Goal: Task Accomplishment & Management: Contribute content

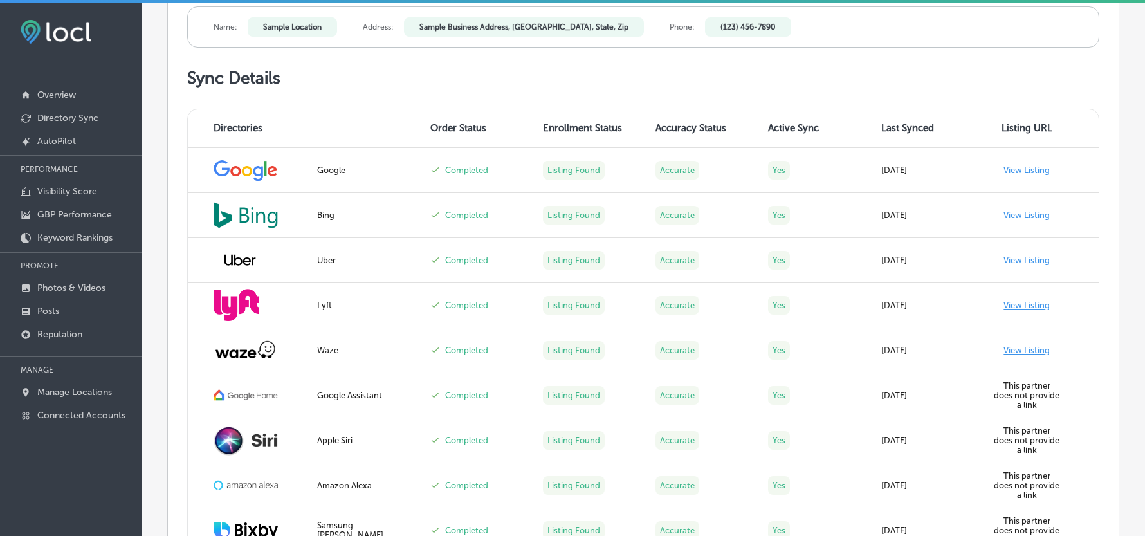
scroll to position [457, 0]
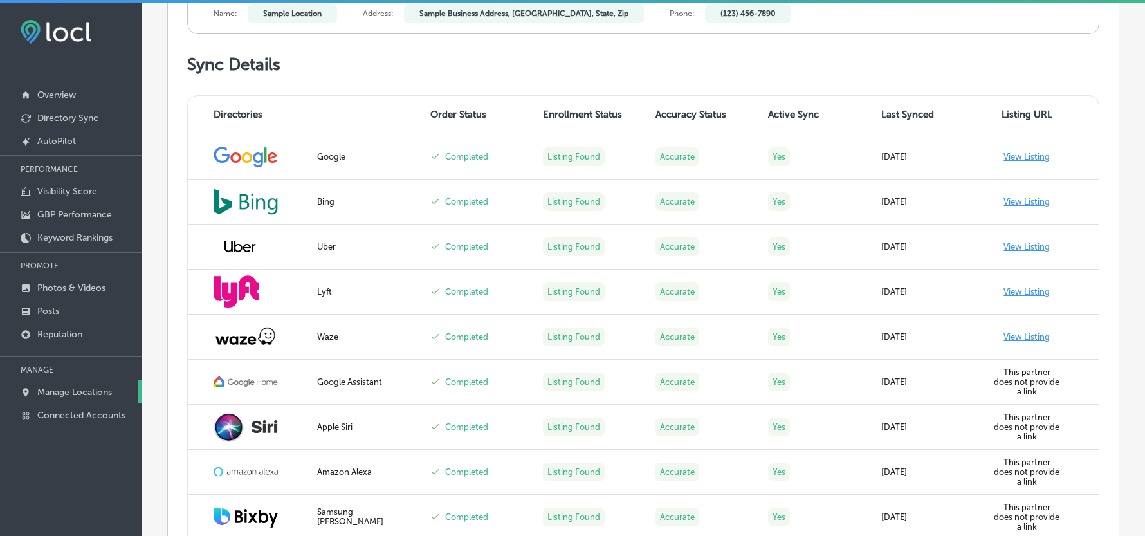
click at [53, 394] on p "Manage Locations" at bounding box center [74, 392] width 75 height 11
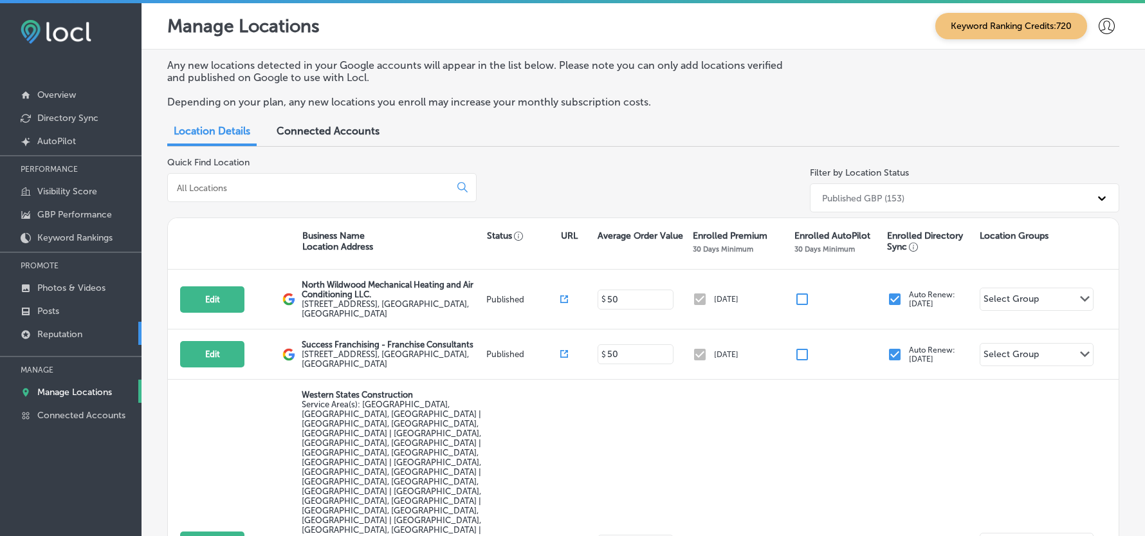
click at [69, 333] on p "Reputation" at bounding box center [59, 334] width 45 height 11
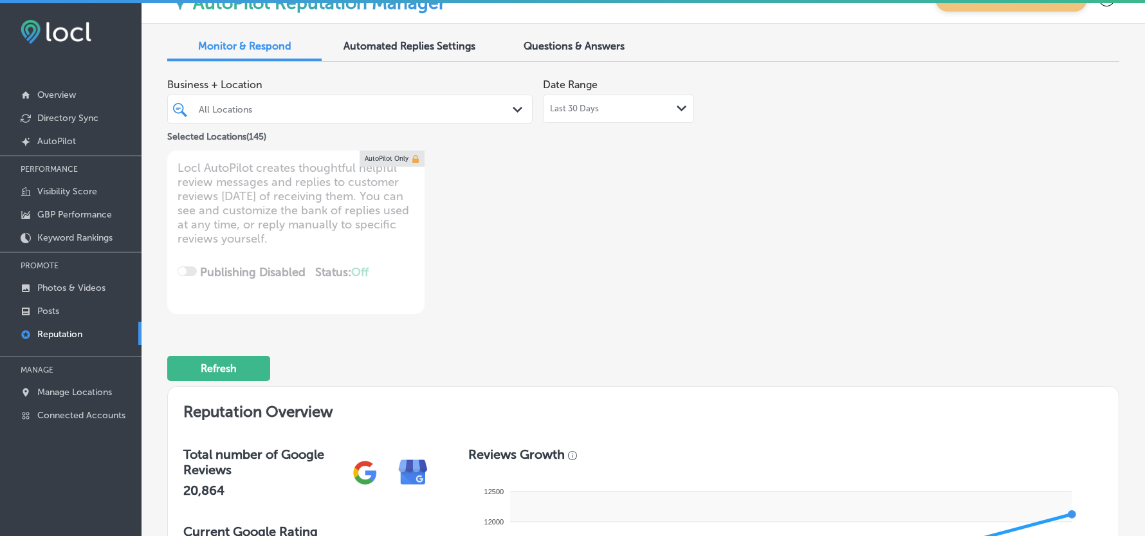
scroll to position [28, 0]
click at [490, 102] on div "All Locations" at bounding box center [349, 110] width 315 height 20
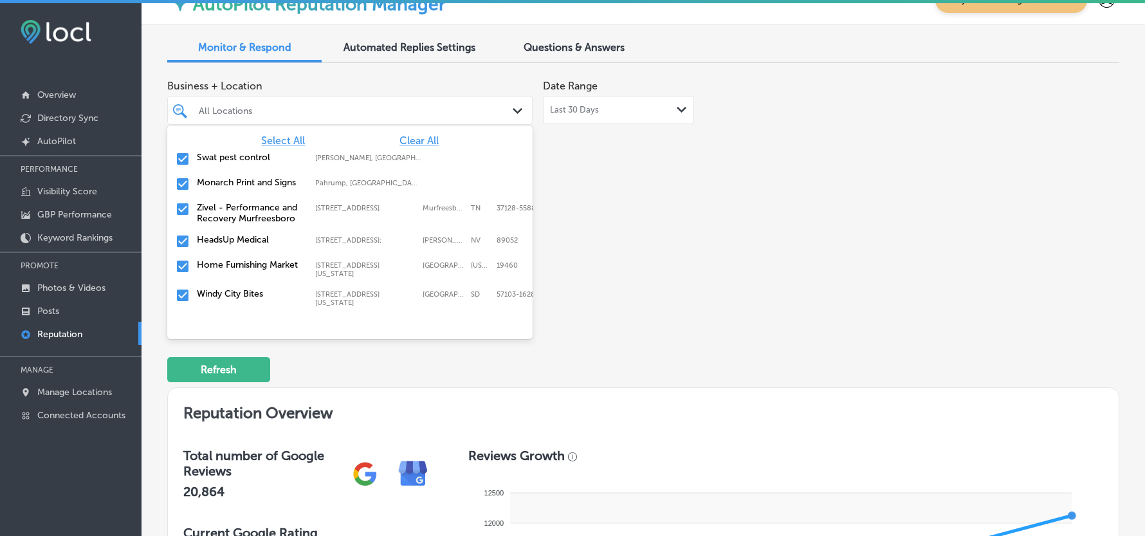
click at [405, 140] on span "Clear All" at bounding box center [418, 140] width 39 height 12
click at [180, 160] on input "checkbox" at bounding box center [182, 158] width 15 height 15
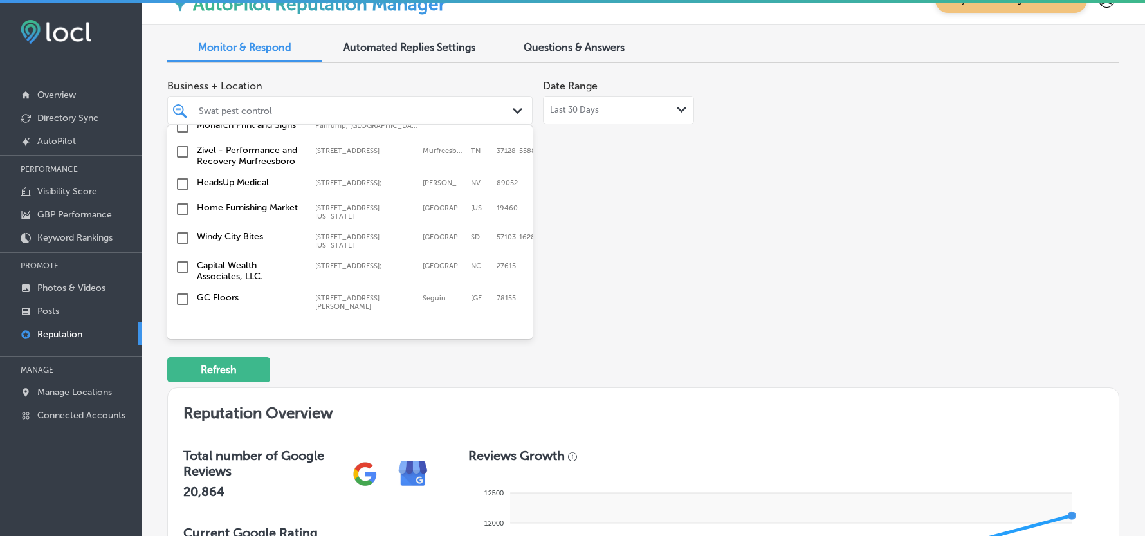
scroll to position [114, 0]
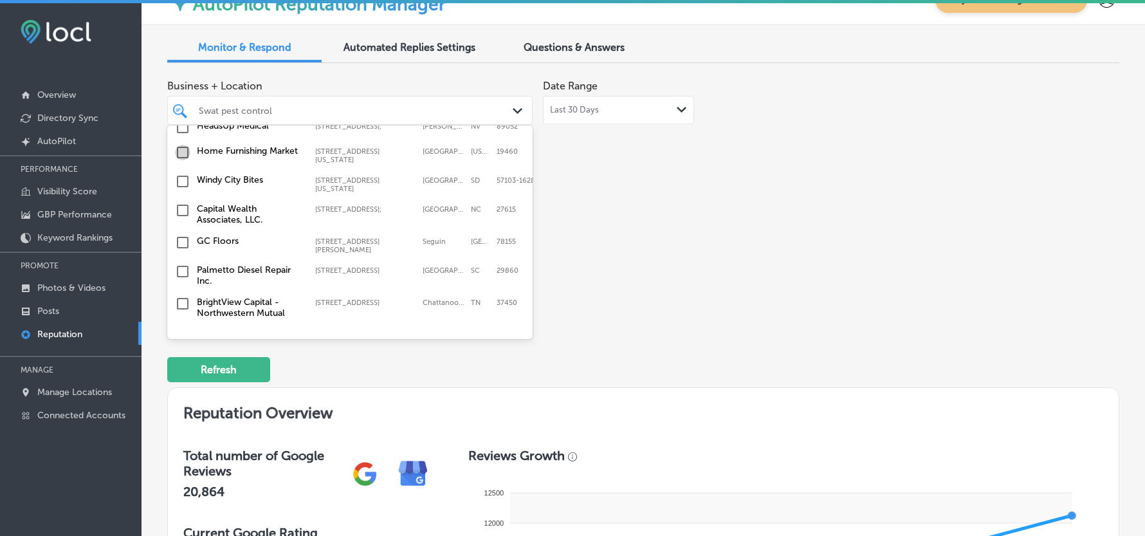
click at [179, 155] on input "checkbox" at bounding box center [182, 152] width 15 height 15
click at [181, 185] on input "checkbox" at bounding box center [182, 181] width 15 height 15
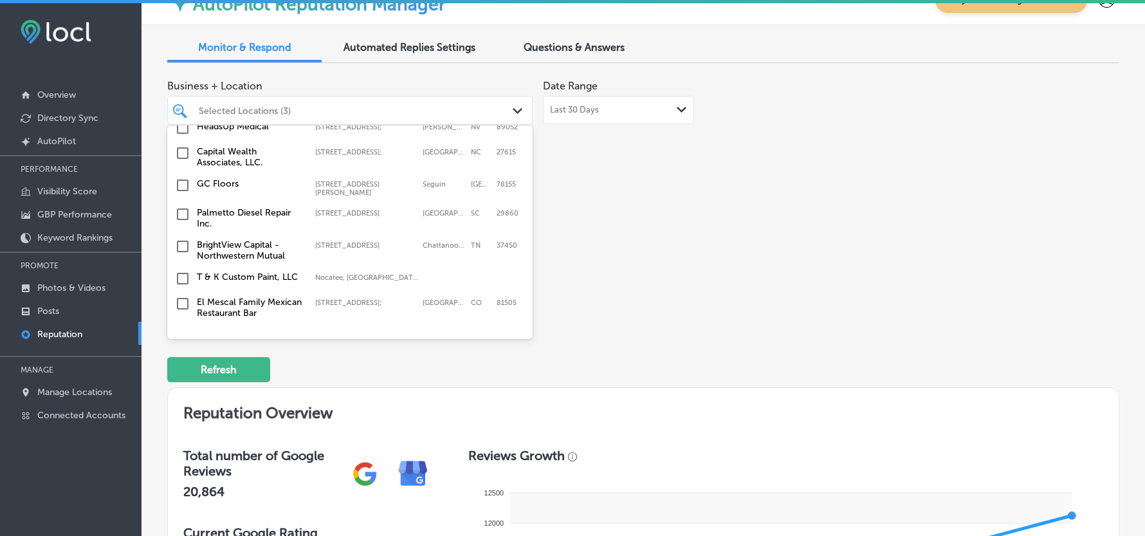
scroll to position [229, 0]
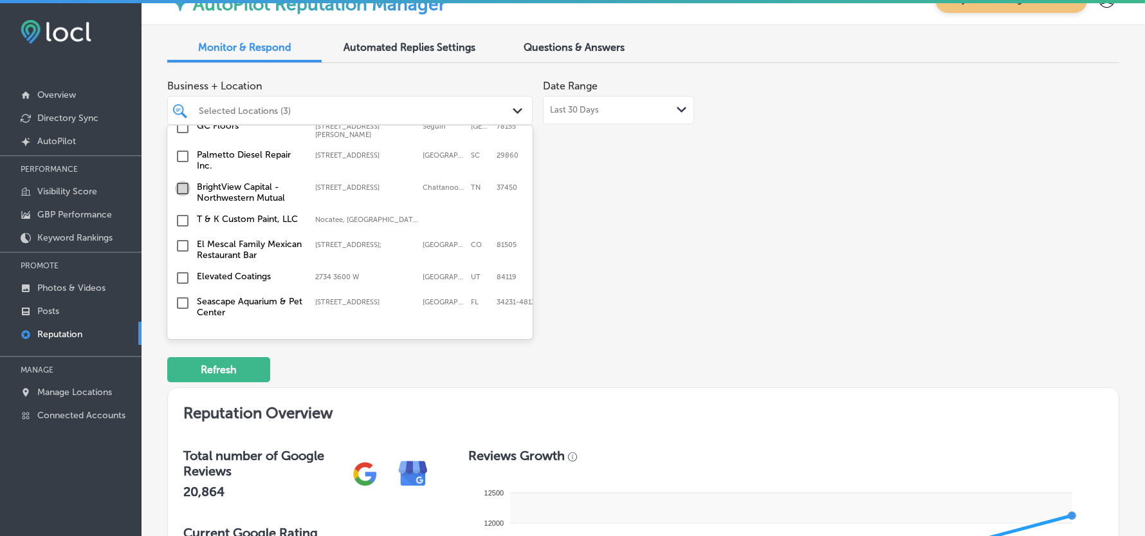
click at [179, 181] on input "checkbox" at bounding box center [182, 188] width 15 height 15
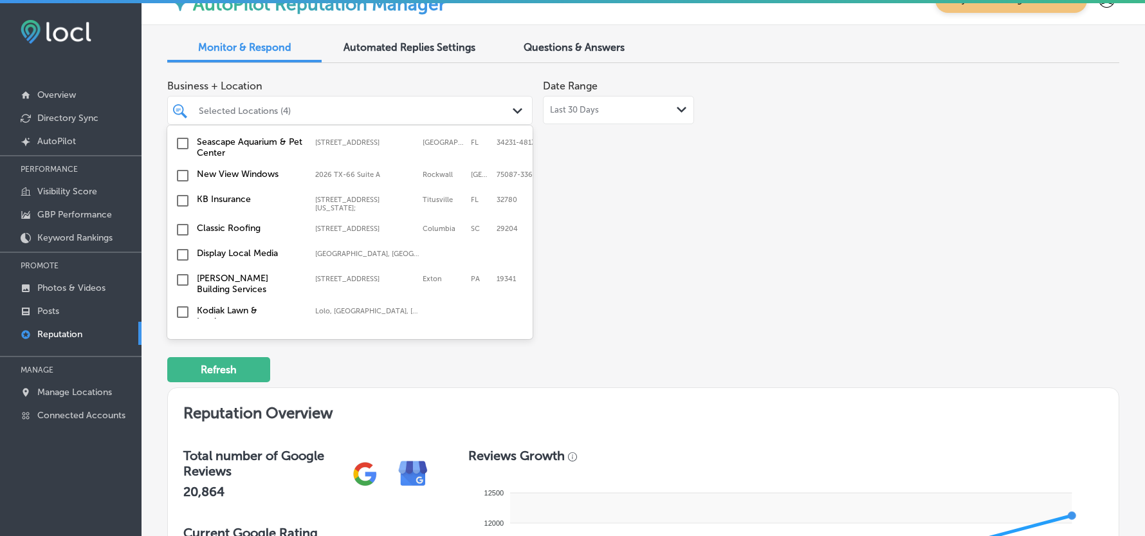
scroll to position [400, 0]
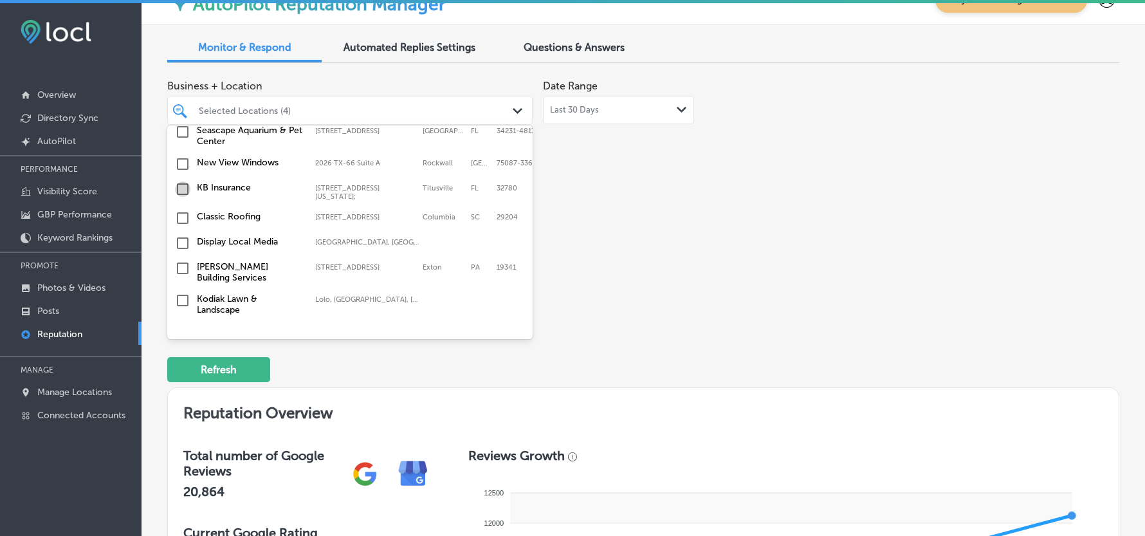
click at [181, 188] on input "checkbox" at bounding box center [182, 188] width 15 height 15
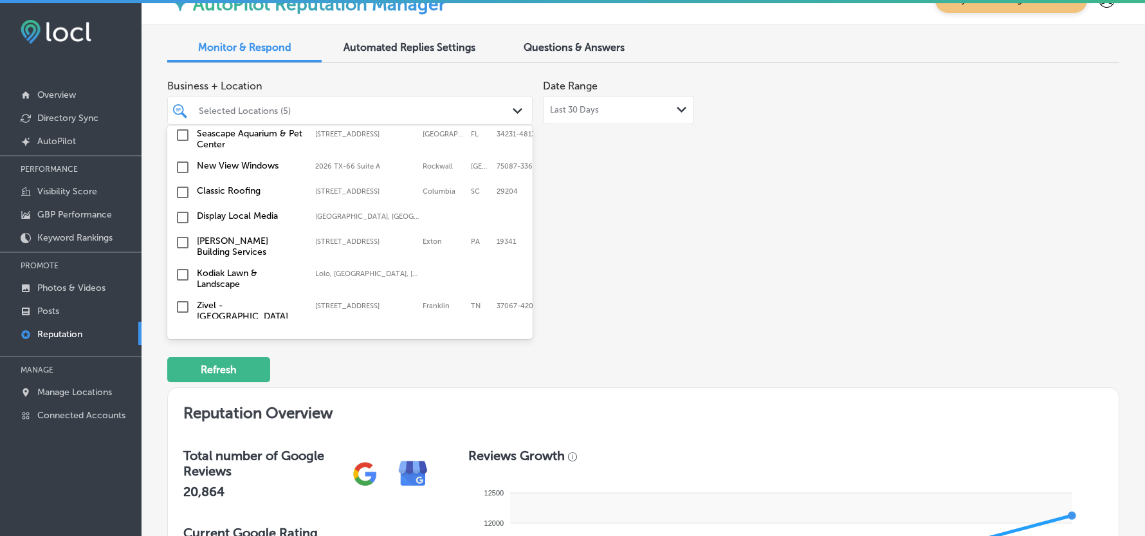
scroll to position [428, 0]
click at [184, 214] on input "checkbox" at bounding box center [182, 214] width 15 height 15
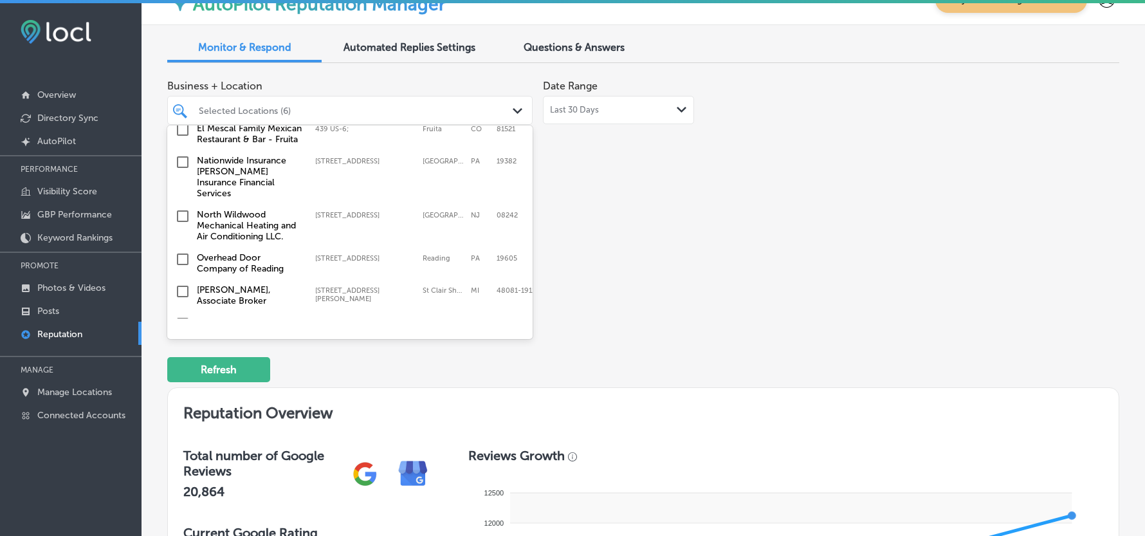
scroll to position [744, 0]
click at [181, 163] on input "checkbox" at bounding box center [182, 160] width 15 height 15
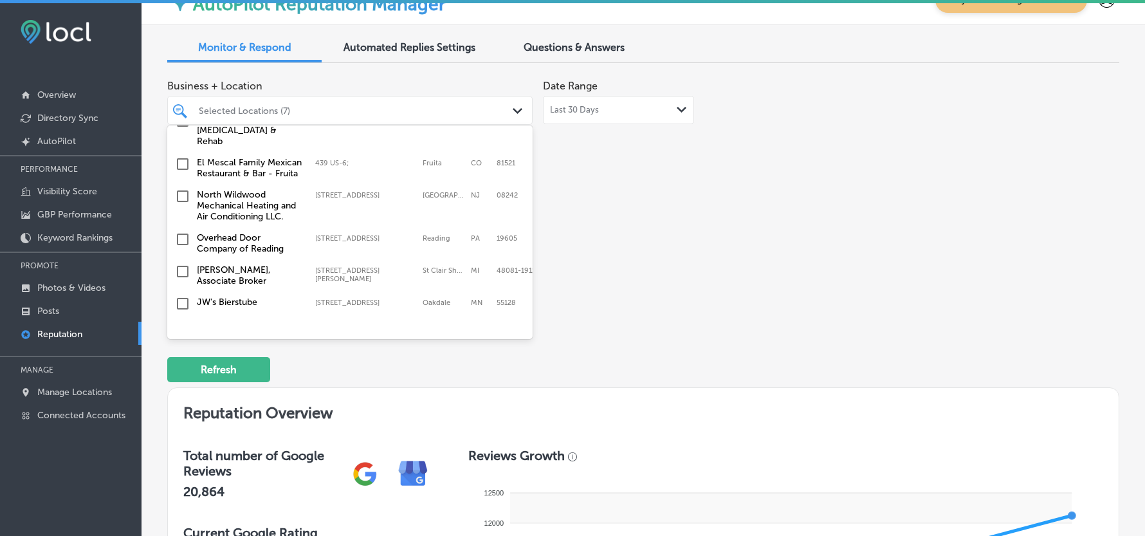
scroll to position [772, 0]
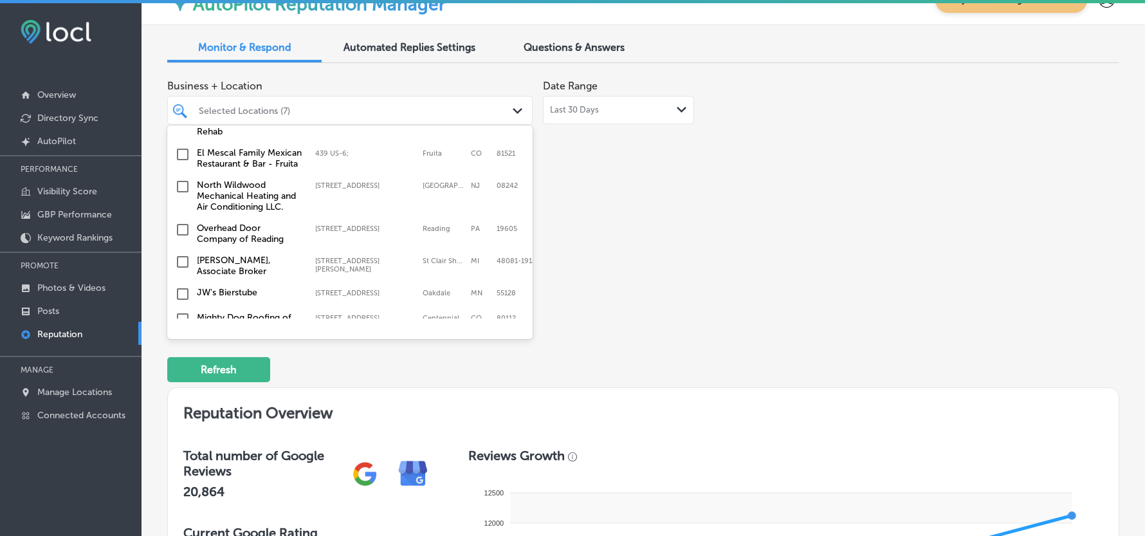
click at [188, 180] on input "checkbox" at bounding box center [182, 186] width 15 height 15
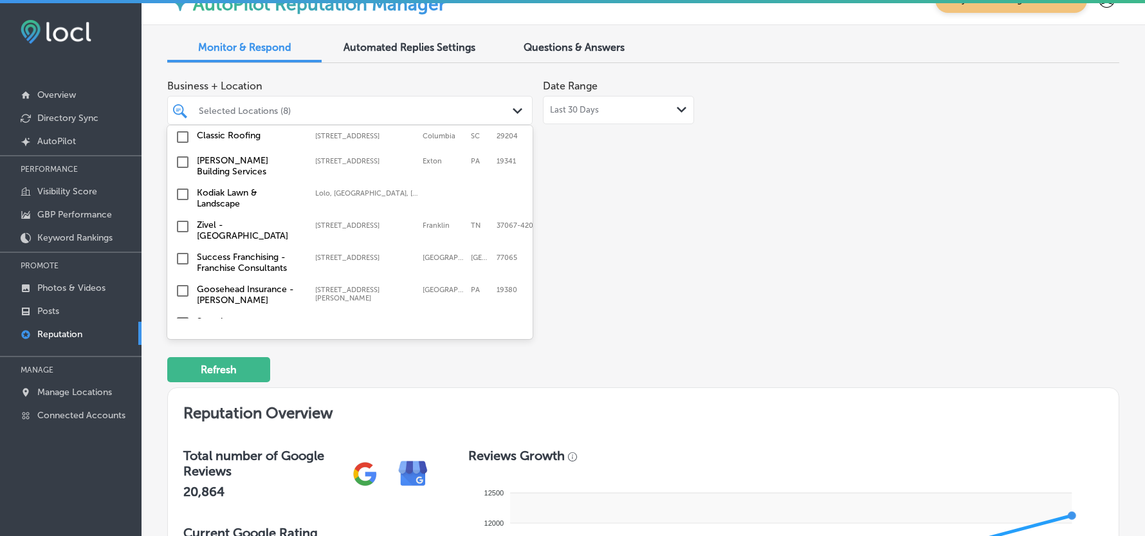
scroll to position [628, 0]
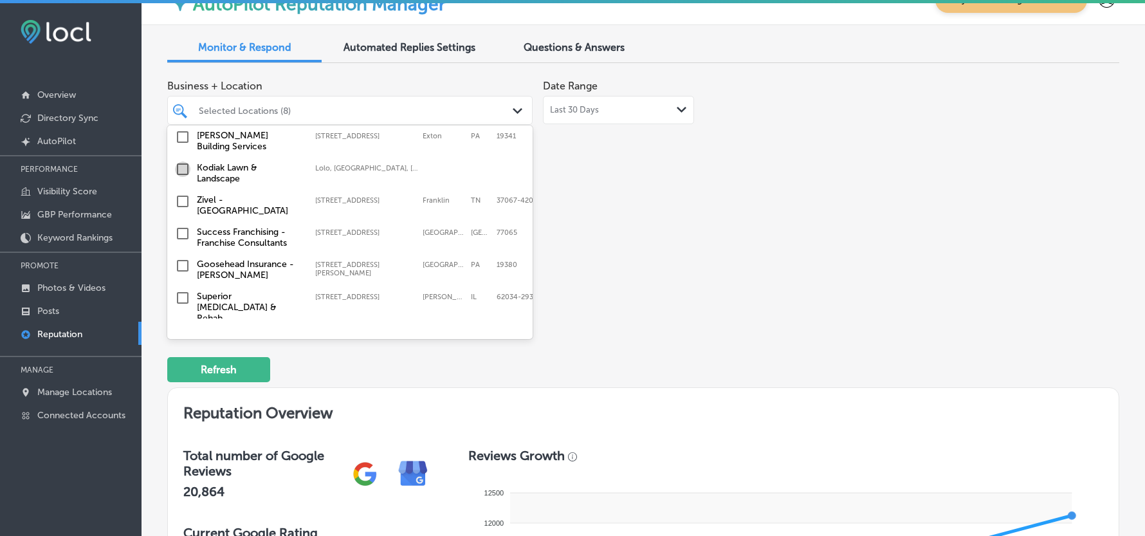
click at [178, 161] on input "checkbox" at bounding box center [182, 168] width 15 height 15
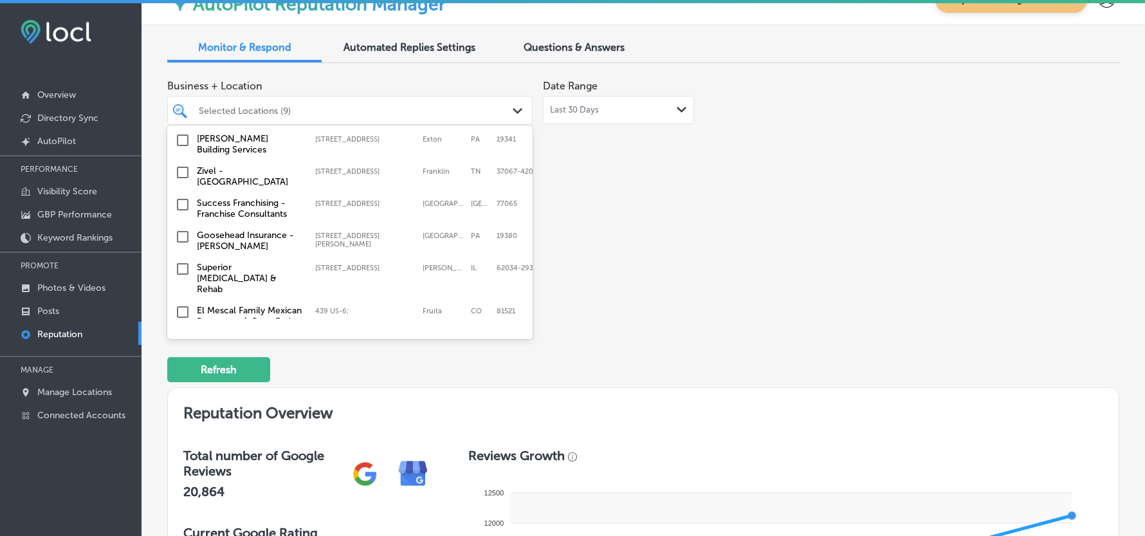
scroll to position [714, 0]
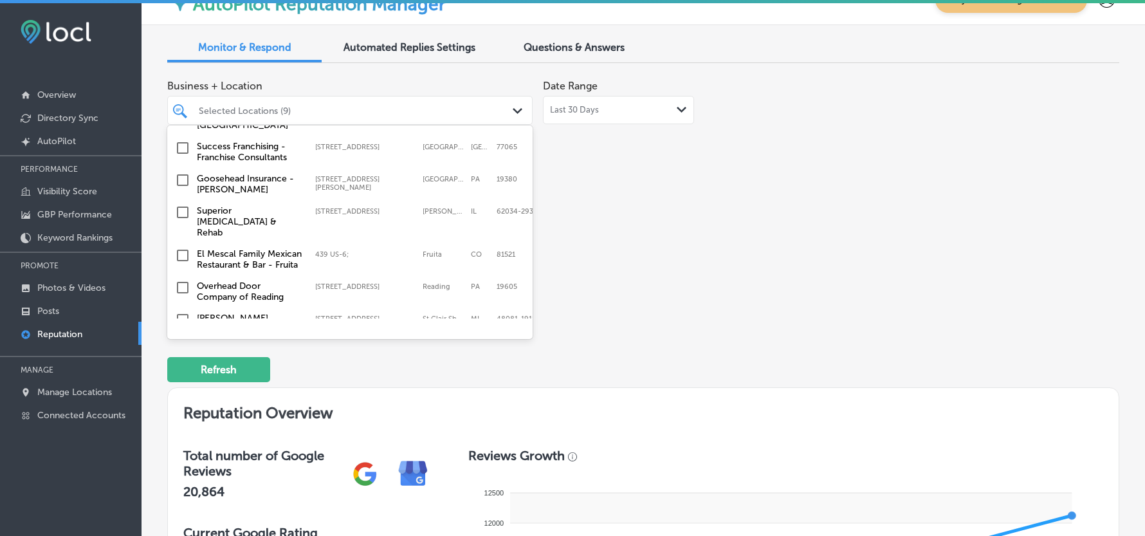
click at [183, 172] on input "checkbox" at bounding box center [182, 179] width 15 height 15
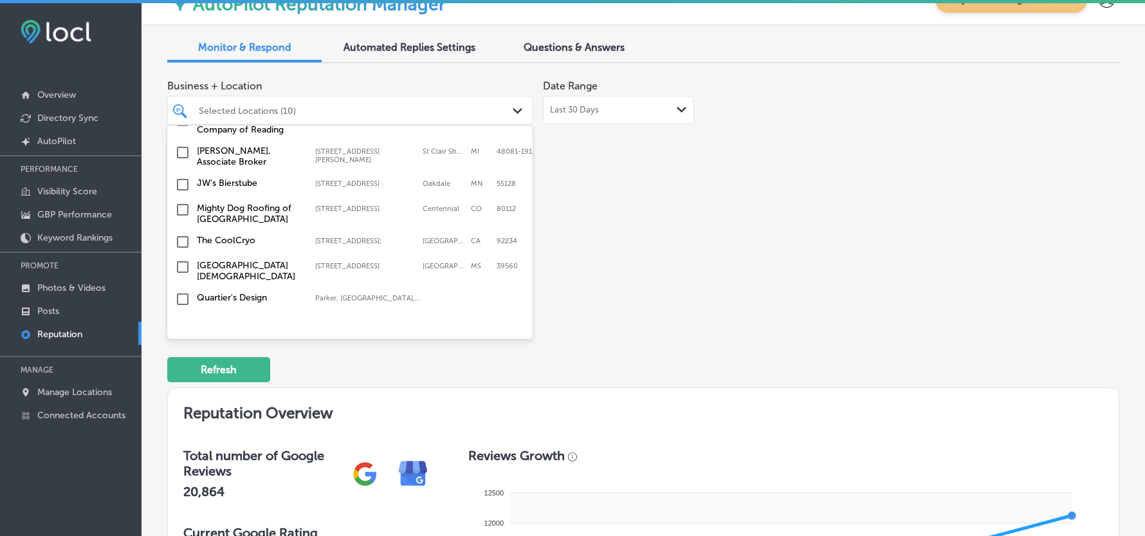
scroll to position [886, 0]
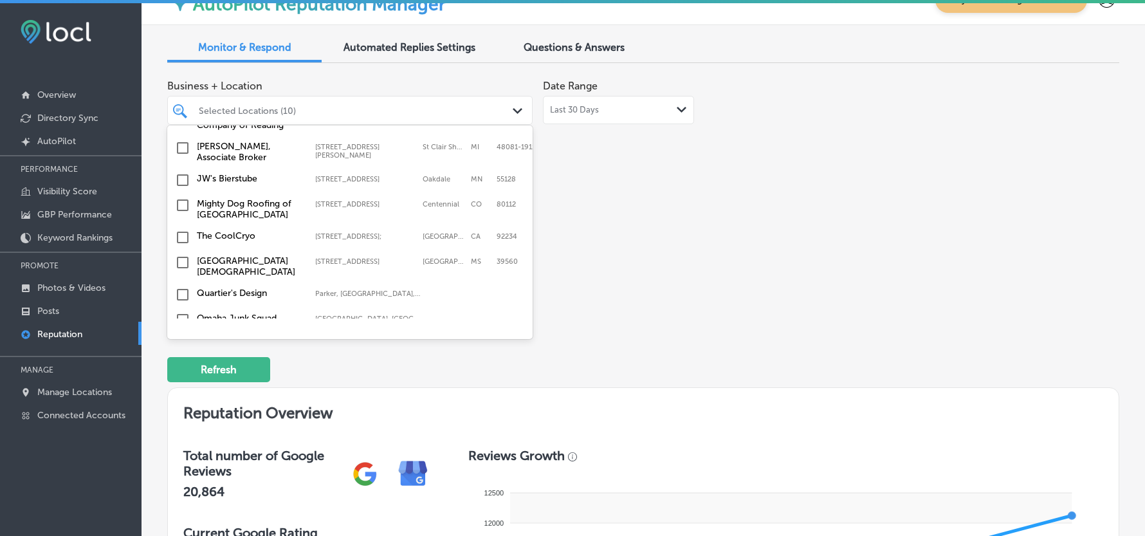
click at [183, 174] on input "checkbox" at bounding box center [182, 179] width 15 height 15
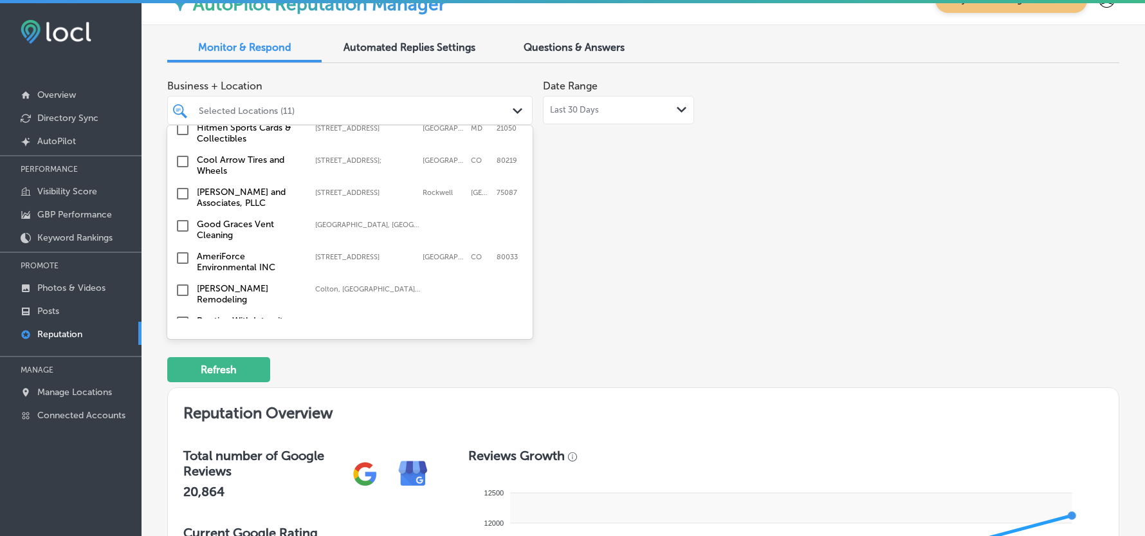
scroll to position [1286, 0]
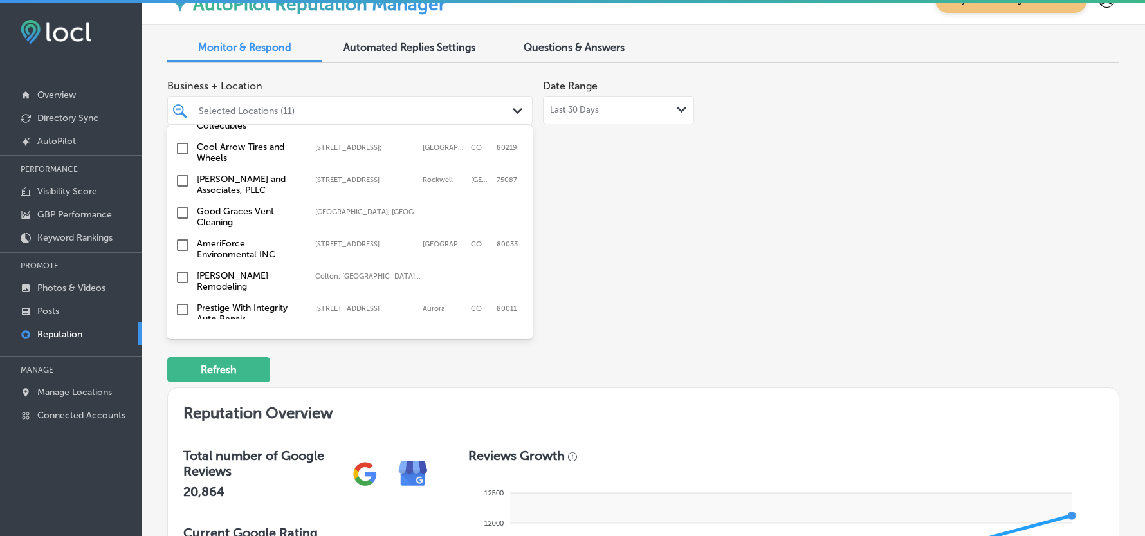
click at [181, 173] on input "checkbox" at bounding box center [182, 180] width 15 height 15
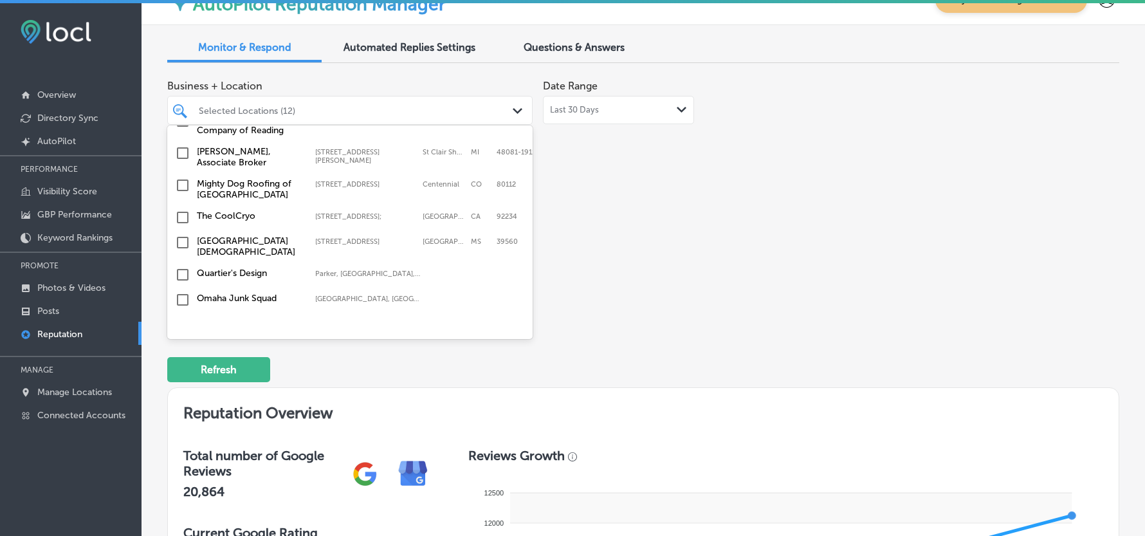
scroll to position [943, 0]
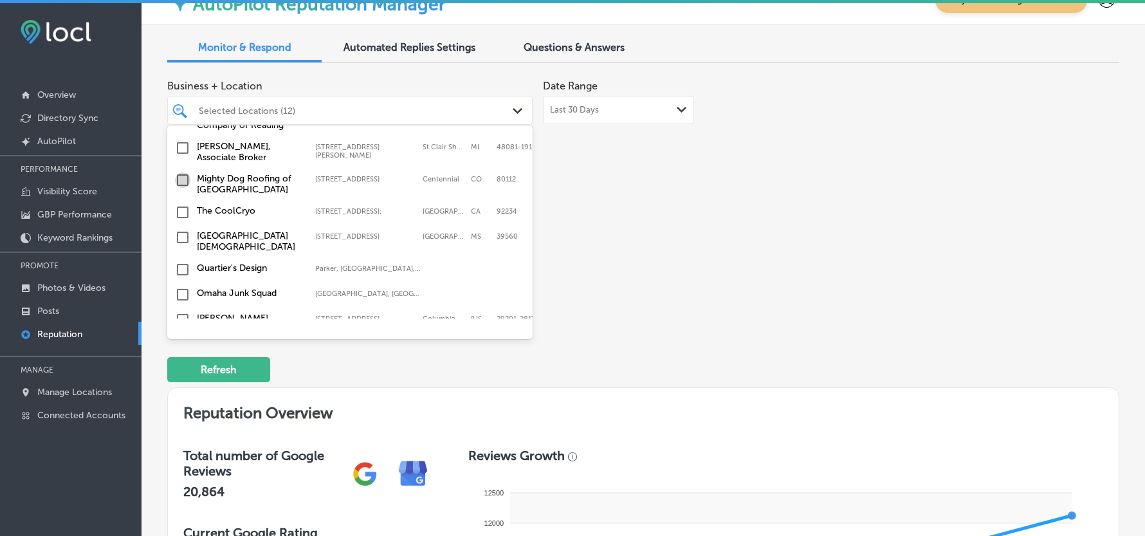
click at [183, 174] on input "checkbox" at bounding box center [182, 179] width 15 height 15
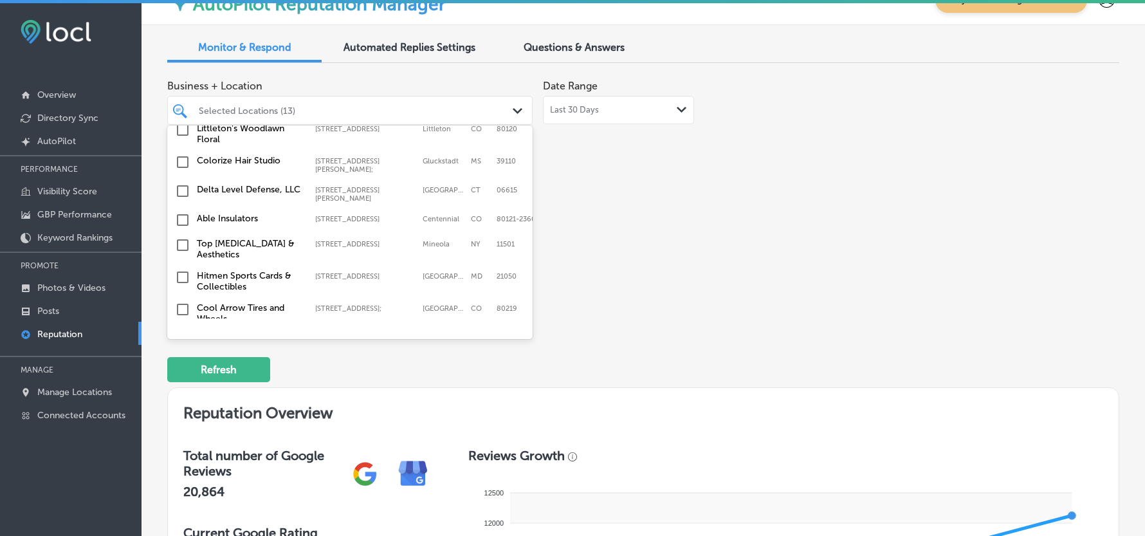
scroll to position [1172, 0]
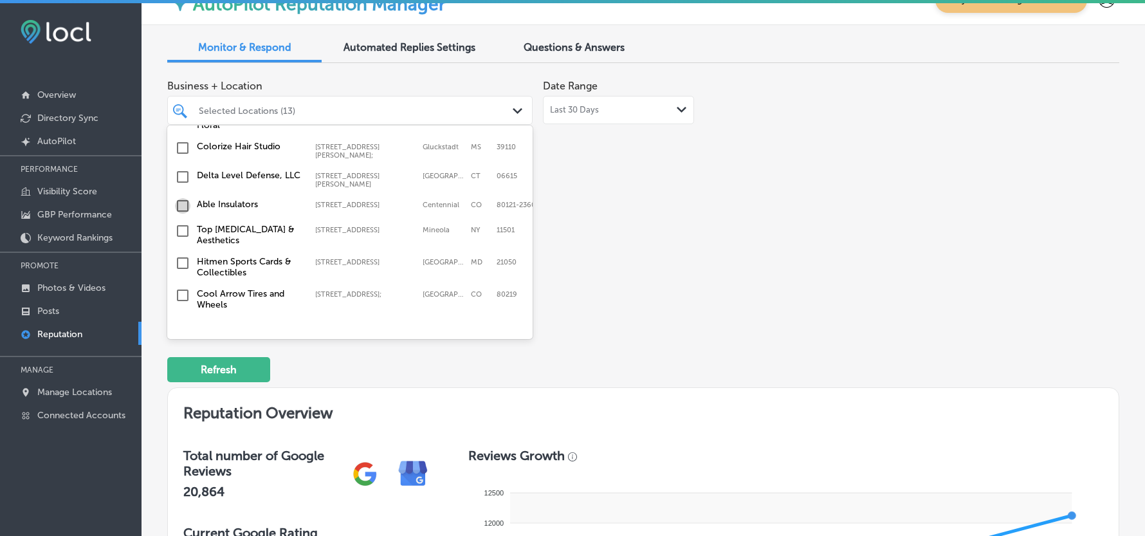
click at [183, 199] on input "checkbox" at bounding box center [182, 205] width 15 height 15
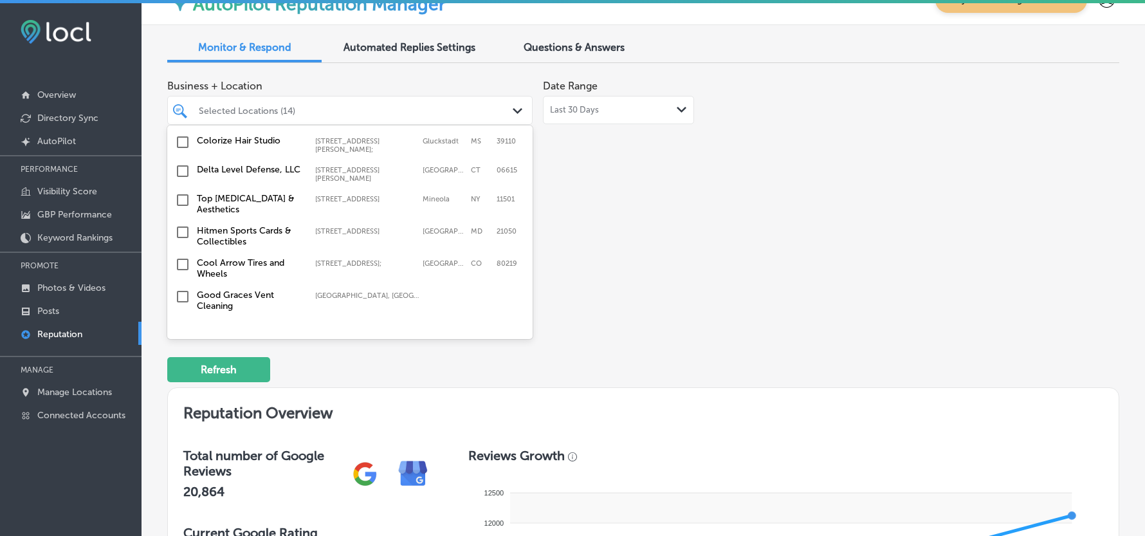
scroll to position [1229, 0]
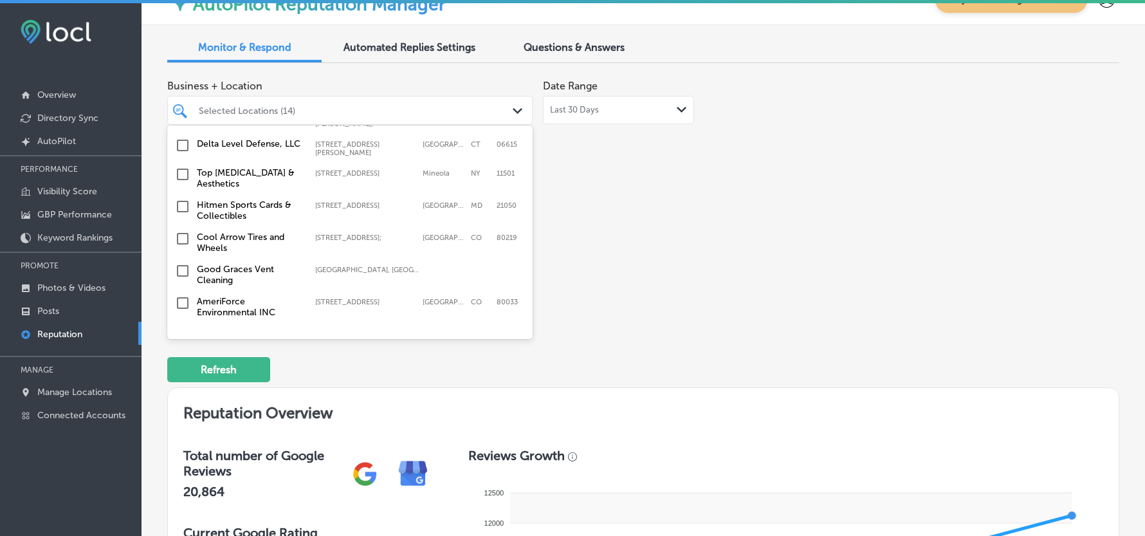
click at [183, 167] on input "checkbox" at bounding box center [182, 174] width 15 height 15
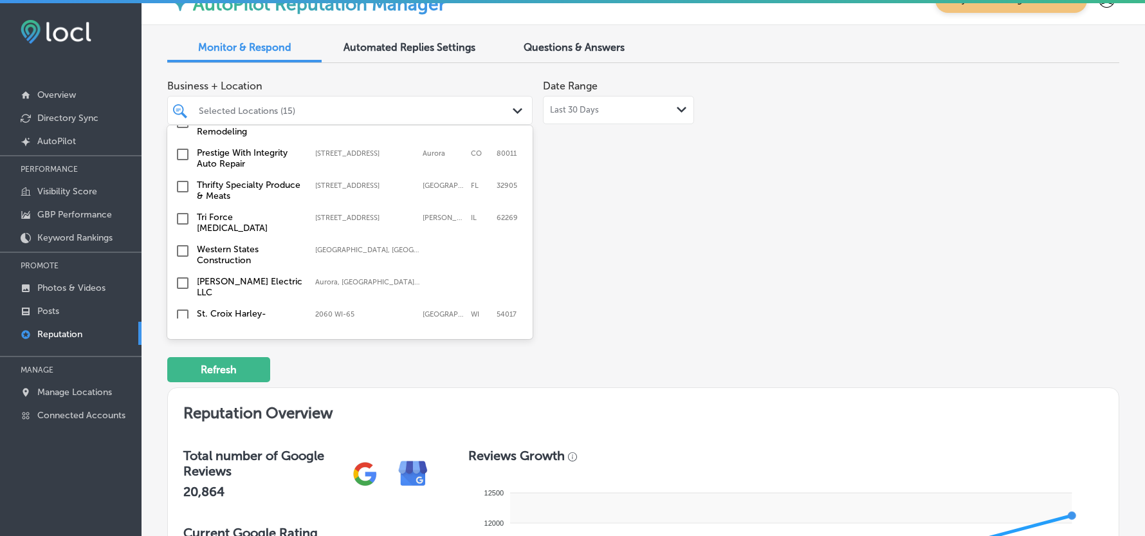
scroll to position [1457, 0]
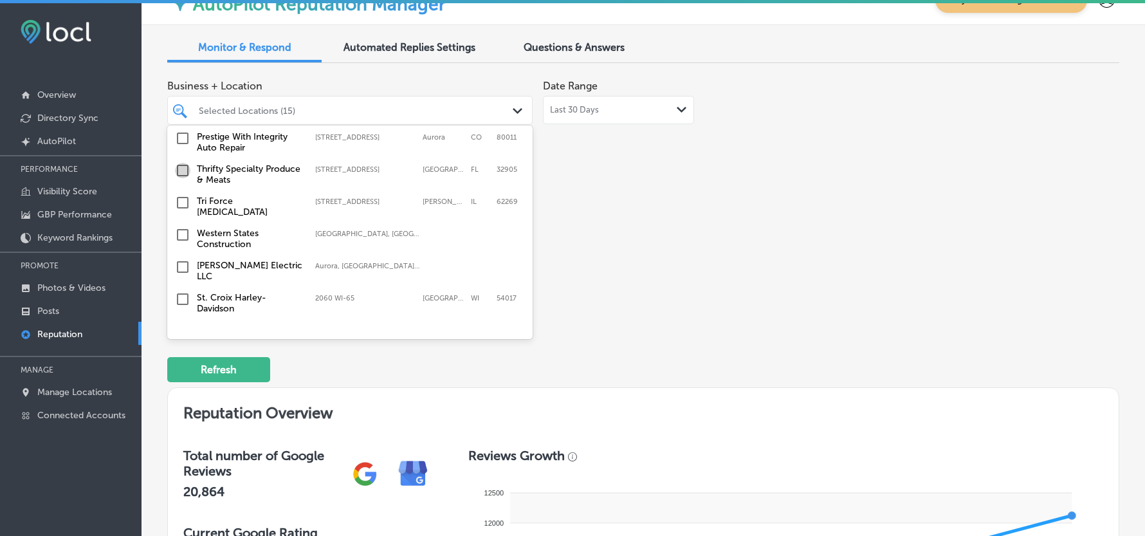
click at [183, 163] on input "checkbox" at bounding box center [182, 170] width 15 height 15
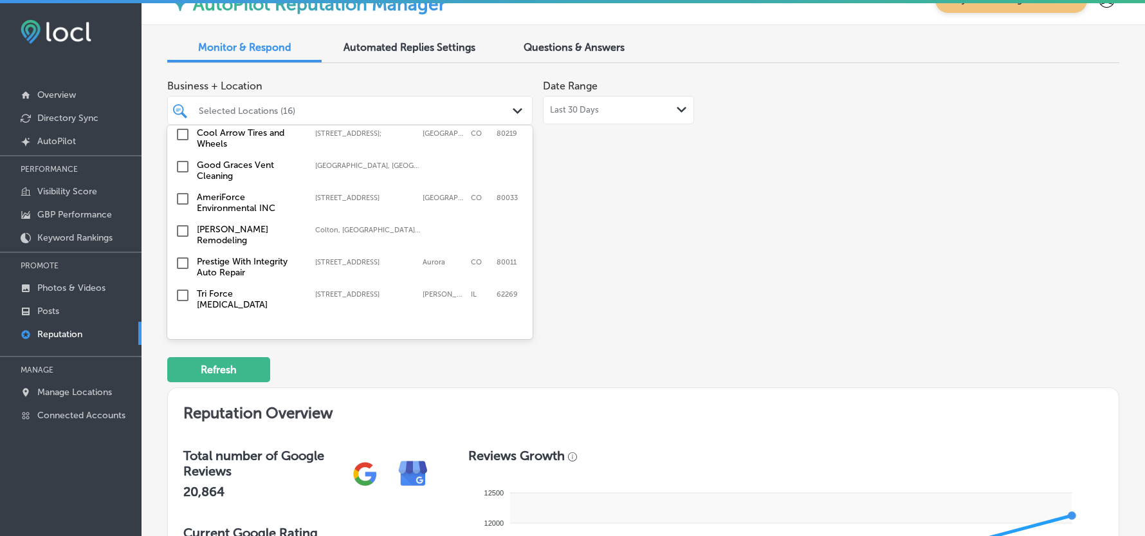
scroll to position [1372, 0]
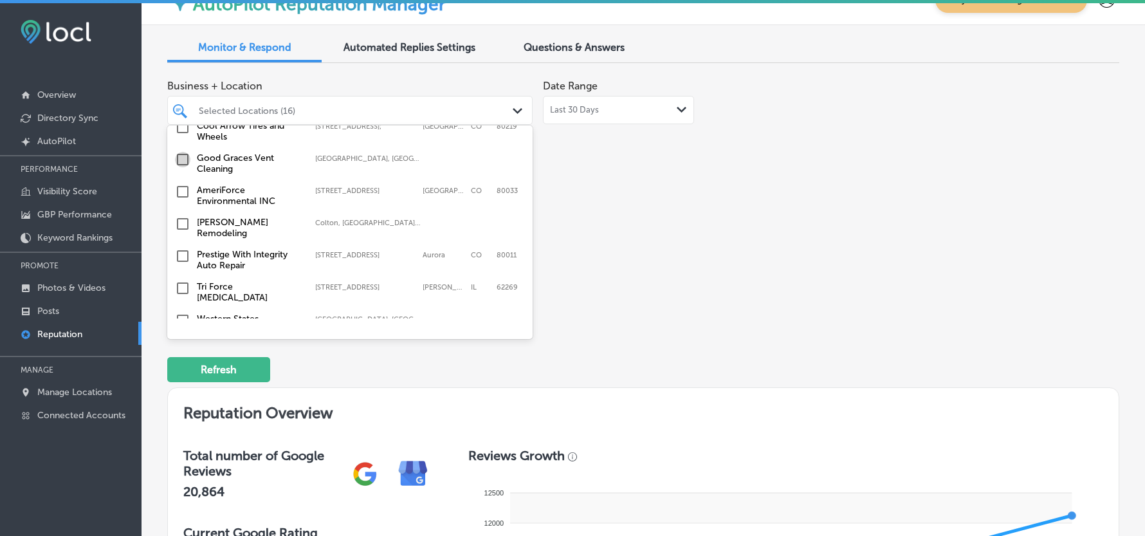
click at [178, 152] on input "checkbox" at bounding box center [182, 159] width 15 height 15
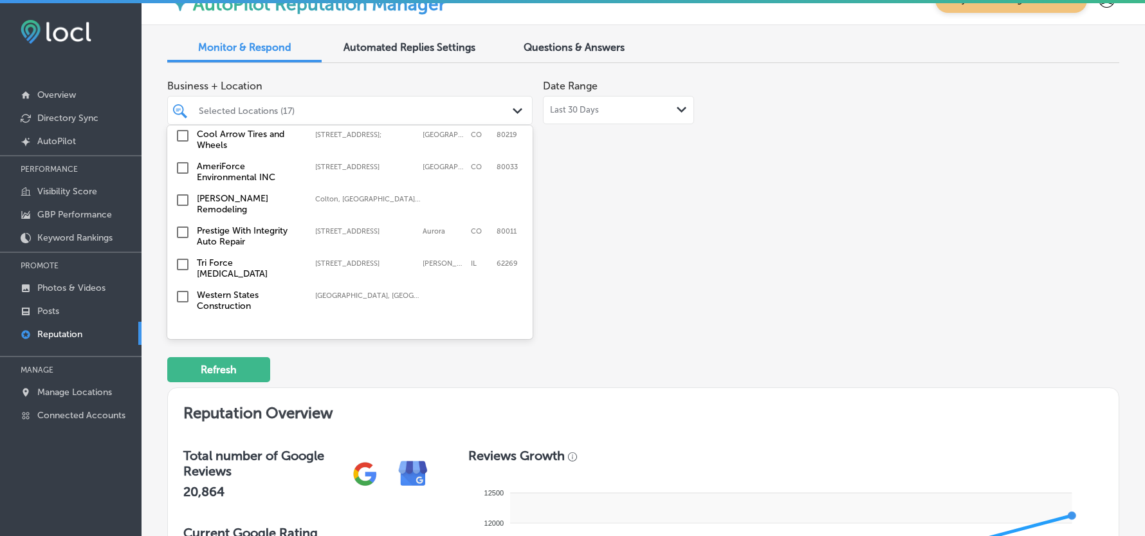
scroll to position [1429, 0]
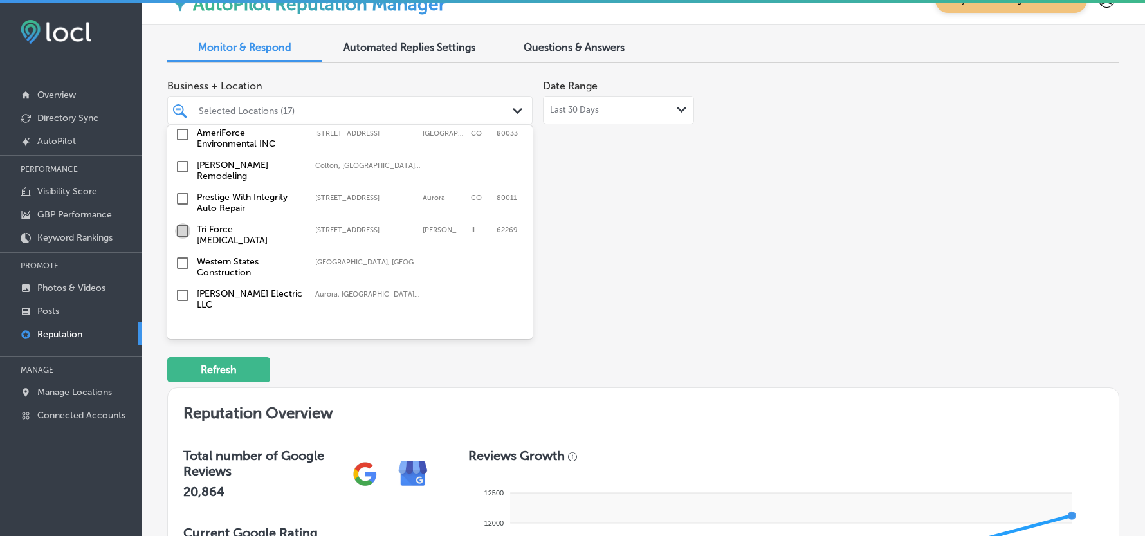
click at [183, 223] on input "checkbox" at bounding box center [182, 230] width 15 height 15
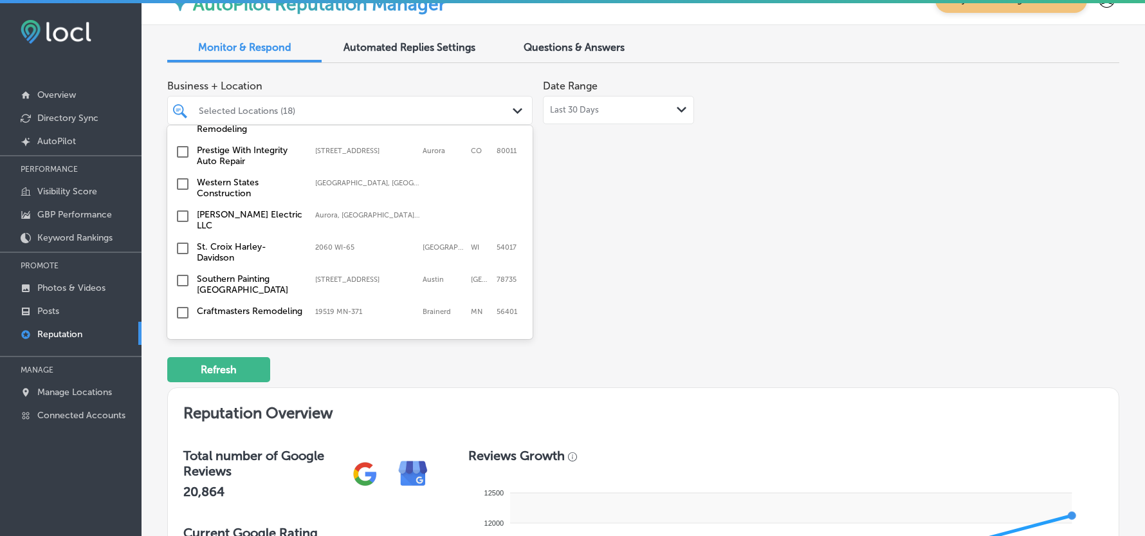
scroll to position [1515, 0]
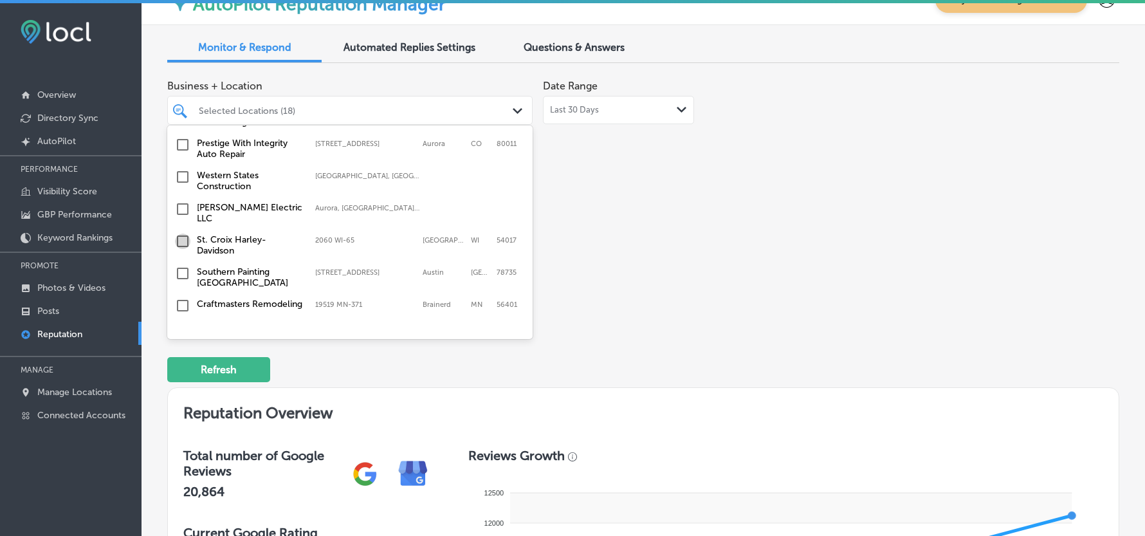
click at [183, 233] on input "checkbox" at bounding box center [182, 240] width 15 height 15
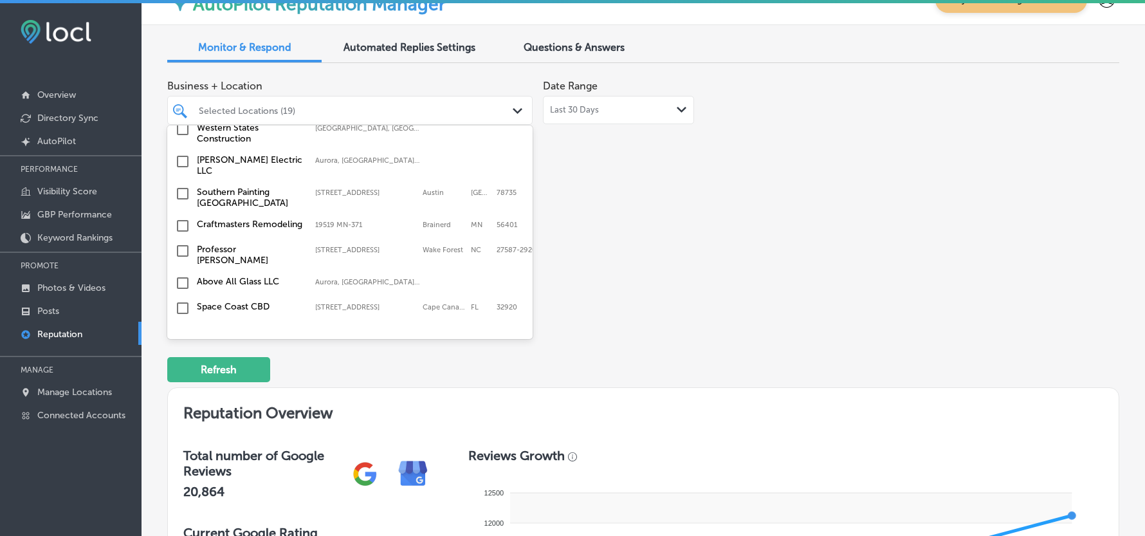
scroll to position [1629, 0]
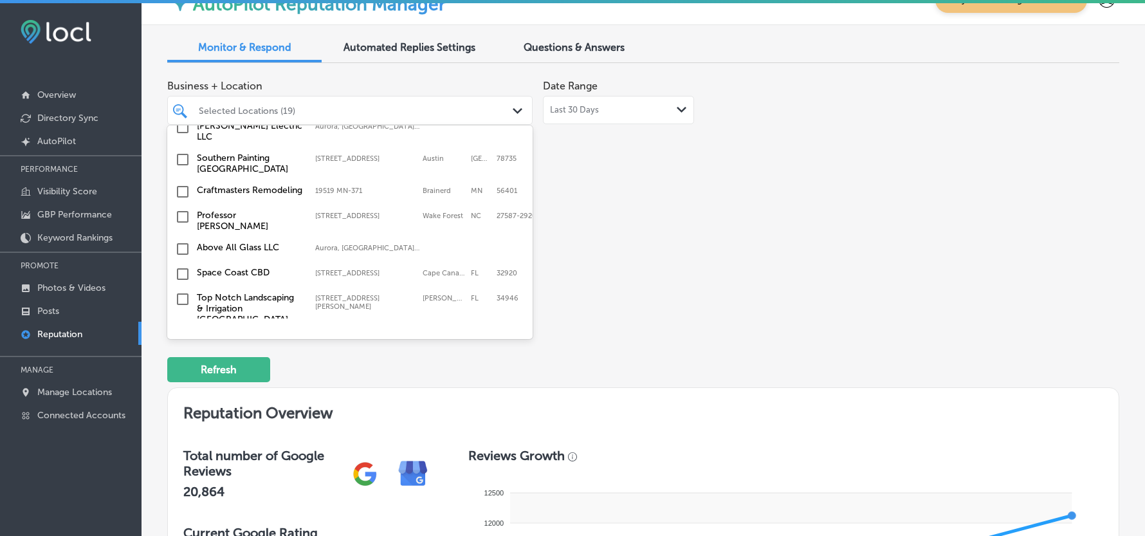
click at [183, 184] on input "checkbox" at bounding box center [182, 191] width 15 height 15
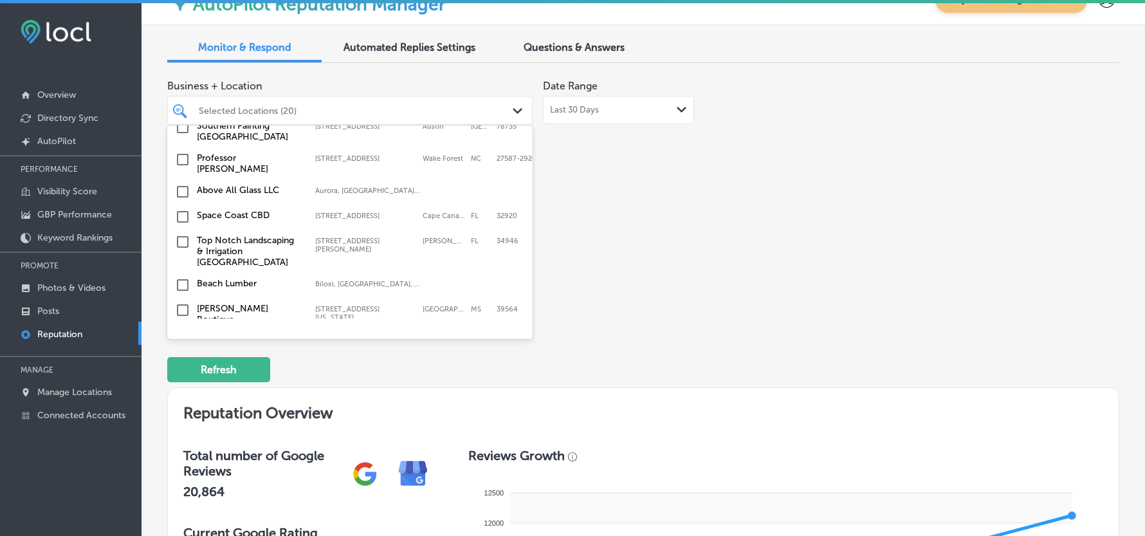
scroll to position [1743, 0]
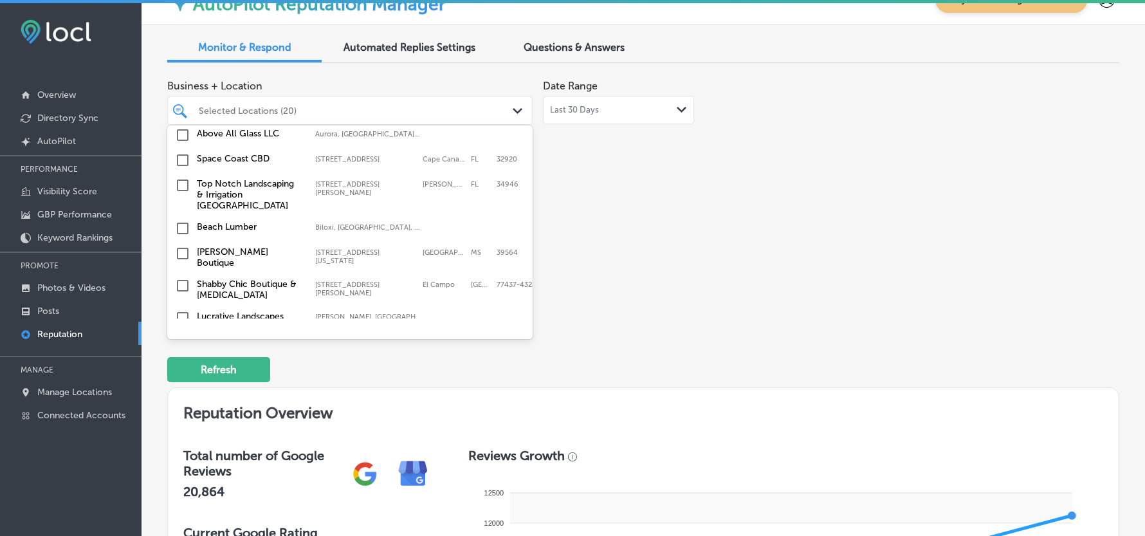
click at [181, 178] on input "checkbox" at bounding box center [182, 185] width 15 height 15
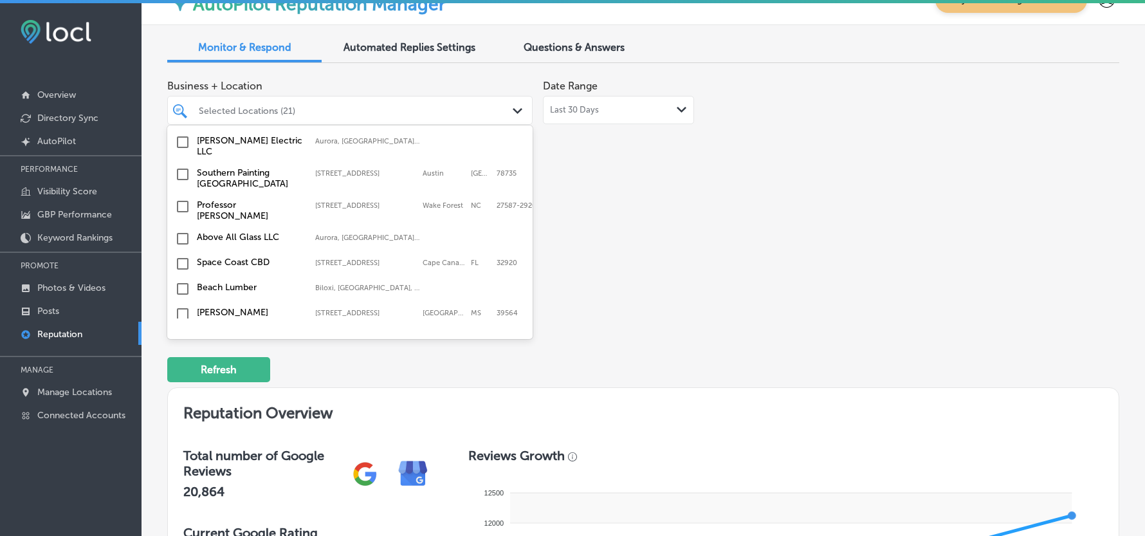
scroll to position [1686, 0]
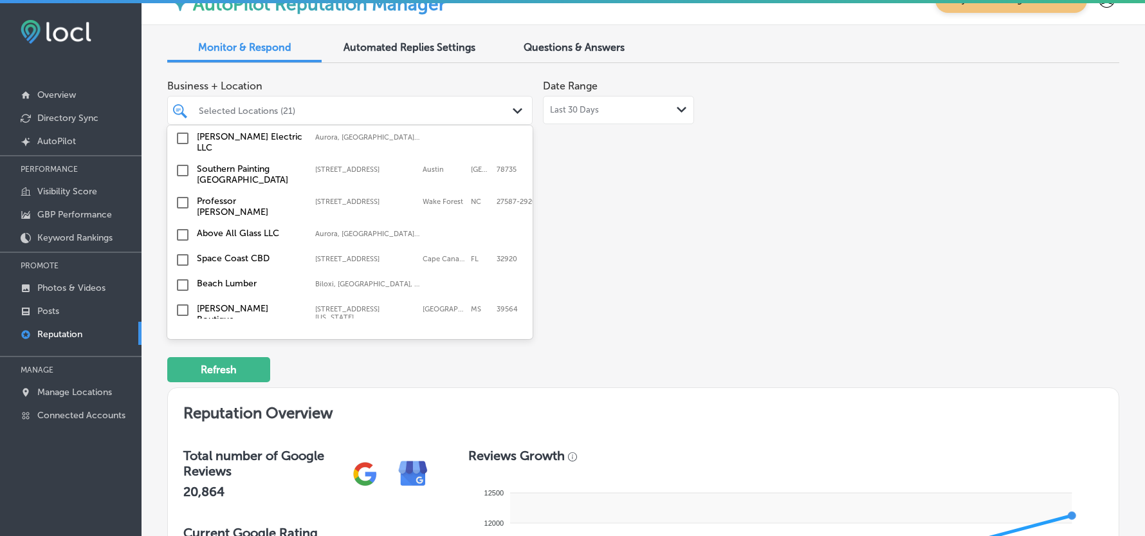
click at [180, 195] on input "checkbox" at bounding box center [182, 202] width 15 height 15
click at [180, 252] on input "checkbox" at bounding box center [182, 259] width 15 height 15
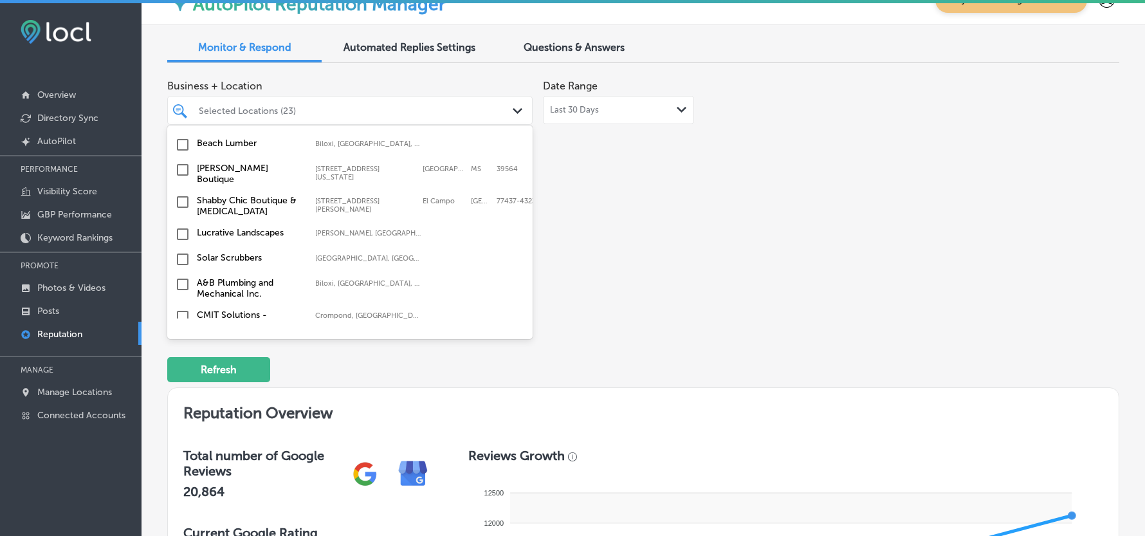
scroll to position [1829, 0]
click at [181, 274] on input "checkbox" at bounding box center [182, 281] width 15 height 15
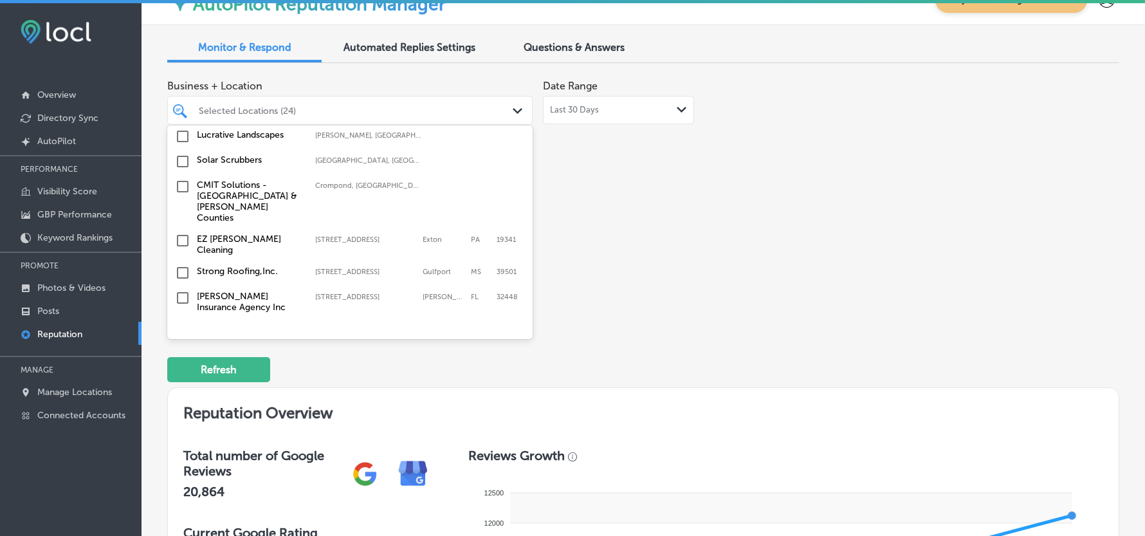
scroll to position [1972, 0]
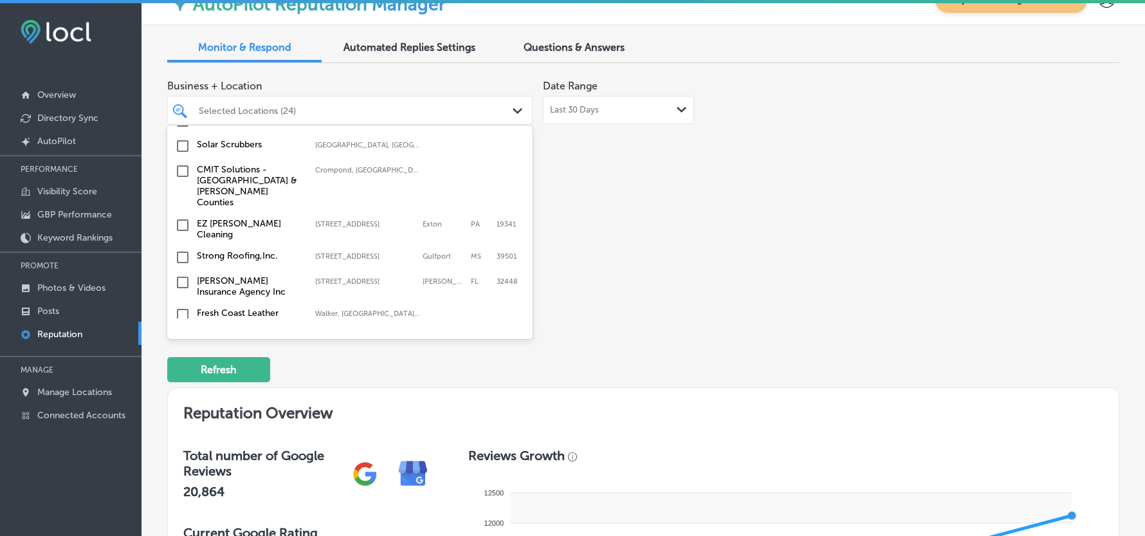
click at [183, 217] on input "checkbox" at bounding box center [182, 224] width 15 height 15
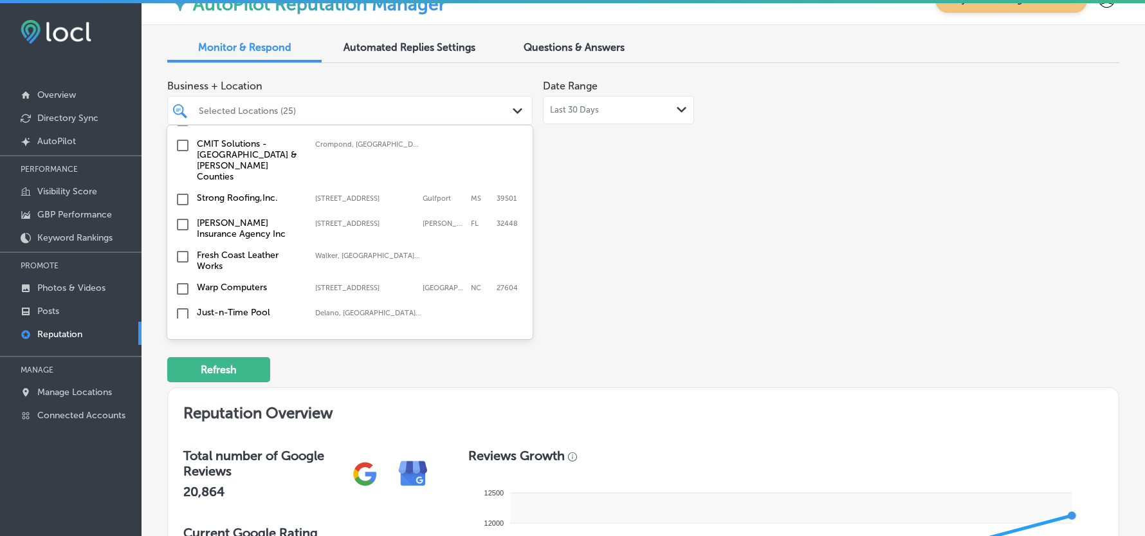
scroll to position [2087, 0]
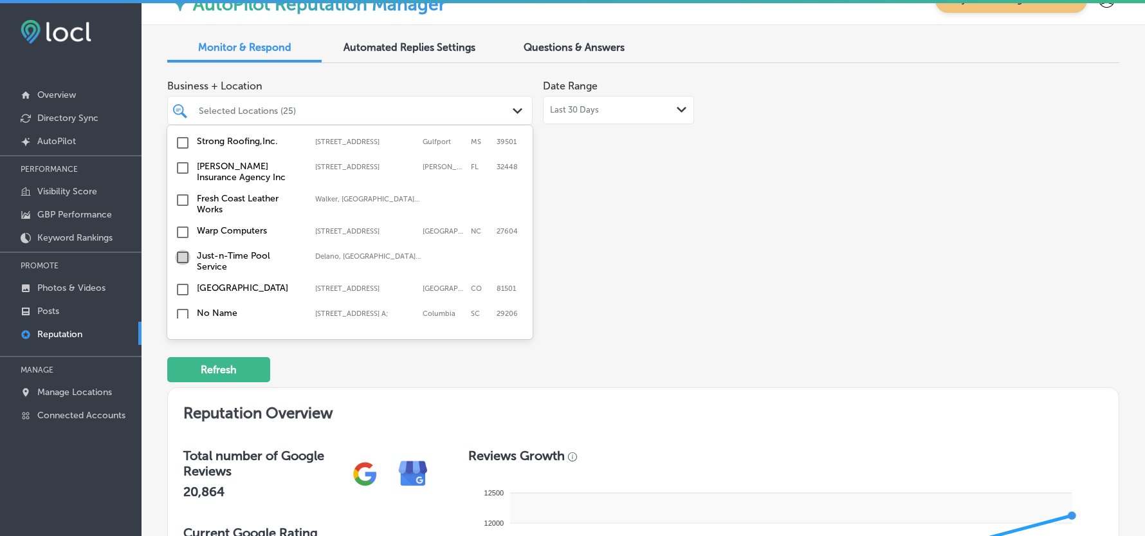
click at [178, 250] on input "checkbox" at bounding box center [182, 257] width 15 height 15
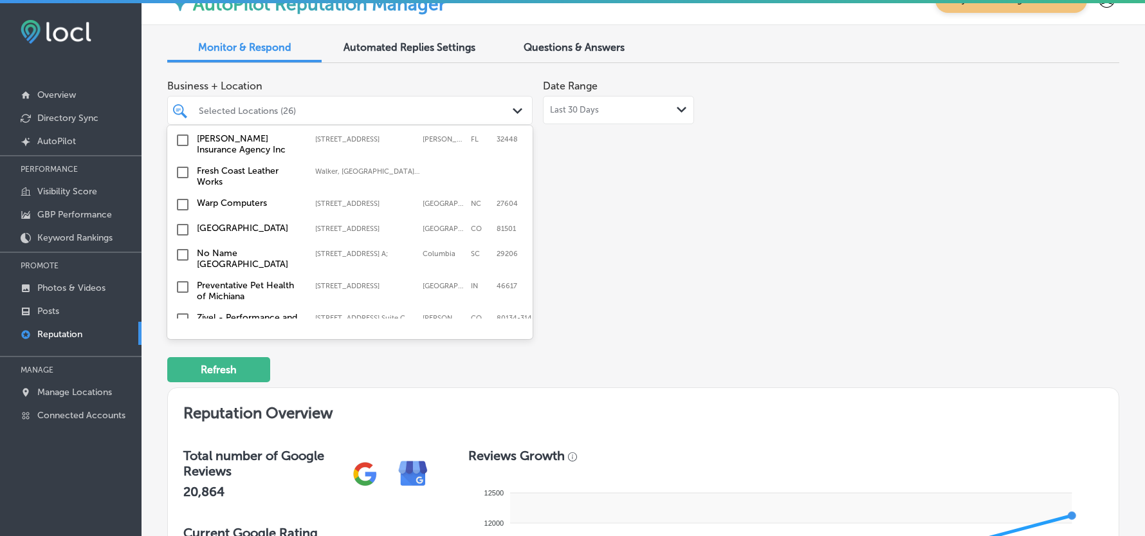
scroll to position [2144, 0]
click at [179, 224] on input "checkbox" at bounding box center [182, 231] width 15 height 15
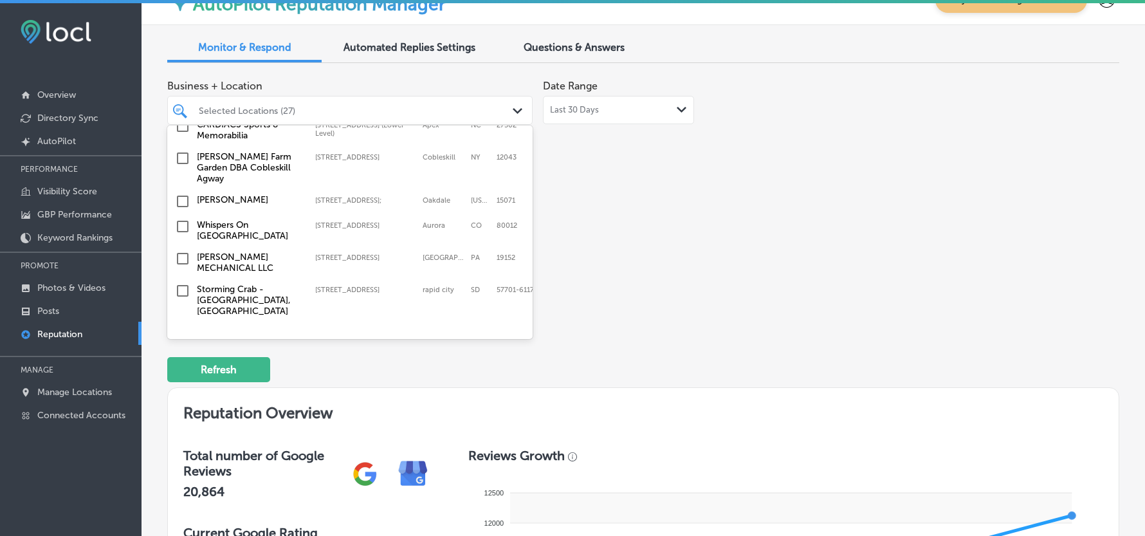
scroll to position [4148, 0]
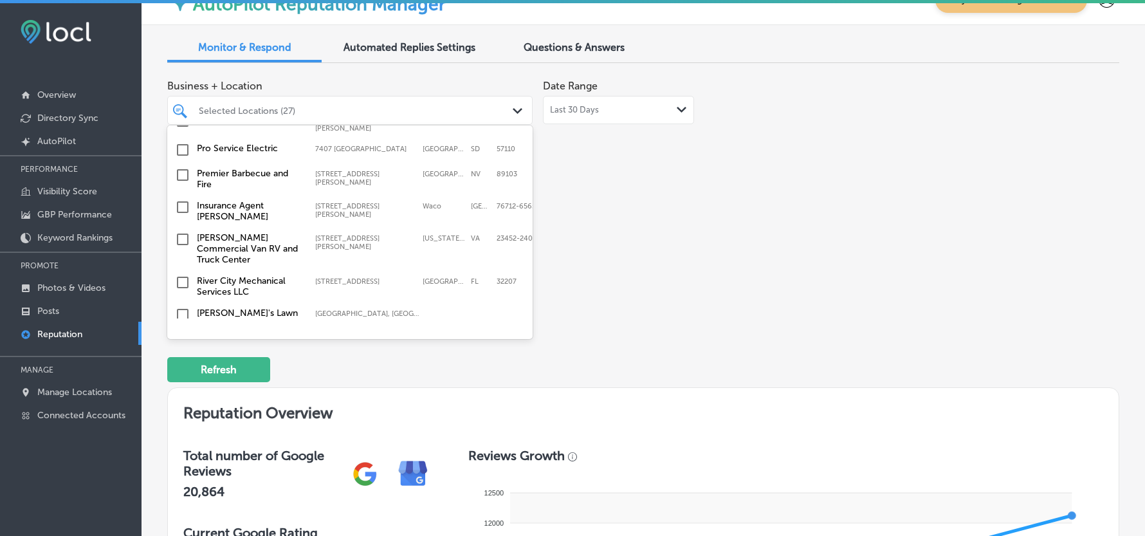
click at [183, 307] on input "checkbox" at bounding box center [182, 314] width 15 height 15
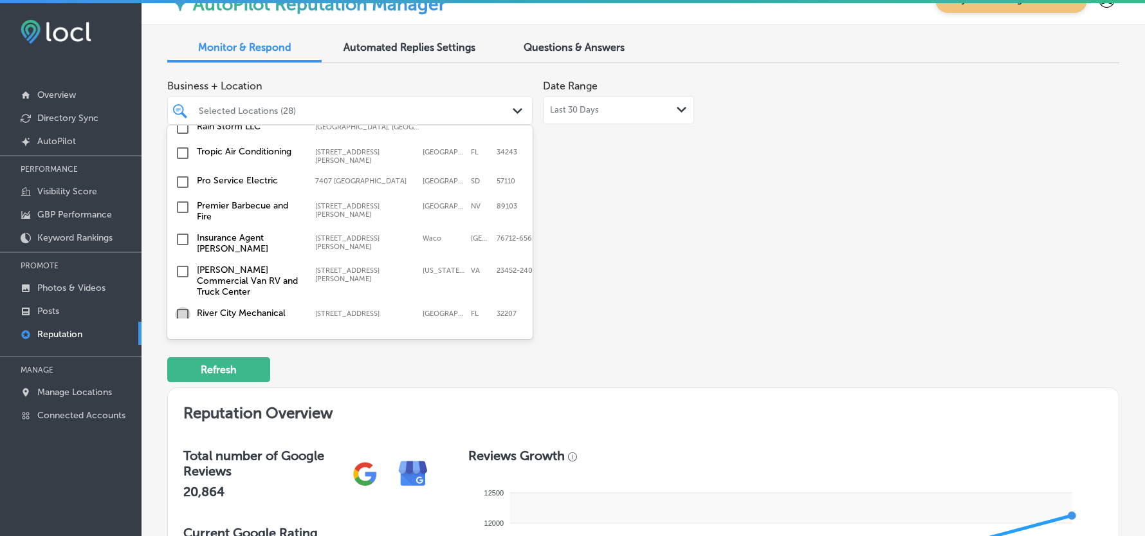
click at [183, 307] on input "checkbox" at bounding box center [182, 314] width 15 height 15
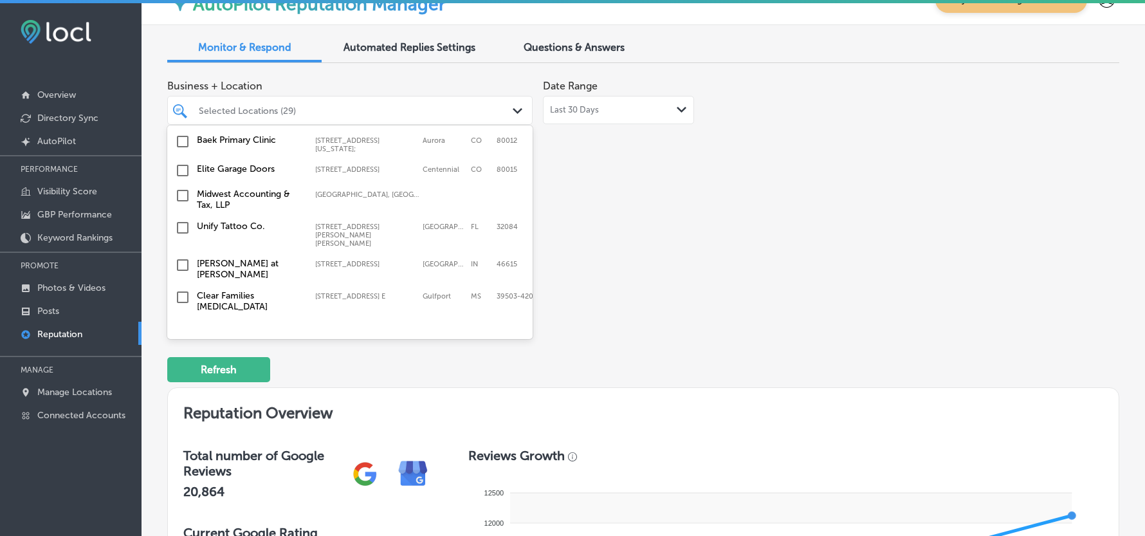
scroll to position [3919, 0]
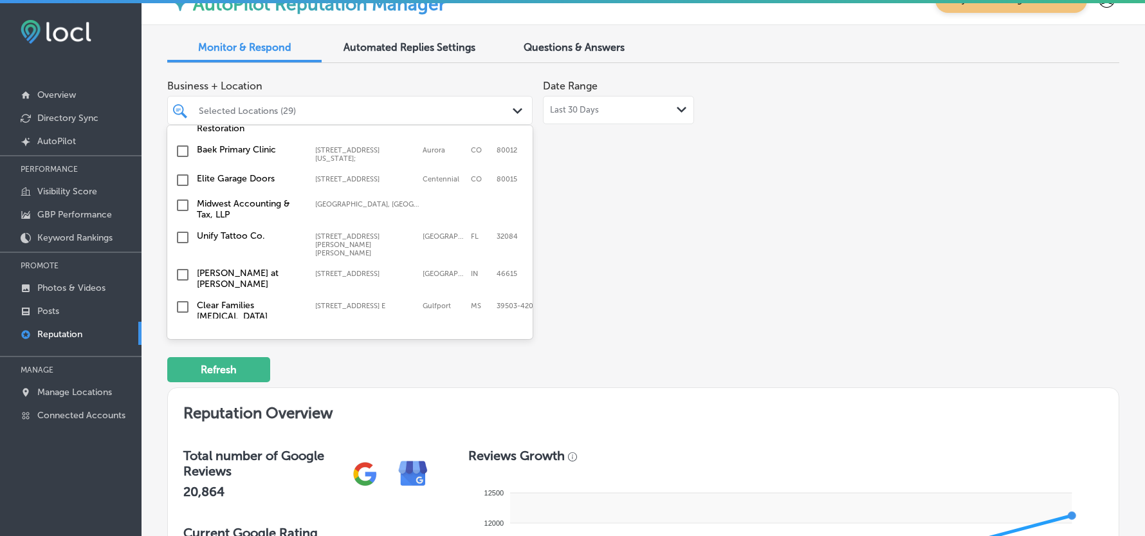
click at [181, 356] on input "checkbox" at bounding box center [182, 363] width 15 height 15
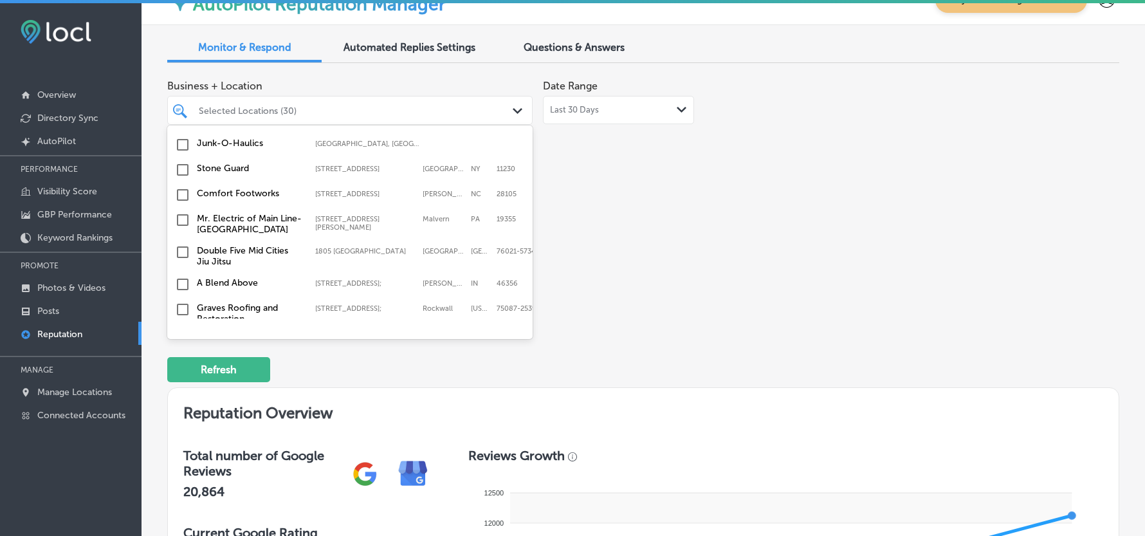
scroll to position [3747, 0]
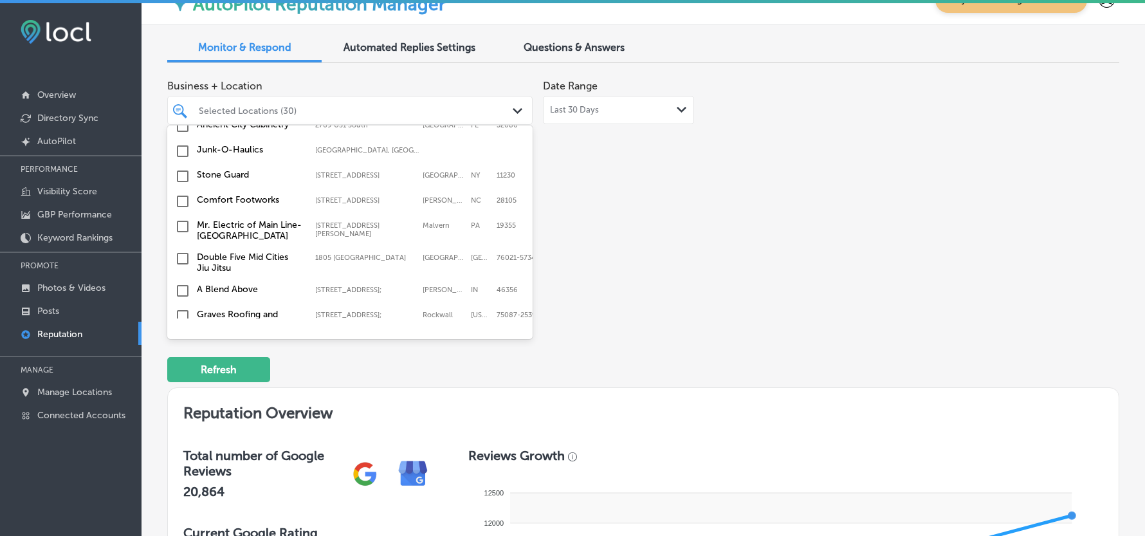
click at [180, 369] on input "checkbox" at bounding box center [182, 376] width 15 height 15
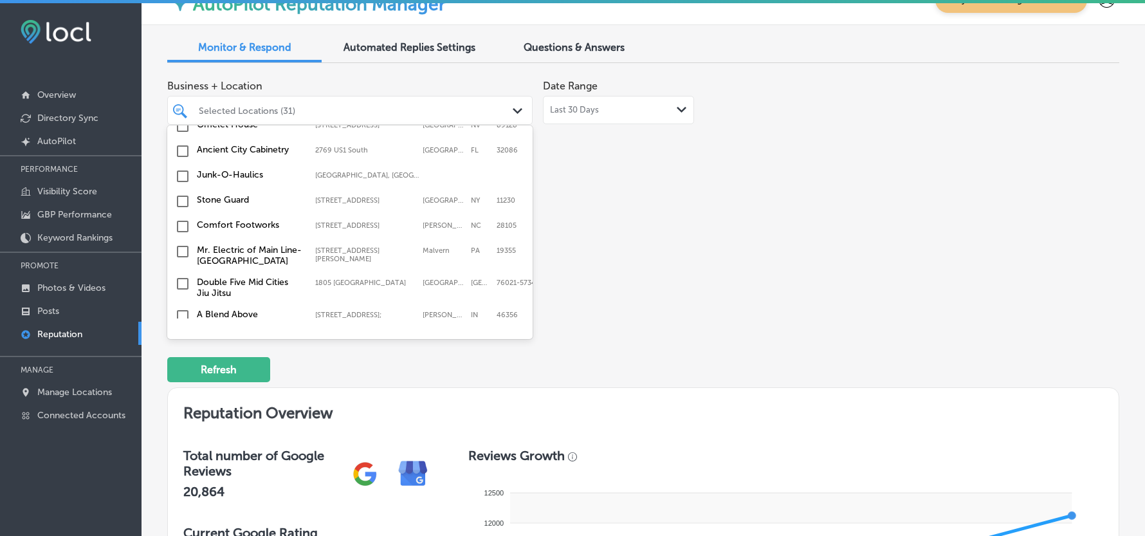
click at [180, 365] on input "checkbox" at bounding box center [182, 372] width 15 height 15
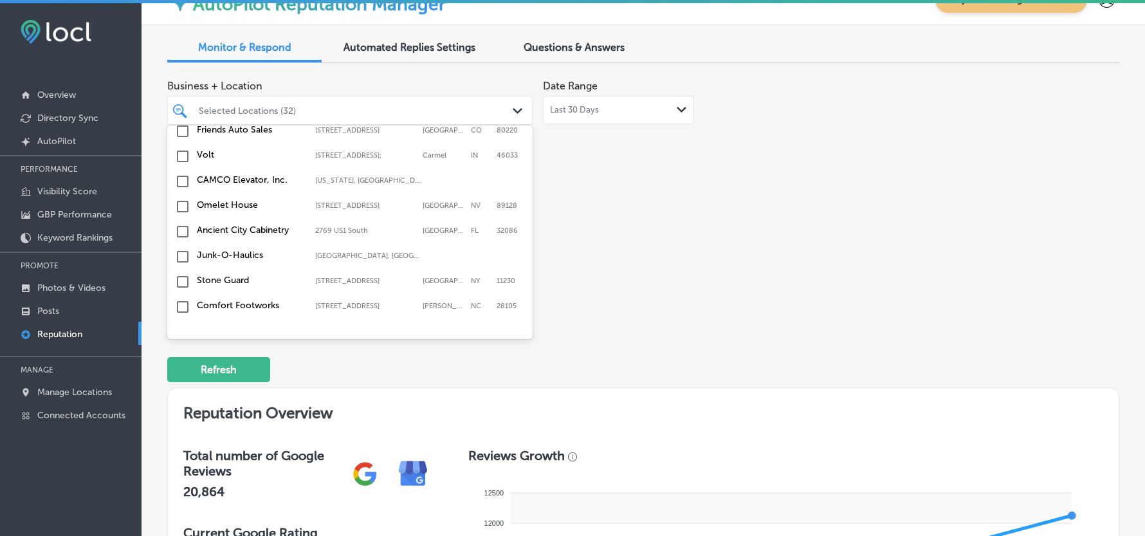
scroll to position [3691, 0]
click at [180, 361] on input "checkbox" at bounding box center [182, 368] width 15 height 15
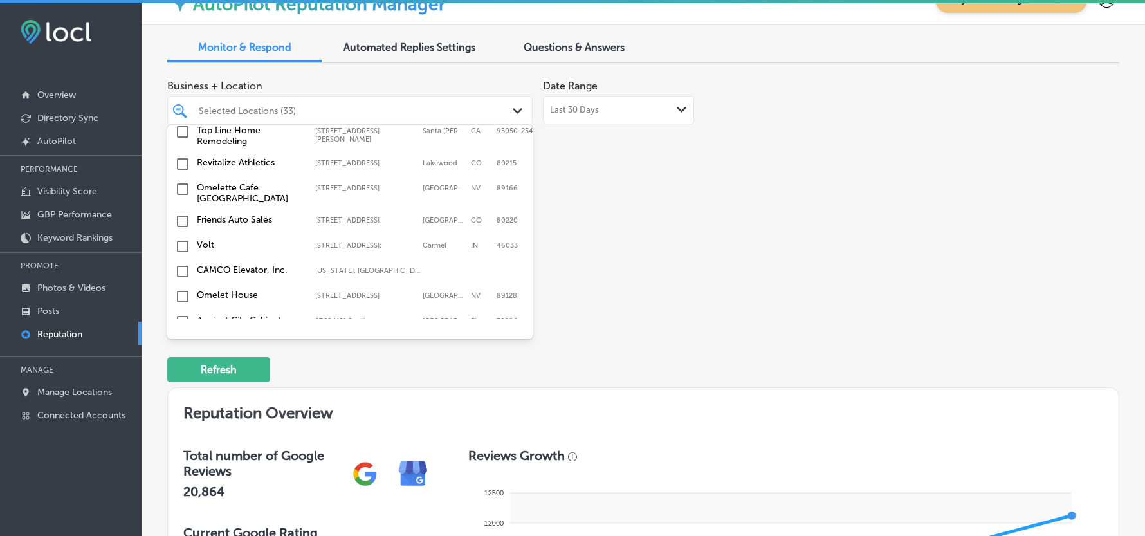
scroll to position [3633, 0]
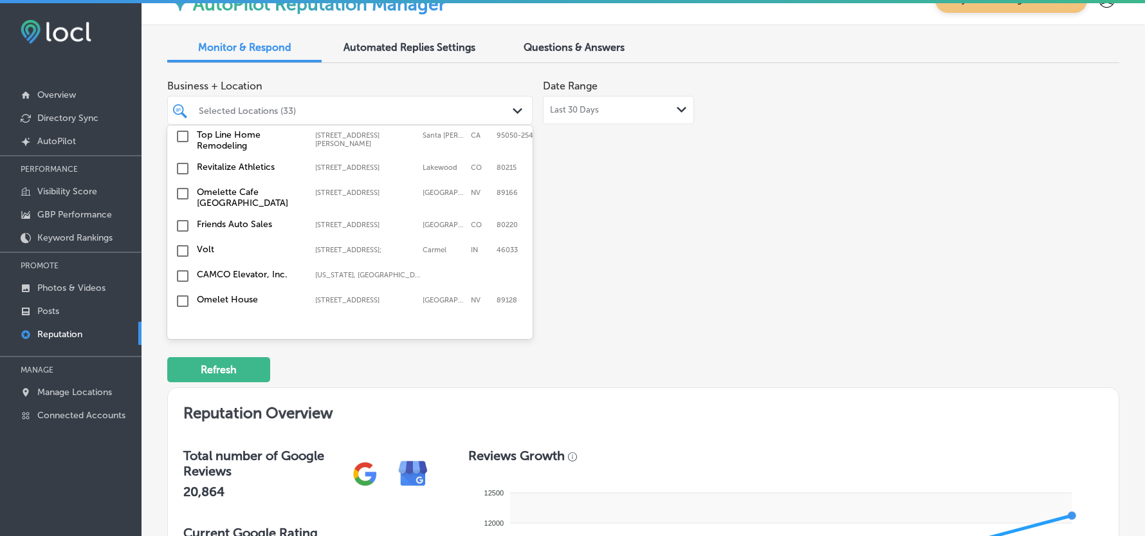
click at [180, 394] on input "checkbox" at bounding box center [182, 401] width 15 height 15
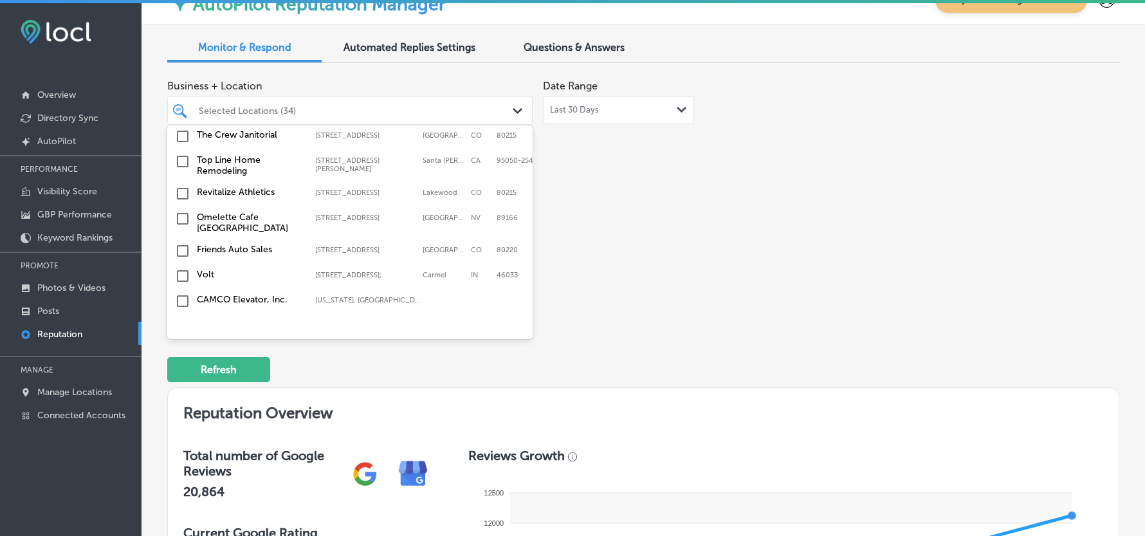
click at [181, 369] on input "checkbox" at bounding box center [182, 376] width 15 height 15
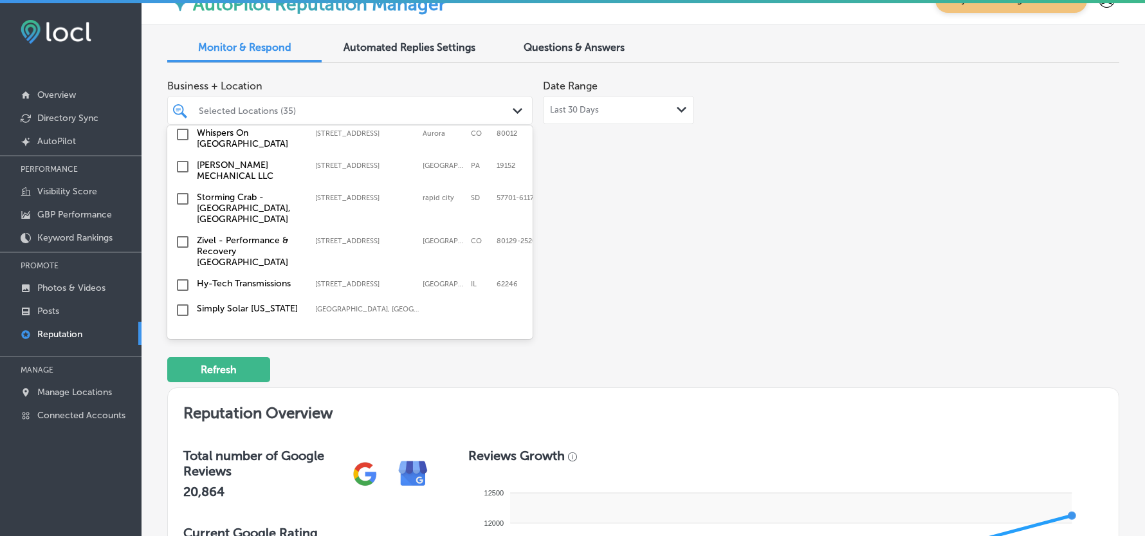
scroll to position [3433, 0]
click at [183, 379] on input "checkbox" at bounding box center [182, 386] width 15 height 15
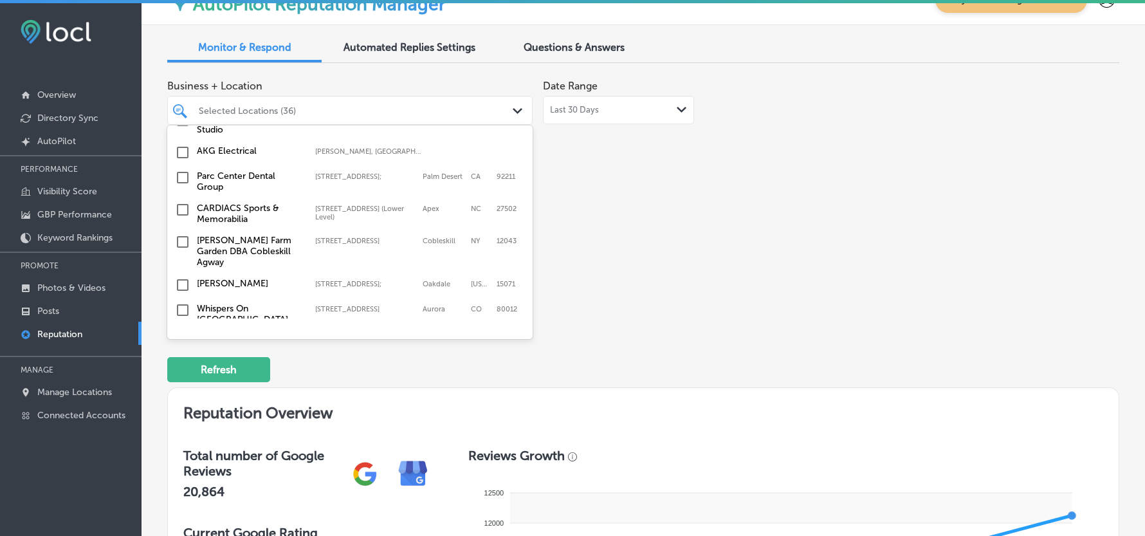
scroll to position [3262, 0]
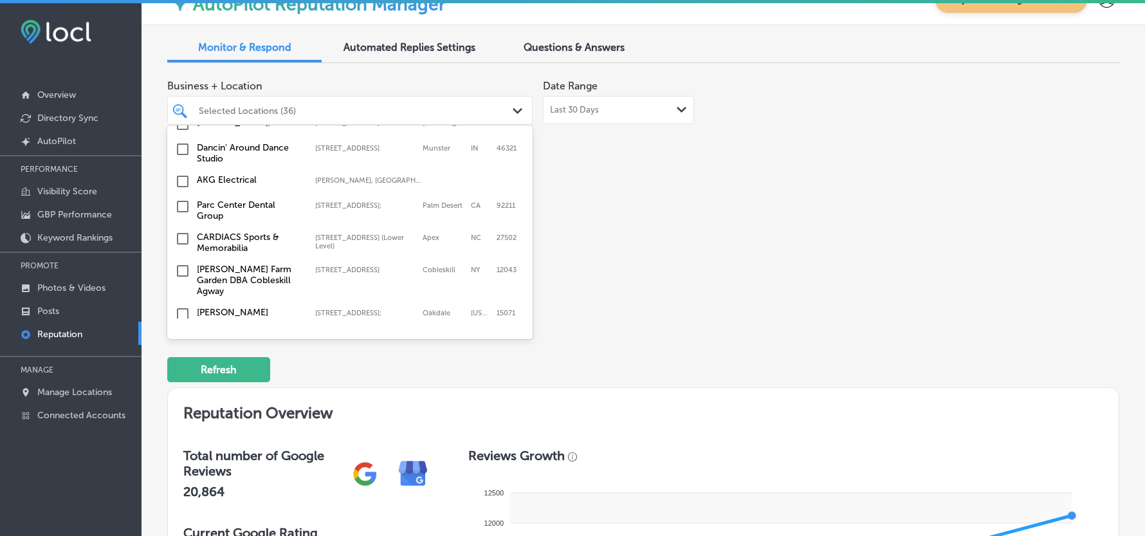
click at [181, 363] on input "checkbox" at bounding box center [182, 370] width 15 height 15
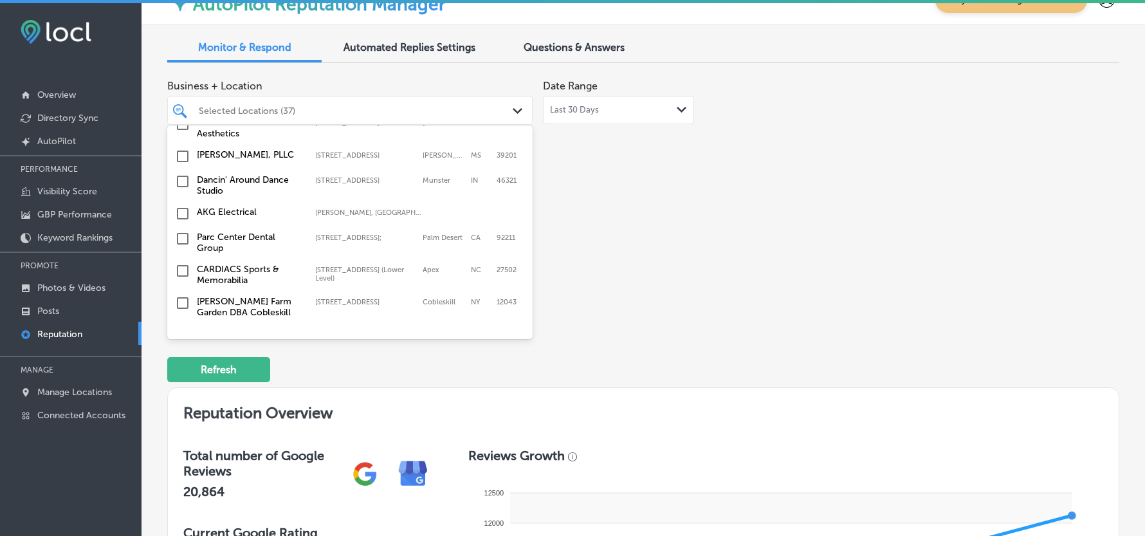
click at [183, 363] on input "checkbox" at bounding box center [182, 370] width 15 height 15
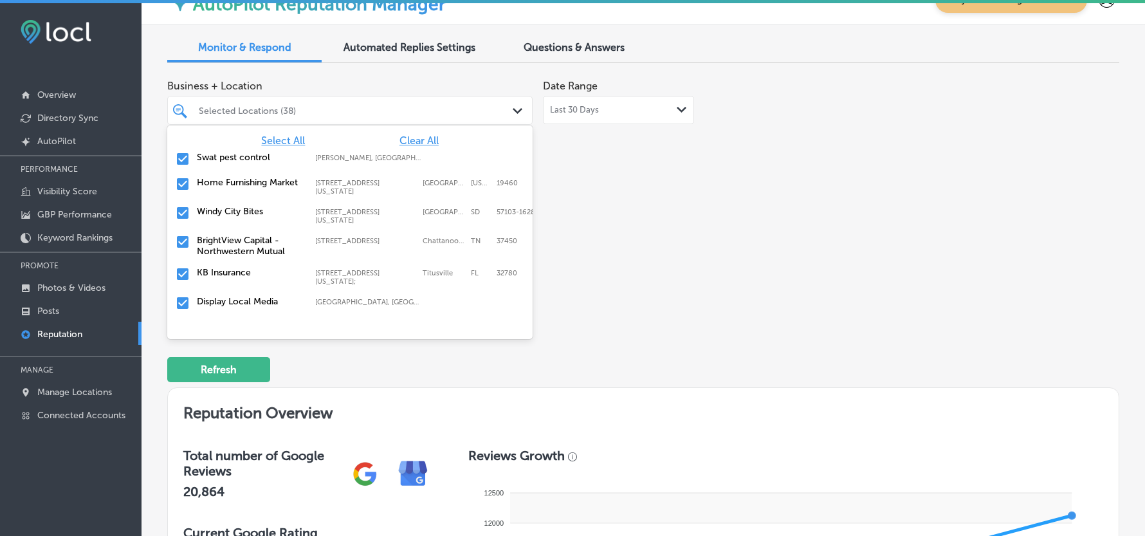
scroll to position [0, 0]
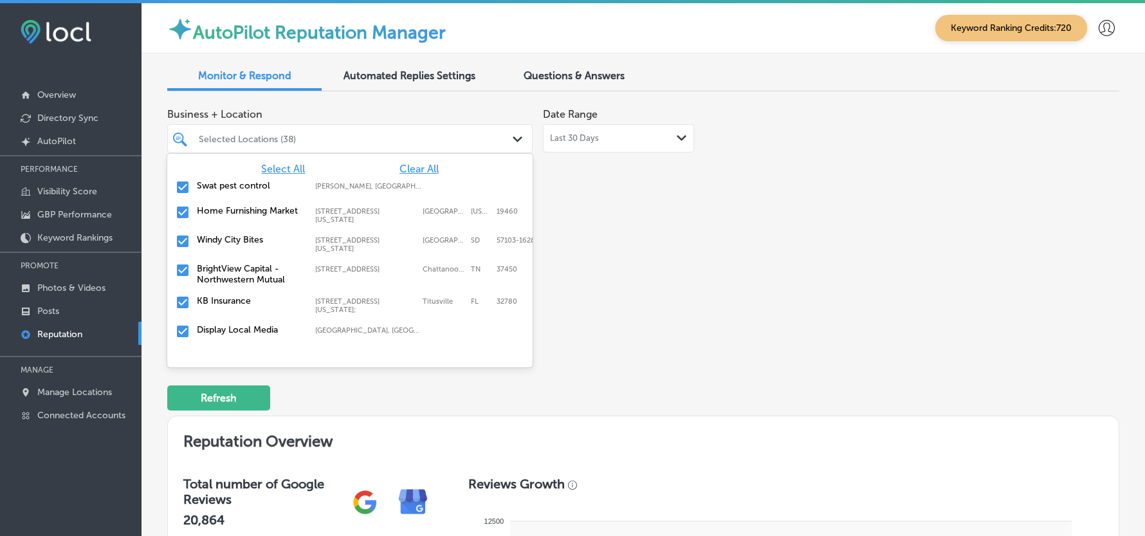
type textarea "x"
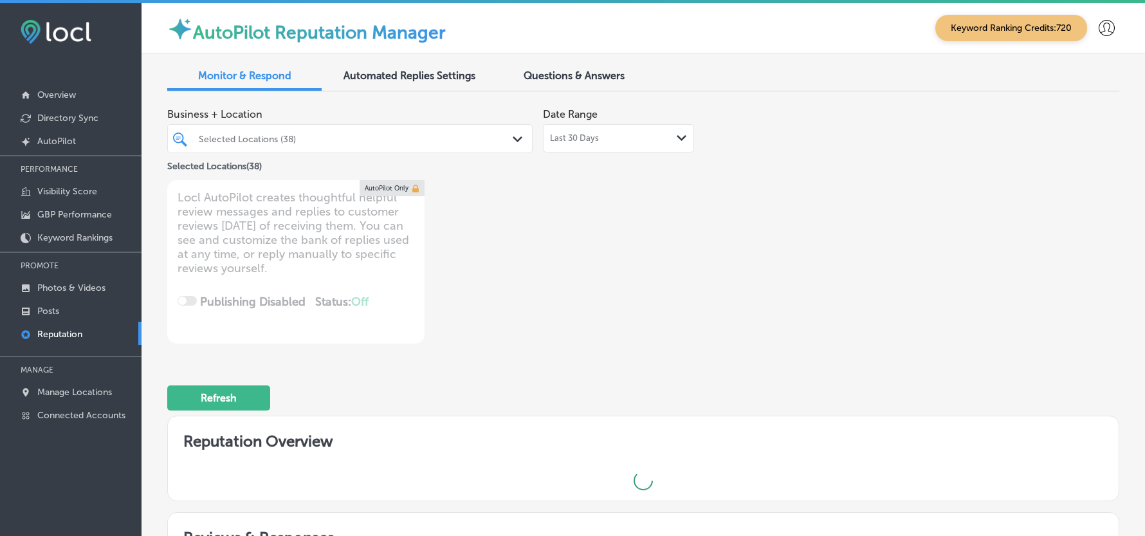
click at [324, 143] on div "Selected Locations (38)" at bounding box center [356, 138] width 315 height 11
type input "g"
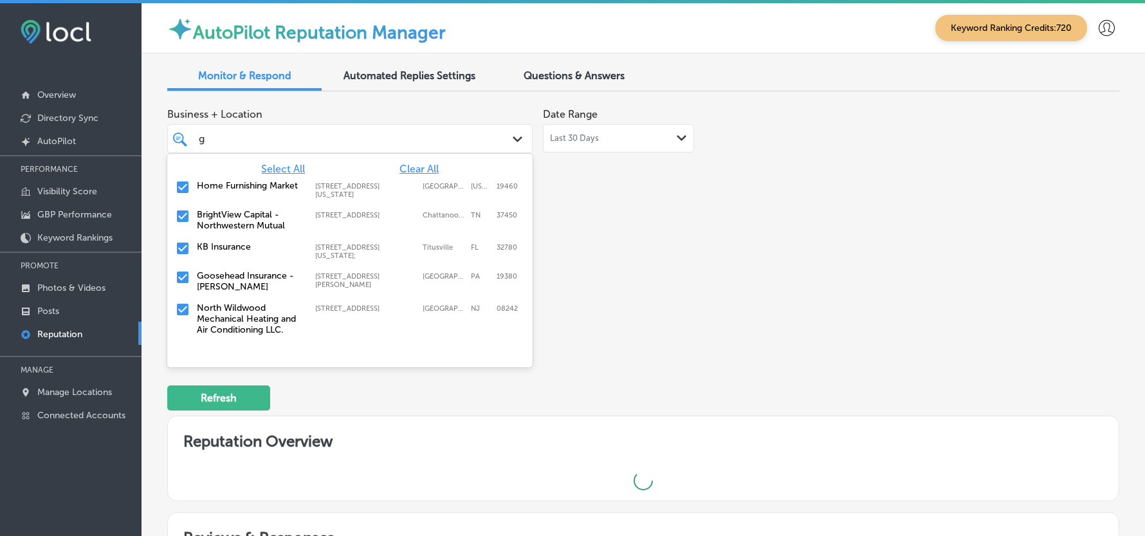
type textarea "x"
type input "goo"
type textarea "x"
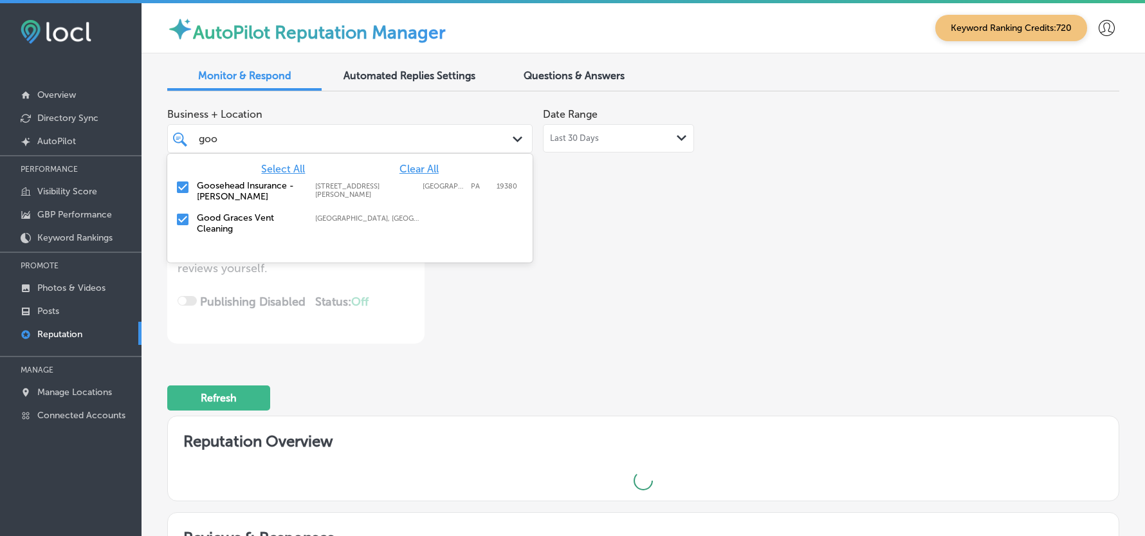
type input "good"
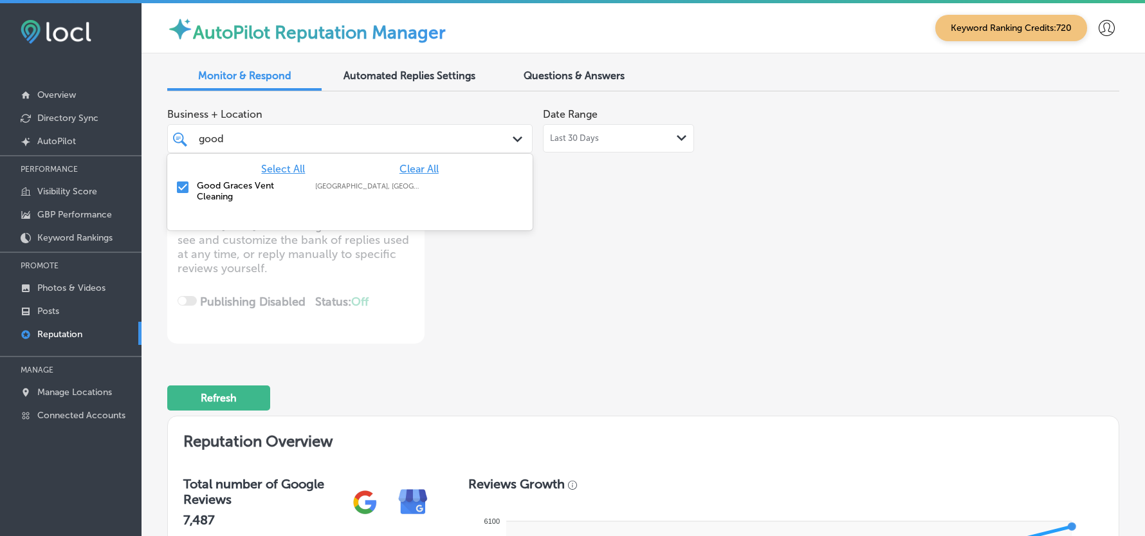
click at [181, 184] on input "checkbox" at bounding box center [182, 186] width 15 height 15
type textarea "x"
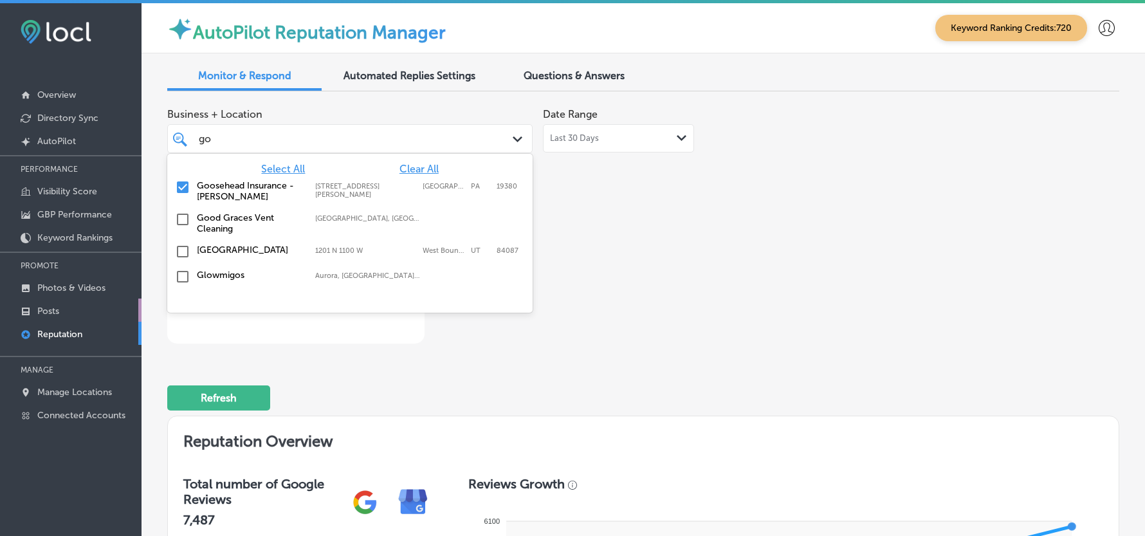
type input "g"
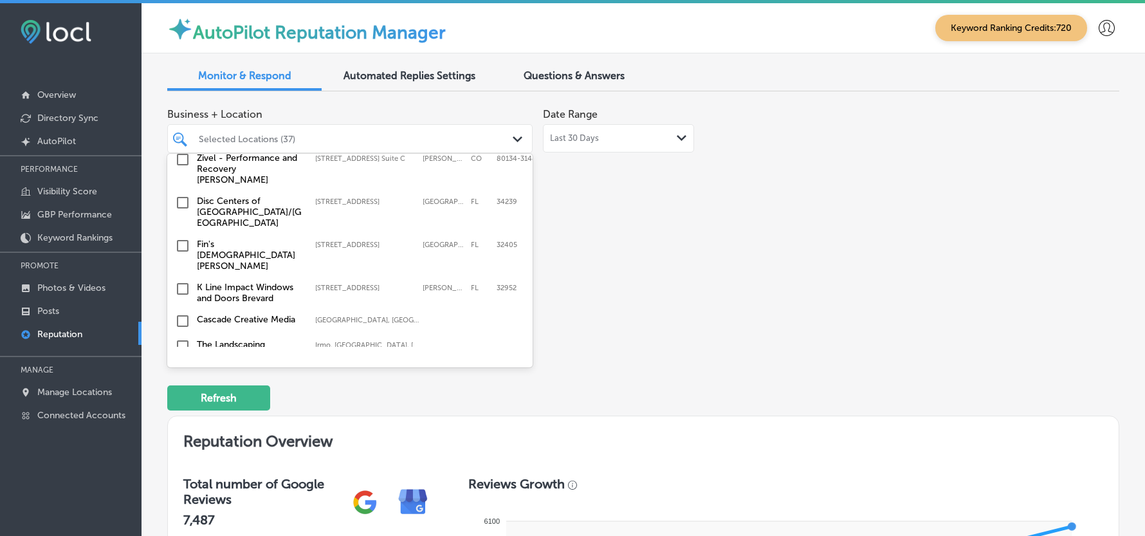
scroll to position [2658, 0]
click at [178, 236] on input "checkbox" at bounding box center [182, 243] width 15 height 15
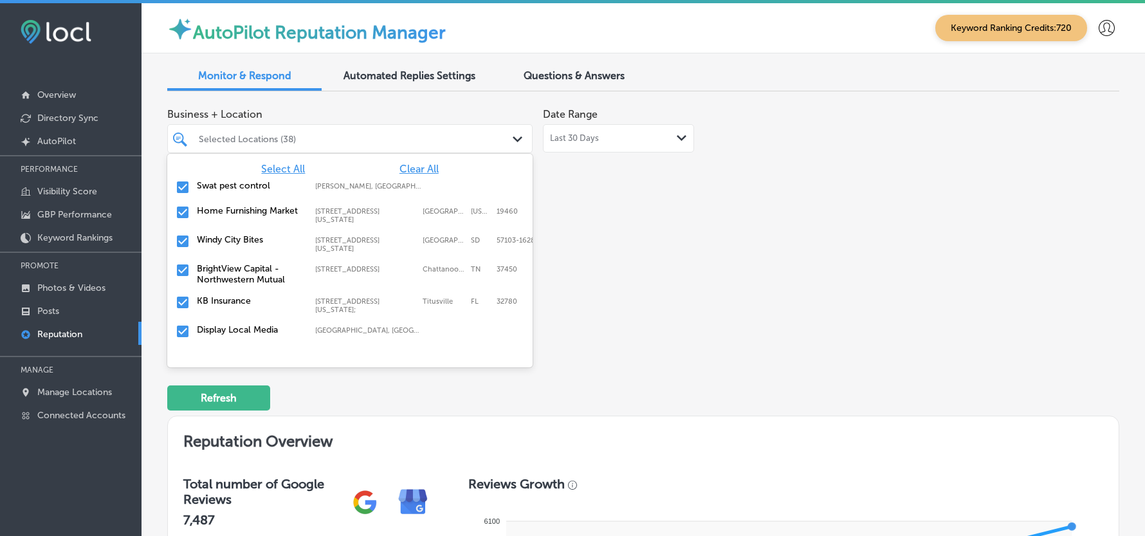
drag, startPoint x: 653, startPoint y: 333, endPoint x: 651, endPoint y: 340, distance: 7.5
click at [654, 333] on div "Business + Location option 732 West 23rd Street, selected. option focused, 7 of…" at bounding box center [452, 223] width 571 height 242
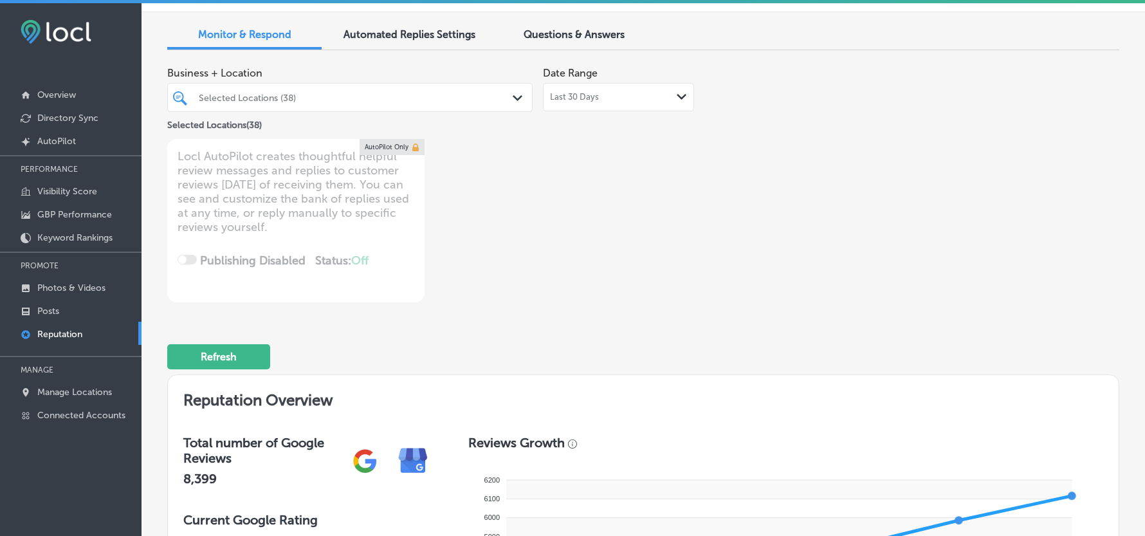
scroll to position [0, 0]
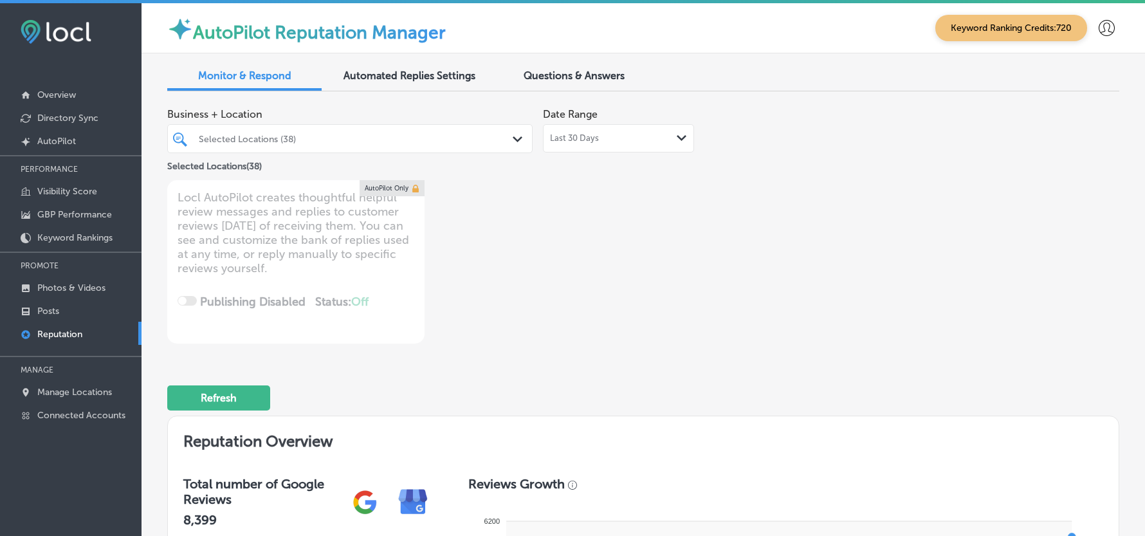
click at [652, 139] on div "Last 30 Days Path Created with Sketch." at bounding box center [618, 138] width 137 height 10
click at [729, 325] on div "Business + Location Selected Locations (38) Path Created with Sketch. Selected …" at bounding box center [452, 223] width 571 height 242
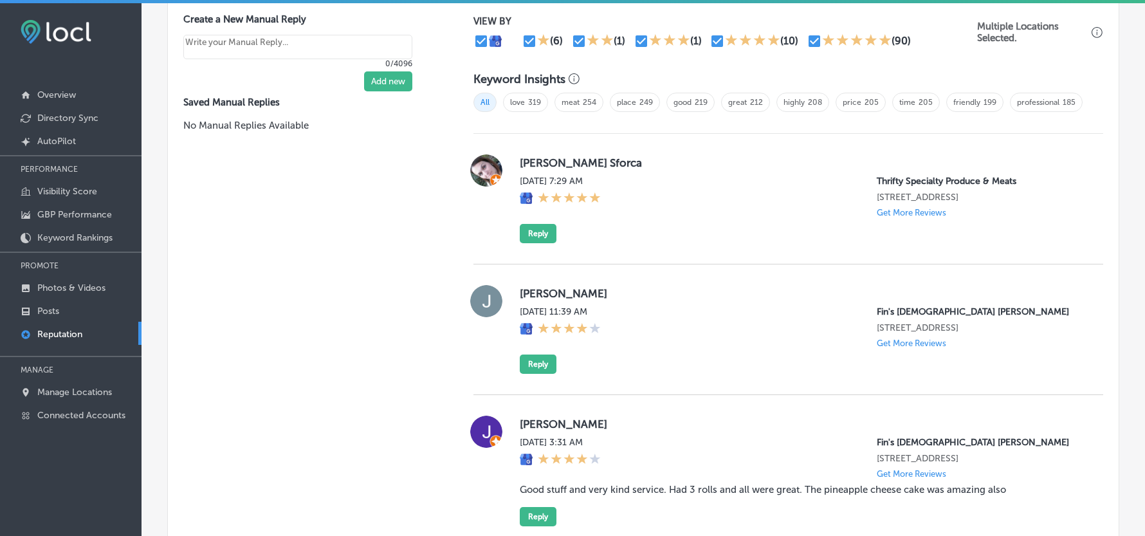
scroll to position [744, 0]
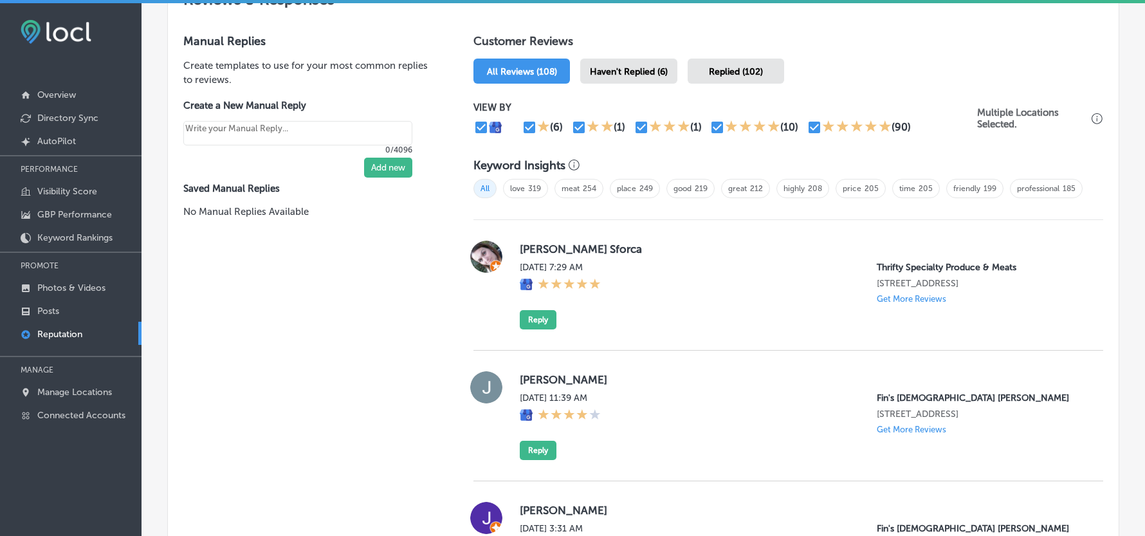
click at [628, 66] on div "Haven't Replied (6)" at bounding box center [628, 71] width 97 height 25
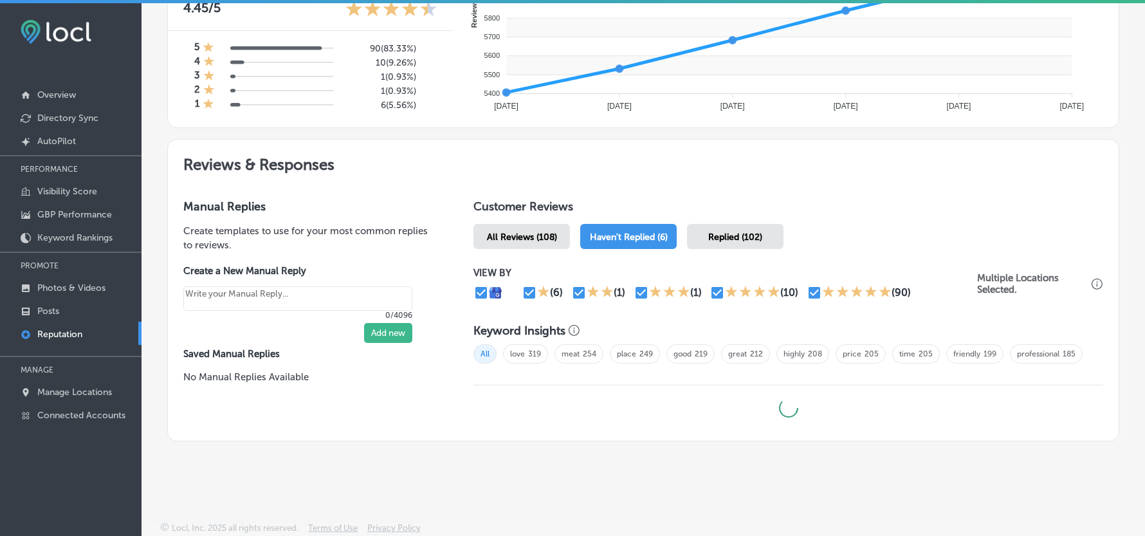
type textarea "x"
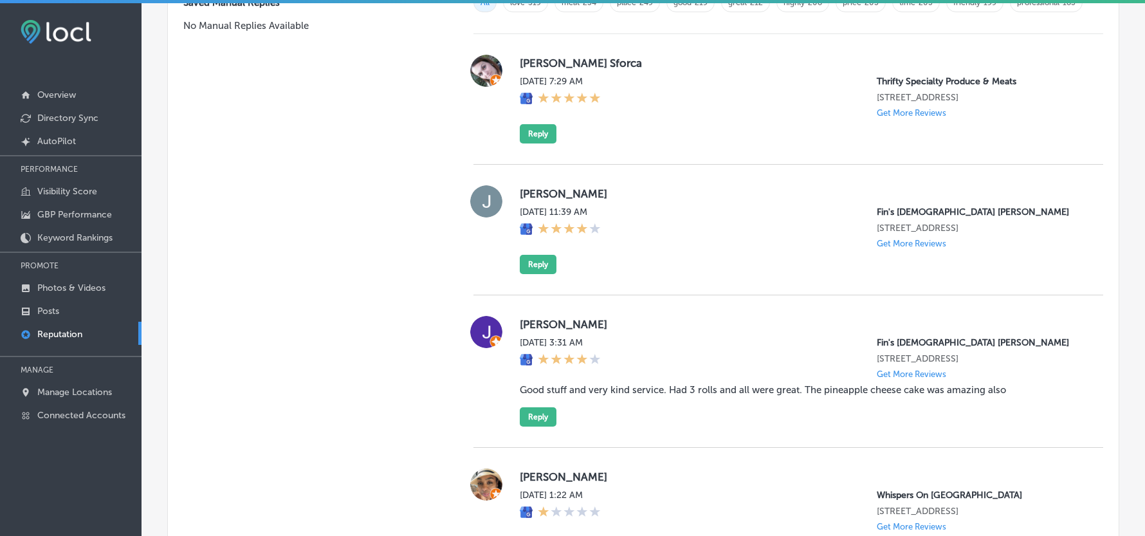
scroll to position [915, 0]
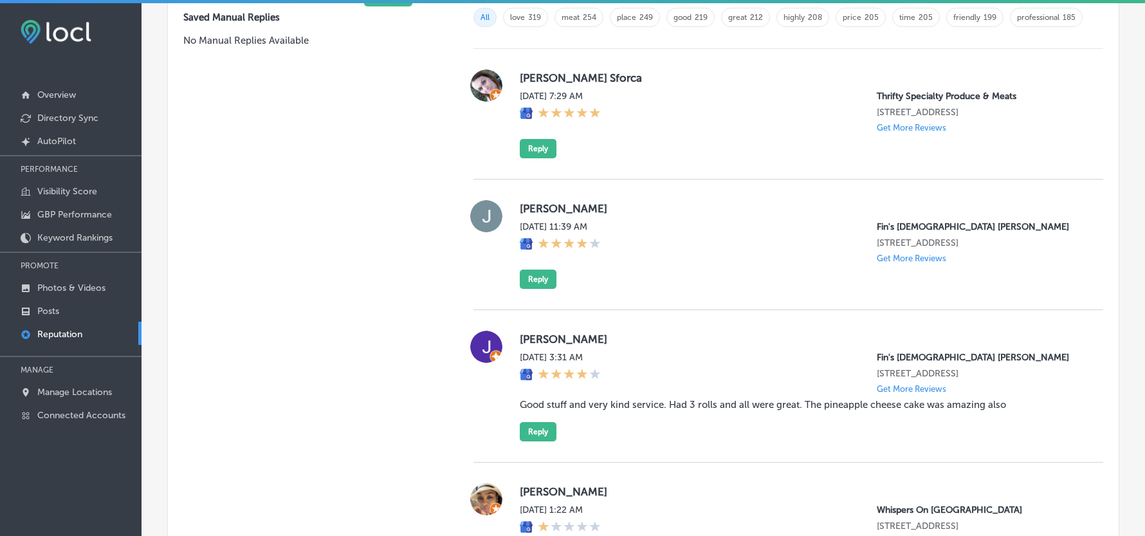
drag, startPoint x: 517, startPoint y: 109, endPoint x: 652, endPoint y: 103, distance: 134.6
click at [652, 103] on div "Muriel Pacheco Sforca Sun, Aug 24, 2025 7:29 AM Thrifty Specialty Produce & Mea…" at bounding box center [801, 113] width 563 height 89
copy label "Muriel Pacheco Sforca"
click at [709, 179] on div "Muriel Pacheco Sforca Sun, Aug 24, 2025 7:29 AM Thrifty Specialty Produce & Mea…" at bounding box center [788, 114] width 630 height 131
click at [534, 158] on button "Reply" at bounding box center [538, 148] width 37 height 19
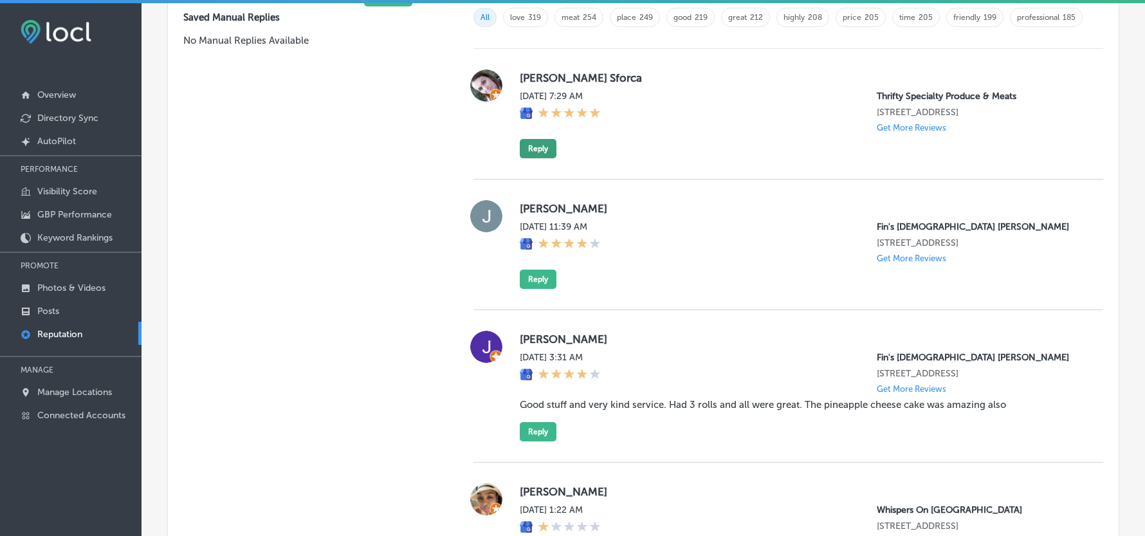
scroll to position [913, 0]
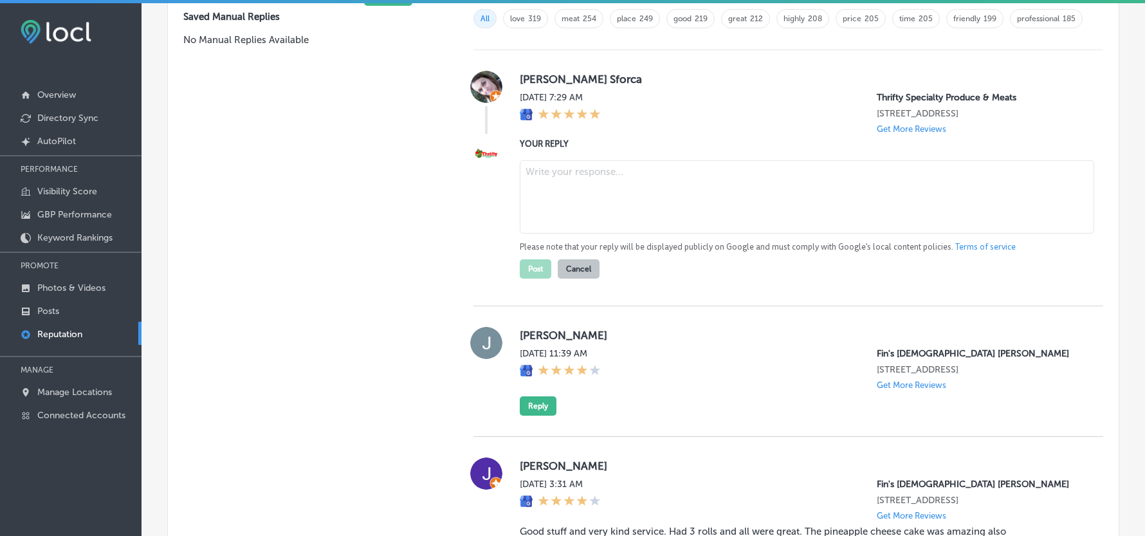
click at [585, 230] on textarea at bounding box center [807, 196] width 574 height 73
paste textarea "Thank you for the 5-star review, Arion! We're happy to hear you had a great exp…"
type textarea "Thank you for the 5-star review, Arion! We're happy to hear you had a great exp…"
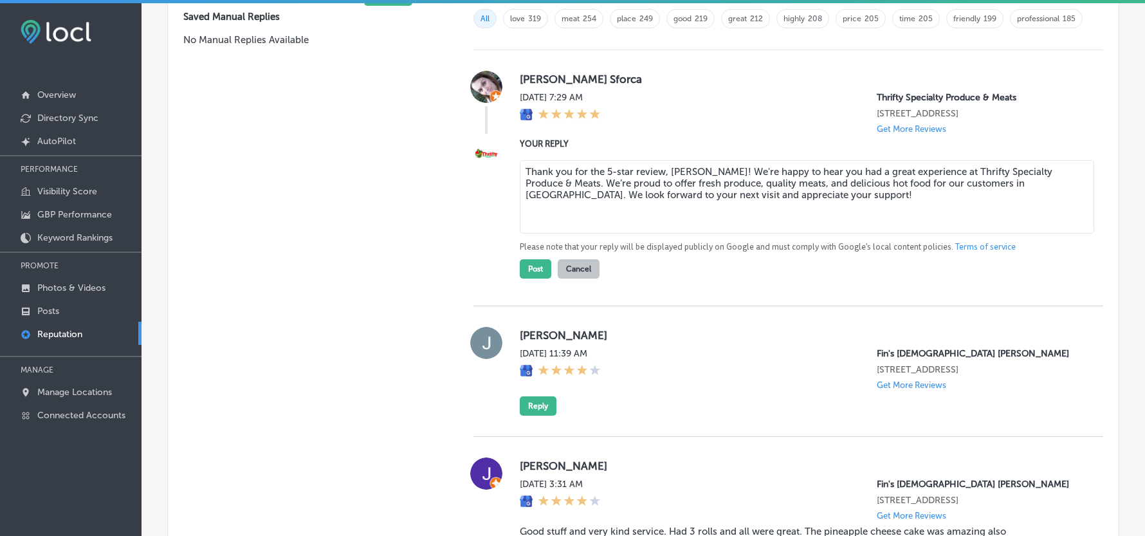
type textarea "x"
click at [597, 233] on textarea "Thank you for the 5-star review, Arion! We're happy to hear you had a great exp…" at bounding box center [807, 196] width 574 height 73
click at [736, 233] on textarea "Thank you for the 5-star review, Arion! We're happy to hear you had a great exp…" at bounding box center [807, 196] width 574 height 73
type textarea "Thank you for the 5-star review, Arion! We're happy to hear you had a great exp…"
click at [531, 279] on button "Post" at bounding box center [536, 268] width 32 height 19
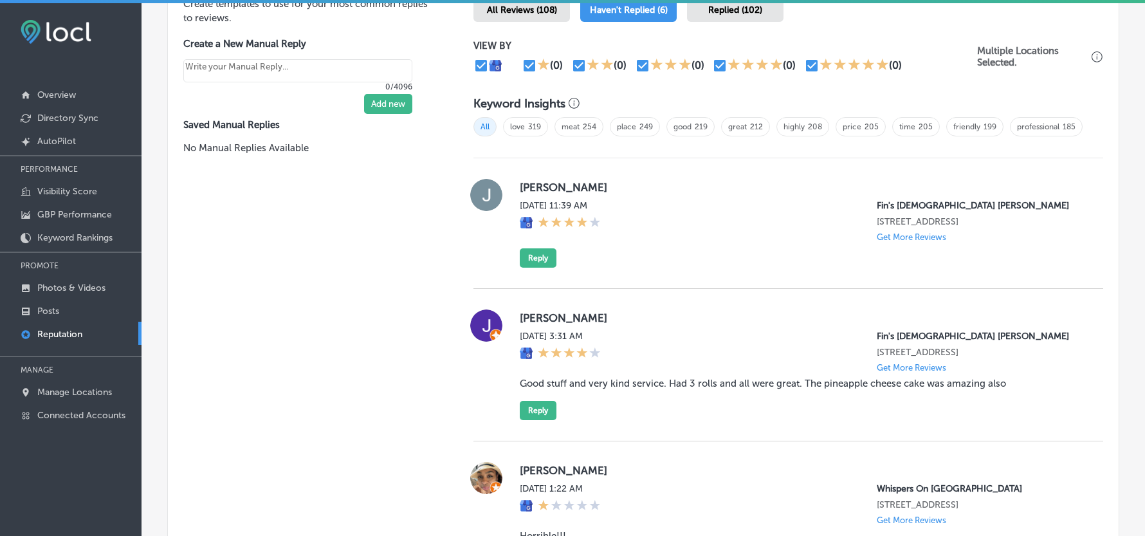
scroll to position [798, 0]
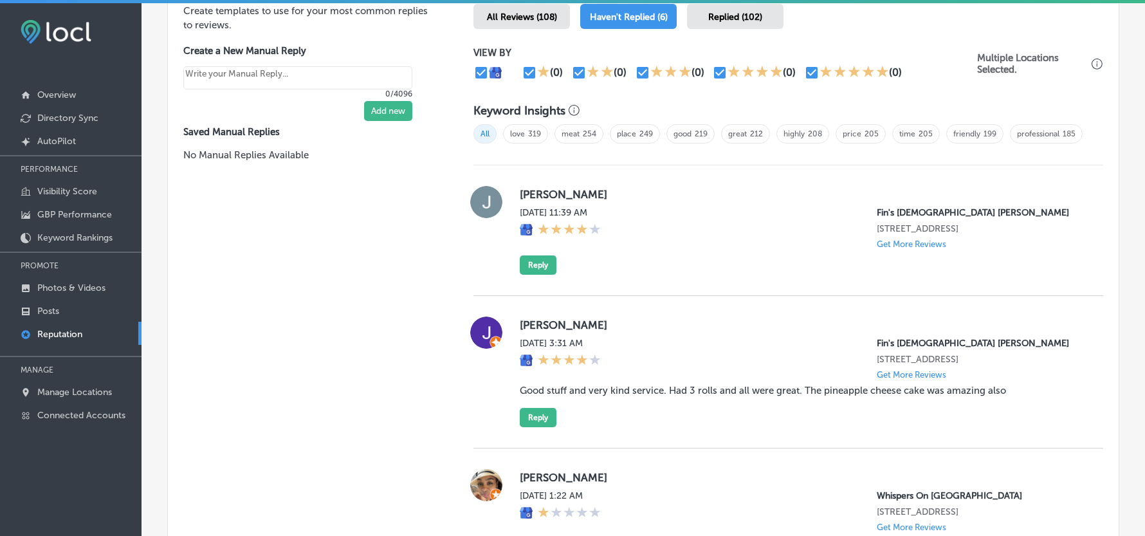
click at [716, 23] on span "Replied (102)" at bounding box center [735, 17] width 54 height 11
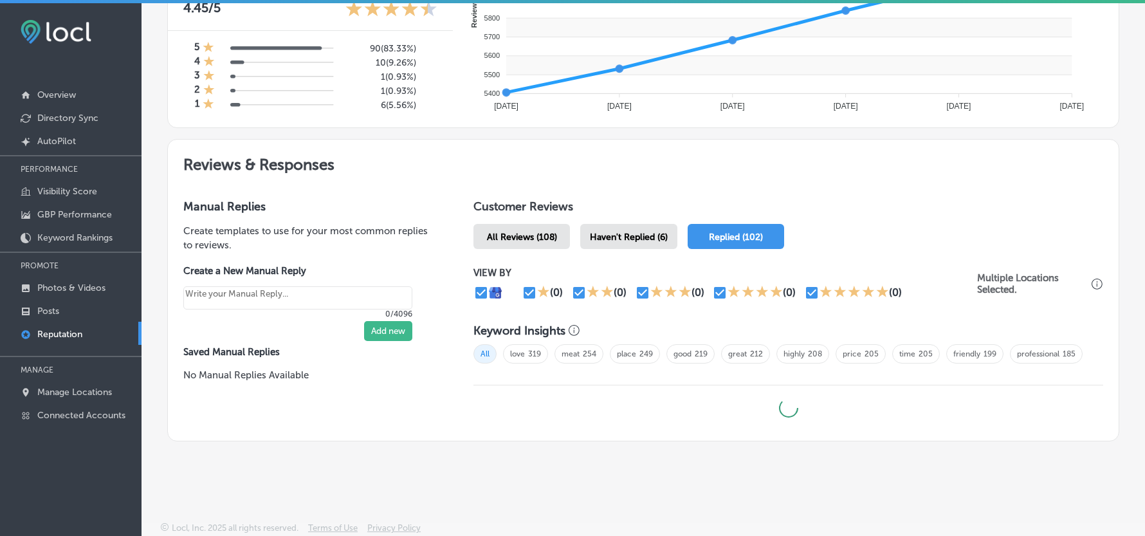
type textarea "x"
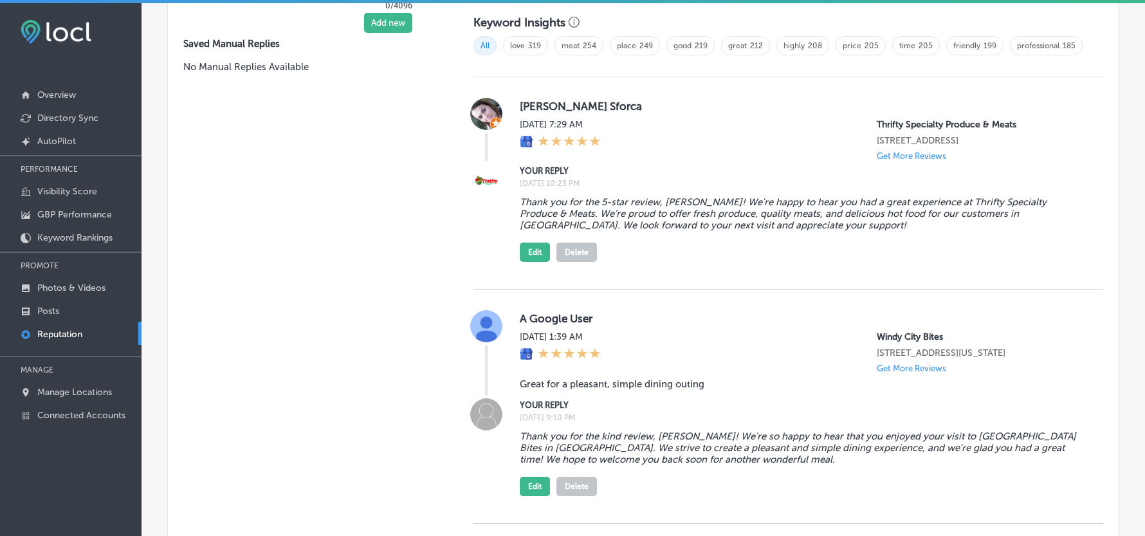
scroll to position [912, 0]
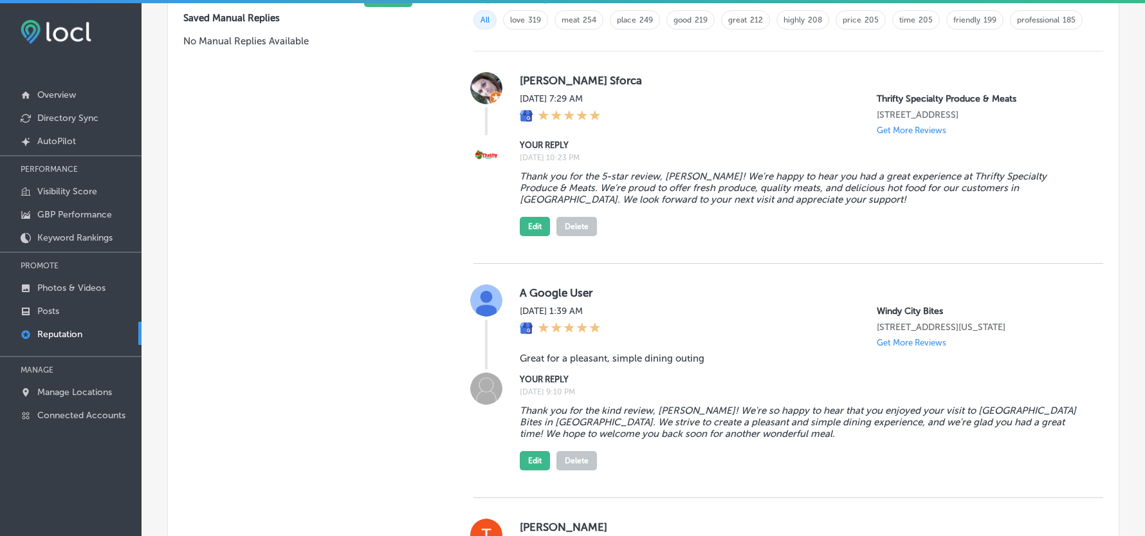
click at [522, 236] on div "Edit Delete" at bounding box center [558, 223] width 77 height 26
click at [531, 236] on button "Edit" at bounding box center [535, 226] width 30 height 19
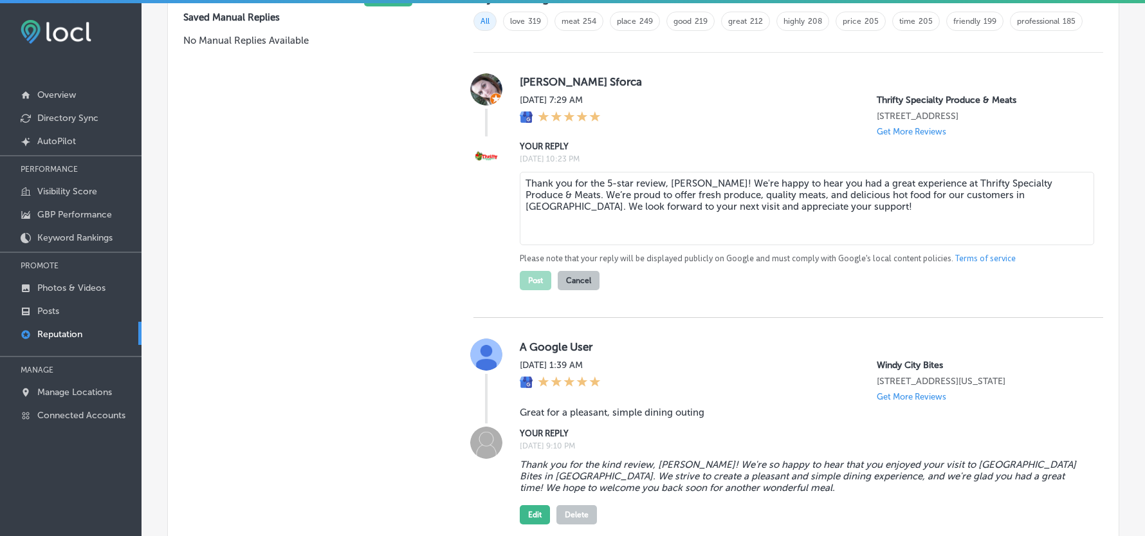
drag, startPoint x: 688, startPoint y: 219, endPoint x: 690, endPoint y: 336, distance: 117.1
click at [690, 224] on textarea "Thank you for the 5-star review, Arion! We're happy to hear you had a great exp…" at bounding box center [807, 208] width 574 height 73
type textarea "Thank you for the 5-star review, Muriel! We're happy to hear you had a great ex…"
click at [531, 290] on button "Post" at bounding box center [536, 280] width 32 height 19
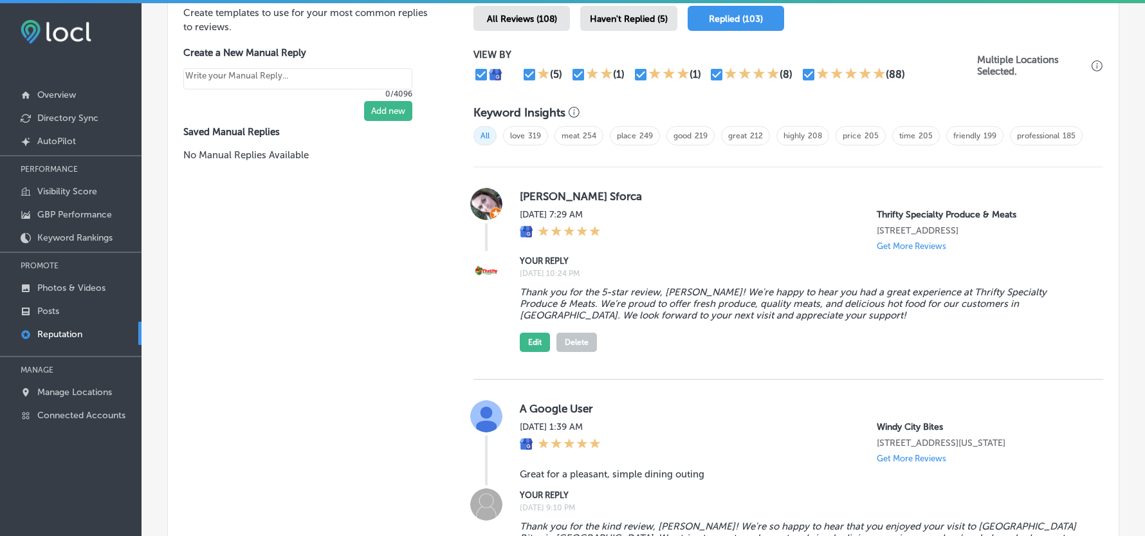
click at [603, 24] on span "Haven't Replied (5)" at bounding box center [629, 19] width 78 height 11
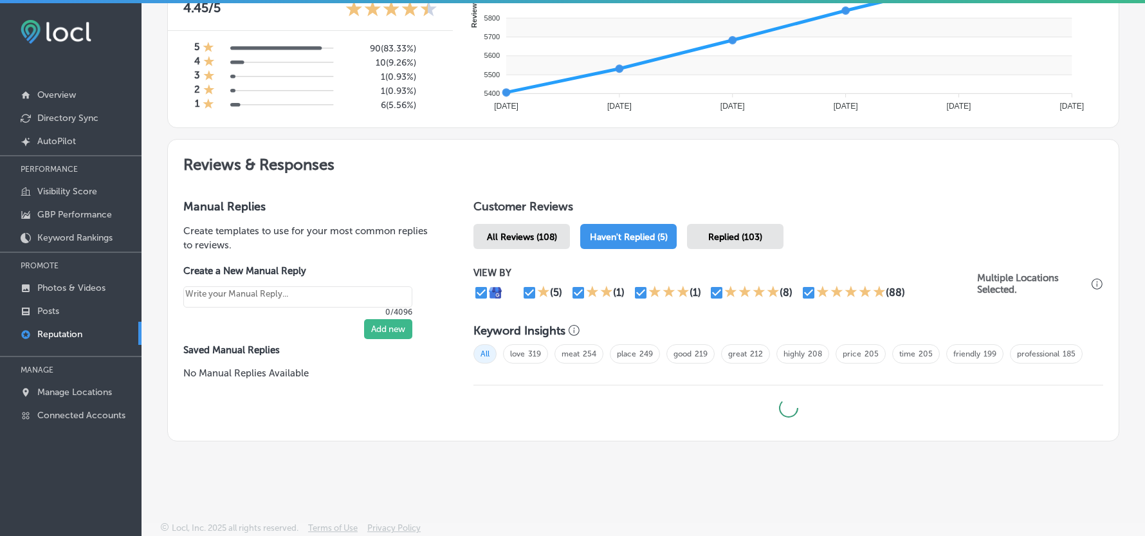
type textarea "x"
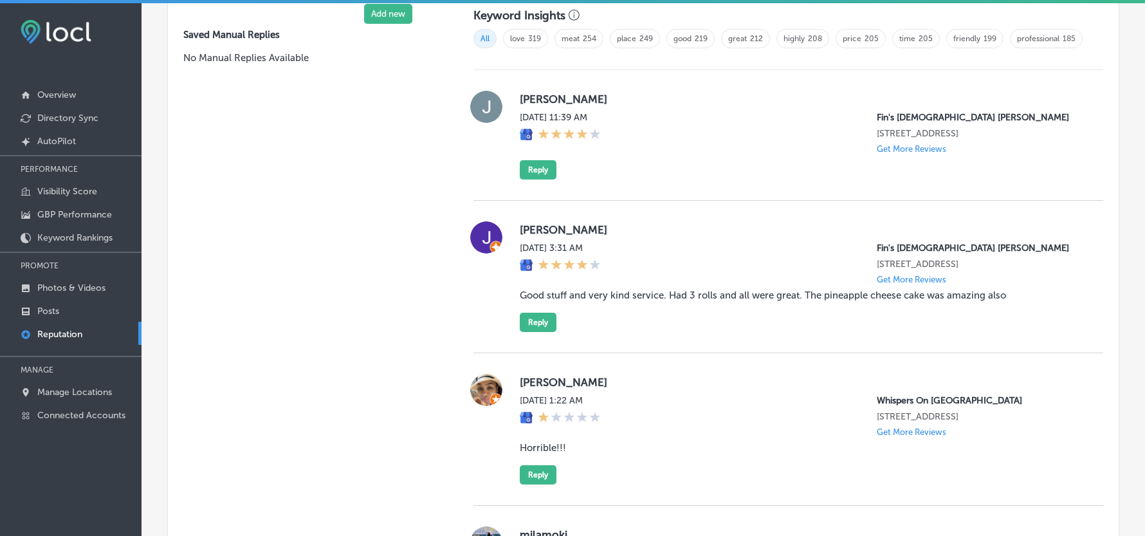
scroll to position [882, 0]
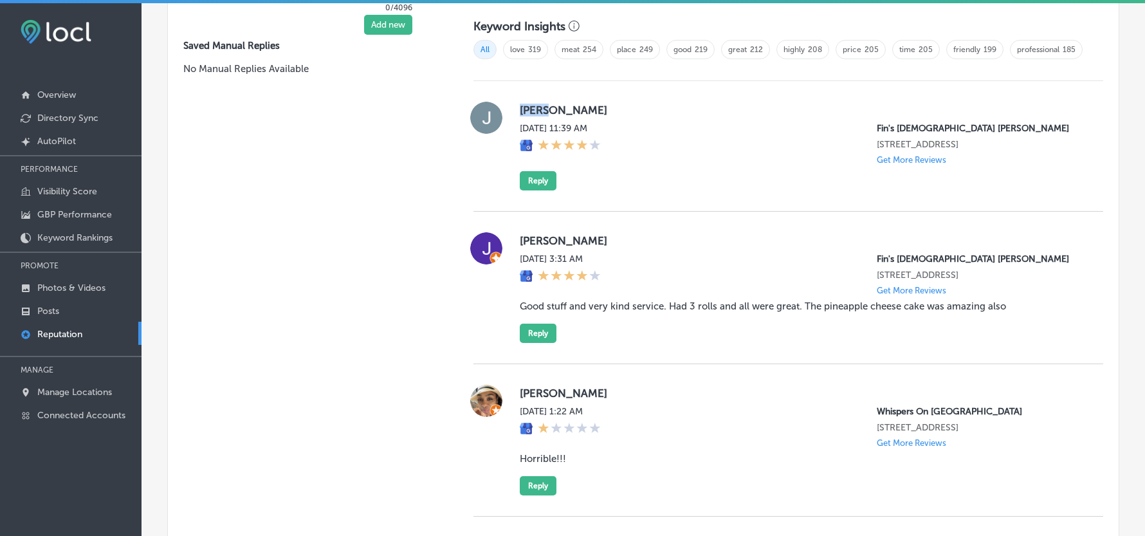
drag, startPoint x: 507, startPoint y: 147, endPoint x: 587, endPoint y: 145, distance: 79.2
click at [587, 145] on div "James Sat, Aug 23, 2025 11:39 AM Fin's Japanese Sushi Grill 732 West 23rd Stree…" at bounding box center [788, 146] width 630 height 89
copy label "James"
click at [675, 190] on div "James Sat, Aug 23, 2025 11:39 AM Fin's Japanese Sushi Grill 732 West 23rd Stree…" at bounding box center [801, 146] width 563 height 89
click at [522, 190] on button "Reply" at bounding box center [538, 180] width 37 height 19
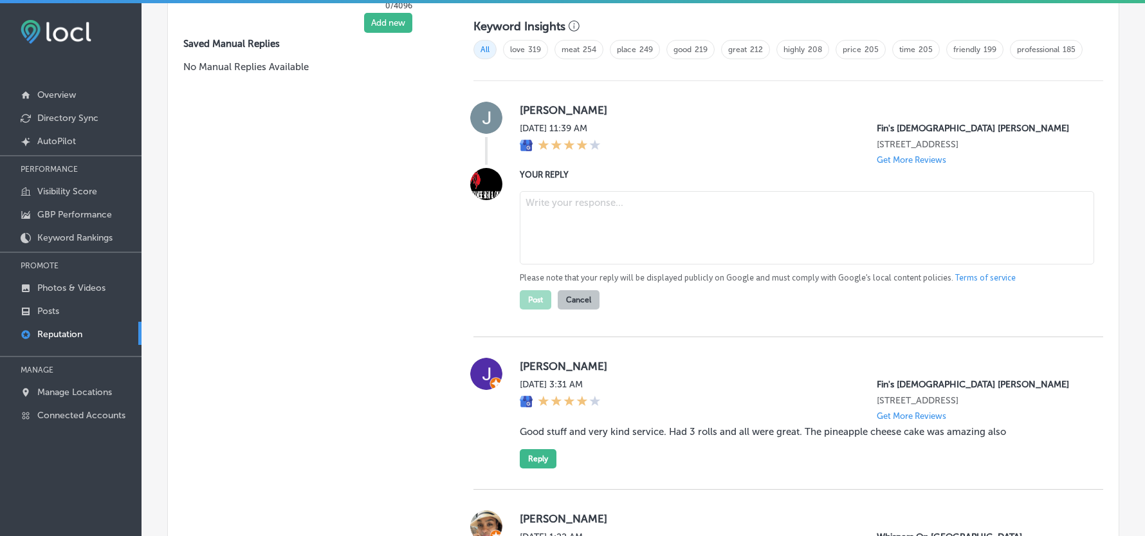
click at [593, 250] on textarea at bounding box center [807, 227] width 574 height 73
paste textarea "Thank you for the 4-star review, James! We’re glad to hear you had a great expe…"
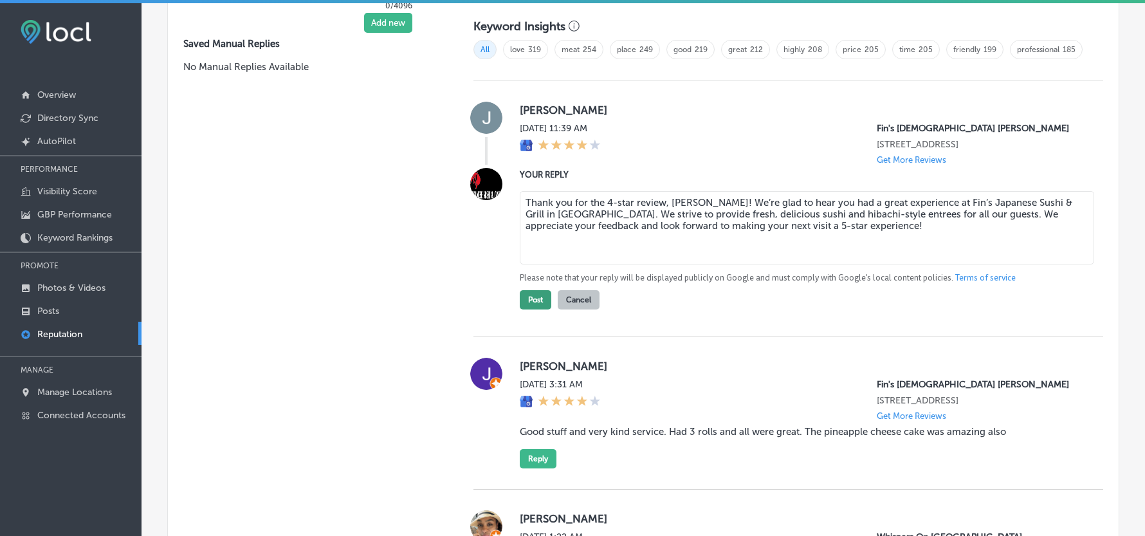
type textarea "Thank you for the 4-star review, James! We’re glad to hear you had a great expe…"
click at [528, 309] on button "Post" at bounding box center [536, 299] width 32 height 19
type textarea "x"
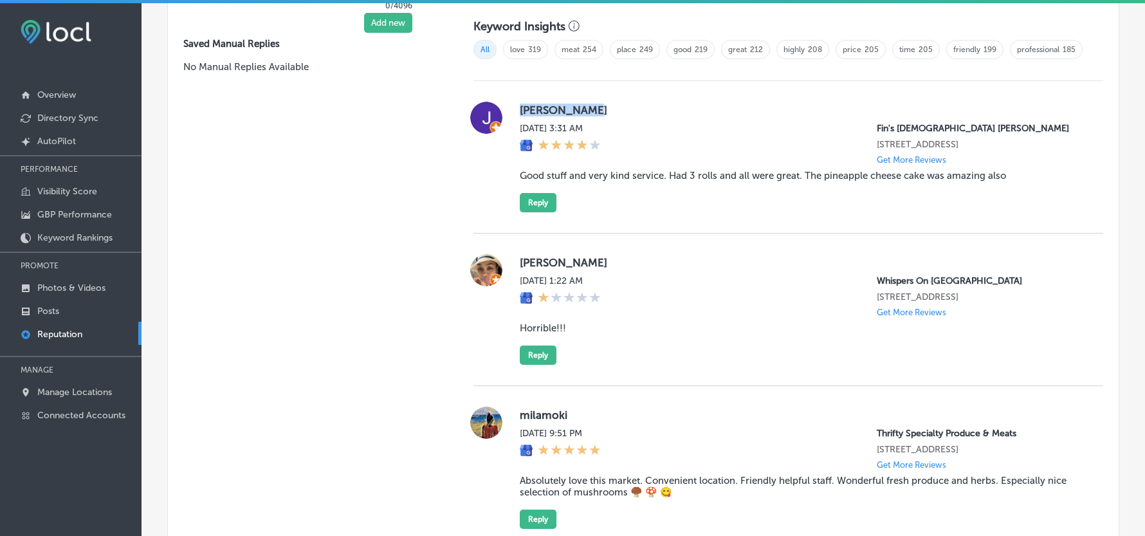
drag, startPoint x: 512, startPoint y: 145, endPoint x: 613, endPoint y: 144, distance: 101.0
click at [613, 144] on div "John Parrish Sat, Aug 23, 2025 3:31 AM Fin's Japanese Sushi Grill 732 West 23rd…" at bounding box center [788, 157] width 630 height 111
copy label "John Parrish"
click at [628, 181] on blockquote "Good stuff and very kind service. Had 3 rolls and all were great. The pineapple…" at bounding box center [801, 176] width 563 height 12
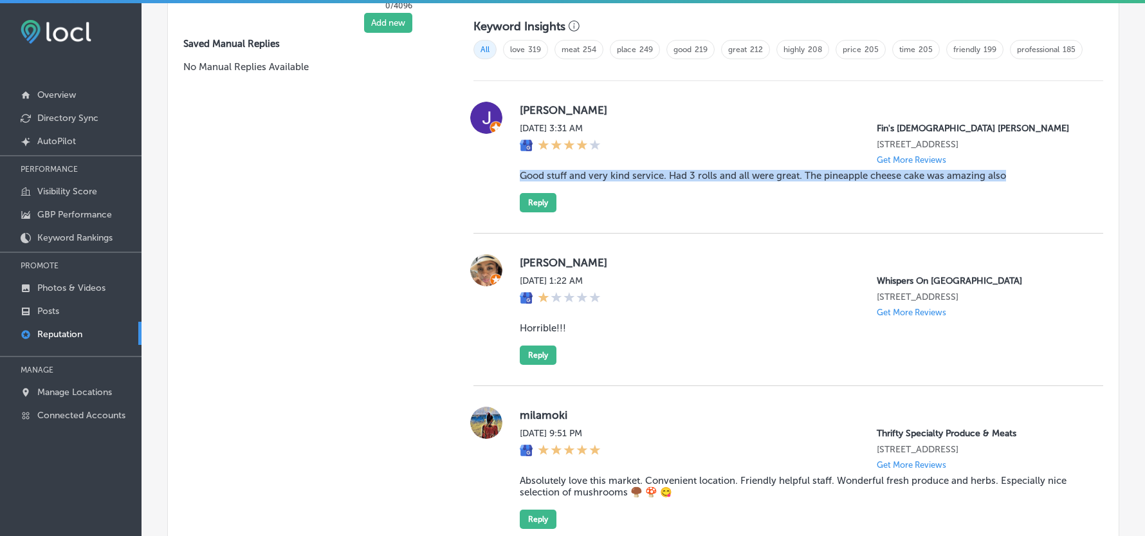
drag, startPoint x: 551, startPoint y: 210, endPoint x: 1006, endPoint y: 239, distance: 455.7
click at [1006, 212] on div "John Parrish Sat, Aug 23, 2025 3:31 AM Fin's Japanese Sushi Grill 732 West 23rd…" at bounding box center [788, 157] width 630 height 111
copy blockquote "Good stuff and very kind service. Had 3 rolls and all were great. The pineapple…"
click at [536, 212] on button "Reply" at bounding box center [538, 202] width 37 height 19
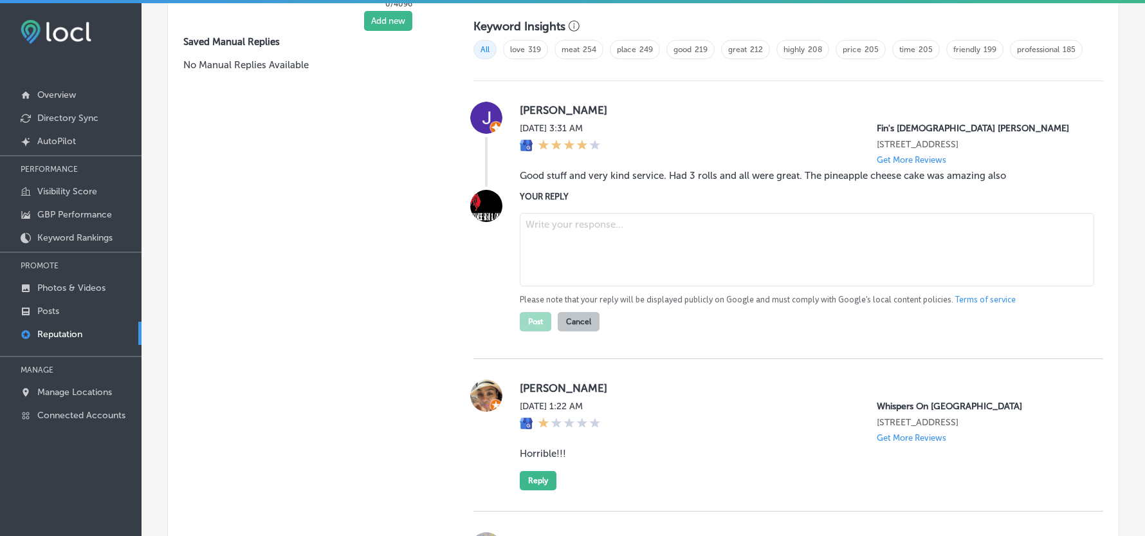
click at [620, 276] on textarea at bounding box center [807, 249] width 574 height 73
paste textarea "Thank you for the great review, John! We’re so glad to hear you enjoyed the sus…"
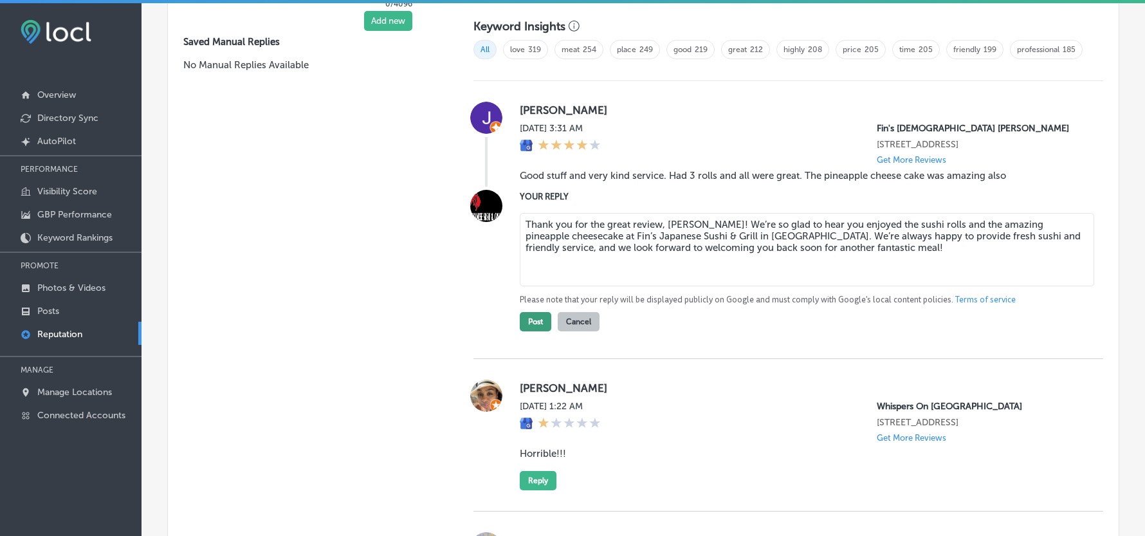
type textarea "Thank you for the great review, John! We’re so glad to hear you enjoyed the sus…"
click at [531, 331] on button "Post" at bounding box center [536, 321] width 32 height 19
type textarea "x"
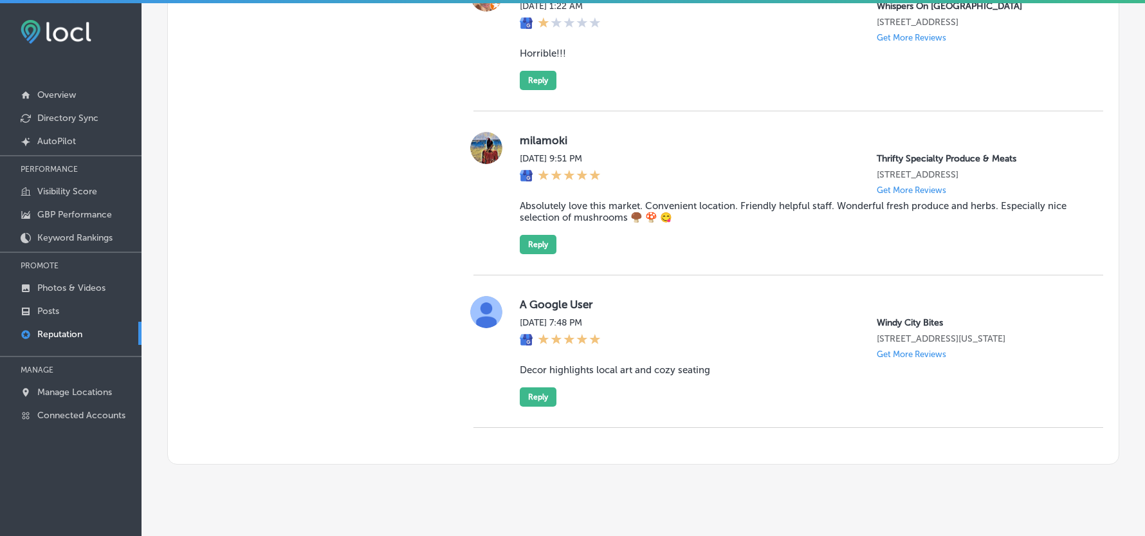
scroll to position [1025, 0]
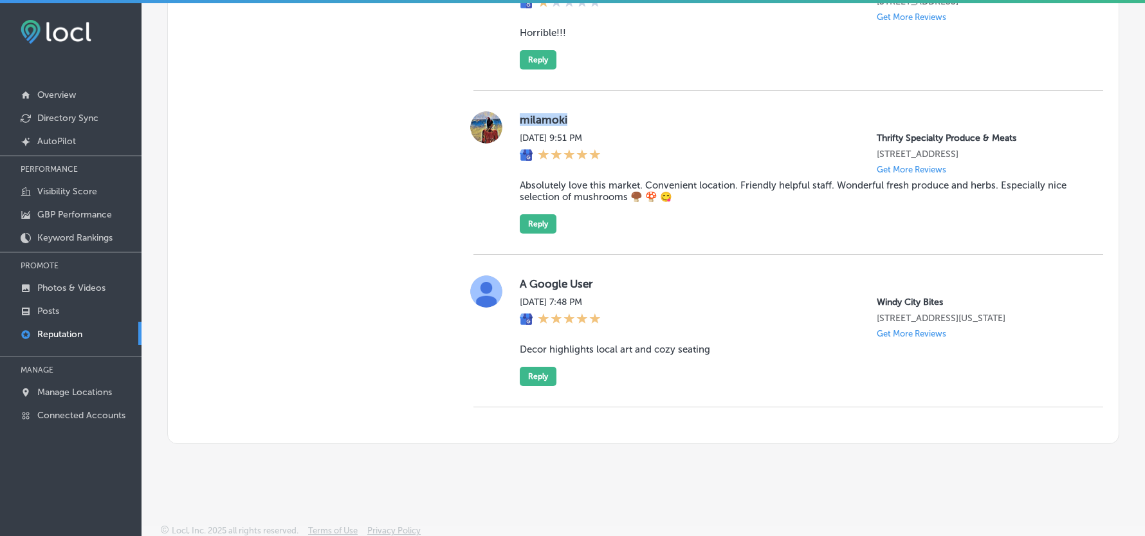
drag, startPoint x: 518, startPoint y: 165, endPoint x: 578, endPoint y: 165, distance: 59.8
click at [578, 126] on label "milamoki" at bounding box center [801, 119] width 563 height 13
copy label "milamoki"
drag, startPoint x: 621, startPoint y: 239, endPoint x: 605, endPoint y: 243, distance: 16.5
click at [621, 203] on blockquote "Absolutely love this market. Convenient location. Friendly helpful staff. Wonde…" at bounding box center [801, 190] width 563 height 23
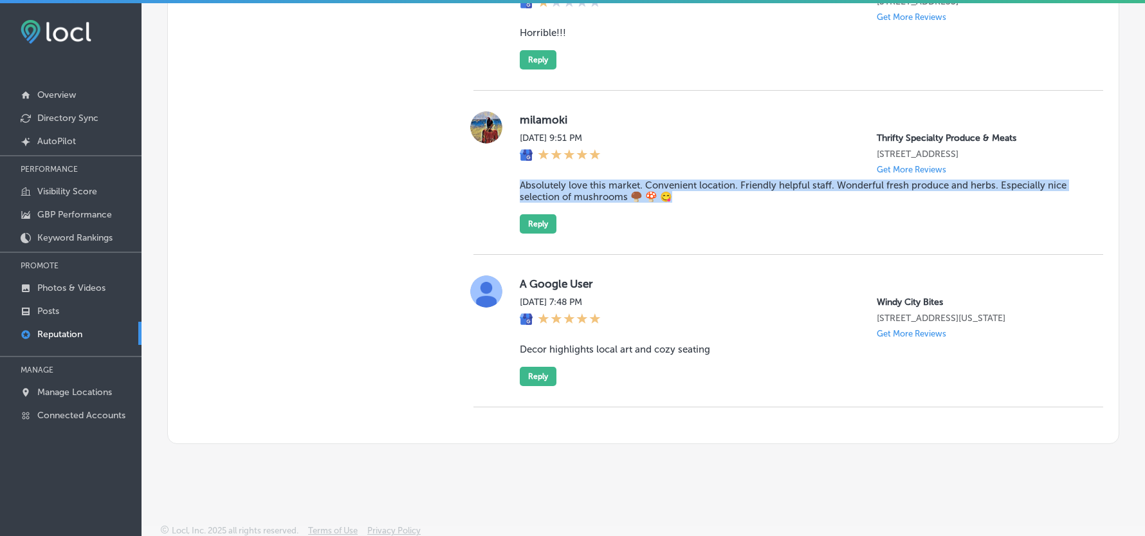
drag, startPoint x: 508, startPoint y: 233, endPoint x: 693, endPoint y: 261, distance: 186.8
click at [693, 233] on div "milamoki Fri, Aug 22, 2025 9:51 PM Thrifty Specialty Produce & Meats 2135 Palm …" at bounding box center [788, 172] width 630 height 122
copy blockquote "Absolutely love this market. Convenient location. Friendly helpful staff. Wonde…"
click at [646, 233] on div "milamoki Fri, Aug 22, 2025 9:51 PM Thrifty Specialty Produce & Meats 2135 Palm …" at bounding box center [801, 172] width 563 height 122
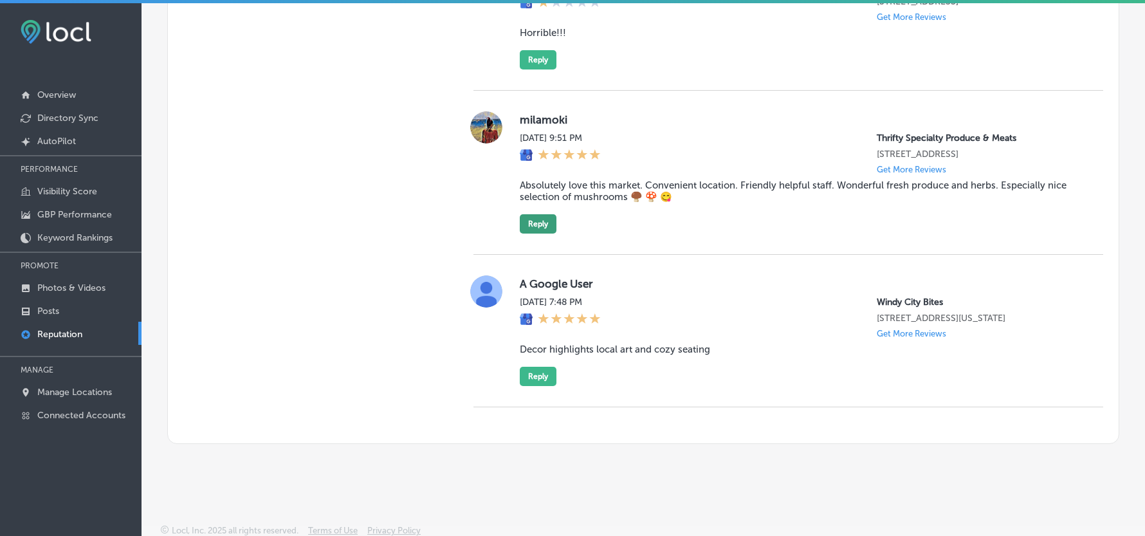
click at [531, 233] on button "Reply" at bounding box center [538, 223] width 37 height 19
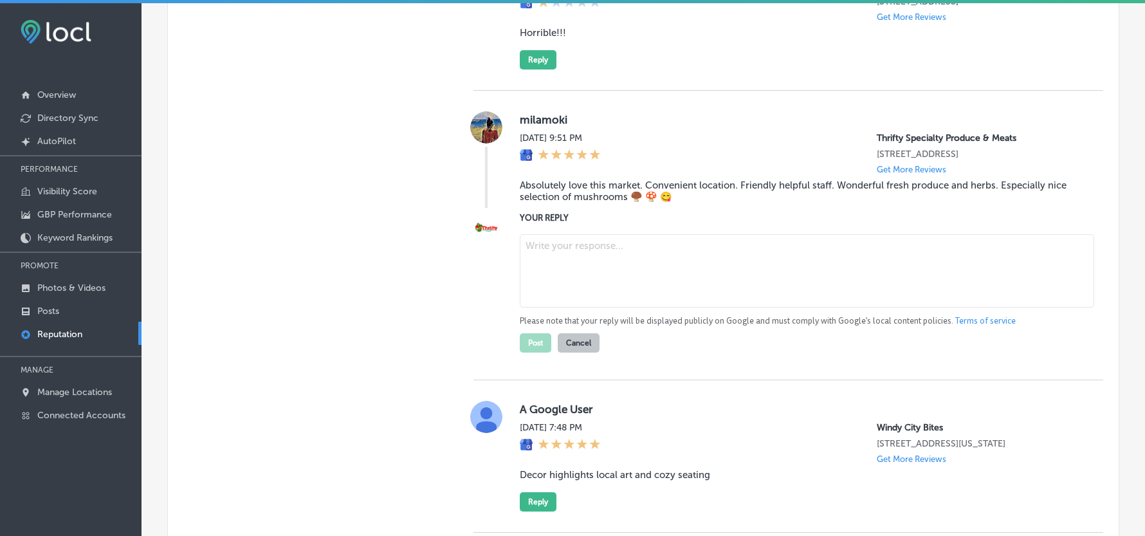
click at [584, 307] on textarea at bounding box center [807, 270] width 574 height 73
paste textarea "Thank you for the great review, John! We’re so glad to hear you enjoyed the sus…"
type textarea "Thank you for the great review, John! We’re so glad to hear you enjoyed the sus…"
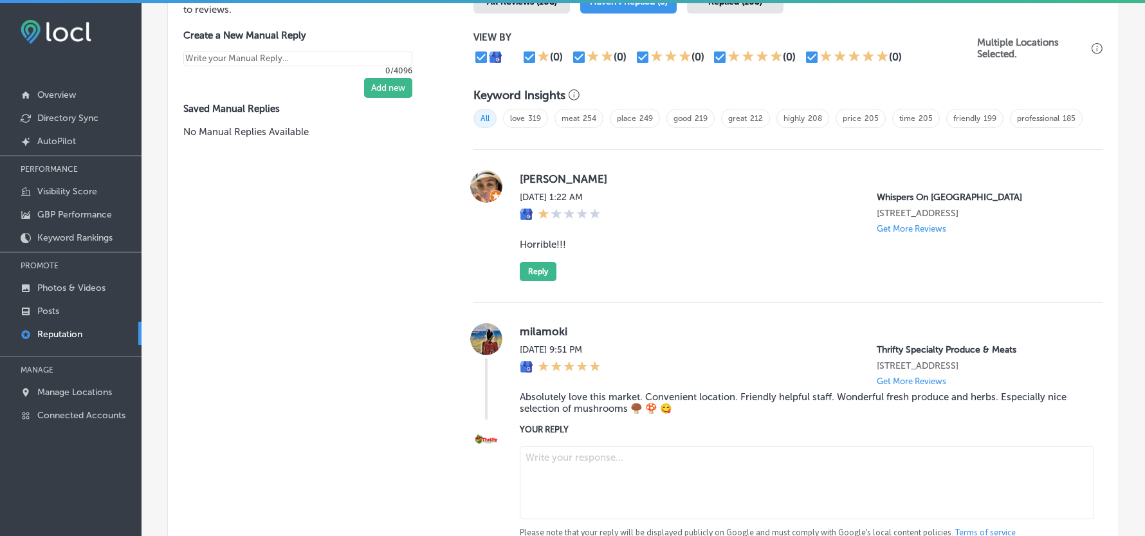
scroll to position [825, 0]
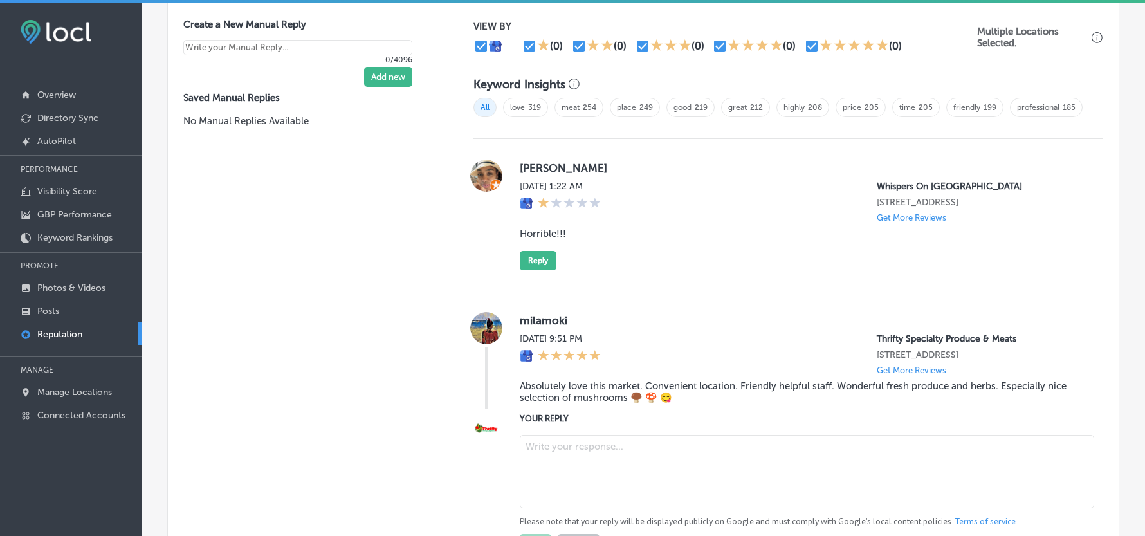
click at [653, 291] on div "Melanie Hamm Sat, Aug 23, 2025 1:22 AM Whispers On Havana 1535 South Havana Str…" at bounding box center [788, 215] width 630 height 152
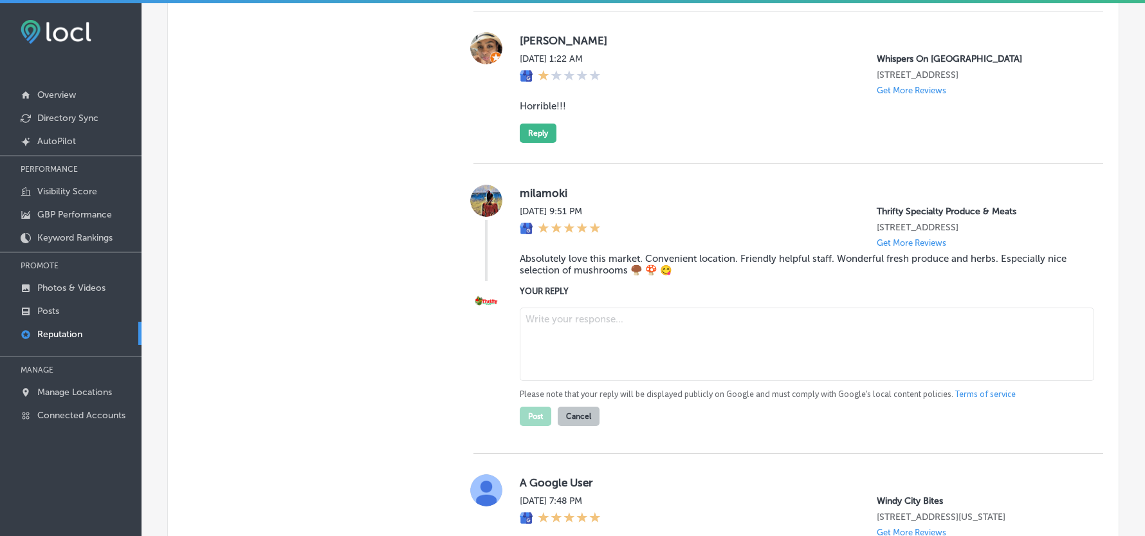
scroll to position [996, 0]
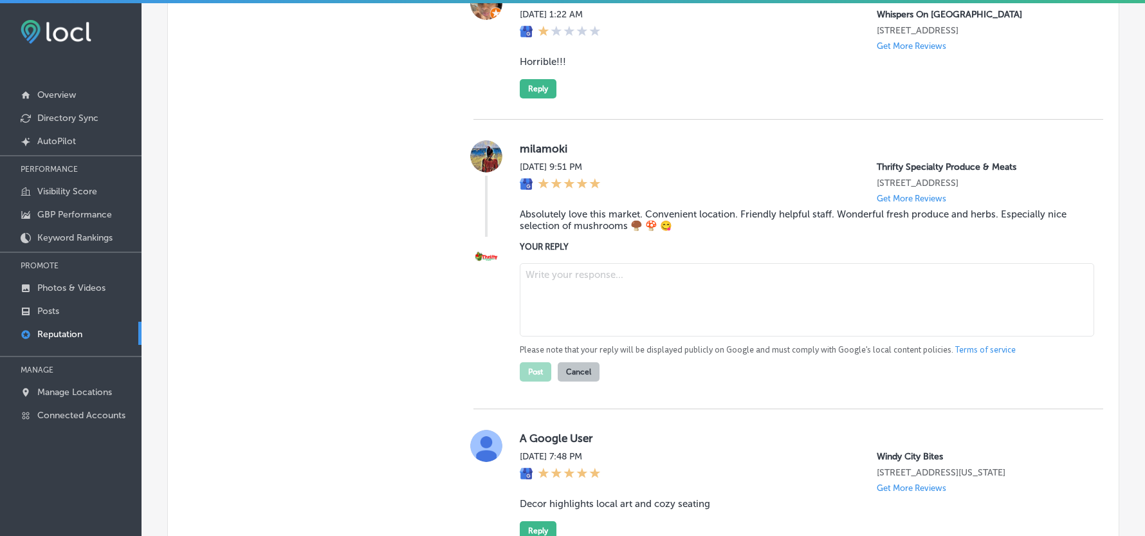
click at [626, 336] on textarea at bounding box center [807, 299] width 574 height 73
paste textarea "Thank you for the great review, Milamoki! We're so happy to hear you love shopp…"
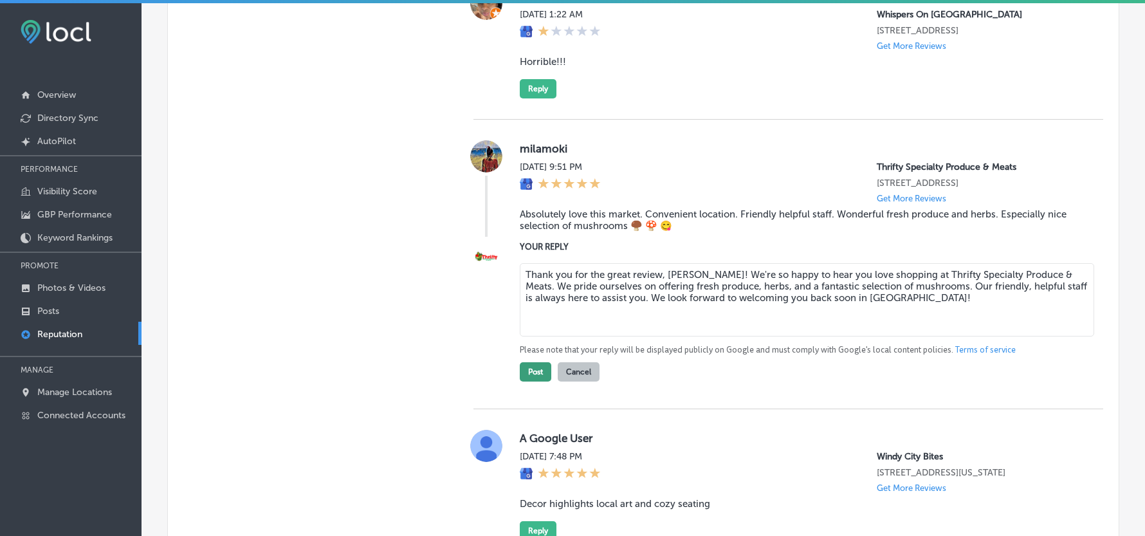
type textarea "Thank you for the great review, Milamoki! We're so happy to hear you love shopp…"
click at [524, 381] on button "Post" at bounding box center [536, 371] width 32 height 19
type textarea "x"
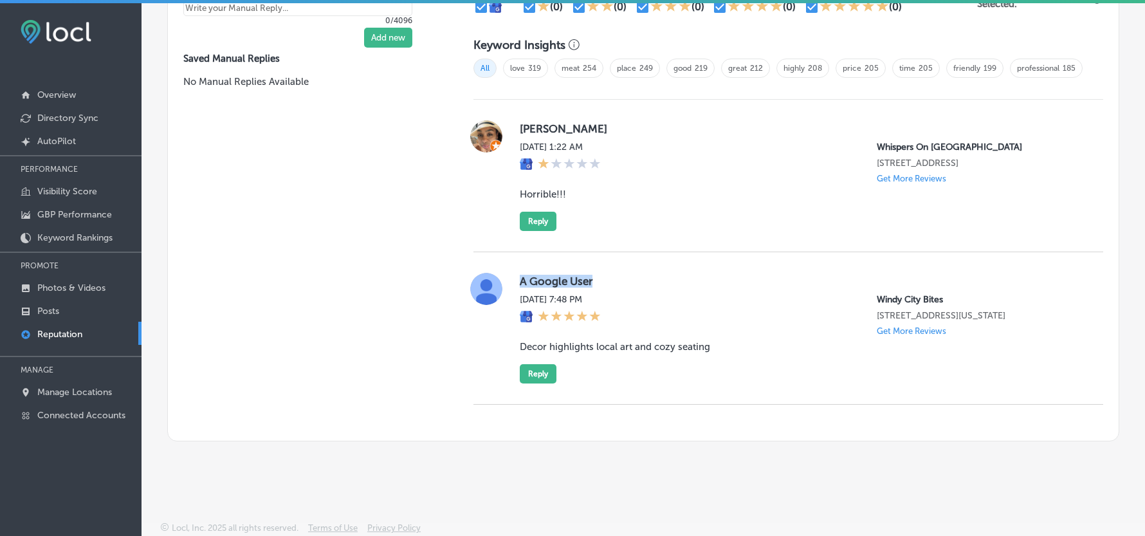
drag, startPoint x: 509, startPoint y: 279, endPoint x: 660, endPoint y: 281, distance: 150.5
click at [660, 281] on div "A Google User Fri, Aug 22, 2025 7:48 PM Windy City Bites 114 N Indiana Ave Siou…" at bounding box center [788, 328] width 630 height 111
copy label "A Google User"
click at [632, 279] on label "A Google User" at bounding box center [801, 281] width 563 height 13
drag, startPoint x: 516, startPoint y: 345, endPoint x: 713, endPoint y: 345, distance: 197.5
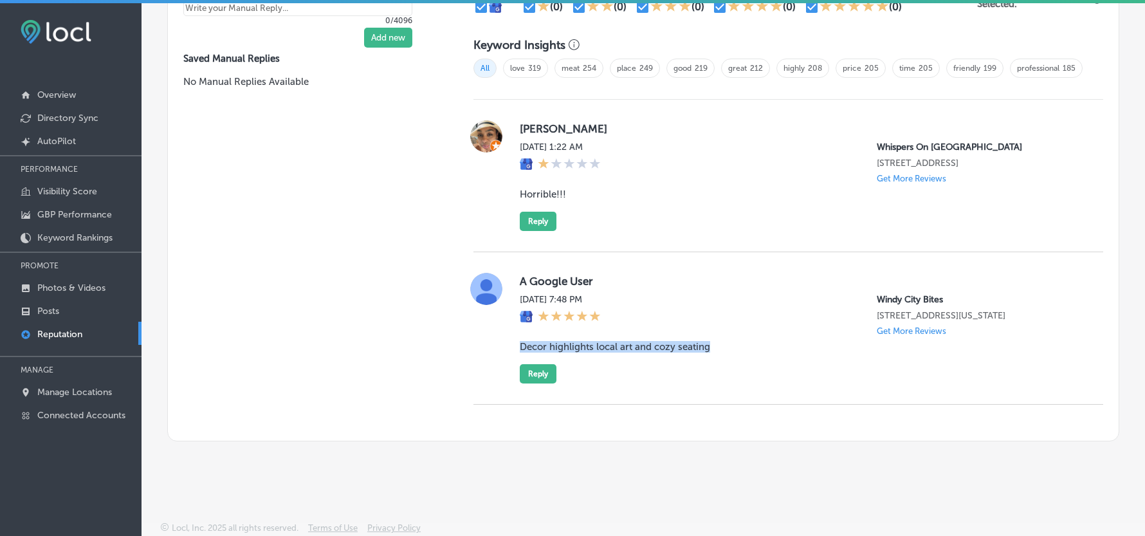
click at [713, 345] on blockquote "Decor highlights local art and cozy seating" at bounding box center [801, 347] width 563 height 12
copy blockquote "Decor highlights local art and cozy seating"
click at [648, 243] on div "Melanie Hamm Sat, Aug 23, 2025 1:22 AM Whispers On Havana 1535 South Havana Str…" at bounding box center [788, 176] width 630 height 152
click at [706, 311] on div "Fri, Aug 22, 2025 7:48 PM Windy City Bites 114 N Indiana Ave Sioux Falls, SD 57…" at bounding box center [801, 315] width 563 height 42
click at [539, 378] on button "Reply" at bounding box center [538, 373] width 37 height 19
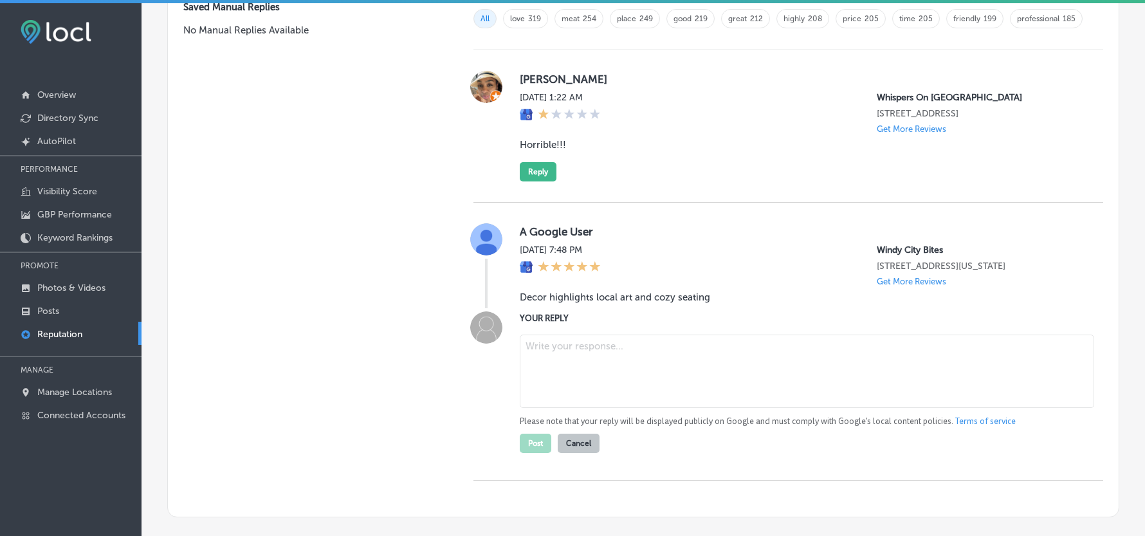
scroll to position [911, 0]
click at [612, 399] on textarea at bounding box center [807, 372] width 574 height 73
paste textarea "Thank you for your kind words! We’re glad you appreciated the local art and coz…"
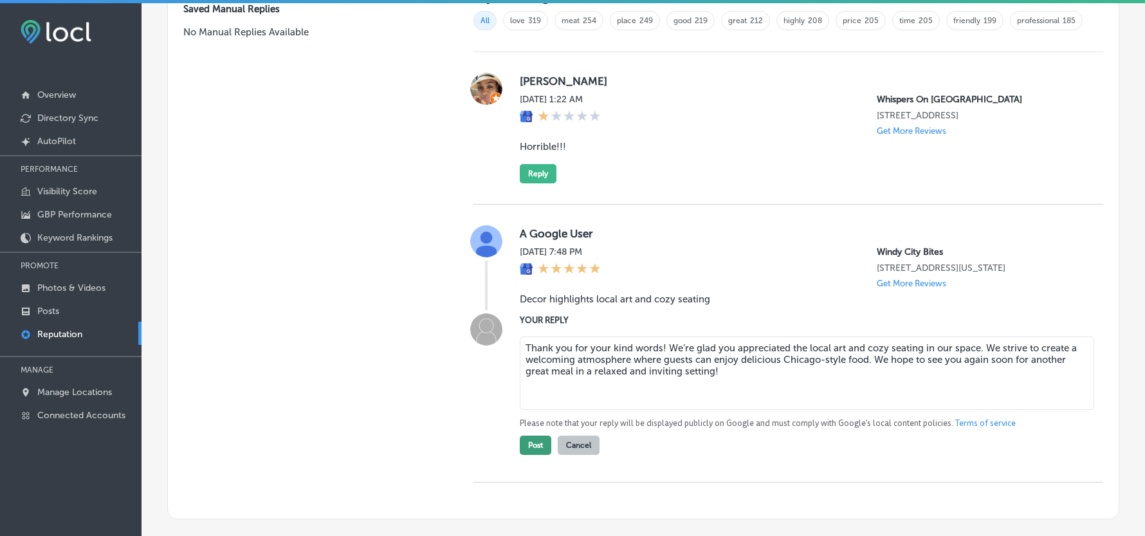
type textarea "Thank you for your kind words! We’re glad you appreciated the local art and coz…"
click at [527, 455] on button "Post" at bounding box center [536, 444] width 32 height 19
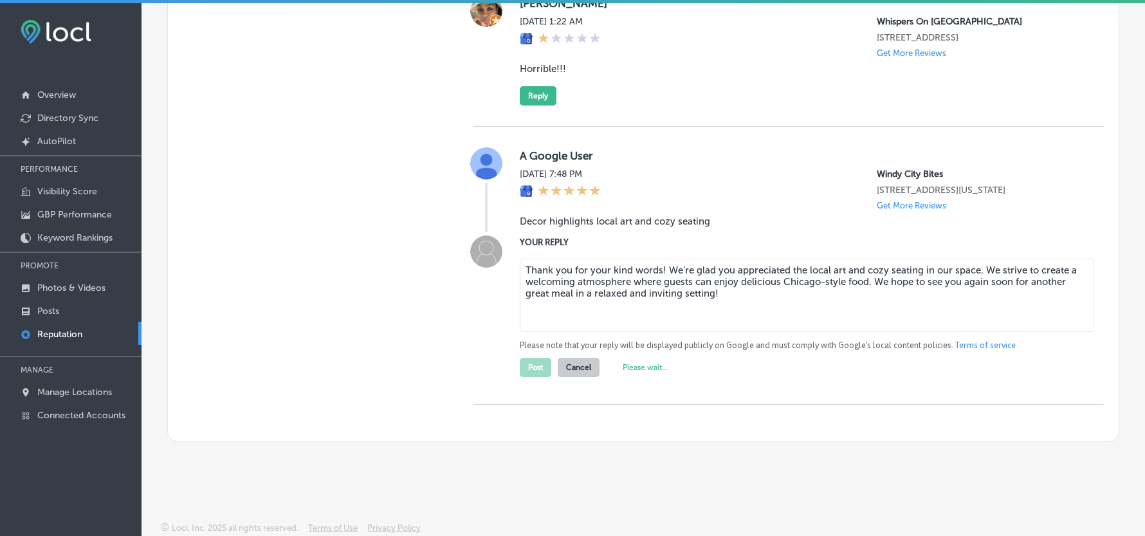
scroll to position [1040, 0]
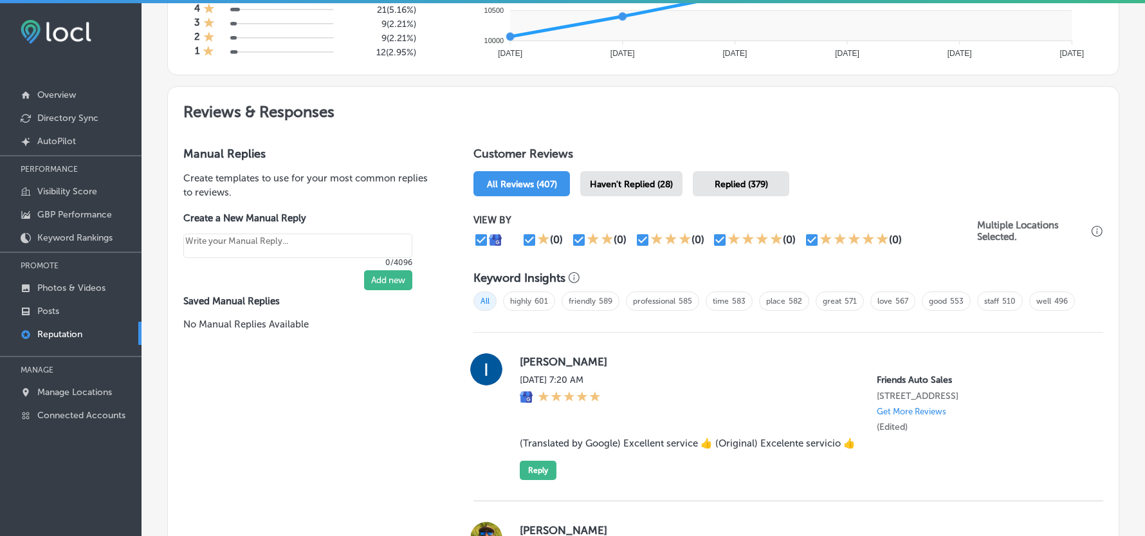
scroll to position [650, 0]
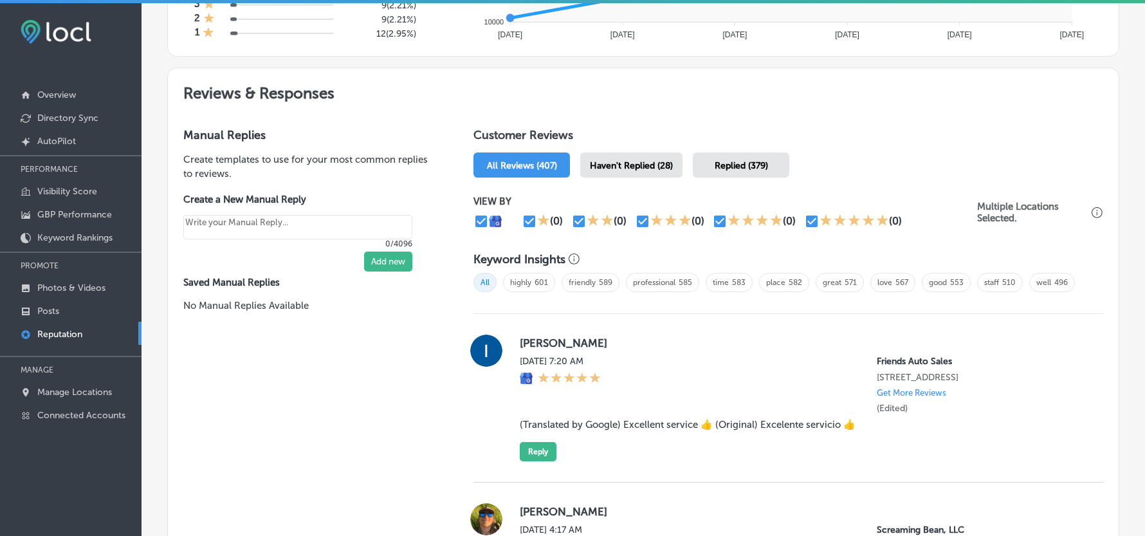
click at [632, 170] on span "Haven't Replied (28)" at bounding box center [631, 165] width 83 height 11
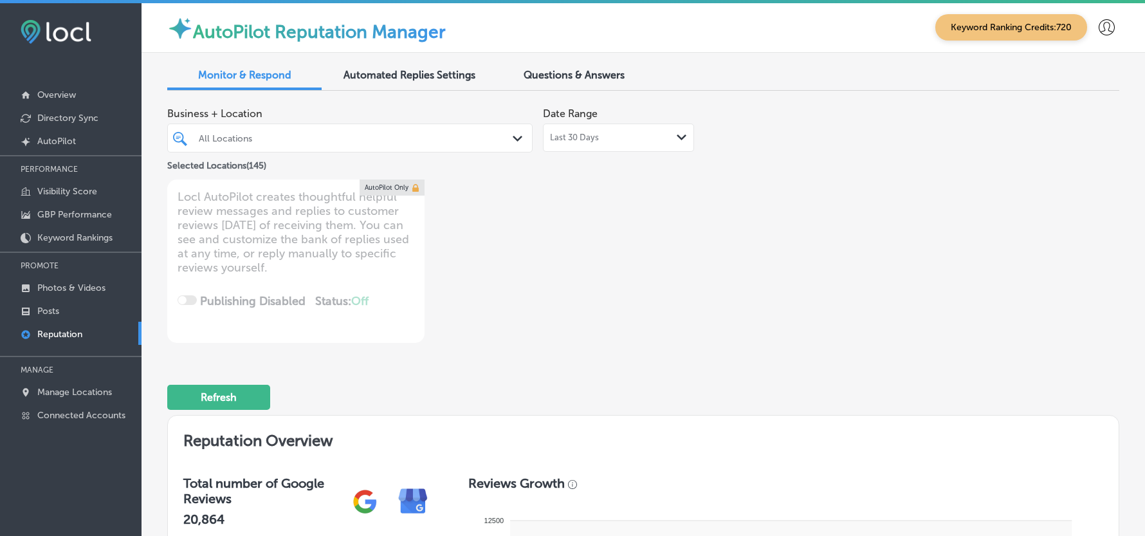
scroll to position [0, 0]
click at [513, 136] on icon "Path Created with Sketch." at bounding box center [518, 139] width 10 height 6
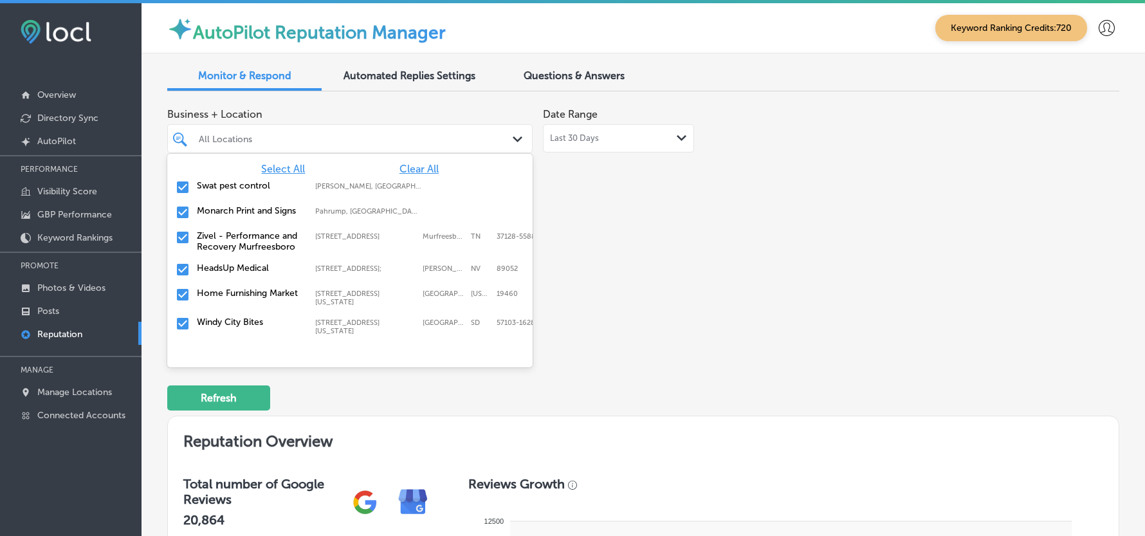
click at [412, 163] on span "Clear All" at bounding box center [418, 169] width 39 height 12
click at [183, 183] on input "checkbox" at bounding box center [182, 186] width 15 height 15
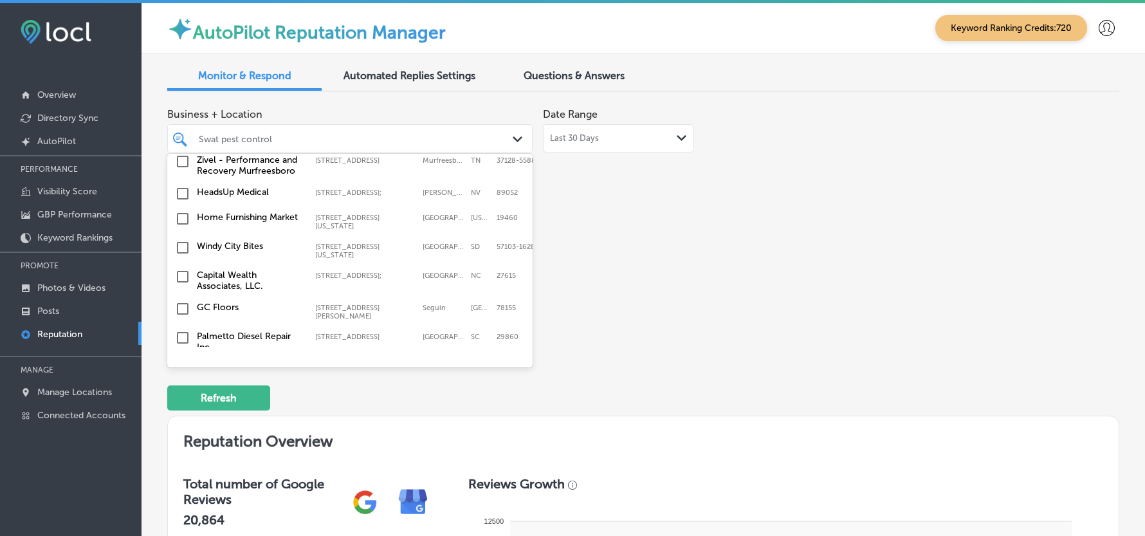
scroll to position [57, 0]
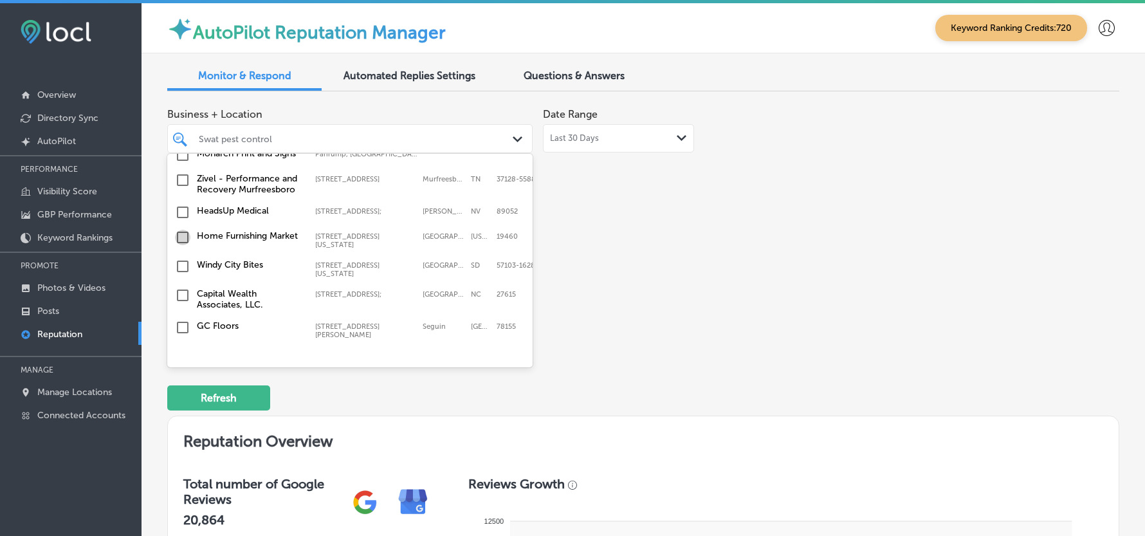
click at [181, 237] on input "checkbox" at bounding box center [182, 237] width 15 height 15
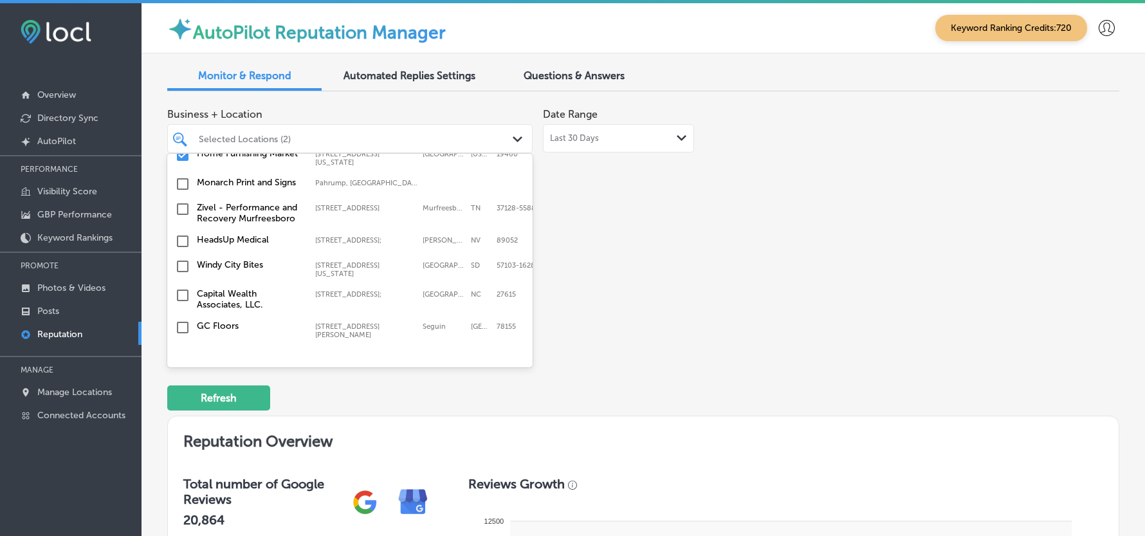
scroll to position [86, 0]
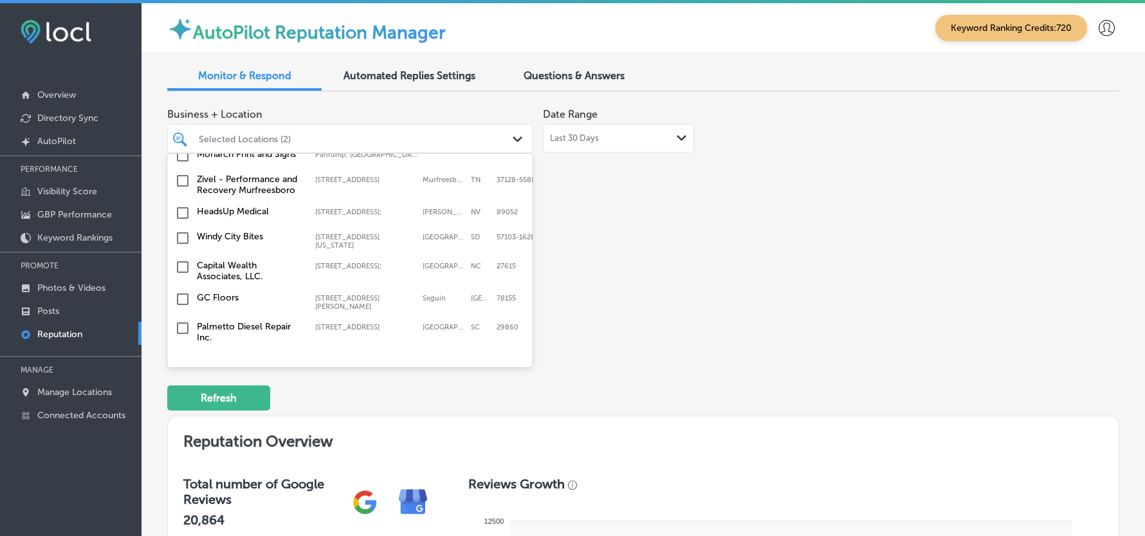
click at [178, 242] on input "checkbox" at bounding box center [182, 237] width 15 height 15
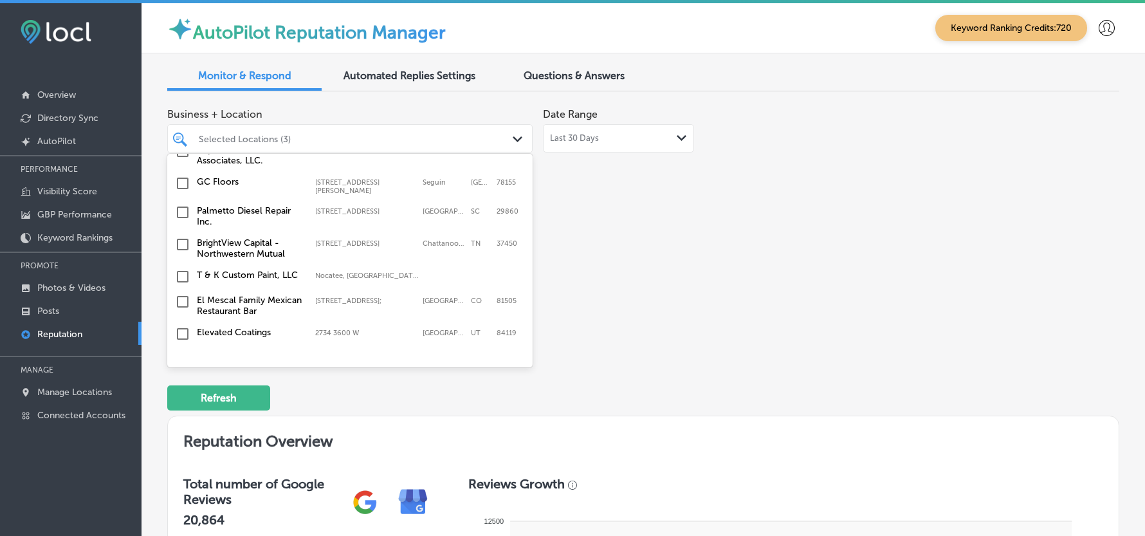
scroll to position [229, 0]
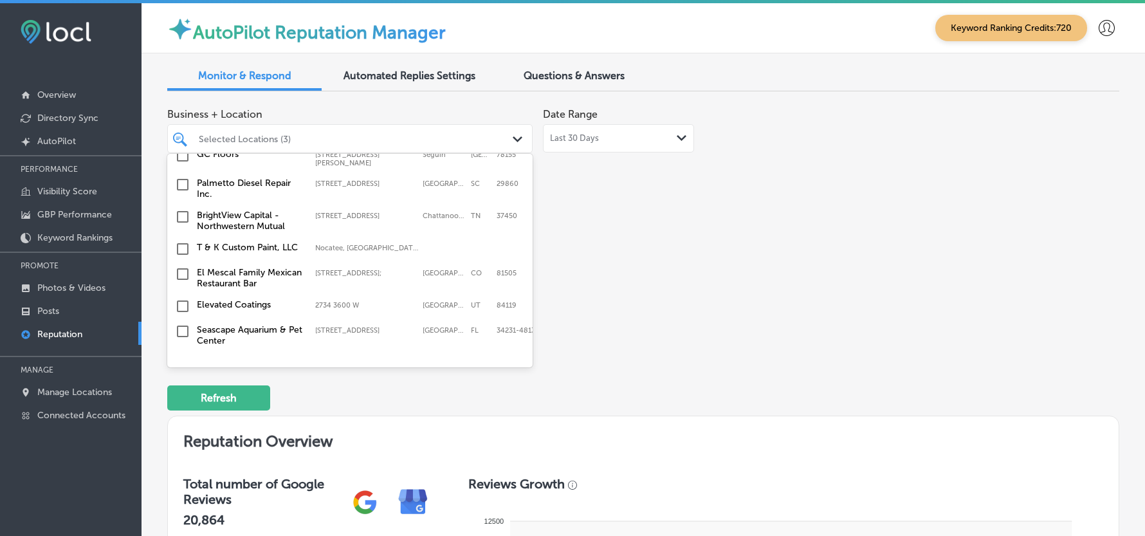
click at [178, 209] on input "checkbox" at bounding box center [182, 216] width 15 height 15
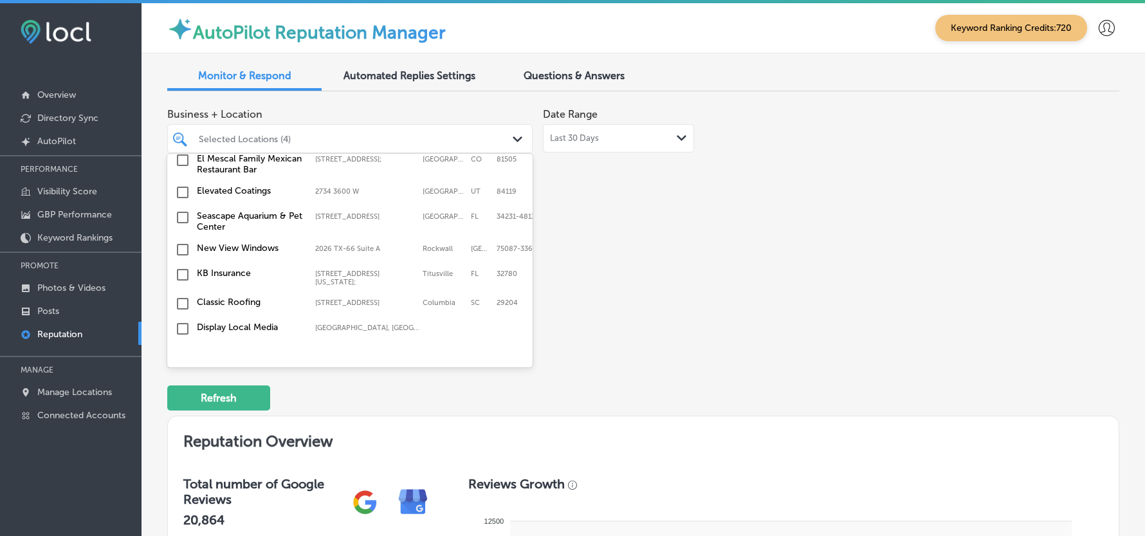
scroll to position [371, 0]
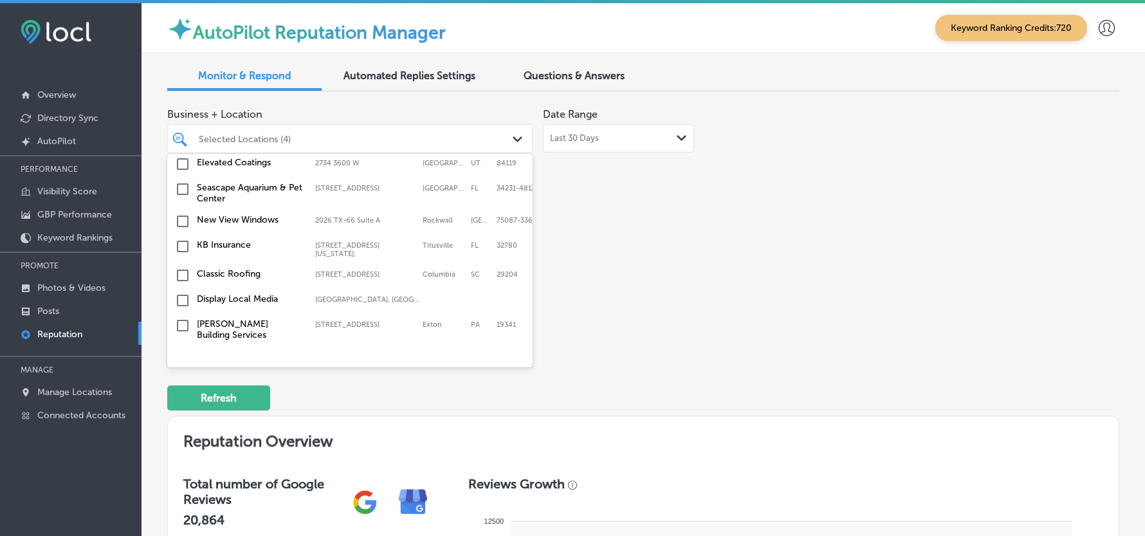
click at [183, 245] on input "checkbox" at bounding box center [182, 246] width 15 height 15
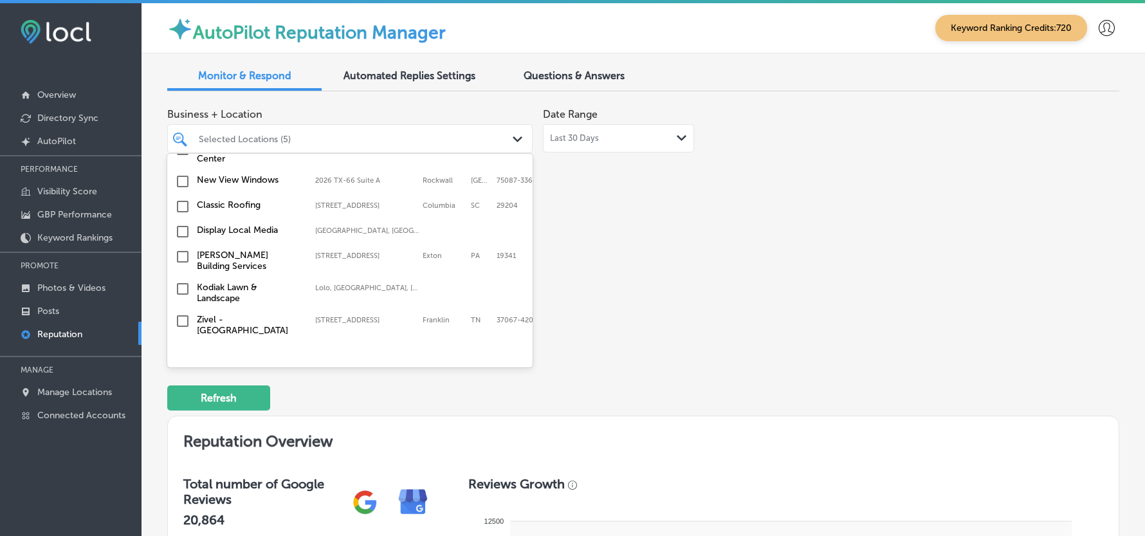
scroll to position [457, 0]
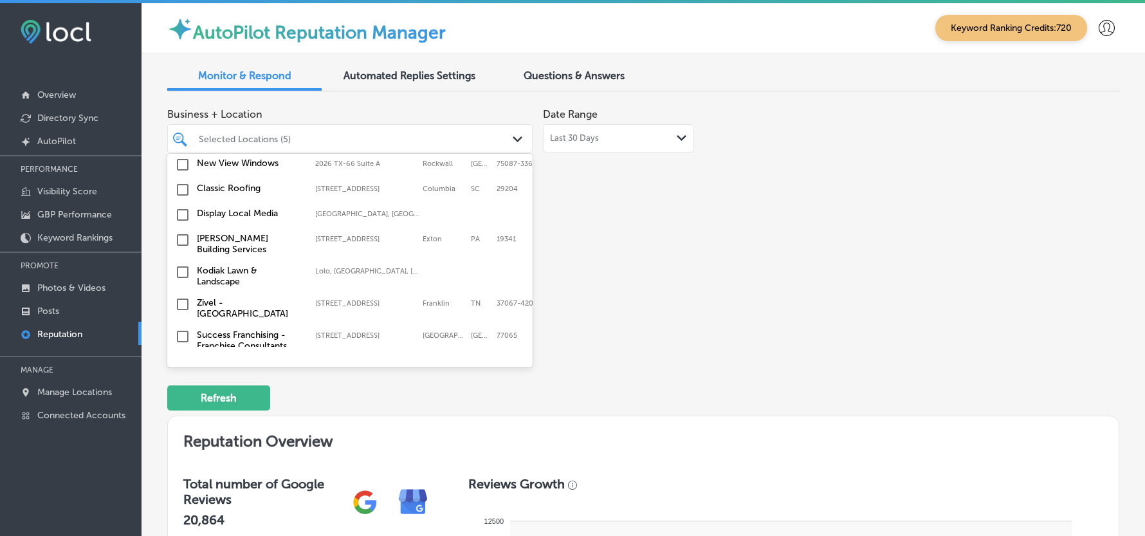
click at [181, 209] on input "checkbox" at bounding box center [182, 214] width 15 height 15
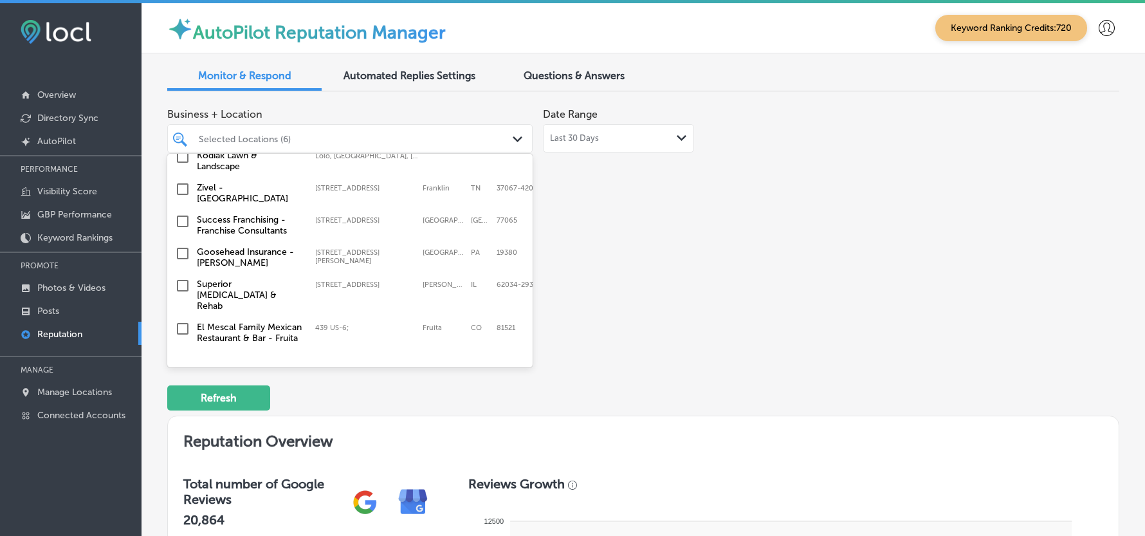
scroll to position [515, 0]
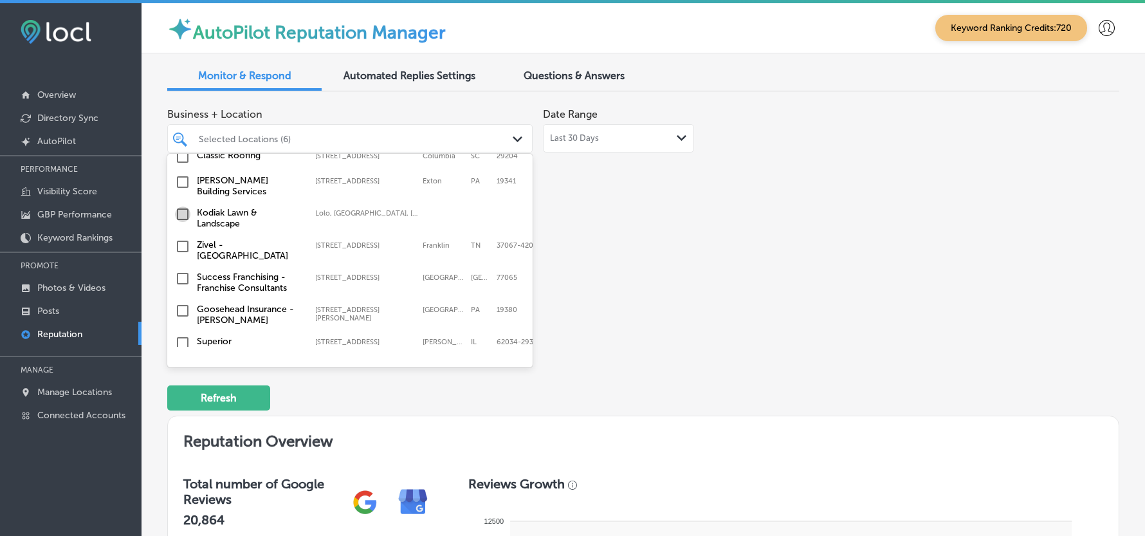
click at [179, 214] on input "checkbox" at bounding box center [182, 213] width 15 height 15
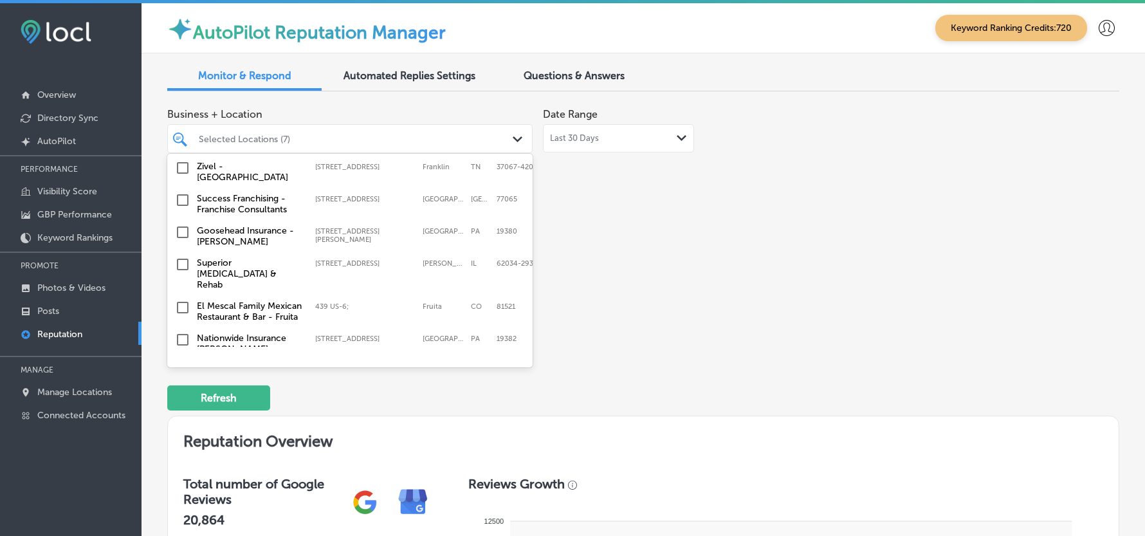
scroll to position [600, 0]
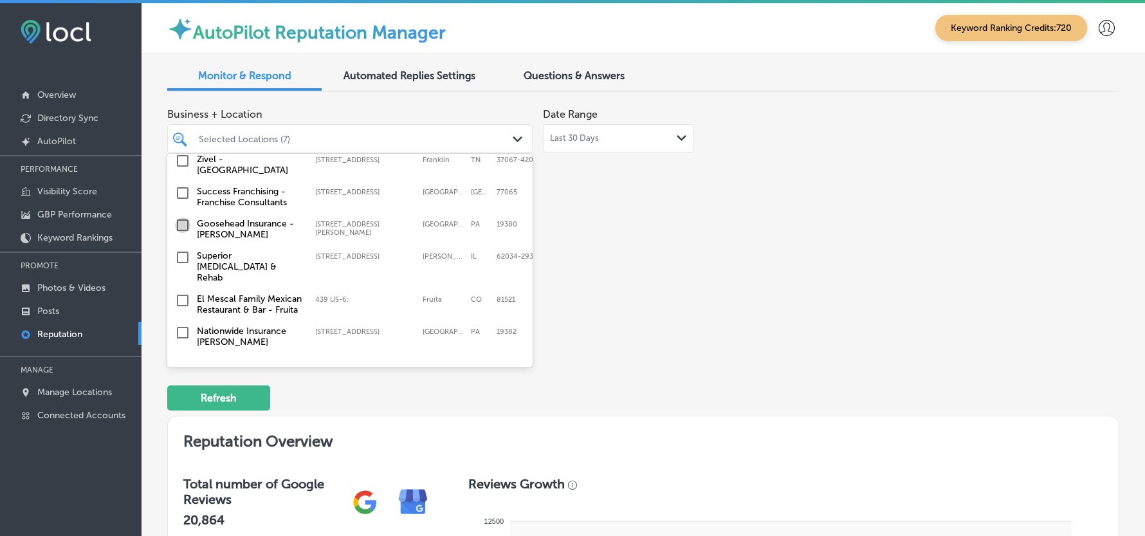
click at [178, 221] on input "checkbox" at bounding box center [182, 224] width 15 height 15
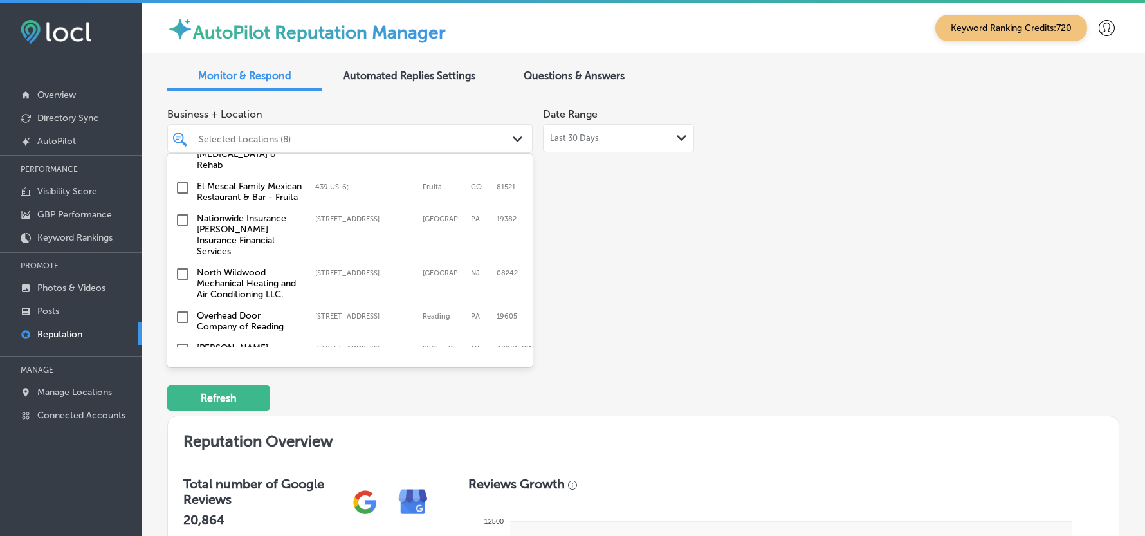
scroll to position [744, 0]
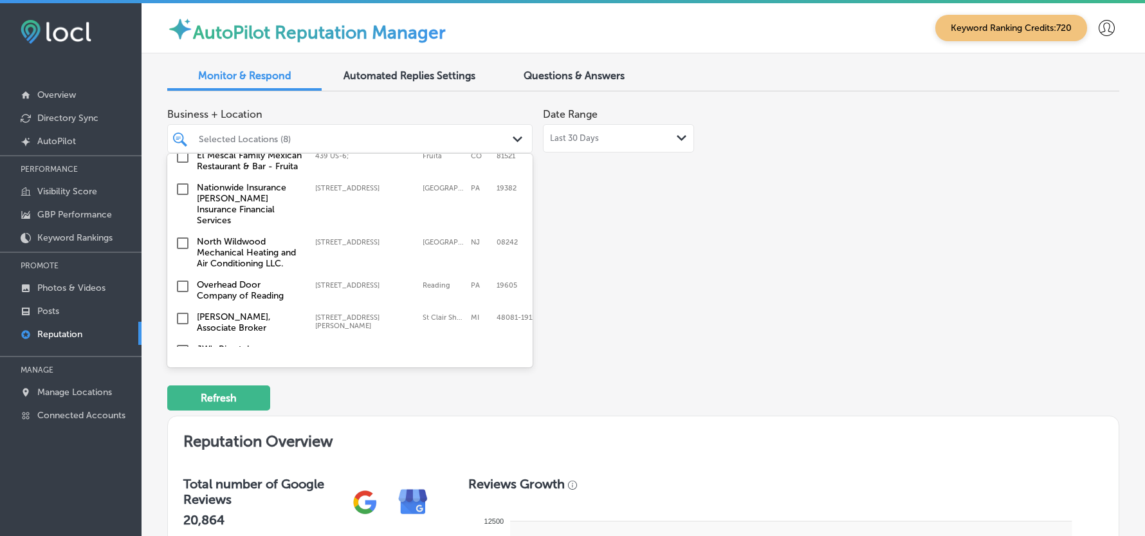
click at [183, 190] on input "checkbox" at bounding box center [182, 188] width 15 height 15
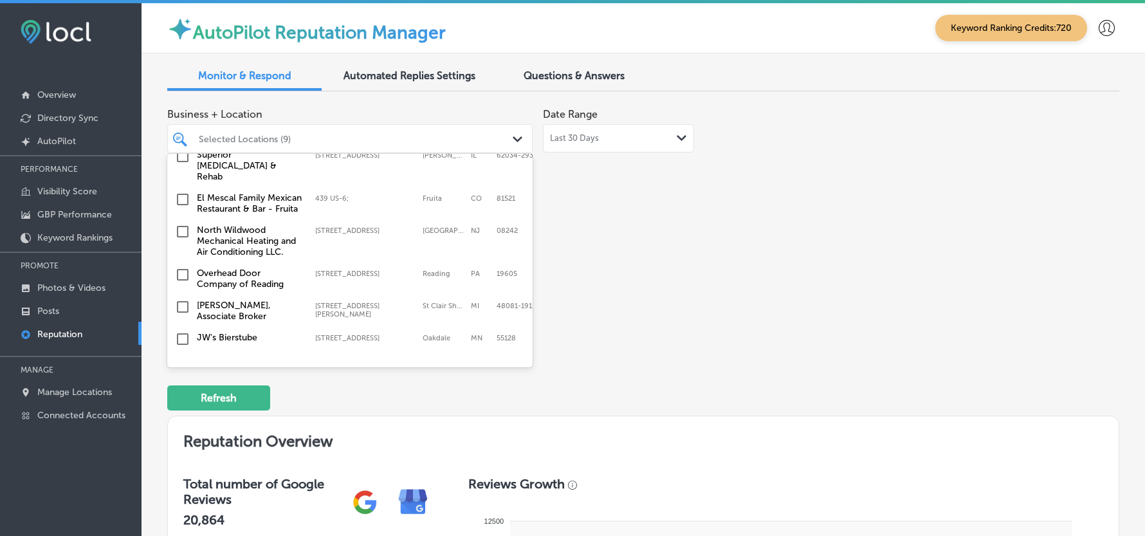
scroll to position [772, 0]
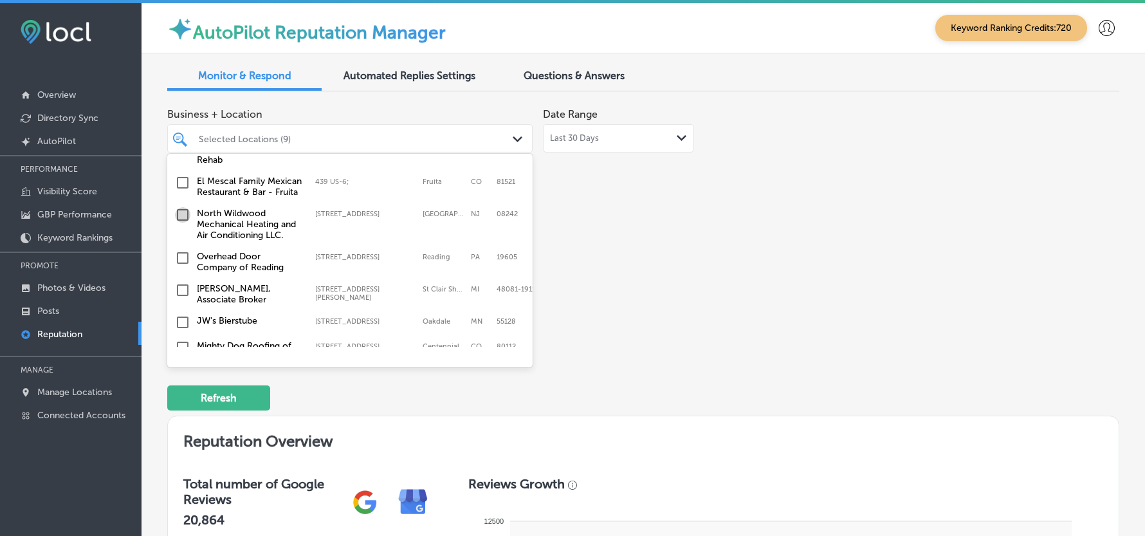
click at [179, 207] on input "checkbox" at bounding box center [182, 214] width 15 height 15
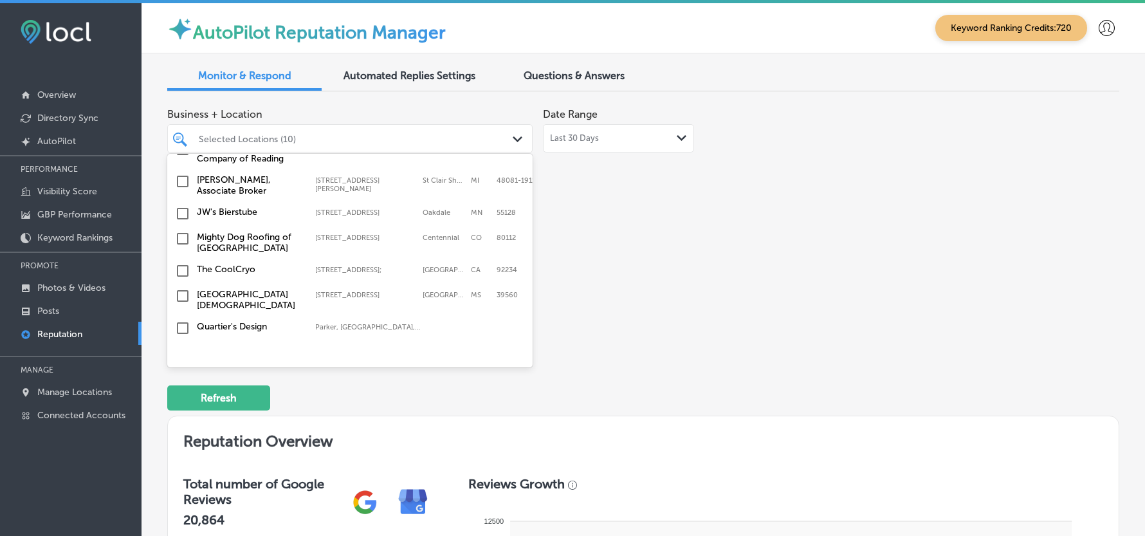
scroll to position [886, 0]
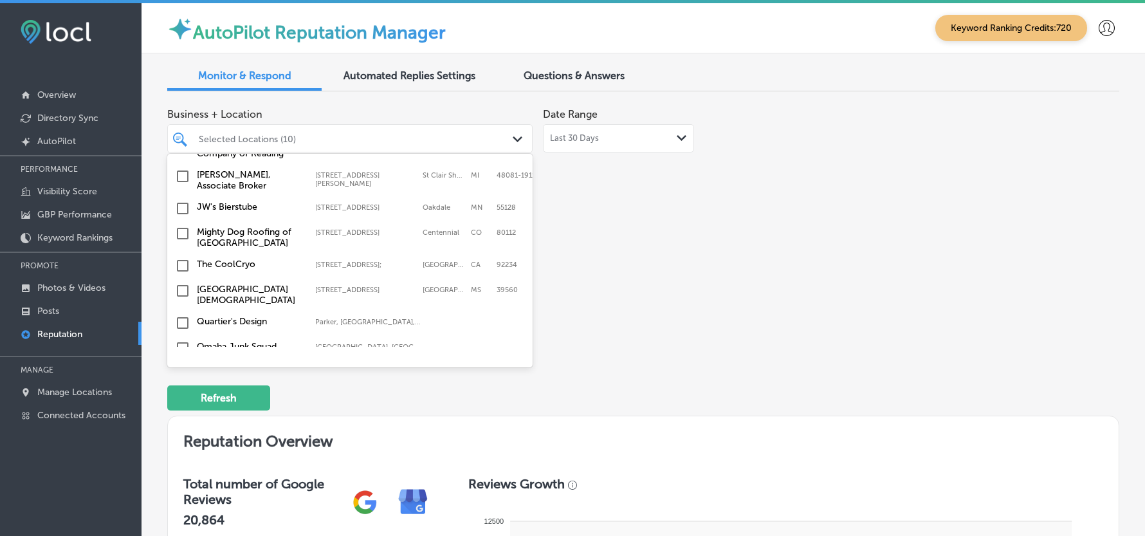
click at [184, 226] on input "checkbox" at bounding box center [182, 233] width 15 height 15
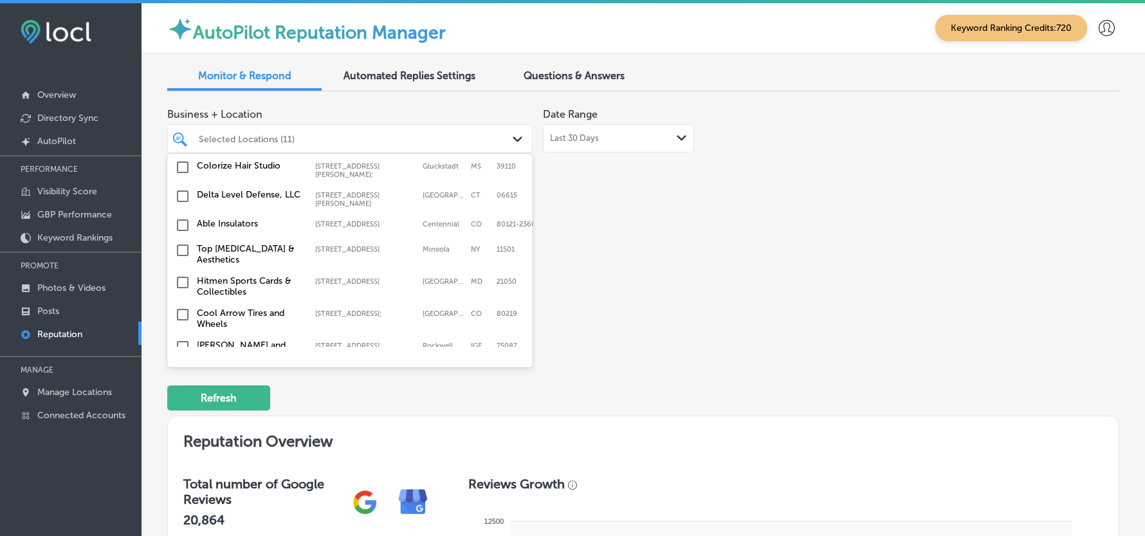
scroll to position [1172, 0]
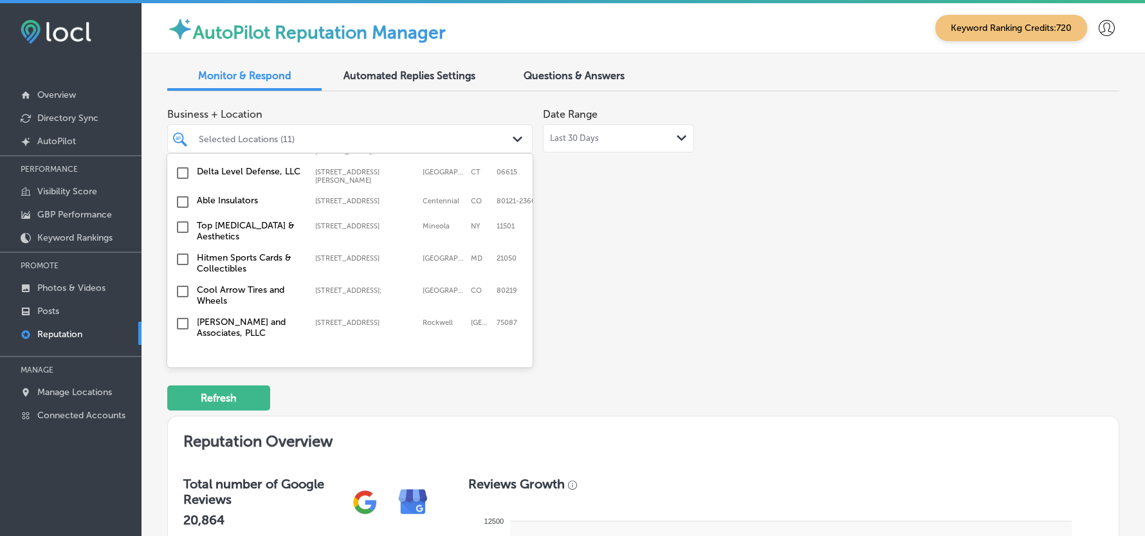
click at [179, 194] on input "checkbox" at bounding box center [182, 201] width 15 height 15
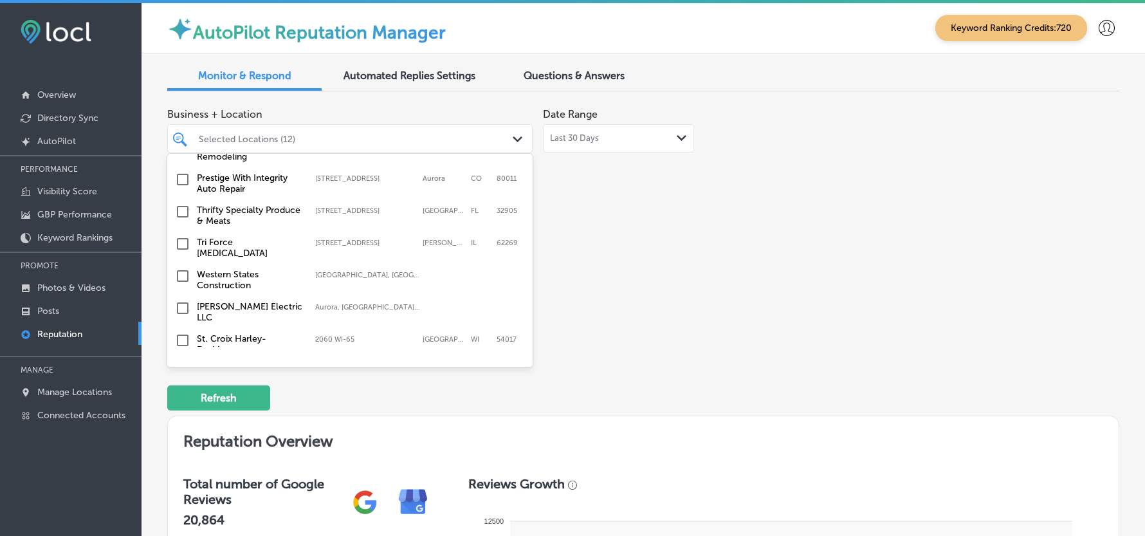
scroll to position [1429, 0]
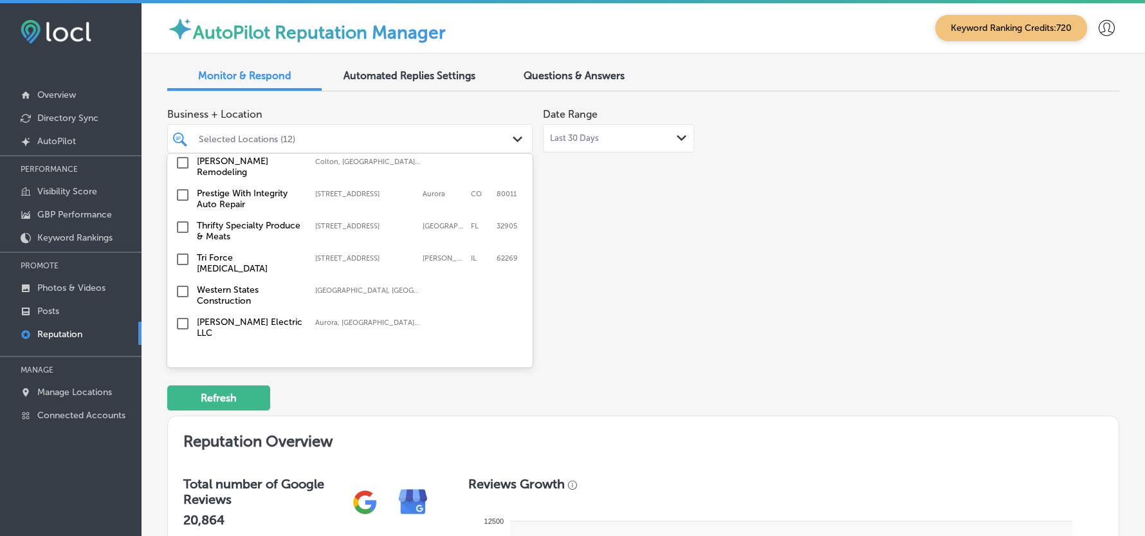
click at [179, 219] on input "checkbox" at bounding box center [182, 226] width 15 height 15
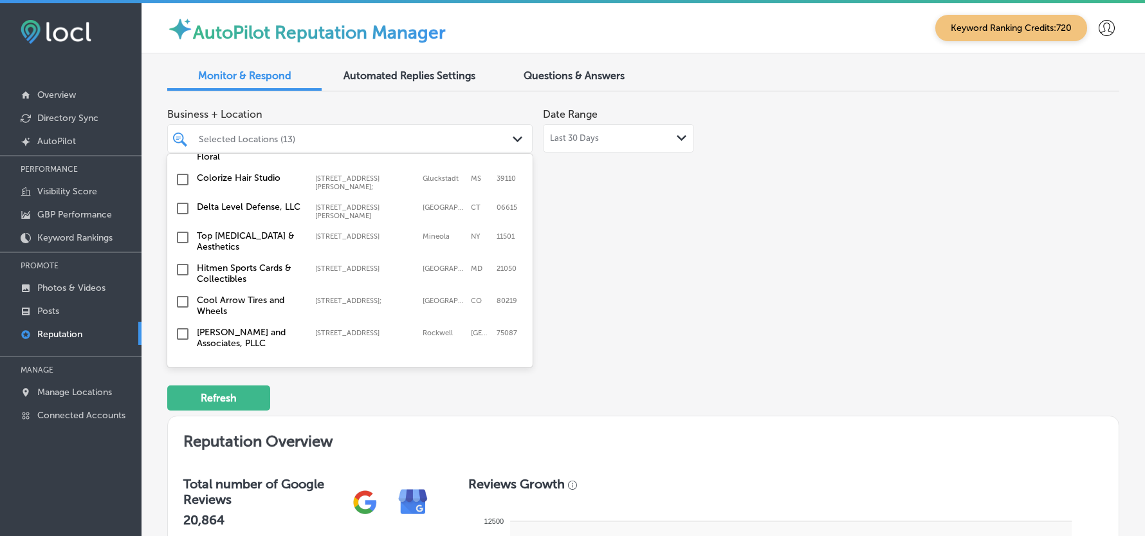
scroll to position [1229, 0]
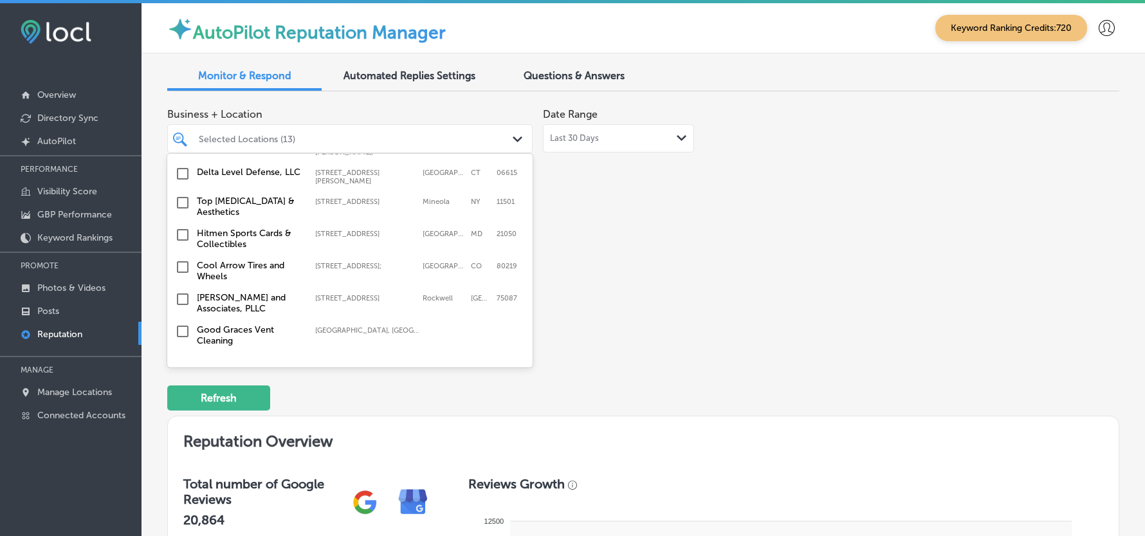
click at [181, 195] on input "checkbox" at bounding box center [182, 202] width 15 height 15
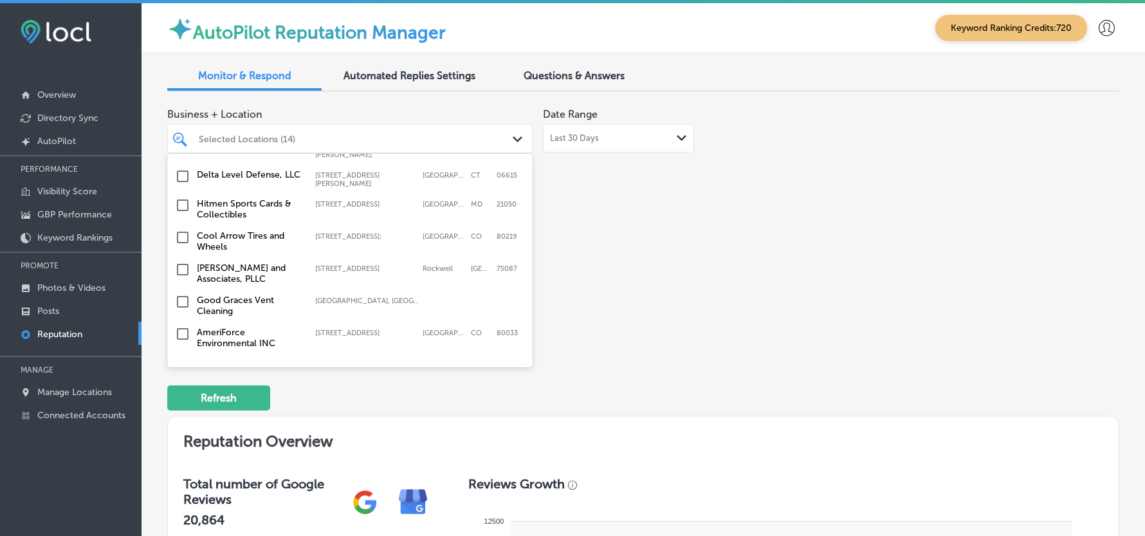
scroll to position [1315, 0]
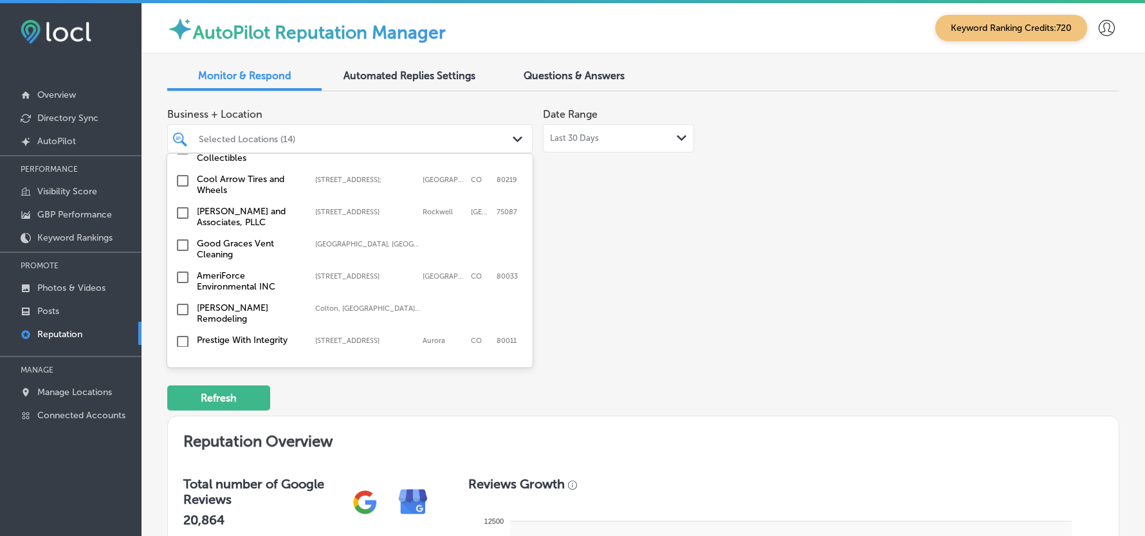
click at [183, 205] on input "checkbox" at bounding box center [182, 212] width 15 height 15
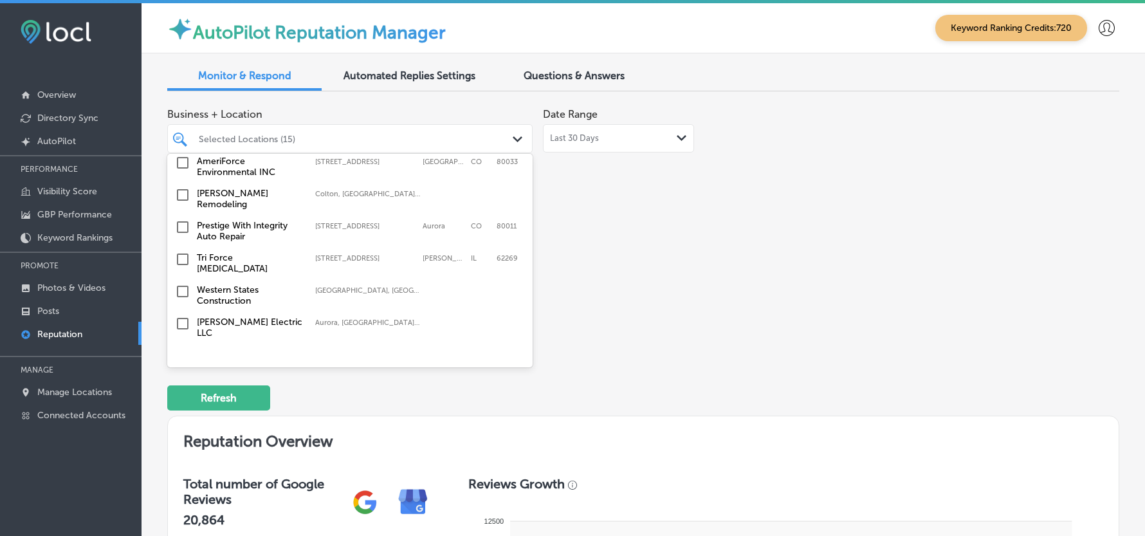
scroll to position [1486, 0]
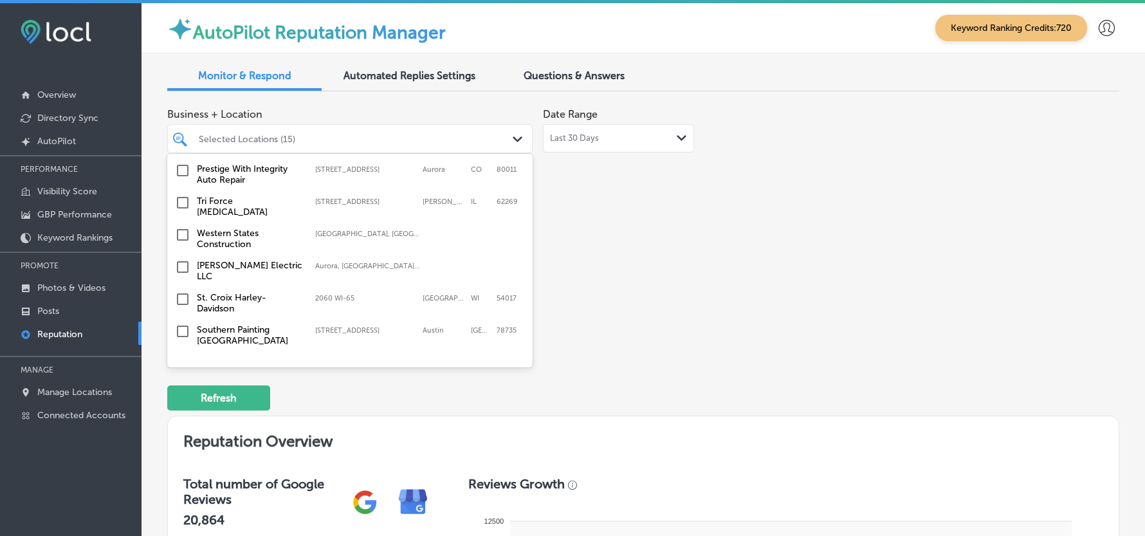
click at [180, 195] on input "checkbox" at bounding box center [182, 202] width 15 height 15
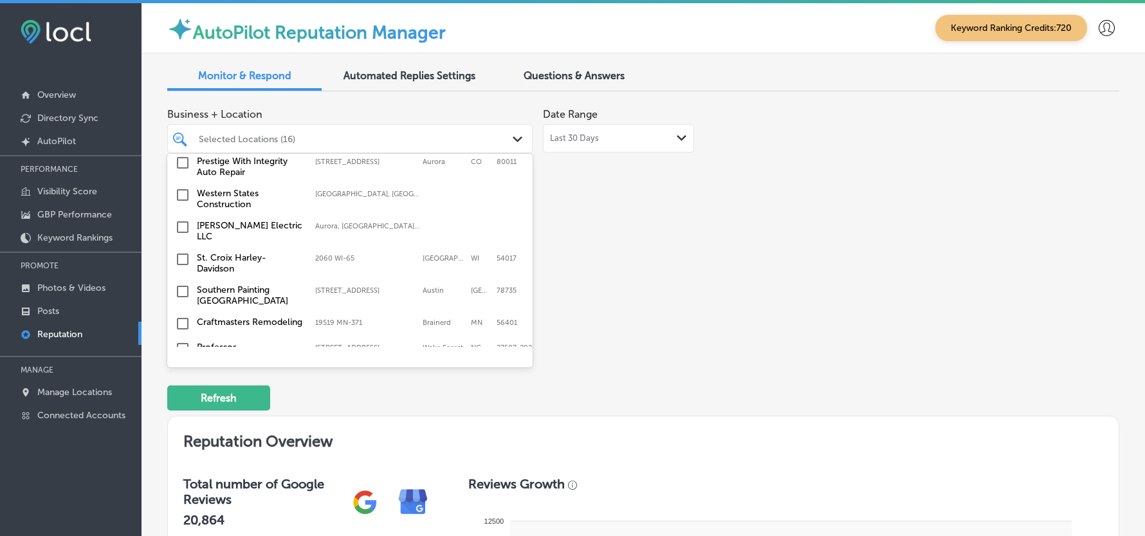
scroll to position [1544, 0]
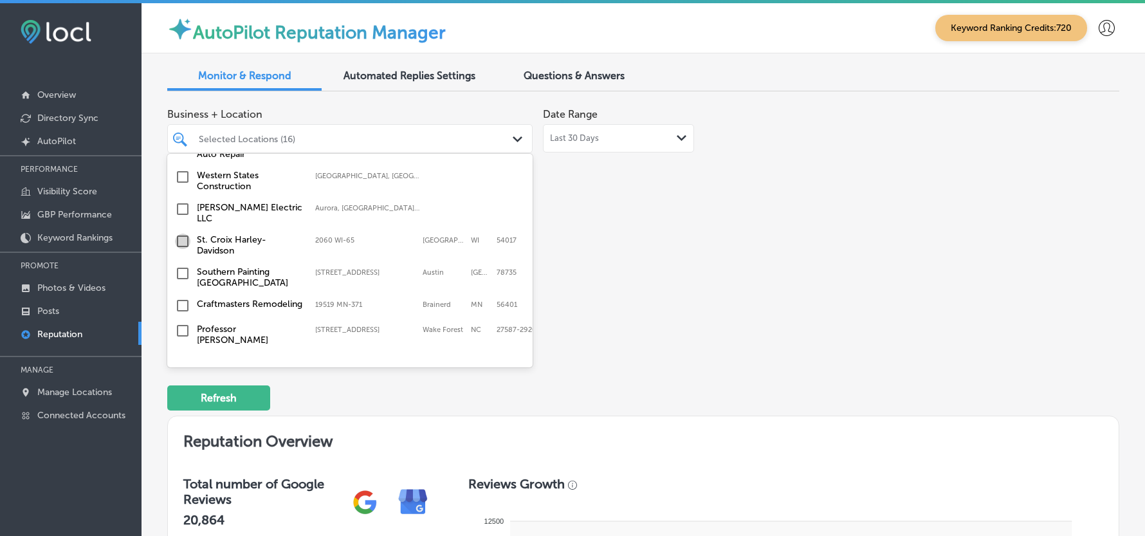
click at [181, 233] on input "checkbox" at bounding box center [182, 240] width 15 height 15
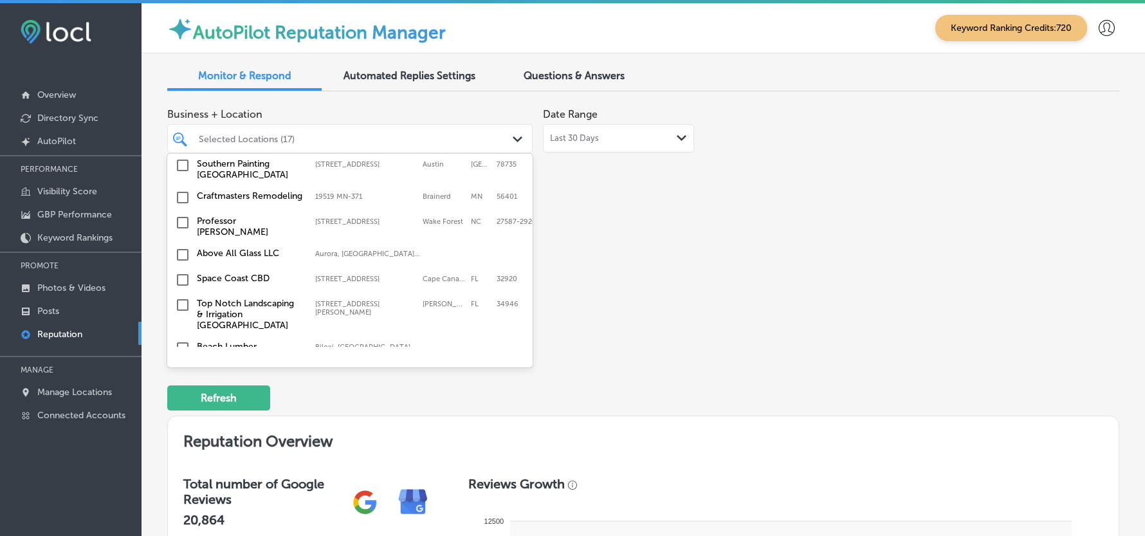
scroll to position [1658, 0]
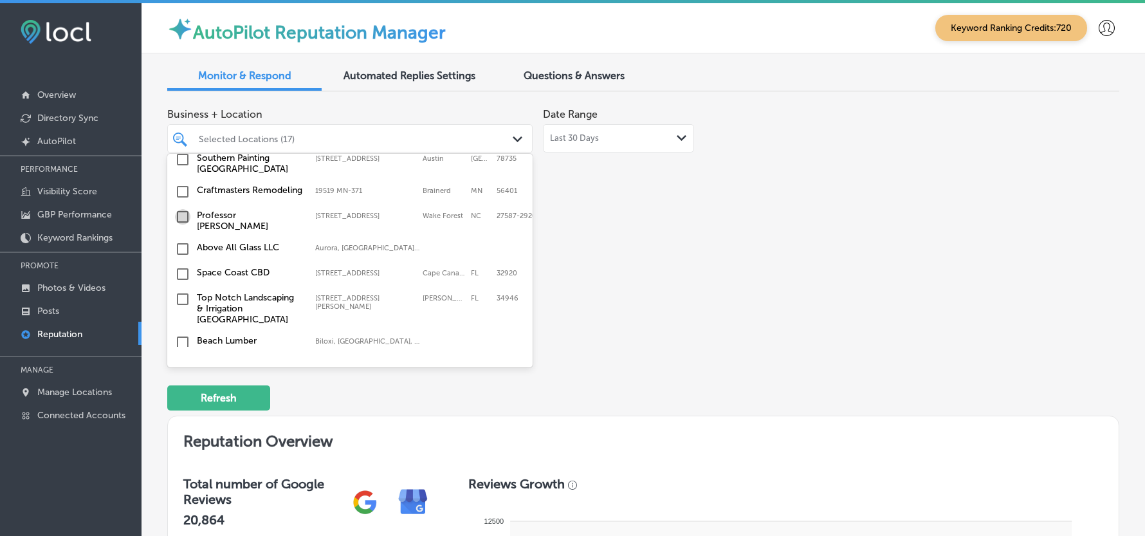
click at [183, 209] on input "checkbox" at bounding box center [182, 216] width 15 height 15
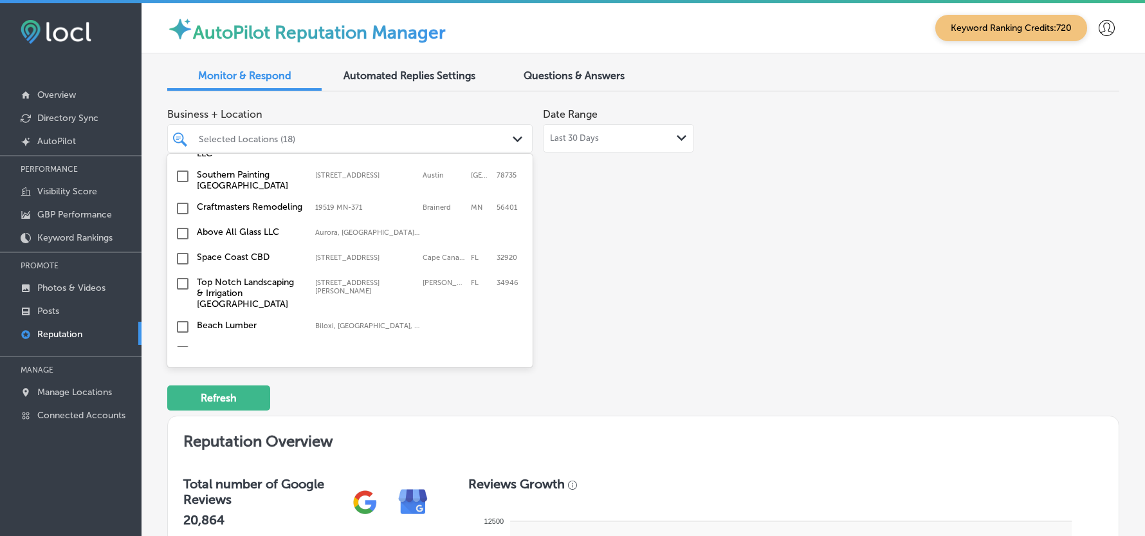
scroll to position [1686, 0]
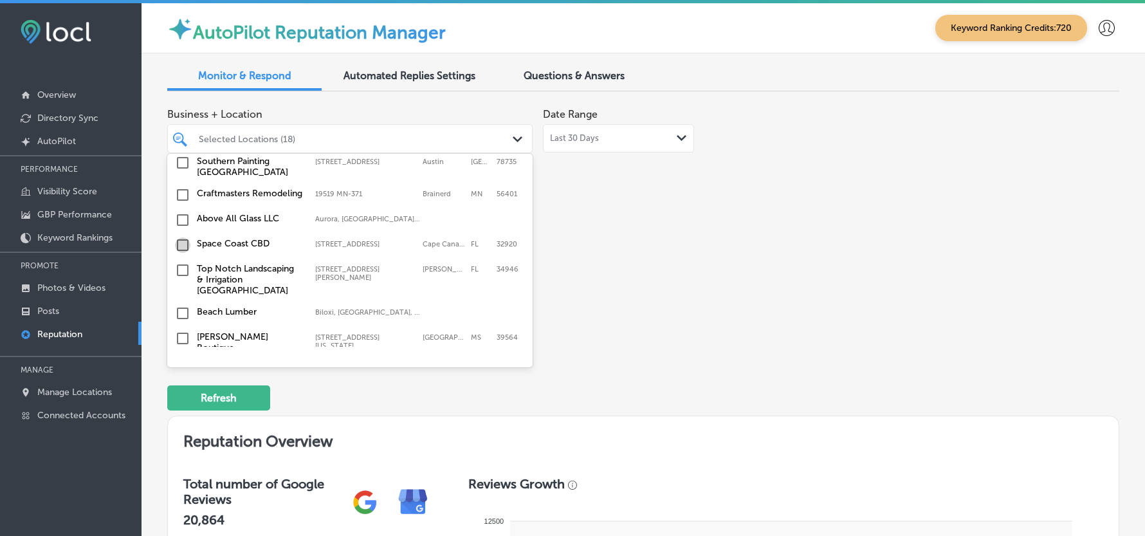
click at [180, 237] on input "checkbox" at bounding box center [182, 244] width 15 height 15
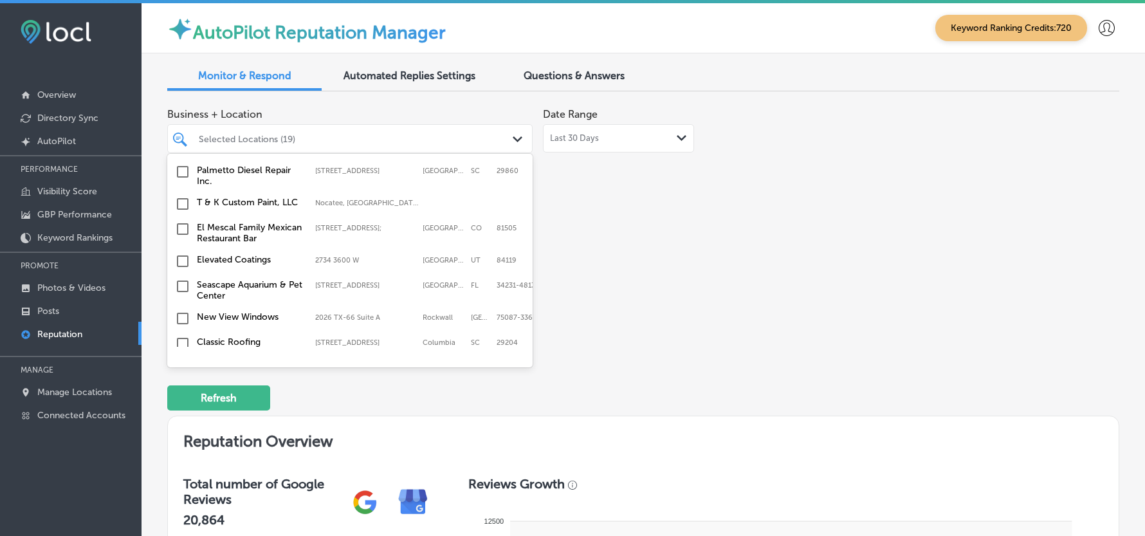
scroll to position [772, 0]
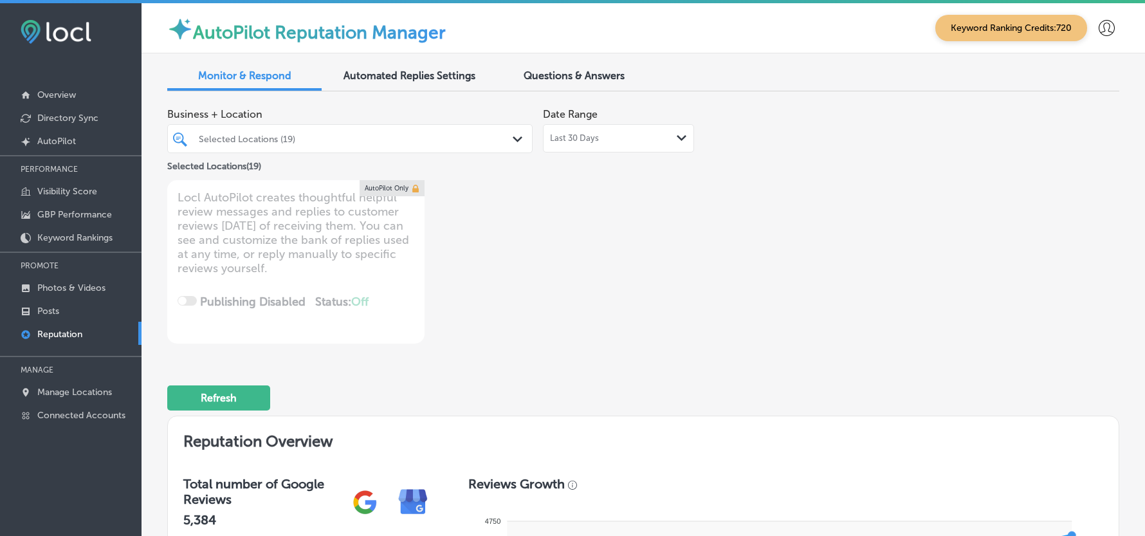
click at [469, 143] on div "Selected Locations (19)" at bounding box center [356, 138] width 315 height 11
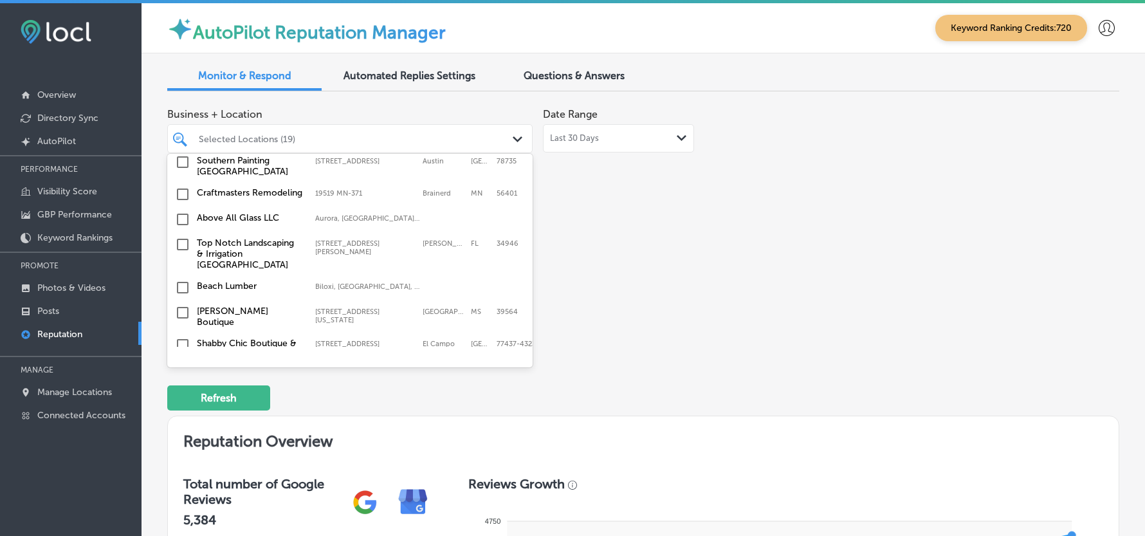
scroll to position [1715, 0]
click at [180, 184] on input "checkbox" at bounding box center [182, 191] width 15 height 15
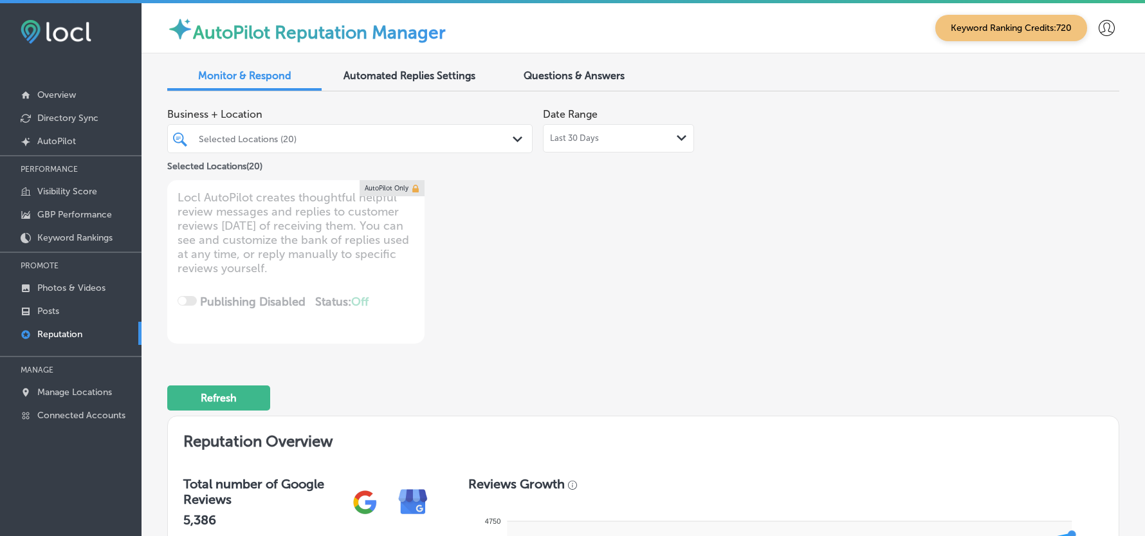
click at [488, 143] on div "Selected Locations (20)" at bounding box center [356, 138] width 315 height 11
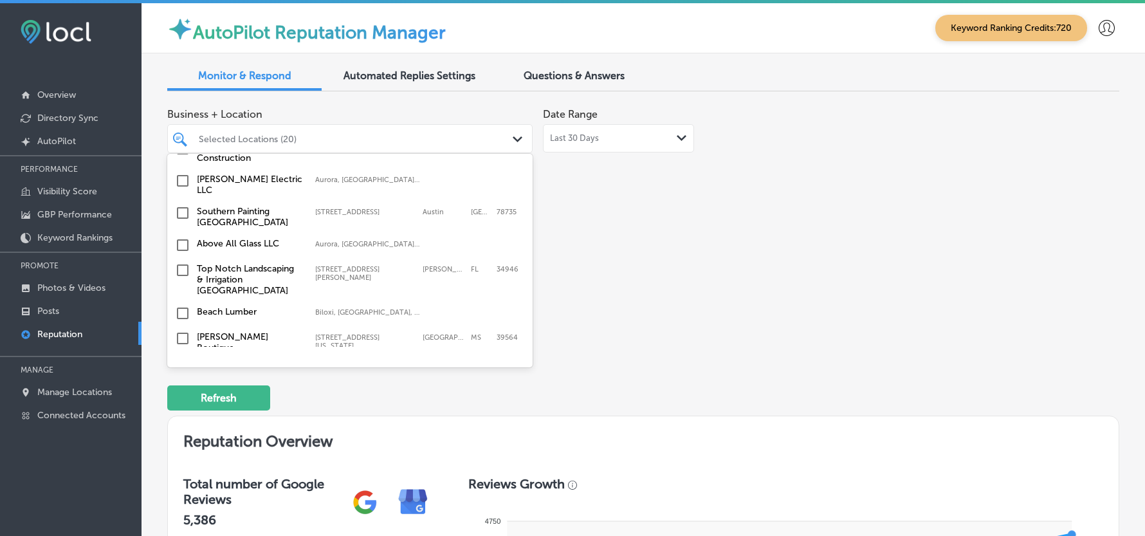
scroll to position [1743, 0]
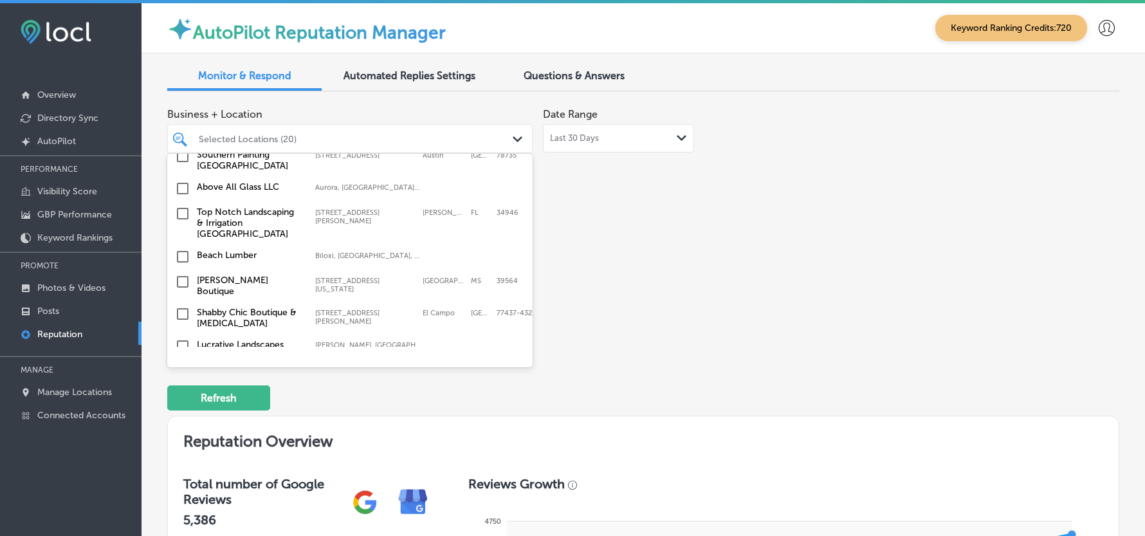
click at [178, 206] on input "checkbox" at bounding box center [182, 213] width 15 height 15
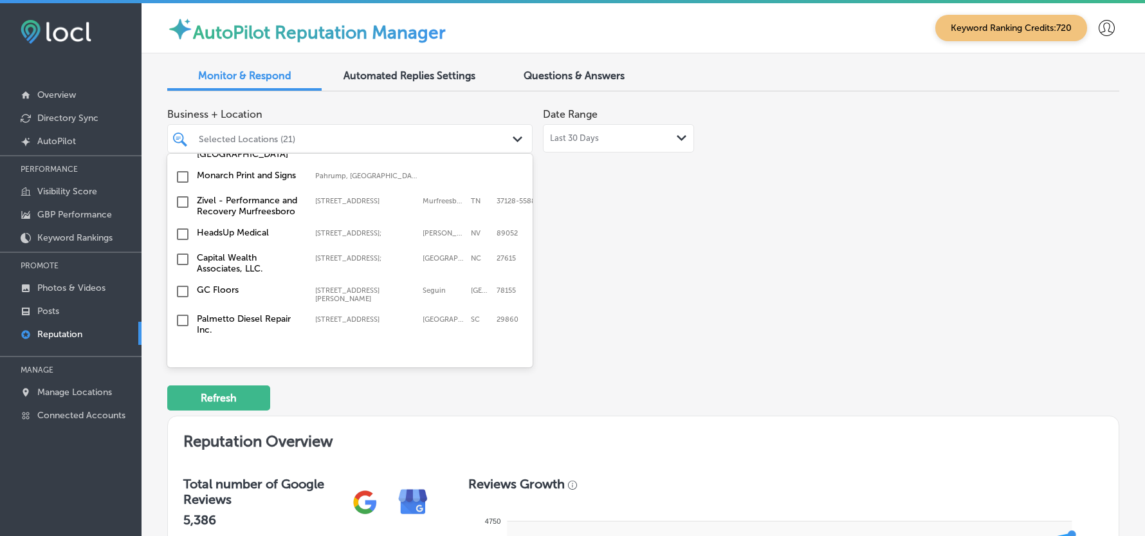
scroll to position [686, 0]
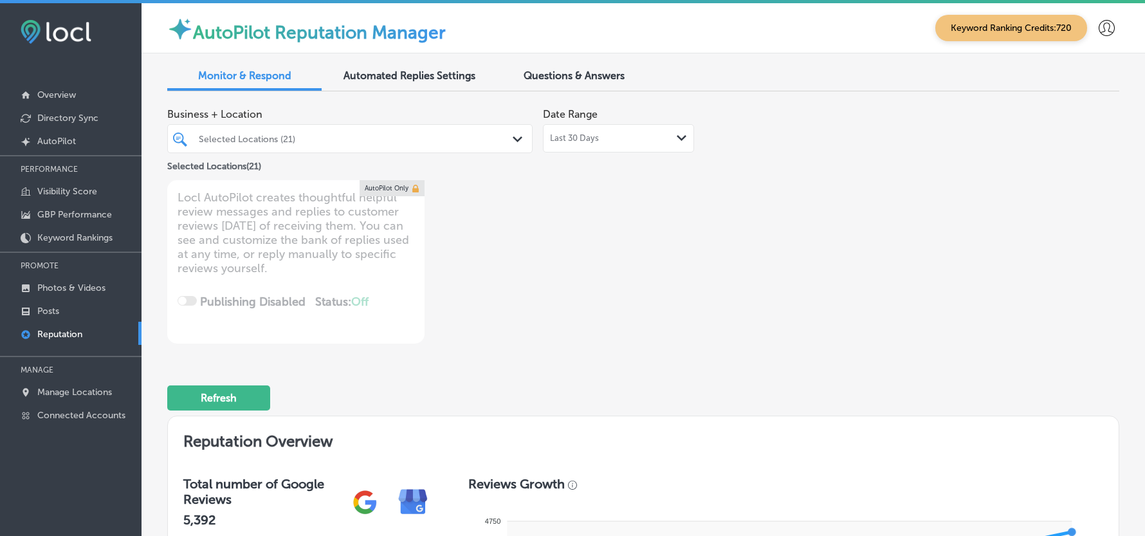
click at [513, 139] on polygon at bounding box center [518, 139] width 10 height 6
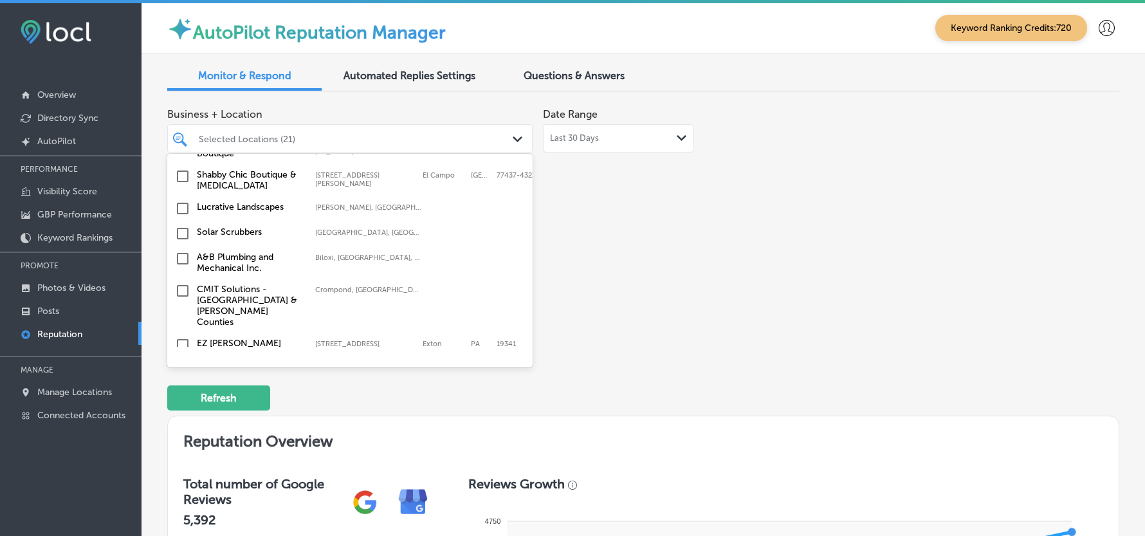
scroll to position [1886, 0]
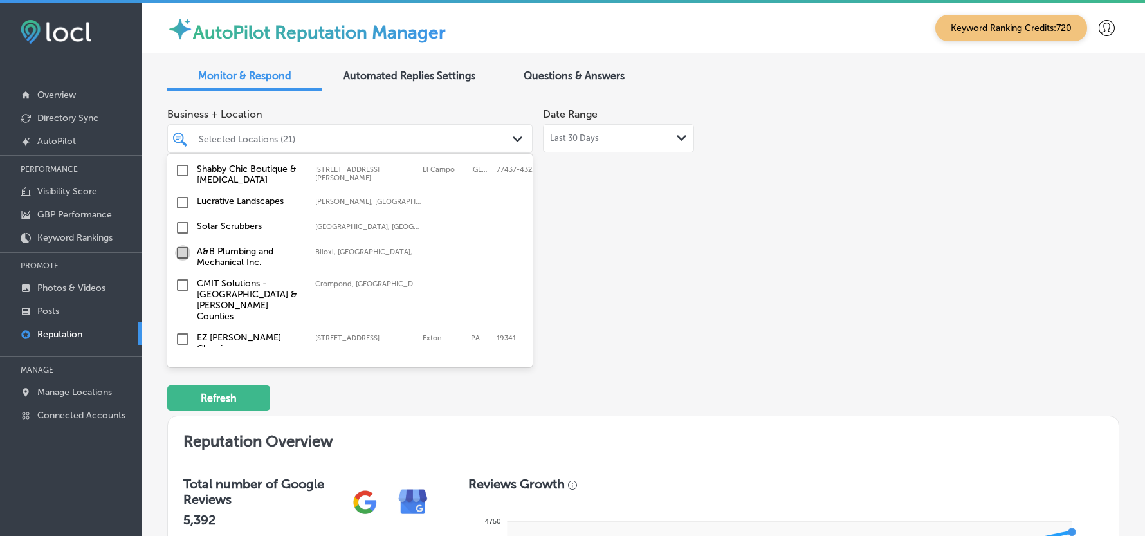
click at [185, 245] on input "checkbox" at bounding box center [182, 252] width 15 height 15
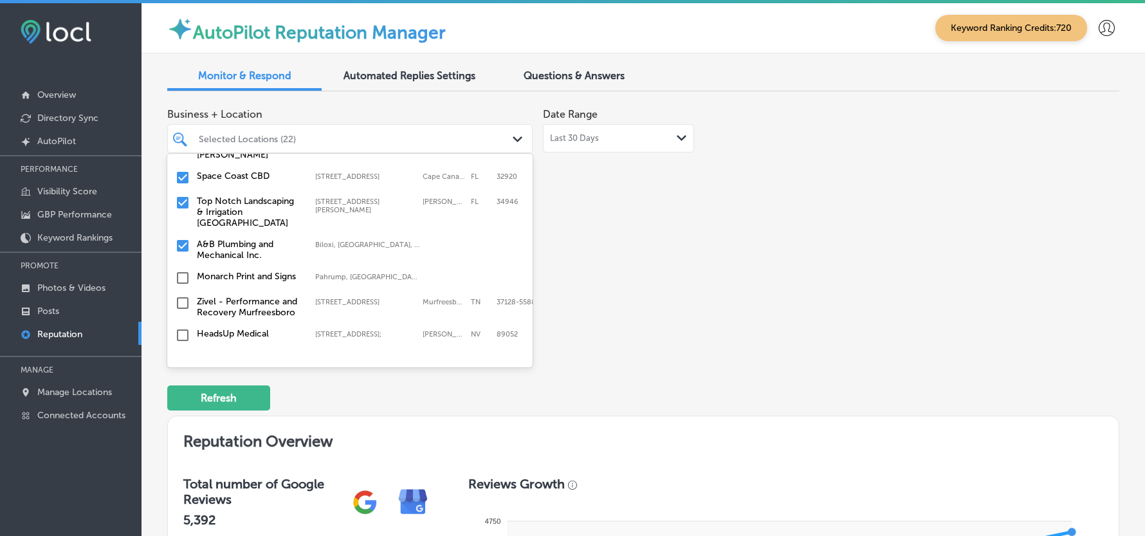
scroll to position [657, 0]
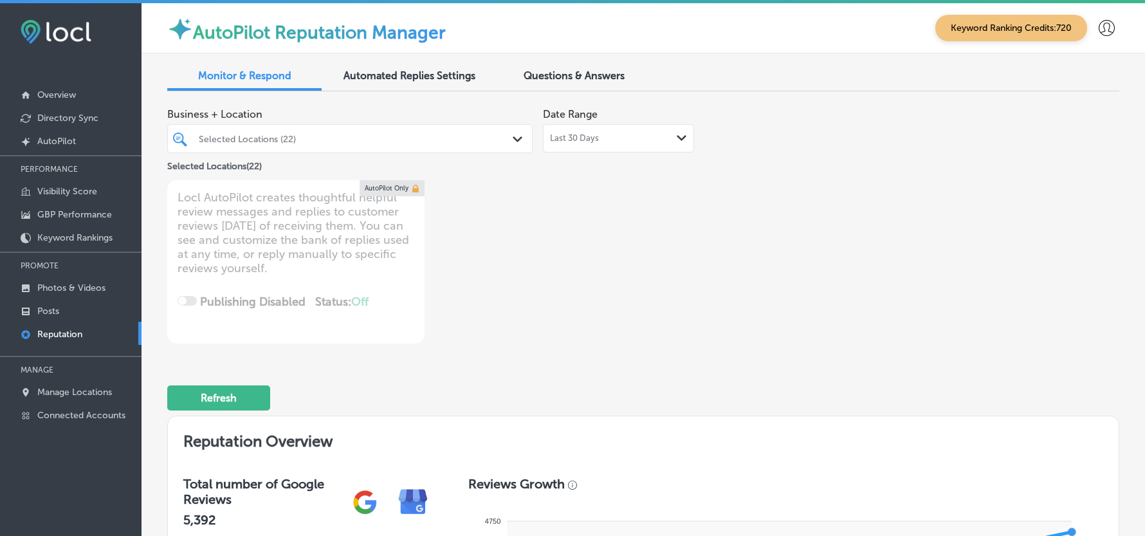
click at [502, 139] on div "Selected Locations (22) Path Created with Sketch." at bounding box center [350, 139] width 364 height 20
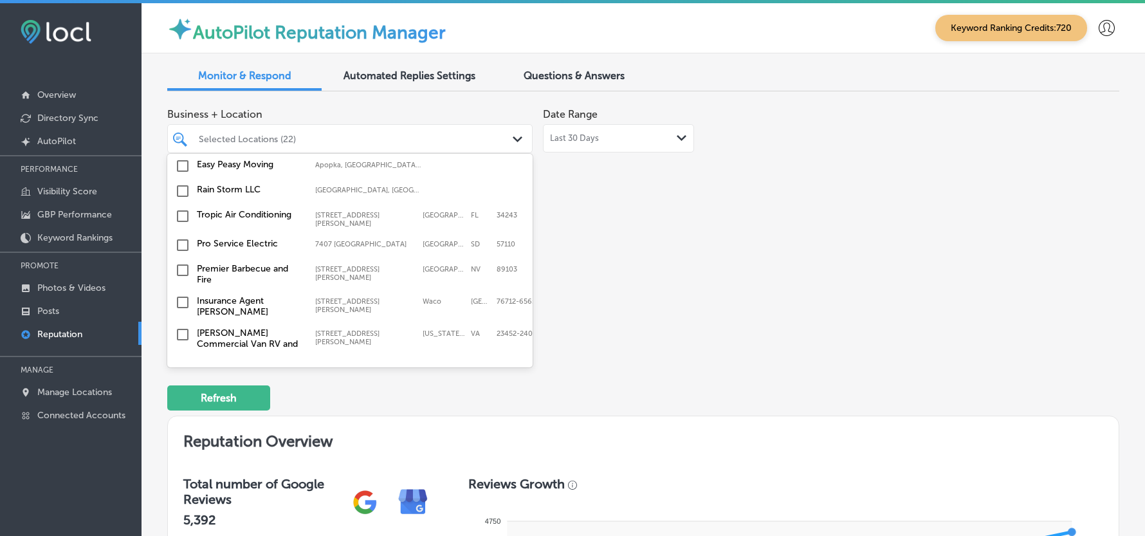
scroll to position [4148, 0]
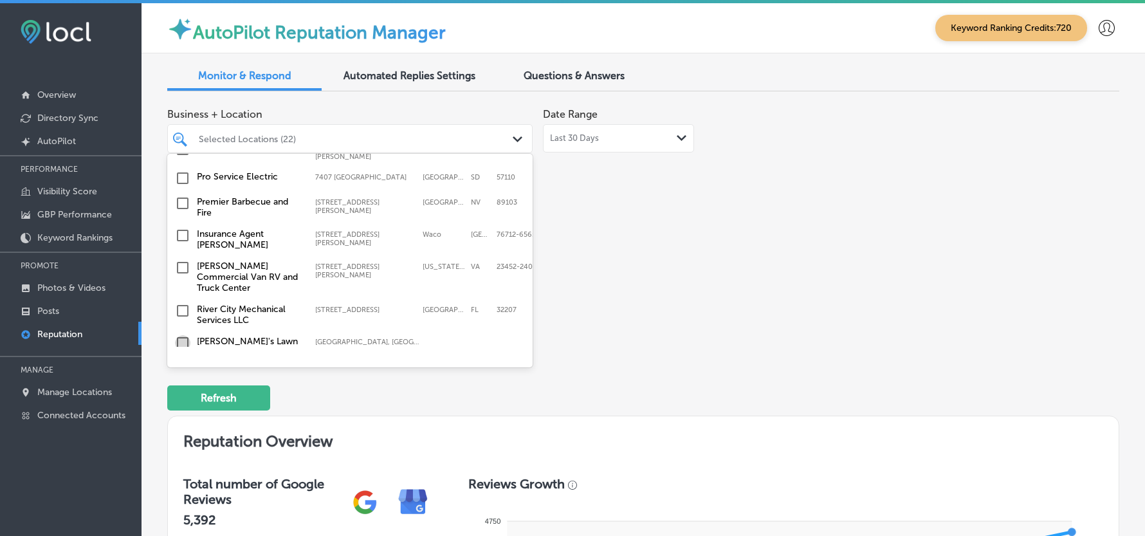
click at [186, 335] on input "checkbox" at bounding box center [182, 342] width 15 height 15
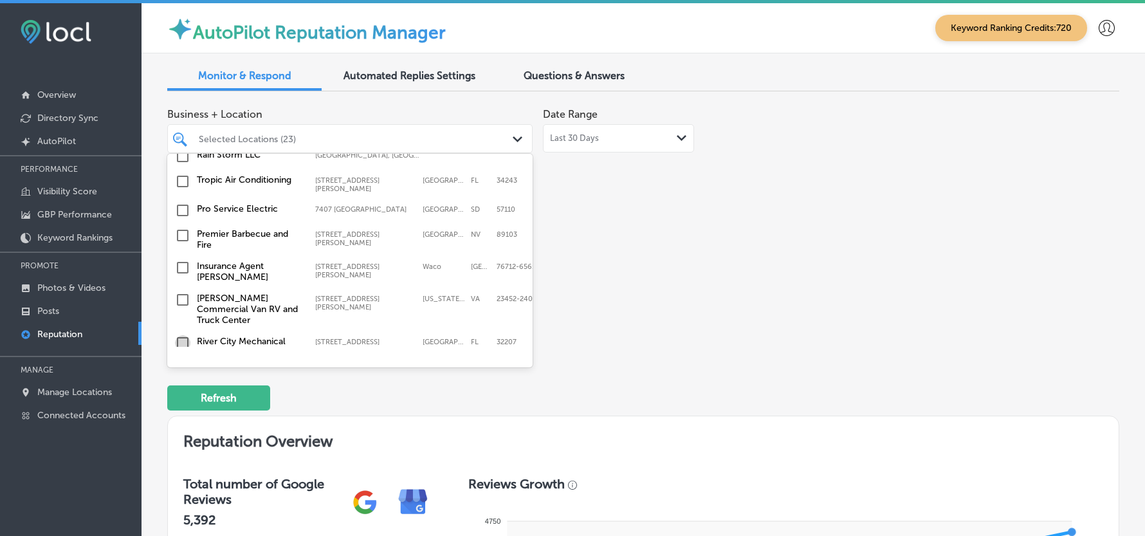
click at [181, 335] on input "checkbox" at bounding box center [182, 342] width 15 height 15
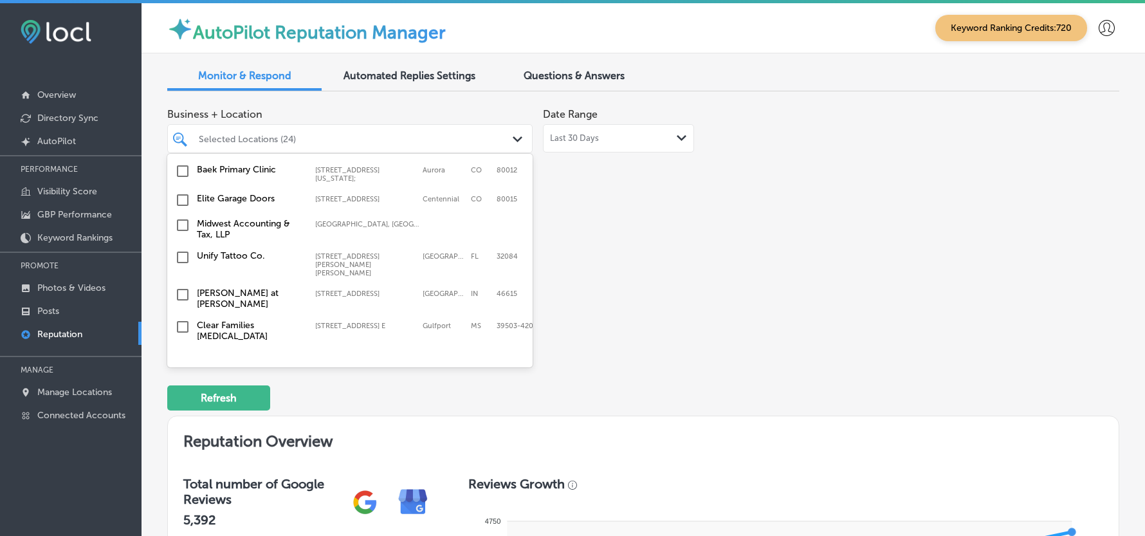
scroll to position [3919, 0]
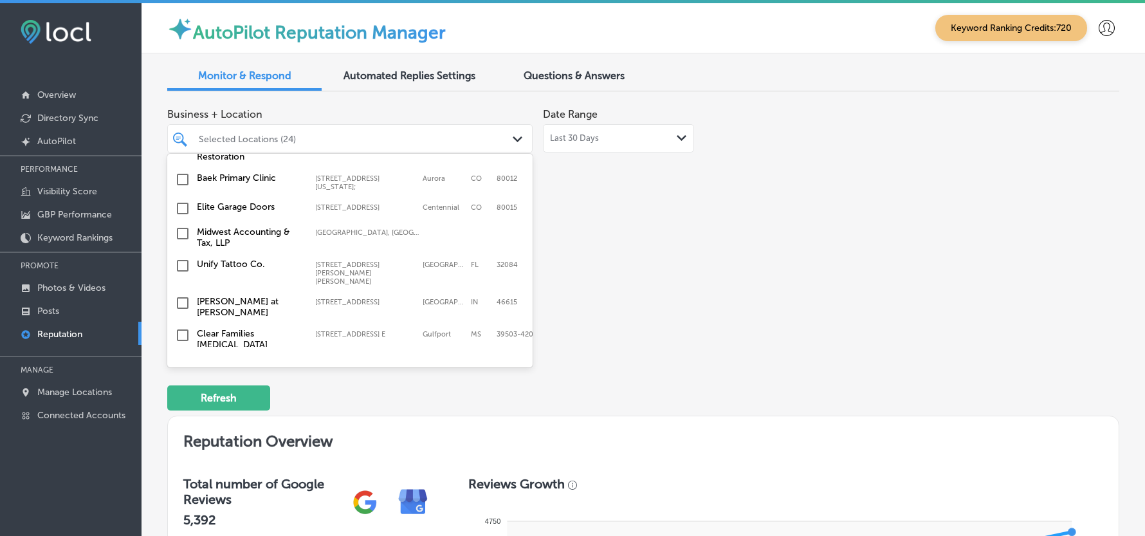
click at [181, 385] on input "checkbox" at bounding box center [182, 392] width 15 height 15
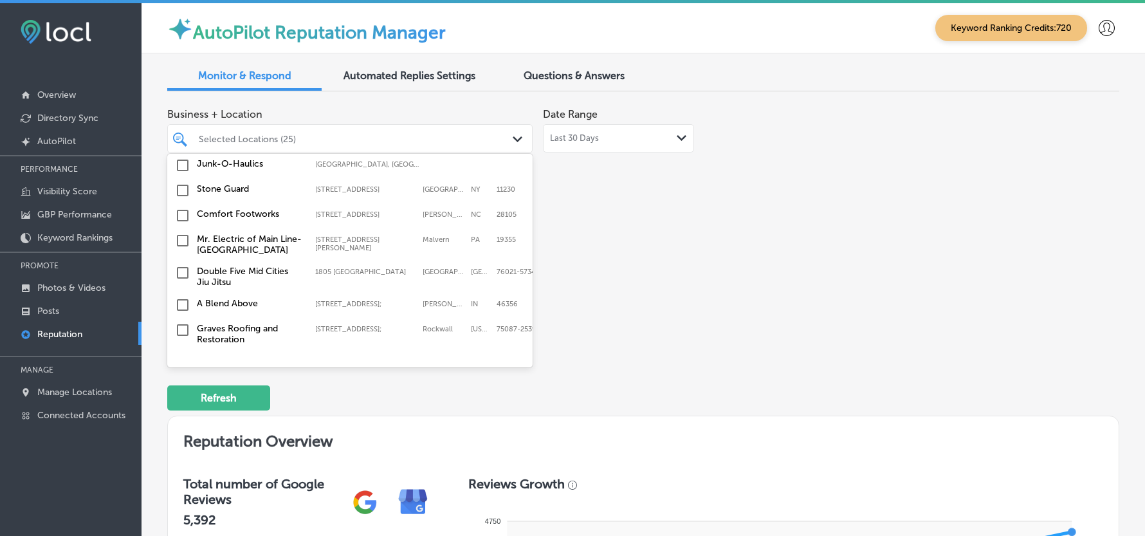
scroll to position [3747, 0]
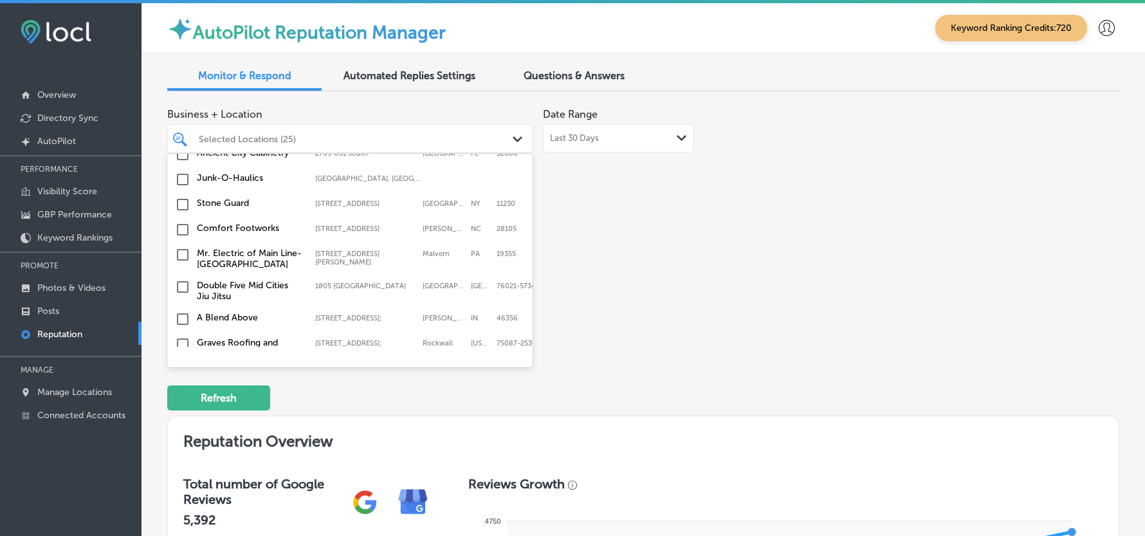
click at [181, 397] on input "checkbox" at bounding box center [182, 404] width 15 height 15
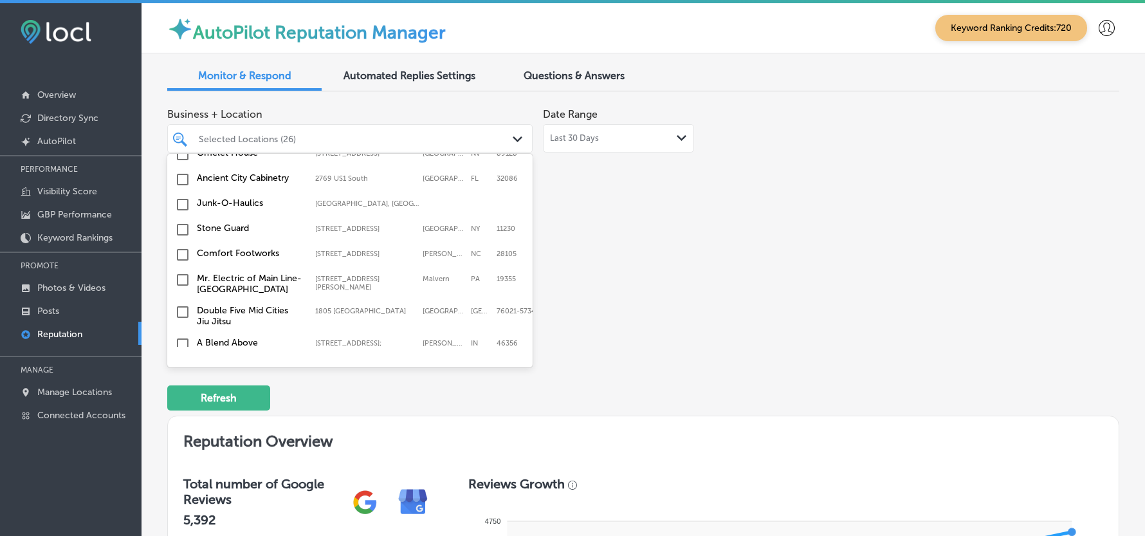
click at [184, 394] on input "checkbox" at bounding box center [182, 401] width 15 height 15
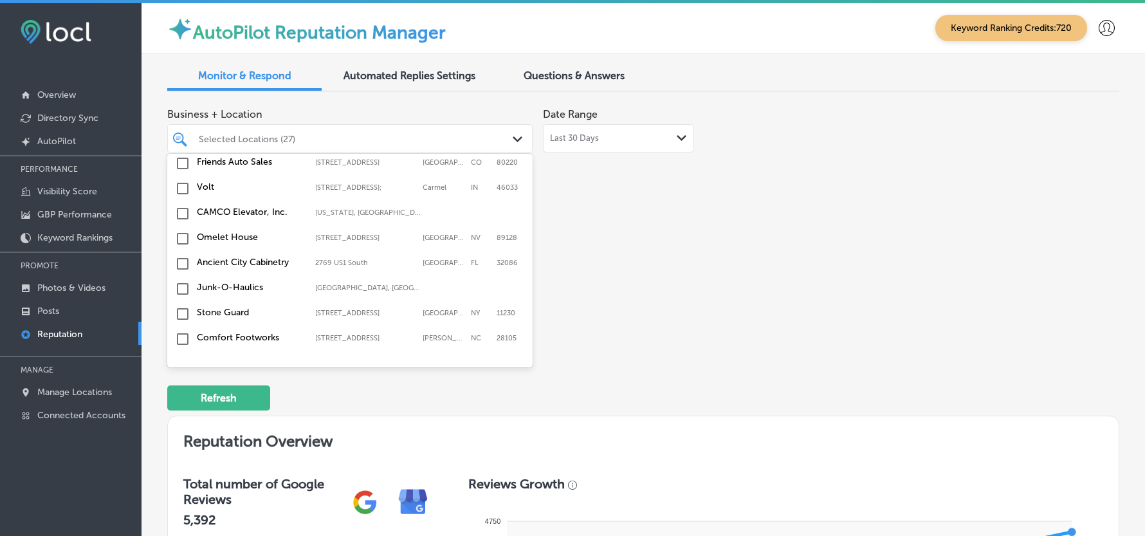
scroll to position [3662, 0]
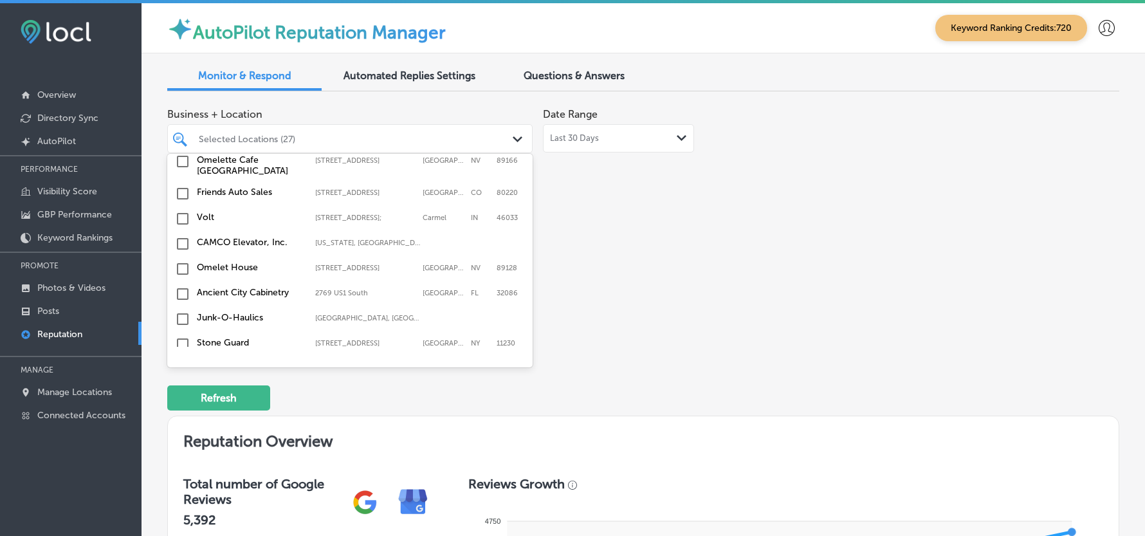
click at [183, 419] on input "checkbox" at bounding box center [182, 426] width 15 height 15
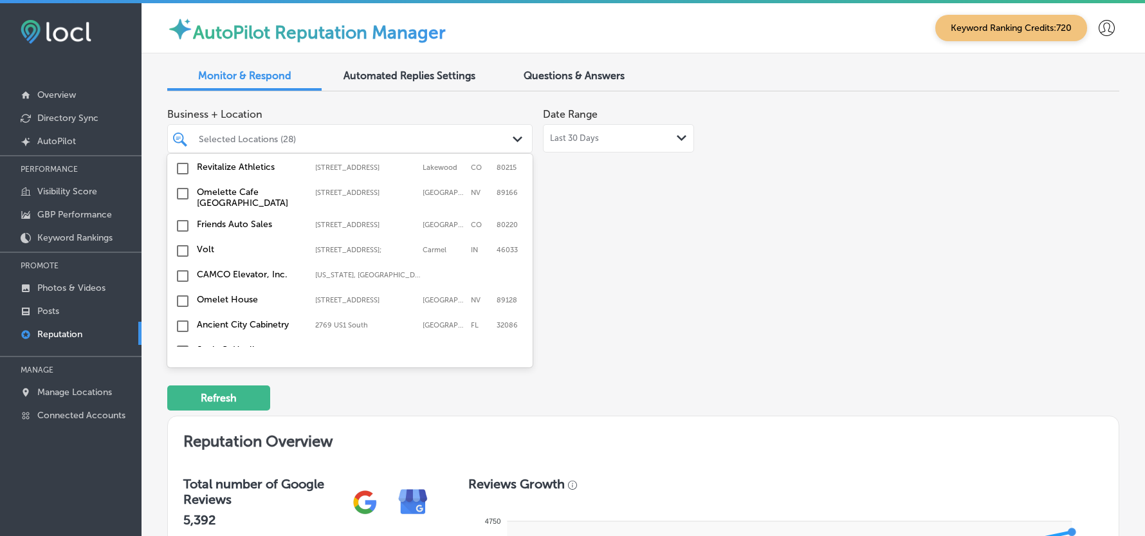
click at [180, 394] on input "checkbox" at bounding box center [182, 401] width 15 height 15
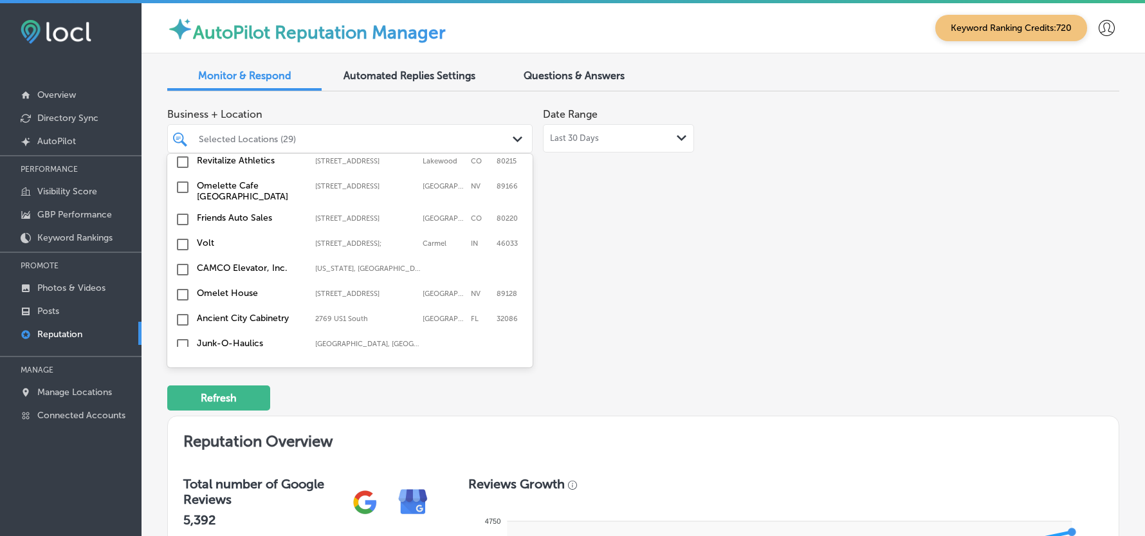
scroll to position [3691, 0]
click at [181, 340] on input "checkbox" at bounding box center [182, 347] width 15 height 15
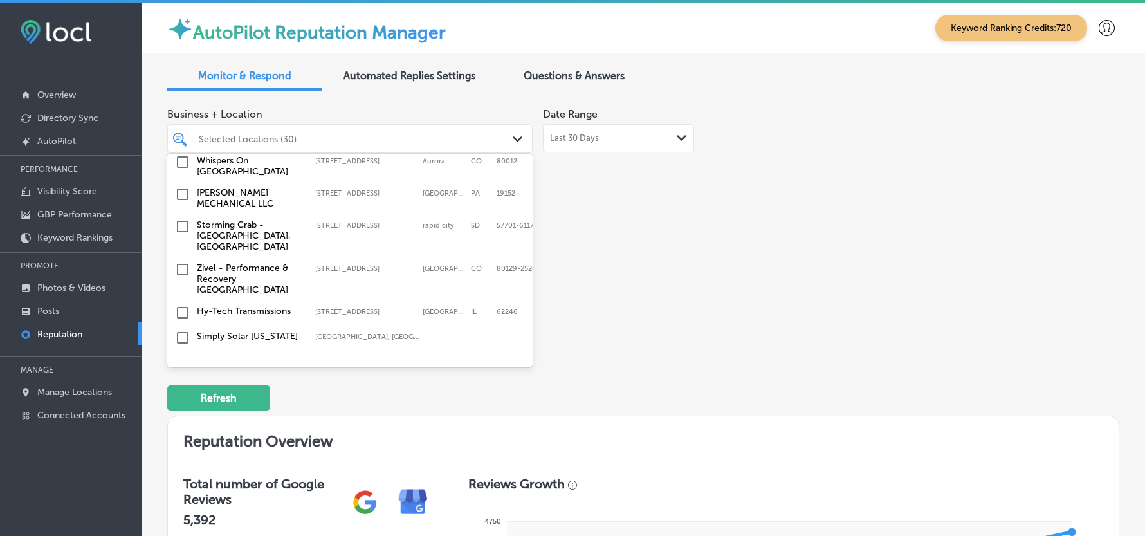
scroll to position [3433, 0]
click at [180, 407] on input "checkbox" at bounding box center [182, 414] width 15 height 15
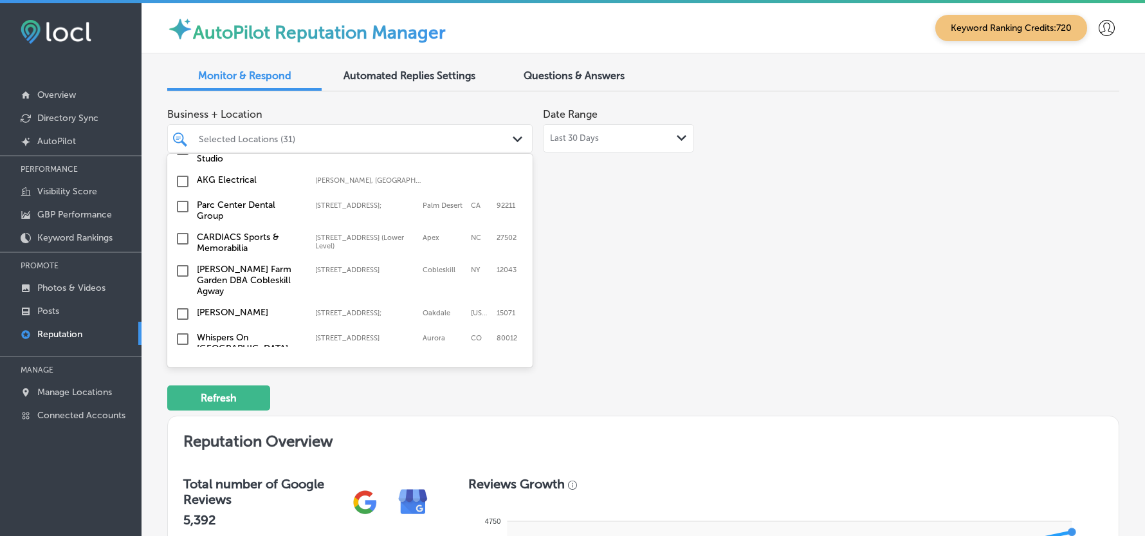
scroll to position [3262, 0]
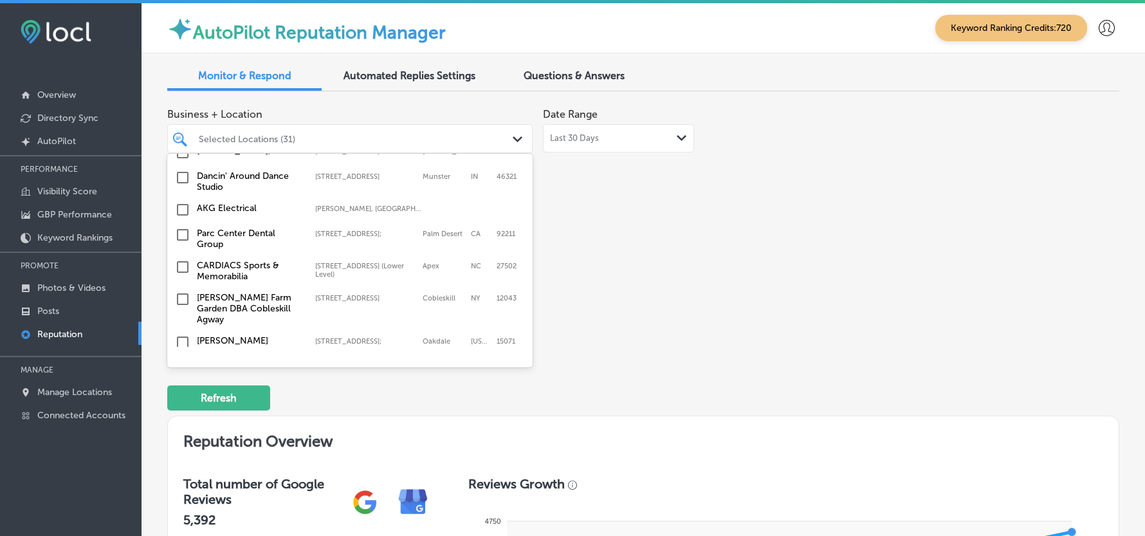
click at [183, 392] on input "checkbox" at bounding box center [182, 399] width 15 height 15
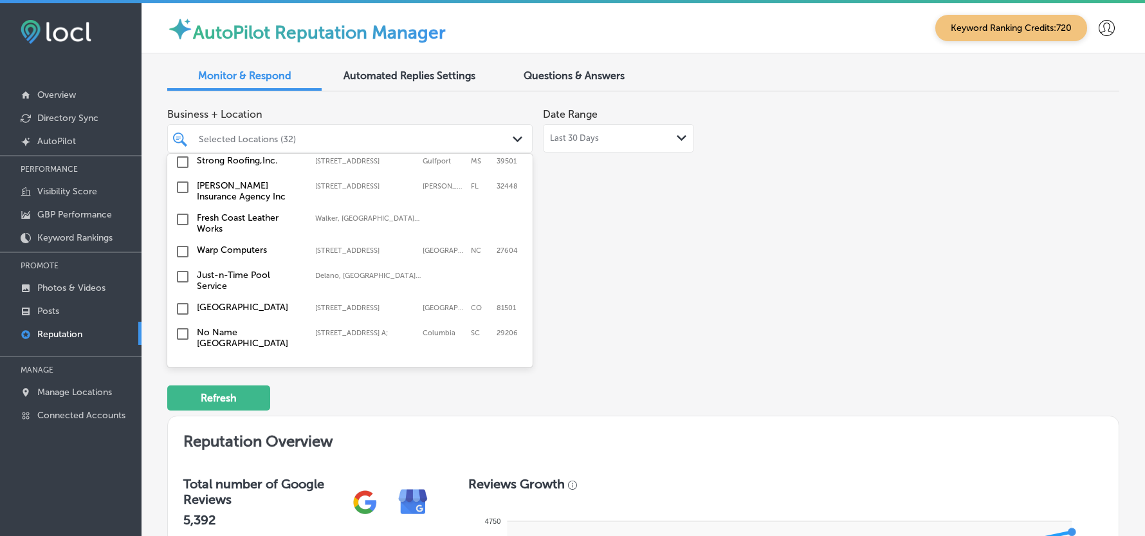
scroll to position [2375, 0]
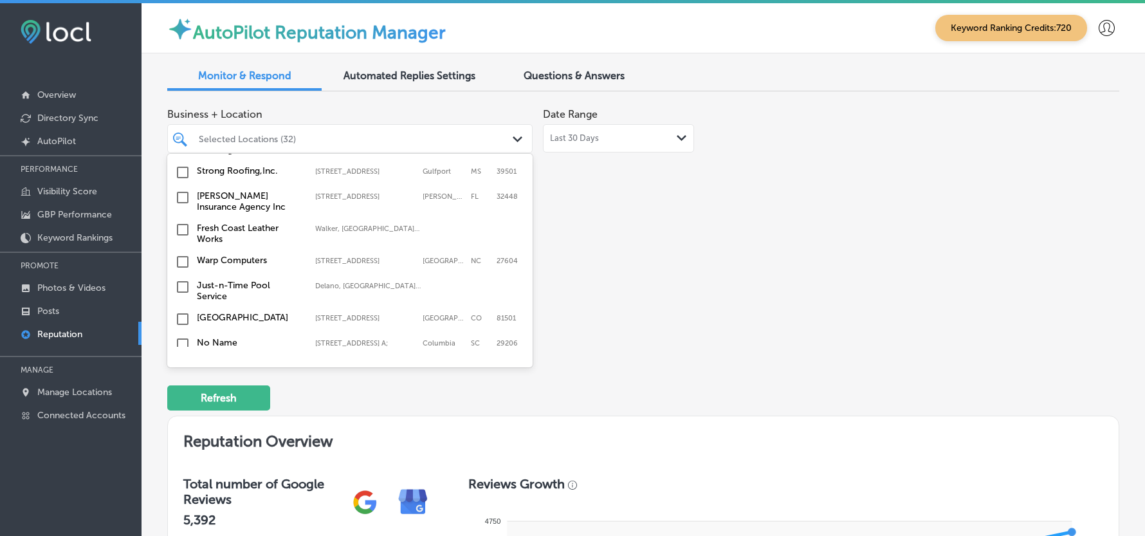
click at [184, 311] on input "checkbox" at bounding box center [182, 318] width 15 height 15
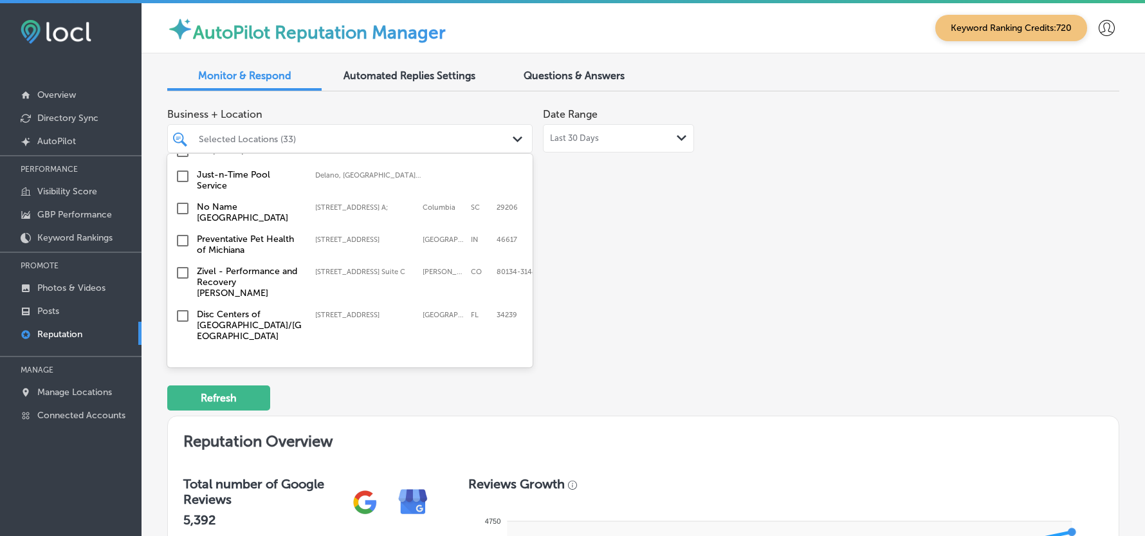
scroll to position [2494, 0]
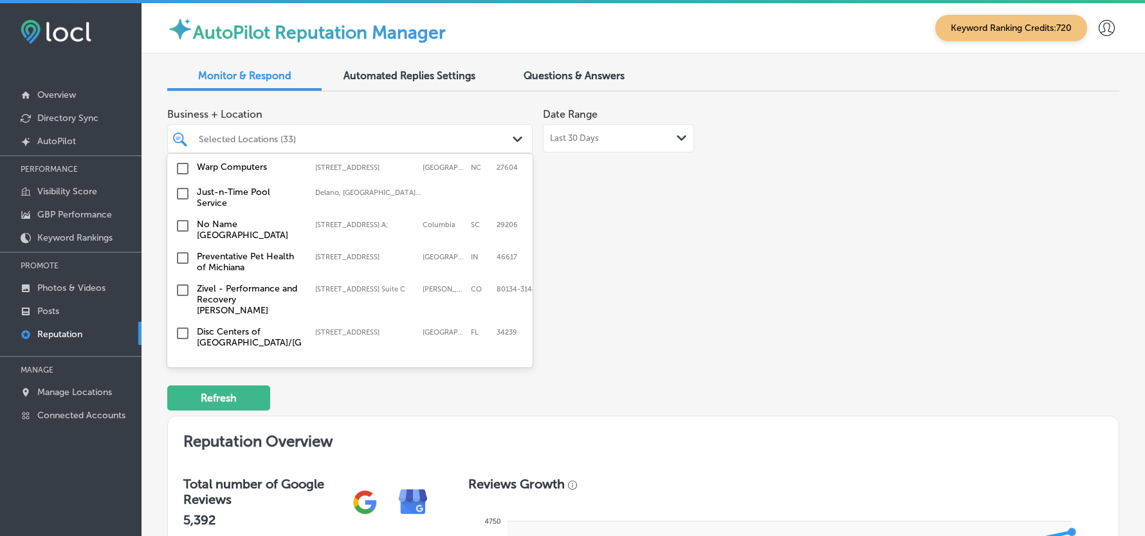
click at [179, 369] on input "checkbox" at bounding box center [182, 376] width 15 height 15
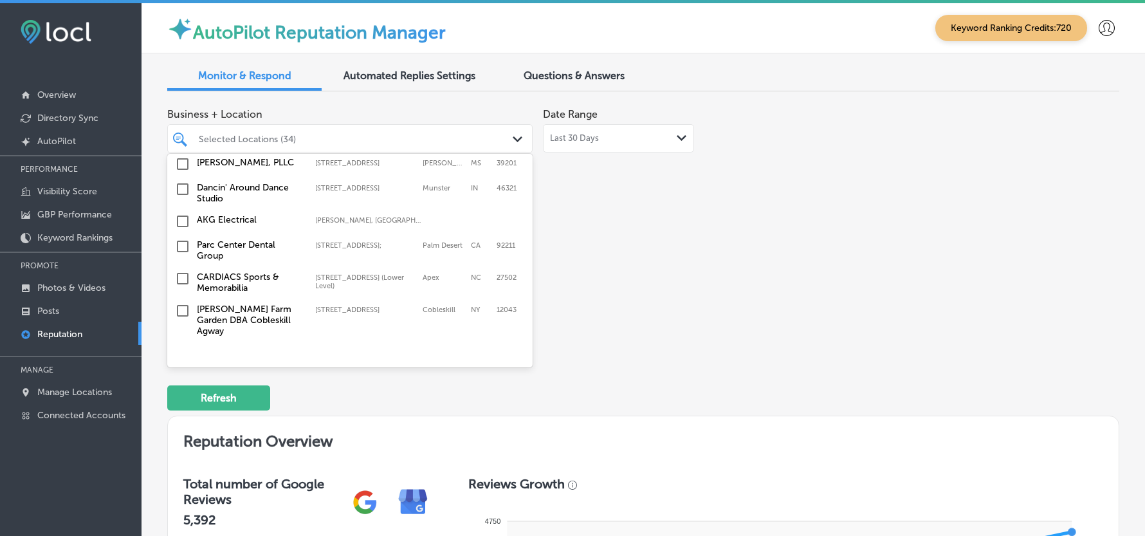
scroll to position [3262, 0]
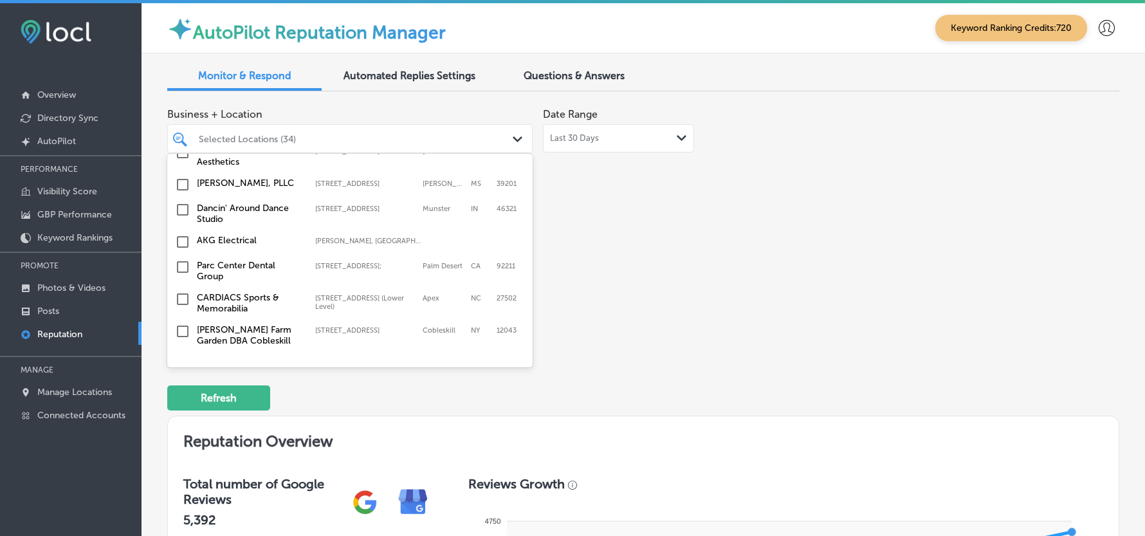
click at [179, 392] on input "checkbox" at bounding box center [182, 399] width 15 height 15
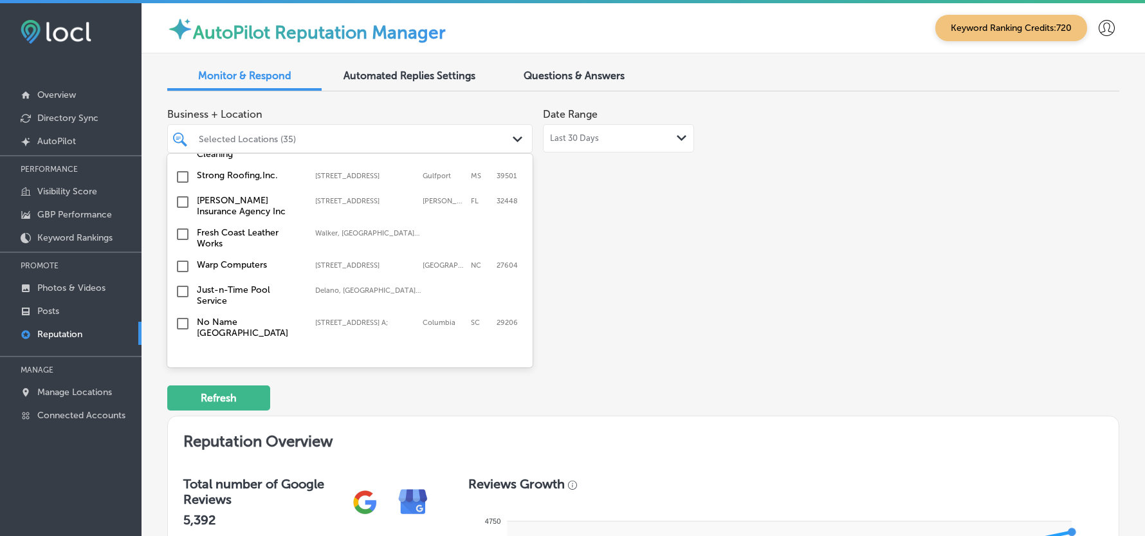
scroll to position [2461, 0]
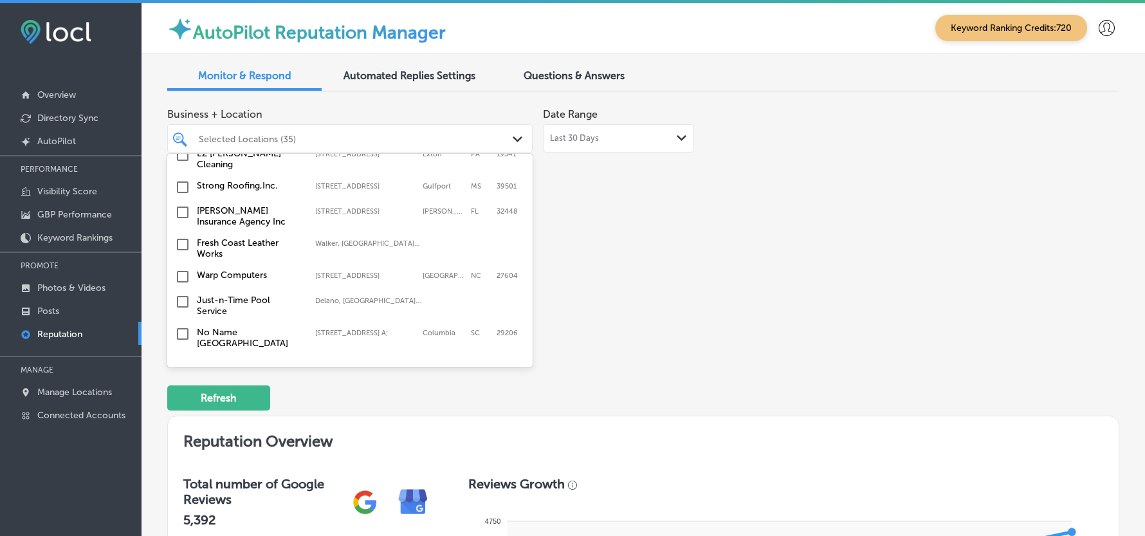
click at [181, 294] on input "checkbox" at bounding box center [182, 301] width 15 height 15
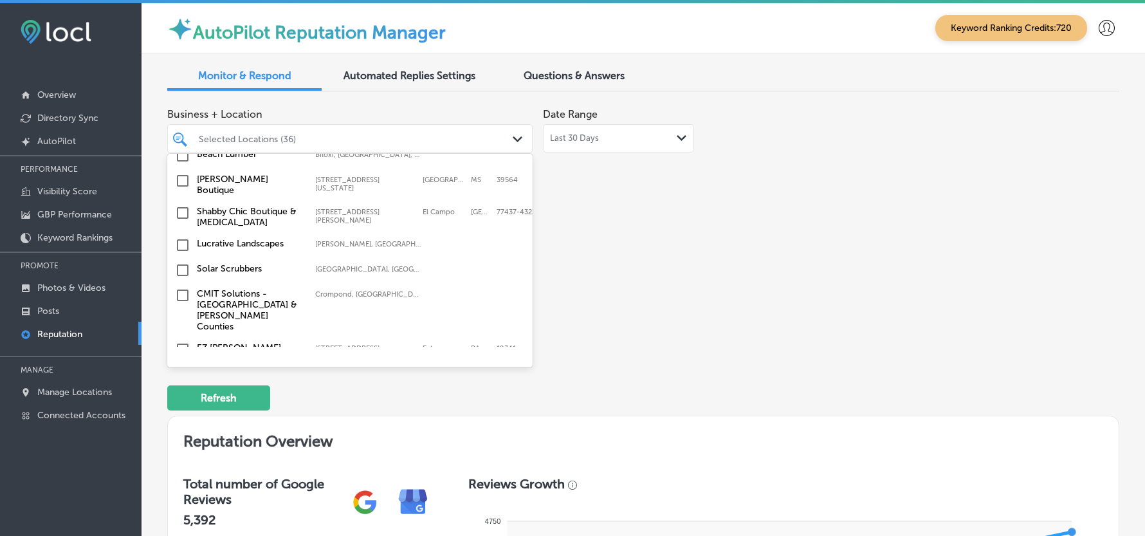
scroll to position [2290, 0]
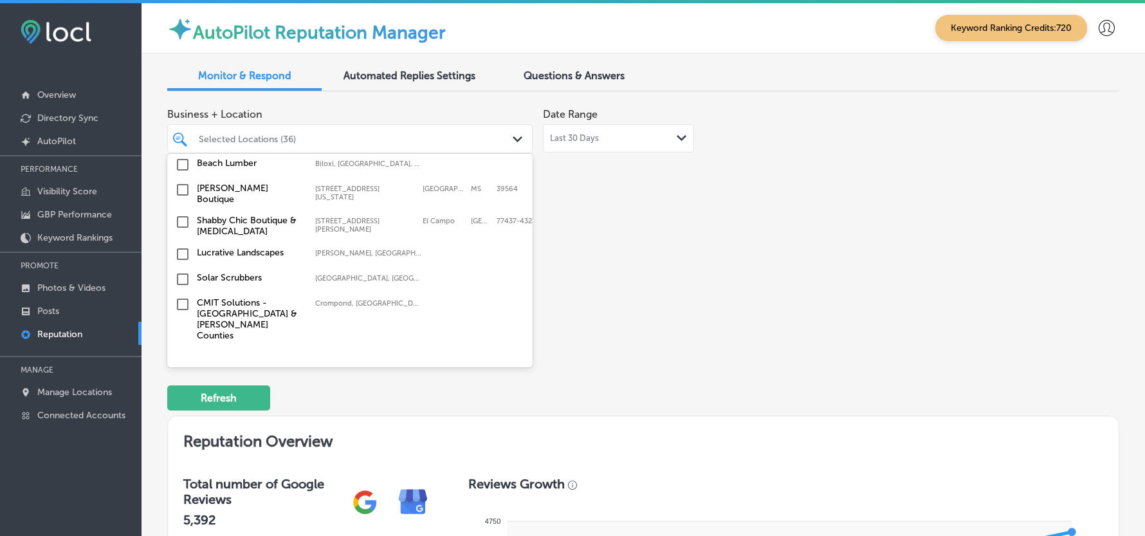
click at [181, 351] on input "checkbox" at bounding box center [182, 358] width 15 height 15
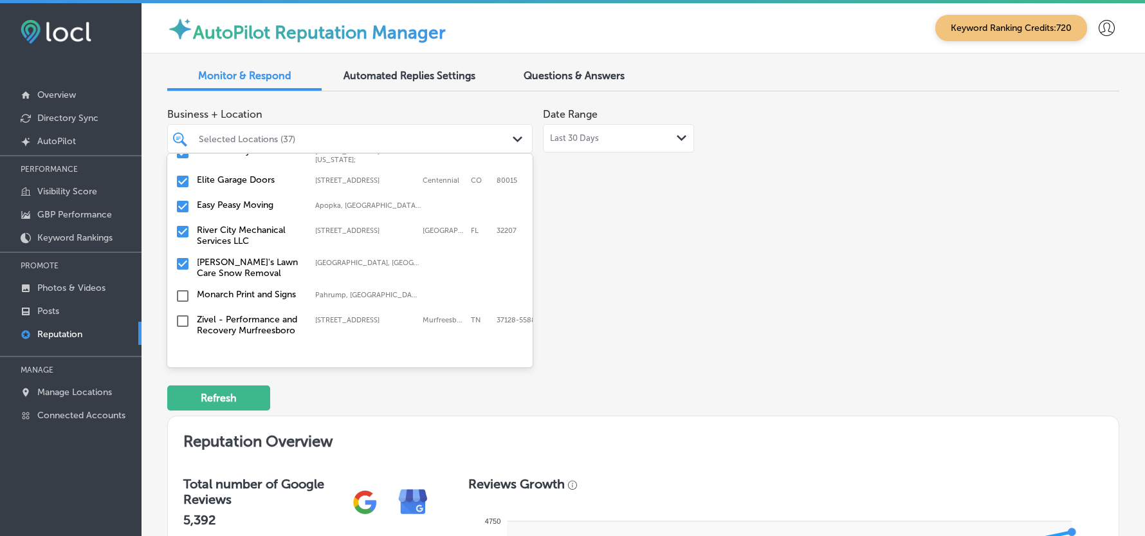
scroll to position [1032, 0]
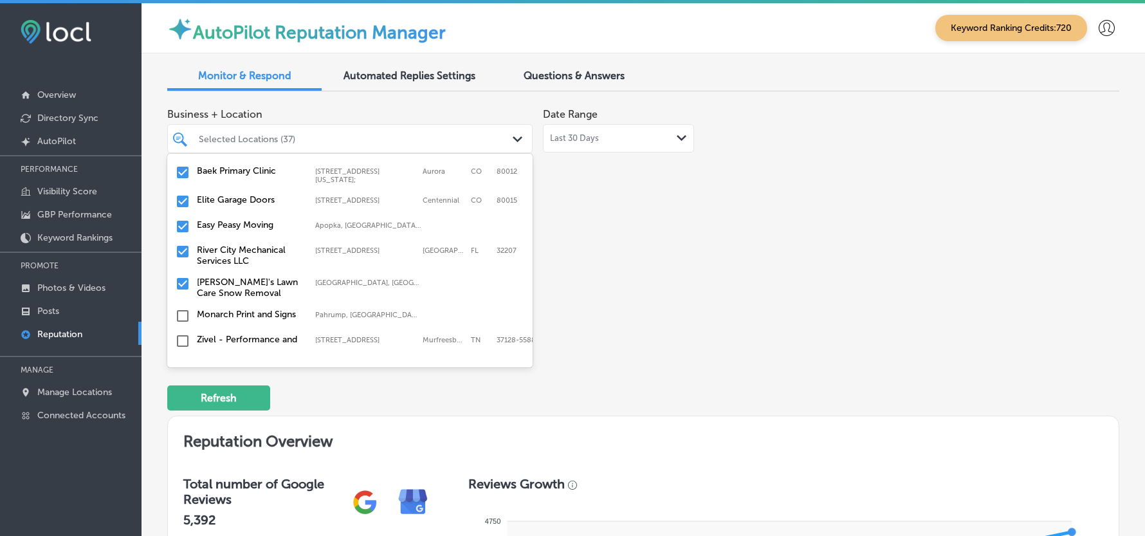
click at [718, 436] on h2 "Reputation Overview" at bounding box center [643, 438] width 951 height 44
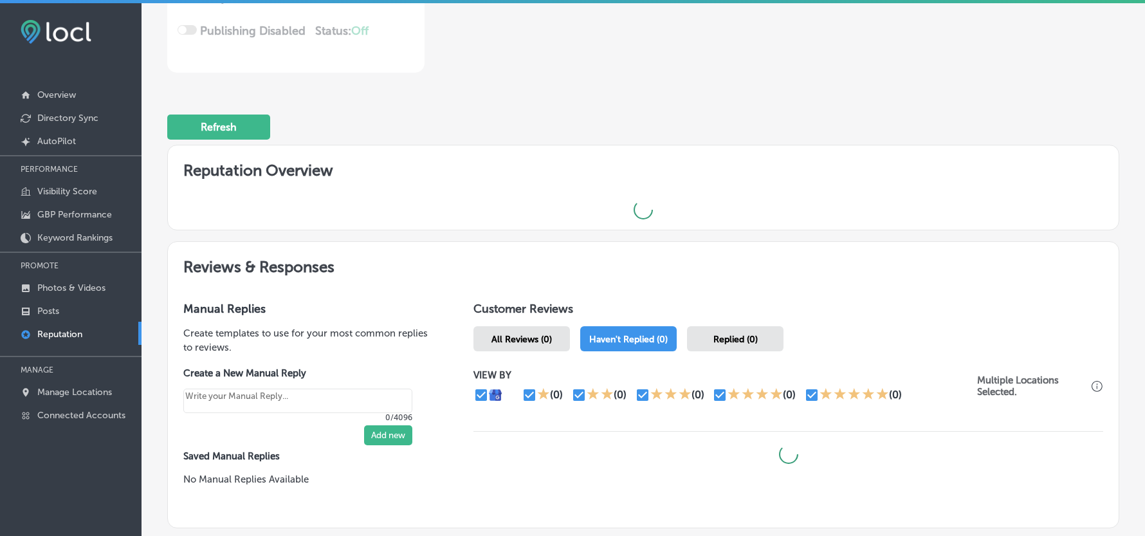
scroll to position [286, 0]
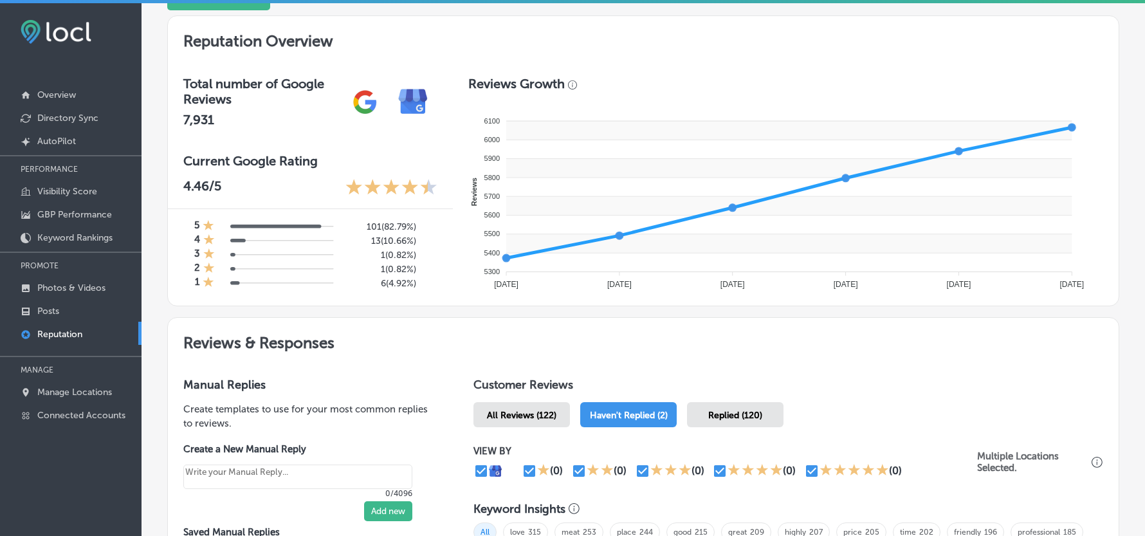
click at [630, 412] on span "Haven't Replied (2)" at bounding box center [629, 415] width 78 height 11
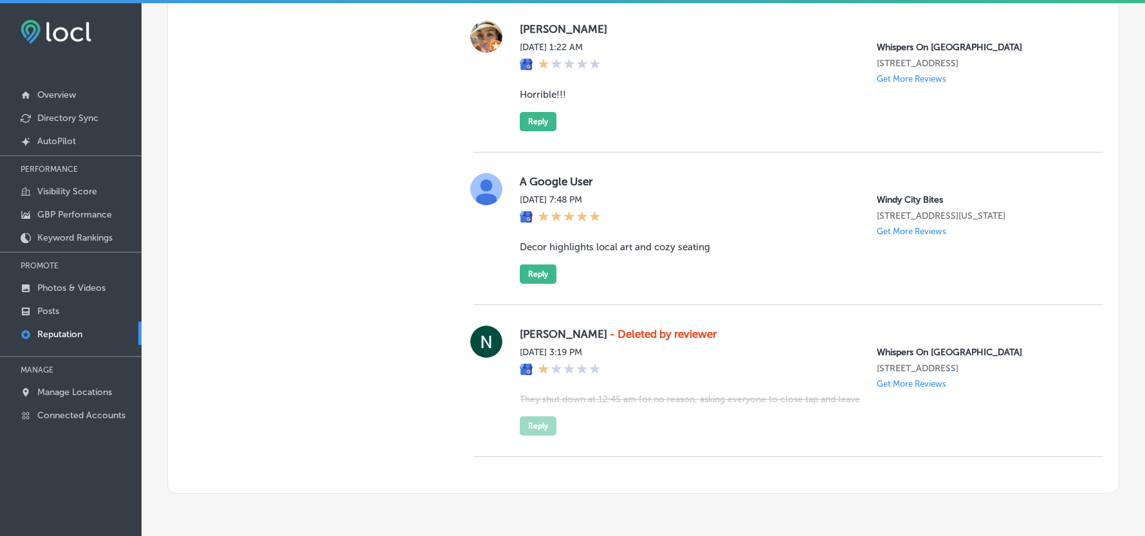
scroll to position [1001, 0]
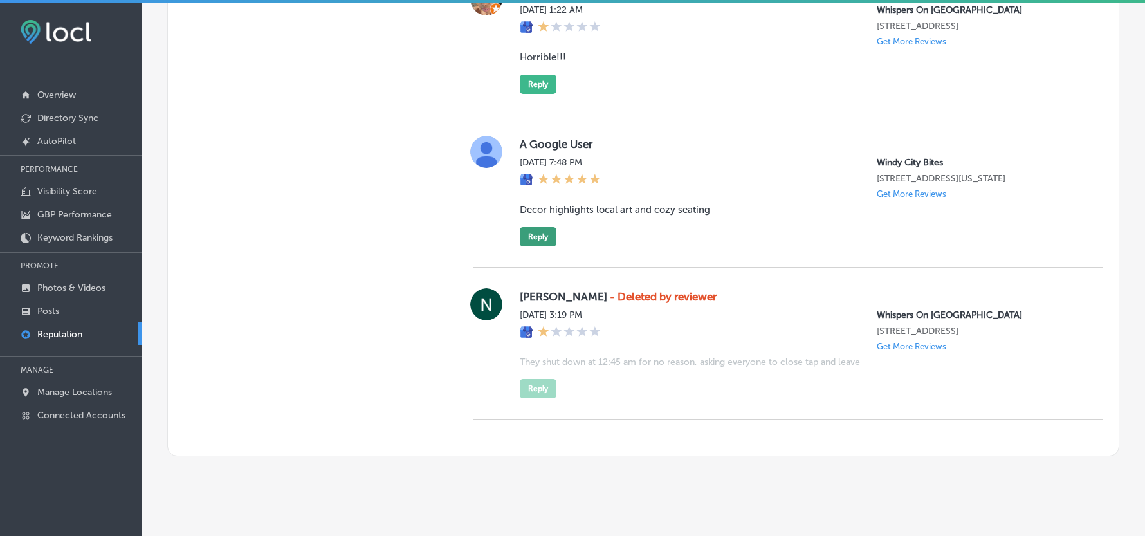
click at [528, 246] on button "Reply" at bounding box center [538, 236] width 37 height 19
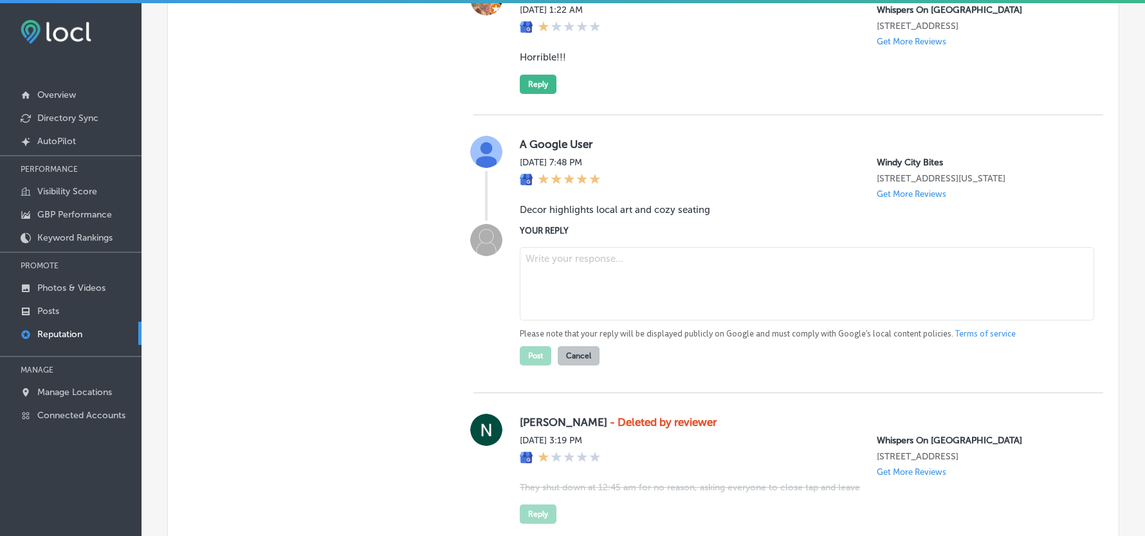
type textarea "x"
click at [599, 307] on textarea at bounding box center [807, 283] width 574 height 73
paste textarea "Thank you for your kind words! We’re glad you enjoyed the local art and cozy se…"
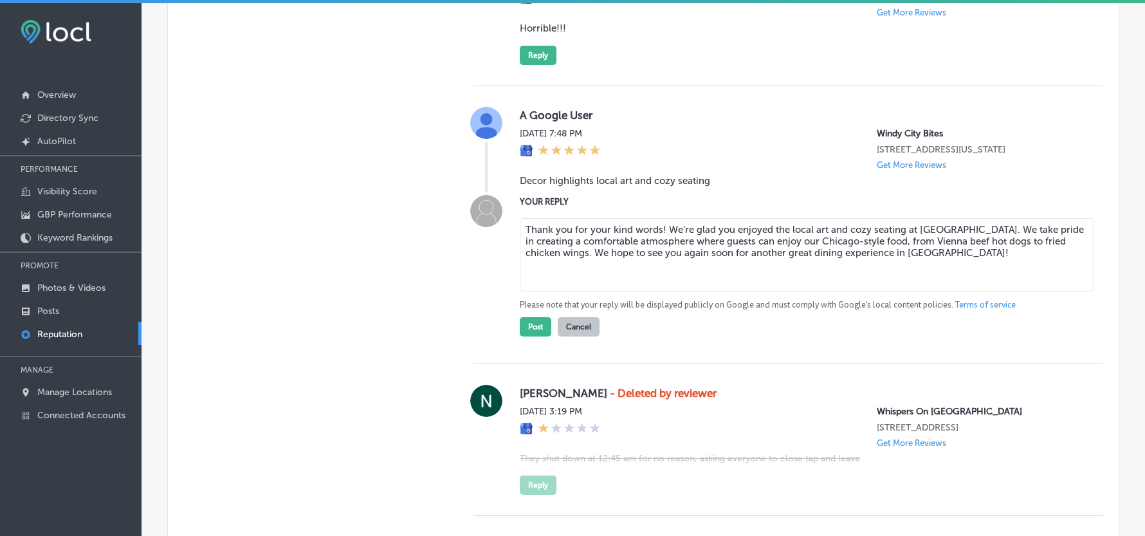
scroll to position [1086, 0]
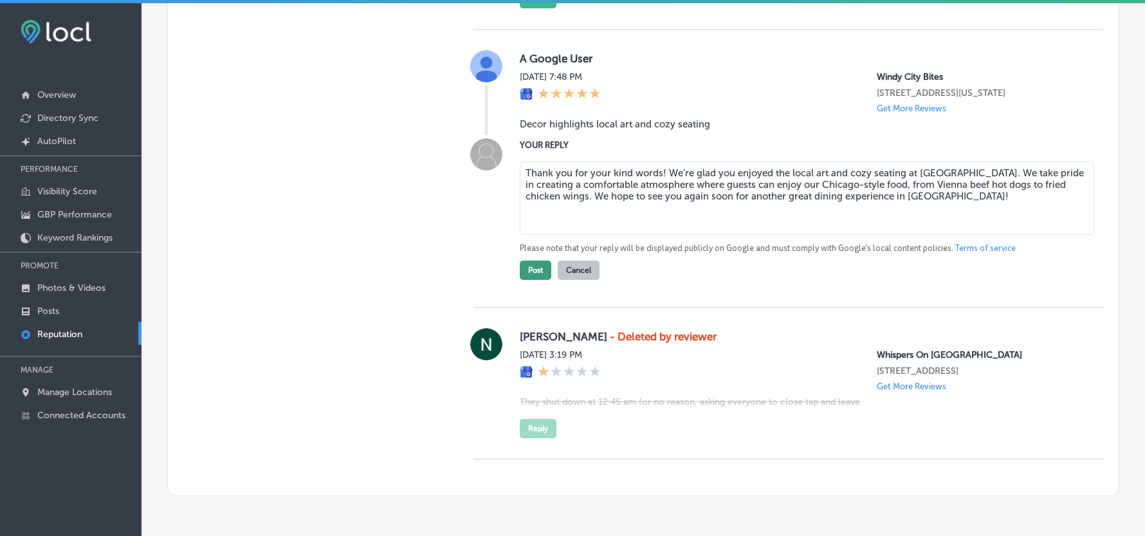
type textarea "Thank you for your kind words! We’re glad you enjoyed the local art and cozy se…"
click at [528, 280] on button "Post" at bounding box center [536, 269] width 32 height 19
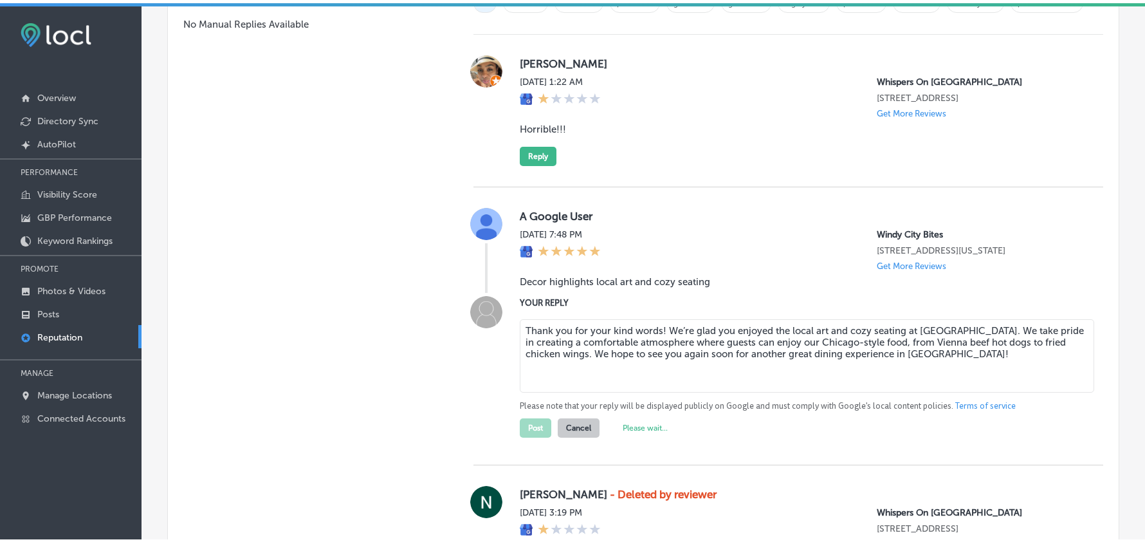
scroll to position [915, 0]
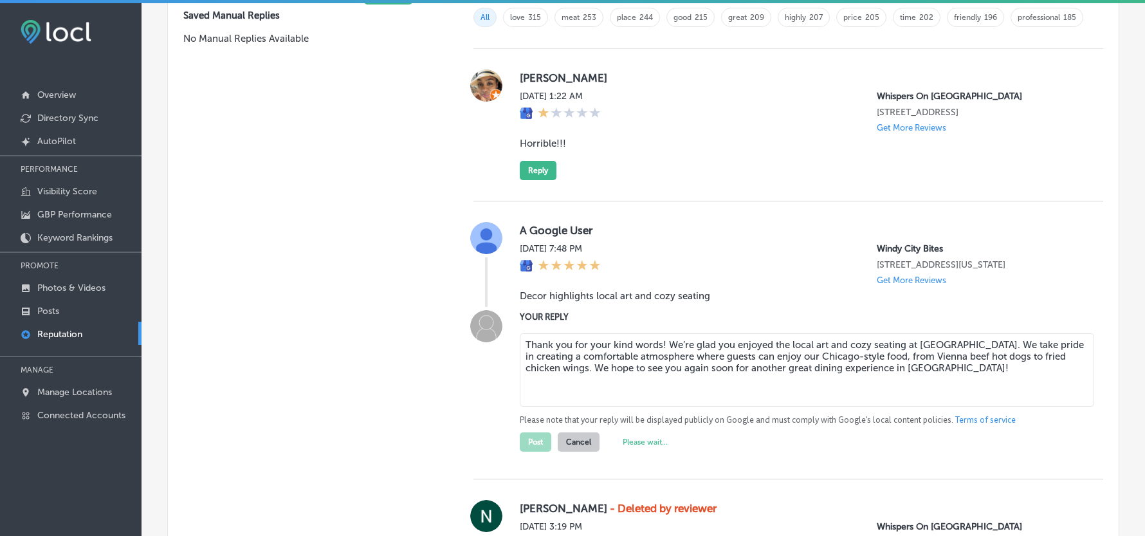
type textarea "x"
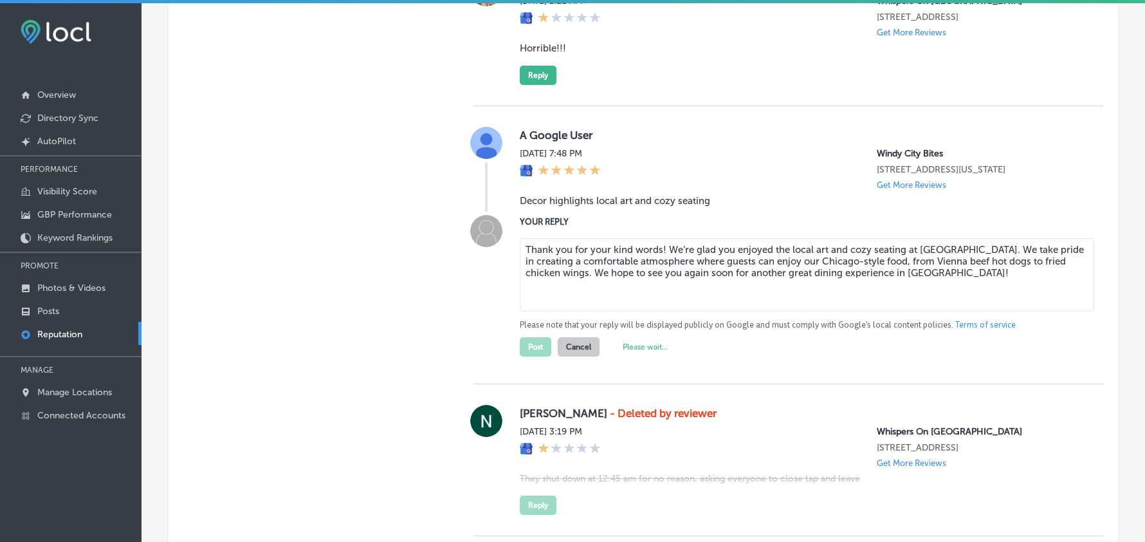
scroll to position [1001, 0]
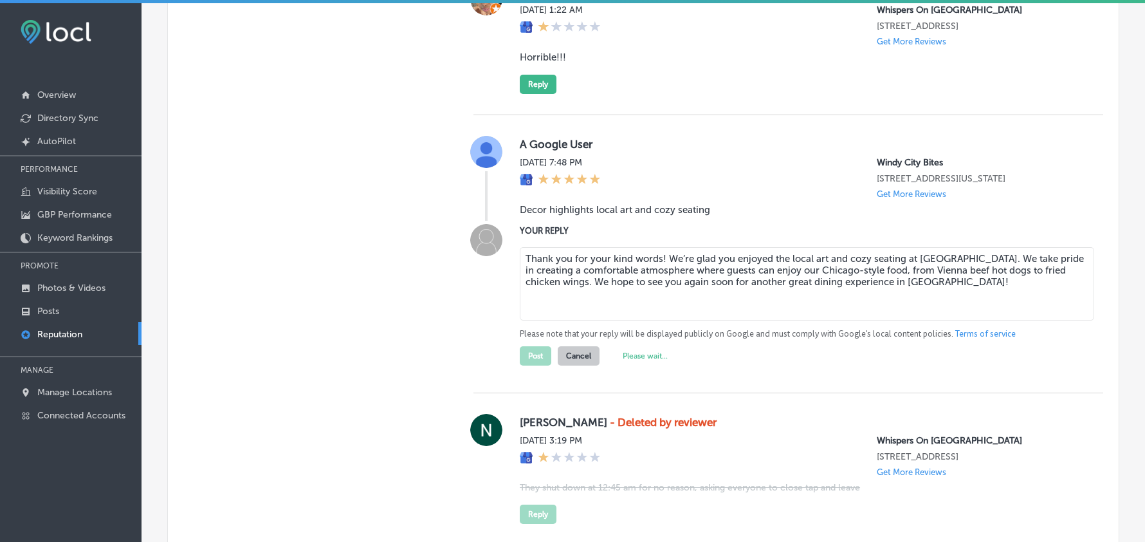
click at [356, 15] on div "Manual Replies Create templates to use for your most common replies to reviews.…" at bounding box center [308, 170] width 280 height 819
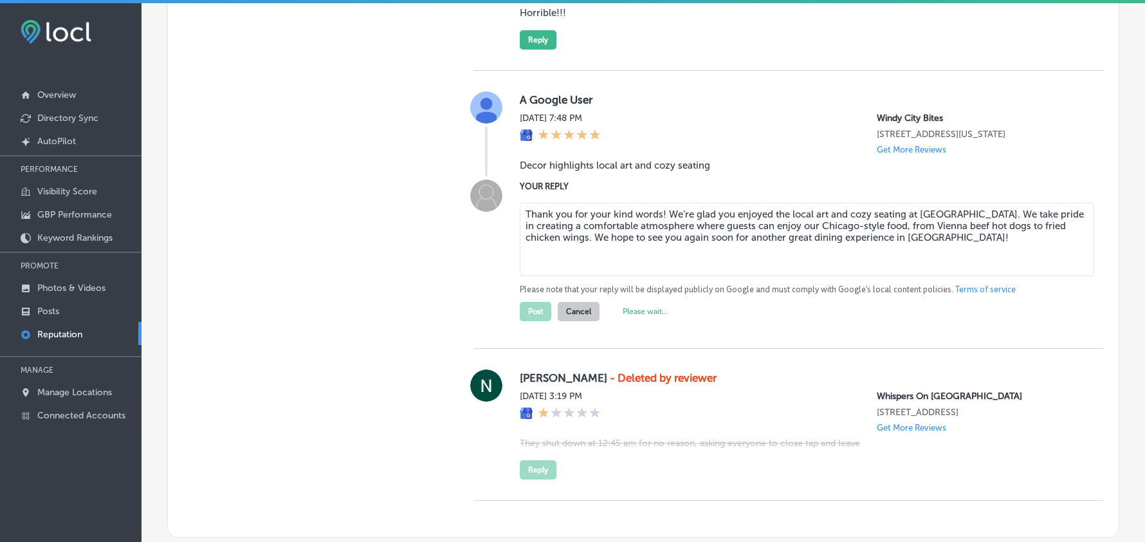
scroll to position [1029, 0]
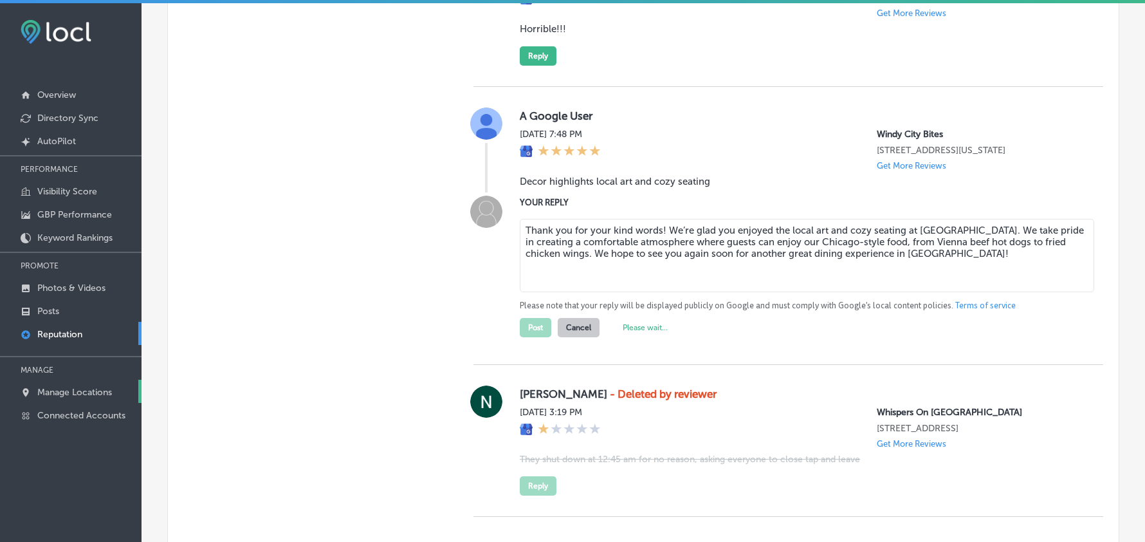
click at [70, 387] on link "Manage Locations" at bounding box center [71, 390] width 142 height 23
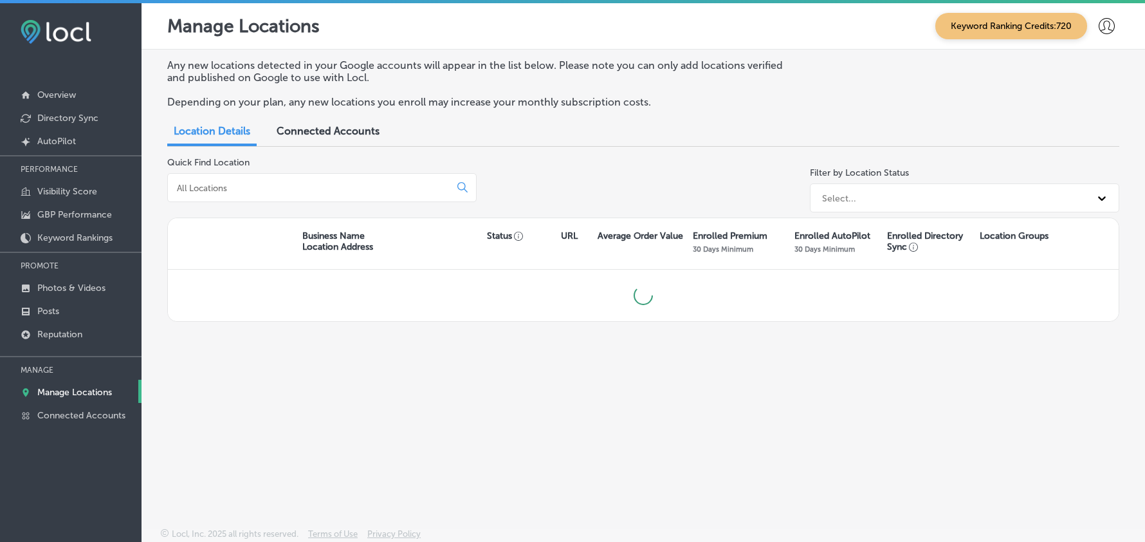
click at [260, 183] on input at bounding box center [311, 188] width 271 height 12
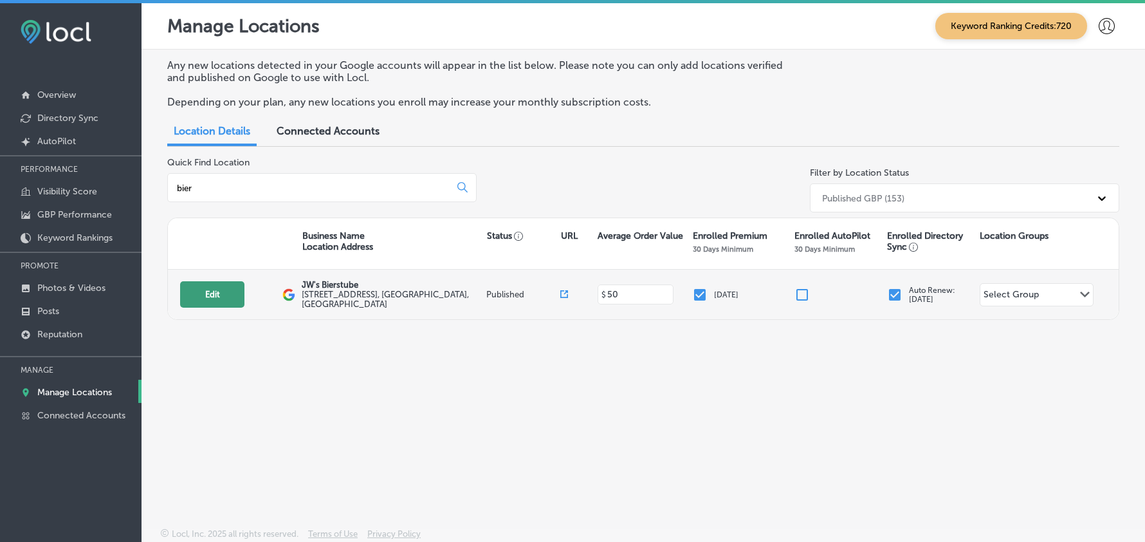
type input "bier"
click at [212, 297] on button "Edit" at bounding box center [212, 294] width 64 height 26
select select "US"
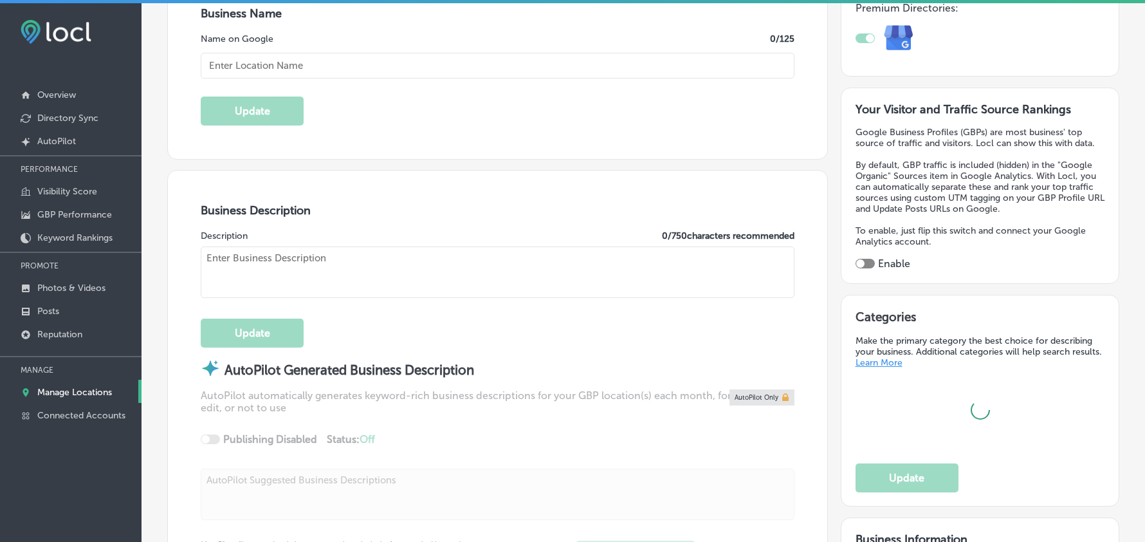
type input "JW's Bierstube"
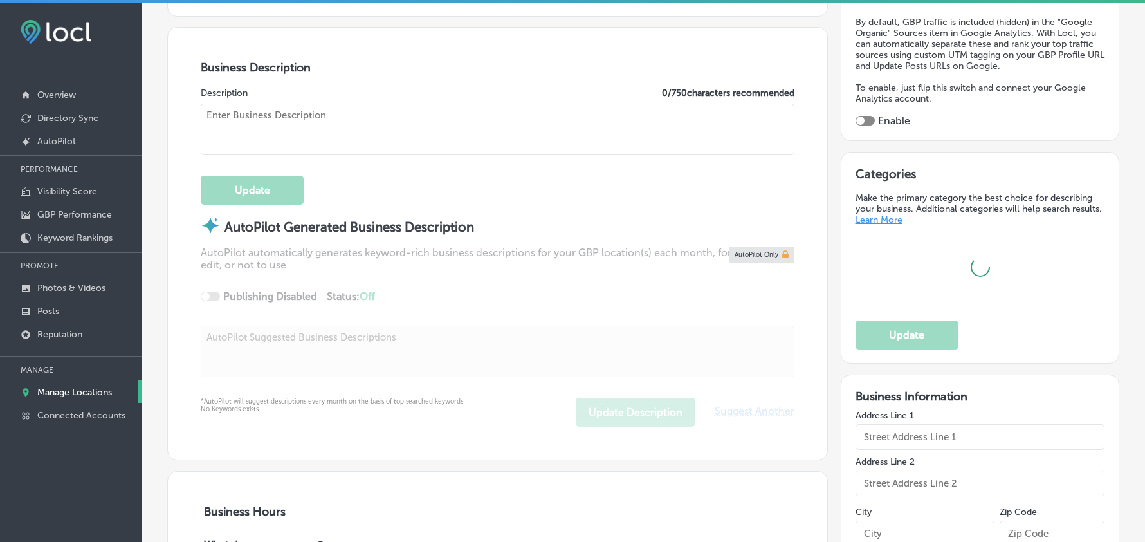
type input "7121 10th Street North"
type input "Oakdale"
type input "55128"
type input "US"
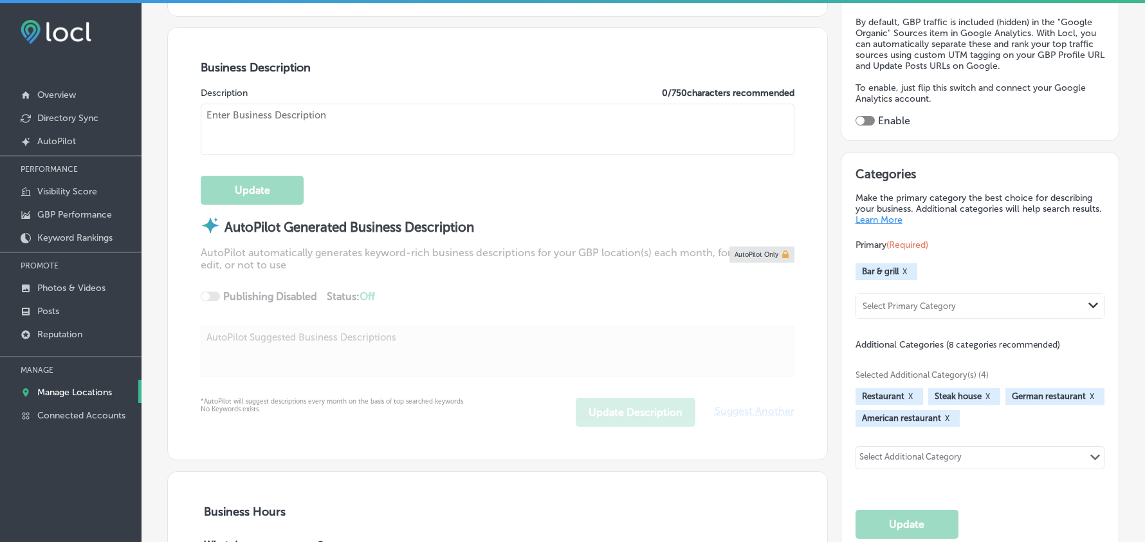
checkbox input "true"
type input "http://thebierstubes.com/"
type textarea "At The Bierstubes, we bring the essence of a true German dining experience to t…"
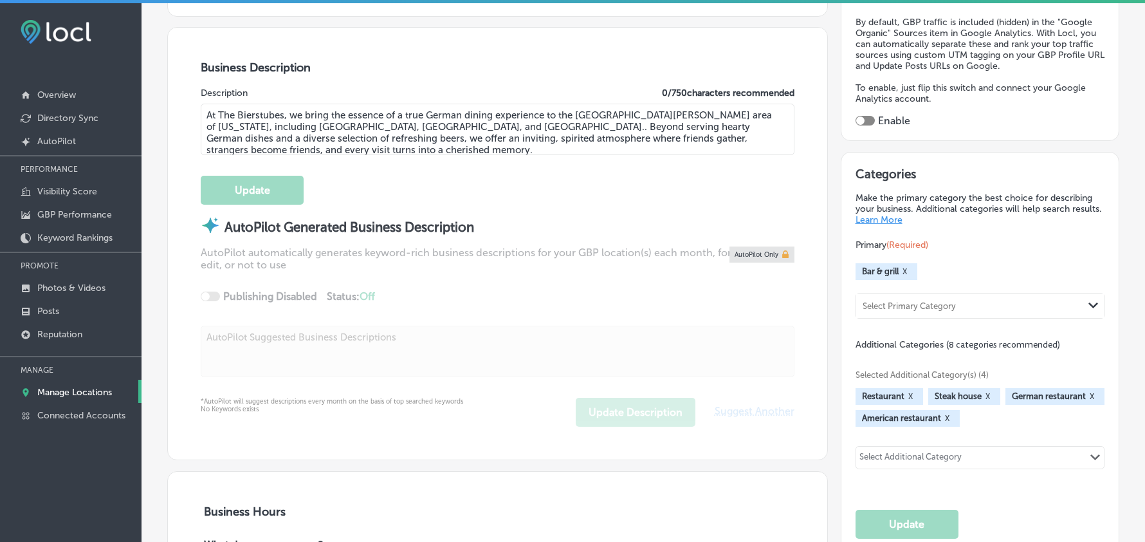
type input "+1 651 731 8381"
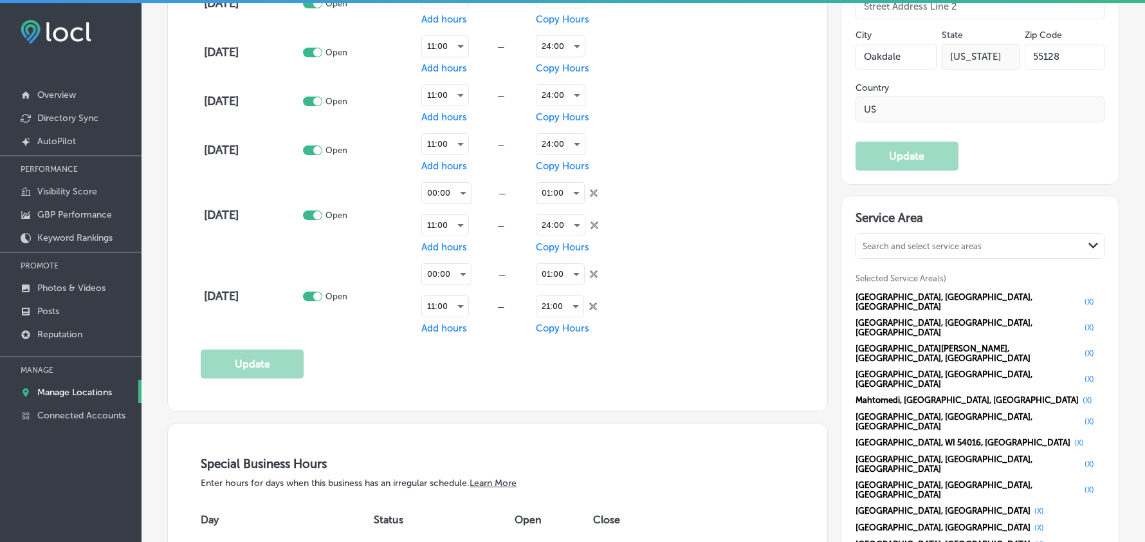
scroll to position [1057, 0]
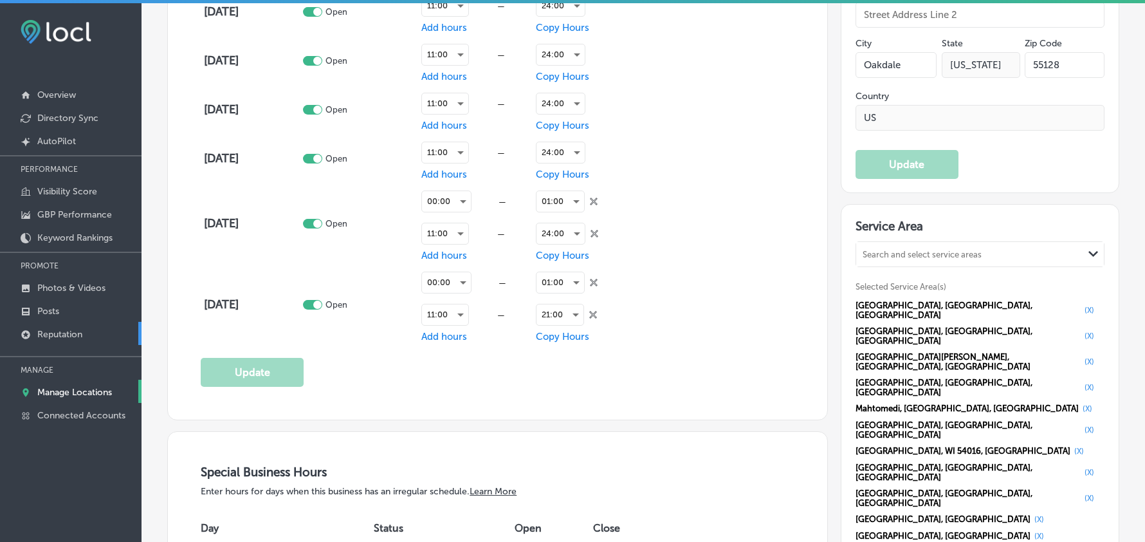
click at [62, 336] on p "Reputation" at bounding box center [59, 334] width 45 height 11
type textarea "x"
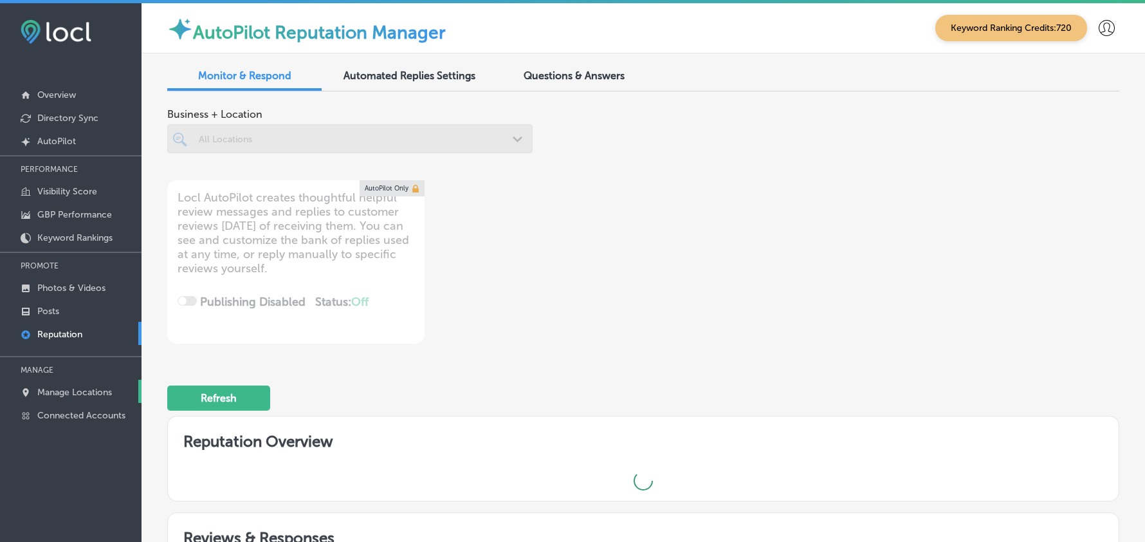
click at [72, 392] on p "Manage Locations" at bounding box center [74, 392] width 75 height 11
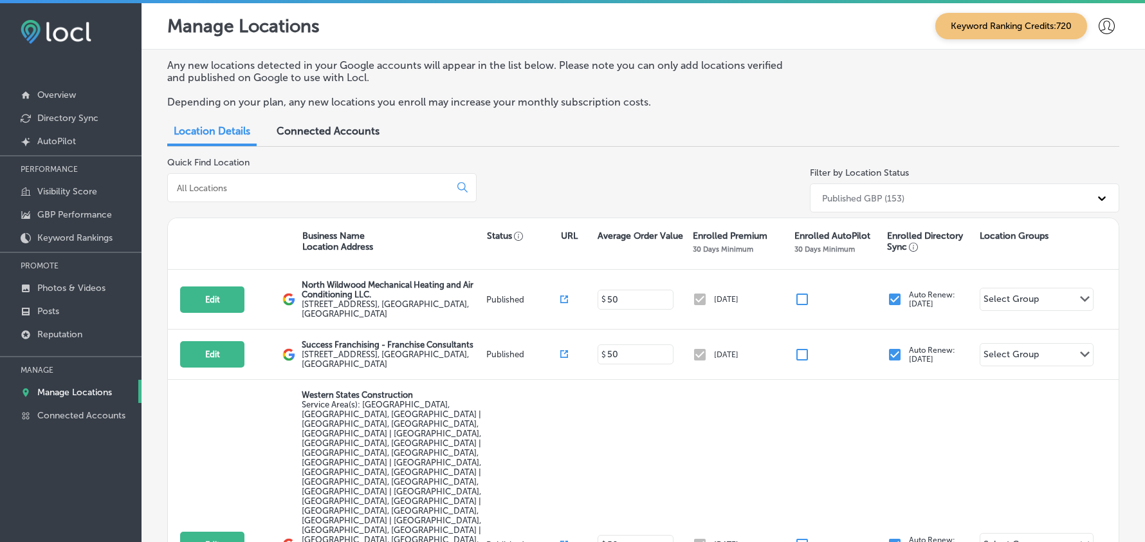
click at [279, 186] on input at bounding box center [311, 188] width 271 height 12
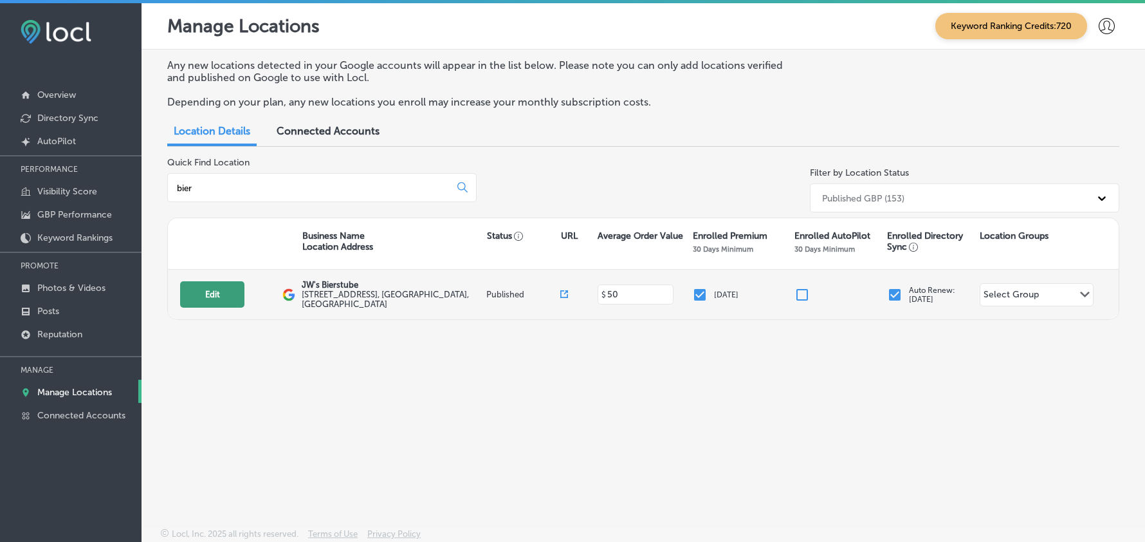
type input "bier"
click at [201, 292] on button "Edit" at bounding box center [212, 294] width 64 height 26
select select "US"
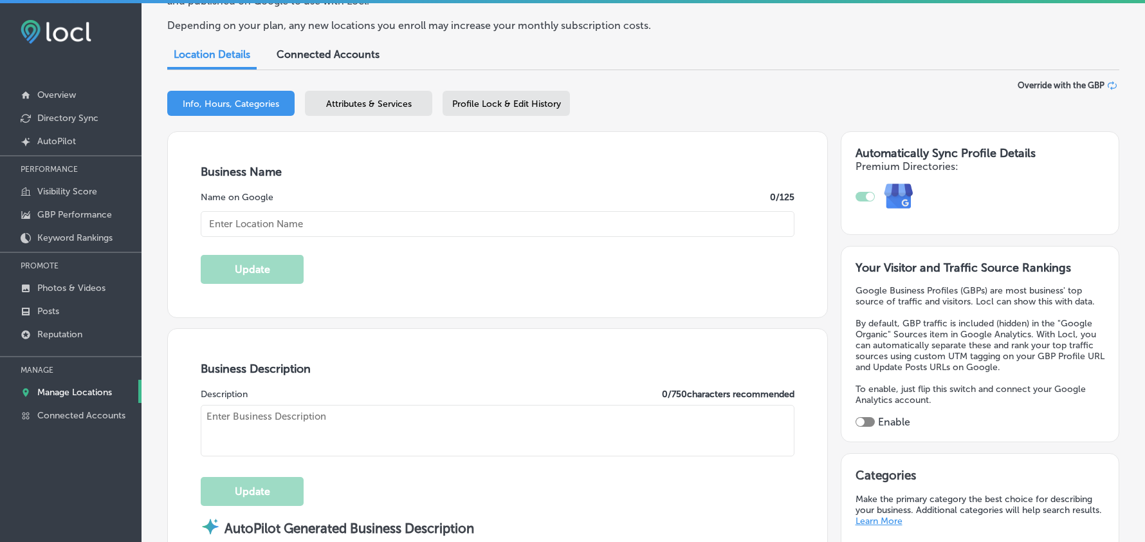
type input "JW's Bierstube"
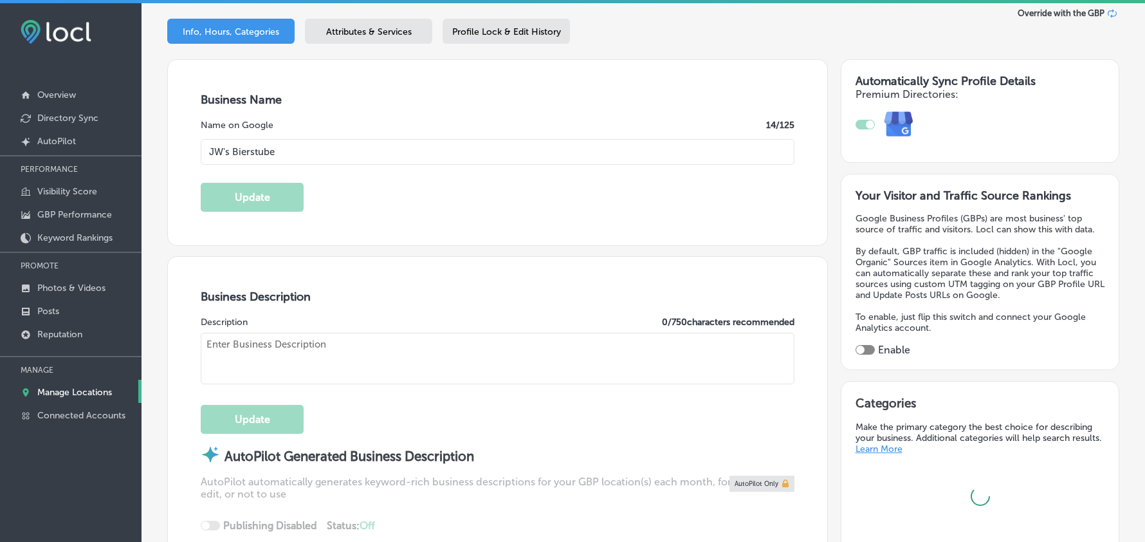
type input "7121 10th Street North"
type input "Oakdale"
type input "55128"
type input "US"
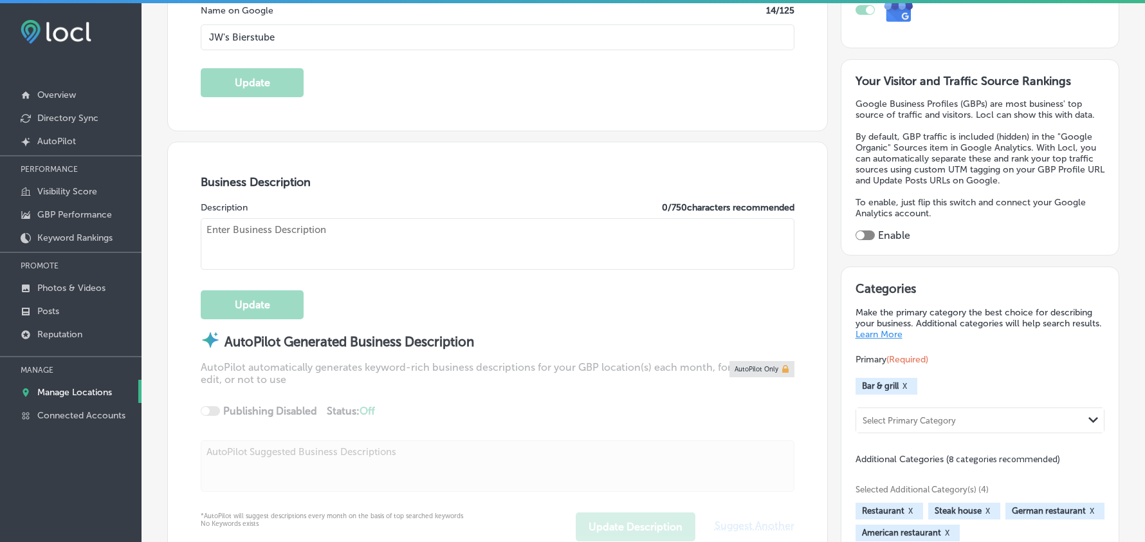
checkbox input "true"
type input "http://thebierstubes.com/"
type textarea "At The Bierstubes, we bring the essence of a true German dining experience to t…"
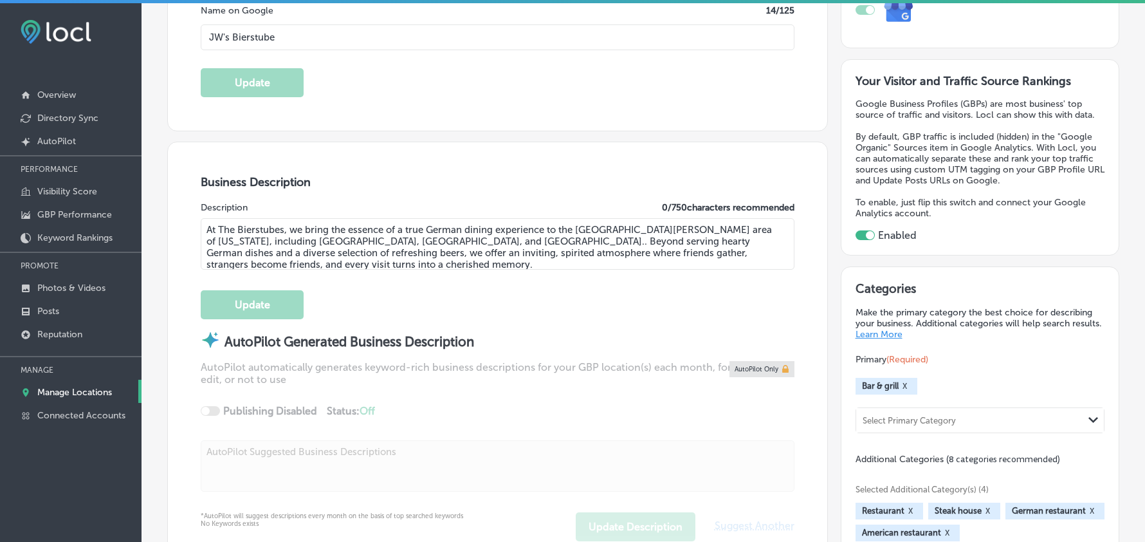
type input "+1 651 731 8381"
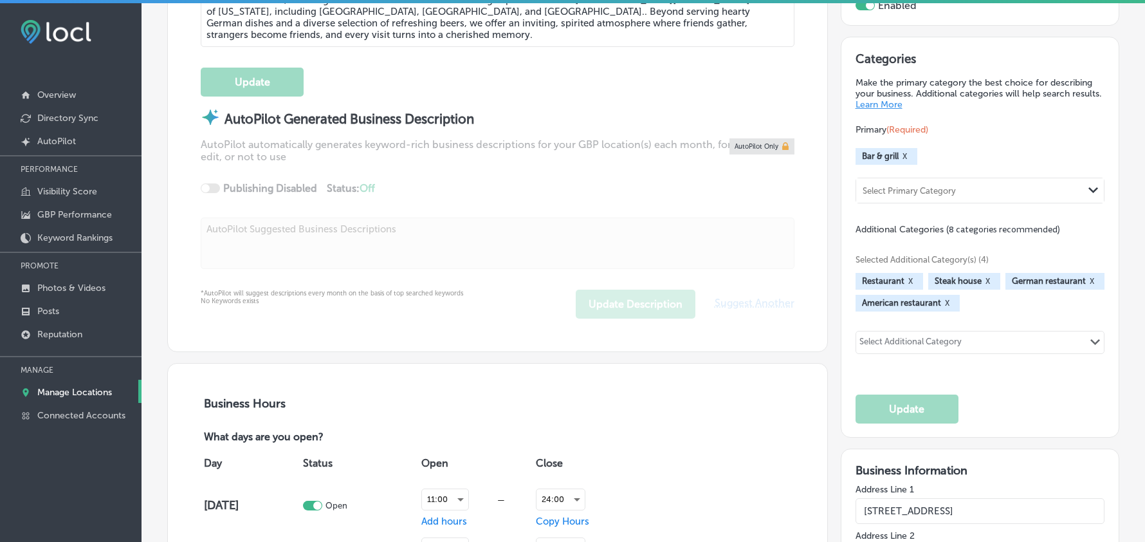
scroll to position [515, 0]
click at [67, 289] on p "Photos & Videos" at bounding box center [71, 287] width 68 height 11
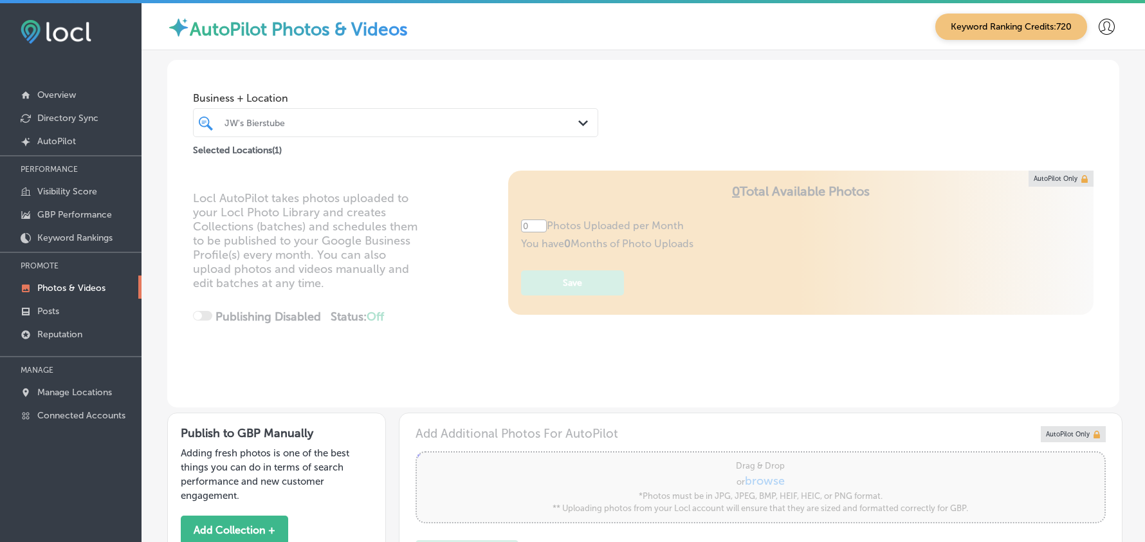
type input "5"
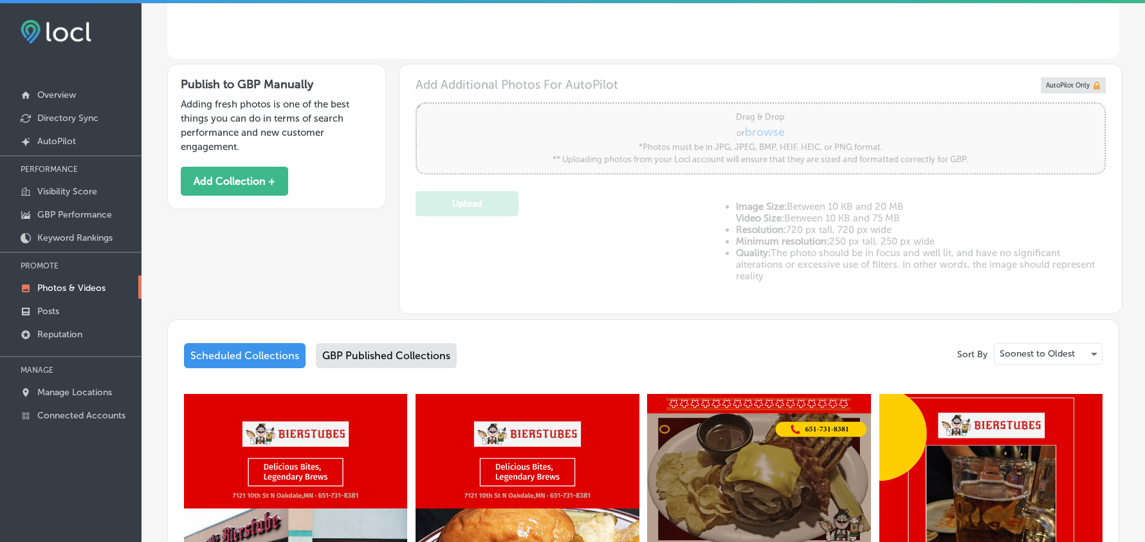
click at [388, 355] on div "GBP Published Collections" at bounding box center [386, 355] width 141 height 25
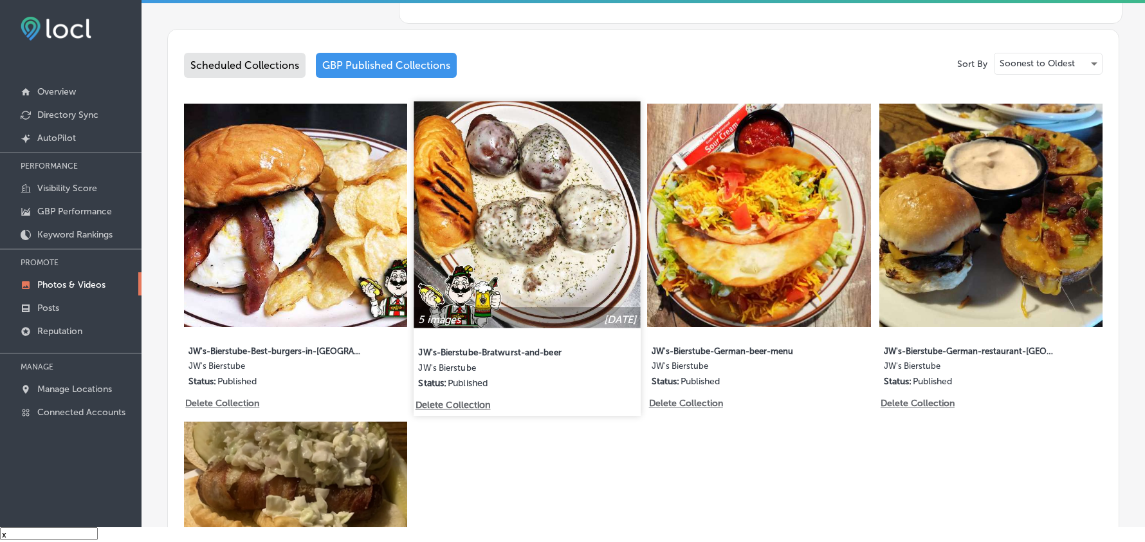
scroll to position [692, 0]
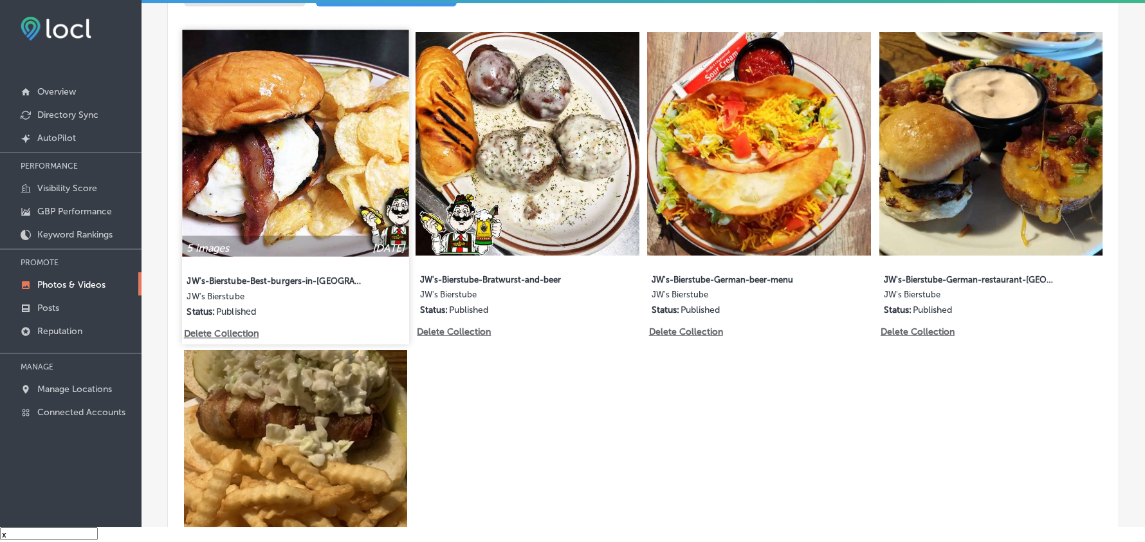
click at [294, 188] on img at bounding box center [295, 143] width 227 height 227
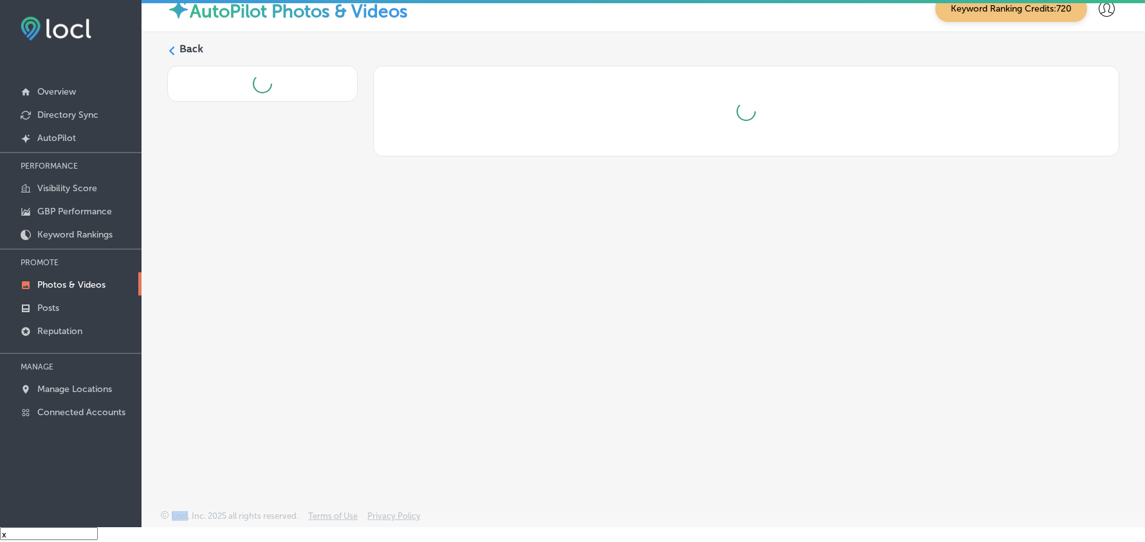
click at [294, 189] on div "Back" at bounding box center [643, 240] width 1003 height 417
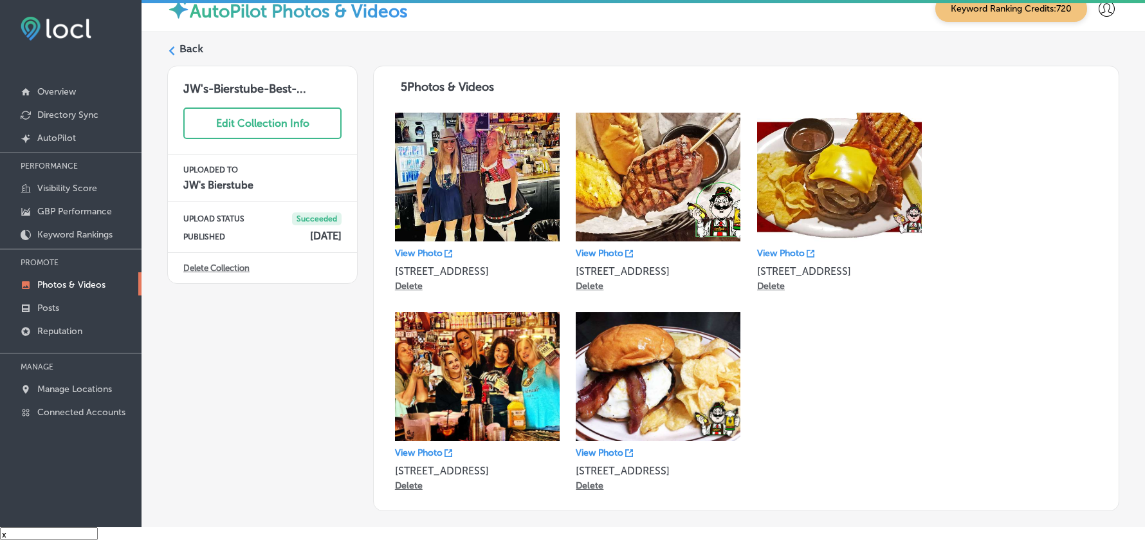
click at [1060, 417] on div "View Photo 7121 10th Street North Delete View Photo 7121 10th Street North Dele…" at bounding box center [746, 303] width 719 height 399
click at [194, 49] on label "Back" at bounding box center [191, 49] width 24 height 14
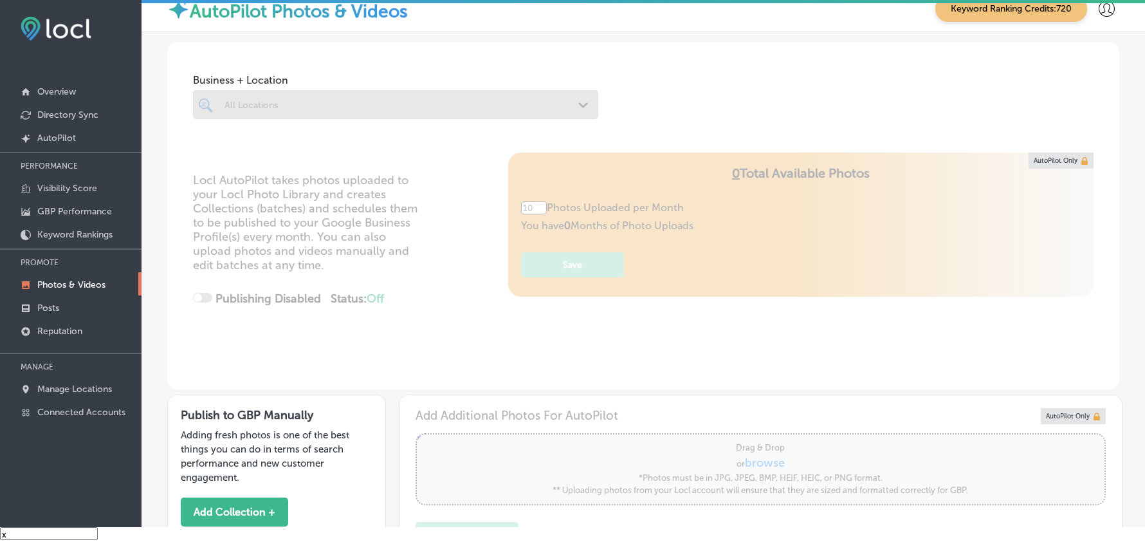
type input "5"
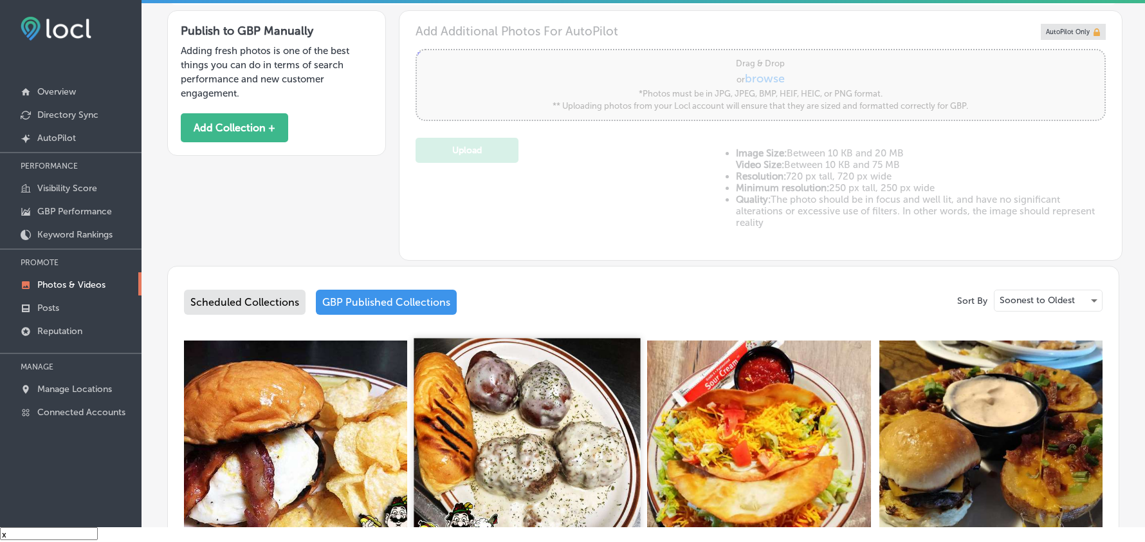
scroll to position [400, 0]
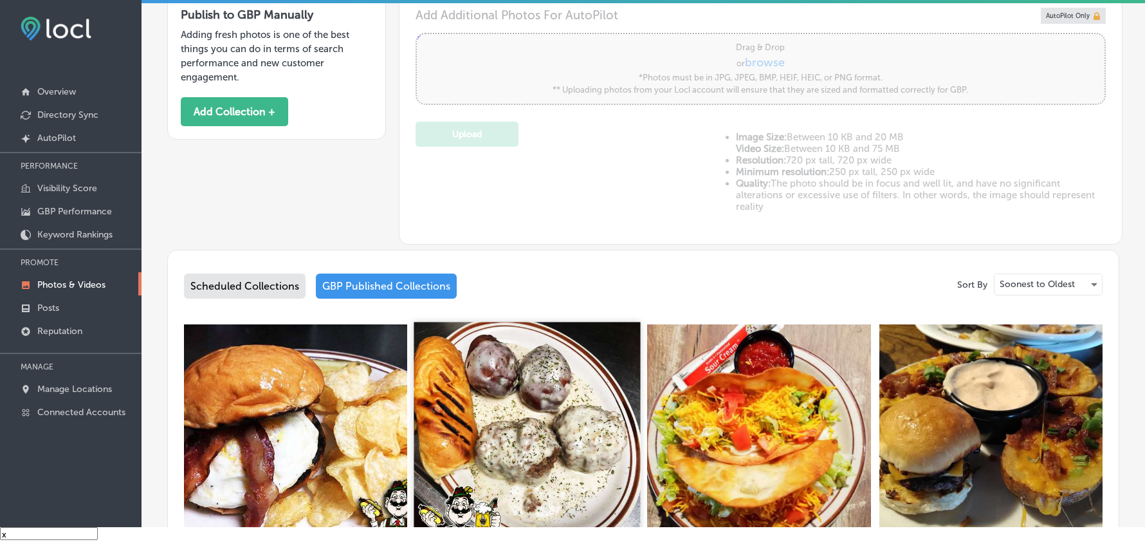
click at [545, 394] on img at bounding box center [527, 435] width 227 height 227
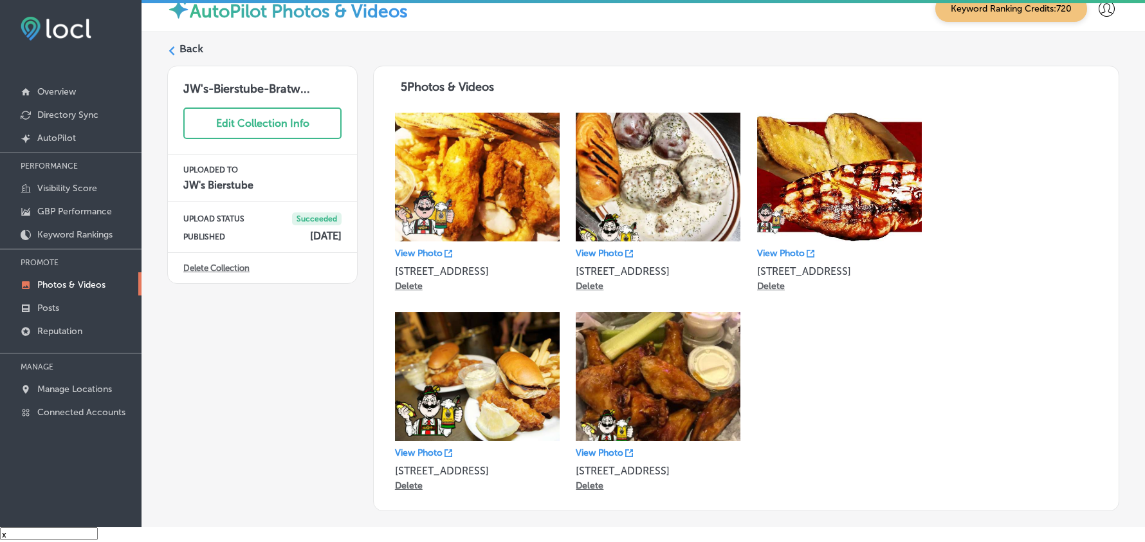
click at [181, 45] on label "Back" at bounding box center [191, 49] width 24 height 14
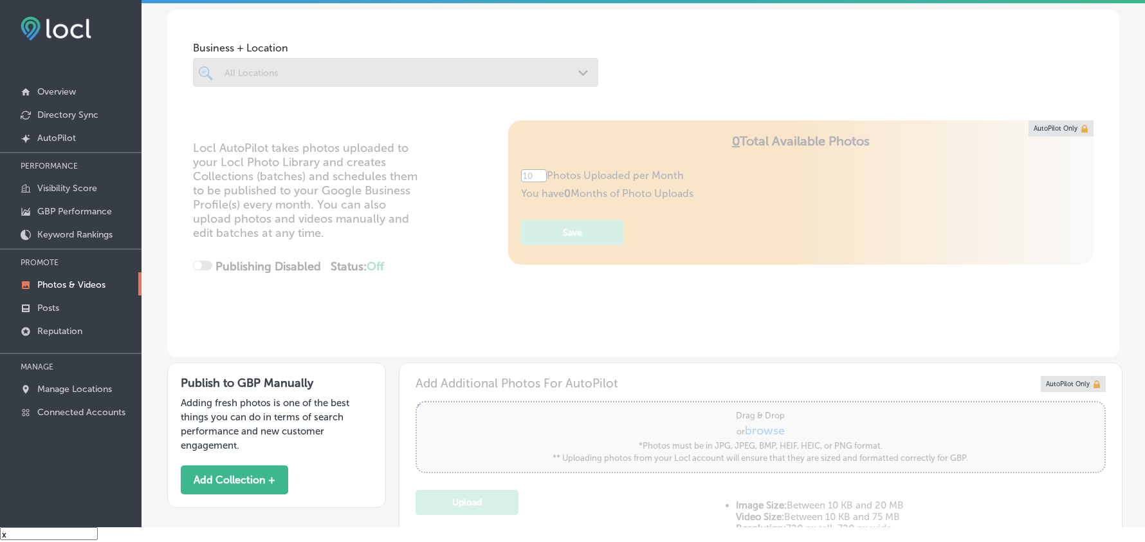
type input "5"
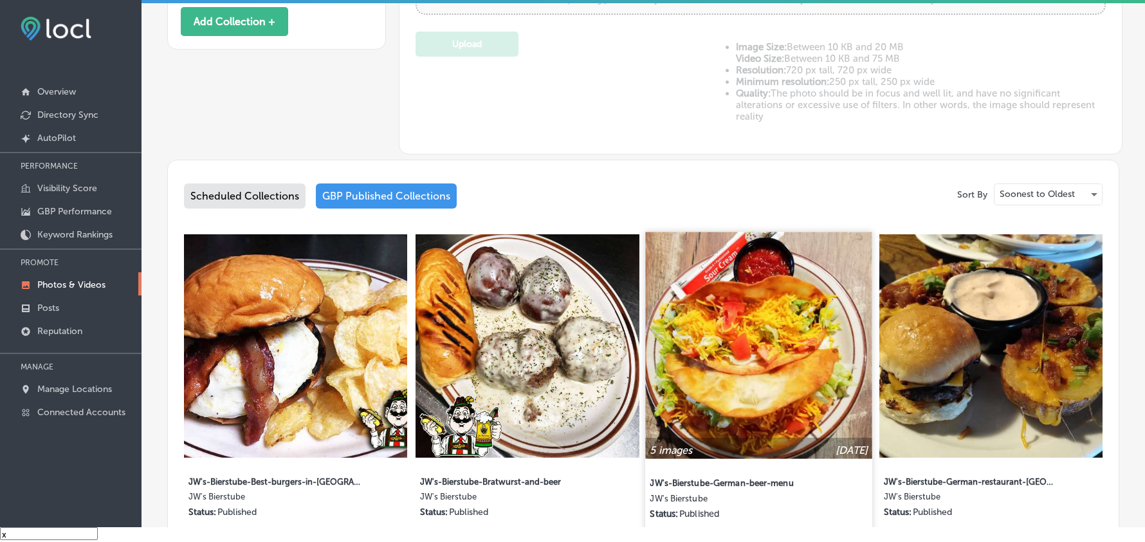
scroll to position [543, 0]
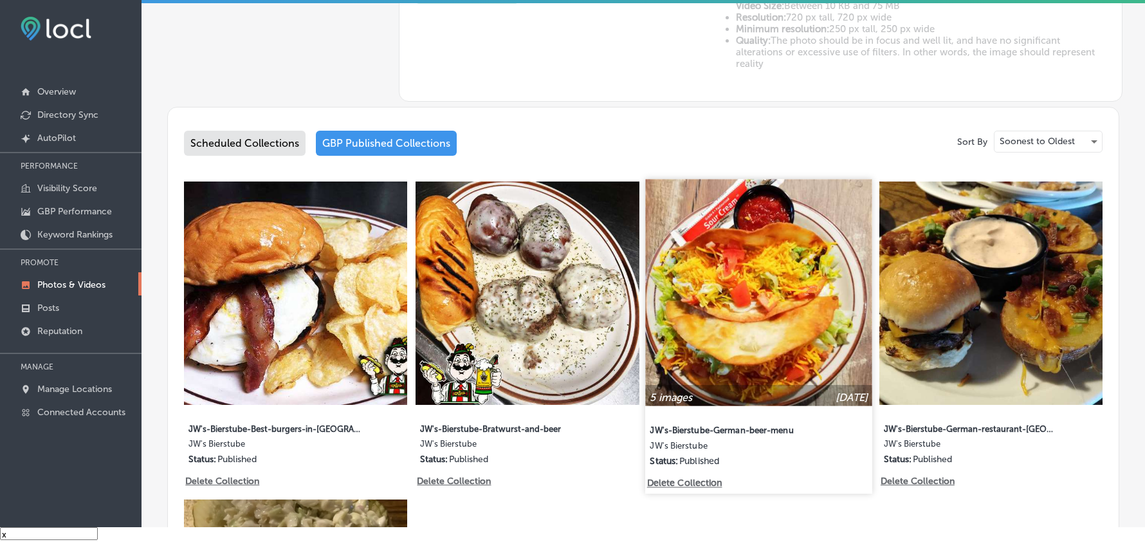
click at [708, 363] on img at bounding box center [759, 292] width 227 height 227
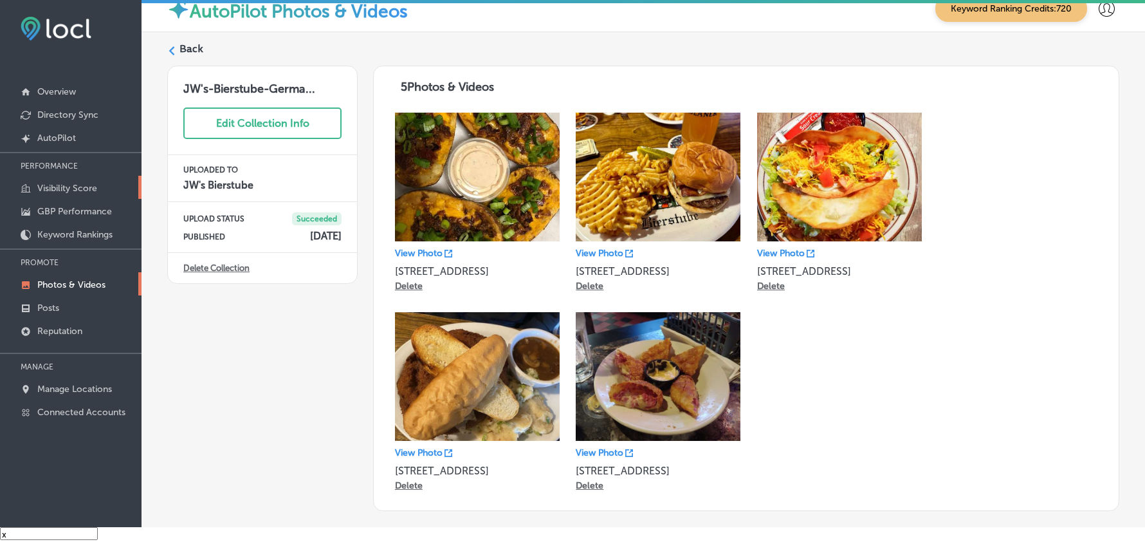
click at [67, 186] on p "Visibility Score" at bounding box center [67, 188] width 60 height 11
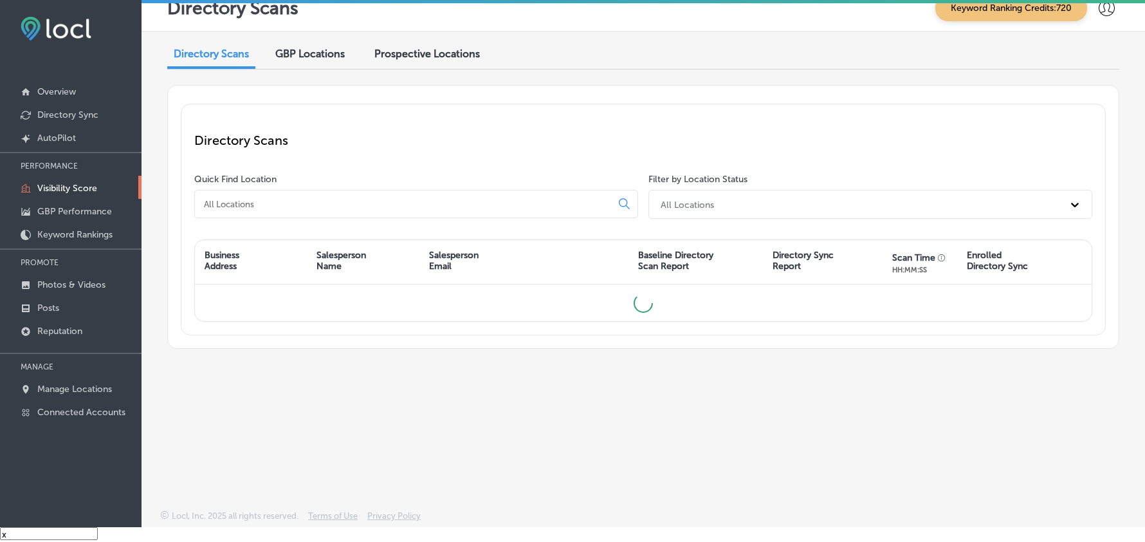
click at [347, 201] on input at bounding box center [406, 204] width 406 height 12
type input "bier"
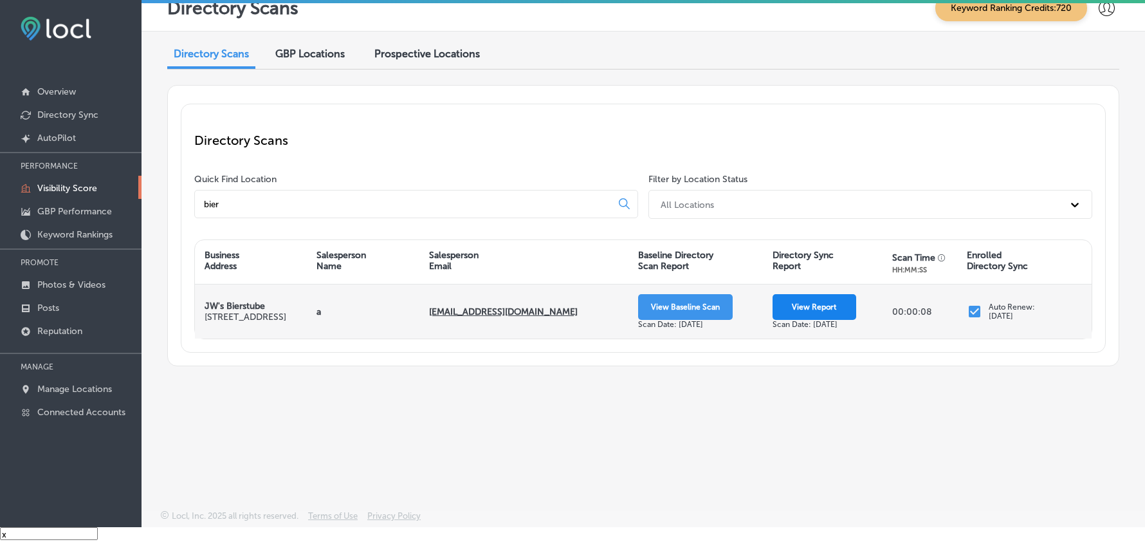
click at [796, 315] on button "View Report" at bounding box center [814, 307] width 84 height 26
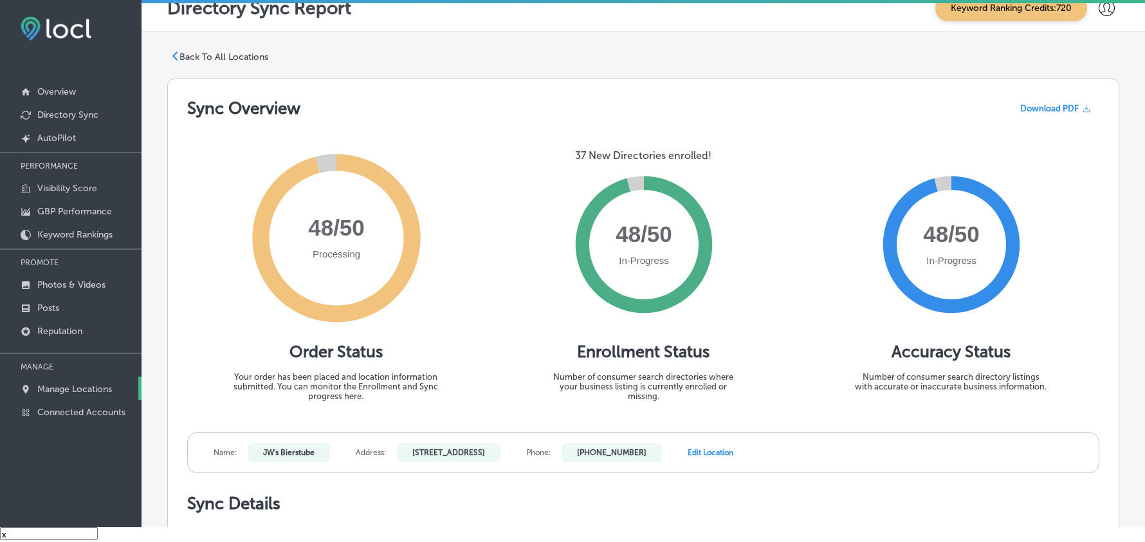
click at [60, 383] on link "Manage Locations" at bounding box center [71, 387] width 142 height 23
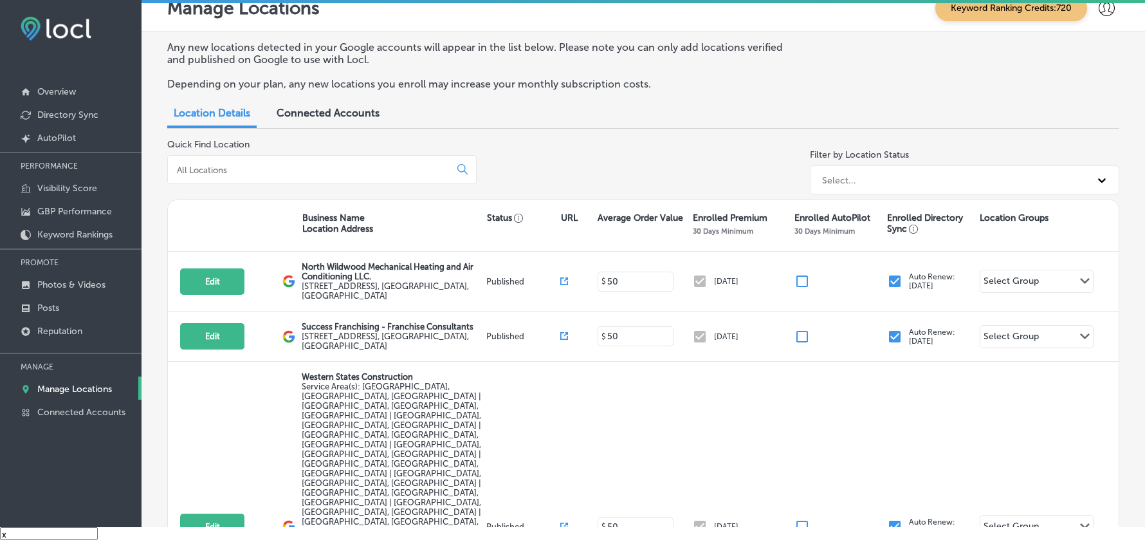
click at [270, 164] on input at bounding box center [311, 170] width 271 height 12
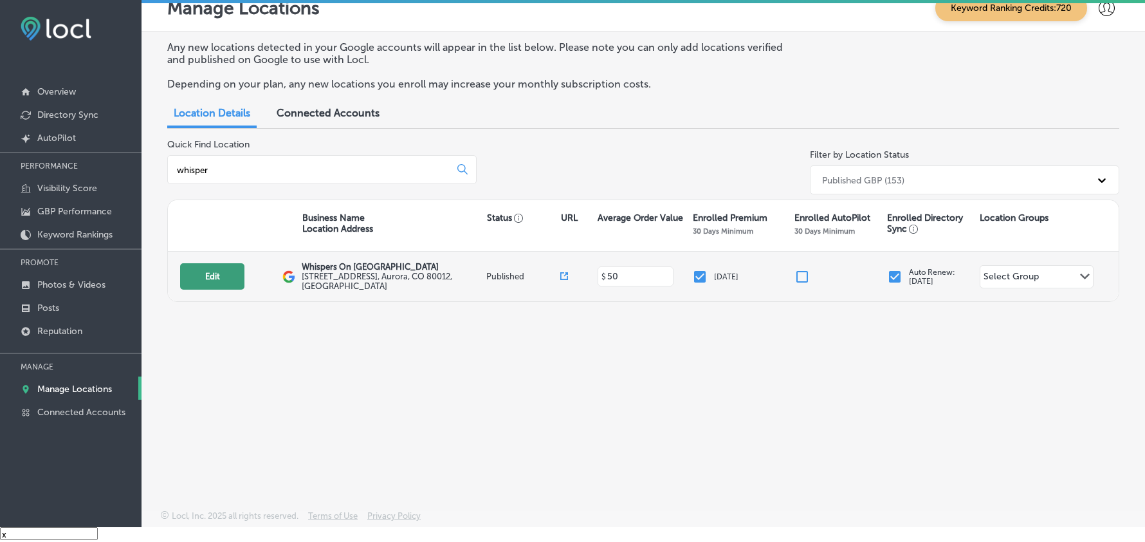
type input "whisper"
click at [210, 273] on button "Edit" at bounding box center [212, 276] width 64 height 26
select select "US"
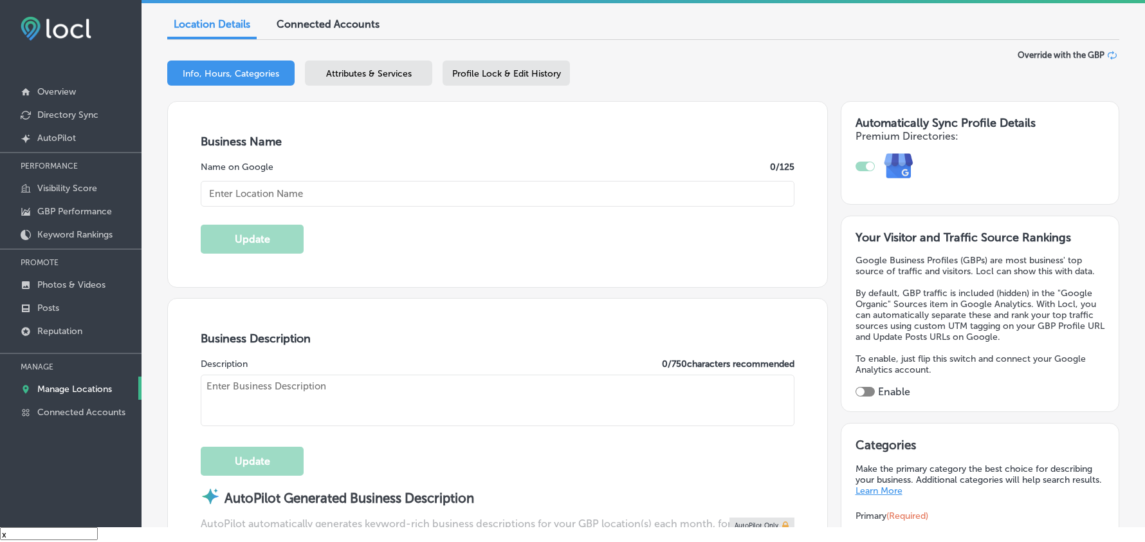
checkbox input "true"
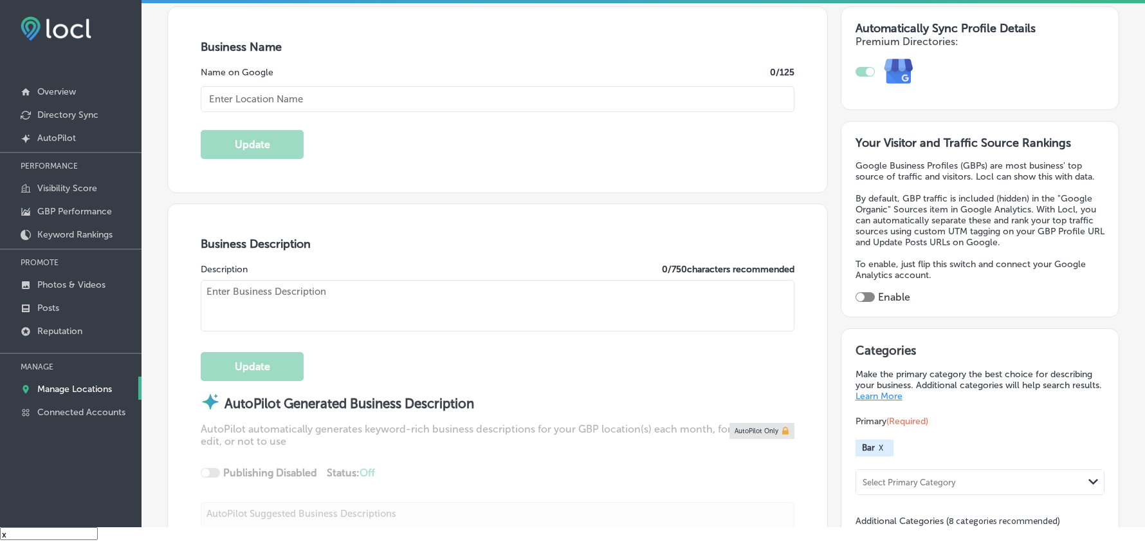
type input "Whispers On Havana"
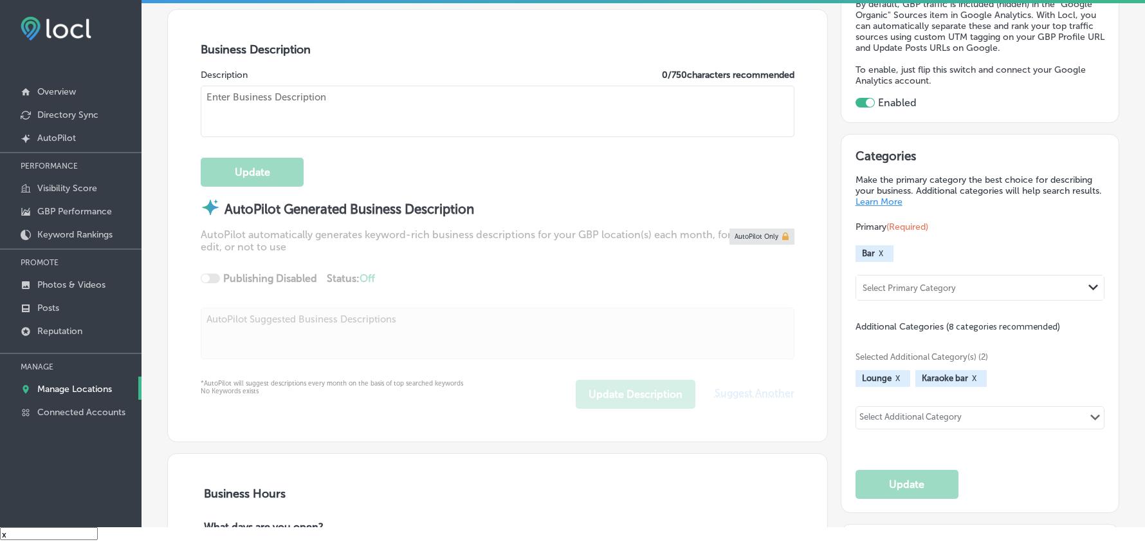
type input "1535 South Havana Street a"
type input "Aurora"
type input "80012"
type input "US"
type input "http://www.whispersonhavana.com/"
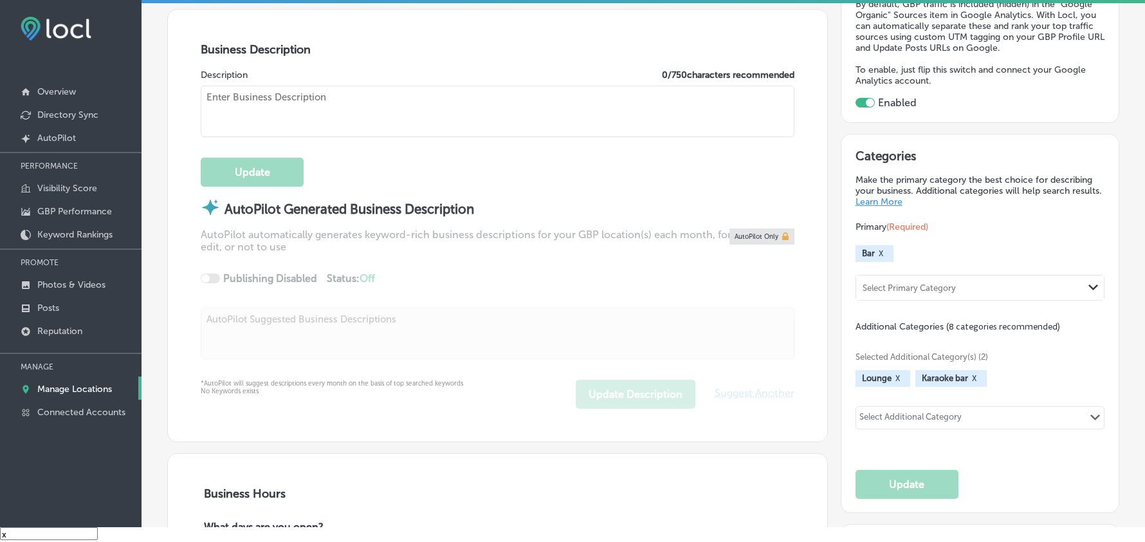
type textarea "Whispers on Havana is your friendly and inviting karaoke bar in Aurora, CO, whe…"
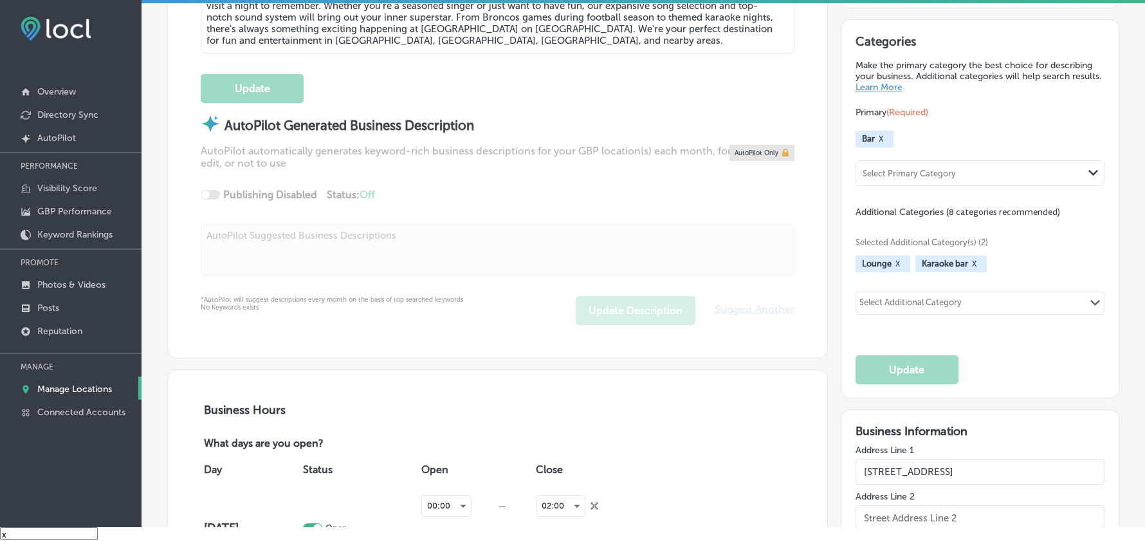
type input "+1 720 949 1760"
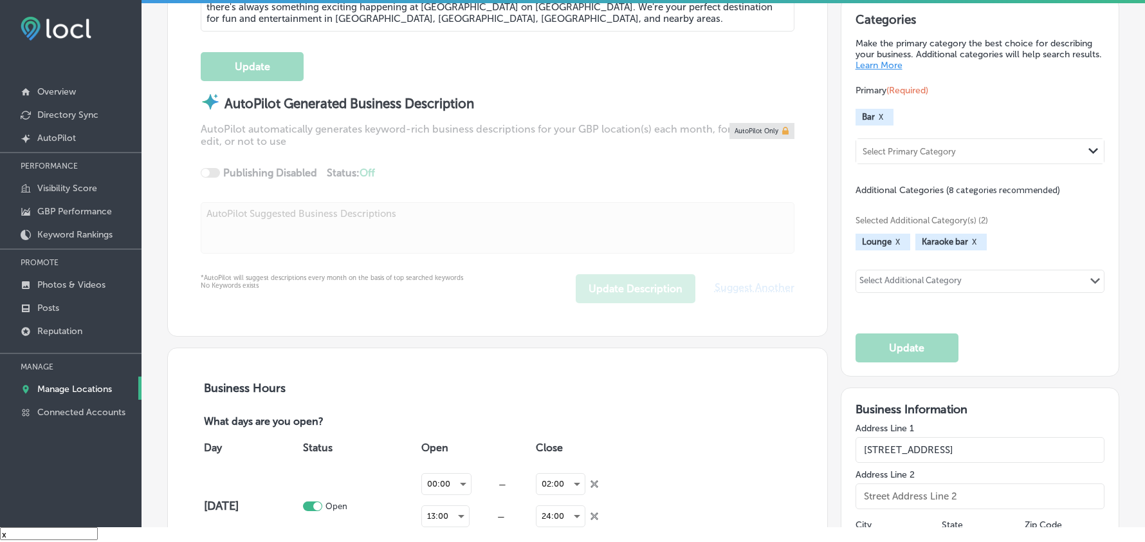
scroll to position [543, 0]
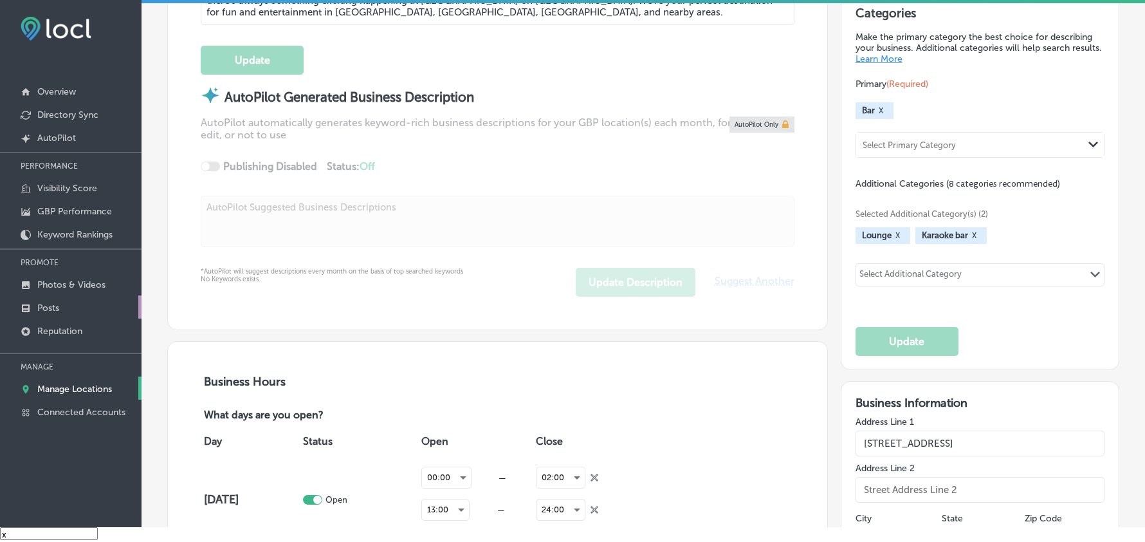
click at [49, 305] on p "Posts" at bounding box center [48, 307] width 22 height 11
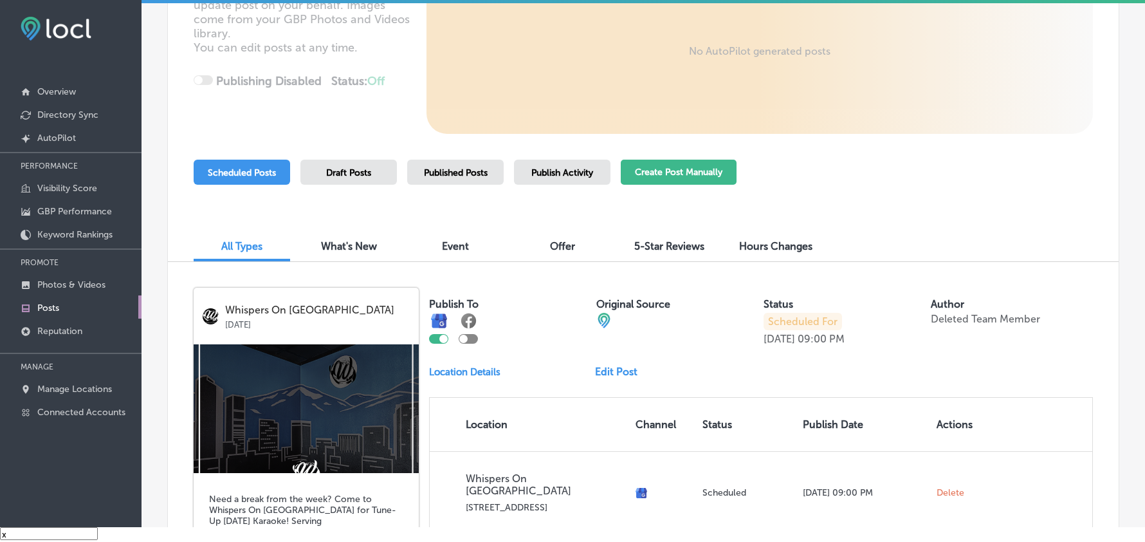
scroll to position [199, 0]
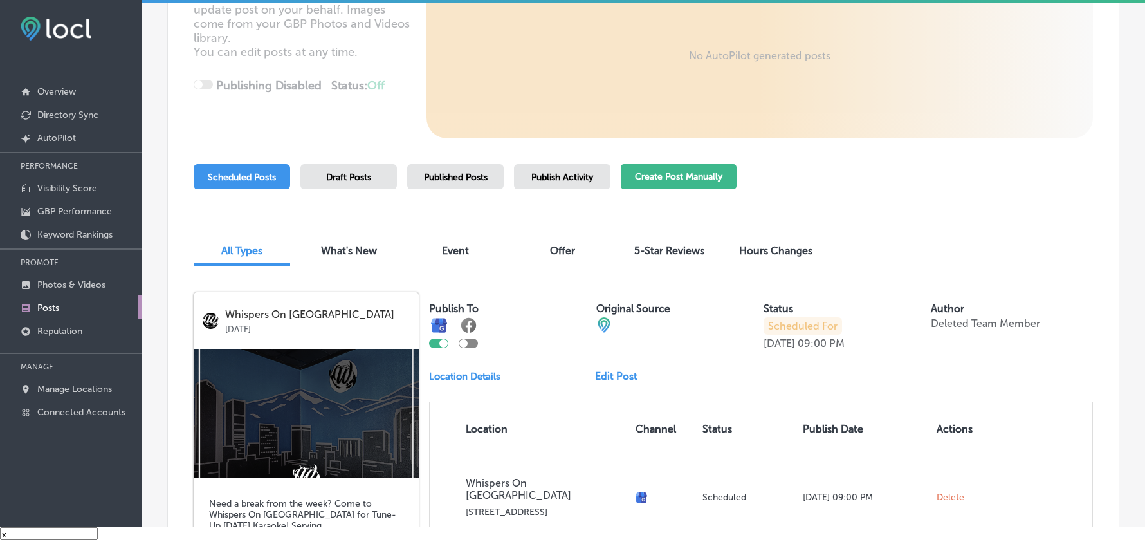
click at [638, 179] on button "Create Post Manually" at bounding box center [679, 176] width 116 height 25
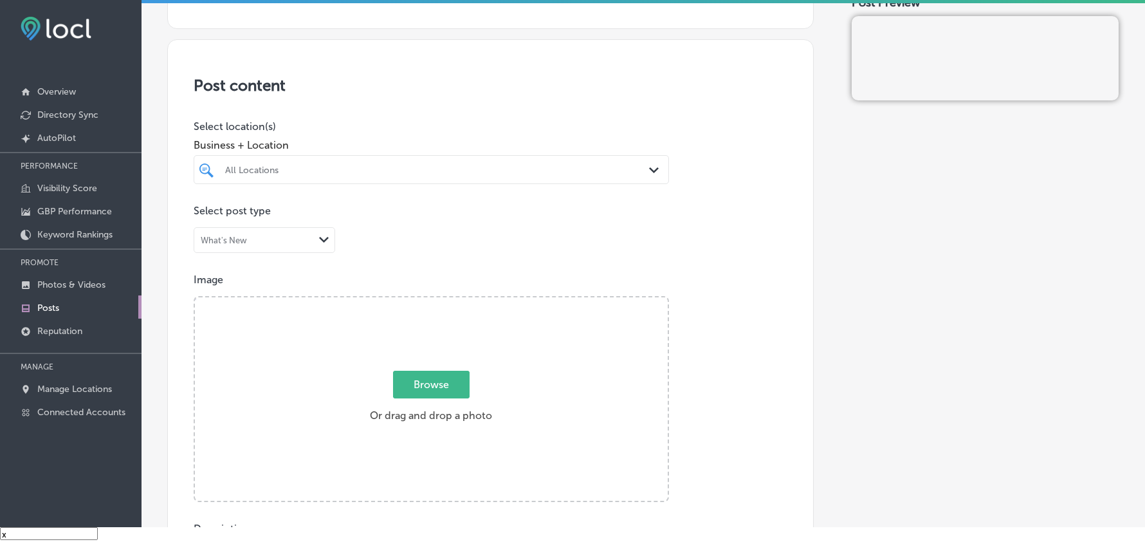
scroll to position [199, 0]
click at [637, 166] on div "All Locations Path Created with Sketch." at bounding box center [431, 167] width 474 height 20
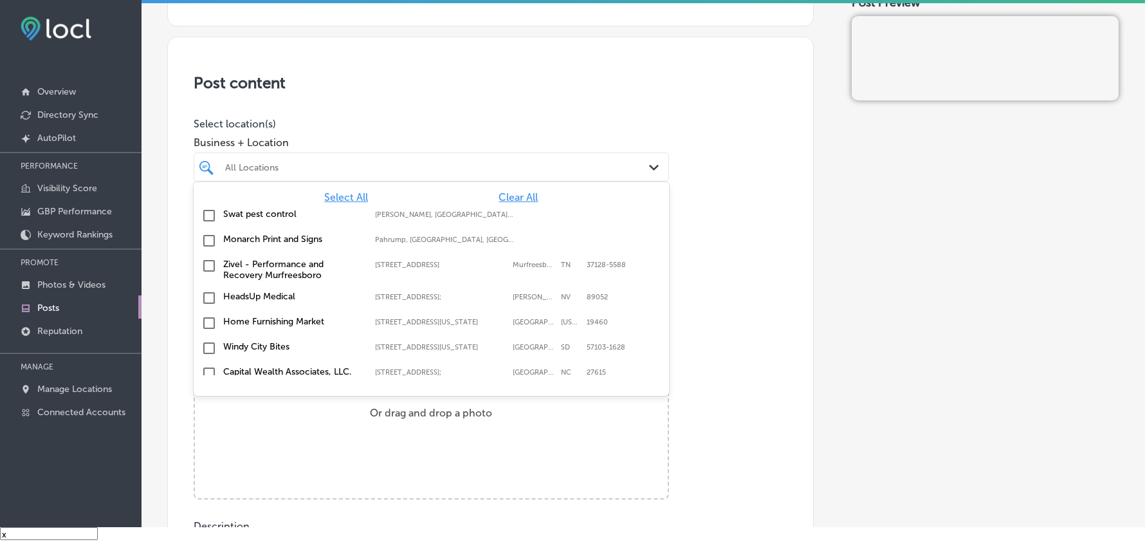
click at [510, 196] on span "Clear All" at bounding box center [517, 197] width 39 height 12
click at [515, 167] on div "All Locations" at bounding box center [437, 166] width 425 height 11
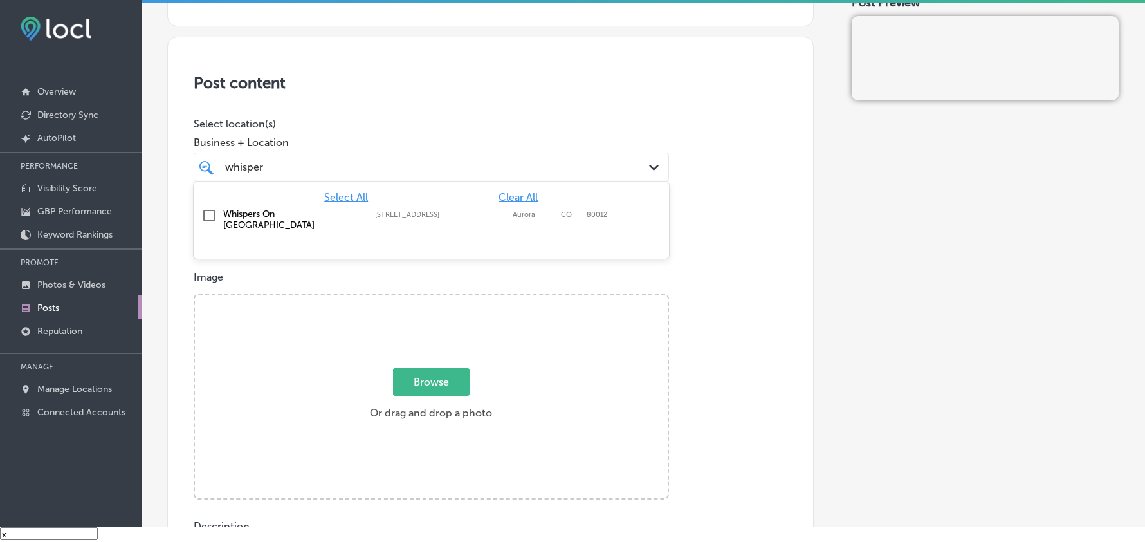
click at [207, 214] on input "checkbox" at bounding box center [208, 215] width 15 height 15
type input "whisper"
click at [410, 109] on div "Post content Select location(s) Business + Location option 1535 South Havana St…" at bounding box center [490, 444] width 646 height 814
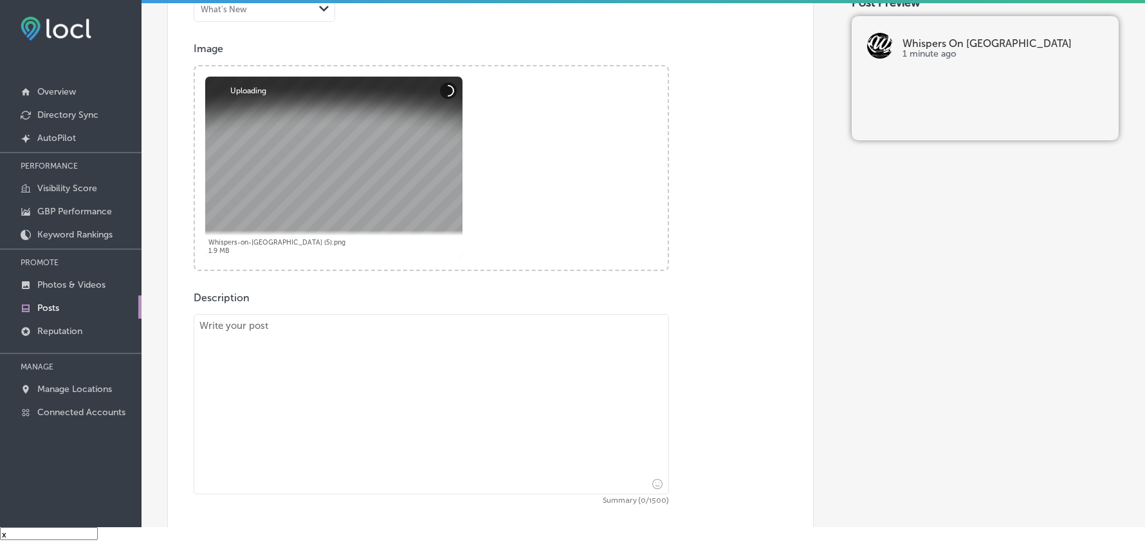
scroll to position [486, 0]
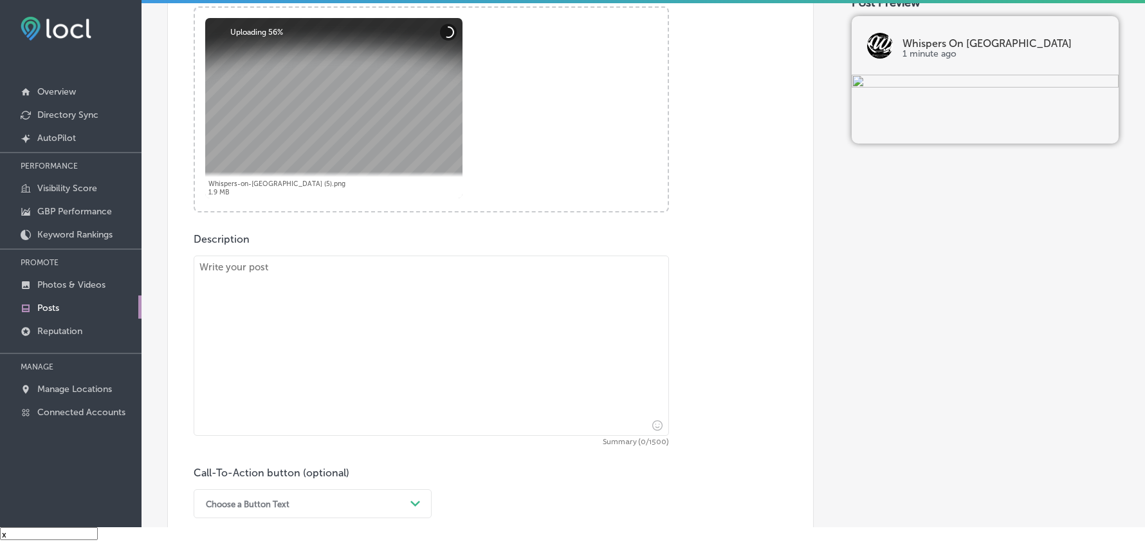
click at [372, 353] on textarea at bounding box center [431, 345] width 475 height 180
paste textarea "Start your week with Manic Monday Karaoke at Whispers On Havana, which proudly …"
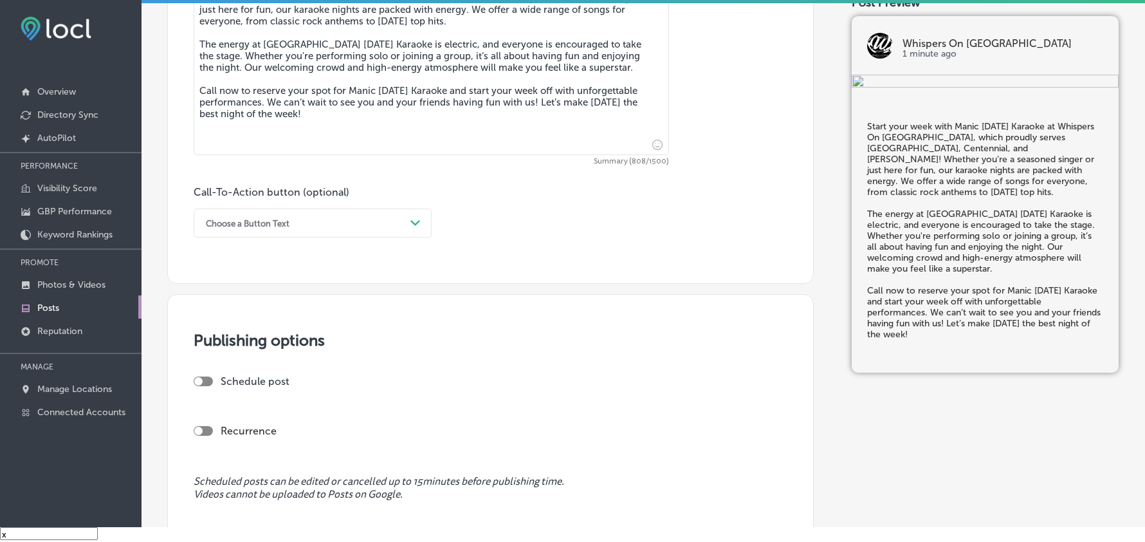
scroll to position [772, 0]
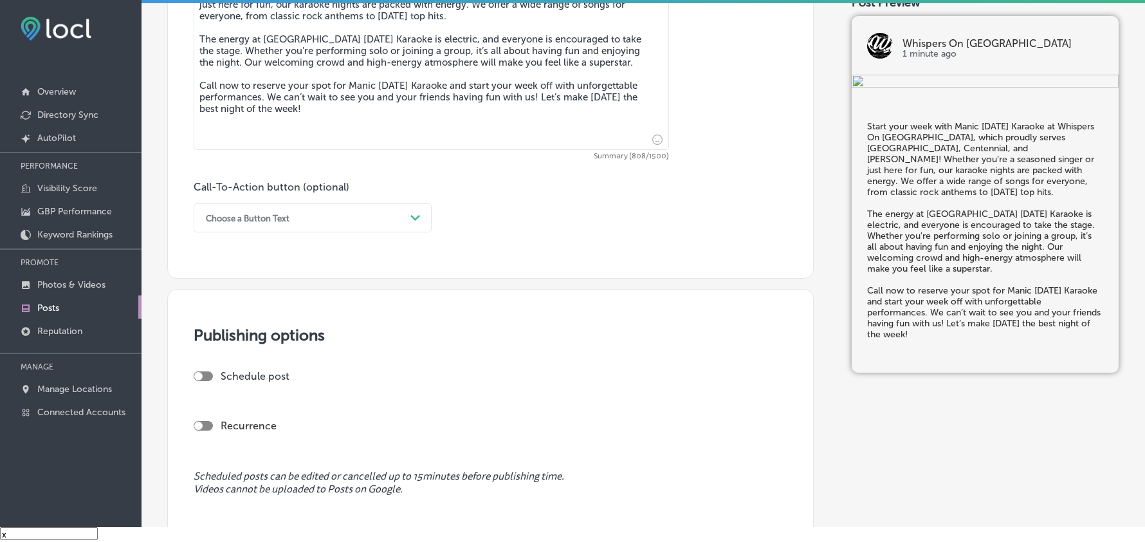
type textarea "Start your week with Manic Monday Karaoke at Whispers On Havana, which proudly …"
click at [315, 223] on div "Choose a Button Text" at bounding box center [302, 218] width 206 height 20
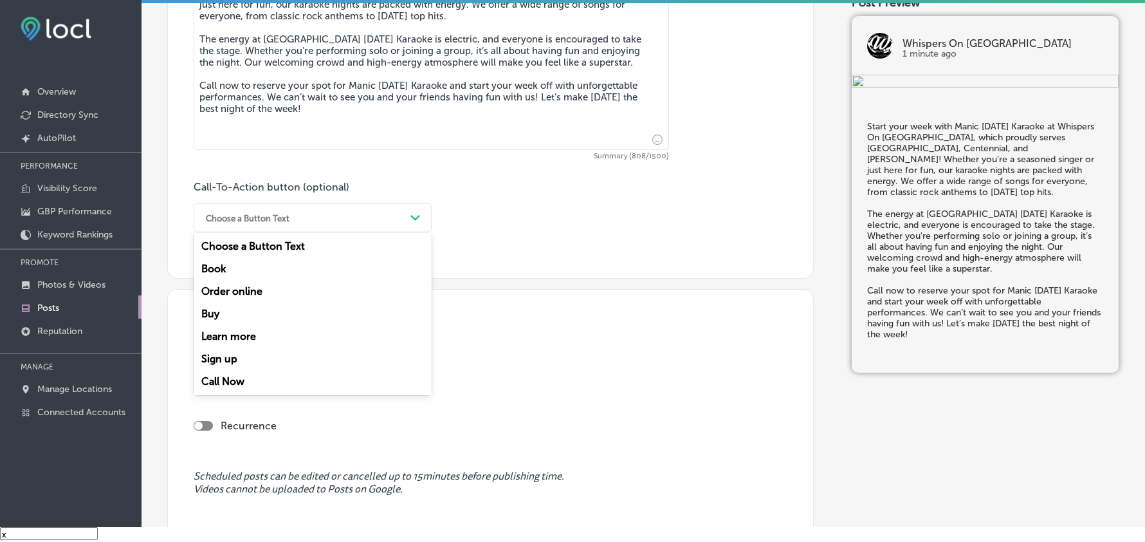
click at [234, 378] on div "Call Now" at bounding box center [313, 381] width 238 height 23
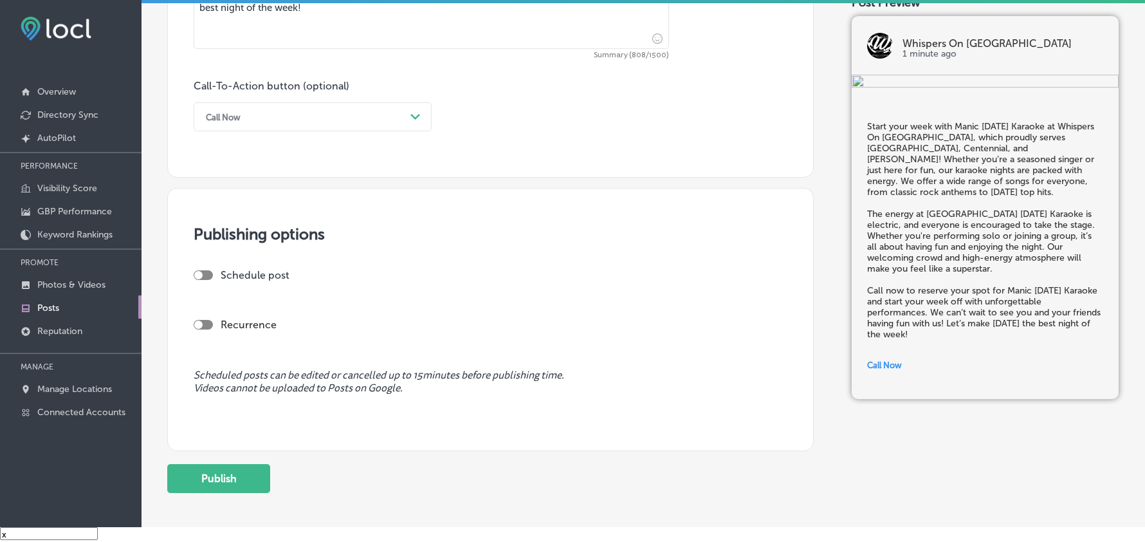
scroll to position [886, 0]
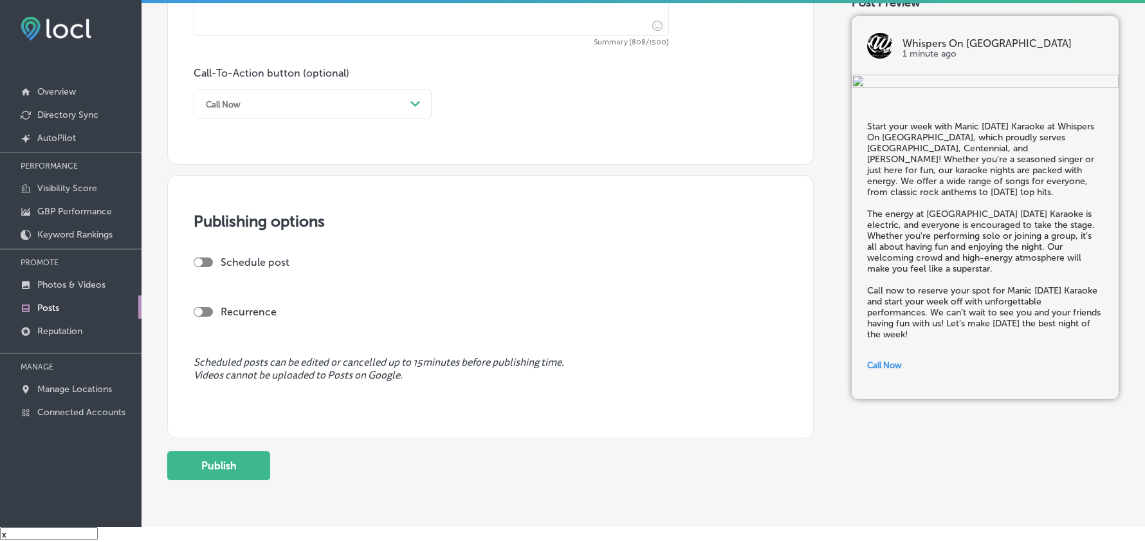
click at [208, 262] on div at bounding box center [203, 262] width 19 height 10
checkbox input "true"
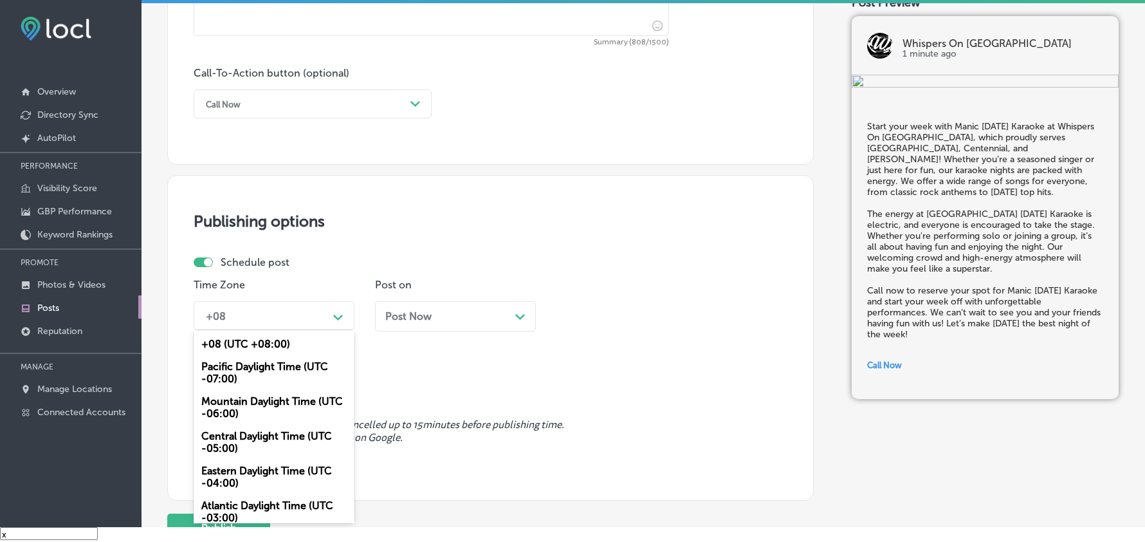
drag, startPoint x: 333, startPoint y: 314, endPoint x: 320, endPoint y: 347, distance: 35.8
click at [332, 314] on div "Path Created with Sketch." at bounding box center [338, 316] width 21 height 21
click at [265, 412] on div "Mountain Daylight Time (UTC -06:00)" at bounding box center [274, 407] width 161 height 35
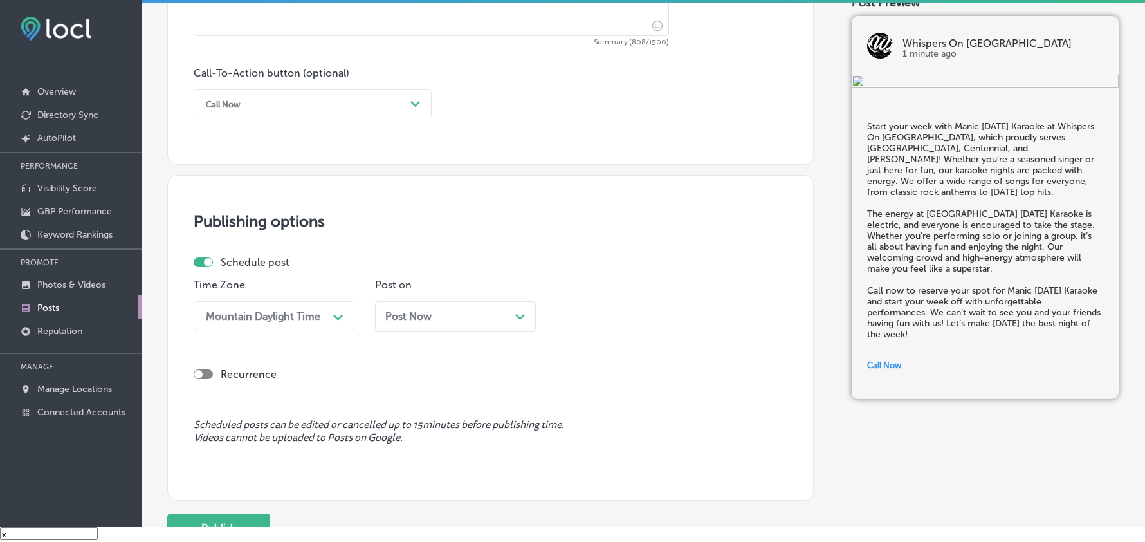
click at [467, 320] on div "Post Now Path Created with Sketch." at bounding box center [455, 316] width 140 height 12
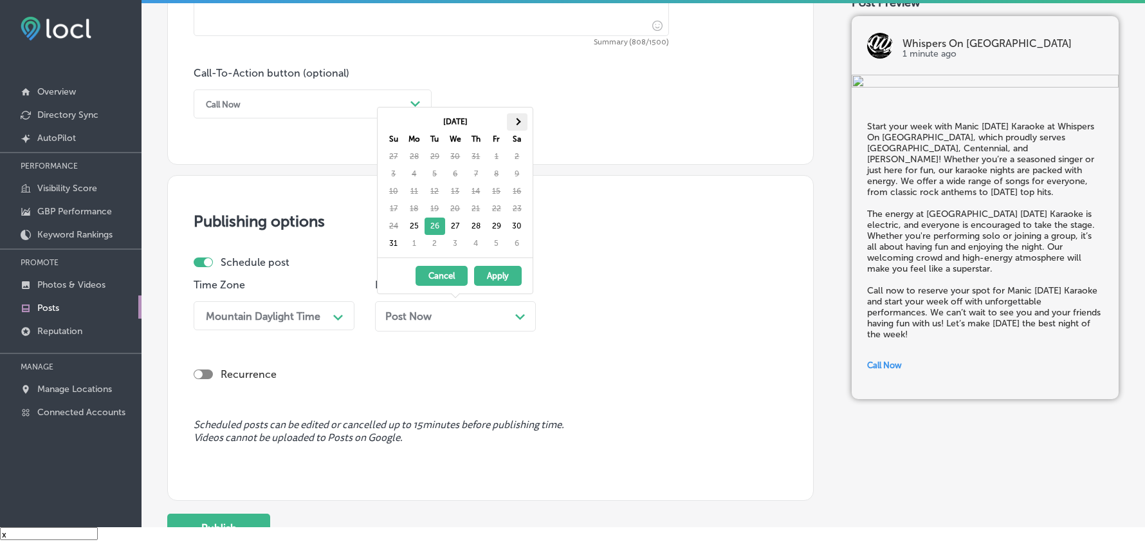
click at [526, 122] on th at bounding box center [517, 121] width 21 height 17
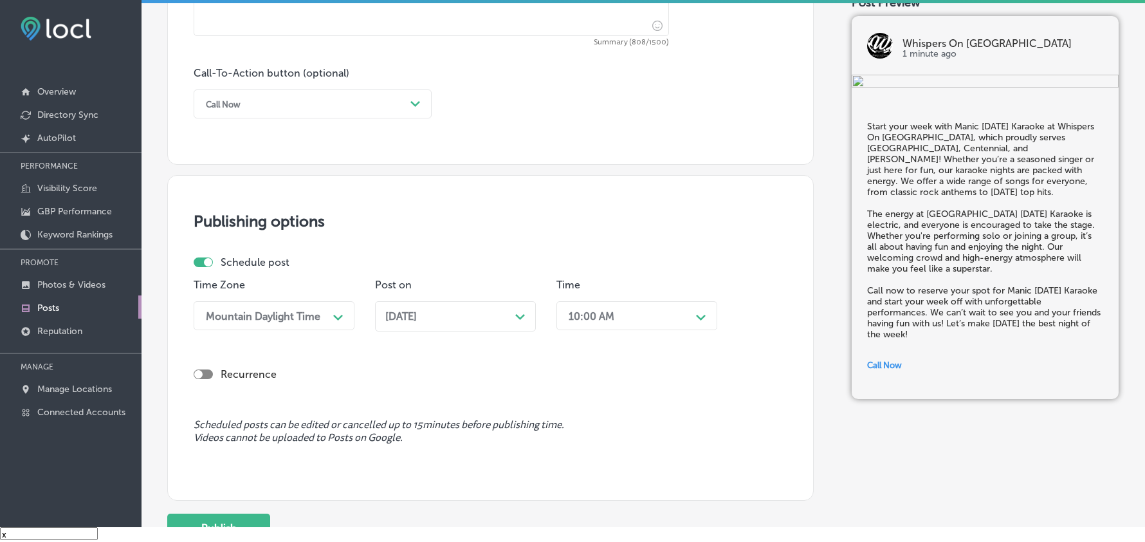
click at [625, 320] on div "10:00 AM" at bounding box center [626, 315] width 129 height 23
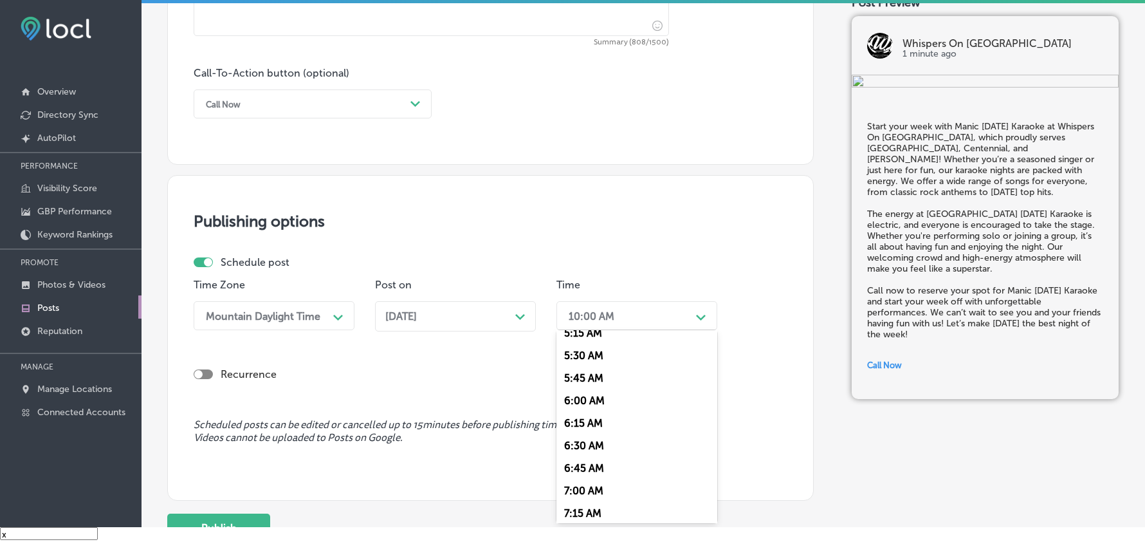
scroll to position [486, 0]
click at [589, 477] on div "7:00 AM" at bounding box center [636, 488] width 161 height 23
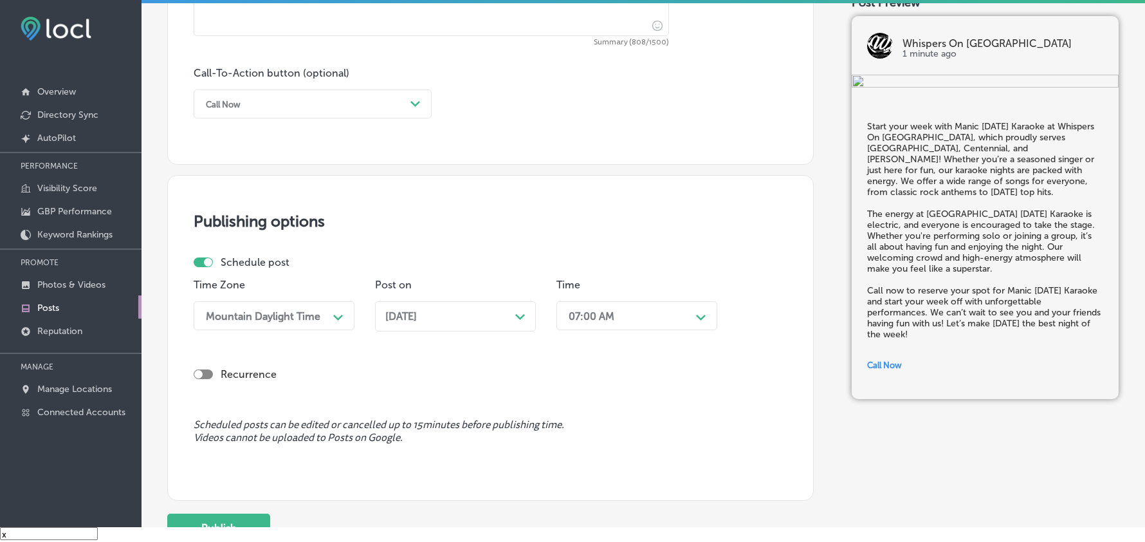
click at [657, 412] on div "Publishing options Schedule post Time Zone Mountain Daylight Time Path Created …" at bounding box center [490, 337] width 646 height 325
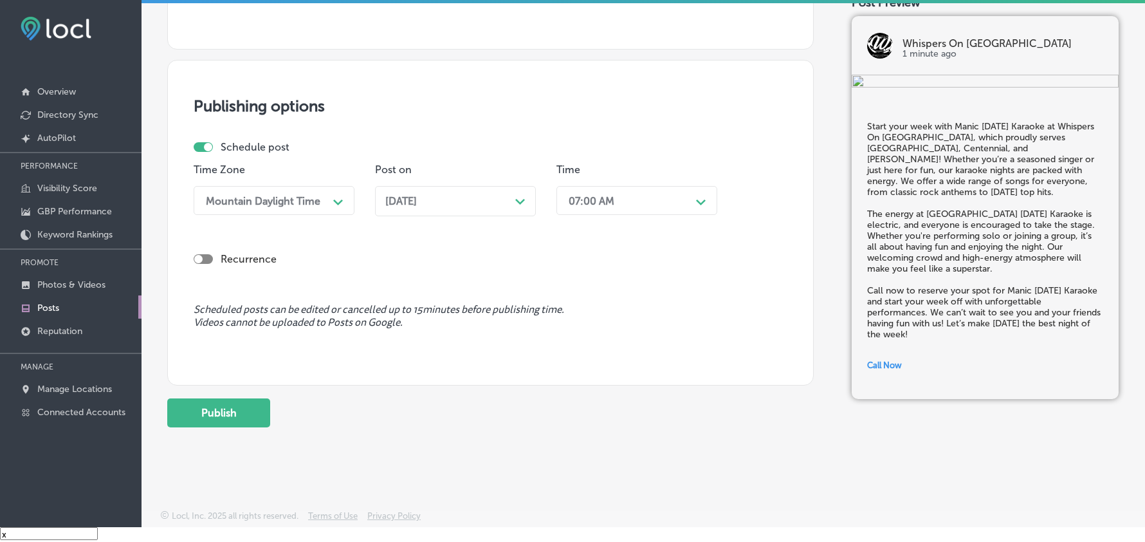
scroll to position [1001, 0]
click at [219, 415] on button "Publish" at bounding box center [218, 412] width 103 height 29
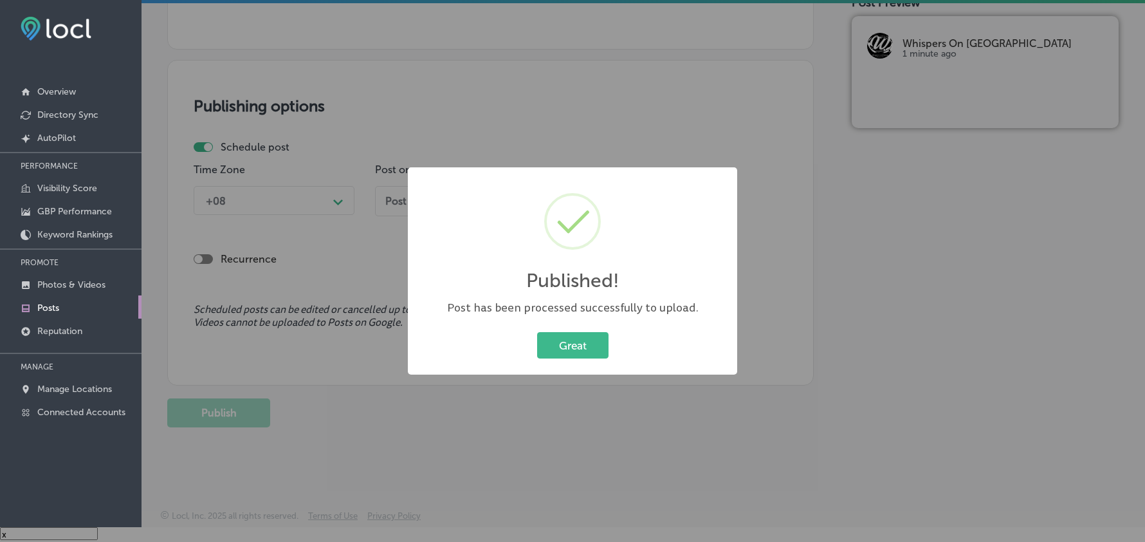
click at [567, 346] on button "Great" at bounding box center [572, 345] width 71 height 26
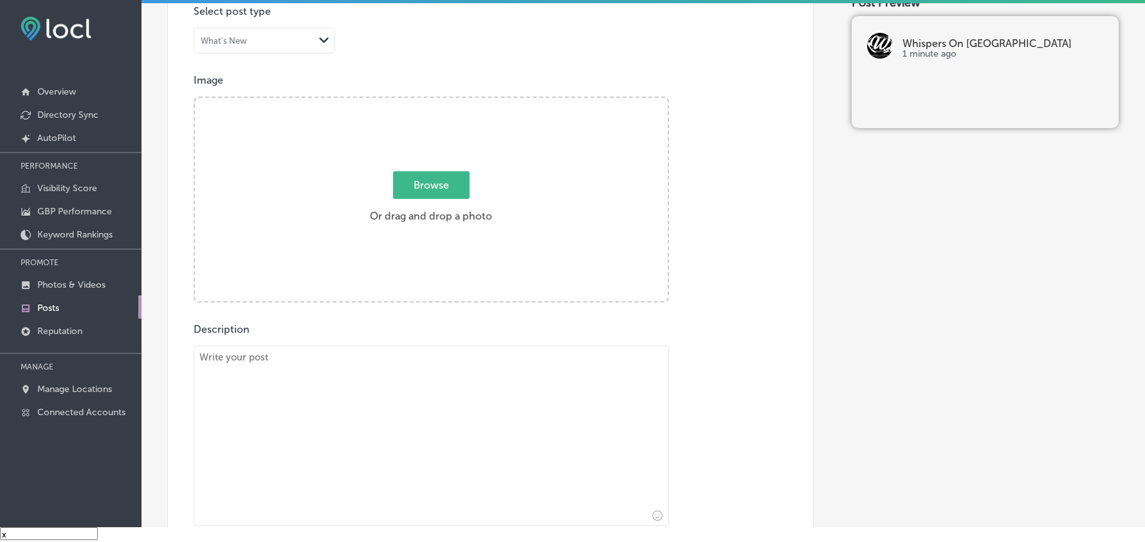
scroll to position [401, 0]
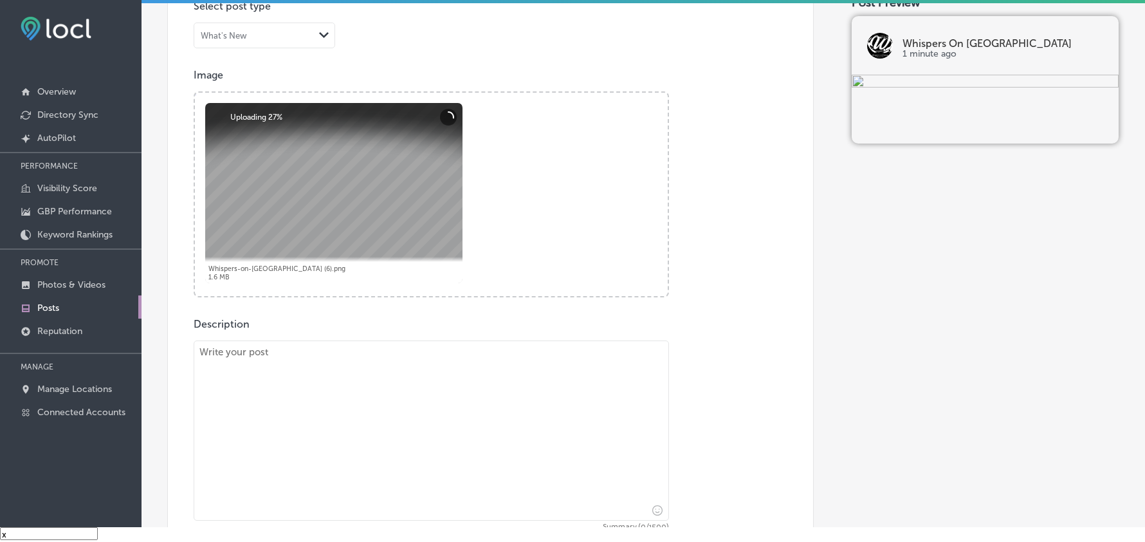
click at [352, 397] on textarea at bounding box center [431, 430] width 475 height 180
paste textarea "Whispers On Havana proudly serves Littleton, Lakewood, and Englewood with our a…"
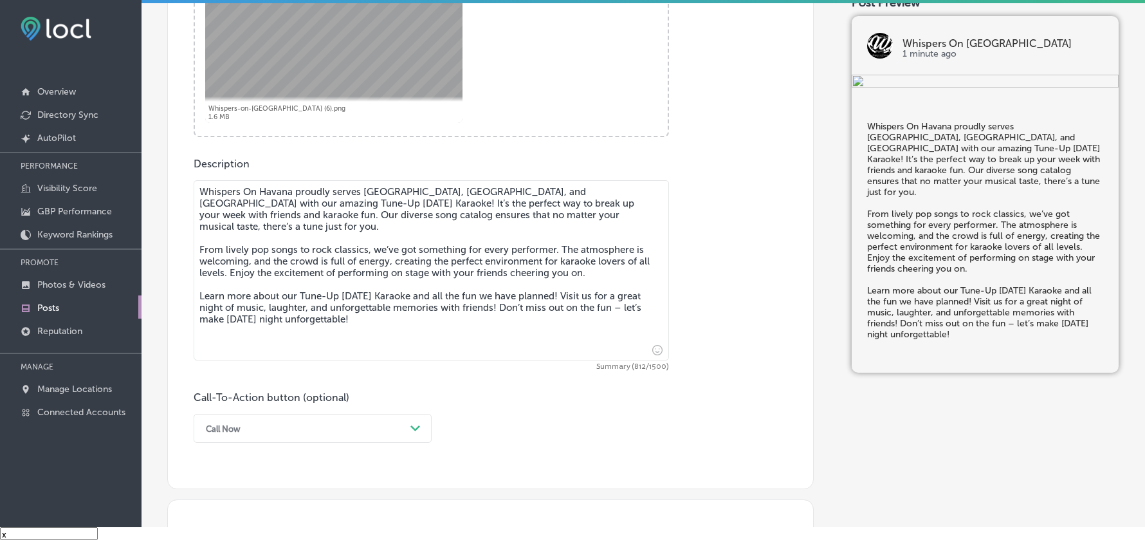
scroll to position [659, 0]
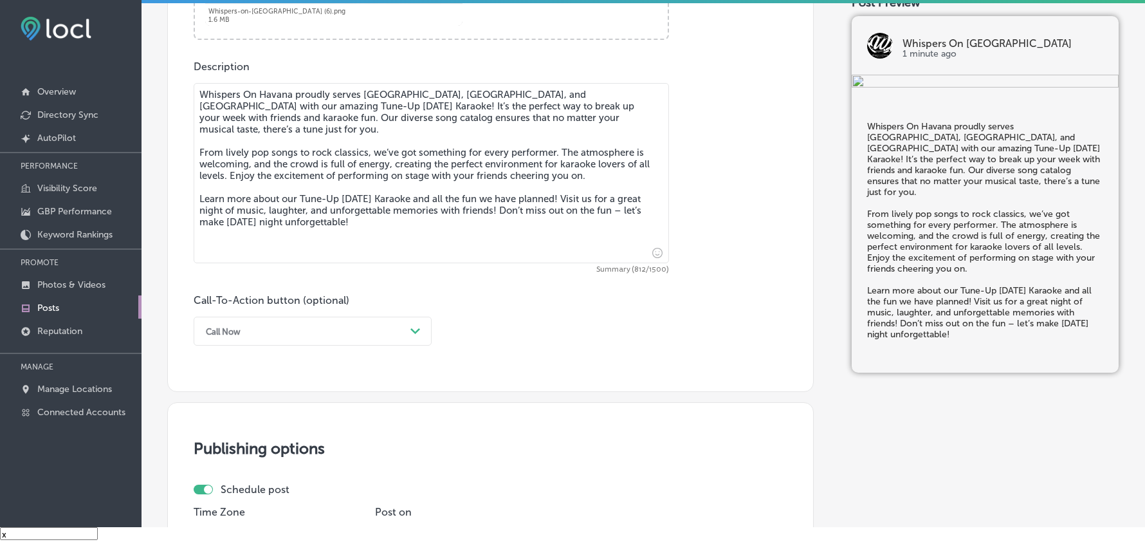
type textarea "Whispers On Havana proudly serves Littleton, Lakewood, and Englewood with our a…"
click at [298, 329] on div "Call Now" at bounding box center [302, 331] width 206 height 20
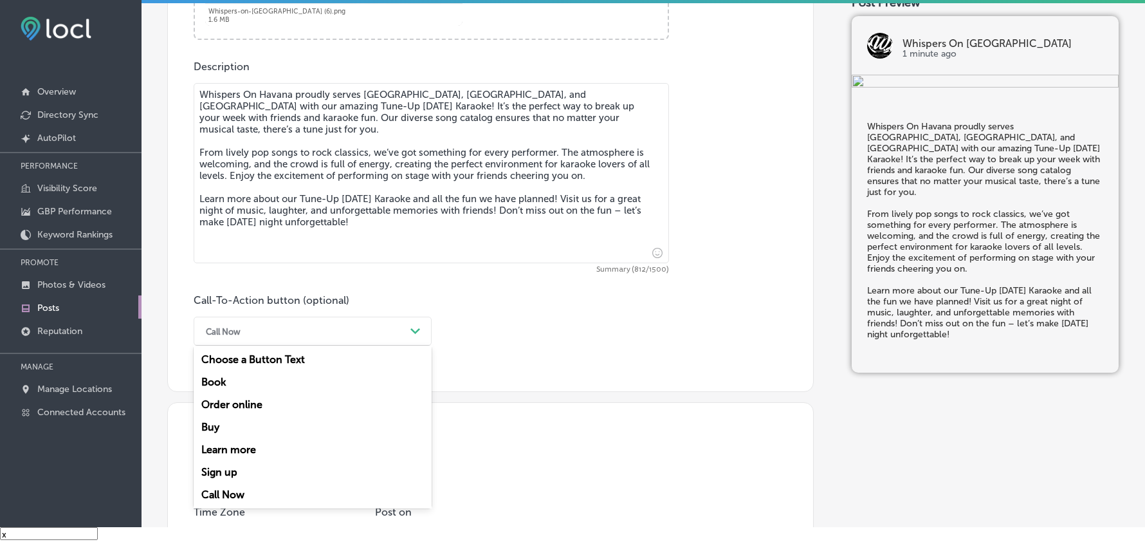
click at [230, 449] on div "Learn more" at bounding box center [313, 449] width 238 height 23
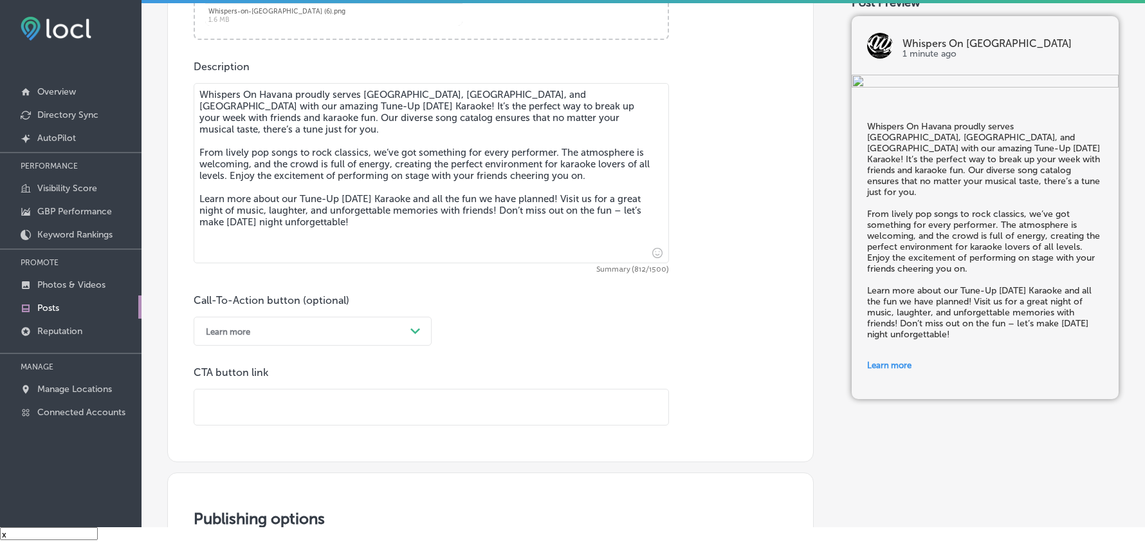
click at [307, 409] on input "text" at bounding box center [431, 406] width 474 height 35
paste input "https://www.whispersonhavana.com/"
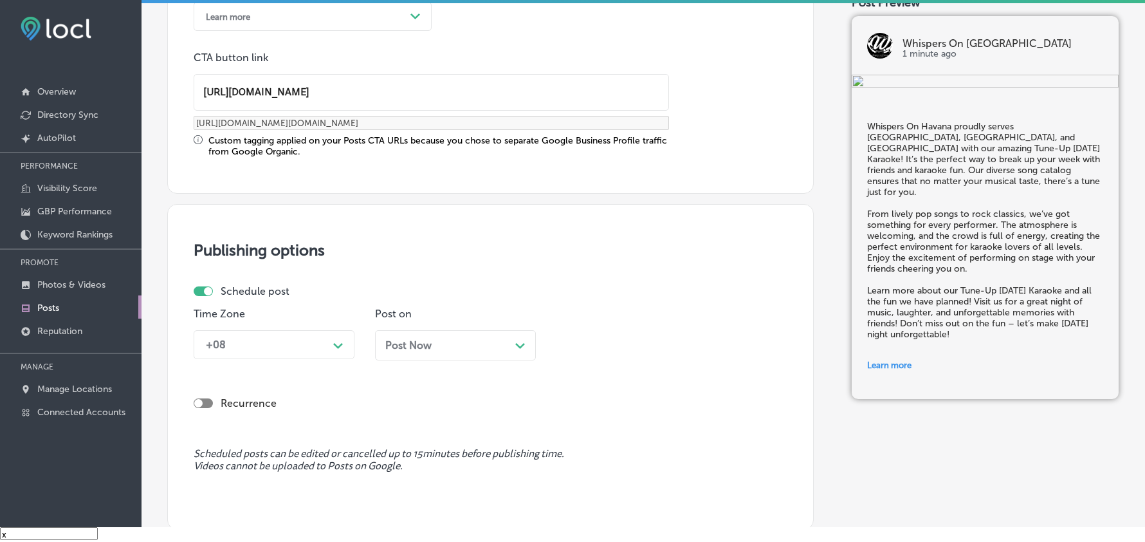
type input "https://www.whispersonhavana.com/"
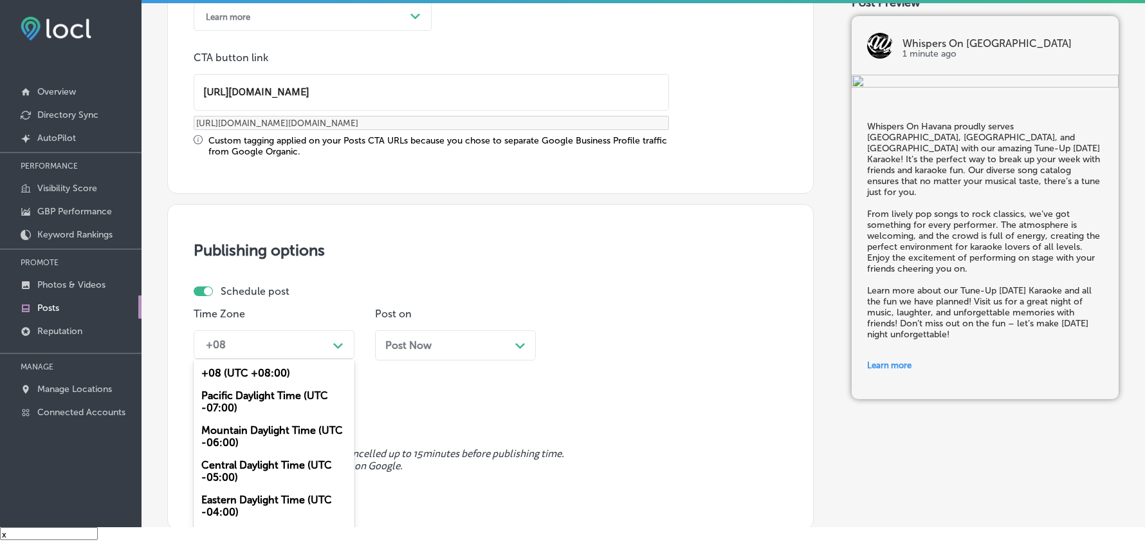
scroll to position [989, 0]
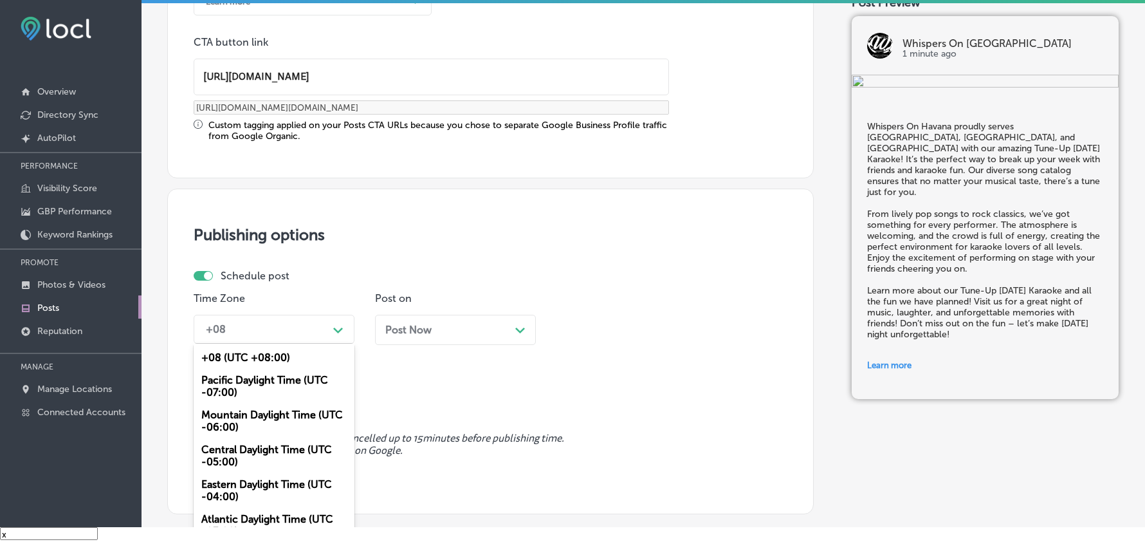
click at [304, 333] on div "+08" at bounding box center [263, 329] width 129 height 23
click at [258, 417] on div "Mountain Daylight Time (UTC -06:00)" at bounding box center [274, 420] width 161 height 35
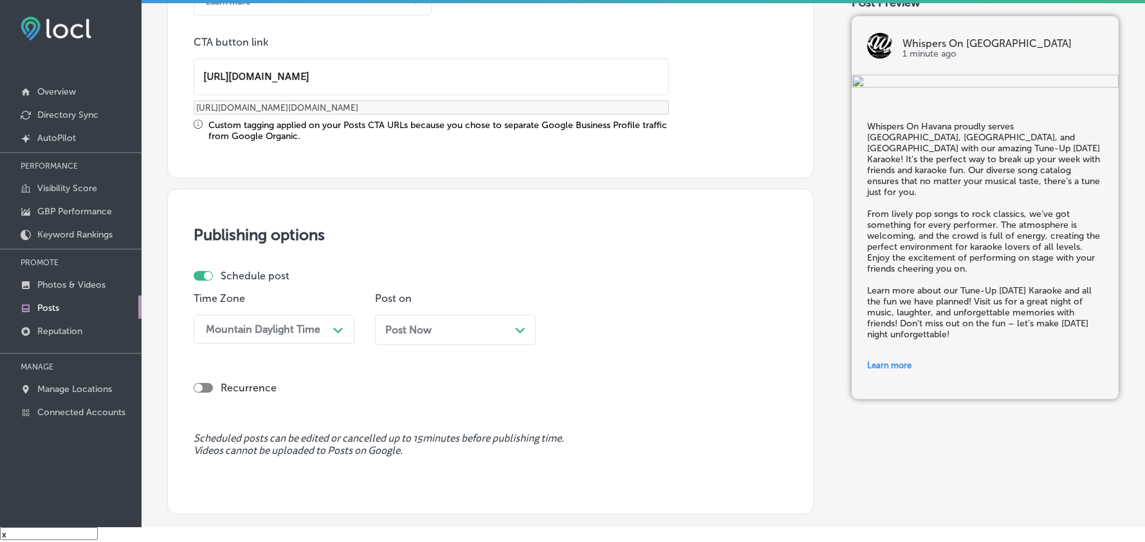
click at [480, 330] on div "Post Now Path Created with Sketch." at bounding box center [455, 330] width 140 height 12
click at [598, 325] on div "10:00 AM" at bounding box center [592, 329] width 46 height 12
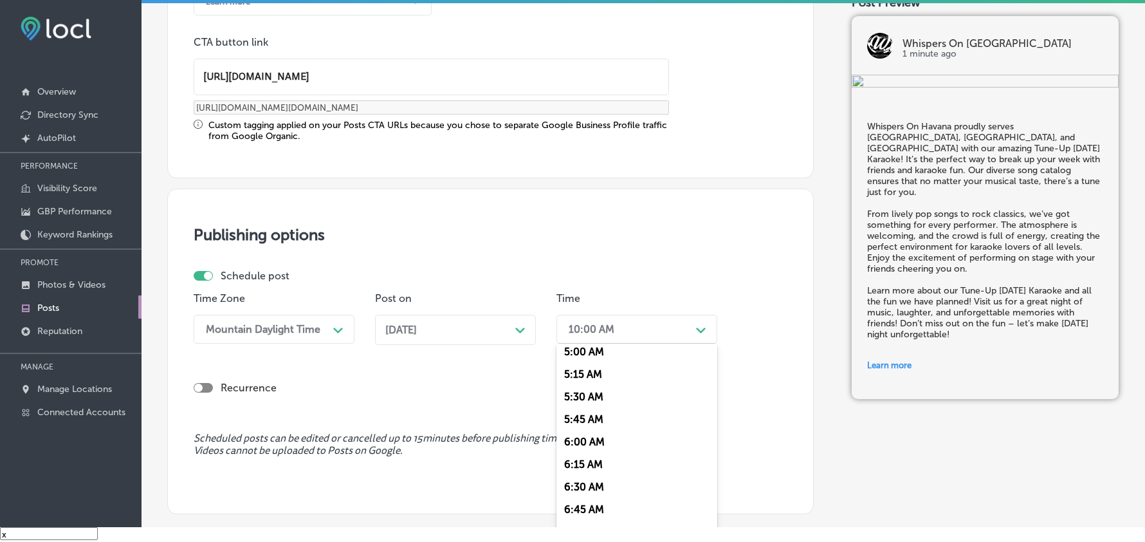
scroll to position [457, 0]
click at [589, 520] on div "7:00 AM" at bounding box center [636, 531] width 161 height 23
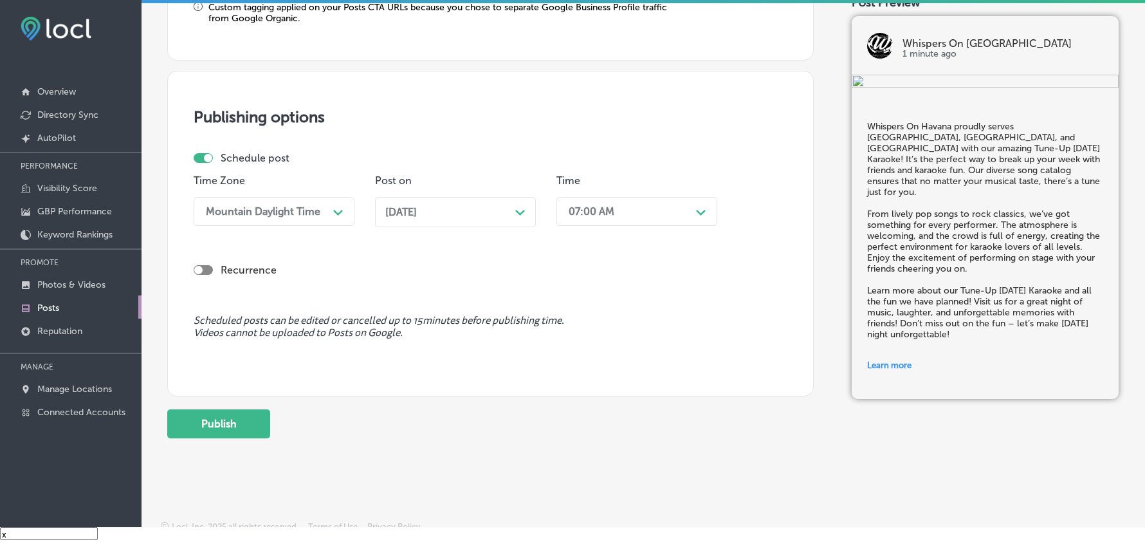
scroll to position [1117, 0]
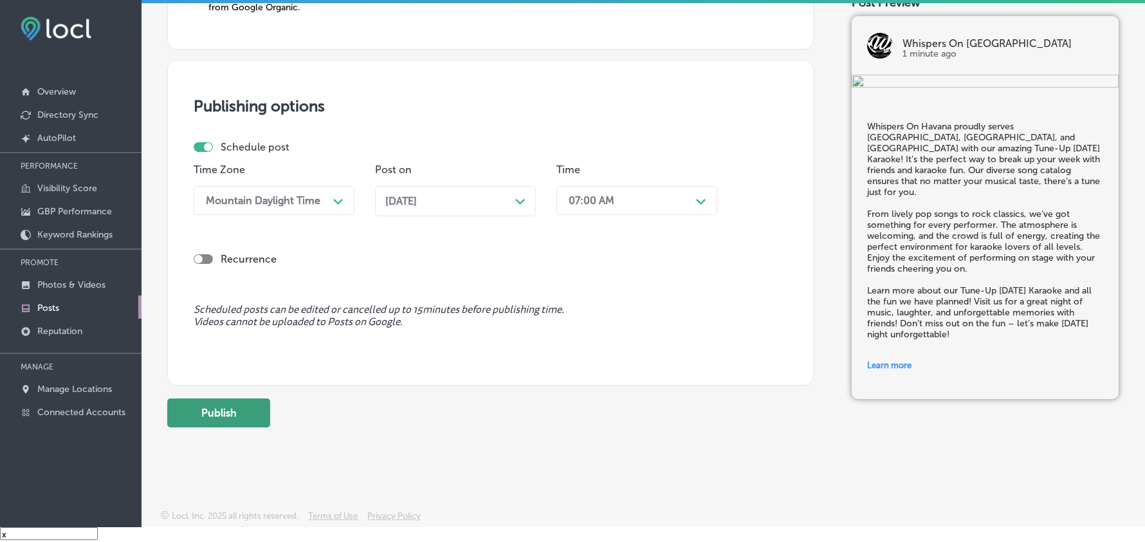
click at [222, 412] on button "Publish" at bounding box center [218, 412] width 103 height 29
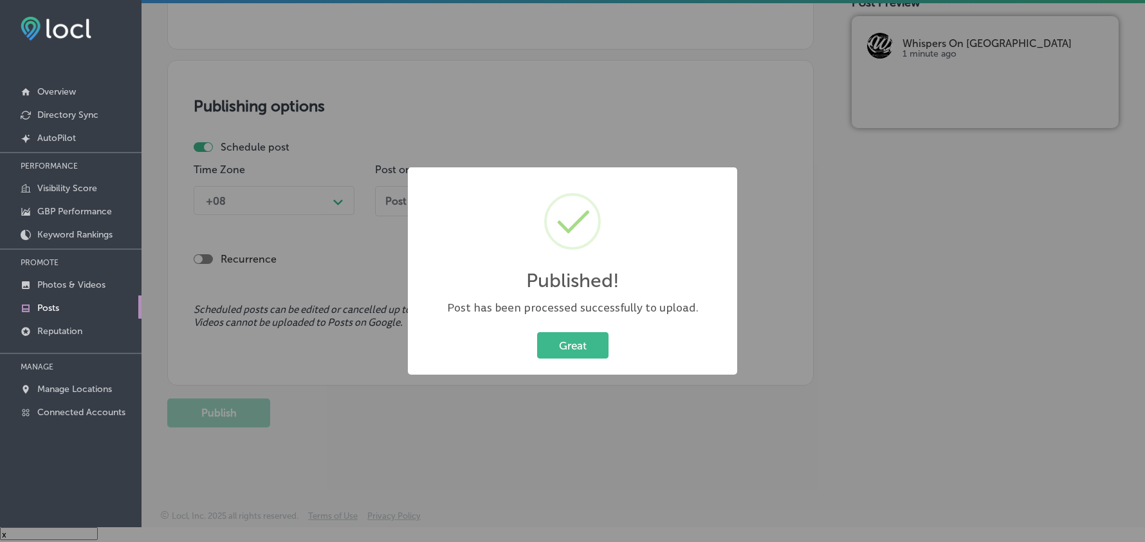
scroll to position [1001, 0]
click at [574, 343] on button "Great" at bounding box center [572, 345] width 71 height 26
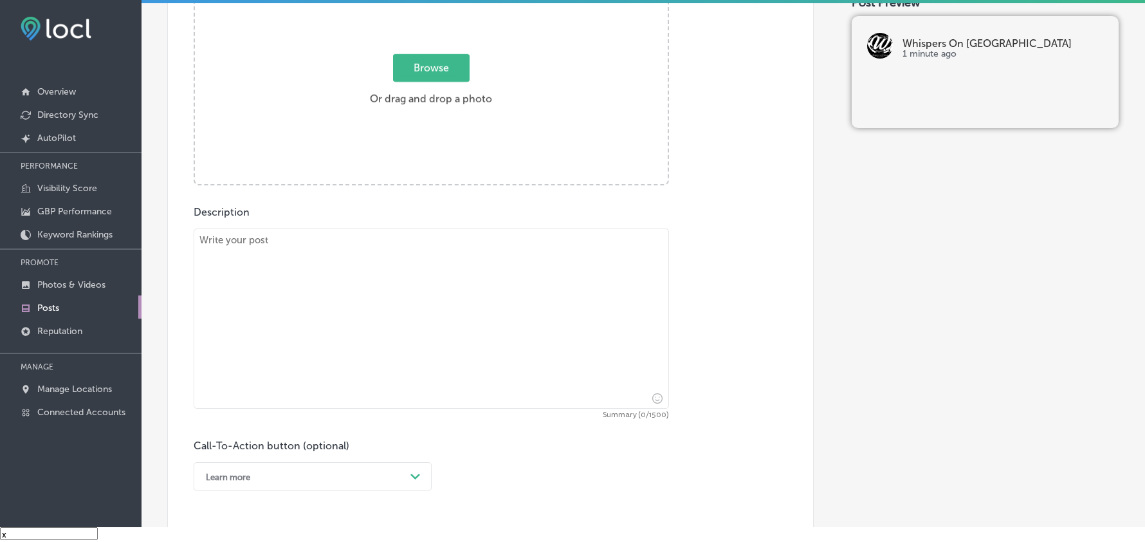
scroll to position [487, 0]
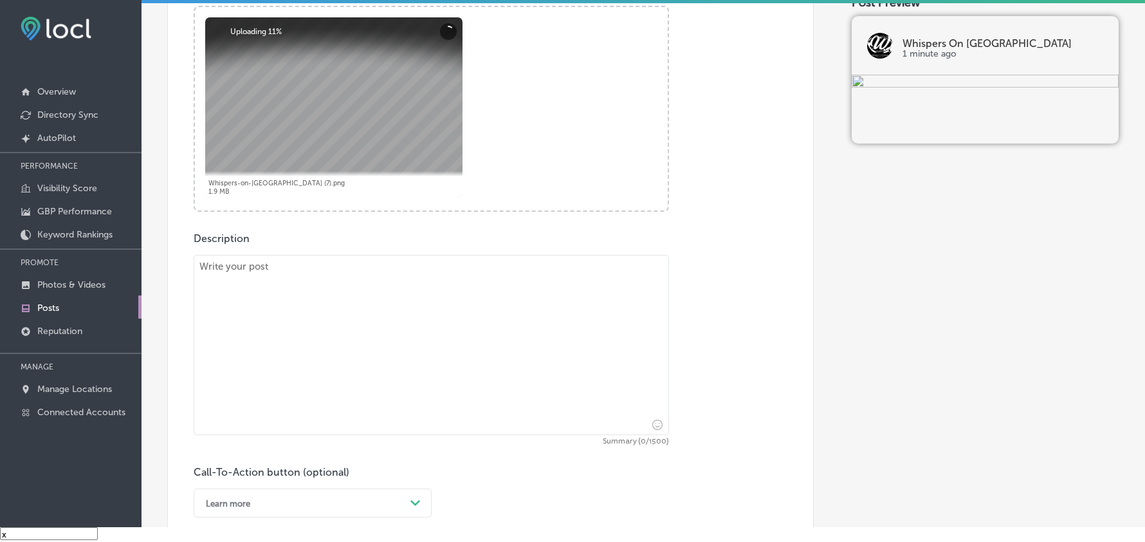
drag, startPoint x: 333, startPoint y: 309, endPoint x: 306, endPoint y: 369, distance: 65.4
click at [332, 310] on textarea at bounding box center [431, 345] width 475 height 180
paste textarea "Whispers On Havana brings Wednesday Karaoke Jam to karaoke lovers from Denver, …"
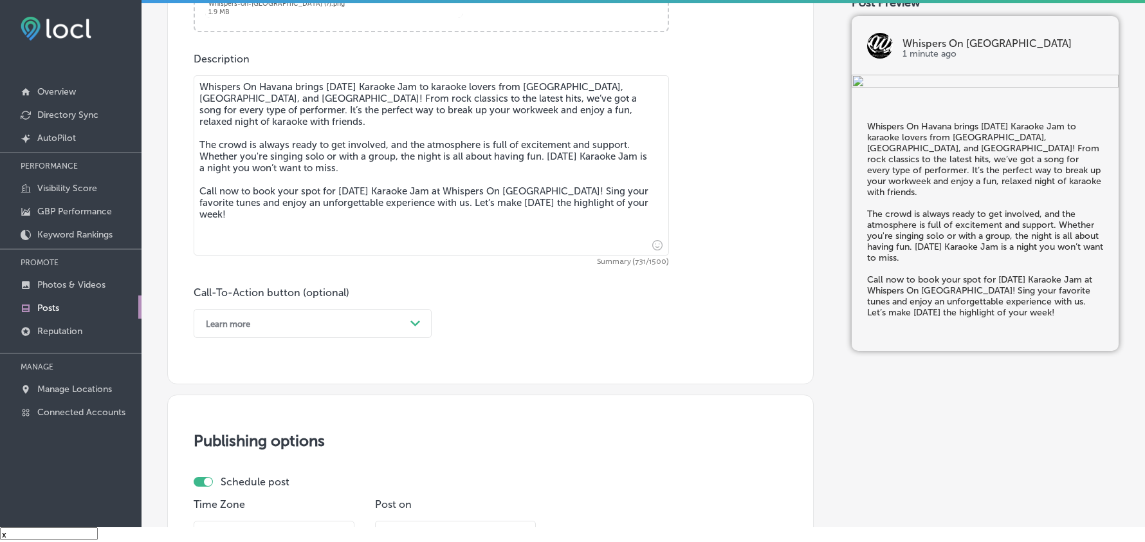
scroll to position [687, 0]
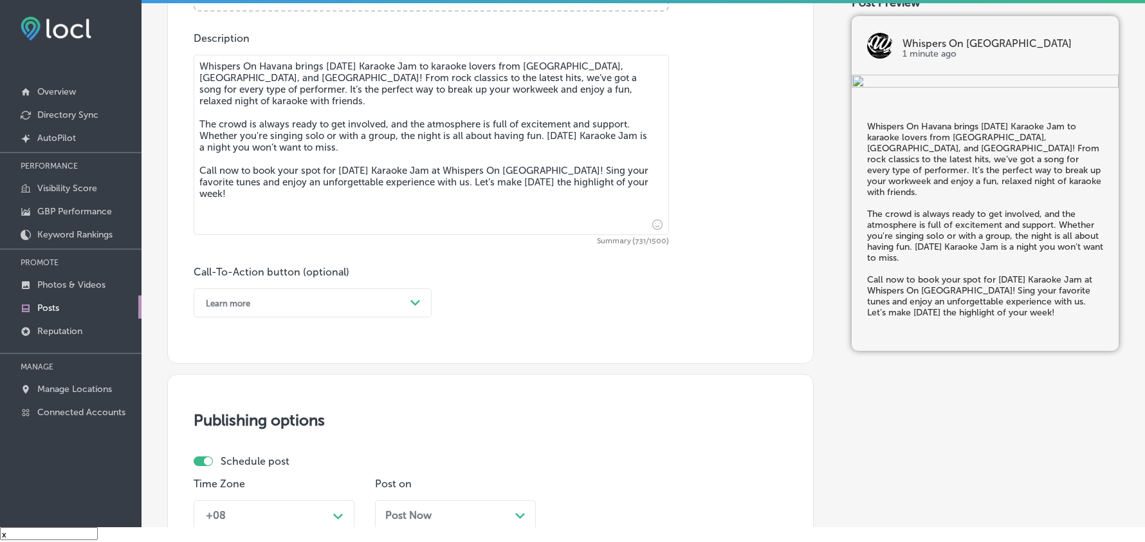
type textarea "Whispers On Havana brings Wednesday Karaoke Jam to karaoke lovers from Denver, …"
click at [332, 299] on div "Learn more" at bounding box center [302, 303] width 206 height 20
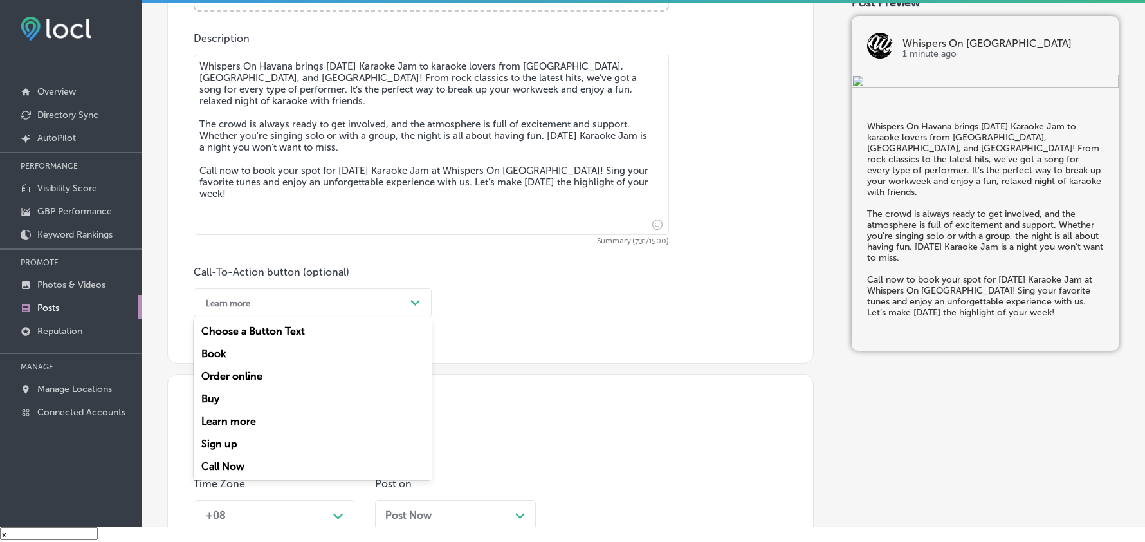
click at [232, 464] on div "Call Now" at bounding box center [313, 466] width 238 height 23
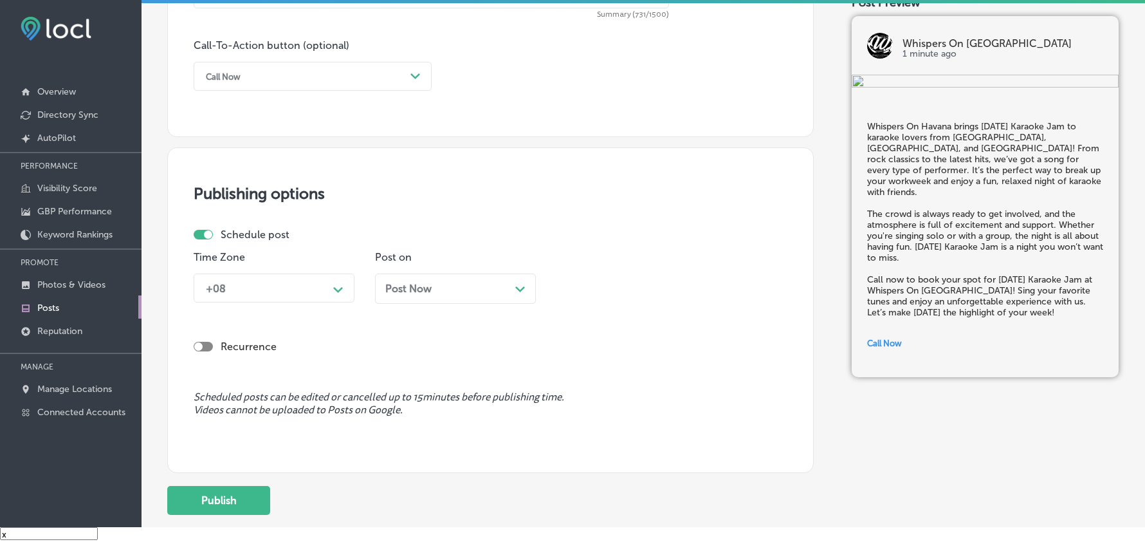
scroll to position [916, 0]
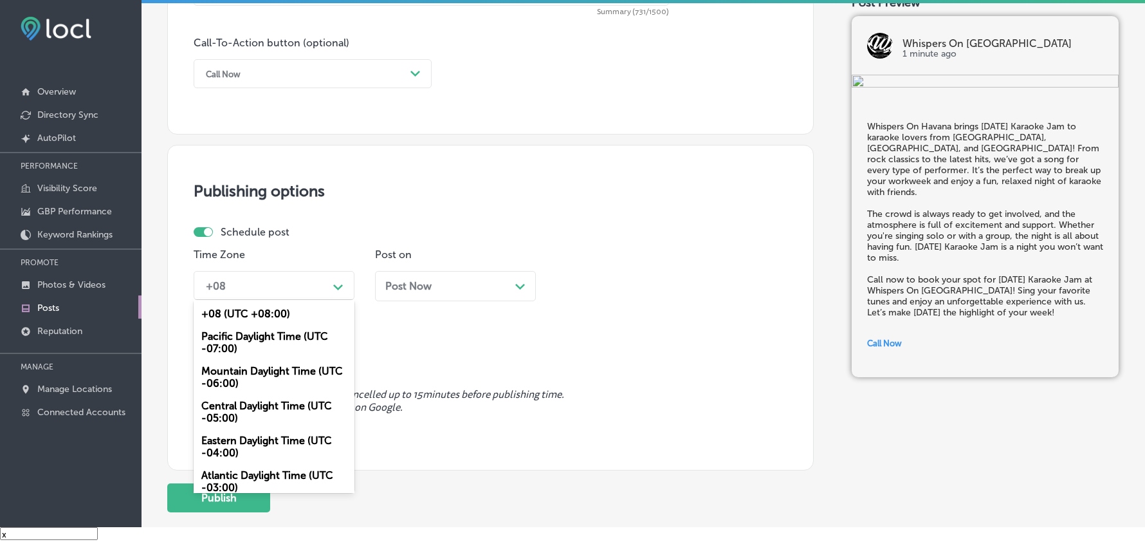
drag, startPoint x: 306, startPoint y: 274, endPoint x: 291, endPoint y: 288, distance: 20.9
click at [305, 273] on div "+08 Path Created with Sketch." at bounding box center [274, 285] width 161 height 29
click at [246, 381] on div "Mountain Daylight Time (UTC -06:00)" at bounding box center [274, 377] width 161 height 35
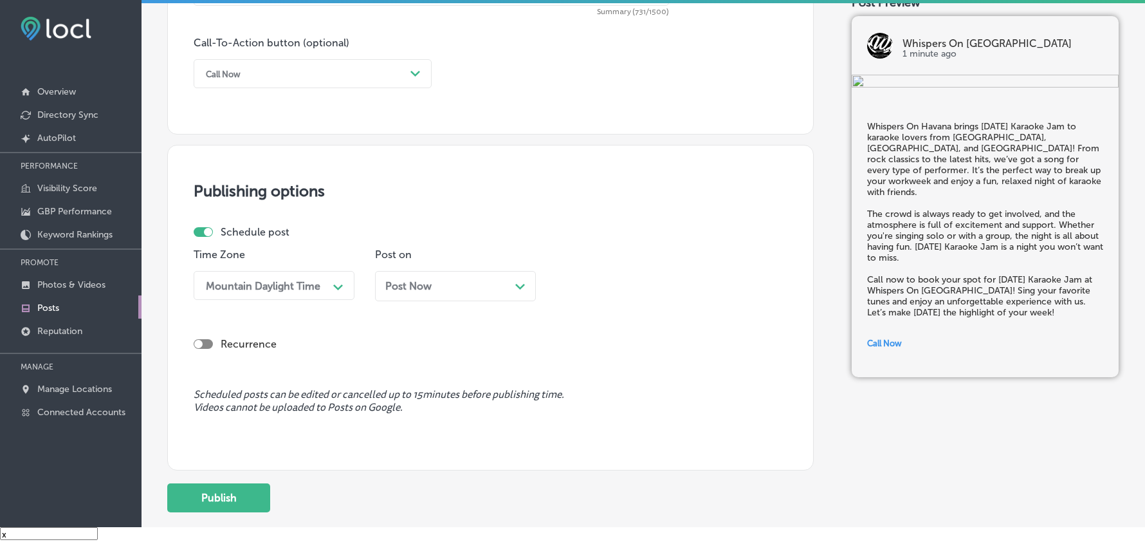
click at [458, 281] on div "Post Now Path Created with Sketch." at bounding box center [455, 286] width 140 height 12
click at [588, 260] on p "Time" at bounding box center [636, 254] width 161 height 12
drag, startPoint x: 601, startPoint y: 284, endPoint x: 601, endPoint y: 295, distance: 10.9
click at [601, 284] on div "10:00 AM" at bounding box center [592, 285] width 46 height 12
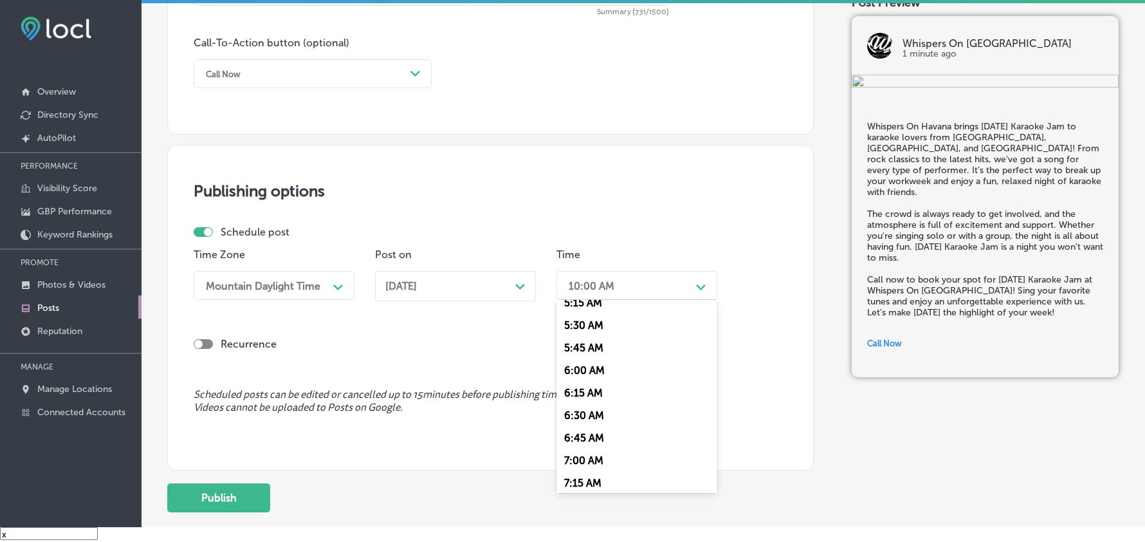
scroll to position [486, 0]
click at [578, 448] on div "7:00 AM" at bounding box center [636, 457] width 161 height 23
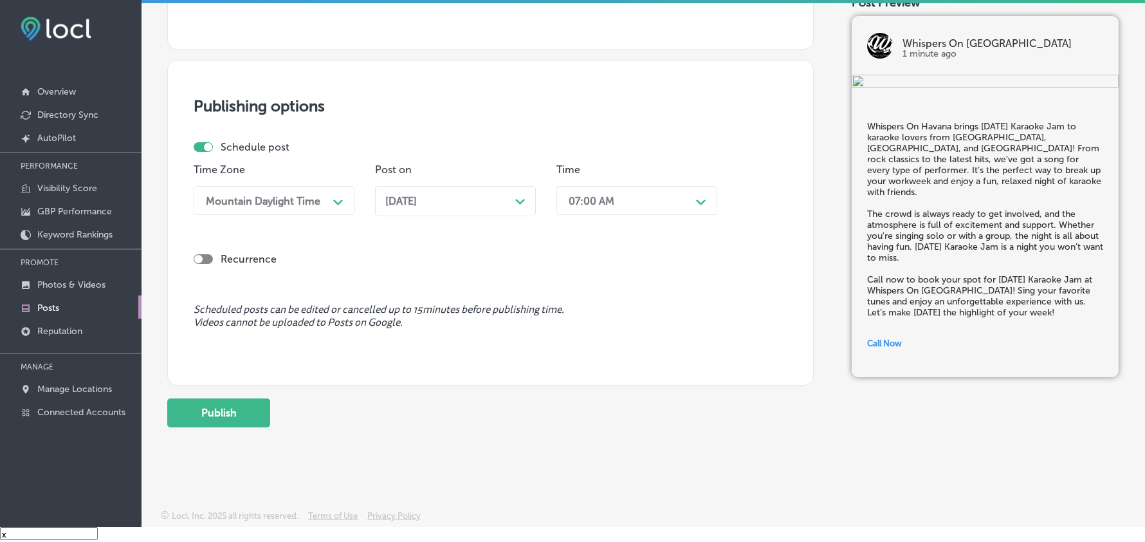
scroll to position [1001, 0]
click at [239, 410] on button "Publish" at bounding box center [218, 412] width 103 height 29
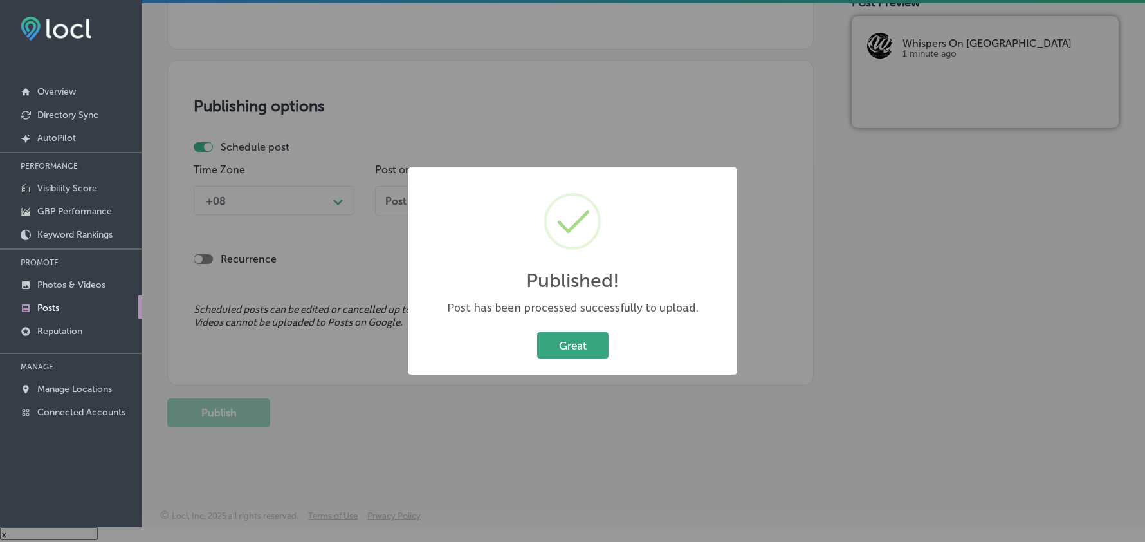
click at [580, 341] on button "Great" at bounding box center [572, 345] width 71 height 26
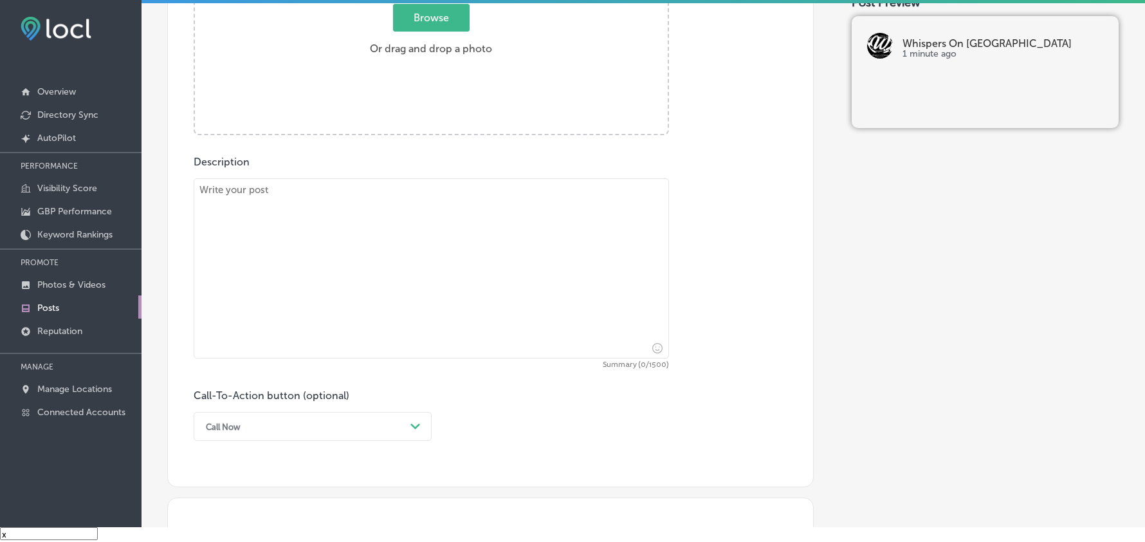
scroll to position [515, 0]
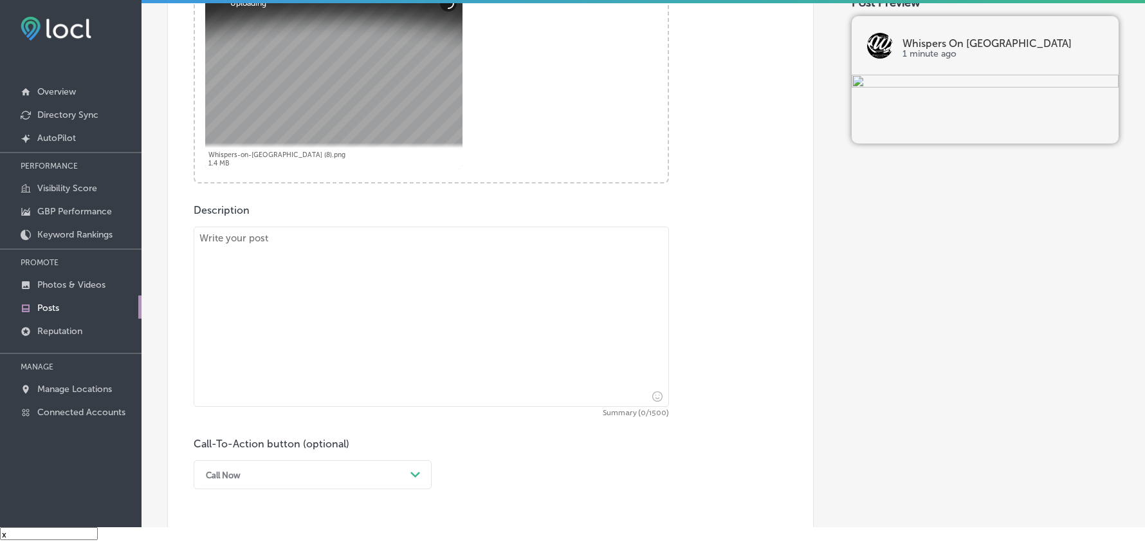
click at [379, 313] on textarea at bounding box center [431, 316] width 475 height 180
paste textarea "Whispers On Havana invites karaoke lovers from Aurora, Denver, and Parker to en…"
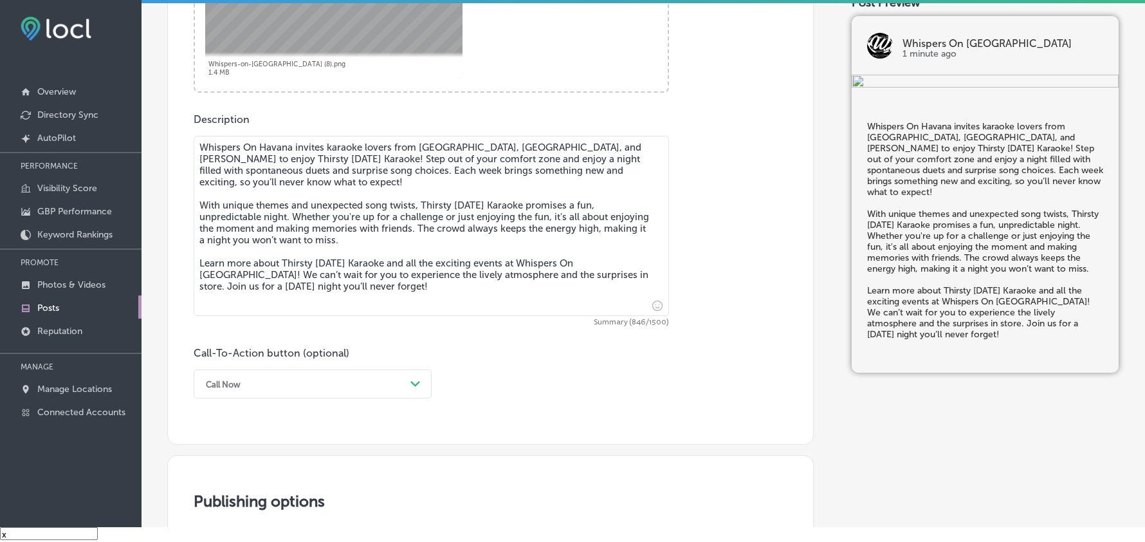
scroll to position [716, 0]
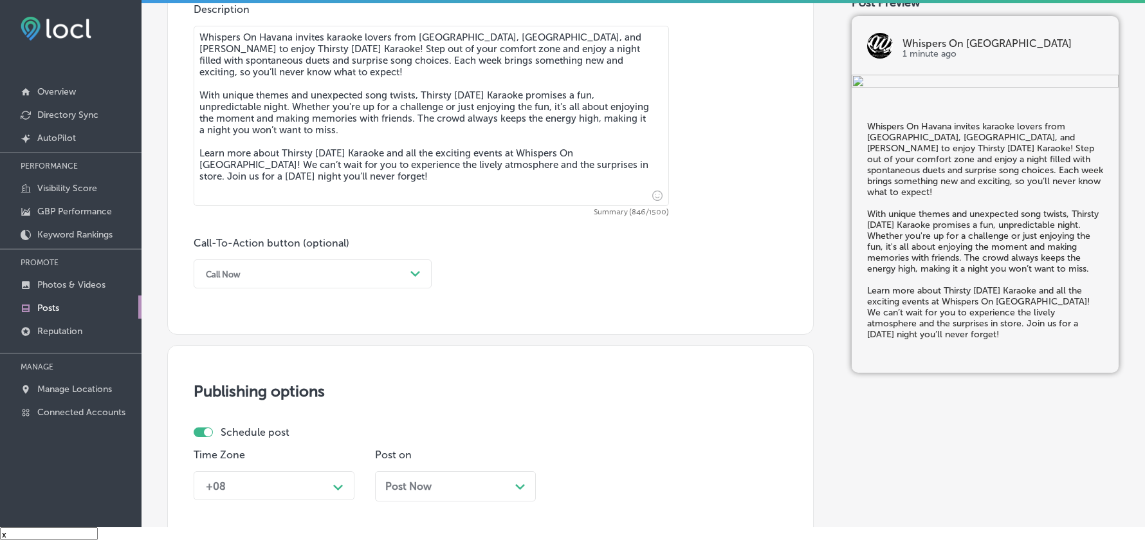
type textarea "Whispers On Havana invites karaoke lovers from Aurora, Denver, and Parker to en…"
click at [358, 283] on div "Call Now" at bounding box center [302, 274] width 206 height 20
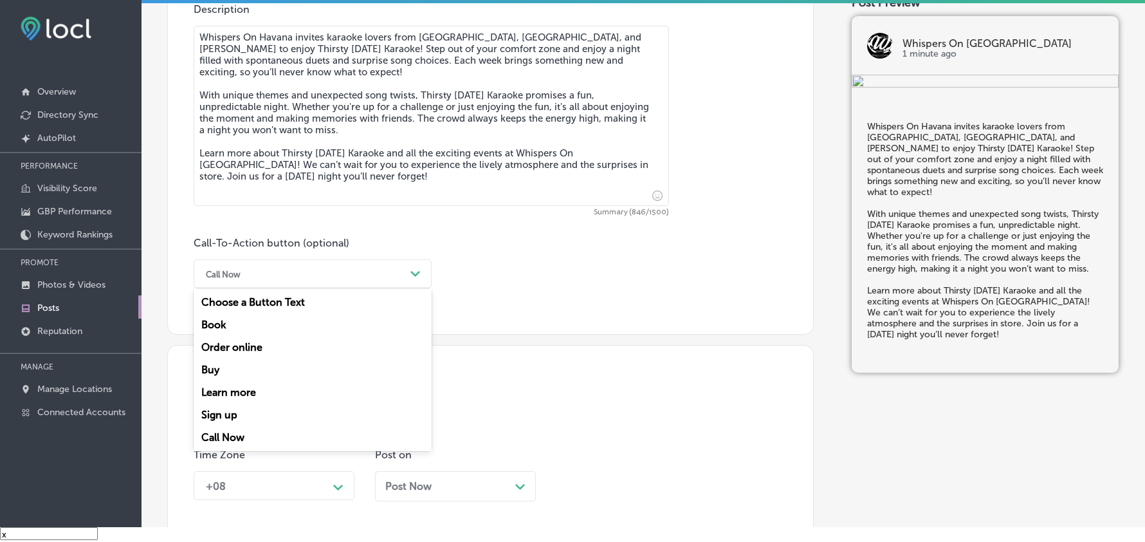
click at [242, 389] on div "Learn more" at bounding box center [313, 392] width 238 height 23
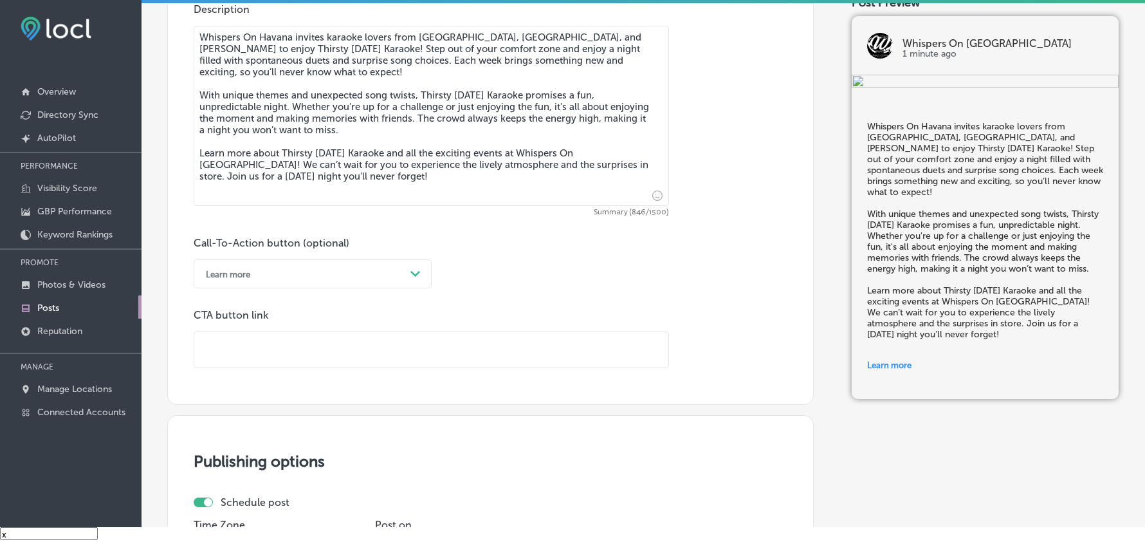
click at [309, 351] on input "text" at bounding box center [431, 349] width 474 height 35
paste input "https://www.whispersonhavana.com/"
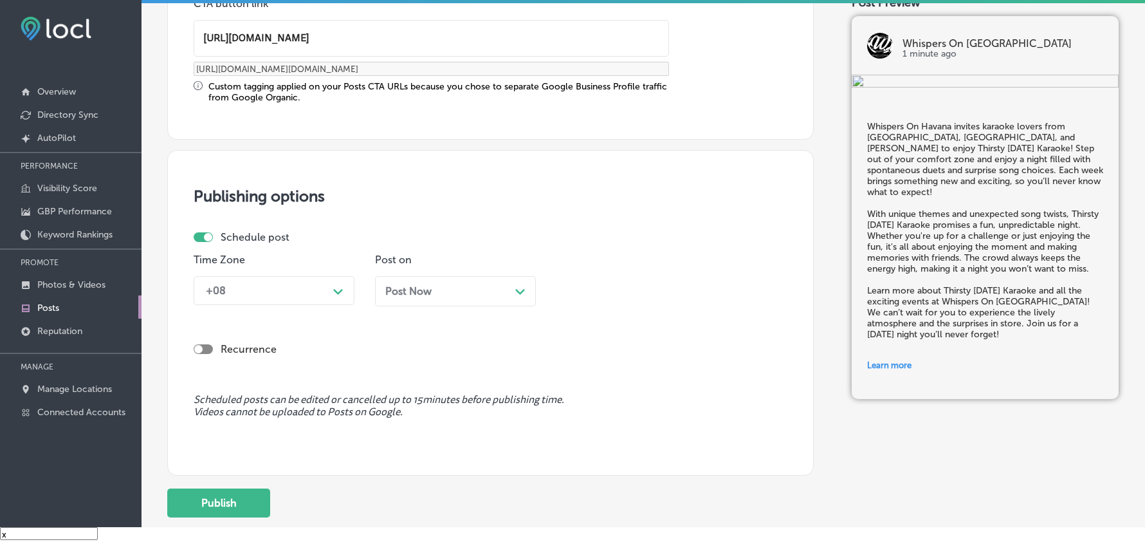
scroll to position [1030, 0]
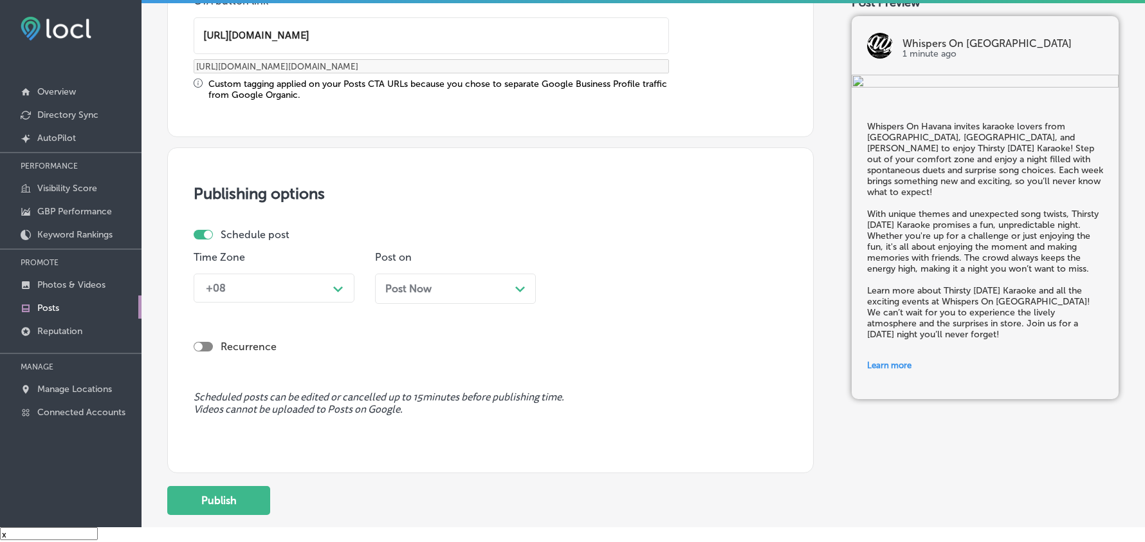
type input "https://www.whispersonhavana.com/"
click at [319, 280] on div "+08" at bounding box center [263, 288] width 129 height 23
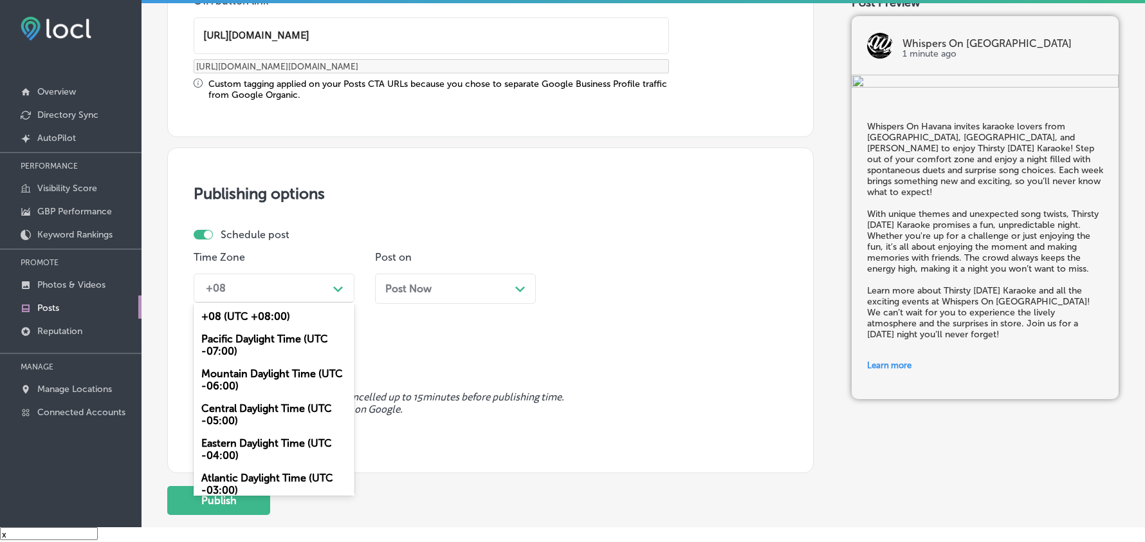
click at [260, 372] on div "Mountain Daylight Time (UTC -06:00)" at bounding box center [274, 379] width 161 height 35
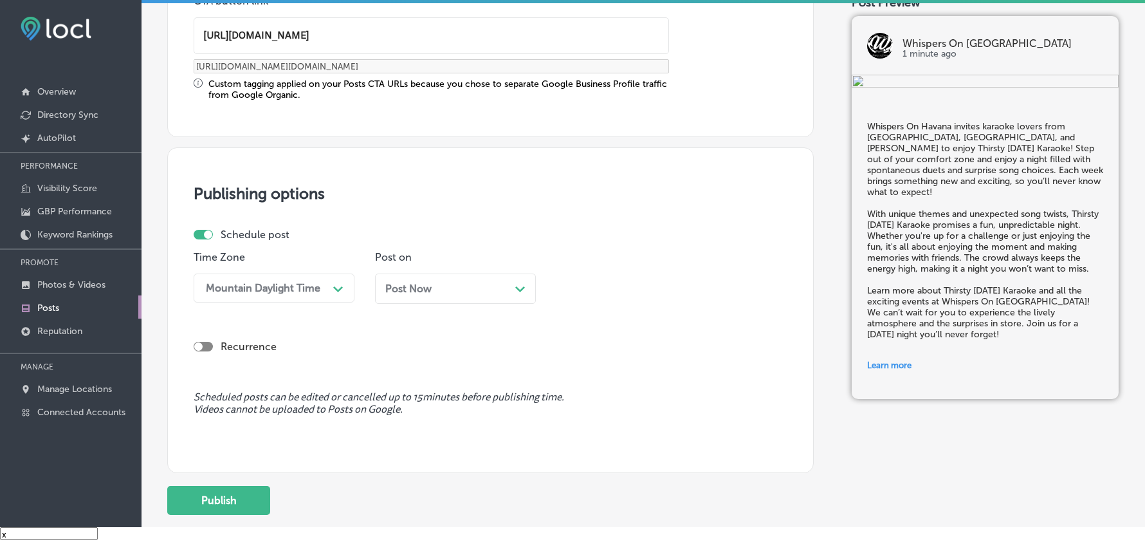
click at [471, 288] on div "Post Now Path Created with Sketch." at bounding box center [455, 288] width 140 height 12
click at [592, 292] on div "10:00 AM" at bounding box center [592, 288] width 46 height 12
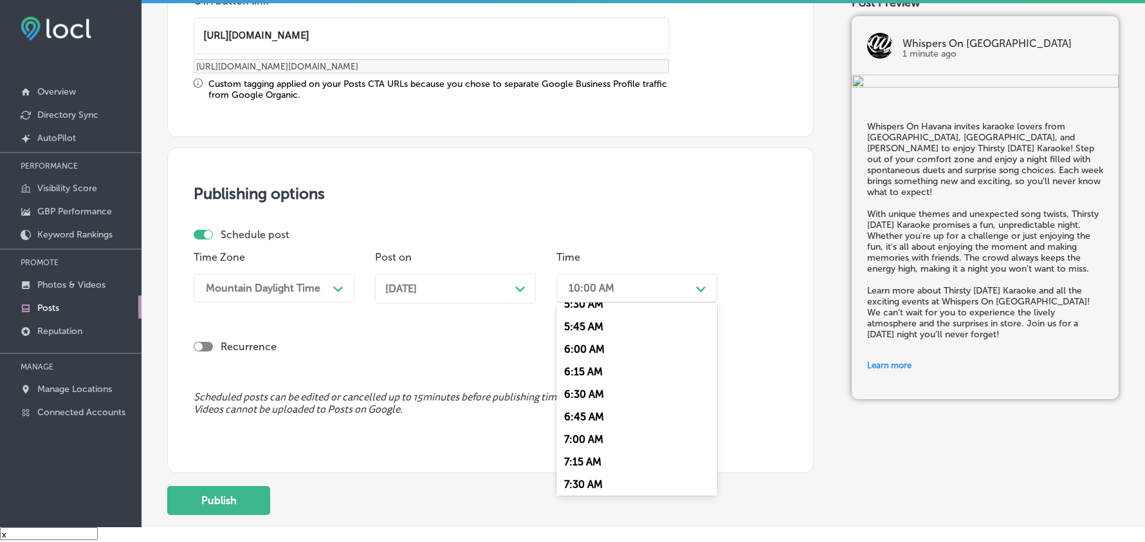
scroll to position [515, 0]
click at [574, 421] on div "7:00 AM" at bounding box center [636, 432] width 161 height 23
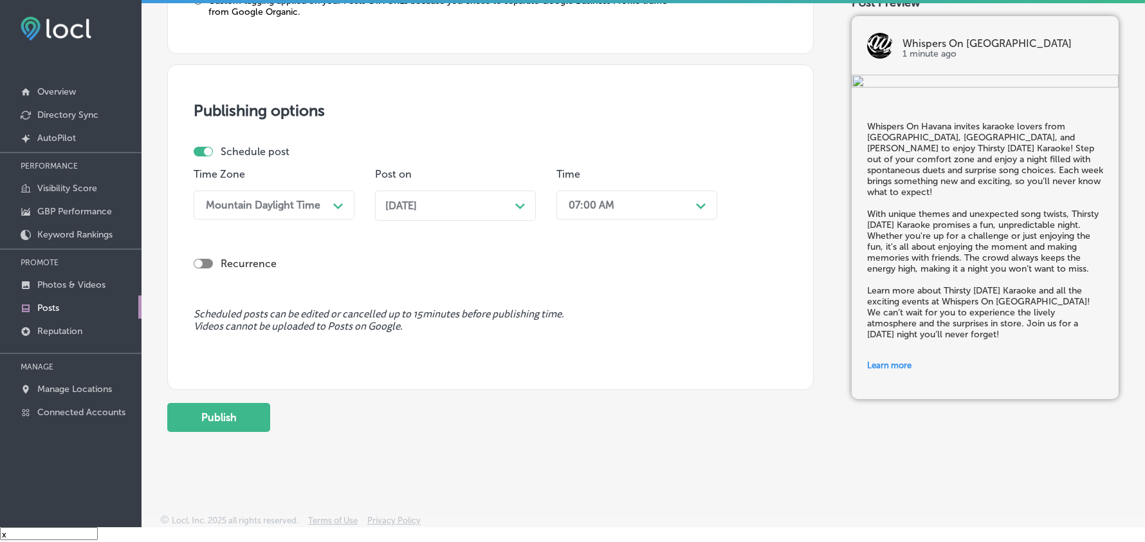
scroll to position [1117, 0]
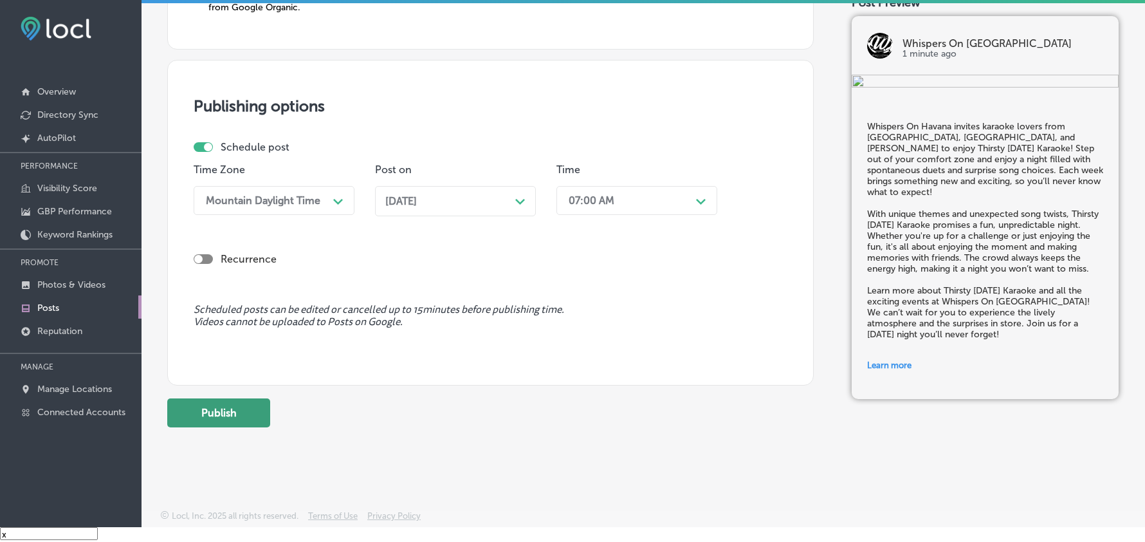
click at [241, 406] on button "Publish" at bounding box center [218, 412] width 103 height 29
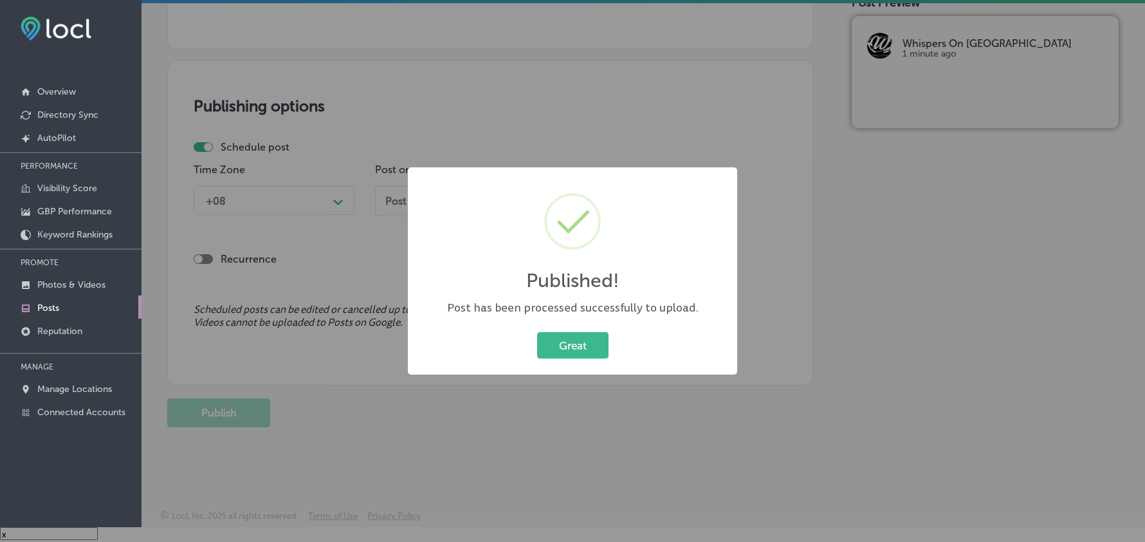
scroll to position [1001, 0]
click at [583, 345] on button "Great" at bounding box center [572, 345] width 71 height 26
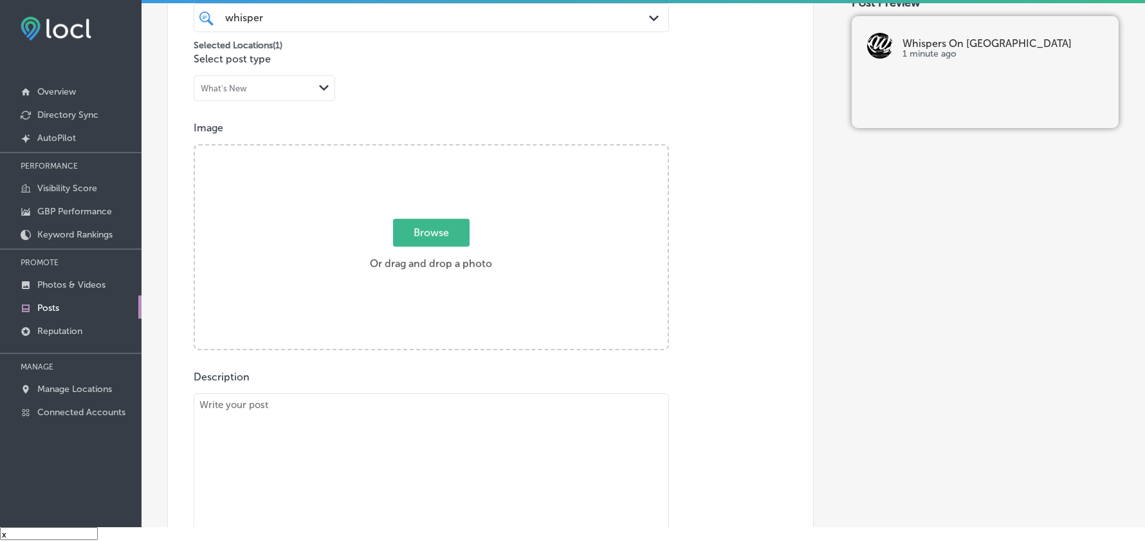
scroll to position [401, 0]
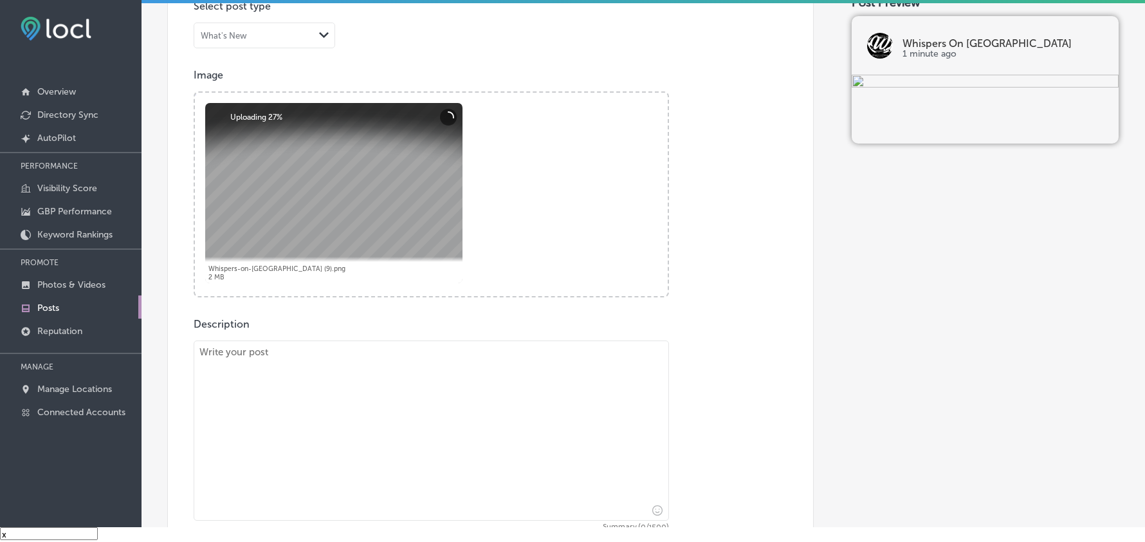
click at [306, 389] on textarea at bounding box center [431, 430] width 475 height 180
paste textarea "Kick off your weekend with Friday Night Vibes Karaoke at Whispers On Havana, se…"
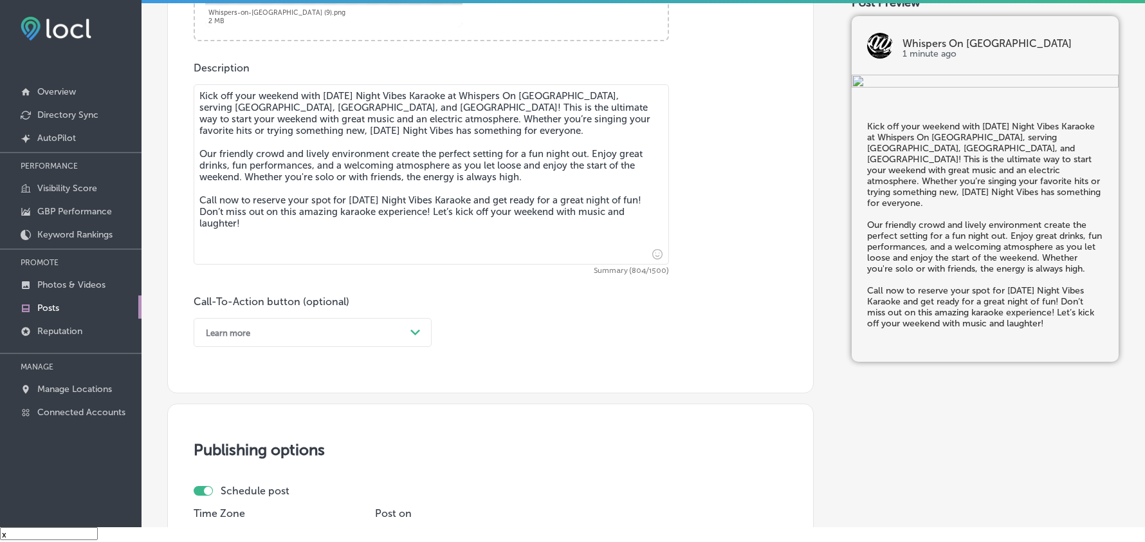
scroll to position [659, 0]
type textarea "Kick off your weekend with Friday Night Vibes Karaoke at Whispers On Havana, se…"
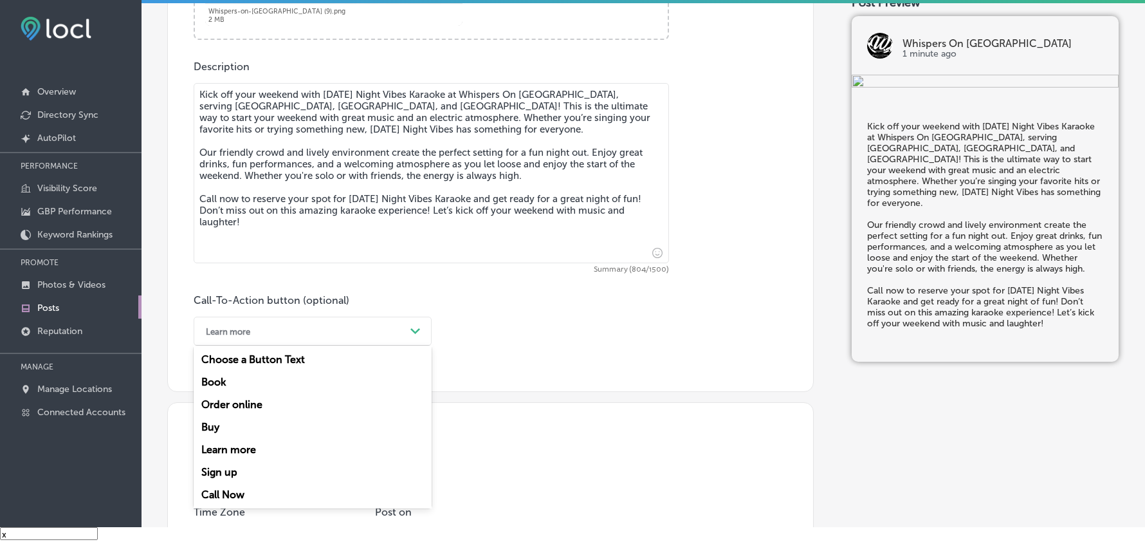
click at [269, 325] on div "Learn more" at bounding box center [302, 331] width 206 height 20
click at [224, 486] on div "Call Now" at bounding box center [313, 494] width 238 height 23
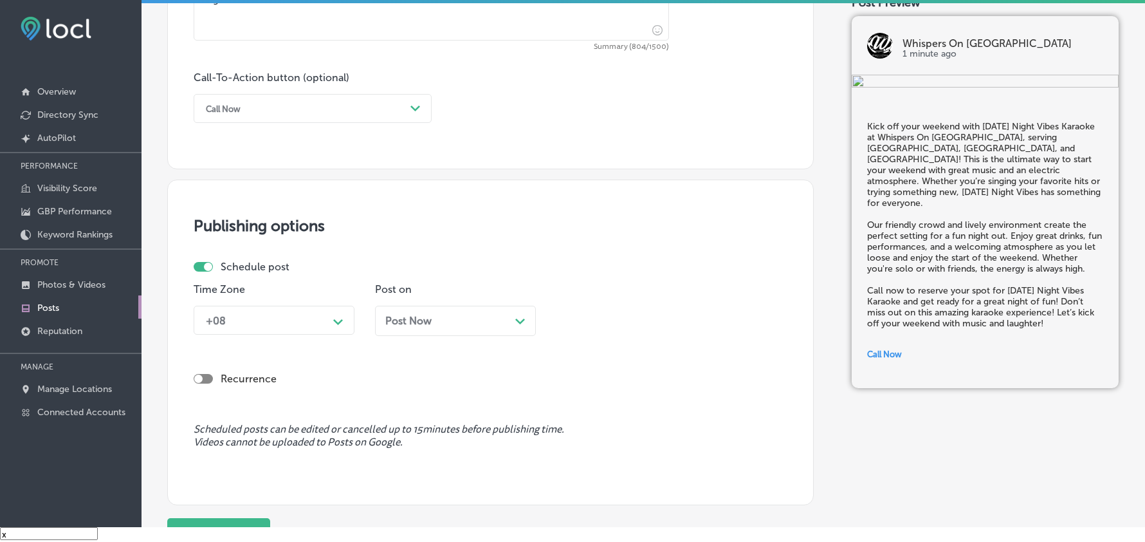
scroll to position [888, 0]
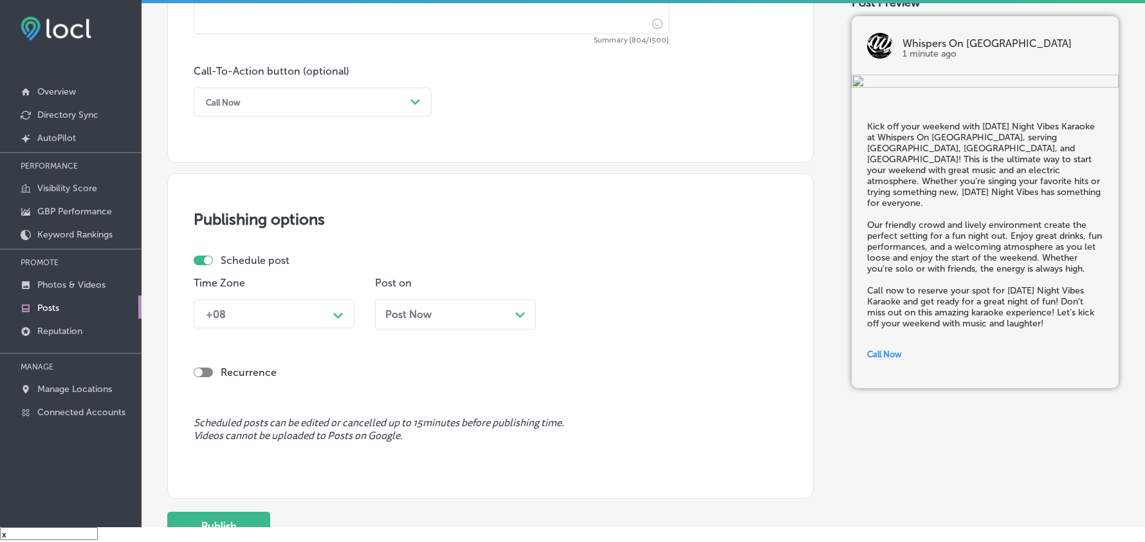
click at [322, 330] on div "Time Zone +08 Path Created with Sketch." at bounding box center [274, 308] width 161 height 62
click at [312, 320] on div "+08" at bounding box center [263, 313] width 129 height 23
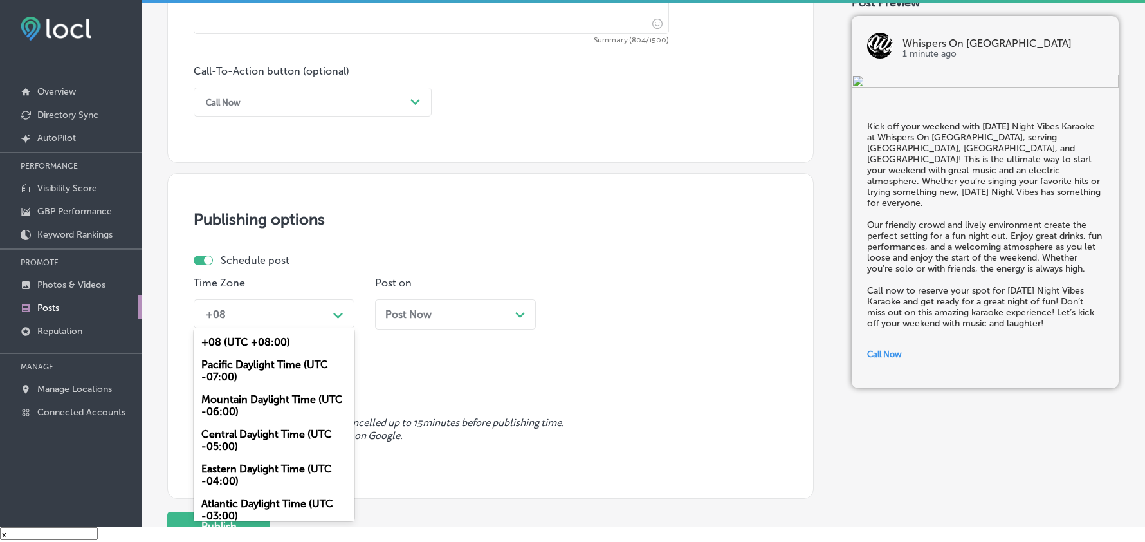
click at [251, 394] on div "Mountain Daylight Time (UTC -06:00)" at bounding box center [274, 405] width 161 height 35
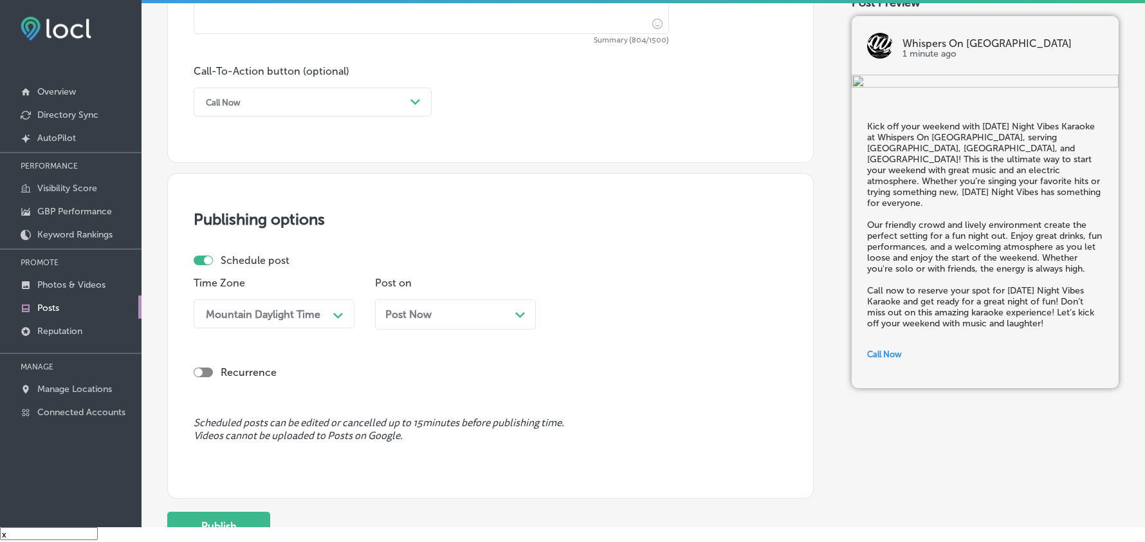
click at [440, 323] on div "Post Now Path Created with Sketch." at bounding box center [455, 314] width 161 height 30
drag, startPoint x: 412, startPoint y: 224, endPoint x: 448, endPoint y: 256, distance: 48.3
click at [600, 317] on div "10:00 AM" at bounding box center [592, 313] width 46 height 12
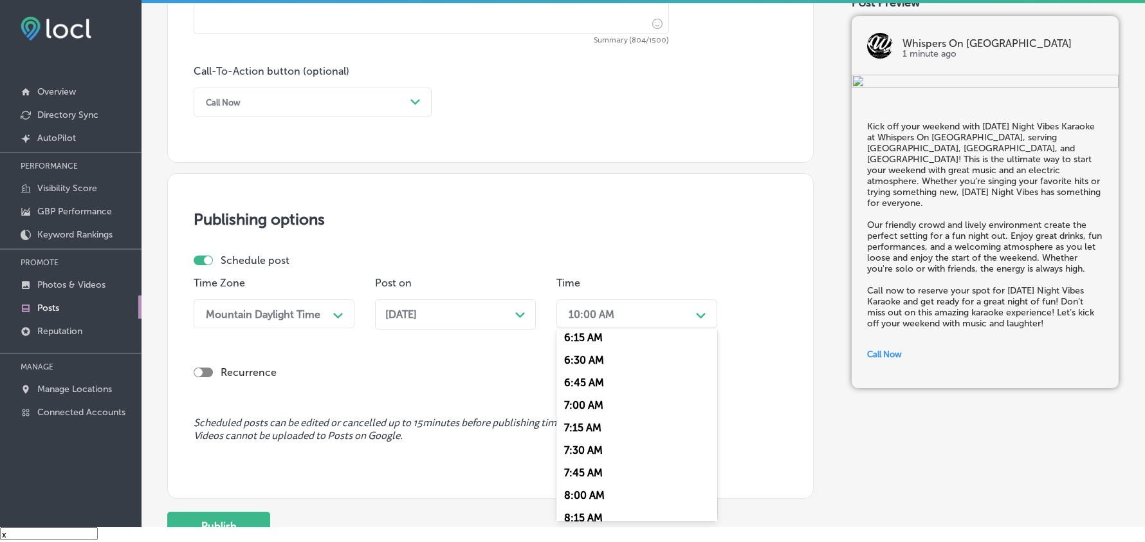
scroll to position [572, 0]
click at [581, 394] on div "7:00 AM" at bounding box center [636, 400] width 161 height 23
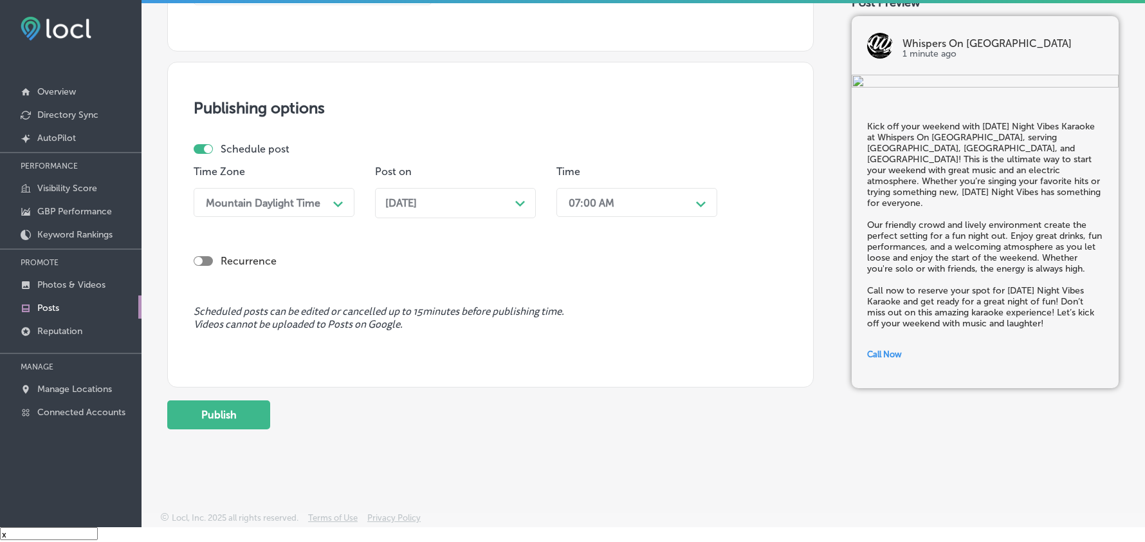
scroll to position [1001, 0]
click at [205, 414] on button "Publish" at bounding box center [218, 412] width 103 height 29
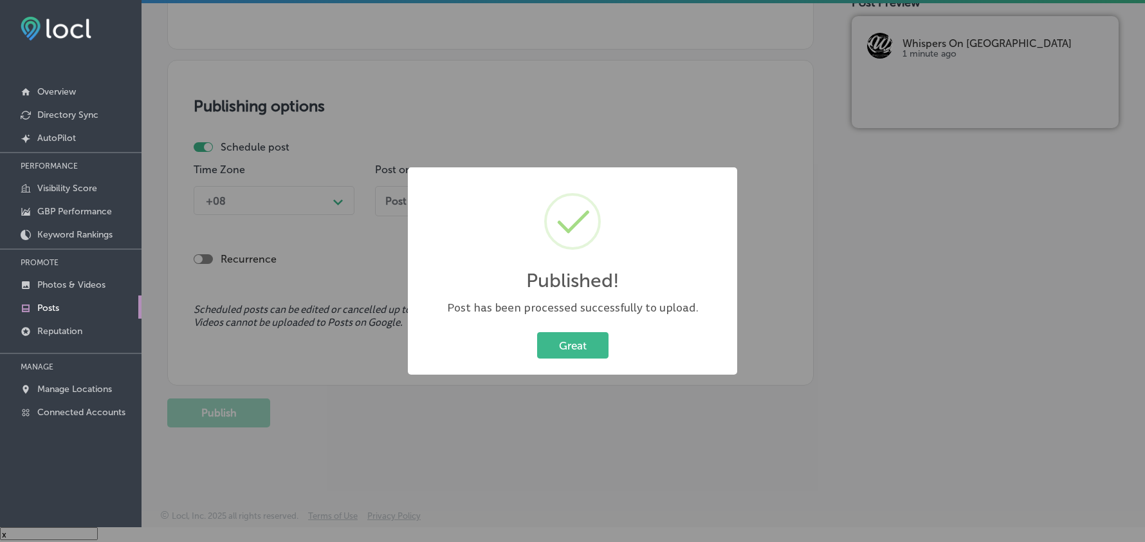
click at [583, 329] on div "Great Cancel" at bounding box center [573, 345] width 304 height 33
click at [580, 343] on button "Great" at bounding box center [572, 345] width 71 height 26
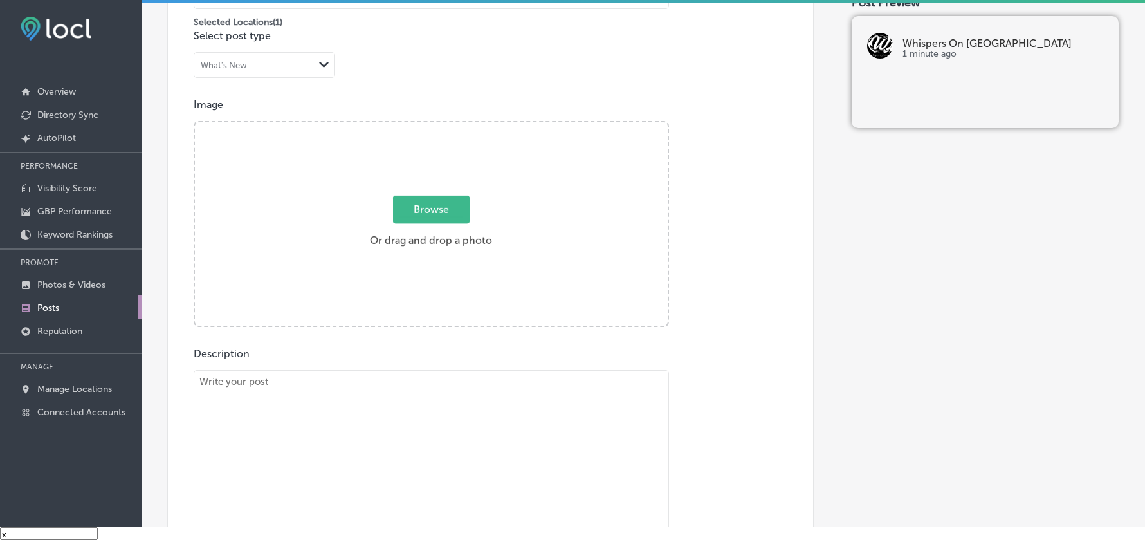
scroll to position [373, 0]
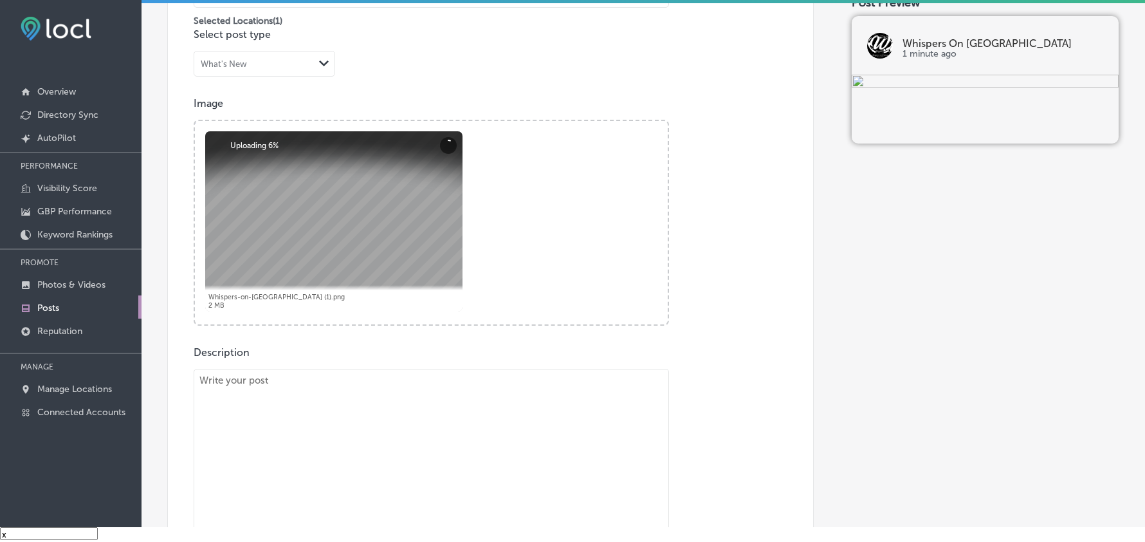
click at [359, 421] on textarea at bounding box center [431, 459] width 475 height 180
paste textarea "Step into the spotlight at Saturday Night Showcase Karaoke at Whispers On Havan…"
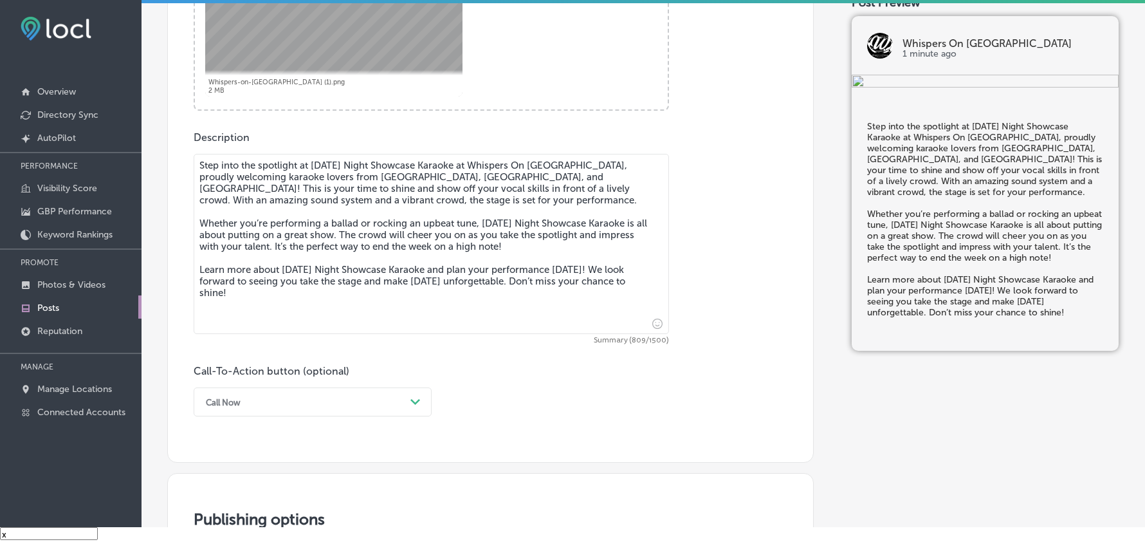
scroll to position [590, 0]
type textarea "Step into the spotlight at Saturday Night Showcase Karaoke at Whispers On Havan…"
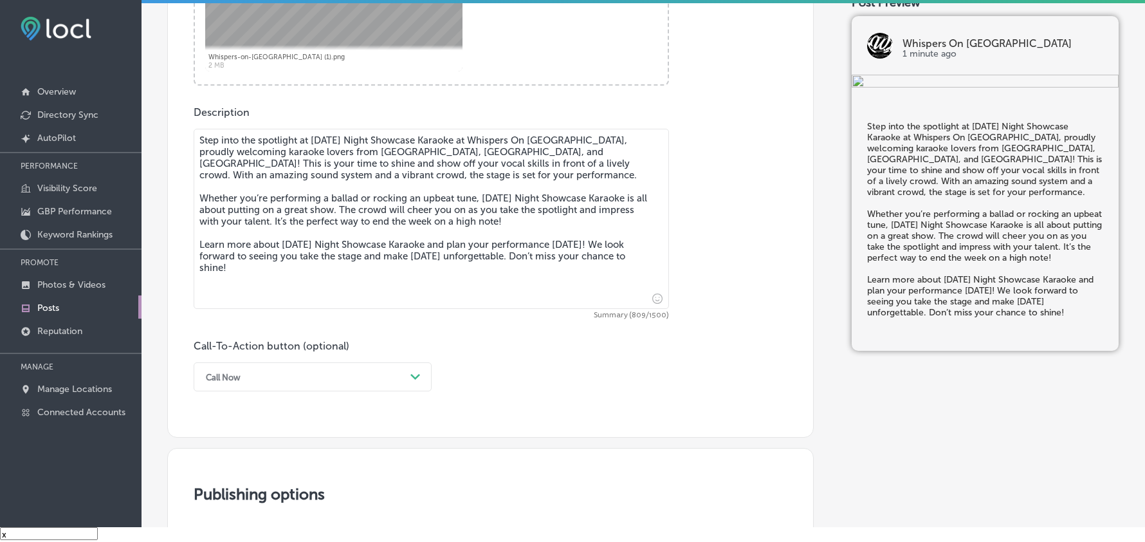
scroll to position [647, 0]
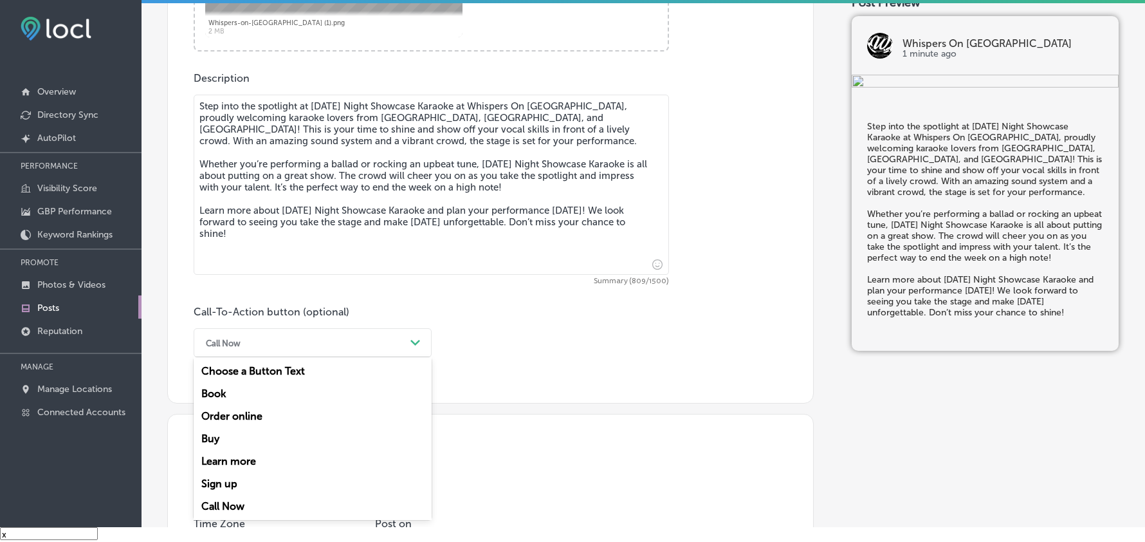
click at [288, 348] on div "Call Now" at bounding box center [302, 343] width 206 height 20
drag, startPoint x: 239, startPoint y: 461, endPoint x: 343, endPoint y: 443, distance: 105.7
click at [239, 459] on div "Learn more" at bounding box center [313, 461] width 238 height 23
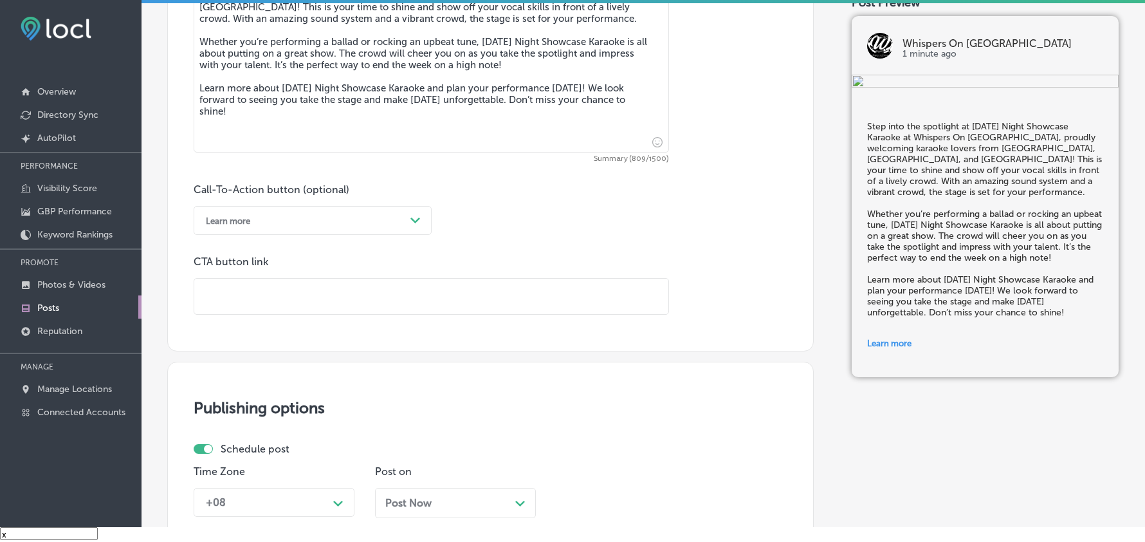
scroll to position [790, 0]
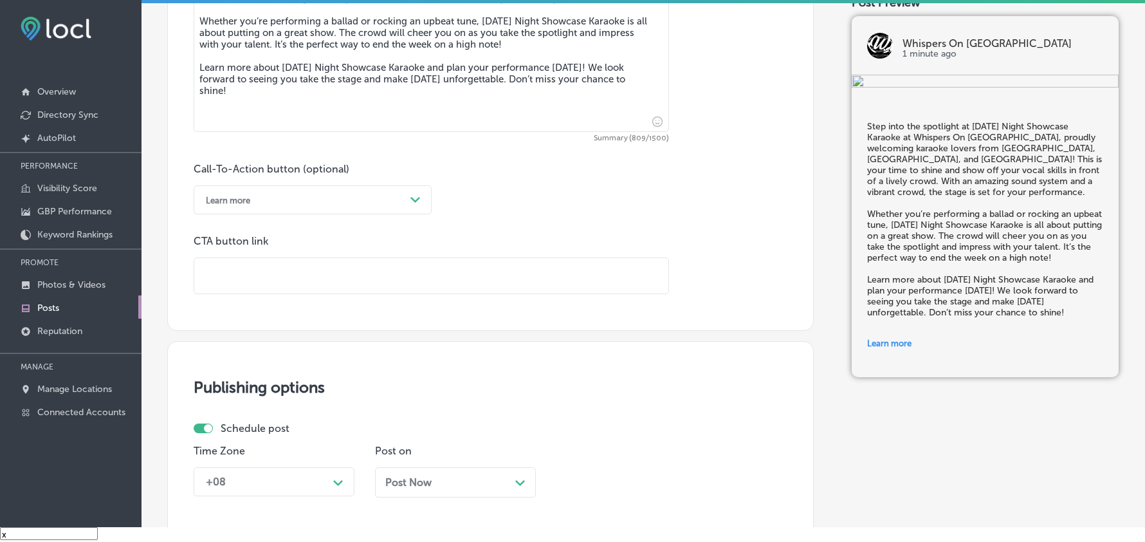
click at [274, 289] on input "text" at bounding box center [431, 275] width 474 height 35
paste input "https://www.whispersonhavana.com/"
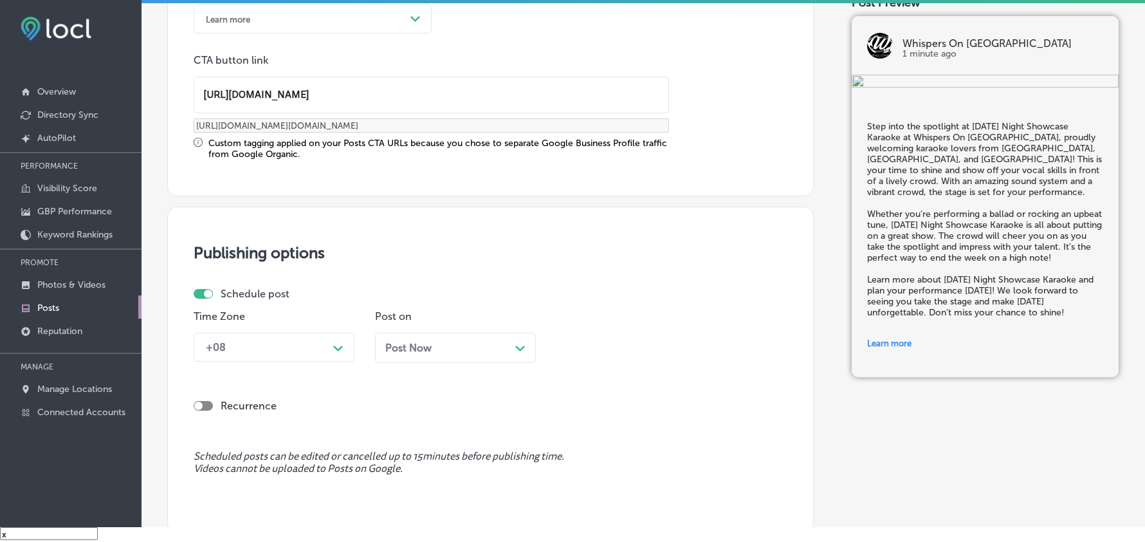
scroll to position [1019, 0]
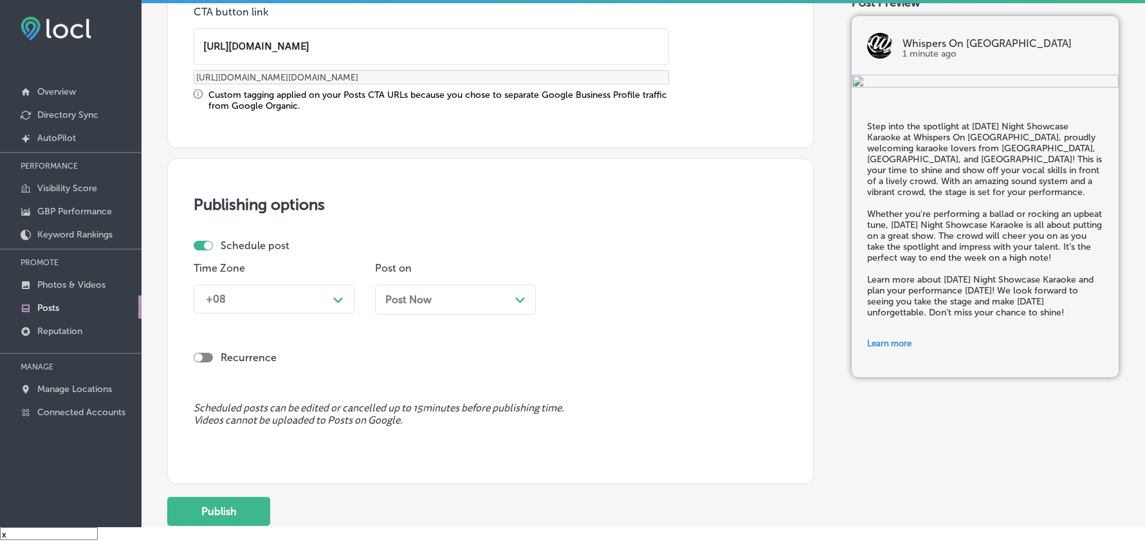
type input "https://www.whispersonhavana.com/"
click at [305, 306] on div "+08" at bounding box center [263, 299] width 129 height 23
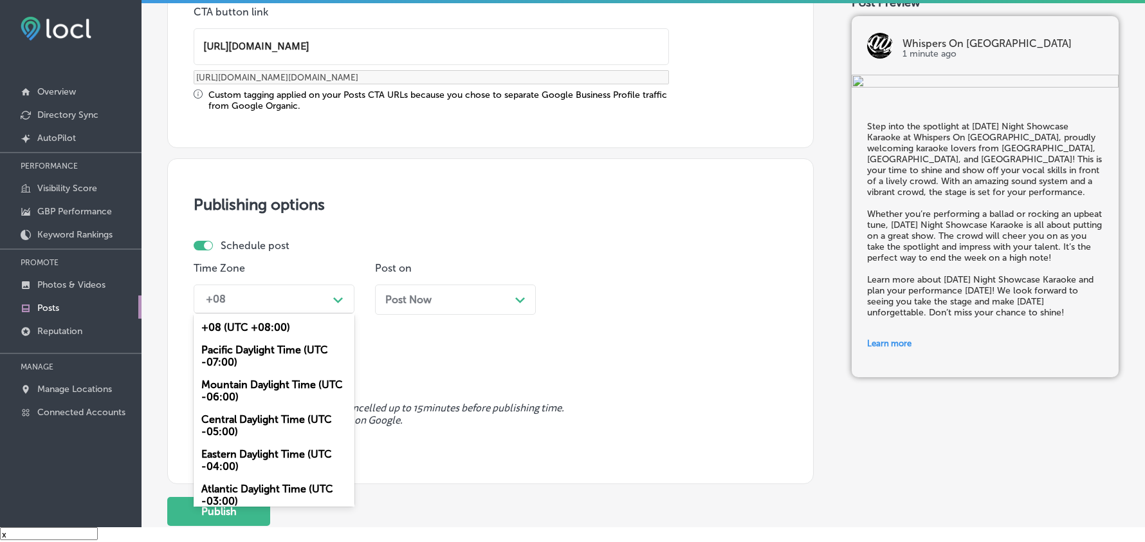
click at [260, 381] on div "Mountain Daylight Time (UTC -06:00)" at bounding box center [274, 390] width 161 height 35
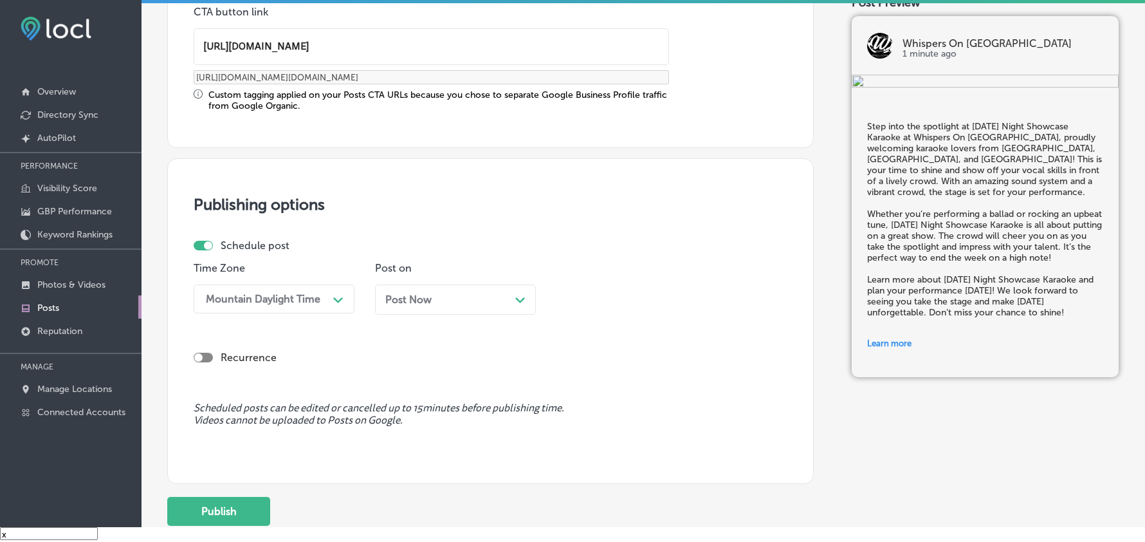
click at [446, 315] on div "Post Now Path Created with Sketch." at bounding box center [455, 299] width 161 height 30
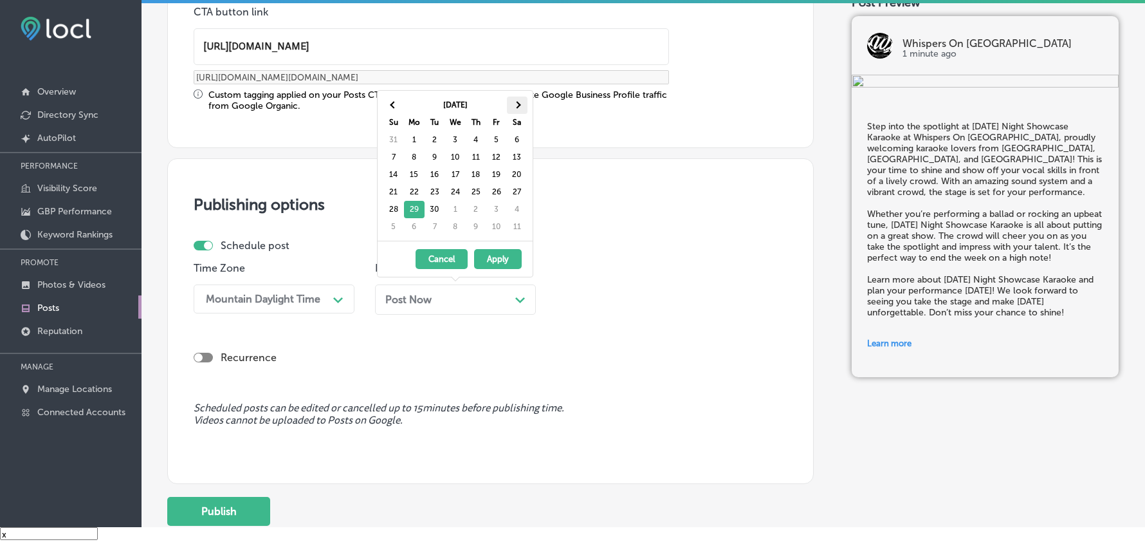
click at [521, 100] on th at bounding box center [517, 104] width 21 height 17
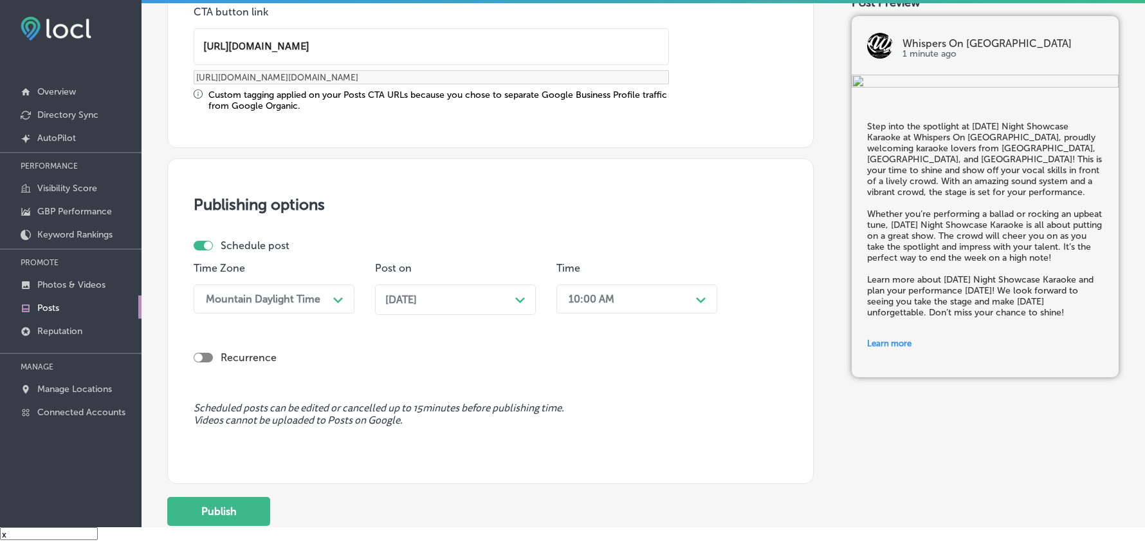
click at [583, 293] on div "10:00 AM" at bounding box center [592, 299] width 46 height 12
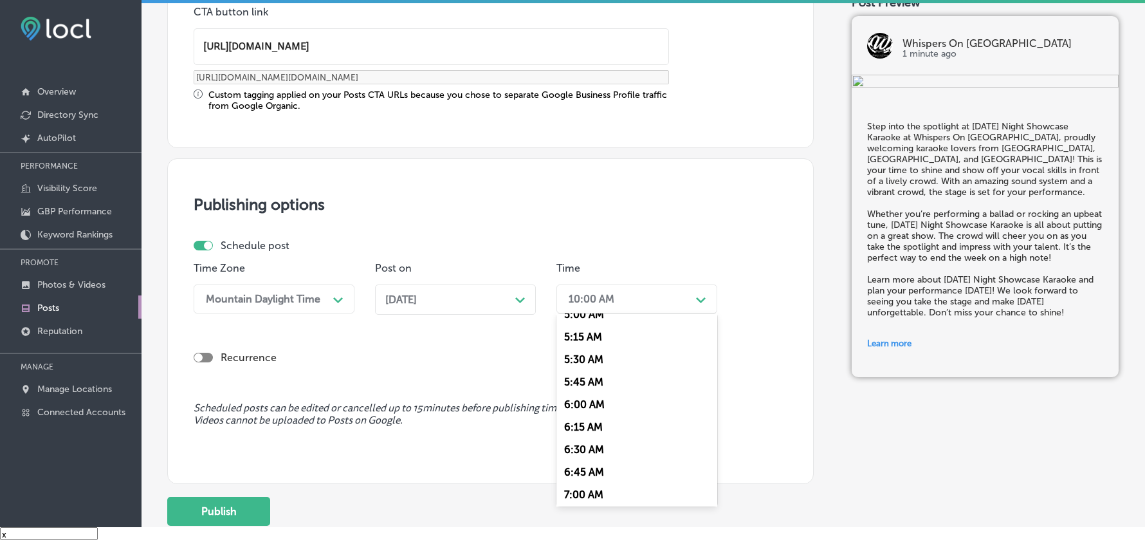
scroll to position [486, 0]
click at [593, 460] on div "7:00 AM" at bounding box center [636, 471] width 161 height 23
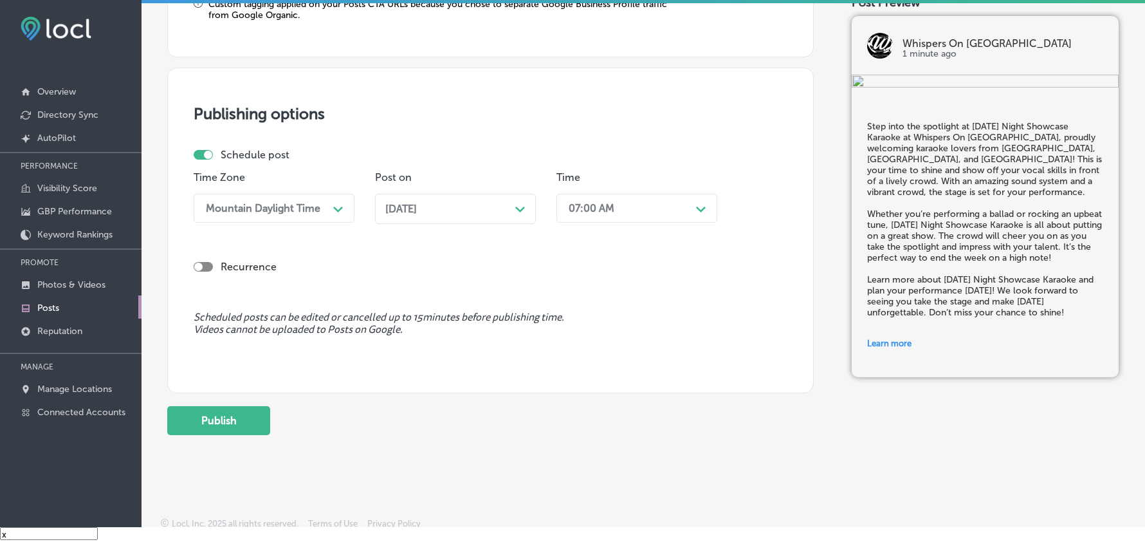
scroll to position [1117, 0]
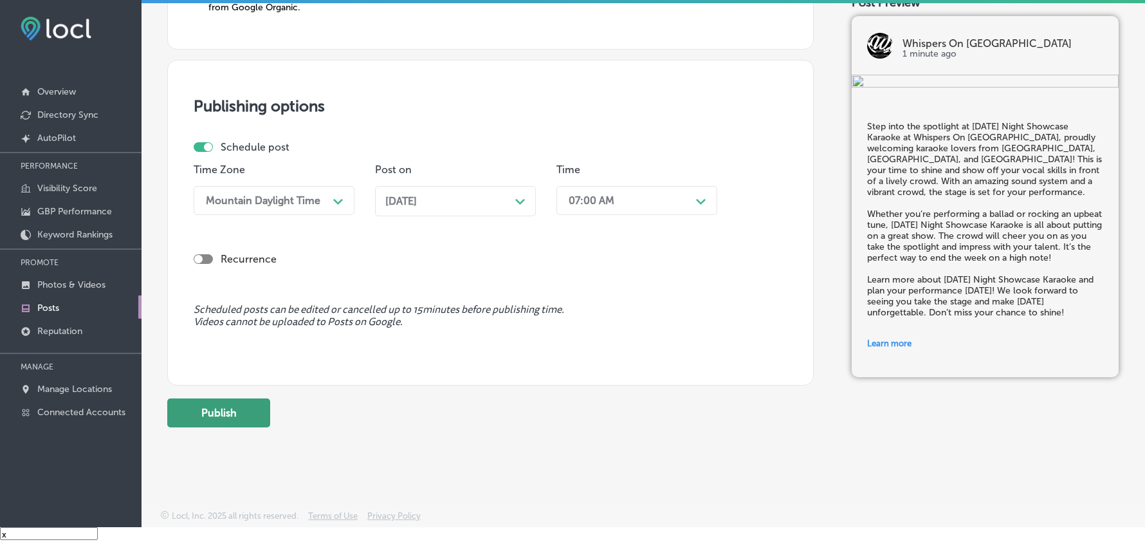
click at [222, 417] on button "Publish" at bounding box center [218, 412] width 103 height 29
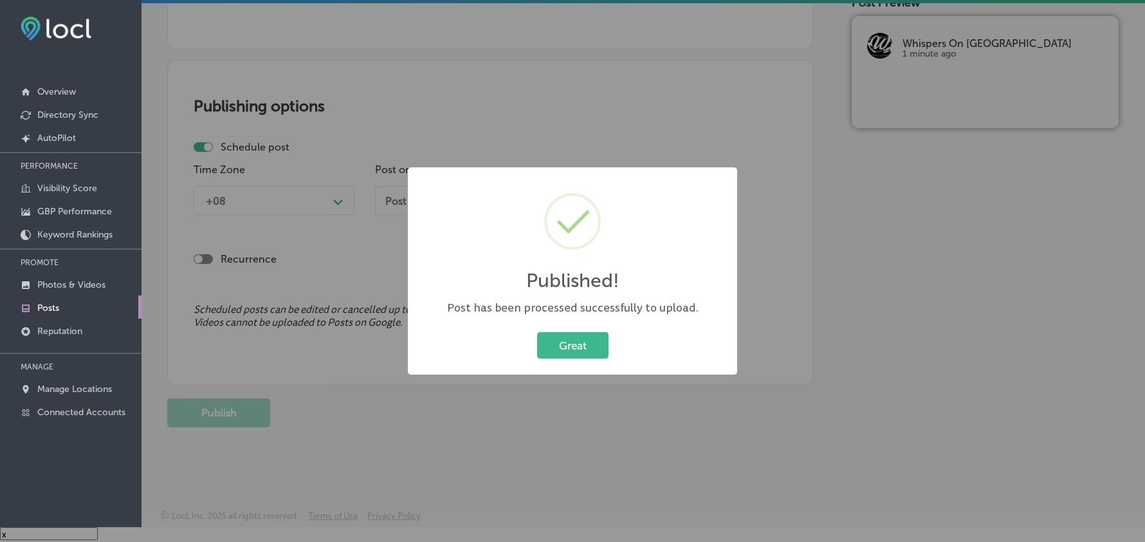
scroll to position [1001, 0]
click at [585, 342] on button "Great" at bounding box center [572, 345] width 71 height 26
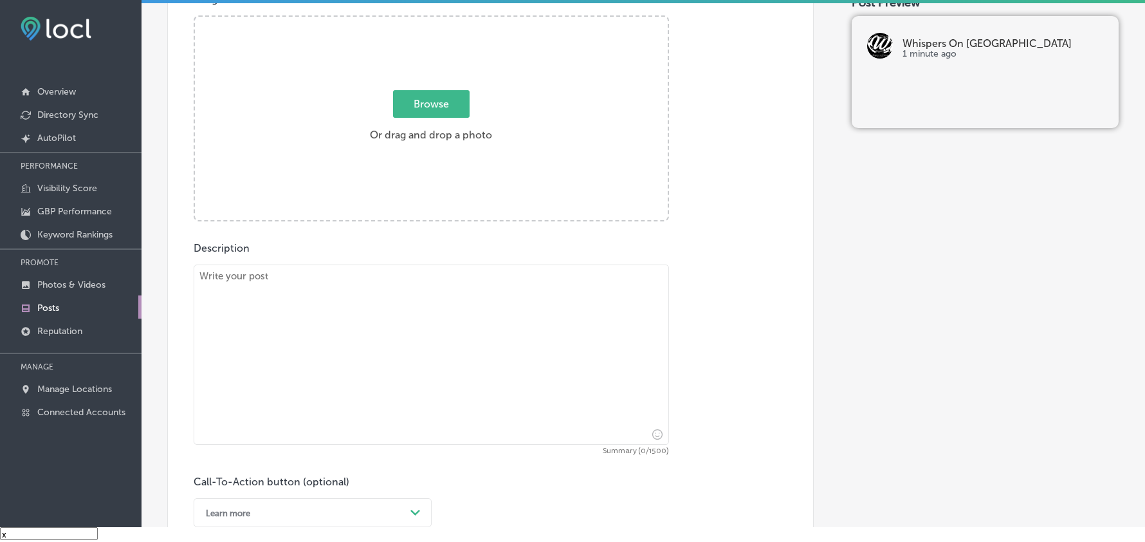
scroll to position [459, 0]
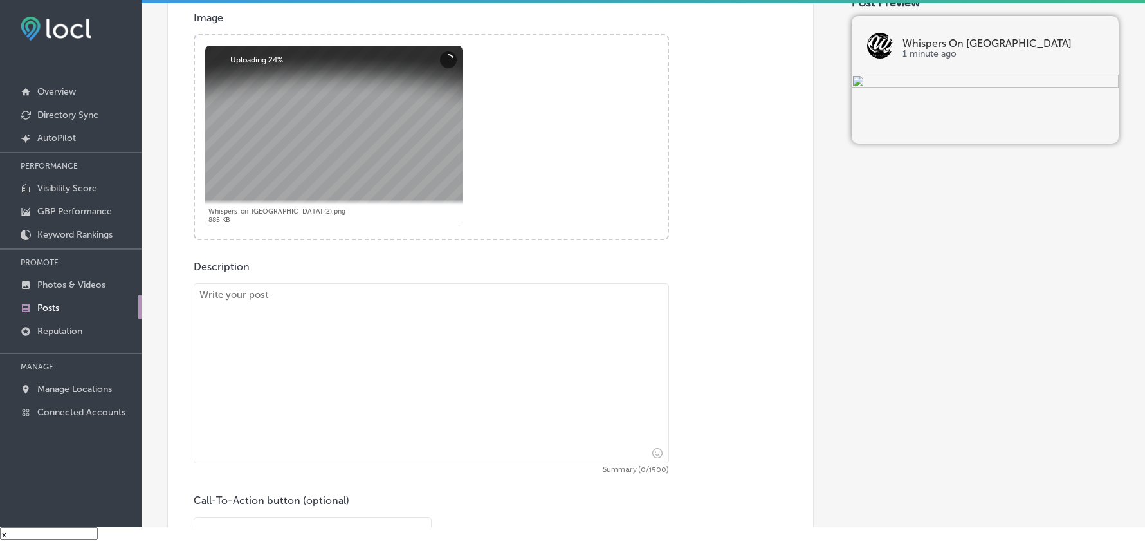
click at [314, 309] on textarea at bounding box center [431, 373] width 475 height 180
paste textarea "Wrap up your weekend with Sunday Funday Karaoke at Whispers On Havana, welcomin…"
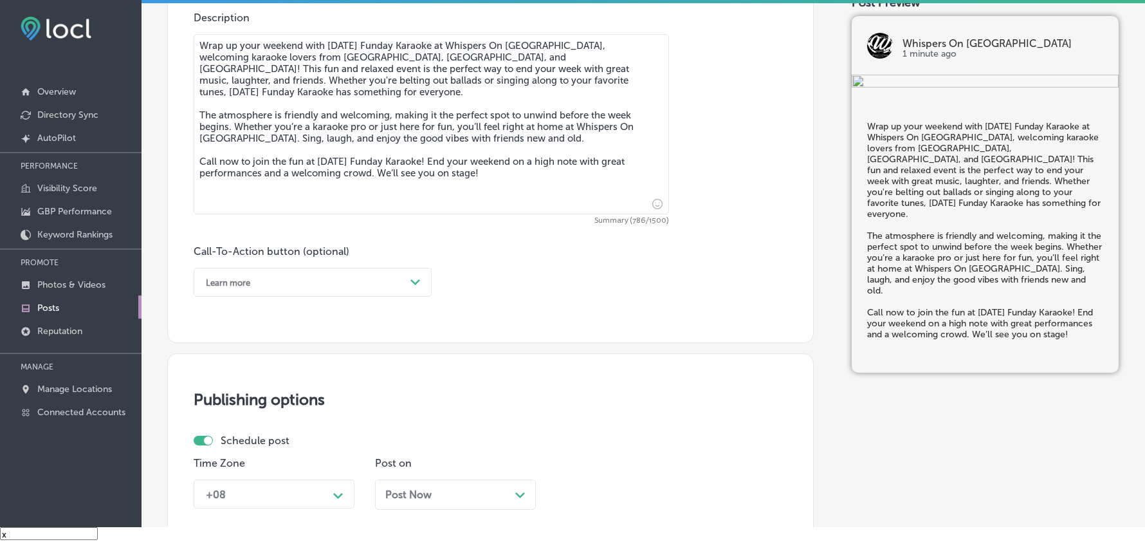
scroll to position [716, 0]
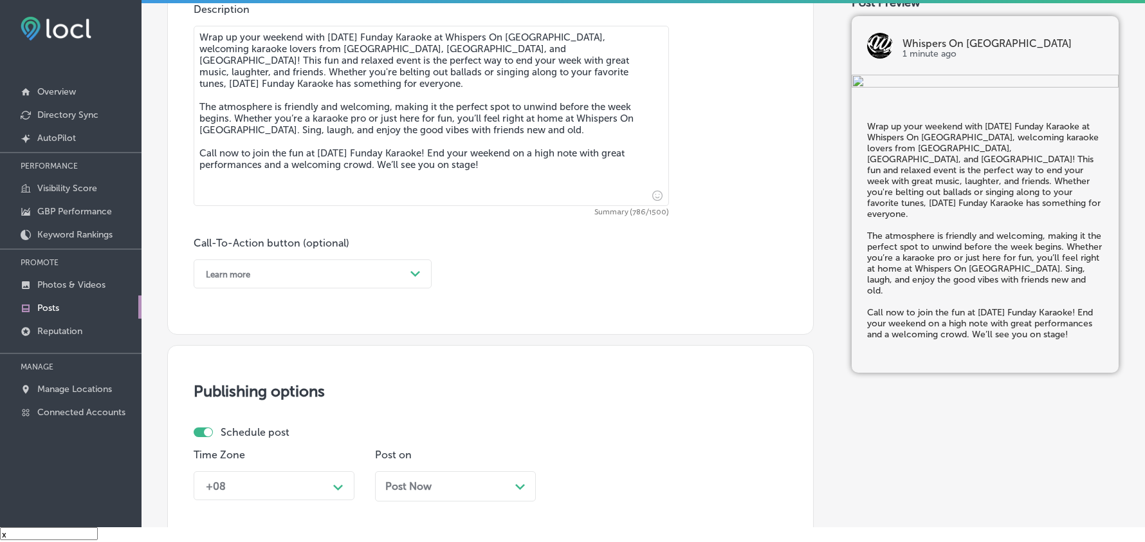
type textarea "Wrap up your weekend with Sunday Funday Karaoke at Whispers On Havana, welcomin…"
click at [301, 271] on div "Learn more" at bounding box center [302, 274] width 206 height 20
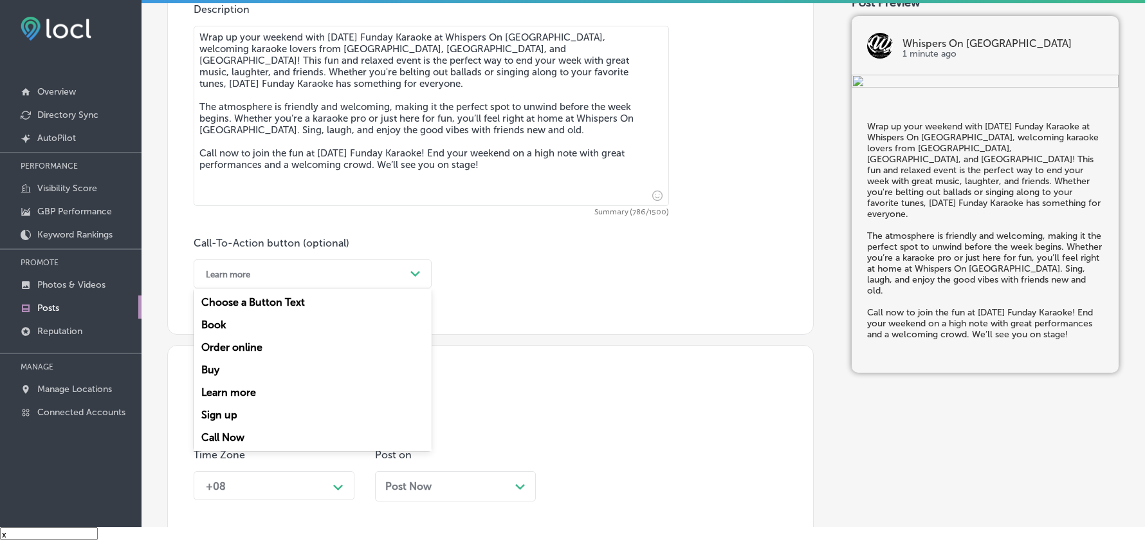
click at [235, 435] on div "Call Now" at bounding box center [313, 437] width 238 height 23
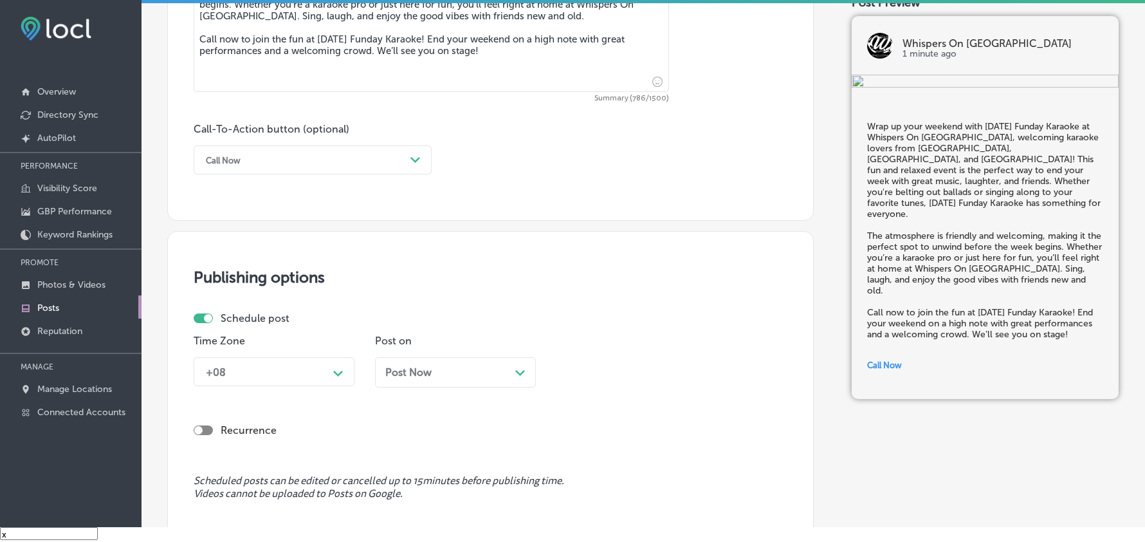
click at [302, 374] on div "+08 Path Created with Sketch." at bounding box center [274, 371] width 161 height 29
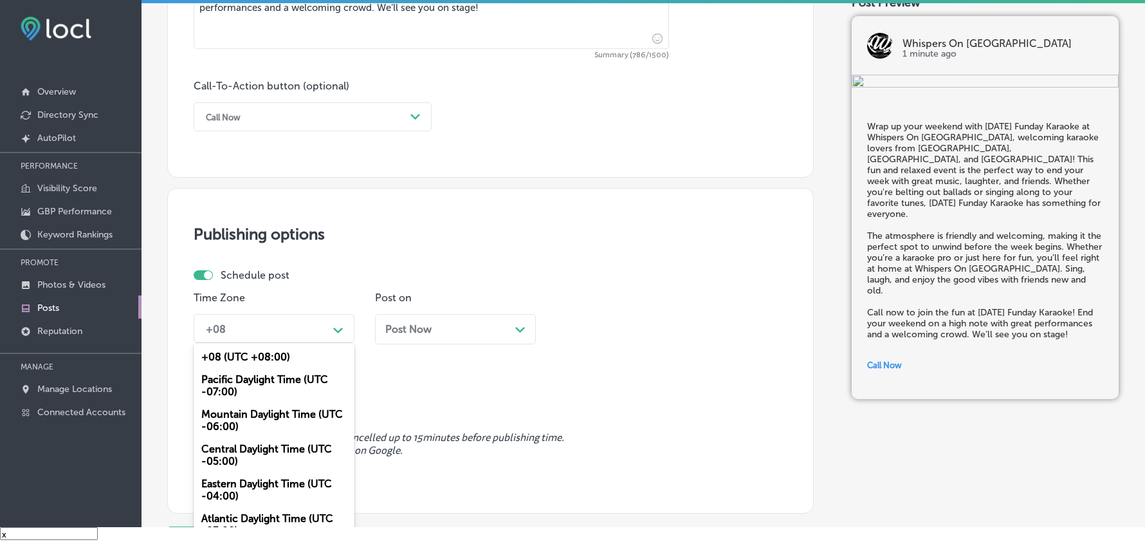
drag, startPoint x: 250, startPoint y: 430, endPoint x: 262, endPoint y: 417, distance: 17.3
click at [250, 430] on div "Mountain Daylight Time (UTC -06:00)" at bounding box center [274, 420] width 161 height 35
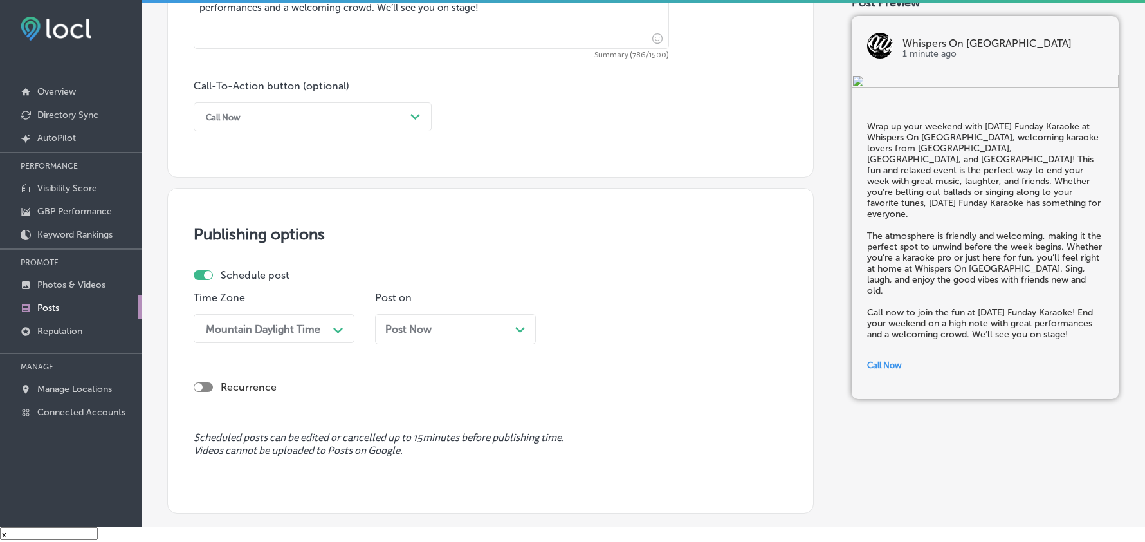
click at [474, 327] on div "Post Now Path Created with Sketch." at bounding box center [455, 329] width 140 height 12
click at [602, 329] on div "10:00 AM" at bounding box center [592, 328] width 46 height 12
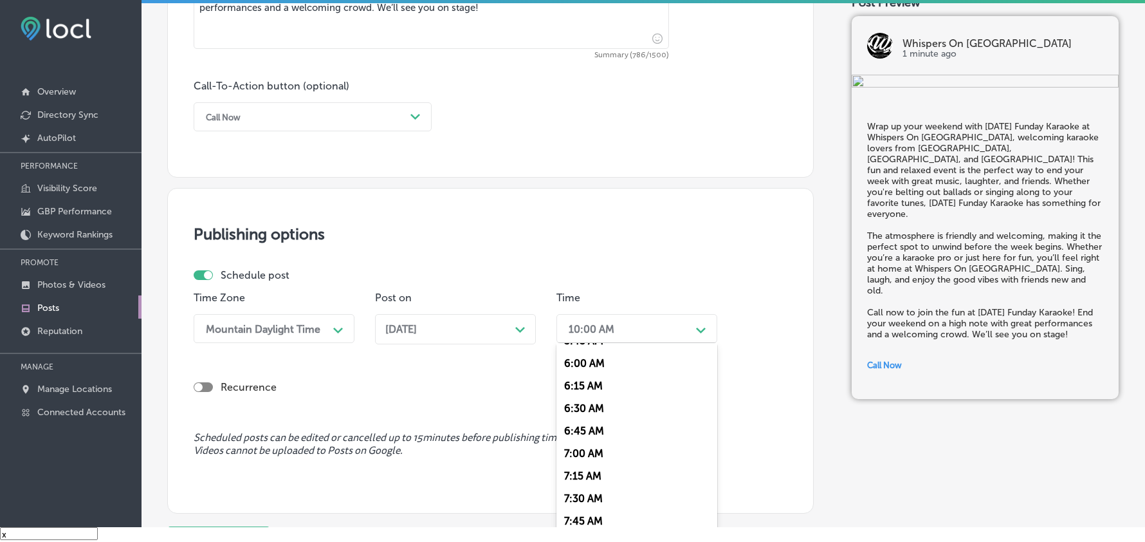
scroll to position [543, 0]
click at [575, 433] on div "7:00 AM" at bounding box center [636, 444] width 161 height 23
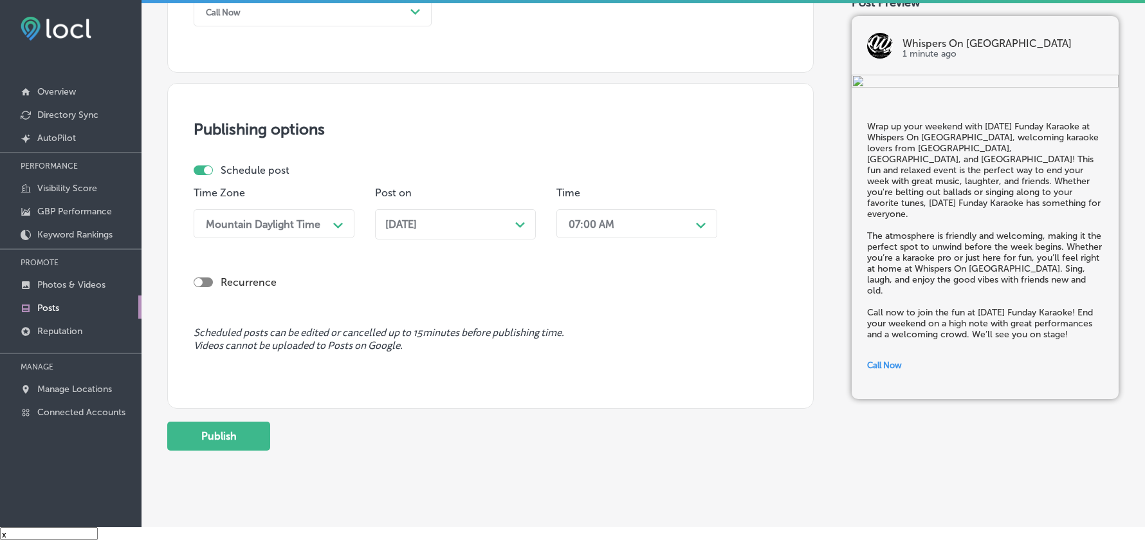
scroll to position [987, 0]
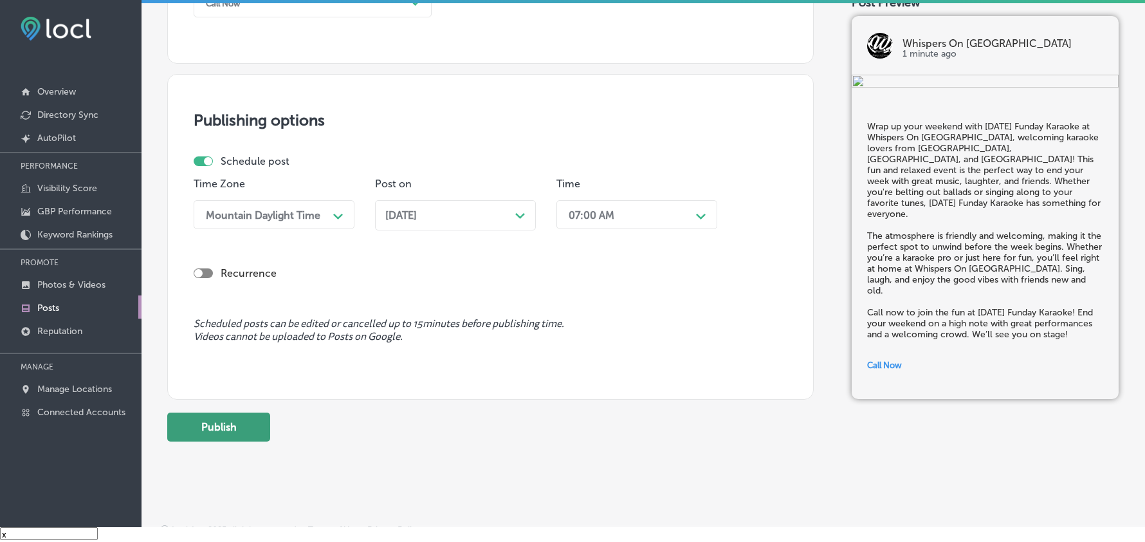
click at [220, 428] on button "Publish" at bounding box center [218, 426] width 103 height 29
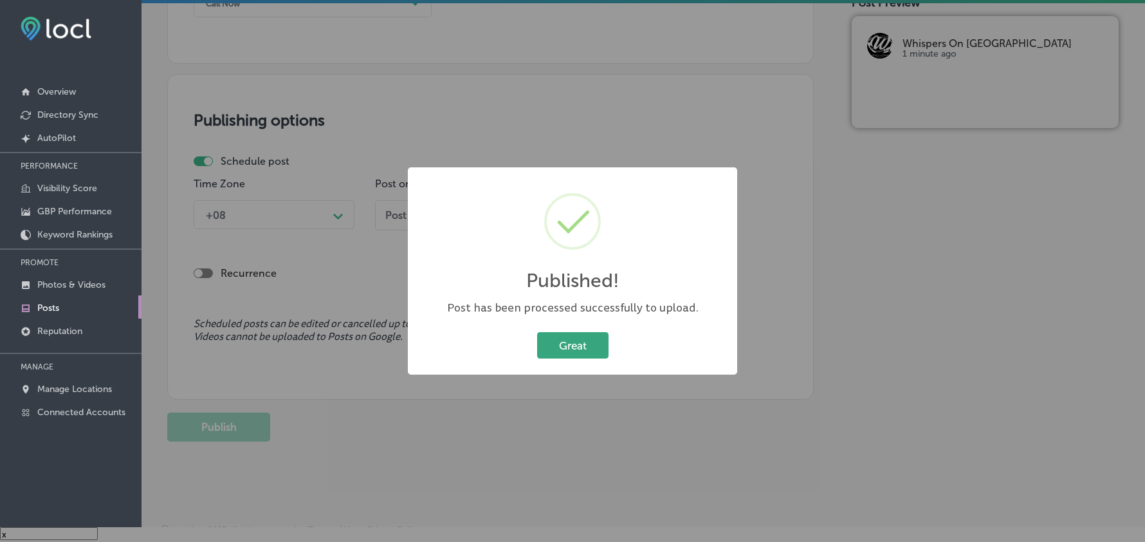
click at [593, 341] on button "Great" at bounding box center [572, 345] width 71 height 26
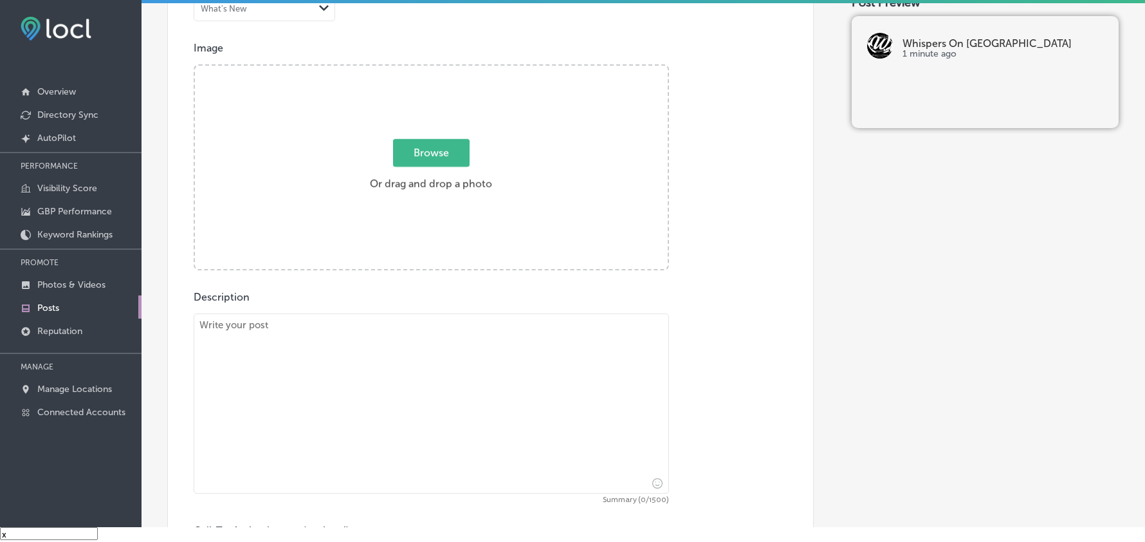
scroll to position [416, 0]
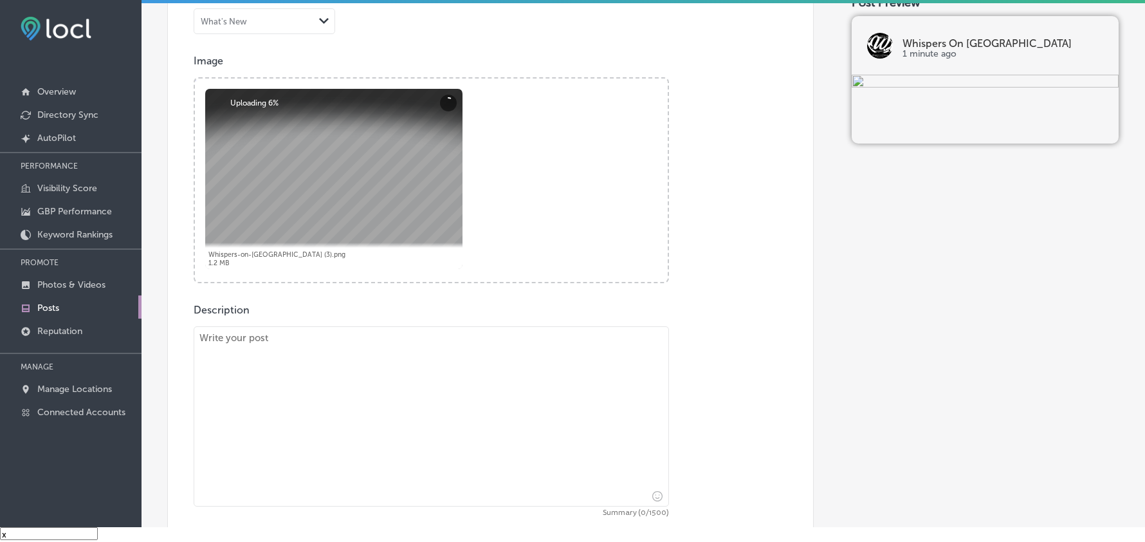
click at [315, 405] on textarea at bounding box center [431, 416] width 475 height 180
paste textarea "Say goodbye to Monday blues with Manic Monday Karaoke at Whispers On Havana, wh…"
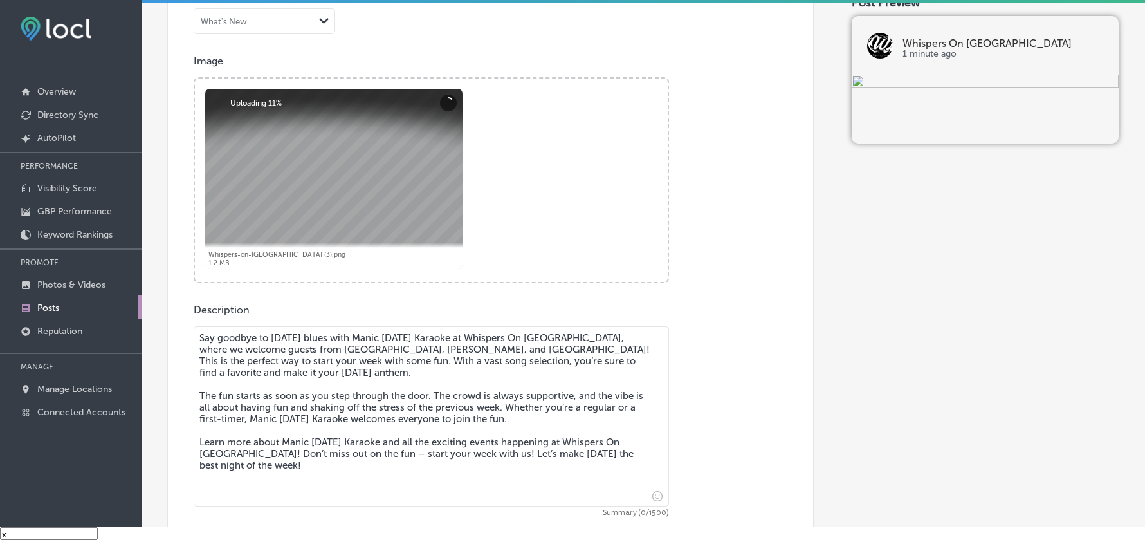
click at [334, 405] on textarea "Say goodbye to Monday blues with Manic Monday Karaoke at Whispers On Havana, wh…" at bounding box center [431, 416] width 475 height 180
paste textarea "Say goodbye to Monday blues with Manic Monday Karaoke at Whispers On Havana, wh…"
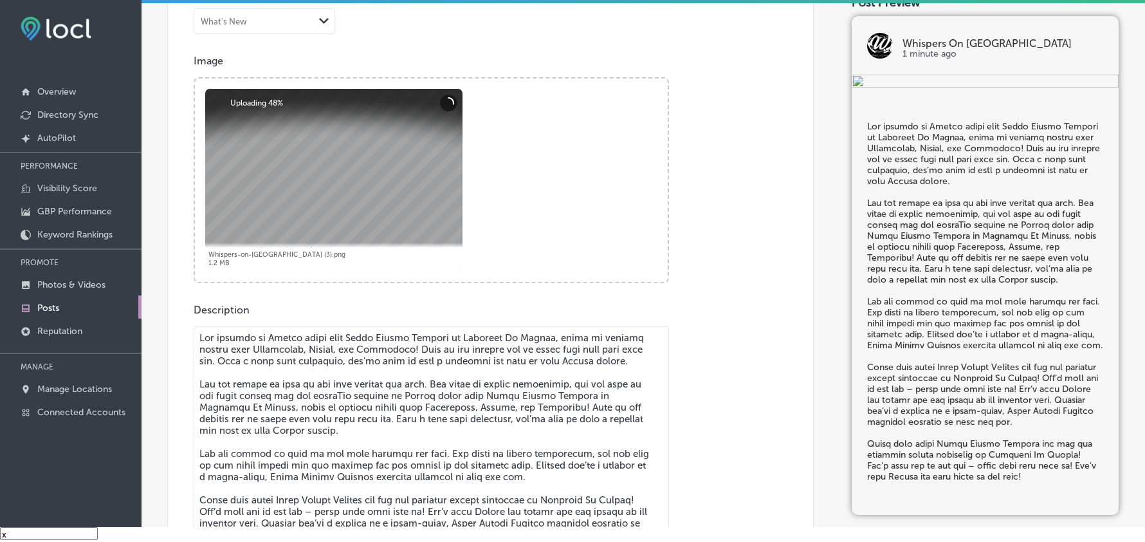
scroll to position [652, 0]
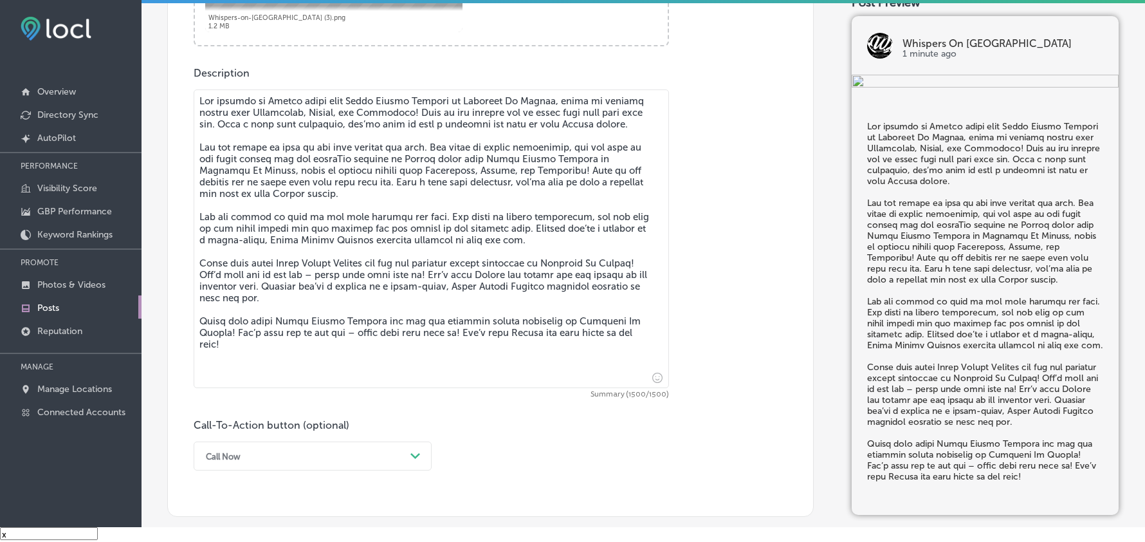
type textarea "Say goodbye to Monday blues with Manic Monday Karaoke at Whispers On Havana, wh…"
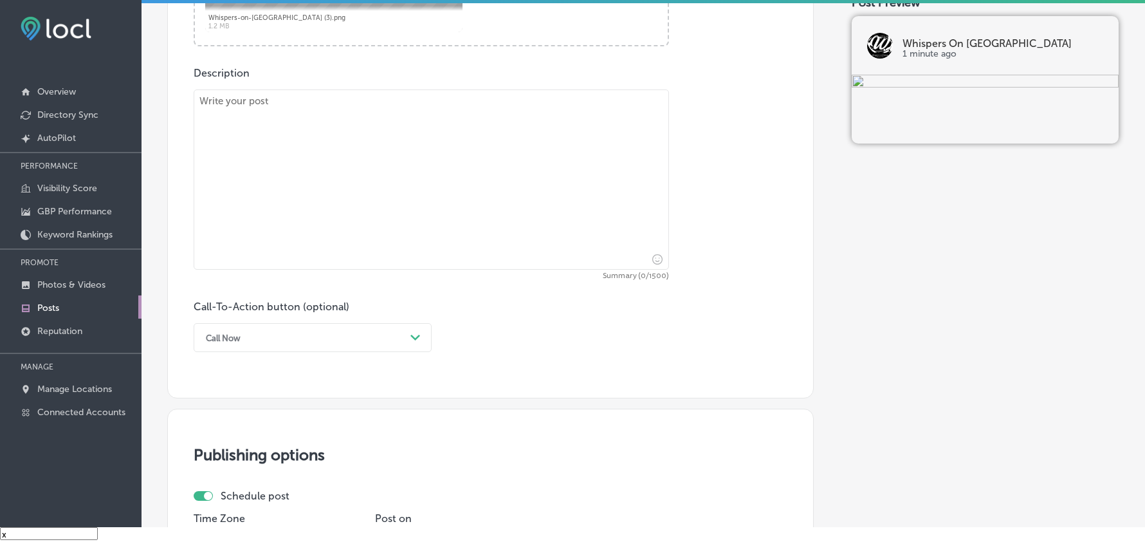
click at [381, 208] on textarea at bounding box center [431, 179] width 475 height 180
paste textarea "Say goodbye to Monday blues with Manic Monday Karaoke at Whispers On Havana, wh…"
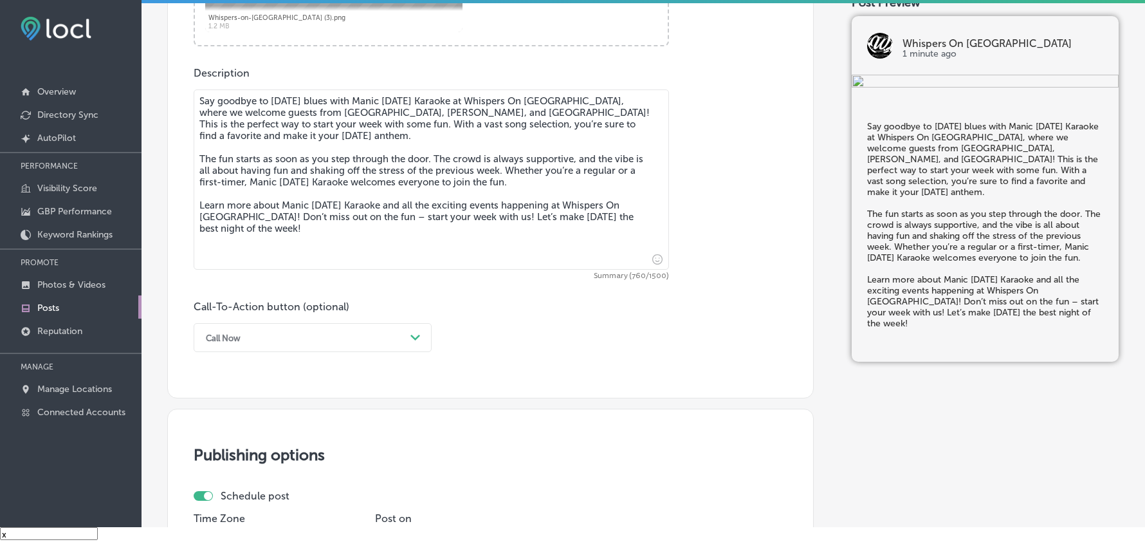
type textarea "Say goodbye to Monday blues with Manic Monday Karaoke at Whispers On Havana, wh…"
click at [355, 342] on div "Call Now" at bounding box center [302, 337] width 206 height 20
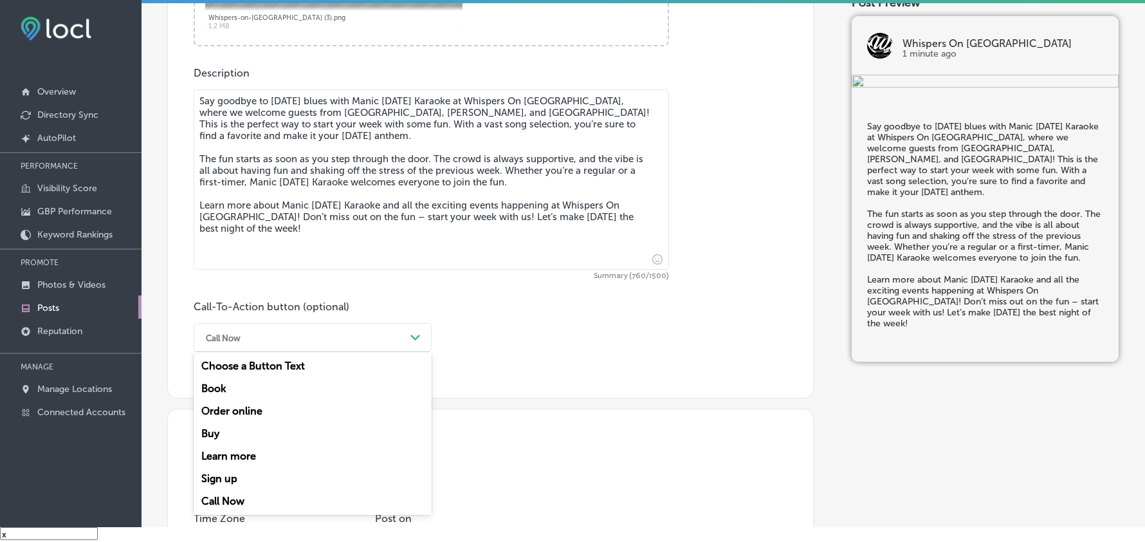
click at [224, 459] on div "Learn more" at bounding box center [313, 455] width 238 height 23
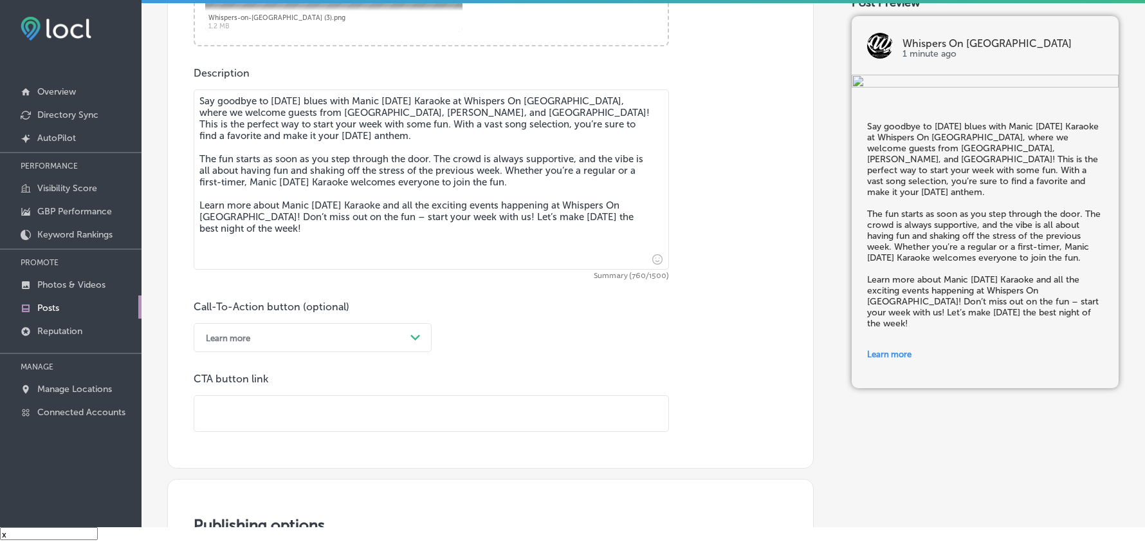
click at [269, 406] on input "text" at bounding box center [431, 413] width 474 height 35
paste input "https://www.whispersonhavana.com/"
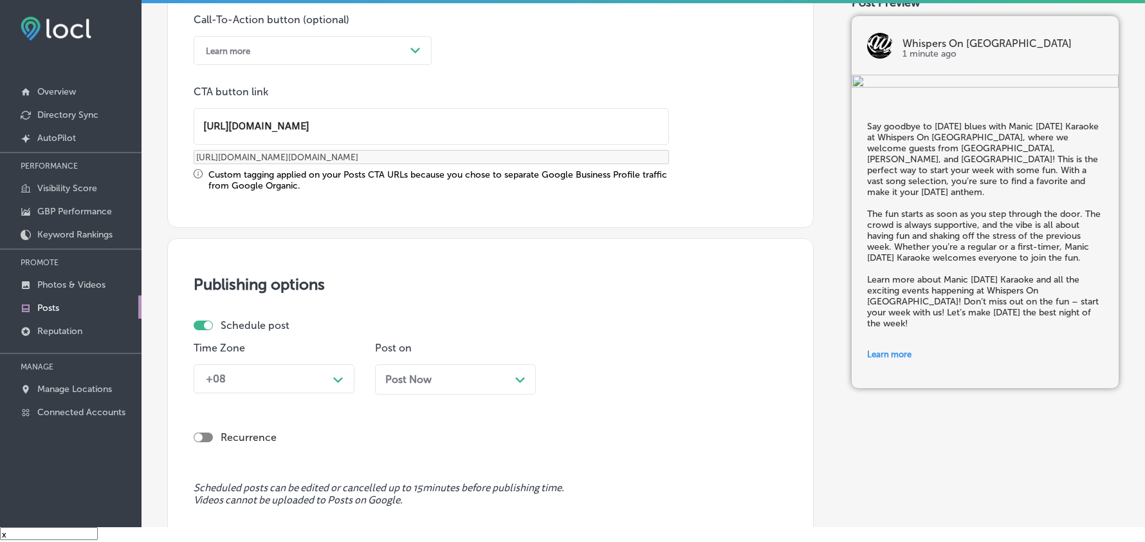
type input "https://www.whispersonhavana.com/"
click at [329, 383] on div "+08 Path Created with Sketch." at bounding box center [274, 378] width 161 height 29
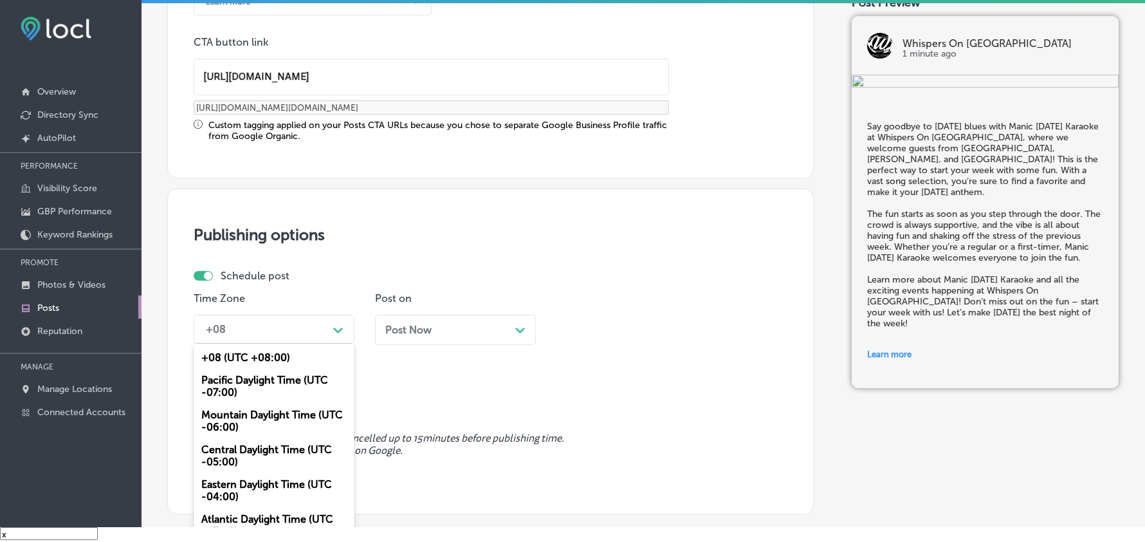
click at [241, 421] on div "Mountain Daylight Time (UTC -06:00)" at bounding box center [274, 420] width 161 height 35
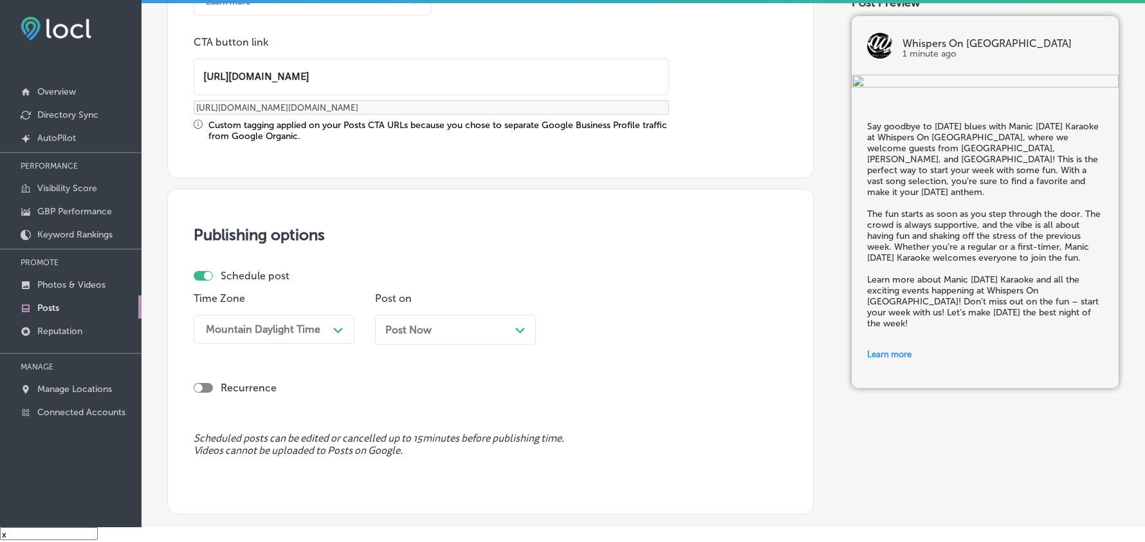
click at [451, 317] on div "Post Now Path Created with Sketch." at bounding box center [455, 330] width 161 height 30
click at [621, 333] on div "10:00 AM" at bounding box center [626, 329] width 129 height 23
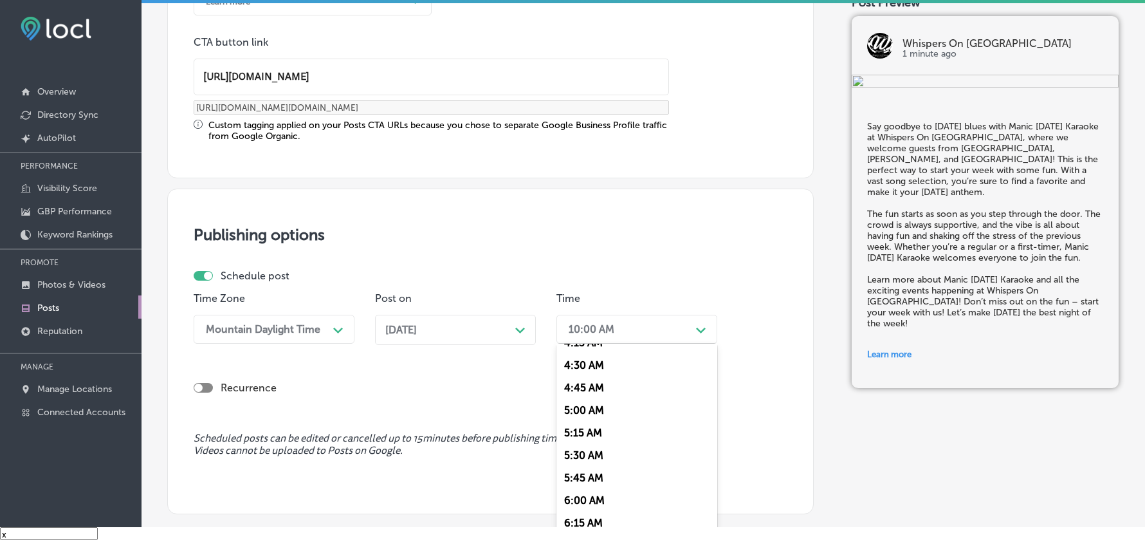
scroll to position [486, 0]
click at [600, 490] on div "7:00 AM" at bounding box center [636, 501] width 161 height 23
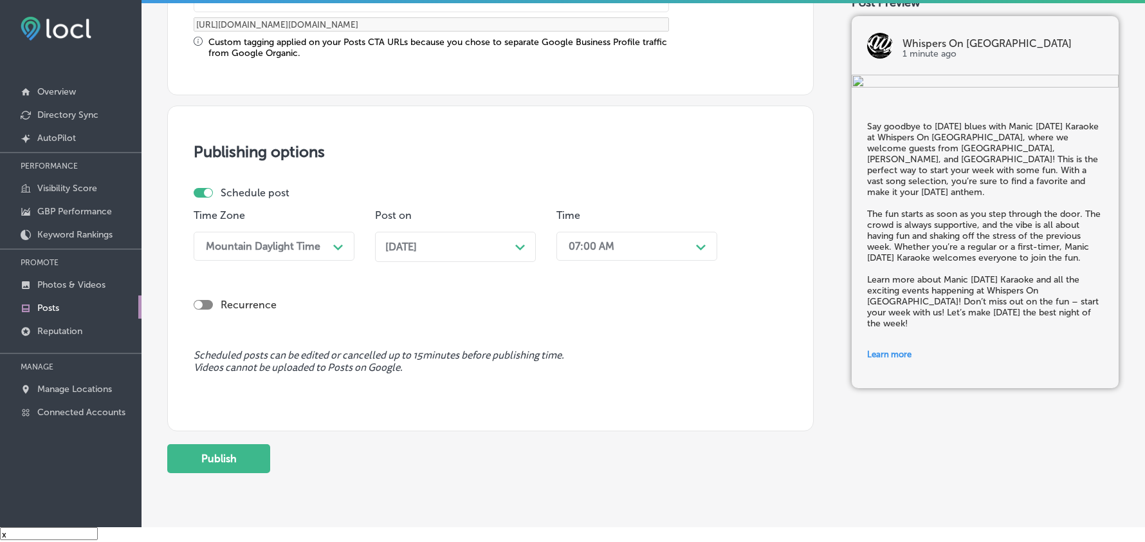
scroll to position [1074, 0]
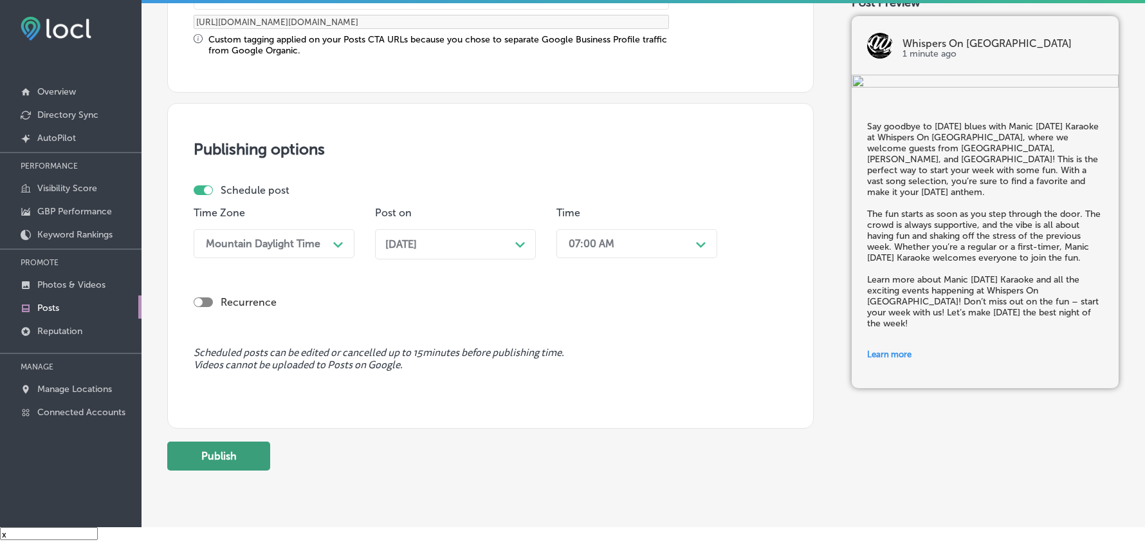
click at [248, 445] on button "Publish" at bounding box center [218, 455] width 103 height 29
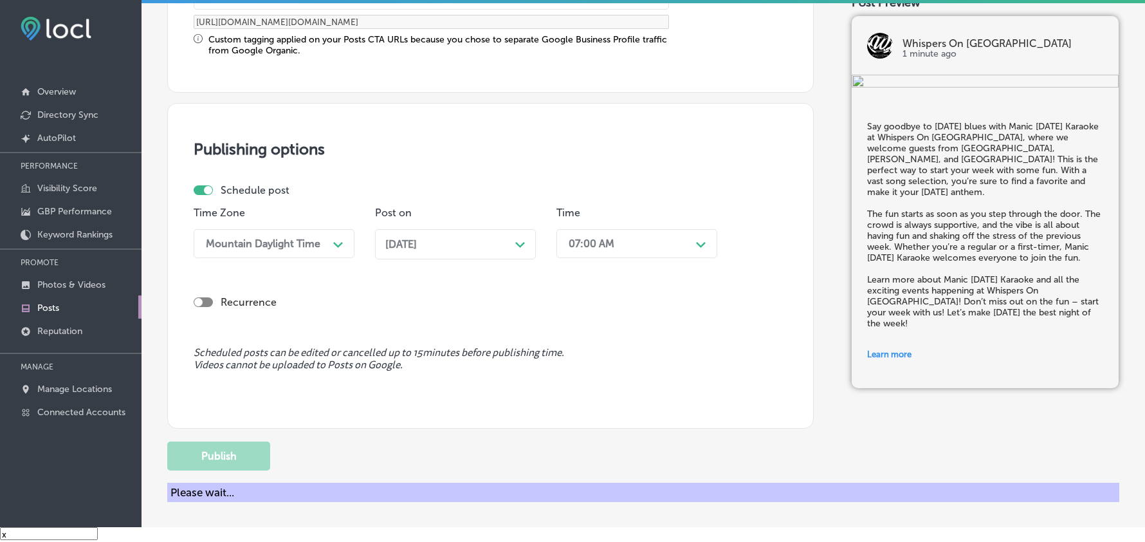
scroll to position [1001, 0]
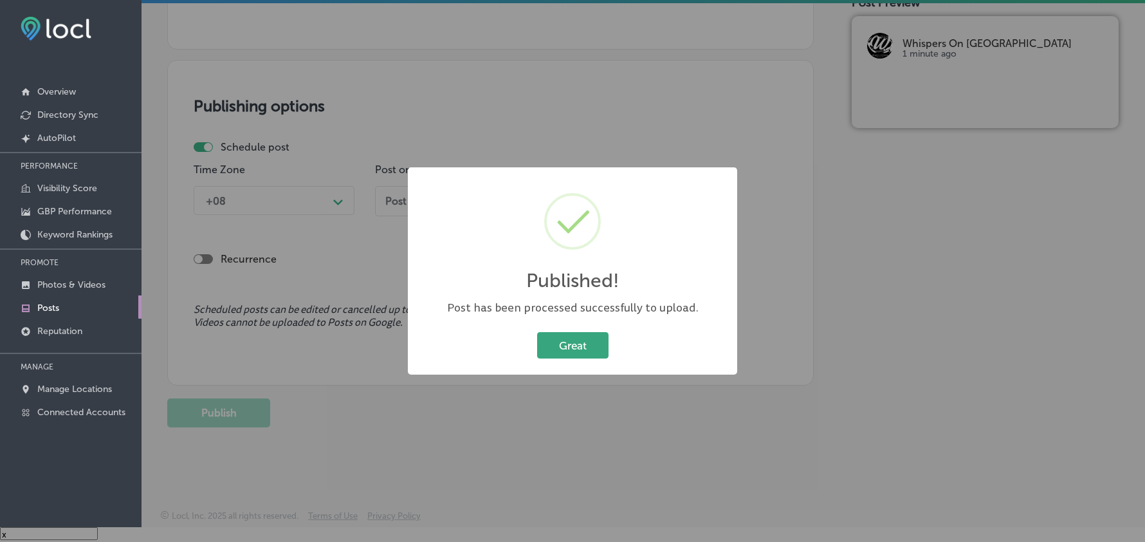
click at [562, 351] on button "Great" at bounding box center [572, 345] width 71 height 26
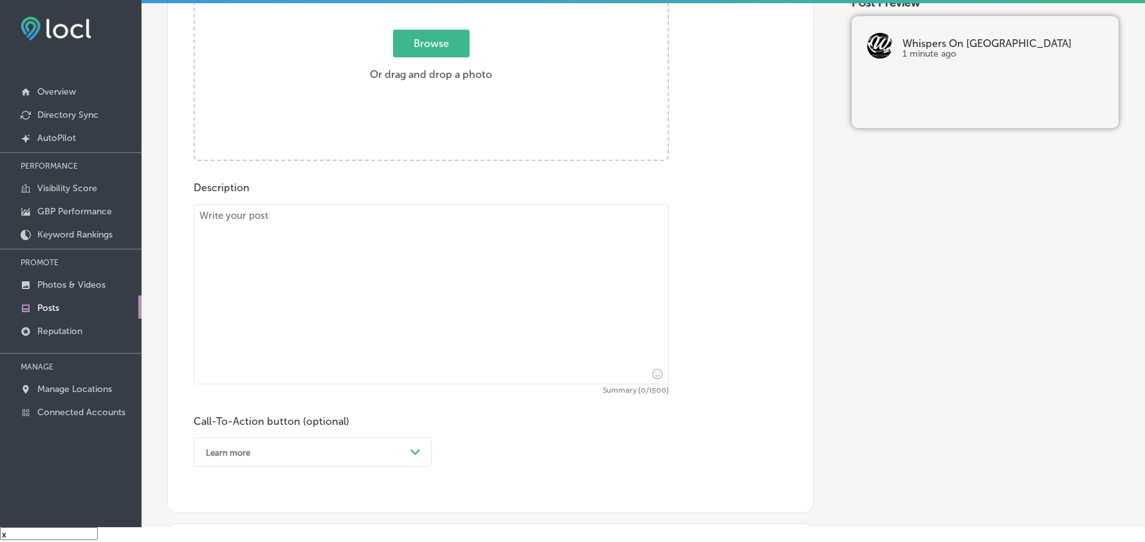
scroll to position [487, 0]
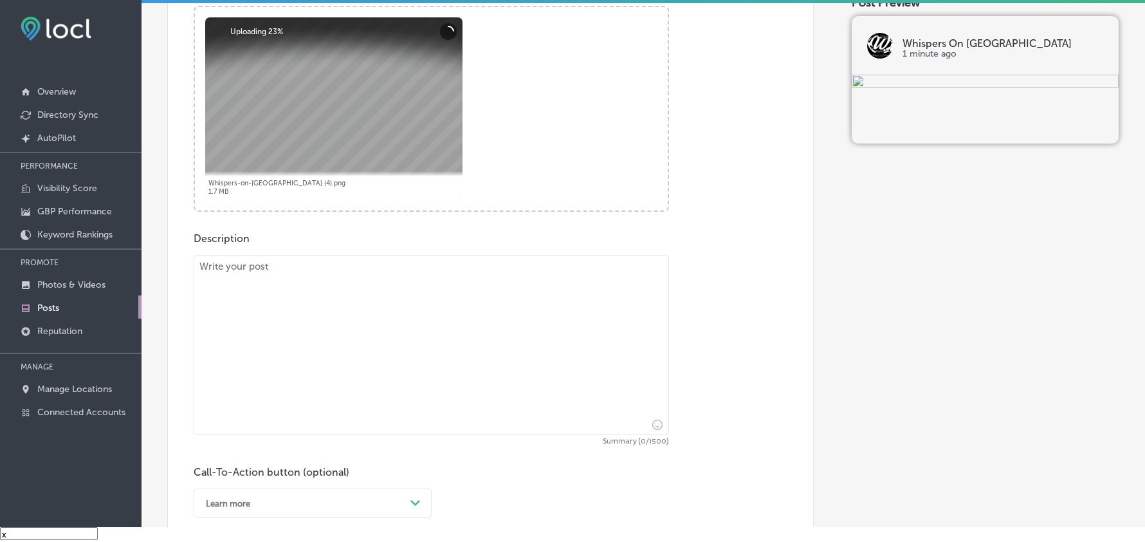
click at [287, 322] on textarea at bounding box center [431, 345] width 475 height 180
paste textarea "Get your week rolling with Tune-Up Tuesday Karaoke at Whispers On Havana, where…"
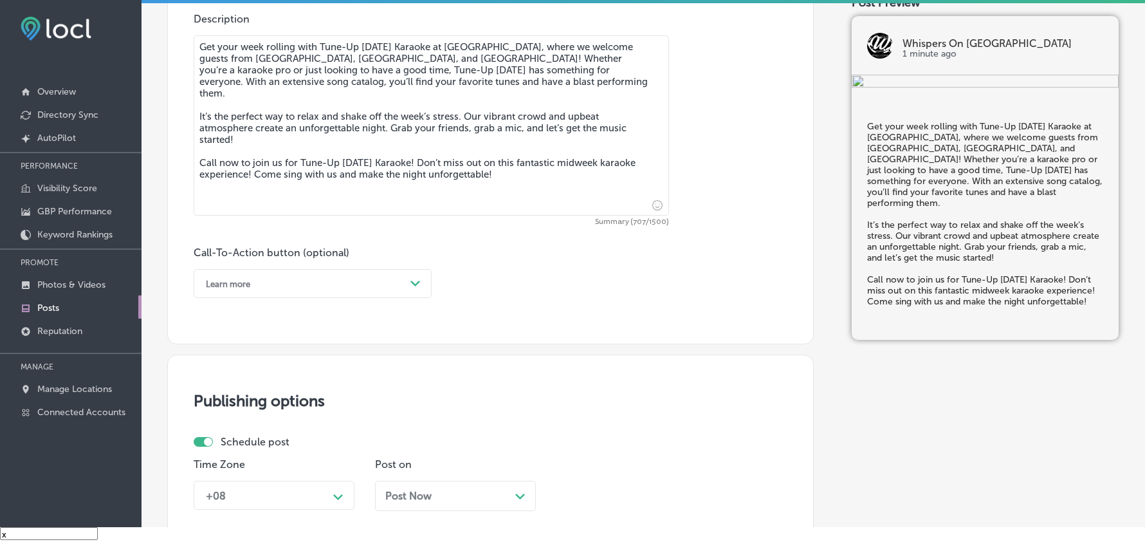
scroll to position [715, 0]
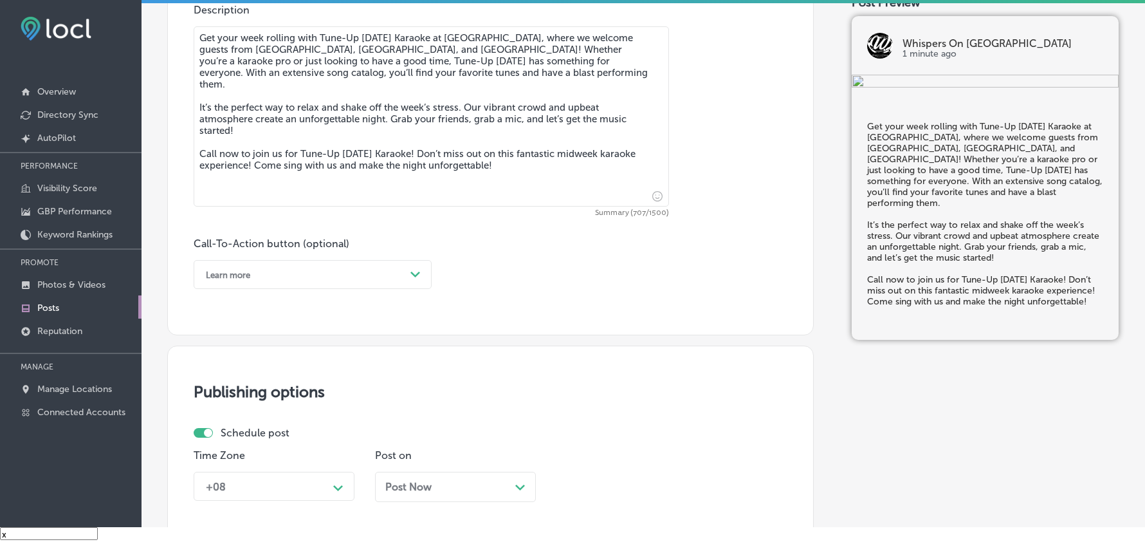
type textarea "Get your week rolling with Tune-Up Tuesday Karaoke at Whispers On Havana, where…"
click at [260, 279] on div "Learn more" at bounding box center [302, 274] width 206 height 20
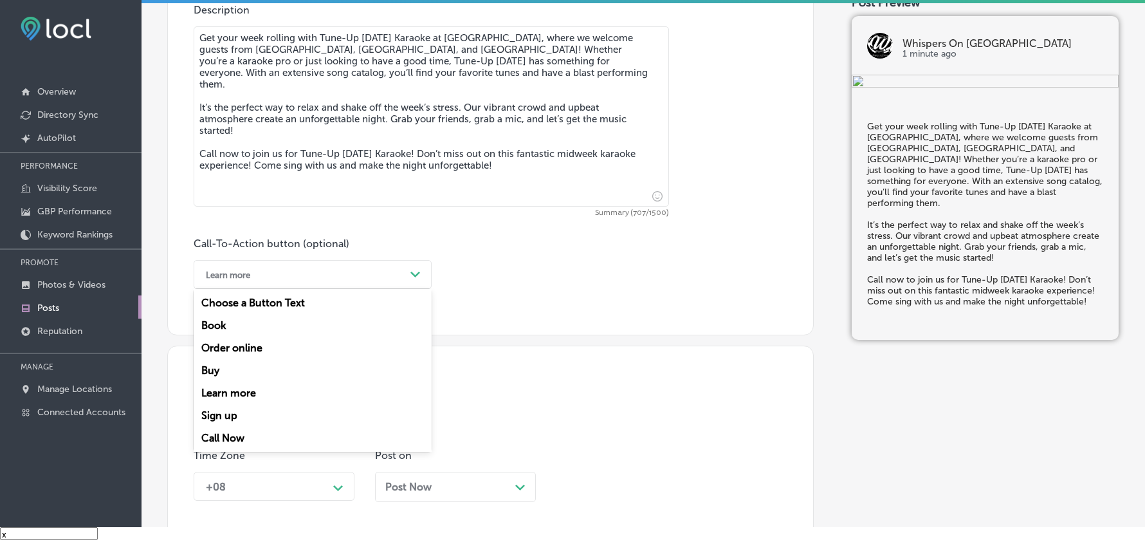
click at [230, 428] on div "Call Now" at bounding box center [313, 437] width 238 height 23
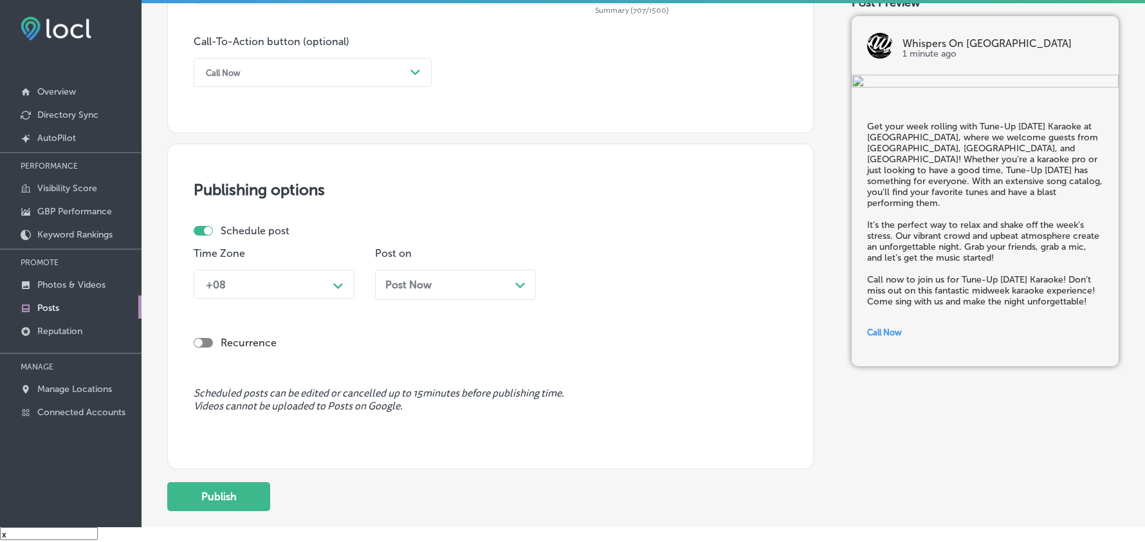
scroll to position [944, 0]
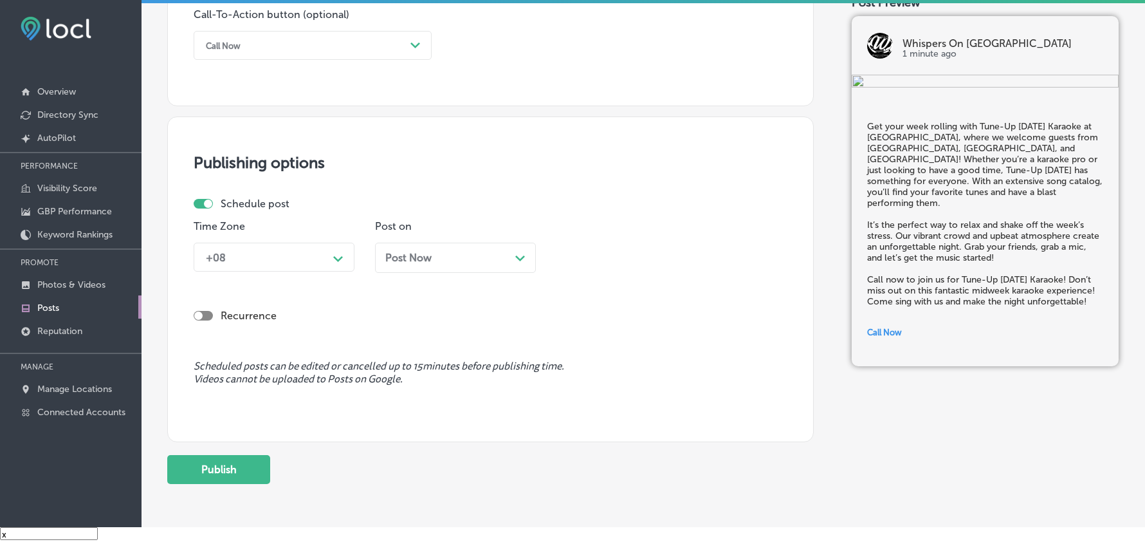
click at [311, 257] on div "+08" at bounding box center [263, 257] width 129 height 23
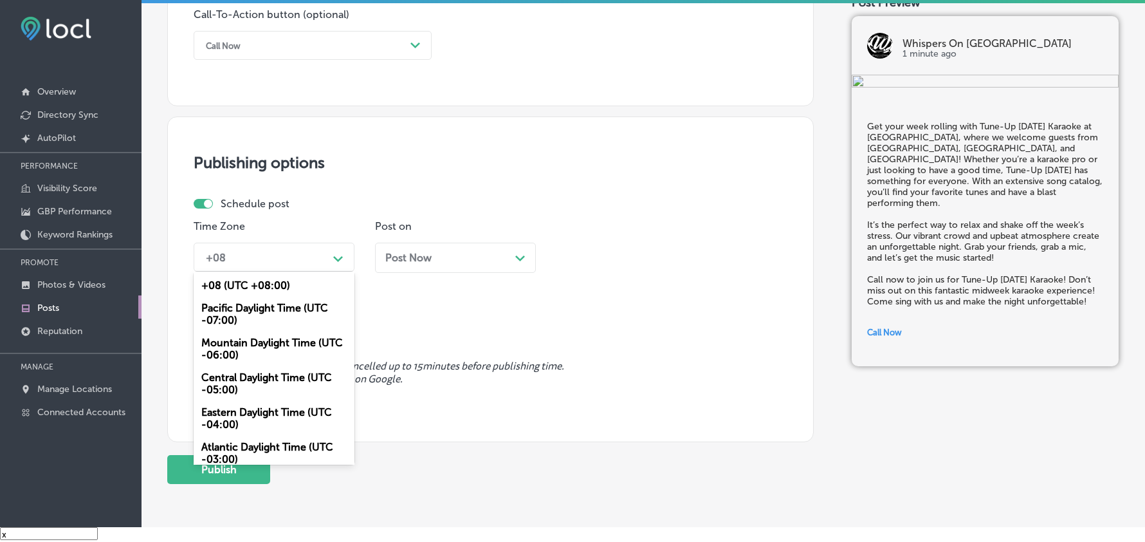
click at [242, 346] on div "Mountain Daylight Time (UTC -06:00)" at bounding box center [274, 348] width 161 height 35
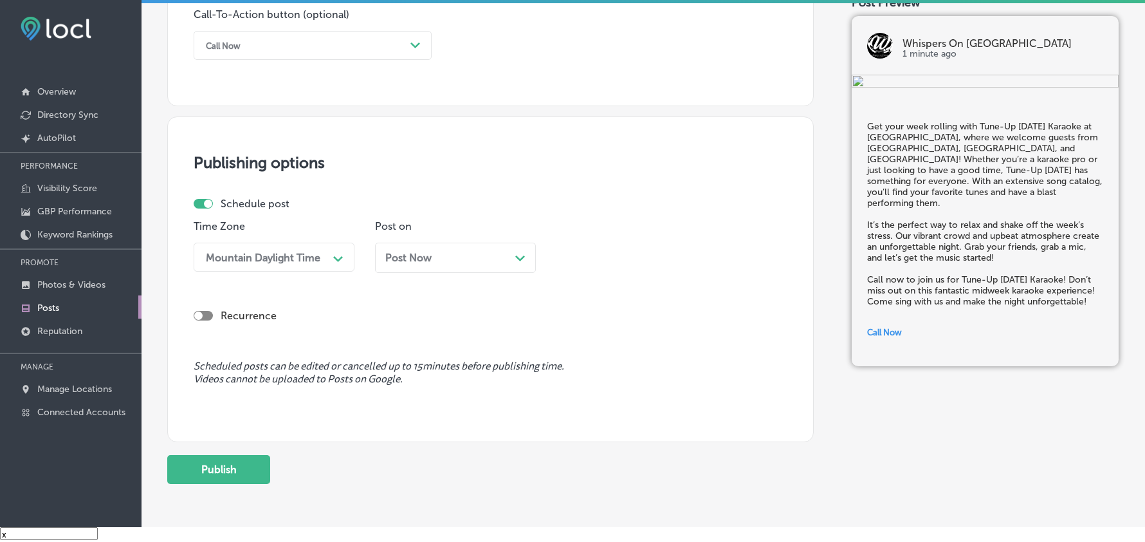
click at [438, 263] on div "Post Now Path Created with Sketch." at bounding box center [455, 257] width 140 height 12
click at [608, 257] on div "10:15 AM" at bounding box center [591, 257] width 44 height 12
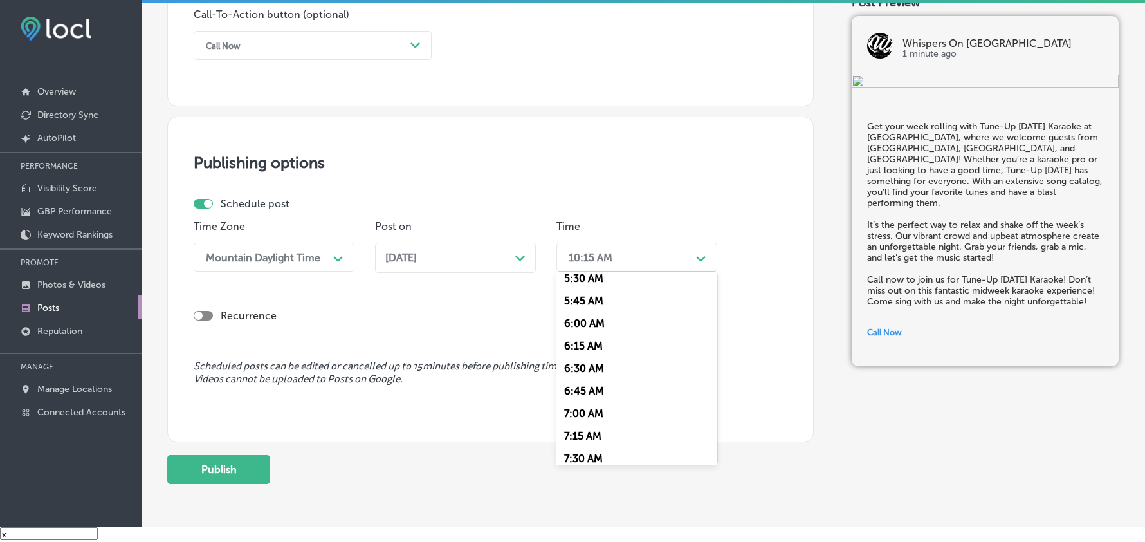
scroll to position [515, 0]
click at [575, 394] on div "7:00 AM" at bounding box center [636, 401] width 161 height 23
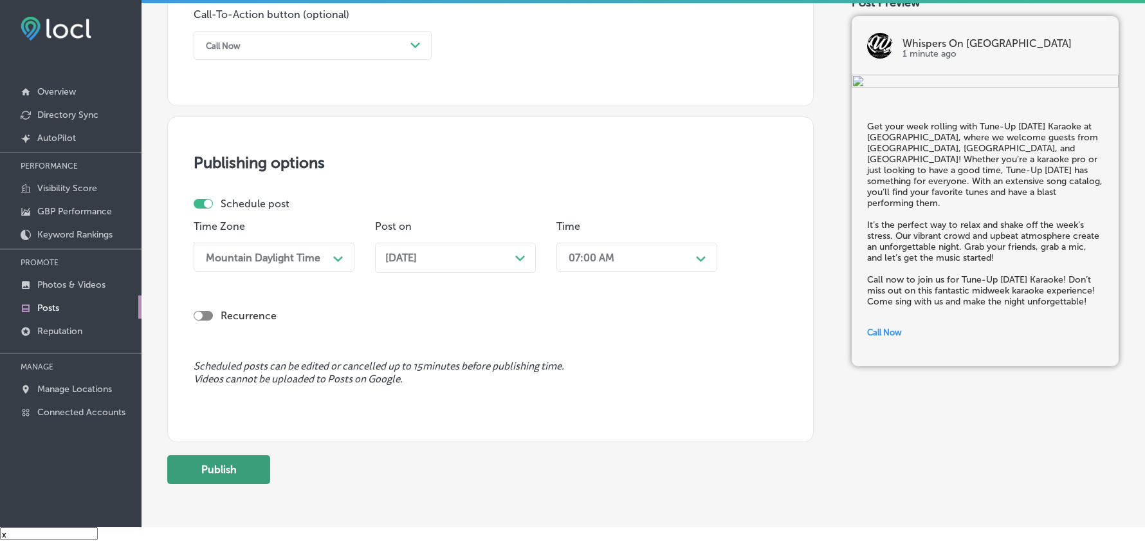
click at [224, 464] on button "Publish" at bounding box center [218, 469] width 103 height 29
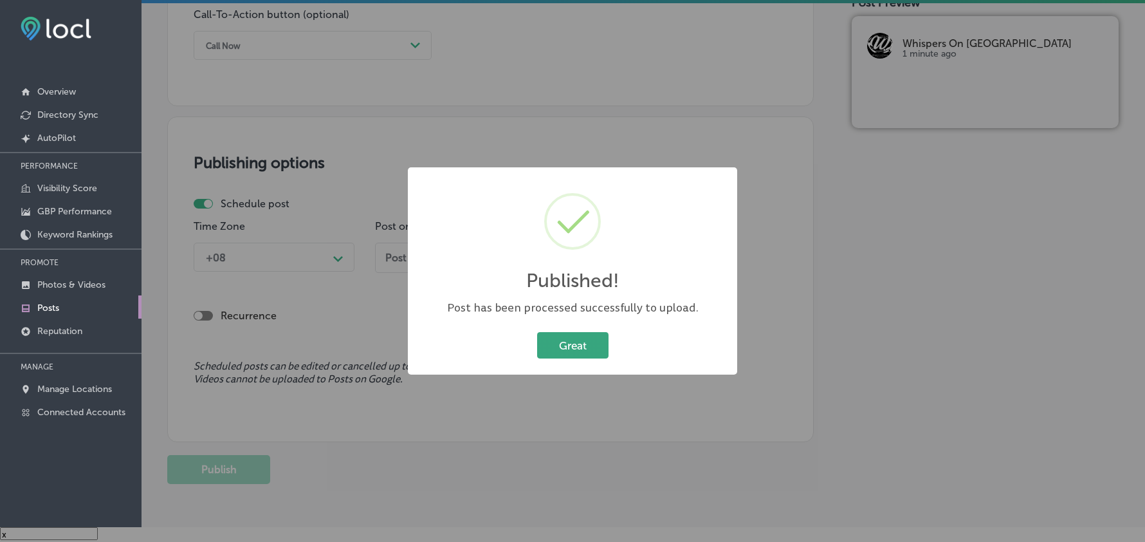
click at [558, 338] on button "Great" at bounding box center [572, 345] width 71 height 26
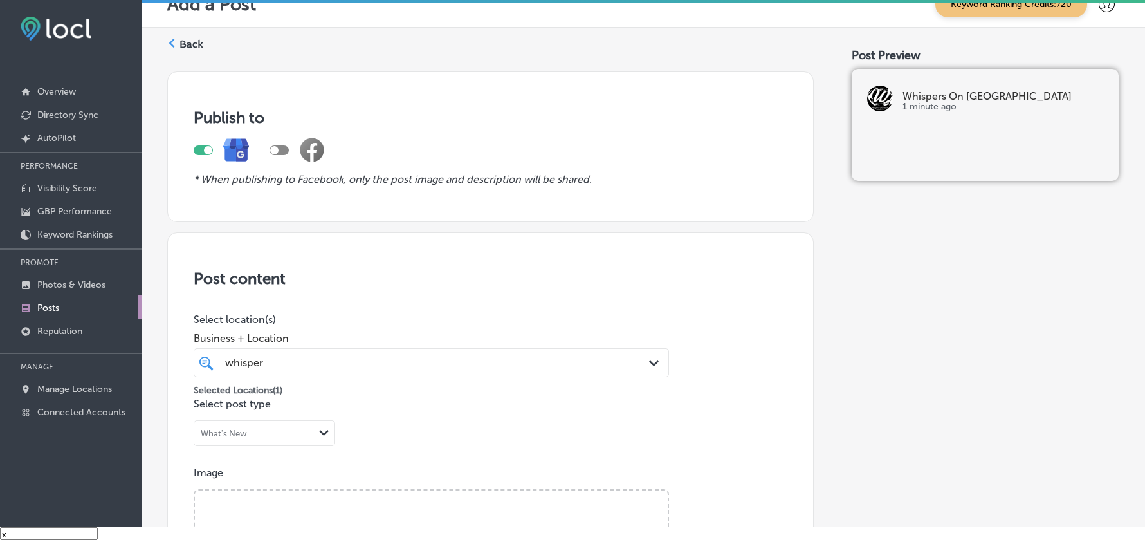
scroll to position [0, 0]
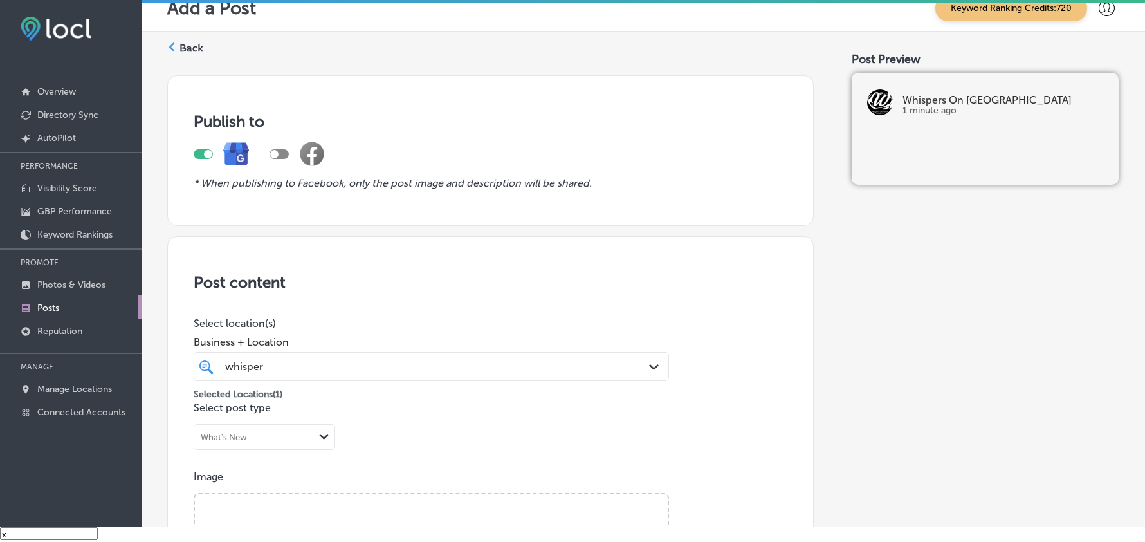
click at [183, 46] on label "Back" at bounding box center [191, 48] width 24 height 14
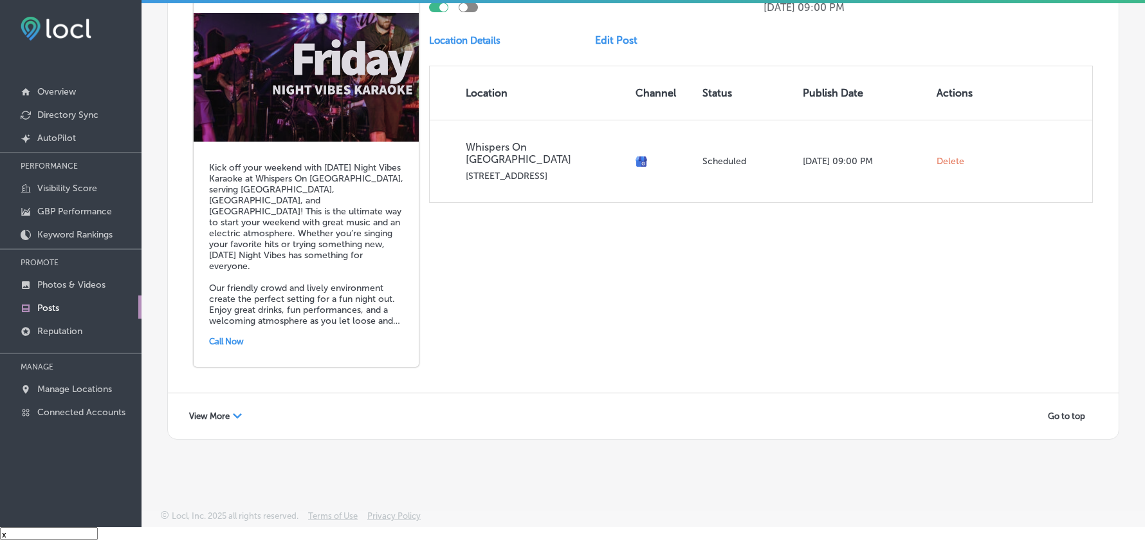
scroll to position [2873, 0]
click at [220, 413] on span "View More" at bounding box center [209, 416] width 41 height 10
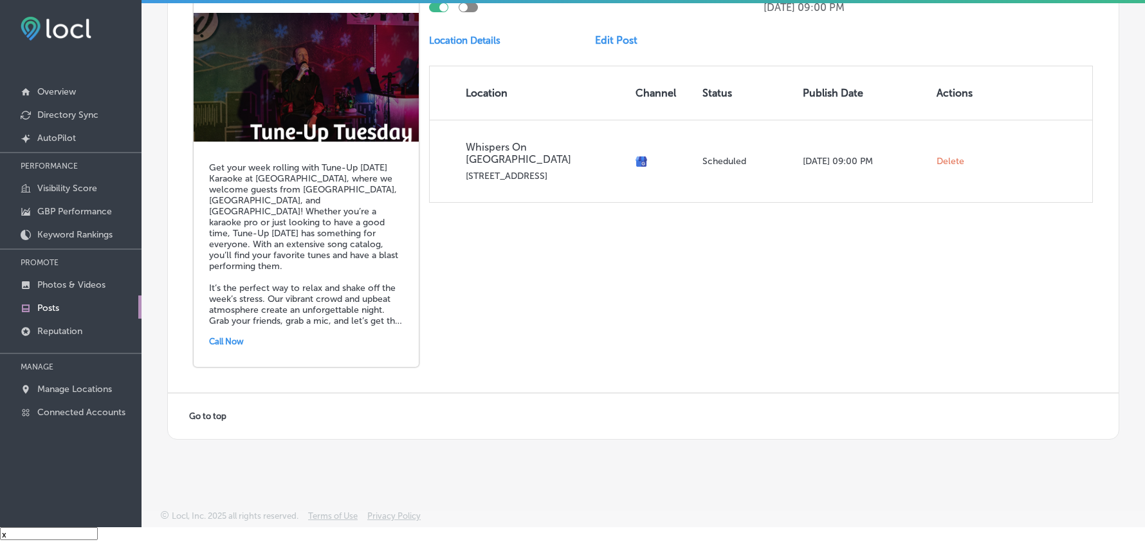
scroll to position [4739, 0]
click at [62, 392] on p "Manage Locations" at bounding box center [74, 388] width 75 height 11
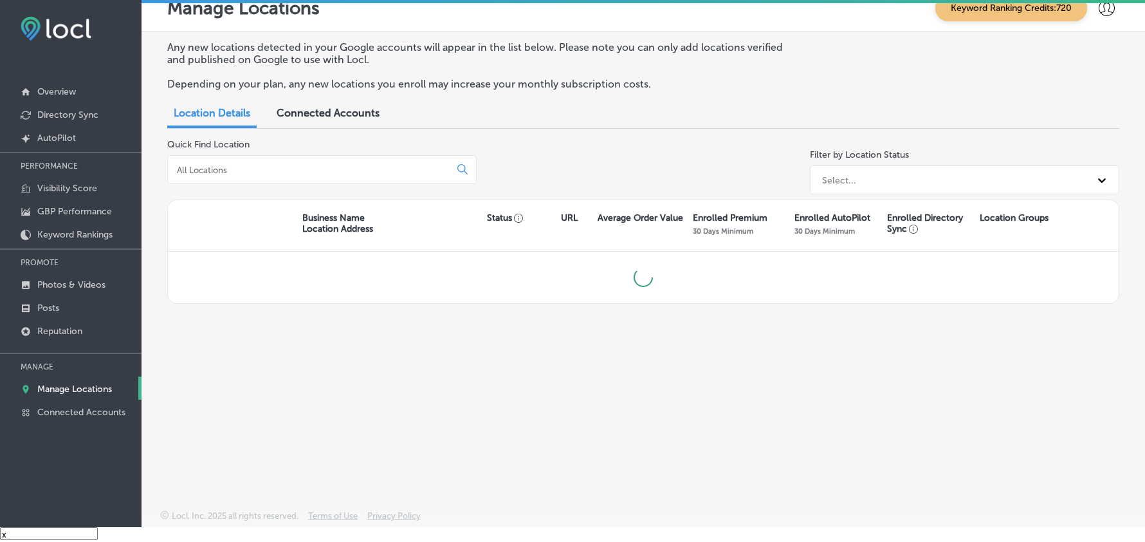
click at [256, 173] on input at bounding box center [311, 170] width 271 height 12
click at [257, 170] on input "baek" at bounding box center [311, 170] width 271 height 12
click at [262, 165] on input "baek" at bounding box center [311, 170] width 271 height 12
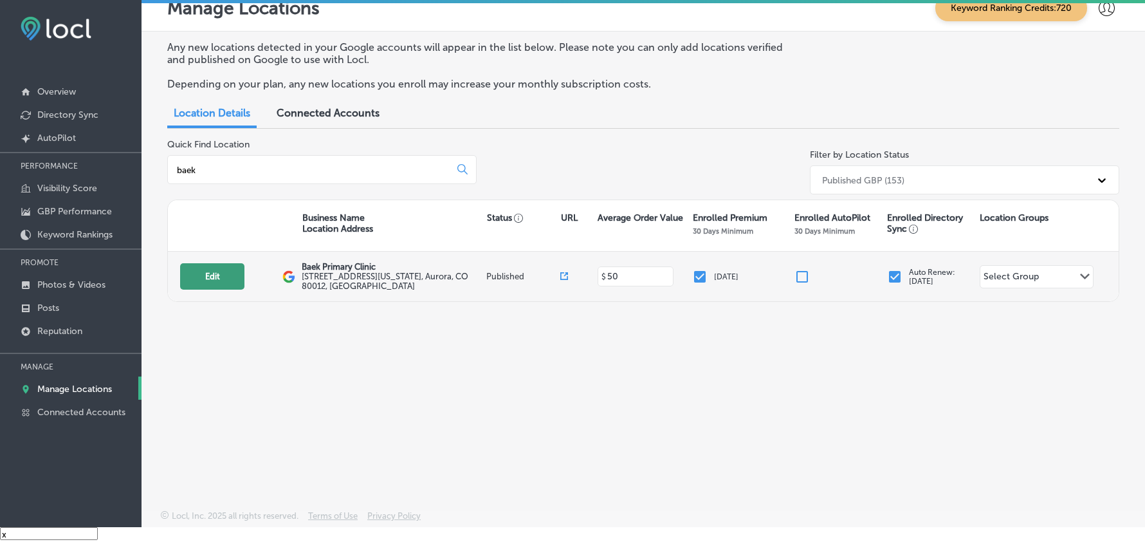
type input "baek"
click at [194, 276] on button "Edit" at bounding box center [212, 276] width 64 height 26
select select "US"
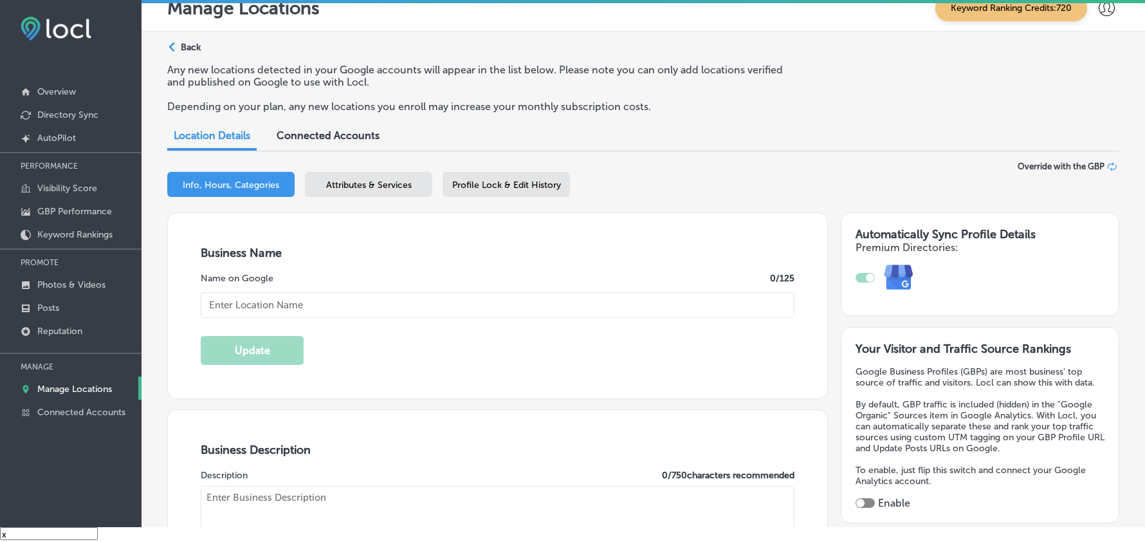
checkbox input "true"
type input "Baek Primary Clinic"
type input "[STREET_ADDRESS][US_STATE]"
type input "Aurora"
type input "80012"
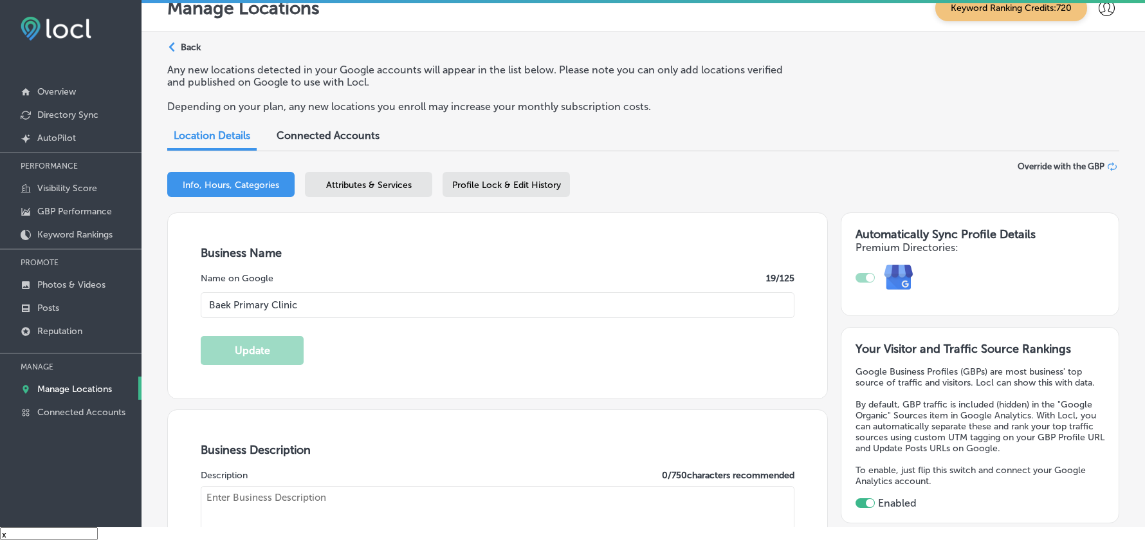
type input "US"
type input "http://baekprimaryclinic.com/"
type textarea "Baek Primary Clinic in Aurora, CO, specializes in managing chronic conditions l…"
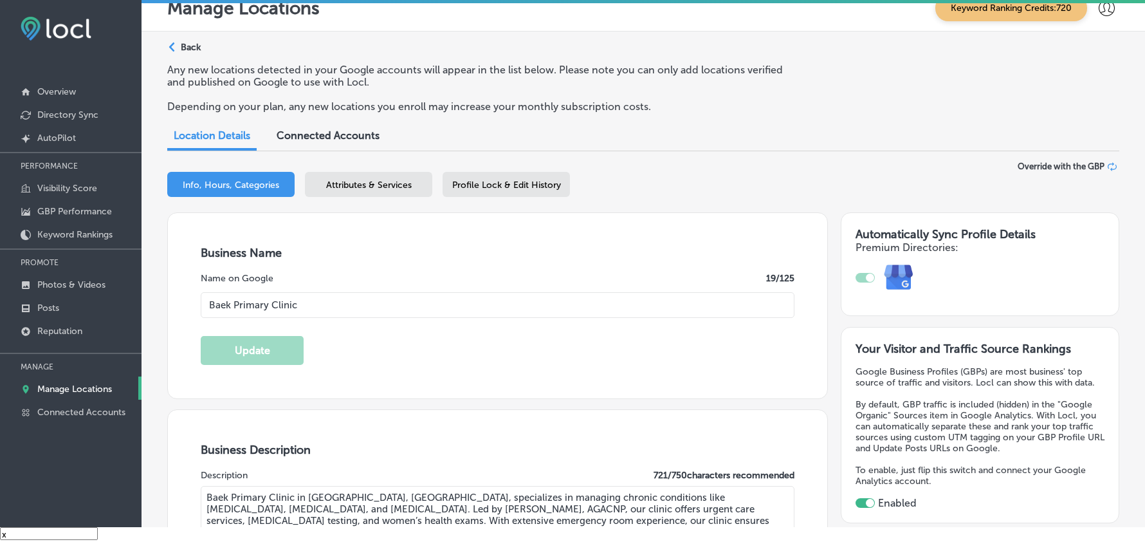
type input "+1 303 955 1362"
click at [54, 309] on p "Posts" at bounding box center [48, 307] width 22 height 11
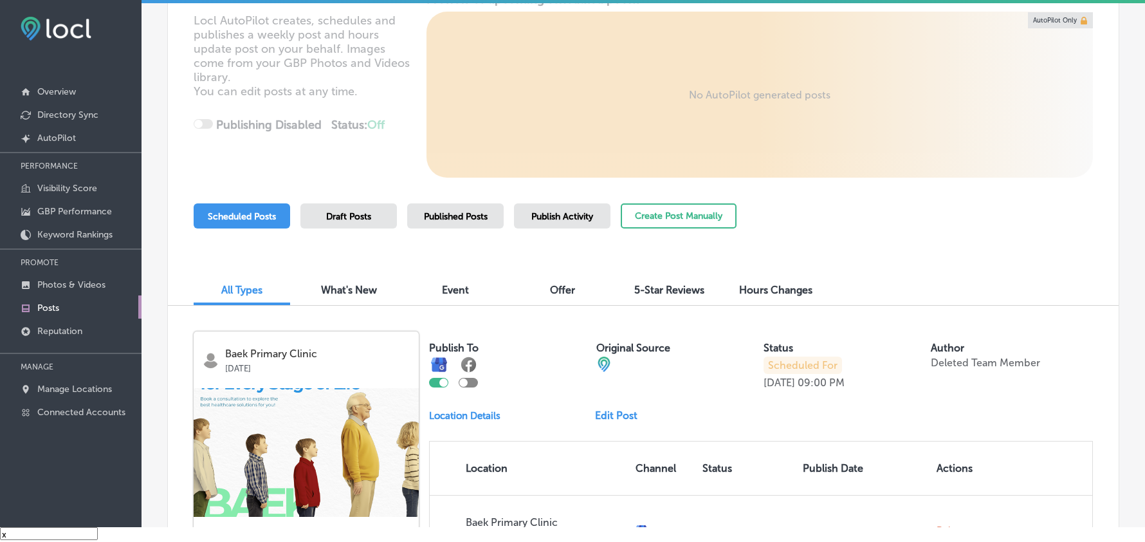
scroll to position [186, 0]
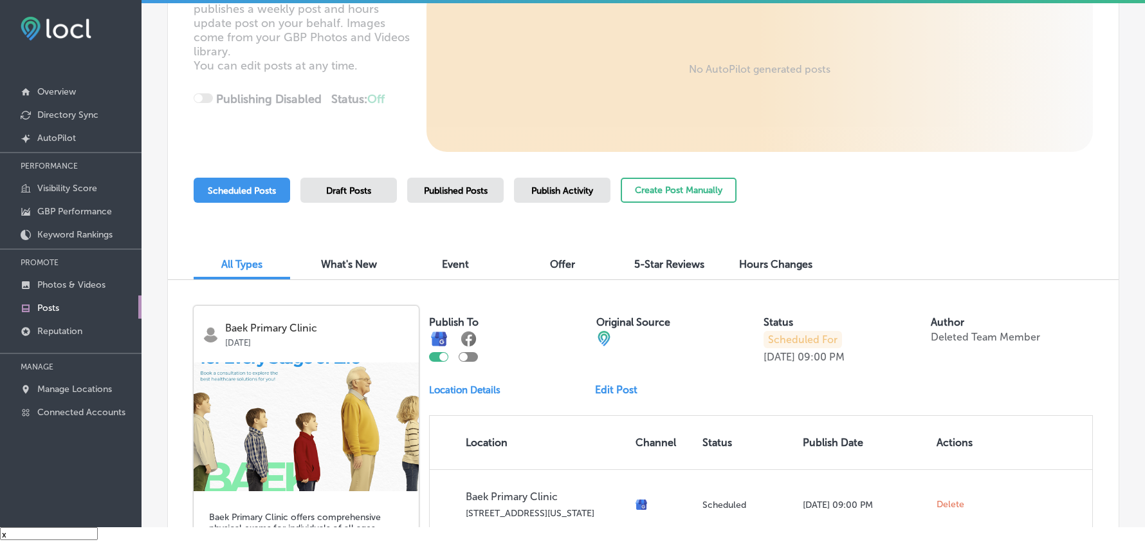
click at [693, 173] on div "Business + Location Baek Primary Clinic Path Created with Sketch. Selected Loca…" at bounding box center [643, 315] width 952 height 908
click at [697, 191] on button "Create Post Manually" at bounding box center [679, 190] width 116 height 25
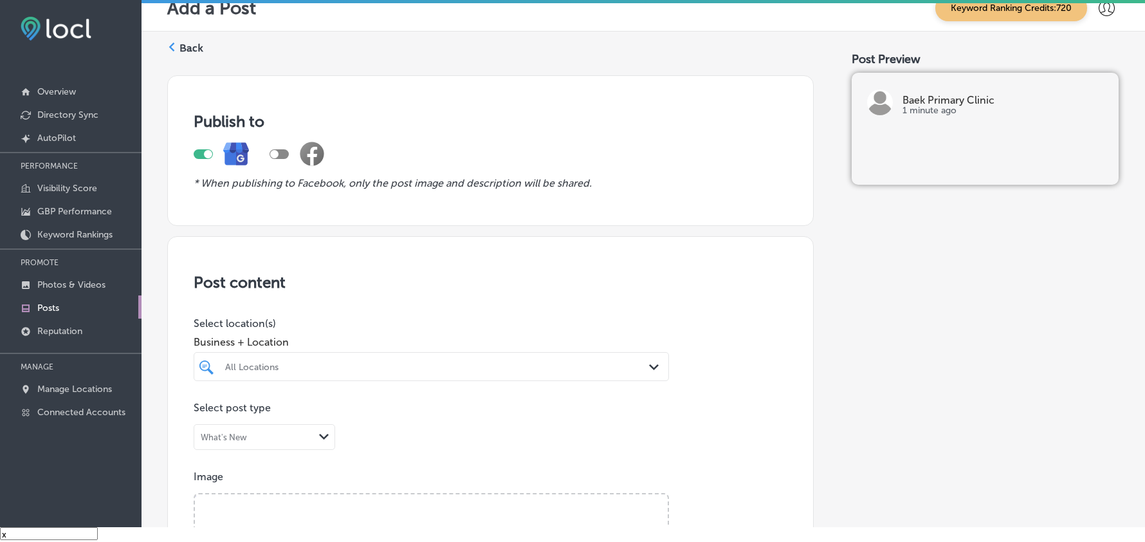
click at [181, 52] on label "Back" at bounding box center [191, 48] width 24 height 14
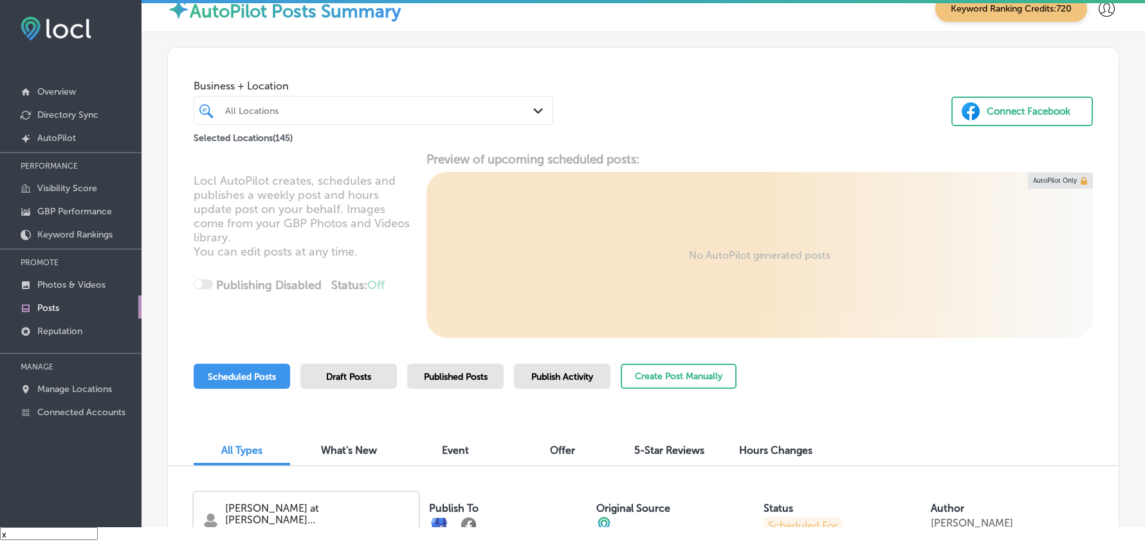
click at [378, 114] on div "All Locations" at bounding box center [379, 110] width 309 height 11
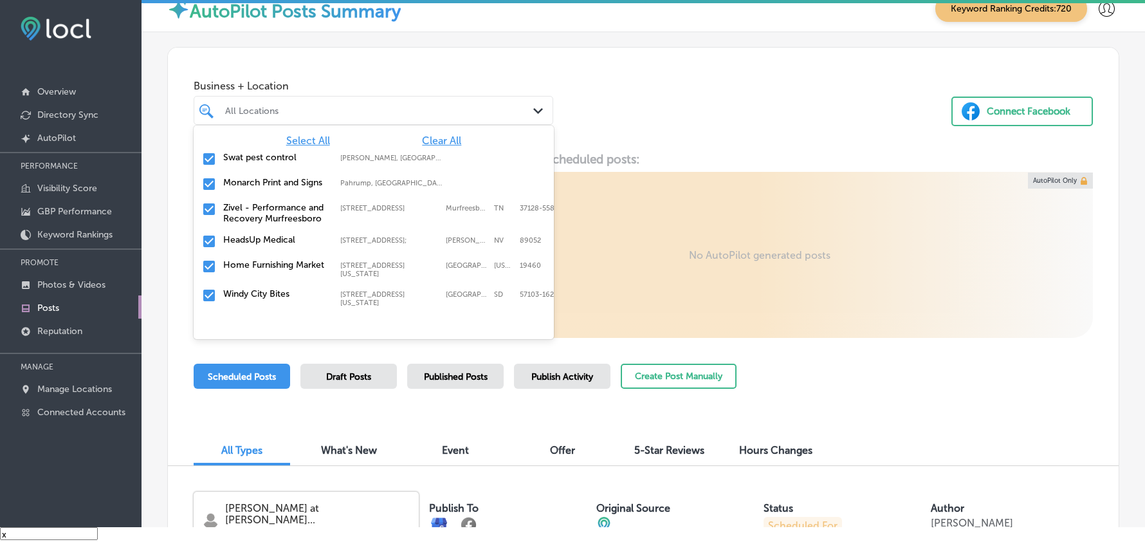
click at [441, 142] on span "Clear All" at bounding box center [441, 140] width 39 height 12
click at [432, 111] on div "All Locations" at bounding box center [379, 110] width 309 height 11
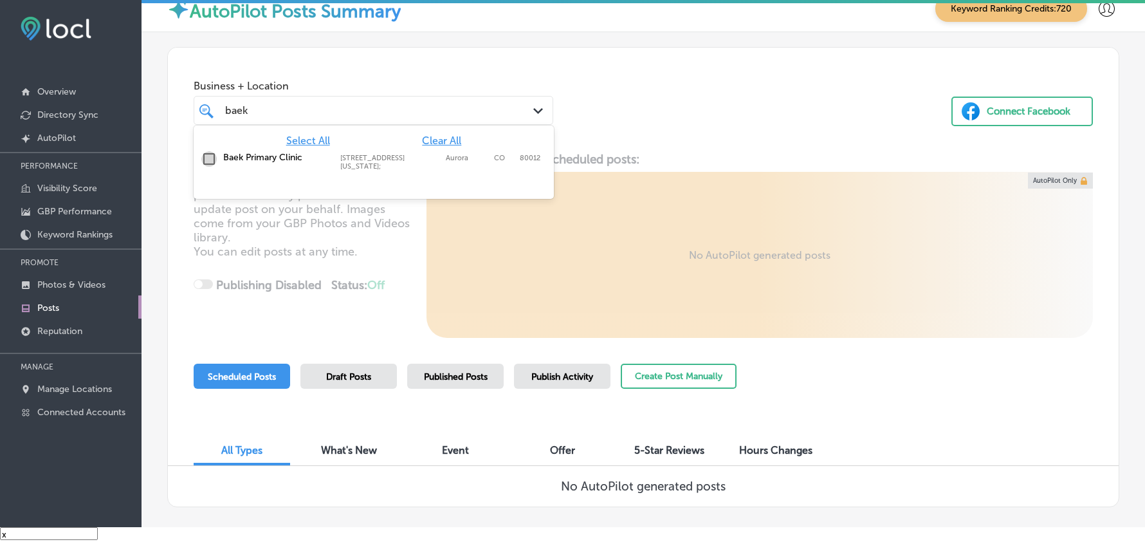
click at [210, 160] on input "checkbox" at bounding box center [208, 158] width 15 height 15
type input "baek"
click at [682, 114] on div "Business + Location option 11275 E Mississippi Ave Ste 1E8; , selected. option …" at bounding box center [643, 97] width 951 height 98
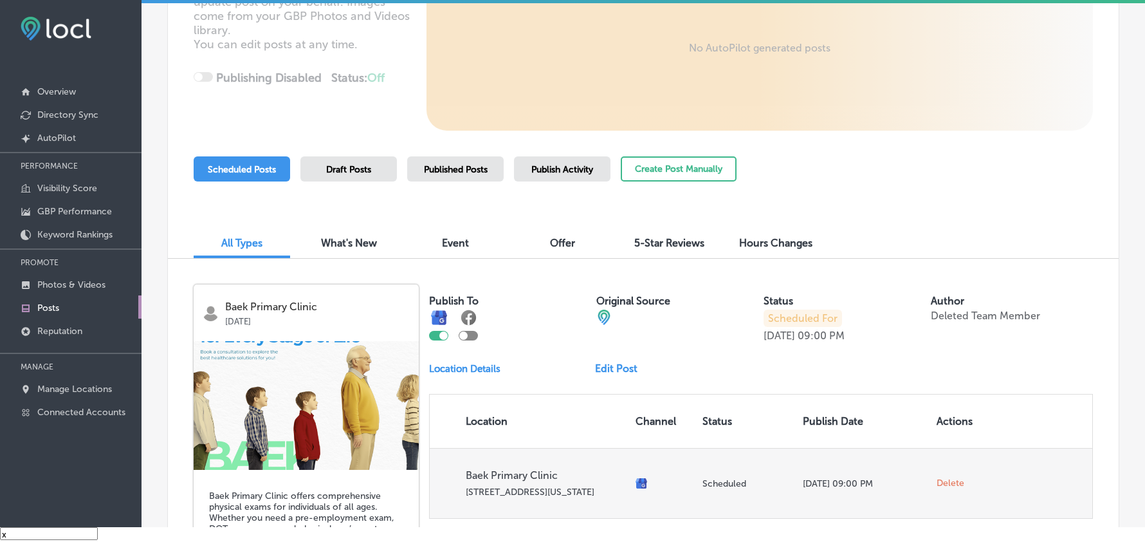
scroll to position [205, 0]
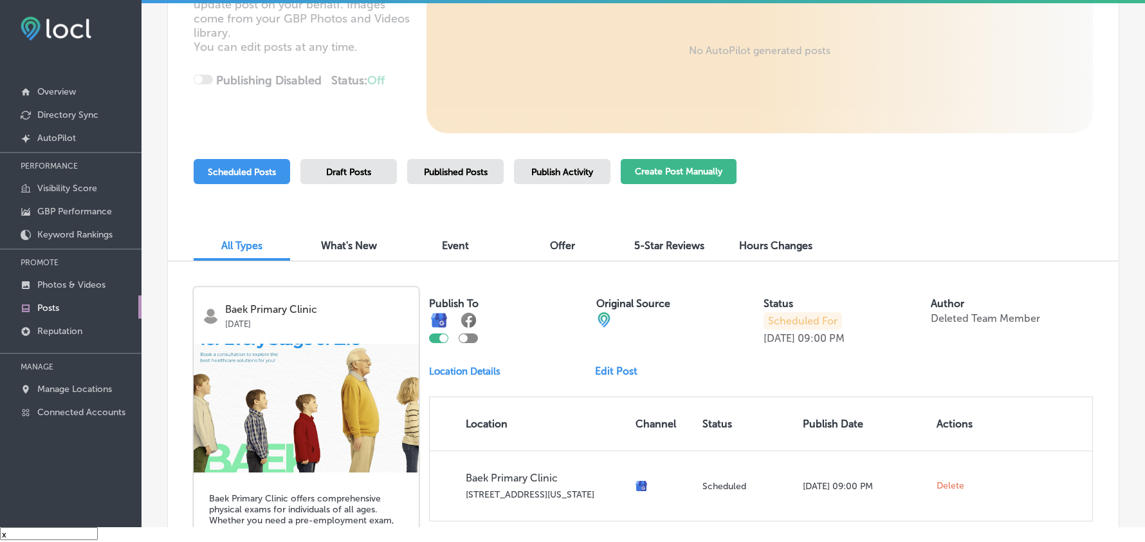
click at [653, 163] on button "Create Post Manually" at bounding box center [679, 171] width 116 height 25
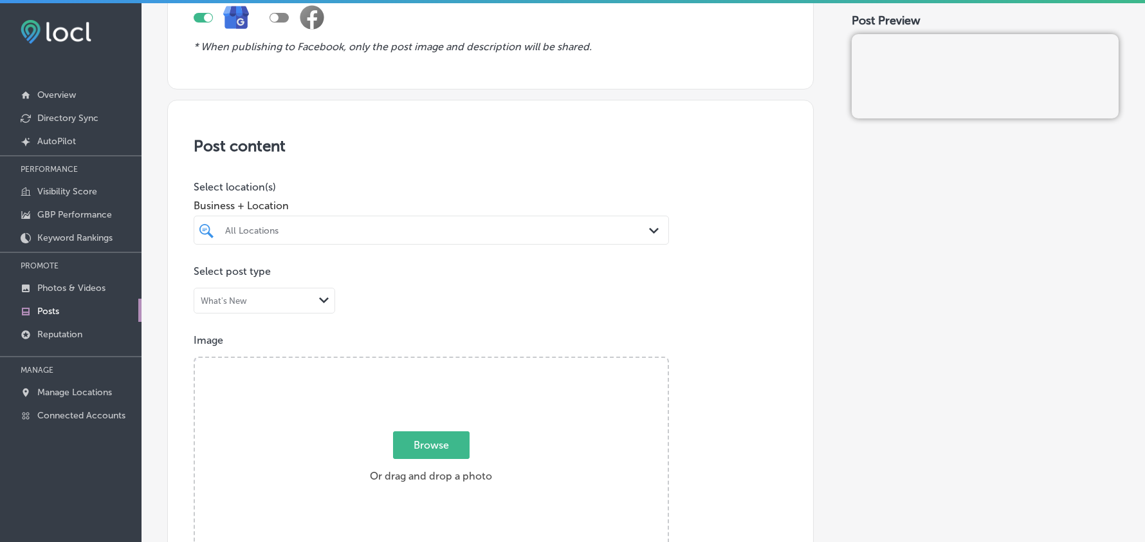
scroll to position [229, 0]
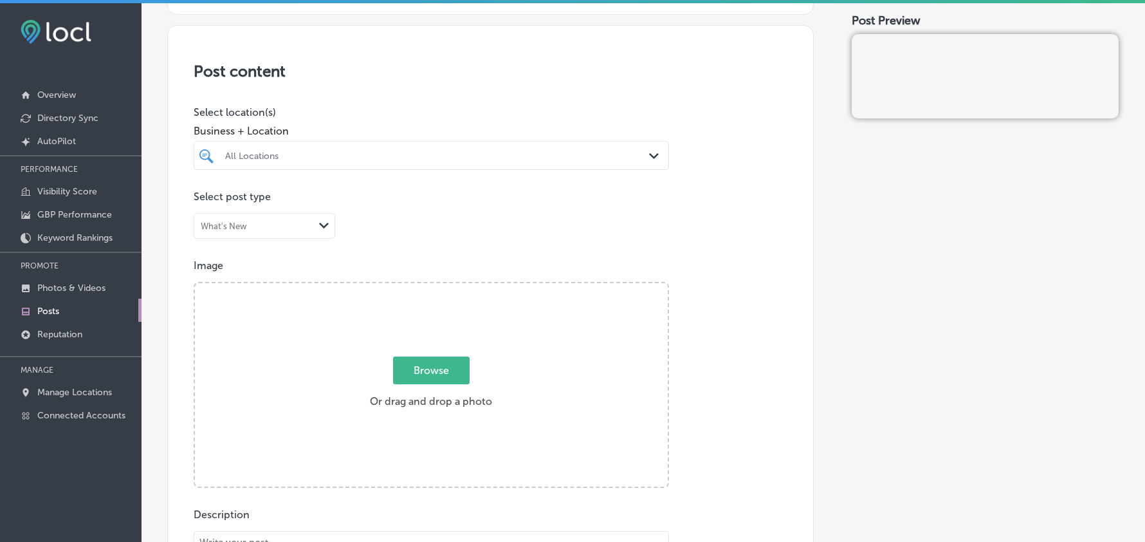
click at [649, 158] on icon "Path Created with Sketch." at bounding box center [654, 156] width 10 height 6
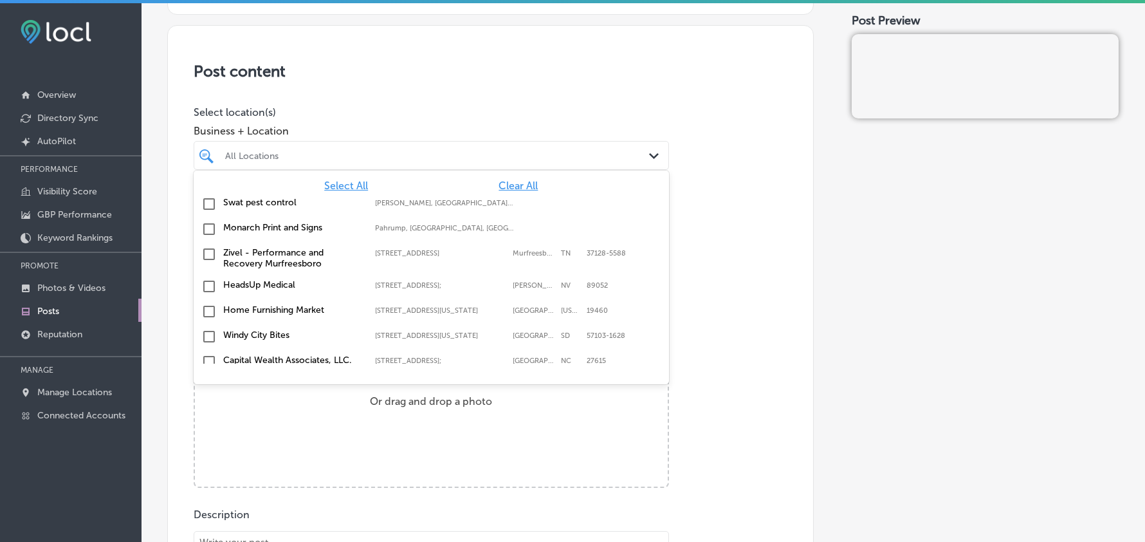
click at [506, 181] on span "Clear All" at bounding box center [517, 185] width 39 height 12
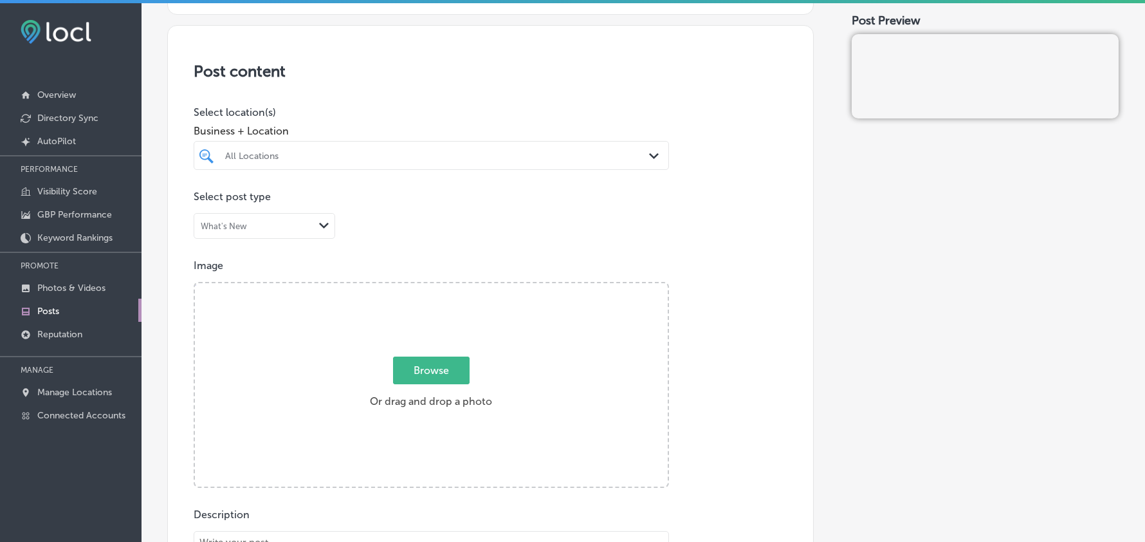
click at [485, 152] on div "All Locations" at bounding box center [437, 155] width 425 height 11
click at [211, 202] on input "checkbox" at bounding box center [208, 203] width 15 height 15
type input "baek"
click at [353, 106] on div "Post content Select location(s) Business + Location option 11275 E Mississippi …" at bounding box center [490, 432] width 646 height 814
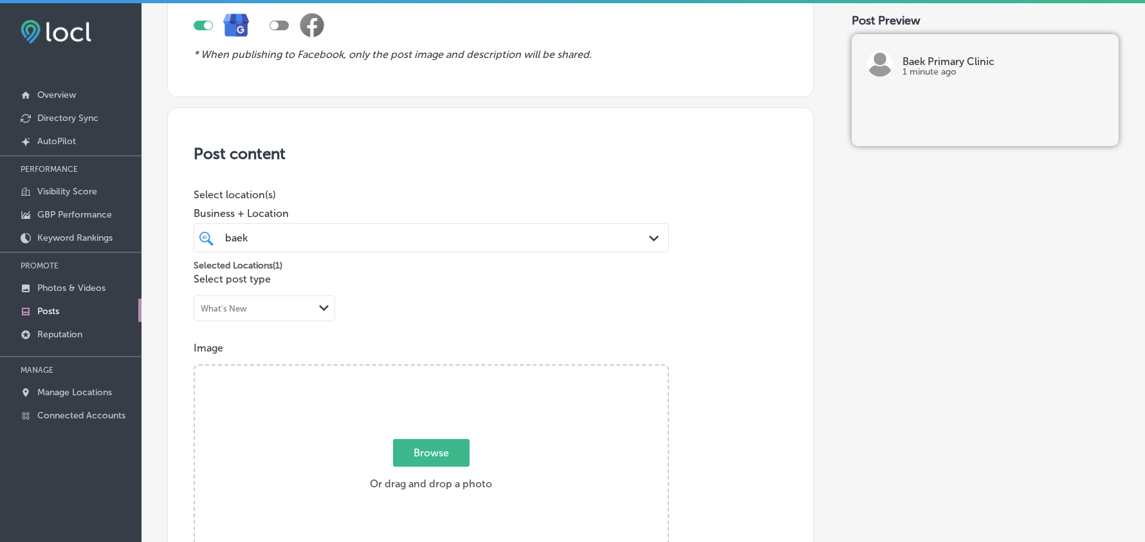
scroll to position [143, 0]
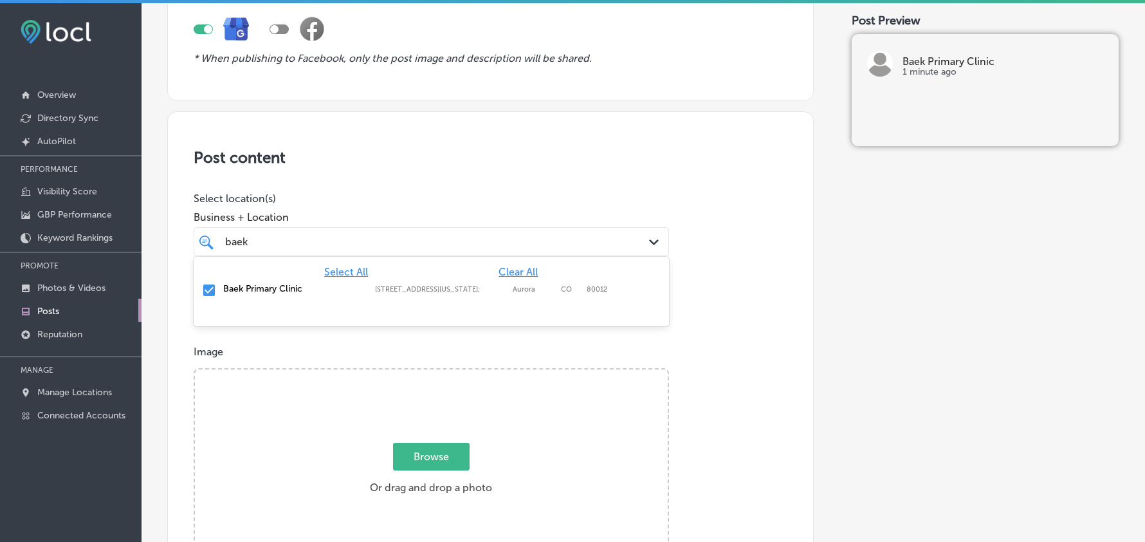
click at [495, 250] on div "baek baek" at bounding box center [431, 242] width 425 height 20
click at [526, 189] on div "Post content Select location(s) Business + Location option 11275 E Mississippi …" at bounding box center [490, 518] width 646 height 814
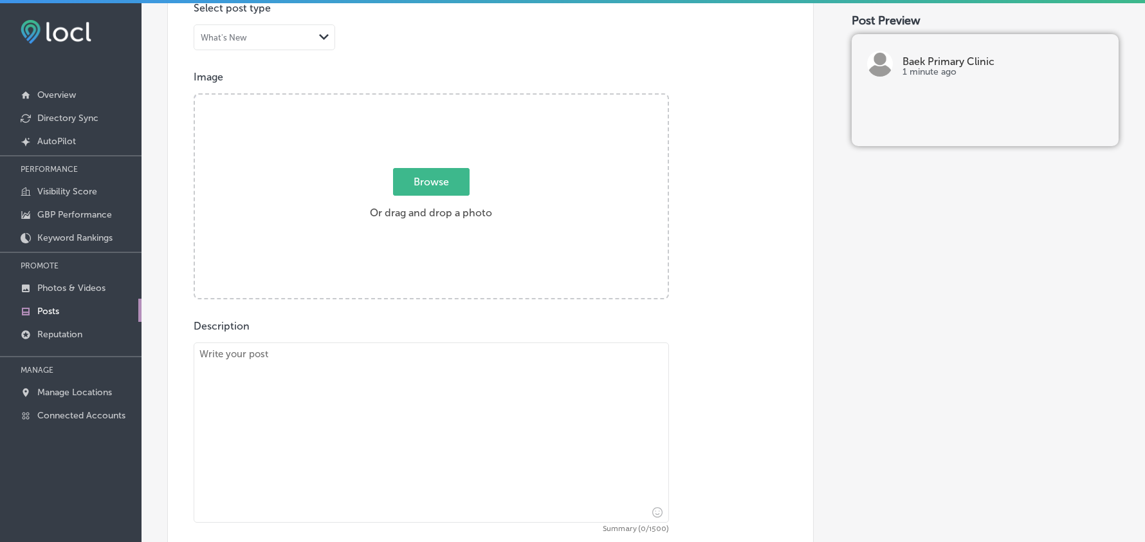
scroll to position [428, 0]
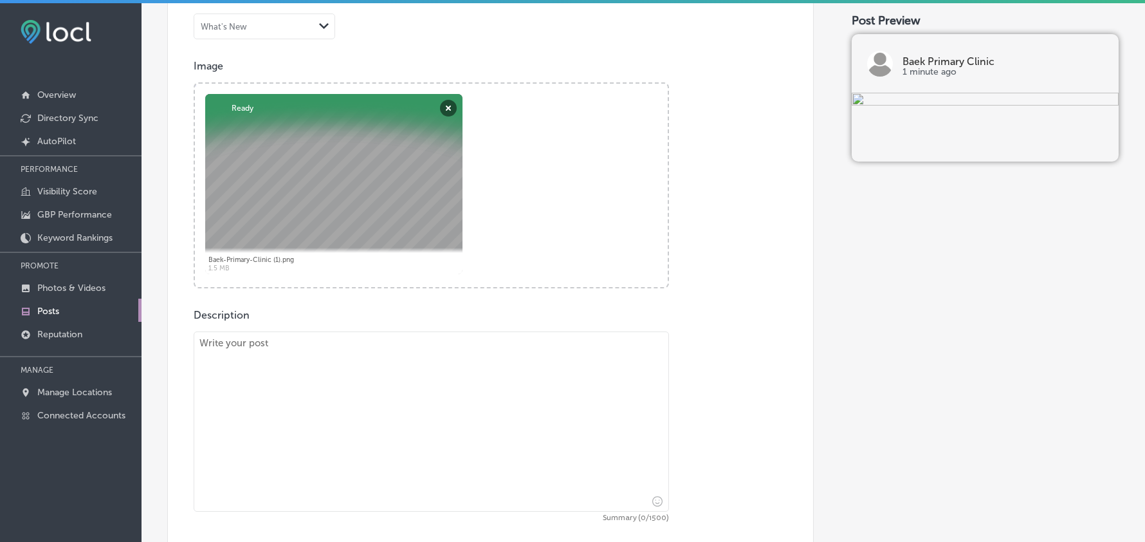
click at [323, 392] on textarea at bounding box center [431, 421] width 475 height 180
paste textarea "At [GEOGRAPHIC_DATA], we focus on preventive care to help you stay healthy long…"
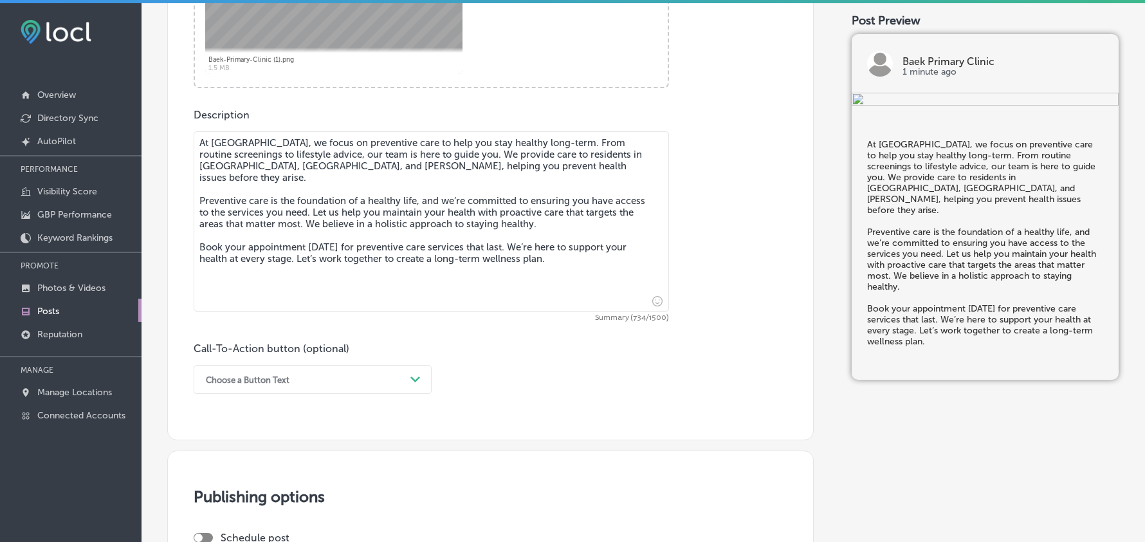
type textarea "At [GEOGRAPHIC_DATA], we focus on preventive care to help you stay healthy long…"
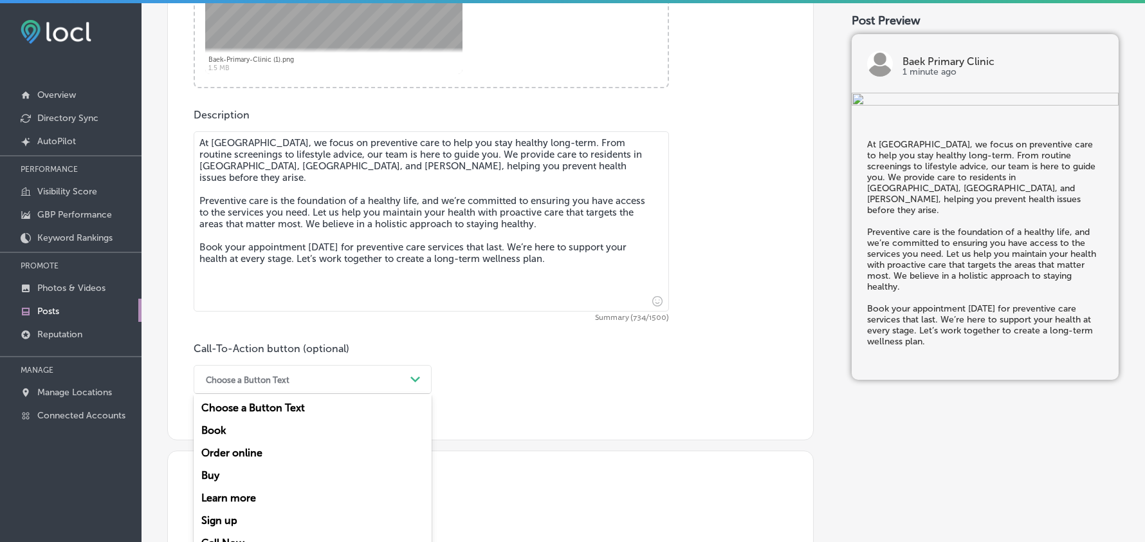
click at [340, 387] on div "option Choose a Button Text focused, 1 of 7. 7 results available. Use Up and Do…" at bounding box center [313, 379] width 238 height 29
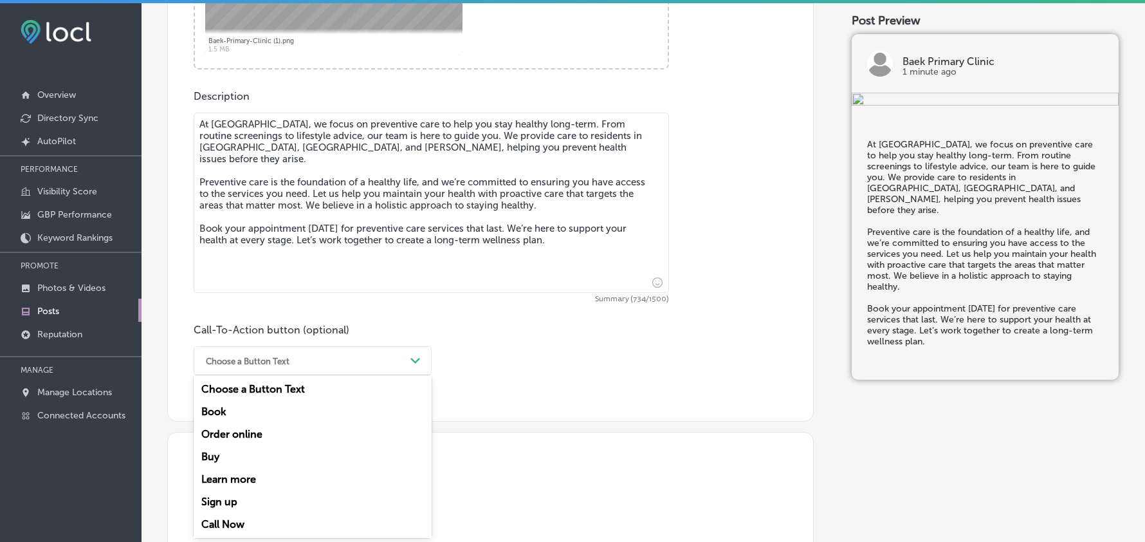
click at [233, 410] on div "Book" at bounding box center [313, 411] width 238 height 23
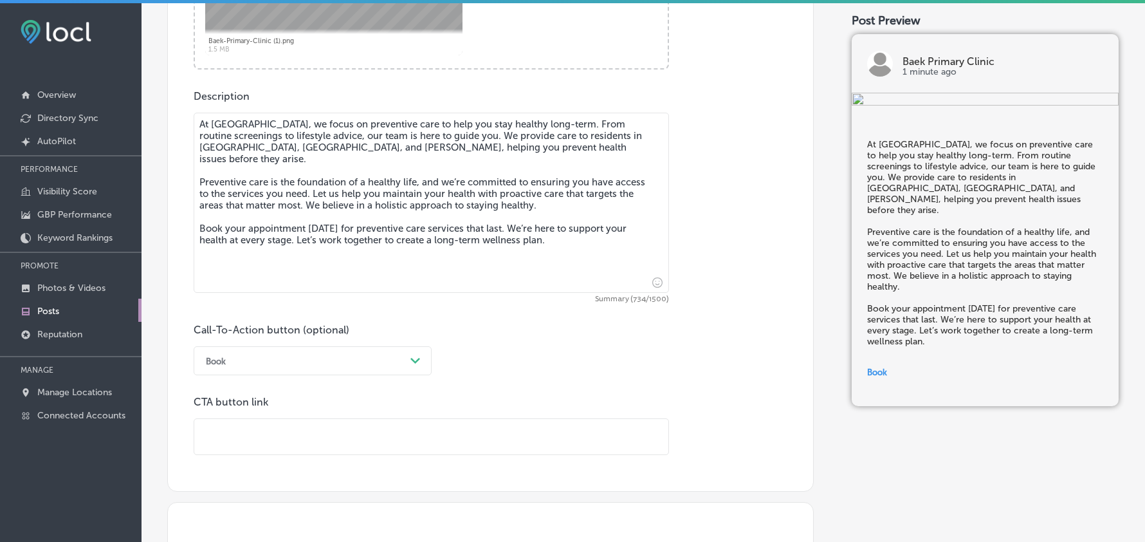
click at [294, 420] on input "text" at bounding box center [431, 436] width 474 height 35
paste input "[URL][DOMAIN_NAME][US_VEHICLE_IDENTIFICATION_NUMBER][US_VEHICLE_IDENTIFICATION_…"
type input "[URL][DOMAIN_NAME][US_VEHICLE_IDENTIFICATION_NUMBER][US_VEHICLE_IDENTIFICATION_…"
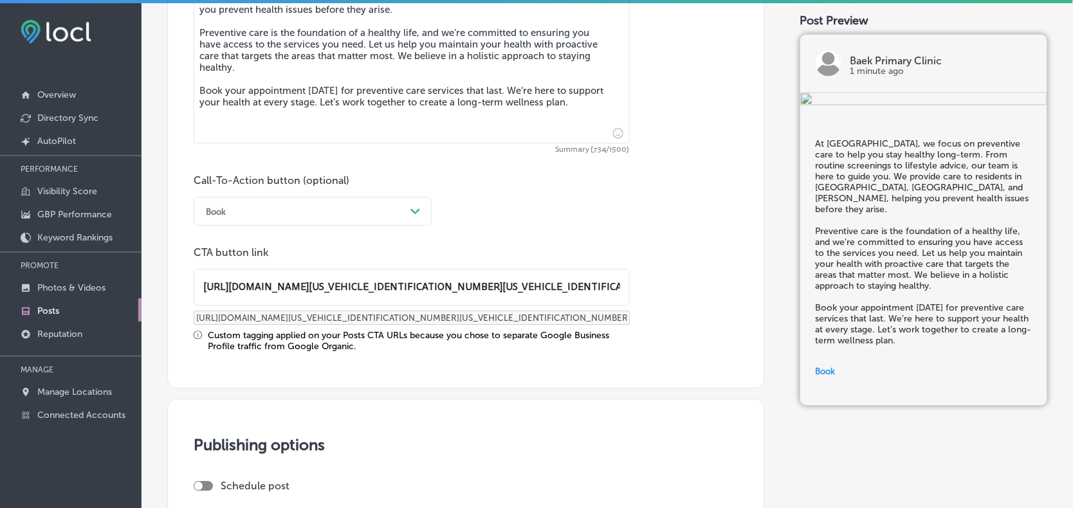
scroll to position [833, 0]
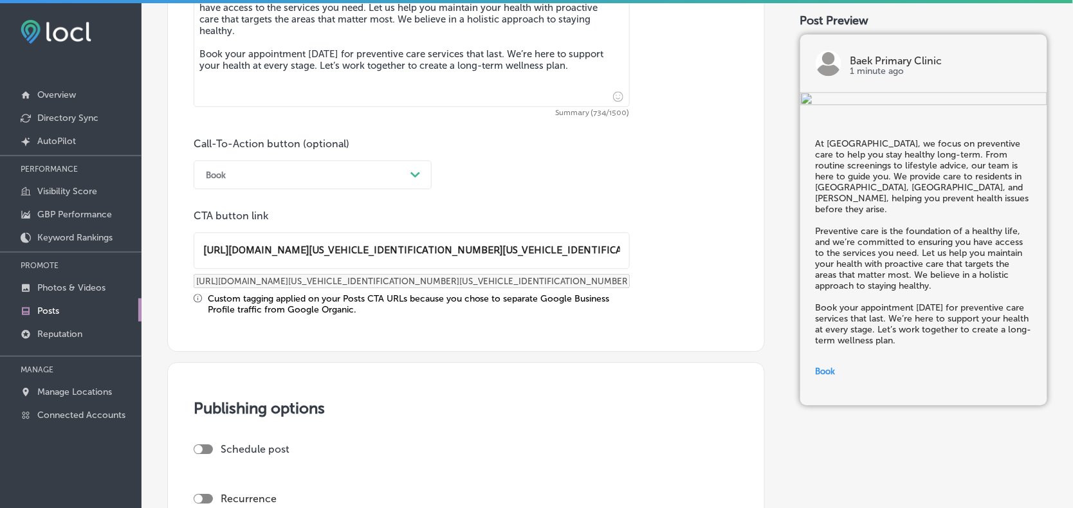
click at [367, 256] on input "[URL][DOMAIN_NAME][US_VEHICLE_IDENTIFICATION_NUMBER][US_VEHICLE_IDENTIFICATION_…" at bounding box center [411, 250] width 435 height 35
click at [377, 249] on input "[URL][DOMAIN_NAME][US_VEHICLE_IDENTIFICATION_NUMBER][US_VEHICLE_IDENTIFICATION_…" at bounding box center [411, 250] width 435 height 35
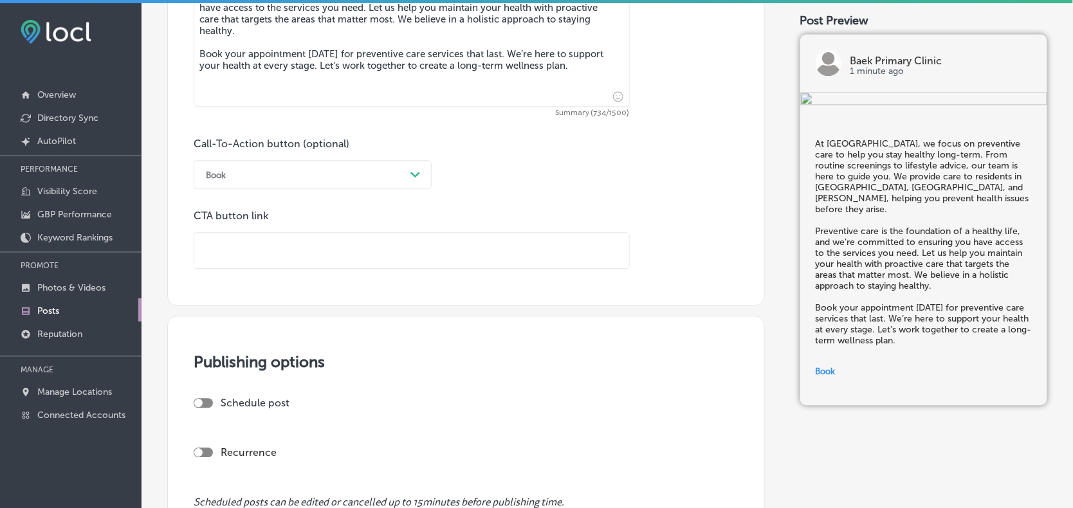
click at [300, 246] on input "text" at bounding box center [411, 250] width 435 height 35
paste input "[URL][DOMAIN_NAME][US_VEHICLE_IDENTIFICATION_NUMBER][US_VEHICLE_IDENTIFICATION_…"
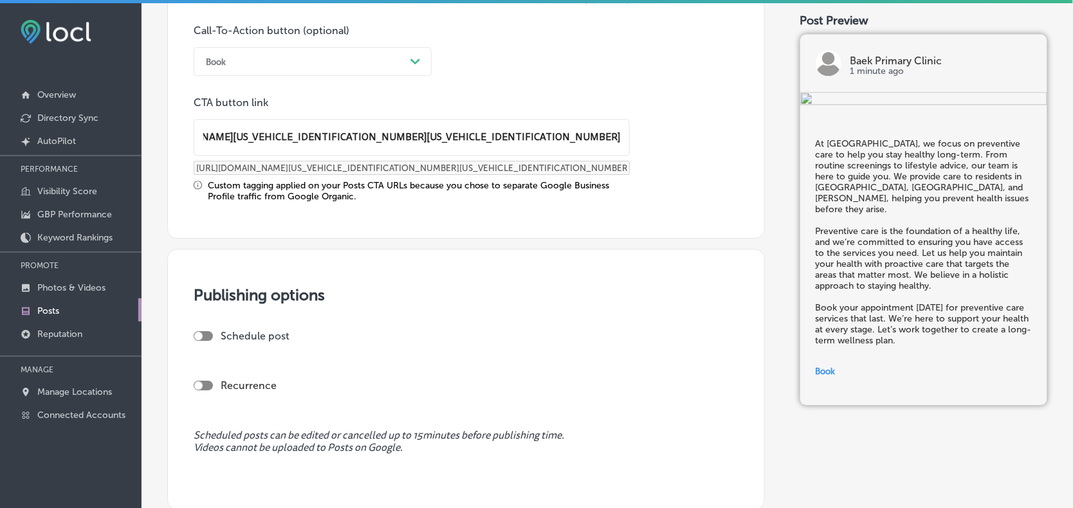
scroll to position [966, 0]
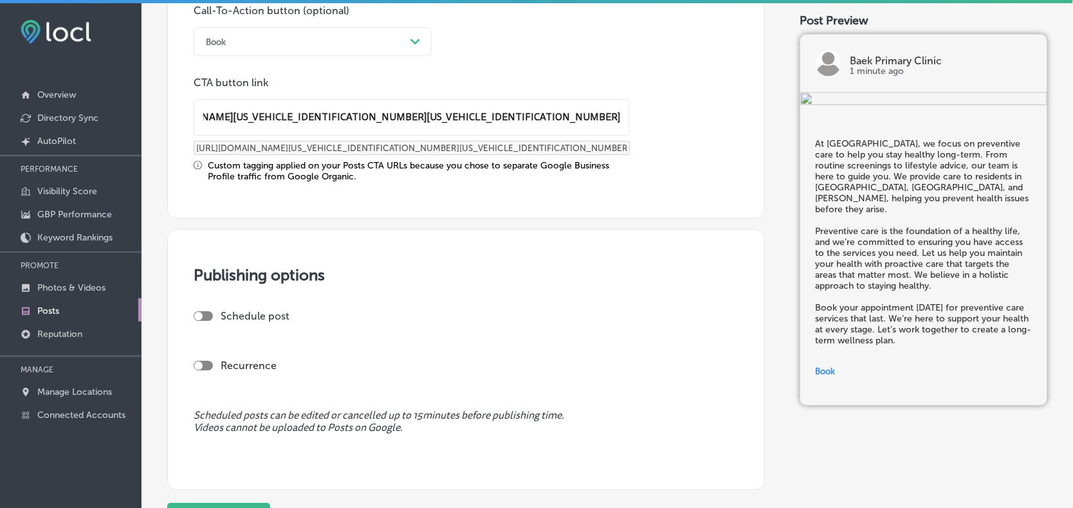
click at [206, 314] on div at bounding box center [203, 316] width 19 height 10
type input "[URL][DOMAIN_NAME][US_VEHICLE_IDENTIFICATION_NUMBER][US_VEHICLE_IDENTIFICATION_…"
checkbox input "true"
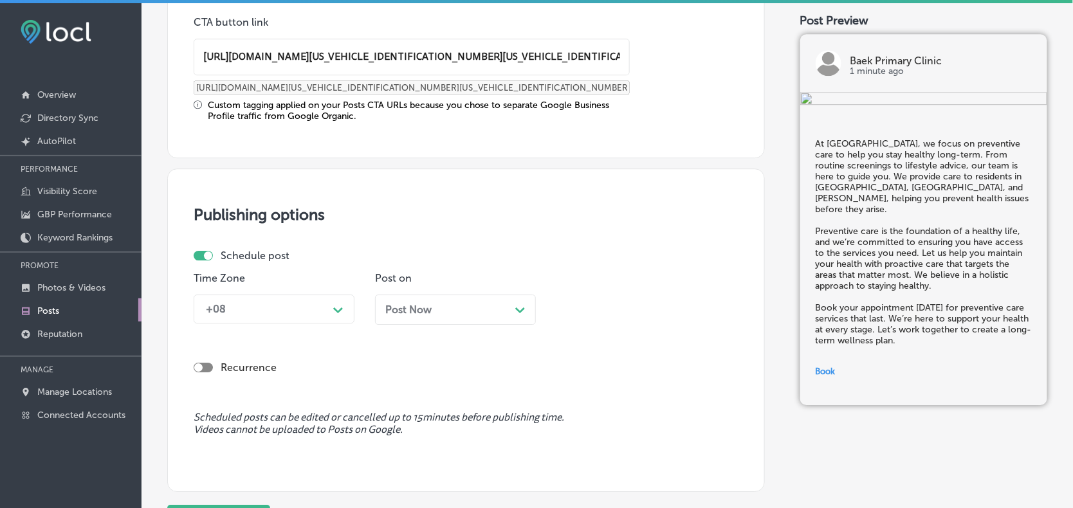
scroll to position [1046, 0]
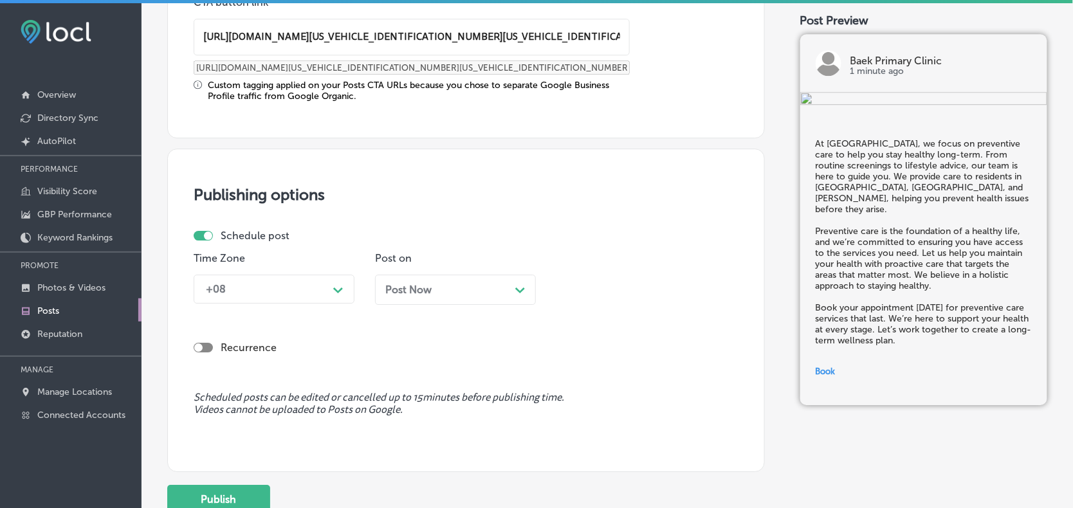
click at [309, 287] on div "+08" at bounding box center [263, 289] width 129 height 23
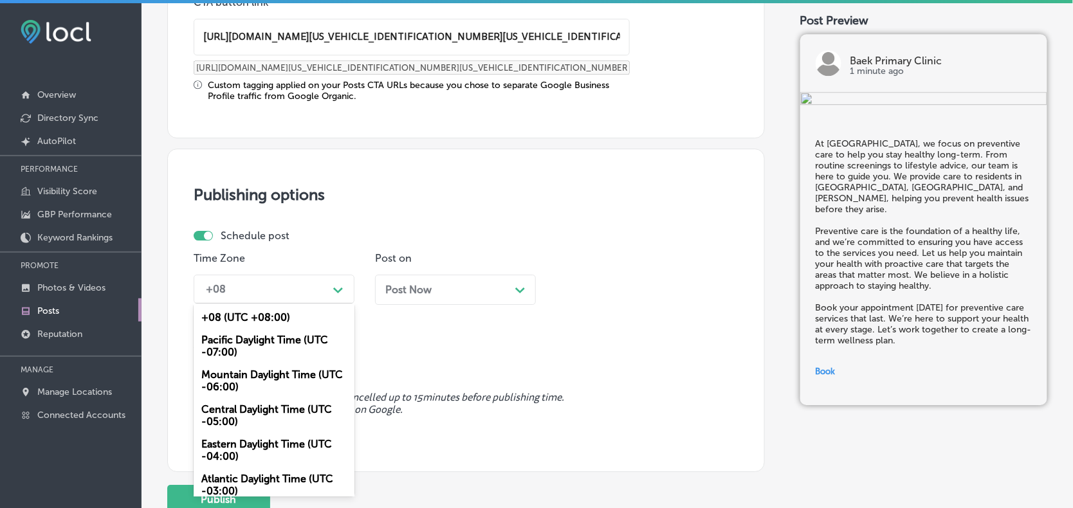
click at [232, 379] on div "Mountain Daylight Time (UTC -06:00)" at bounding box center [274, 380] width 161 height 35
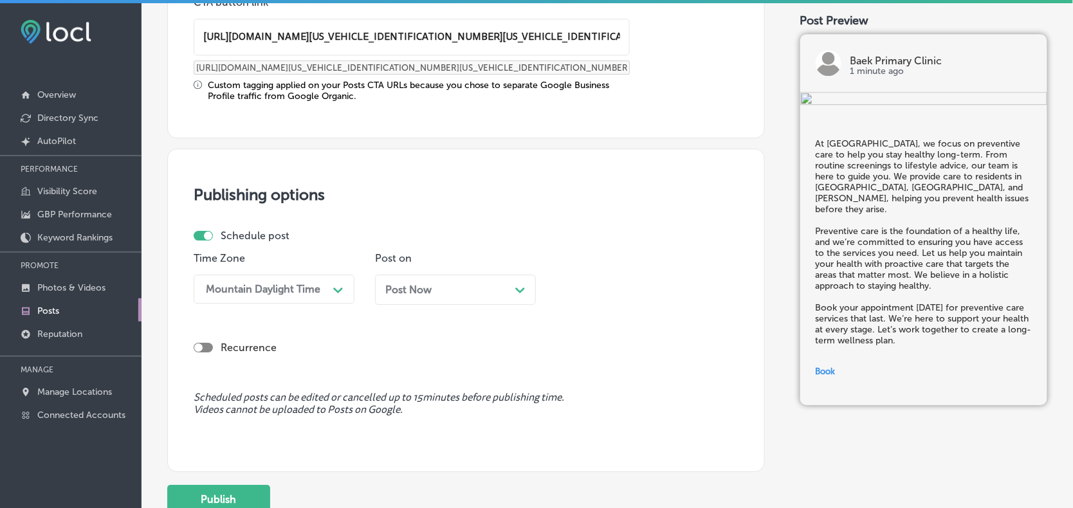
click at [462, 293] on div "Post Now Path Created with Sketch." at bounding box center [455, 290] width 140 height 12
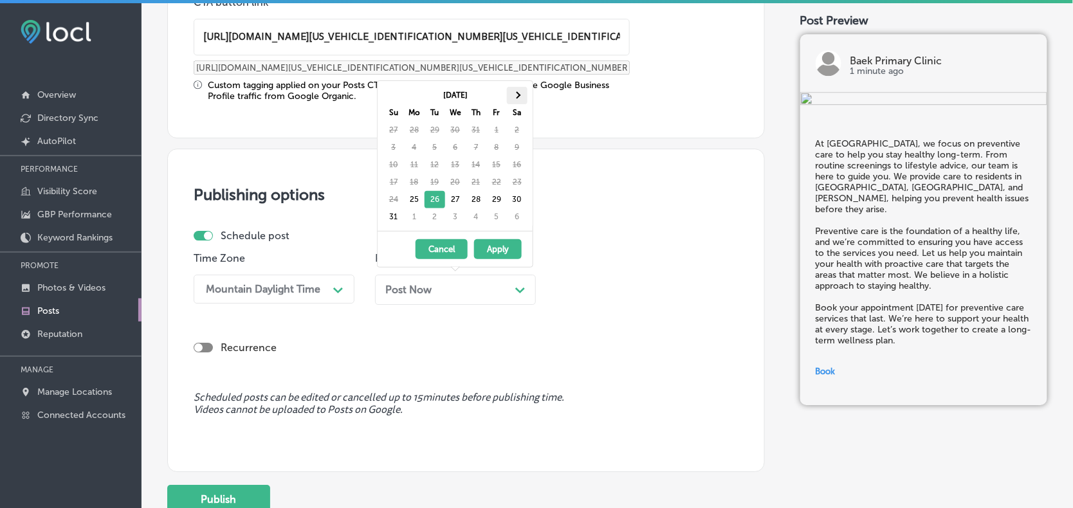
click at [516, 97] on span at bounding box center [516, 95] width 7 height 7
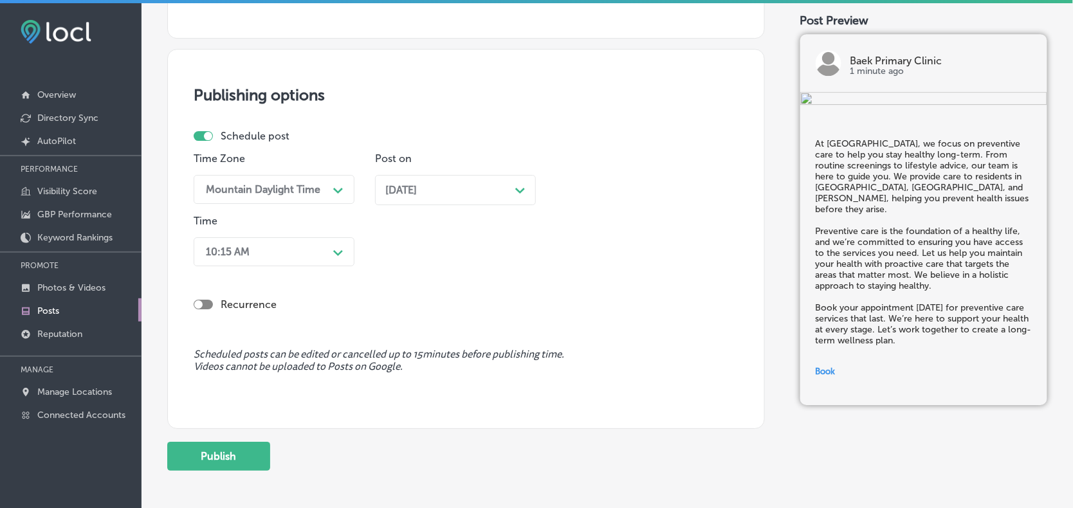
scroll to position [1155, 0]
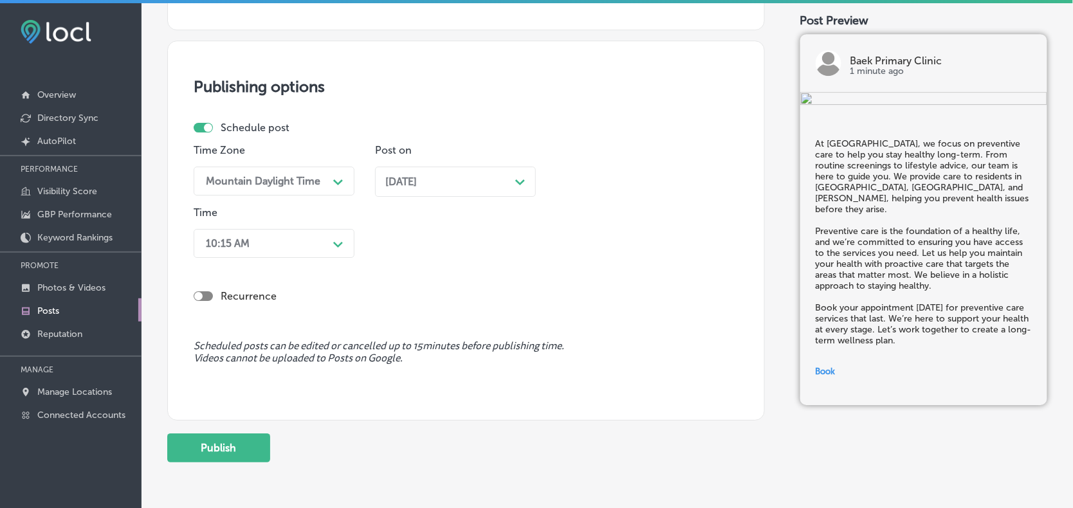
click at [331, 248] on div "Path Created with Sketch." at bounding box center [338, 243] width 21 height 21
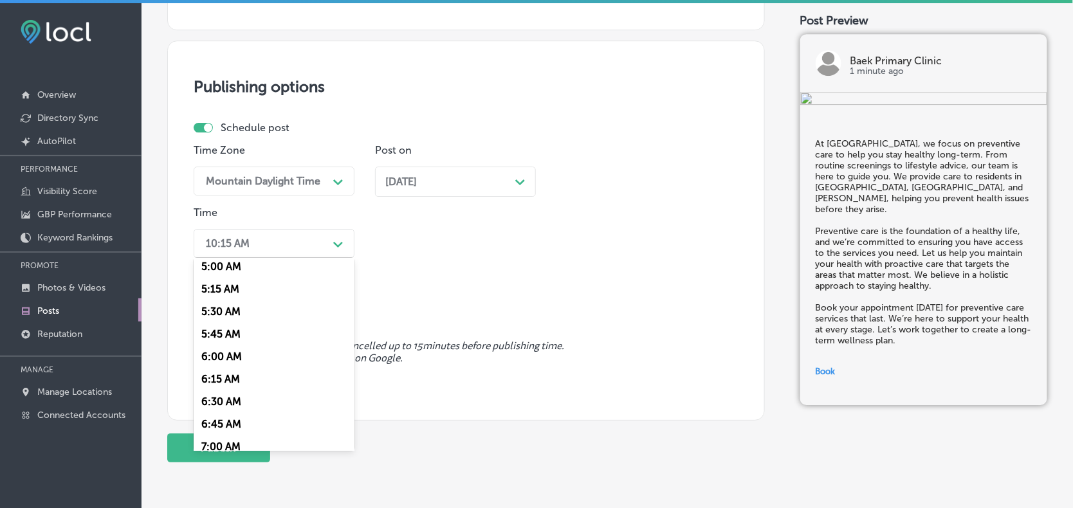
scroll to position [482, 0]
click at [219, 409] on div "7:00 AM" at bounding box center [274, 419] width 161 height 23
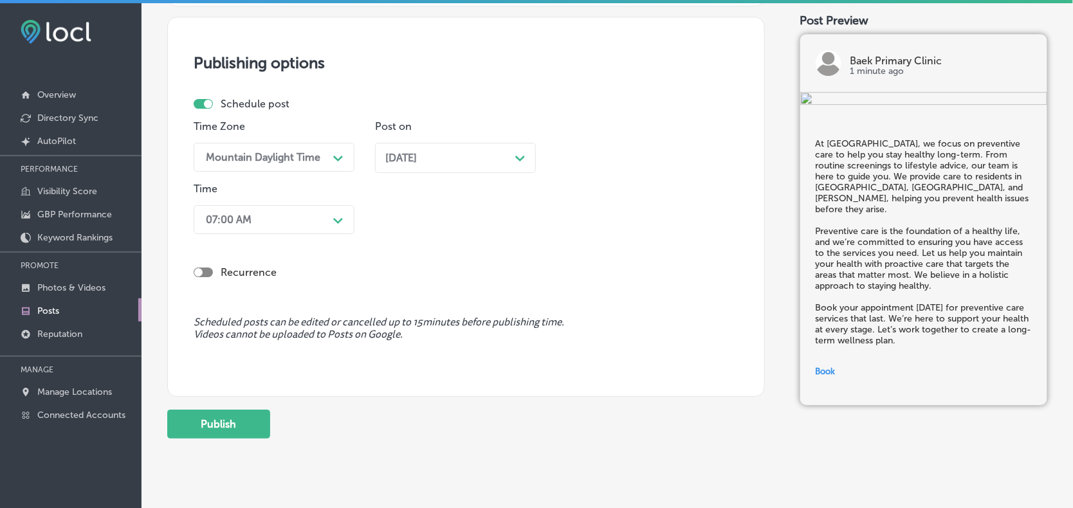
scroll to position [1205, 0]
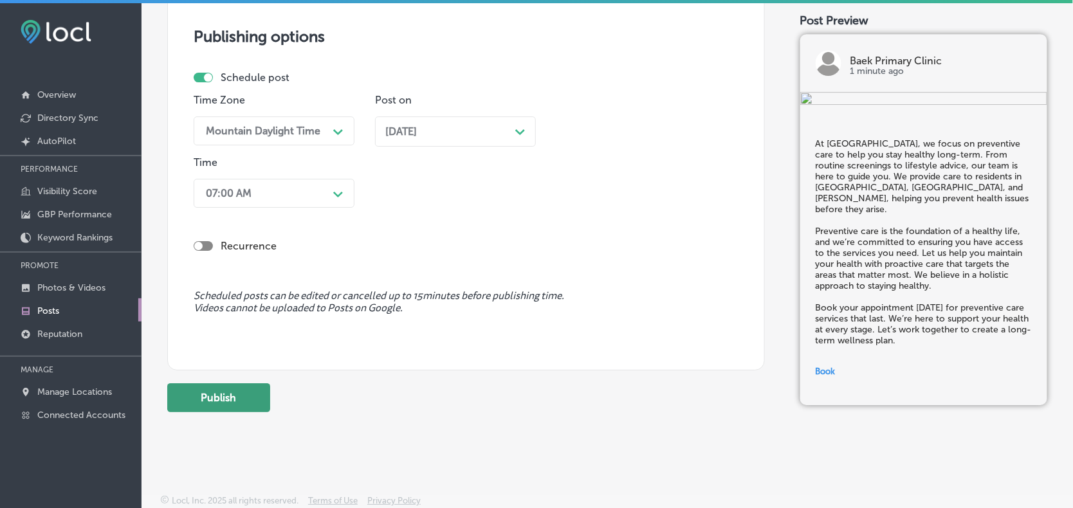
click at [194, 394] on button "Publish" at bounding box center [218, 397] width 103 height 29
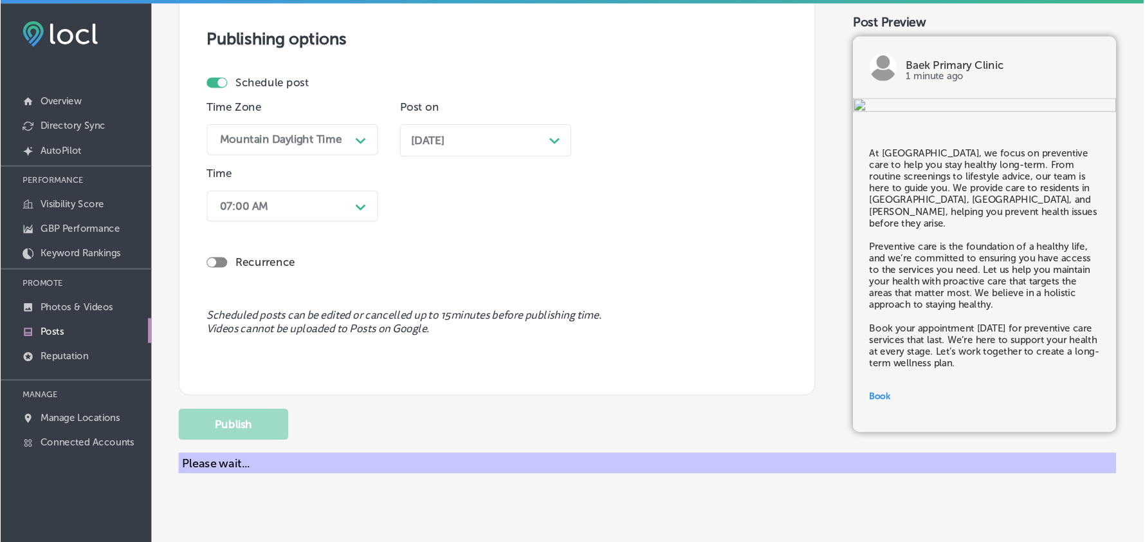
scroll to position [1032, 0]
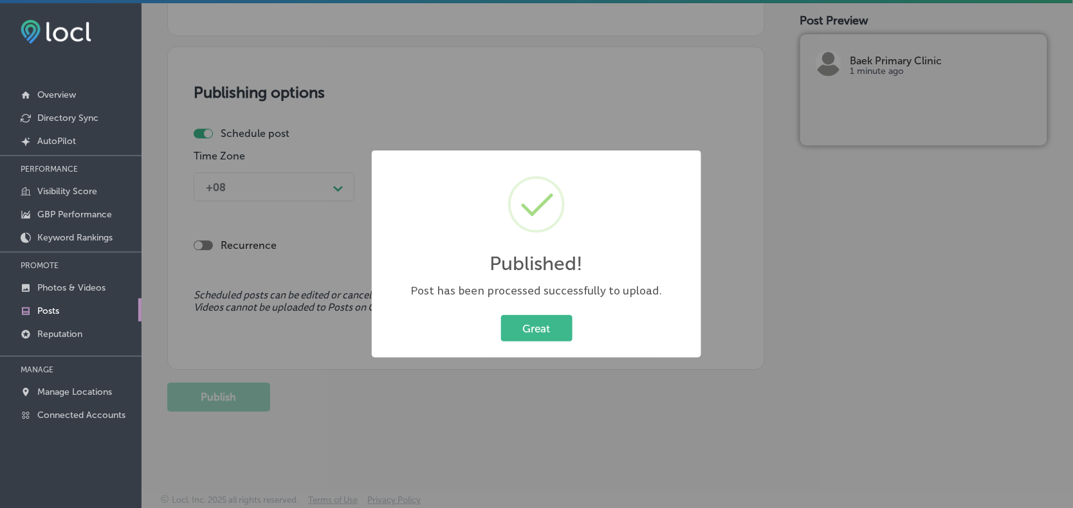
click at [540, 334] on button "Great" at bounding box center [536, 328] width 71 height 26
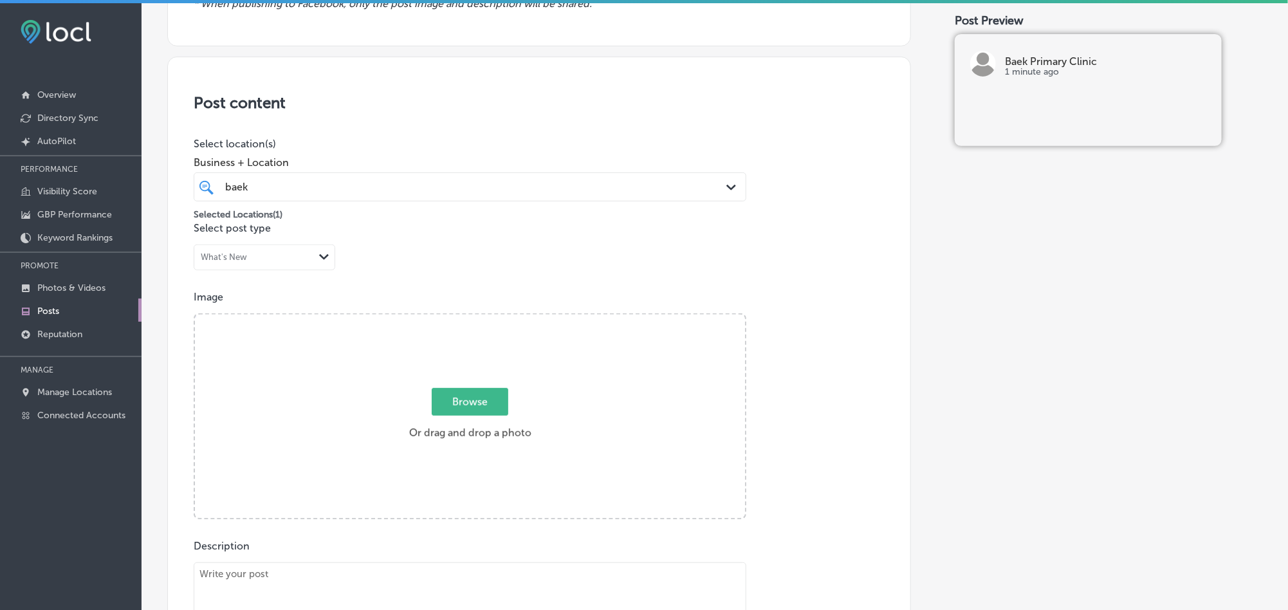
scroll to position [319, 0]
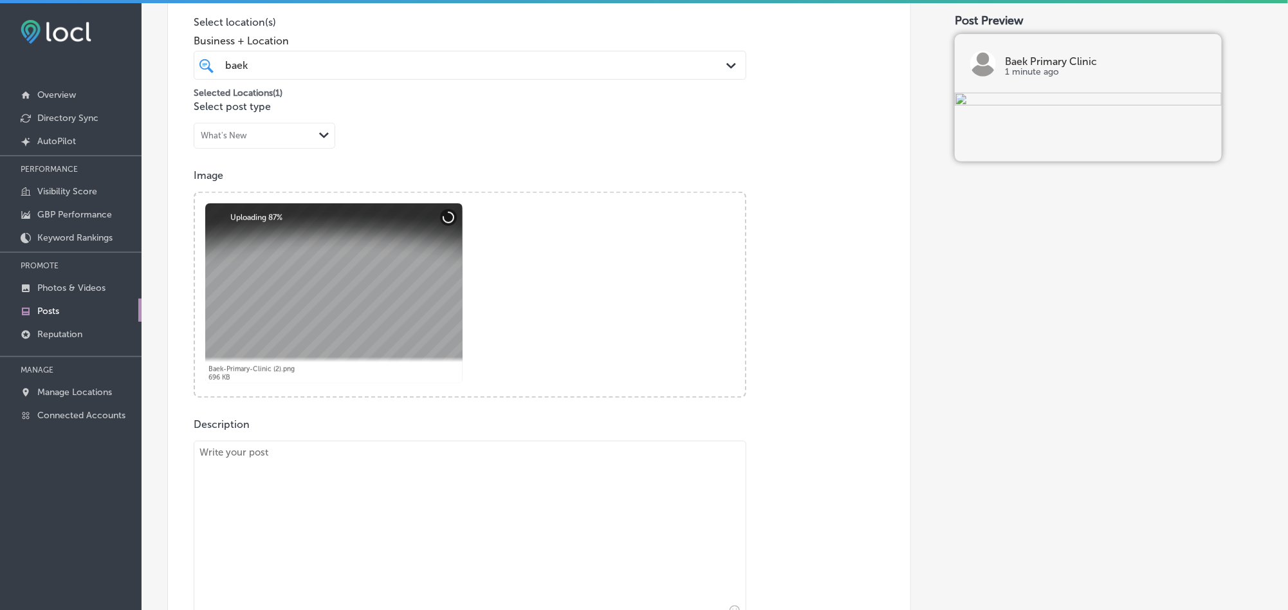
click at [284, 488] on textarea at bounding box center [470, 531] width 553 height 180
paste textarea "Baek Primary Clinic is proud to offer compassionate care for patients of all ag…"
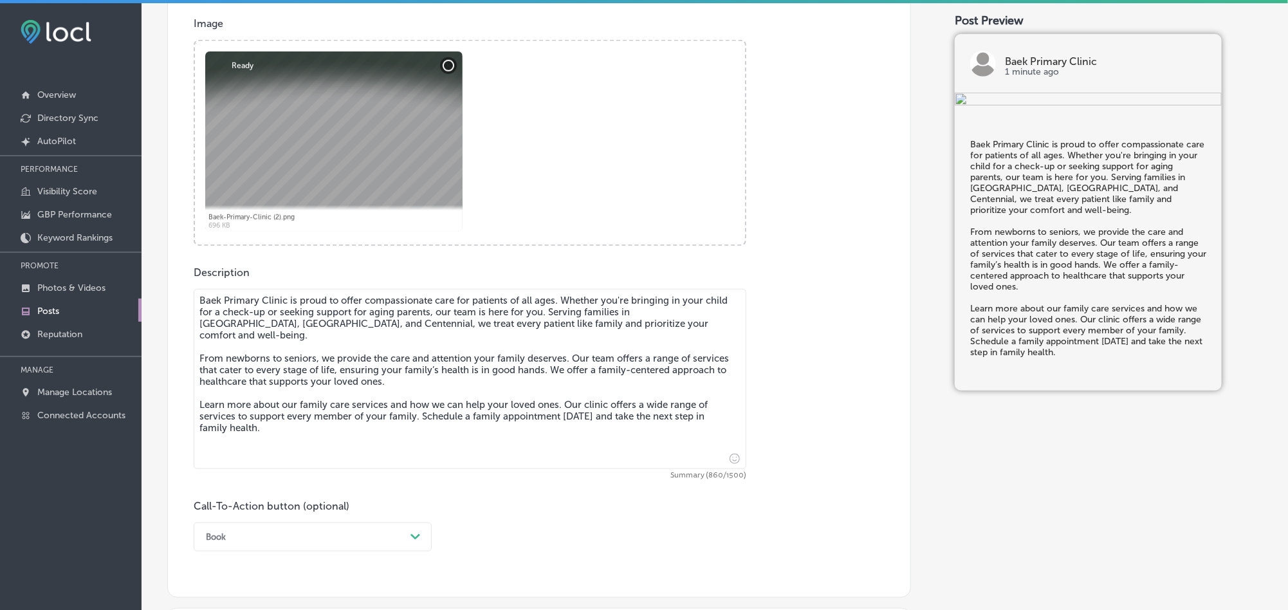
scroll to position [480, 0]
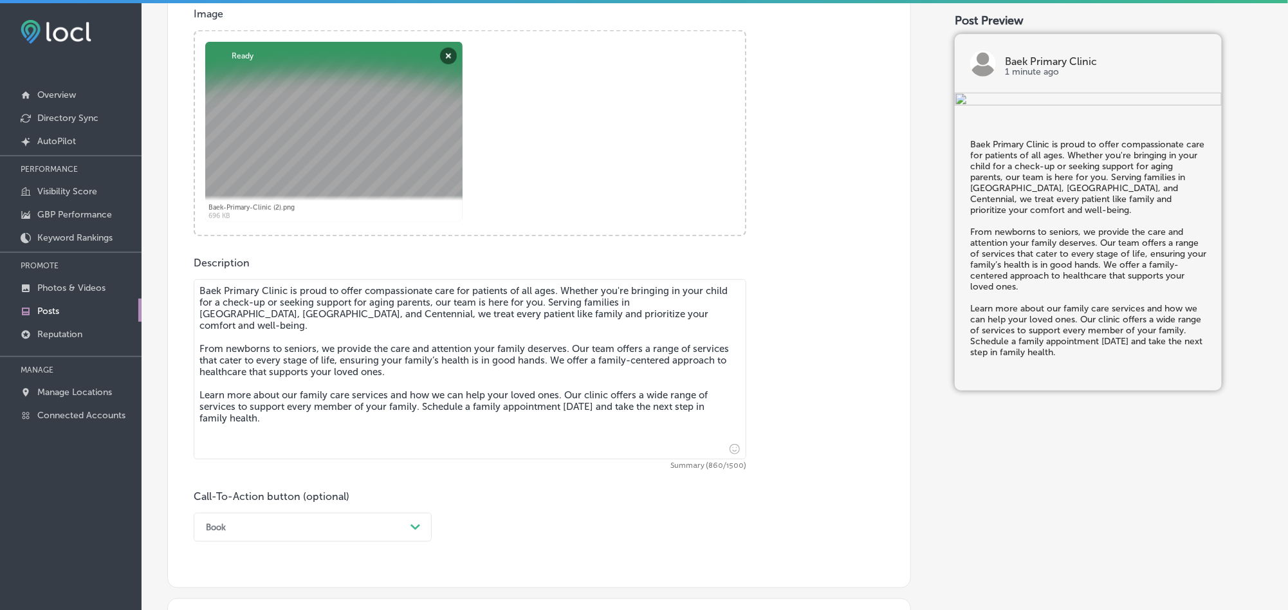
type textarea "Baek Primary Clinic is proud to offer compassionate care for patients of all ag…"
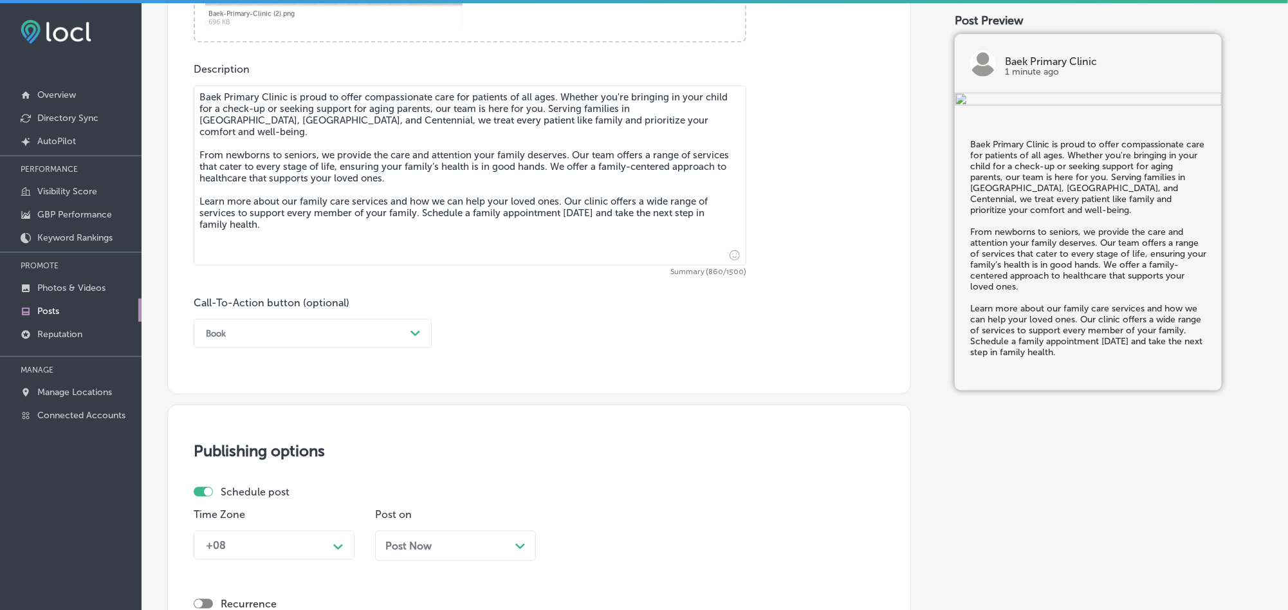
scroll to position [705, 0]
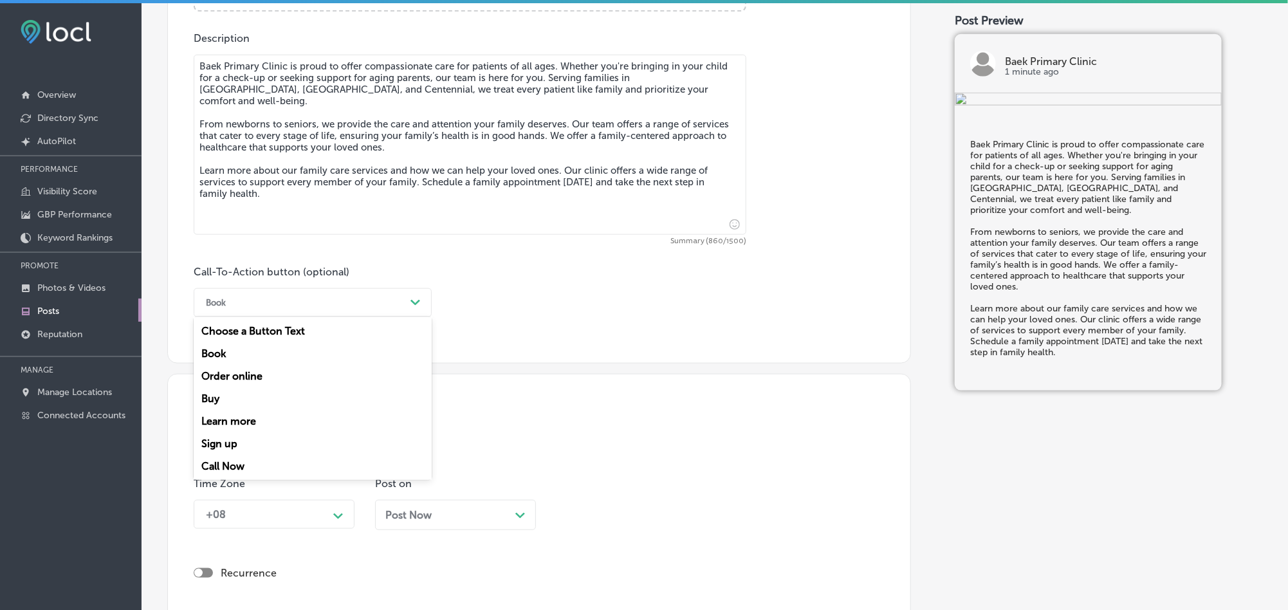
click at [316, 304] on div "Book" at bounding box center [302, 303] width 206 height 20
click at [243, 423] on div "Learn more" at bounding box center [313, 421] width 238 height 23
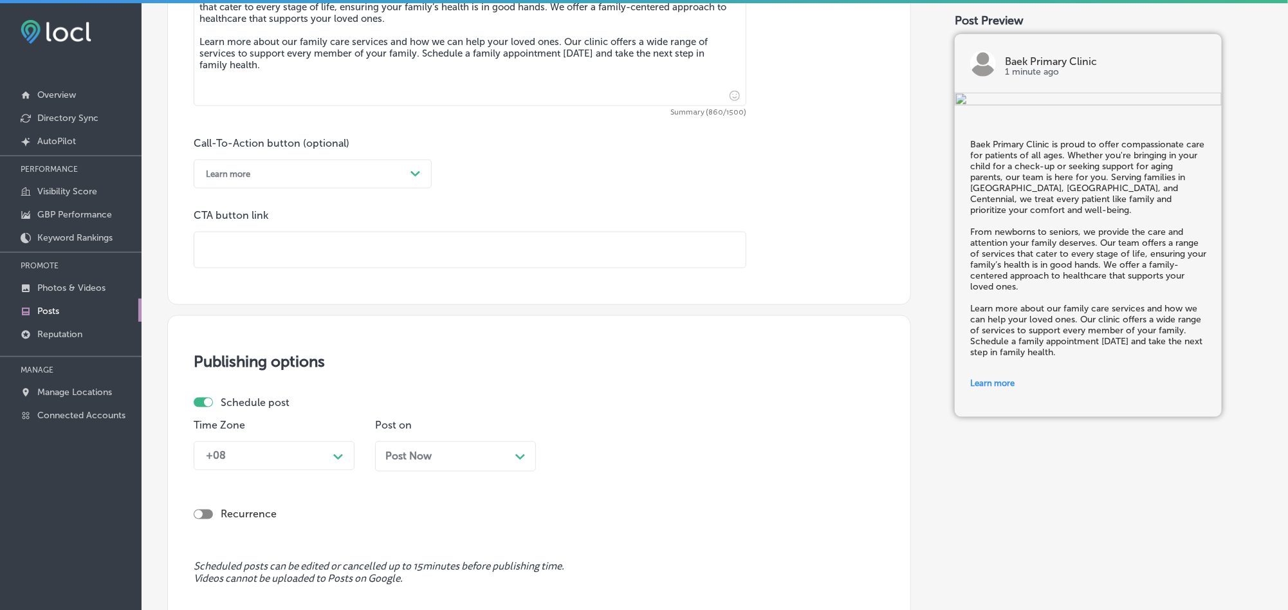
click at [274, 247] on input "text" at bounding box center [469, 249] width 551 height 35
paste input "[URL][DOMAIN_NAME]"
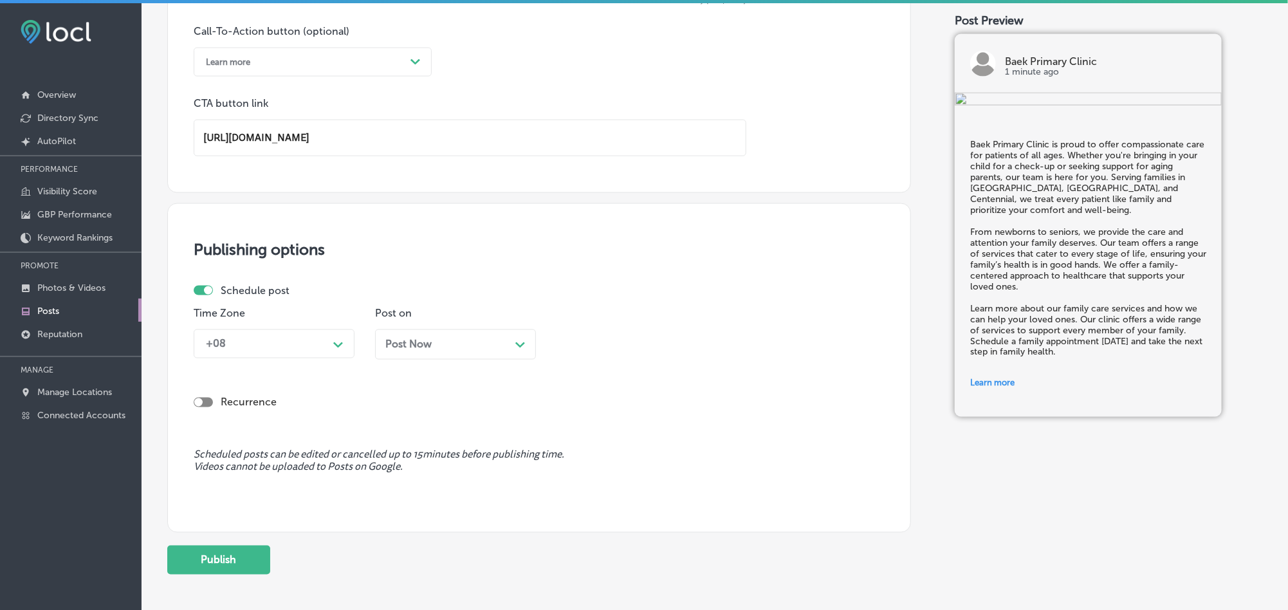
scroll to position [994, 0]
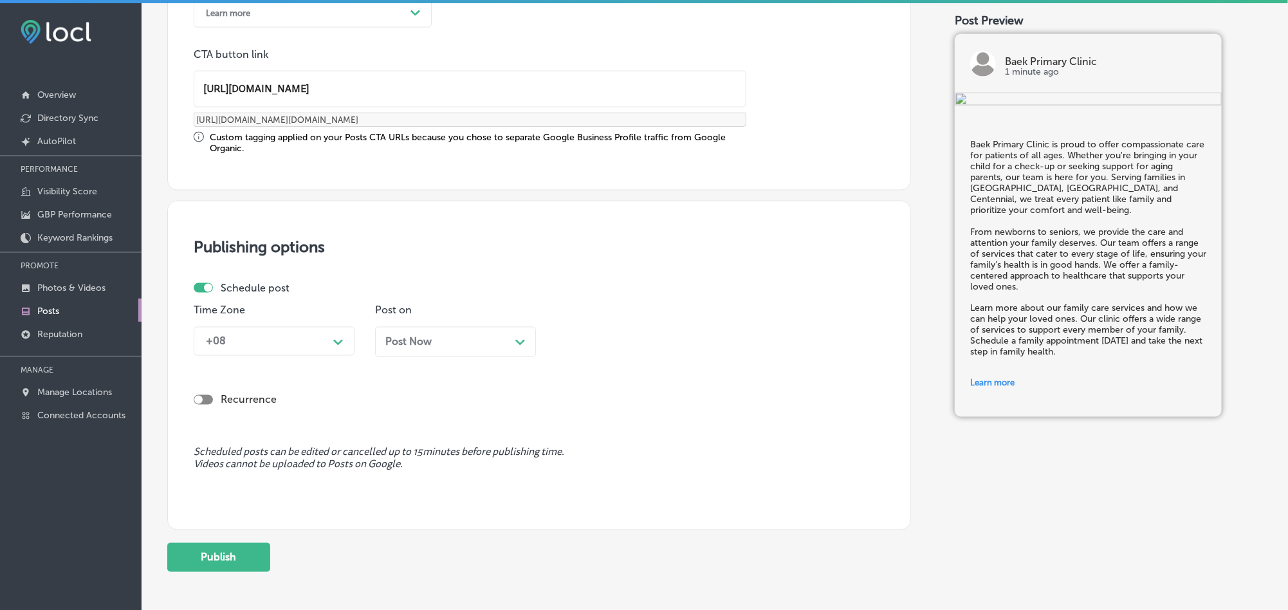
type input "[URL][DOMAIN_NAME]"
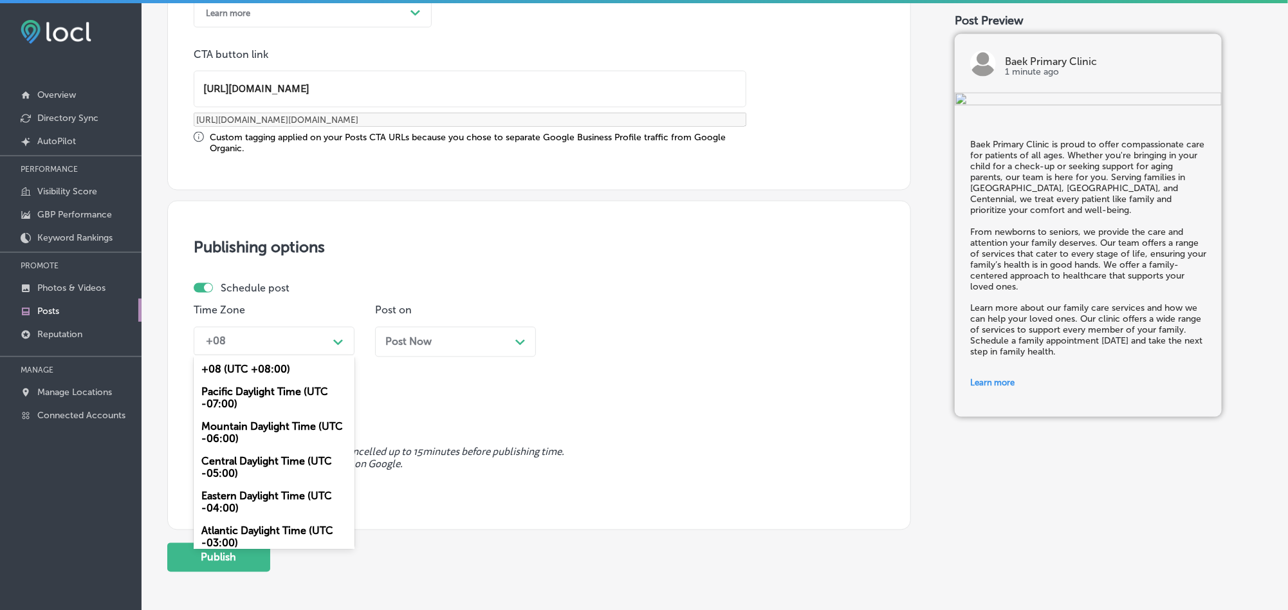
click at [296, 343] on div "+08" at bounding box center [263, 341] width 129 height 23
click at [242, 436] on div "Mountain Daylight Time (UTC -06:00)" at bounding box center [274, 433] width 161 height 35
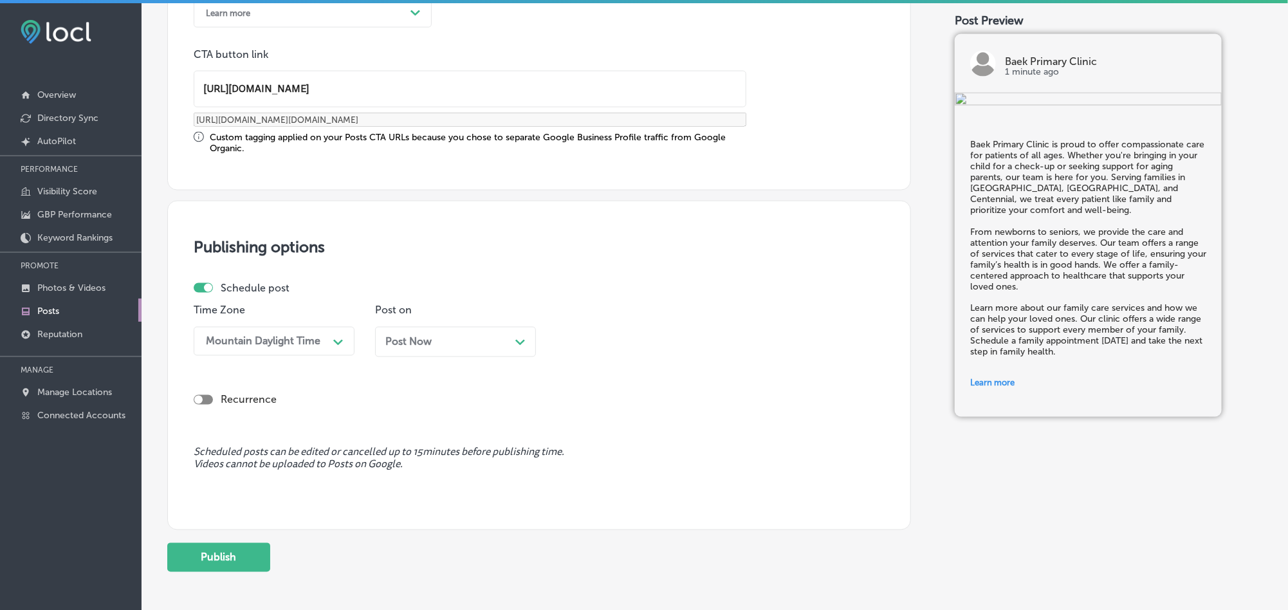
click at [443, 352] on div "Post Now Path Created with Sketch." at bounding box center [455, 342] width 161 height 30
click at [623, 340] on div "10:15 AM" at bounding box center [626, 341] width 129 height 23
click at [583, 521] on div "7:00 AM" at bounding box center [636, 517] width 161 height 23
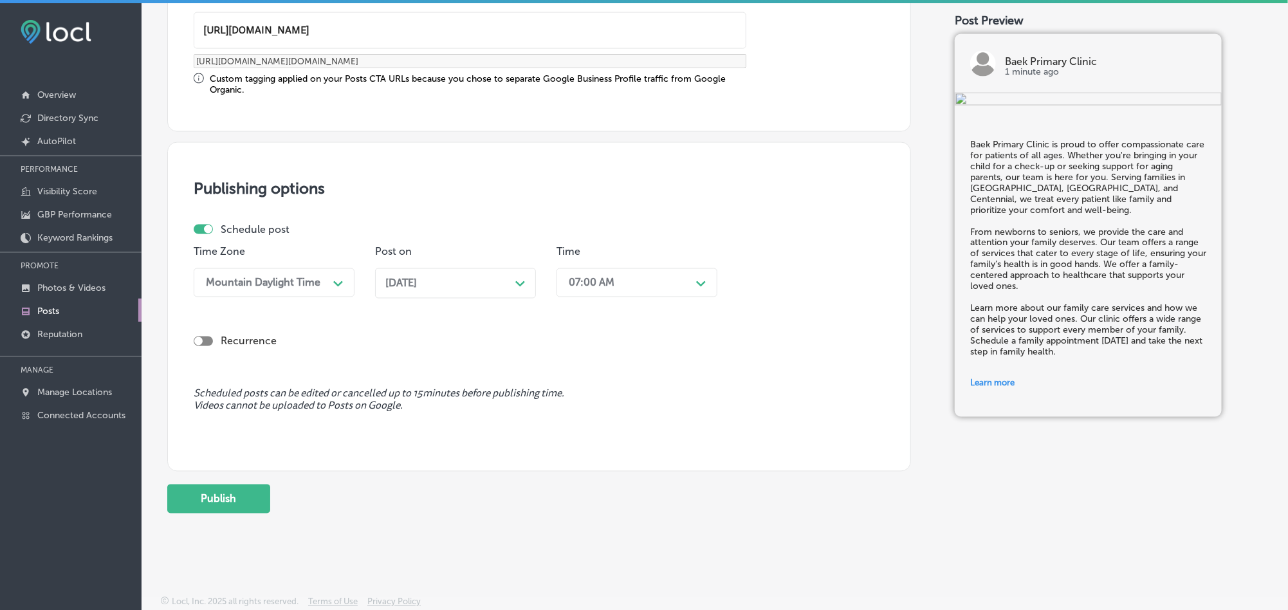
scroll to position [1058, 0]
click at [233, 498] on button "Publish" at bounding box center [218, 498] width 103 height 29
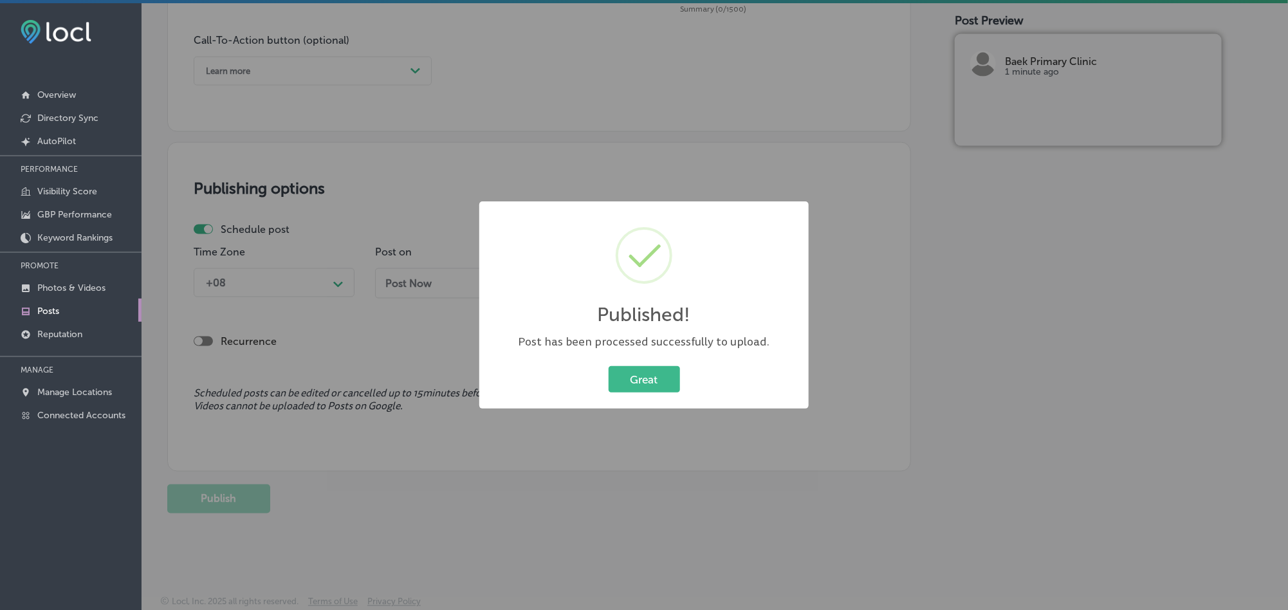
scroll to position [942, 0]
click at [639, 381] on button "Great" at bounding box center [643, 379] width 71 height 26
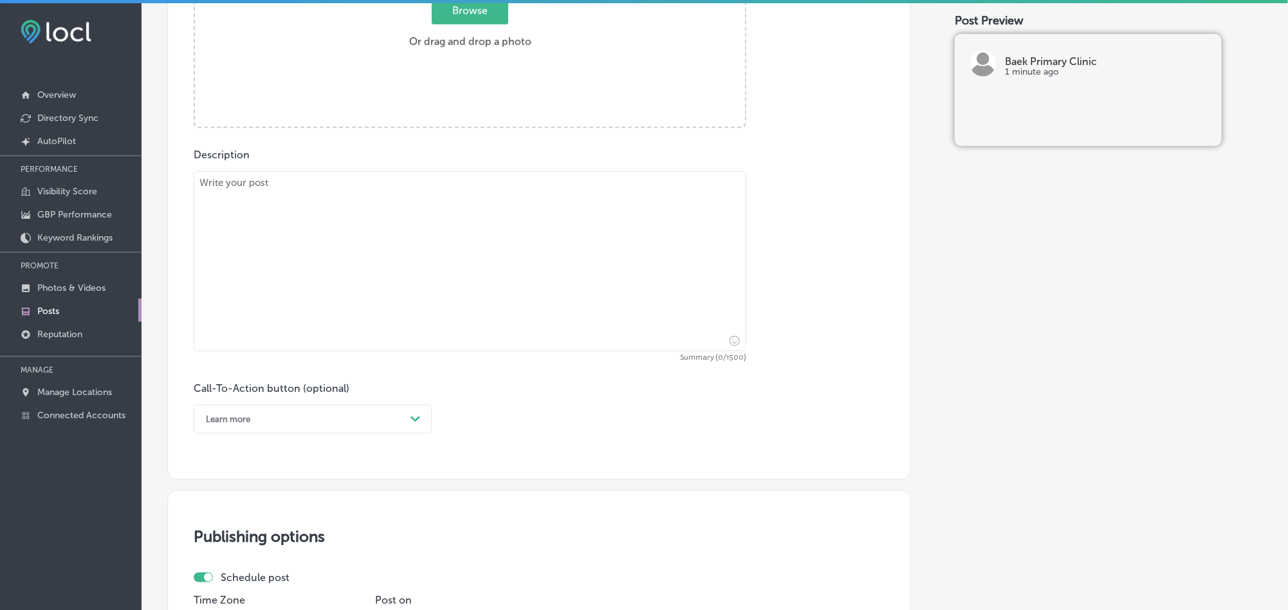
scroll to position [492, 0]
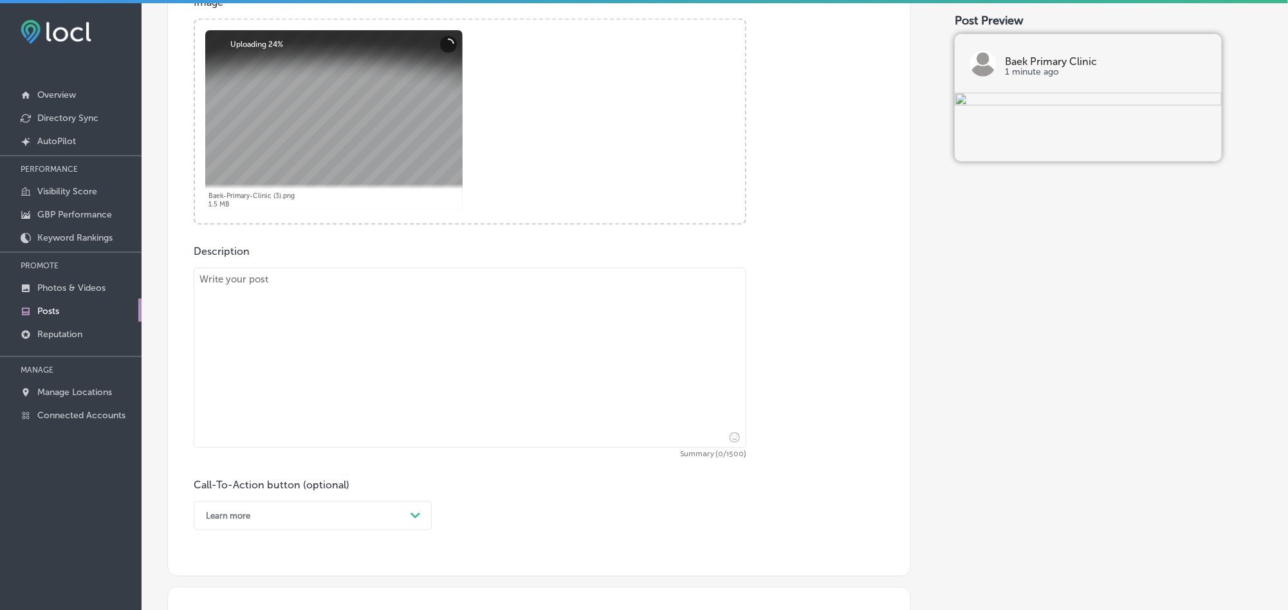
click at [377, 350] on textarea at bounding box center [470, 358] width 553 height 180
paste textarea "If you're living with [MEDICAL_DATA], Baek Primary Clinic is here to help. We o…"
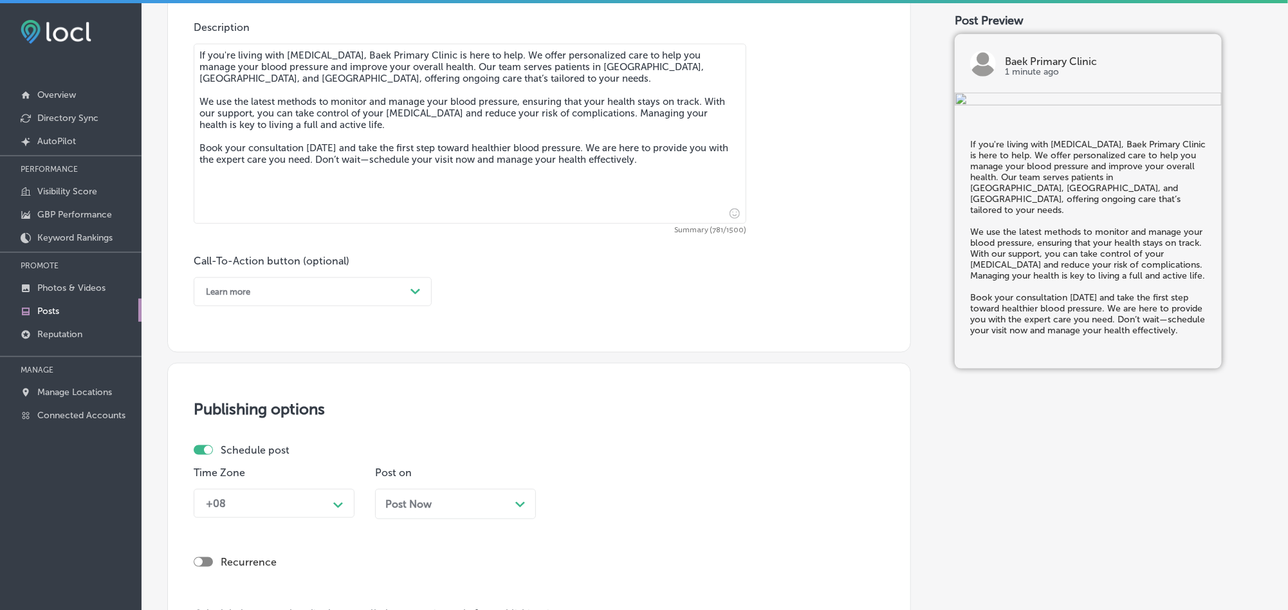
scroll to position [718, 0]
type textarea "If you're living with [MEDICAL_DATA], Baek Primary Clinic is here to help. We o…"
click at [351, 284] on div "Learn more" at bounding box center [302, 290] width 206 height 20
click at [228, 342] on div "Book" at bounding box center [313, 340] width 238 height 23
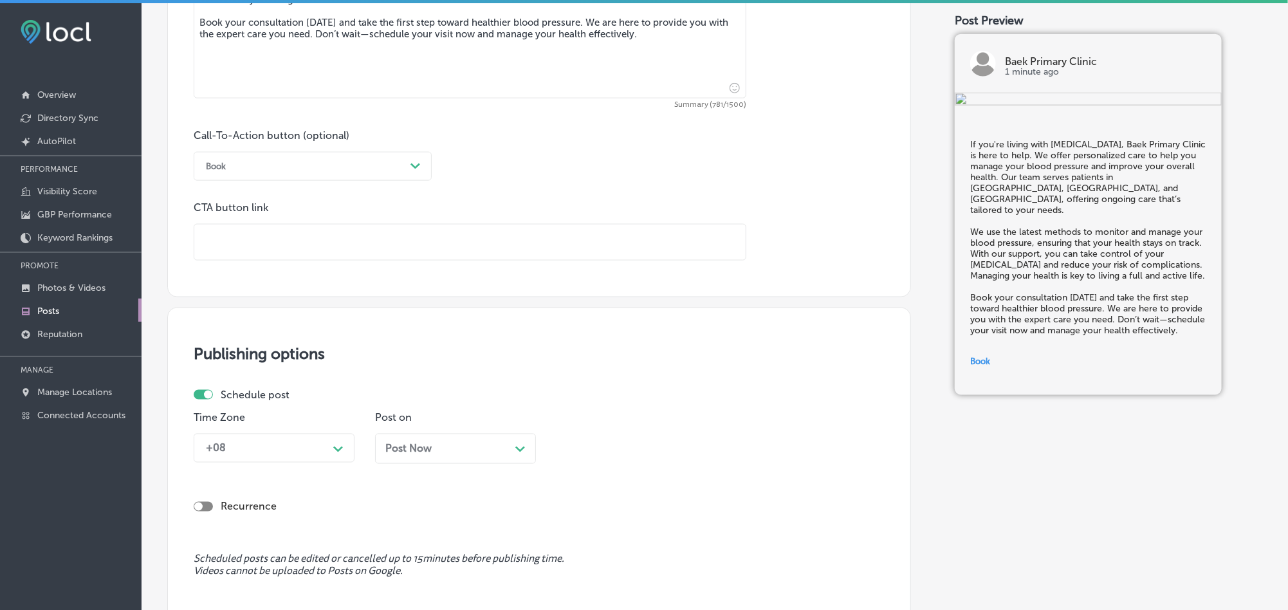
scroll to position [846, 0]
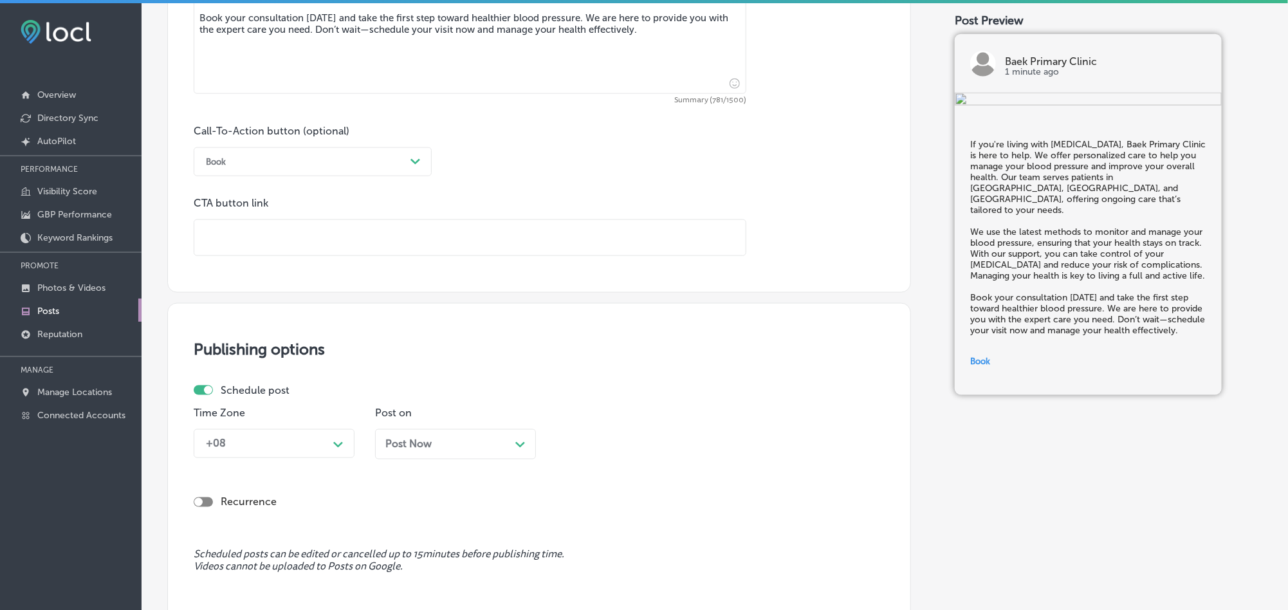
click at [313, 251] on input "text" at bounding box center [469, 237] width 551 height 35
paste input "[URL][DOMAIN_NAME][US_VEHICLE_IDENTIFICATION_NUMBER][US_VEHICLE_IDENTIFICATION_…"
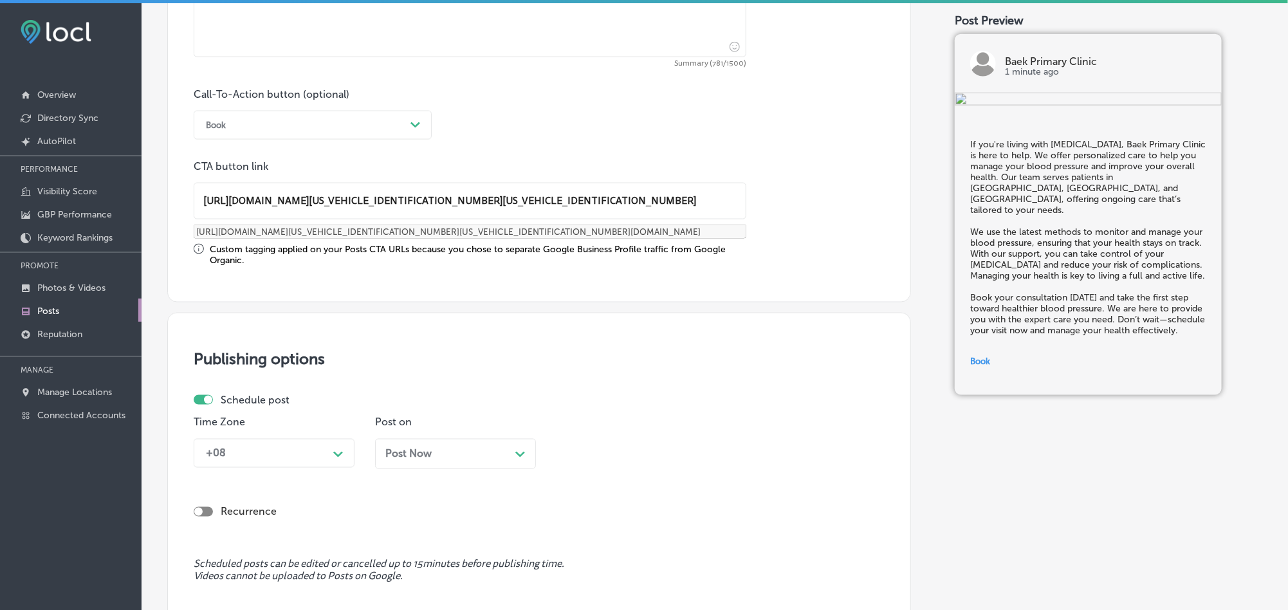
scroll to position [974, 0]
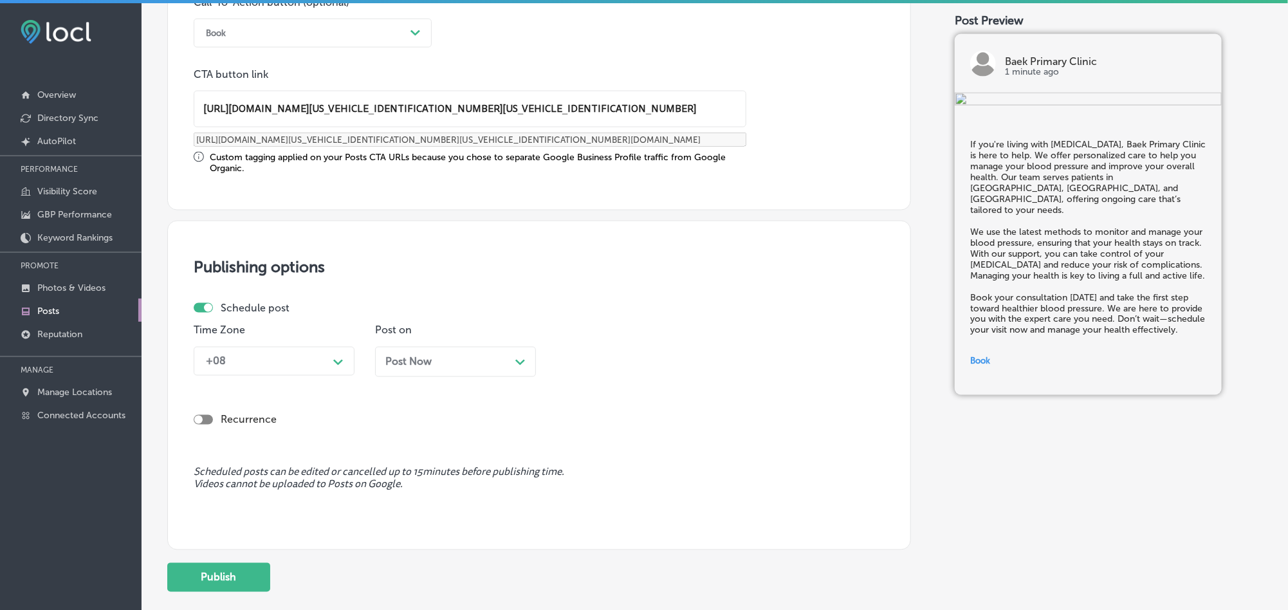
type input "[URL][DOMAIN_NAME][US_VEHICLE_IDENTIFICATION_NUMBER][US_VEHICLE_IDENTIFICATION_…"
click at [311, 372] on div "+08" at bounding box center [263, 361] width 129 height 23
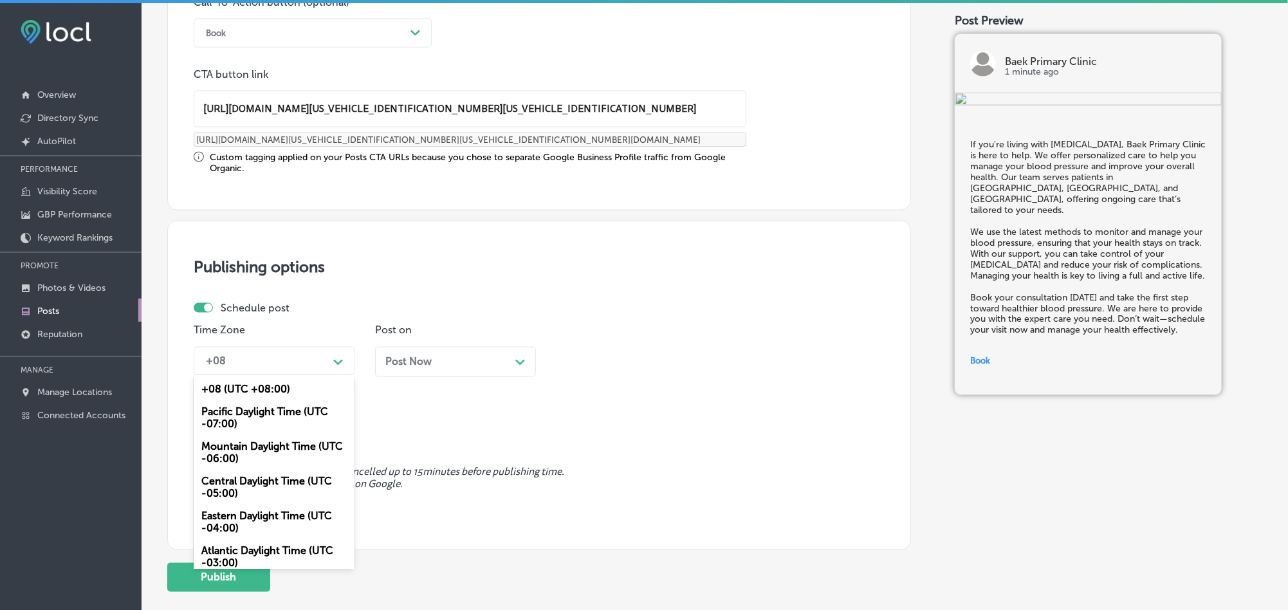
drag, startPoint x: 232, startPoint y: 450, endPoint x: 306, endPoint y: 415, distance: 81.7
click at [232, 448] on div "Mountain Daylight Time (UTC -06:00)" at bounding box center [274, 452] width 161 height 35
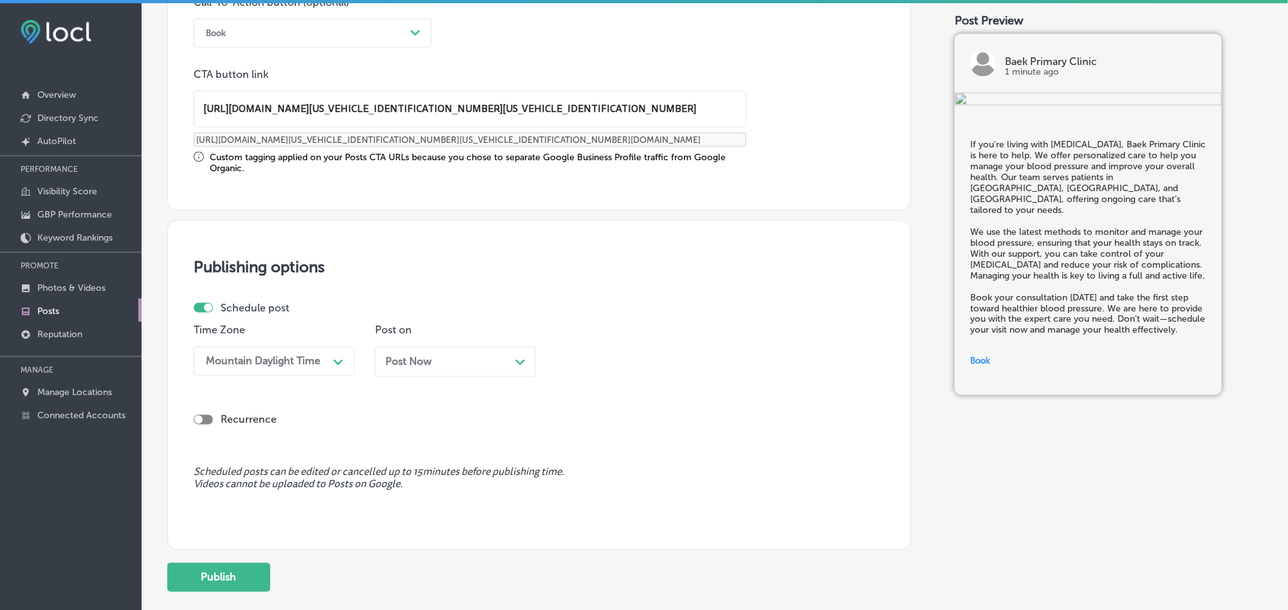
click at [457, 376] on div "Post Now Path Created with Sketch." at bounding box center [455, 362] width 161 height 30
click at [601, 358] on div "10:15 AM" at bounding box center [591, 361] width 44 height 12
click at [580, 452] on div "7:00 AM" at bounding box center [636, 441] width 161 height 23
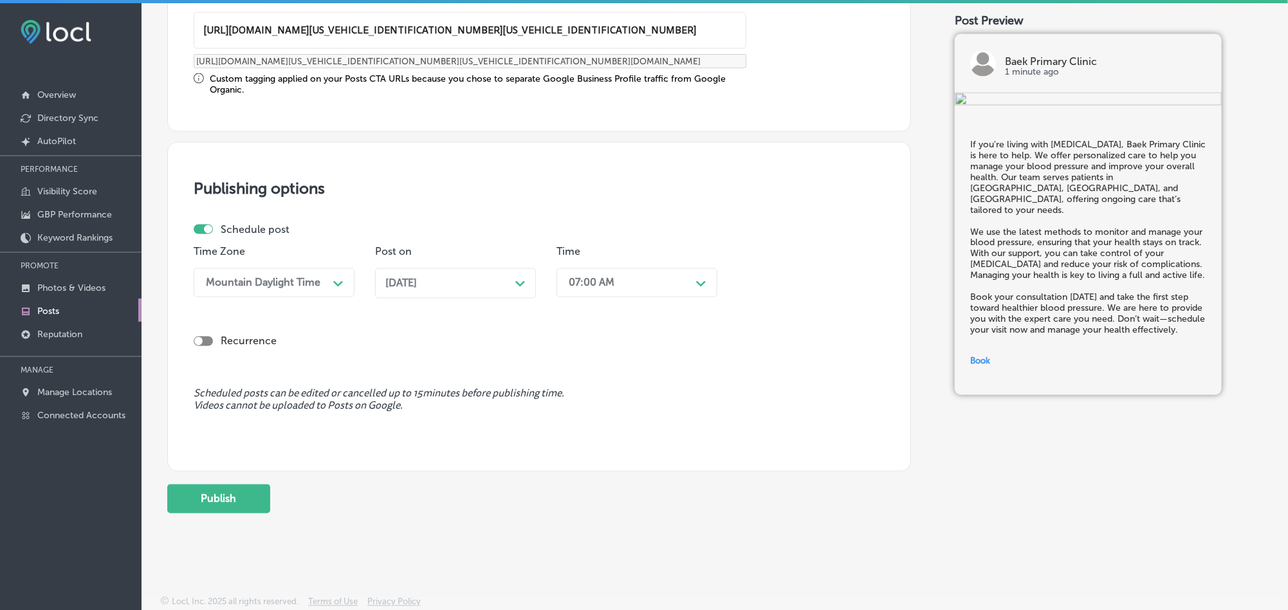
scroll to position [1058, 0]
drag, startPoint x: 251, startPoint y: 498, endPoint x: 298, endPoint y: 487, distance: 48.4
click at [249, 498] on button "Publish" at bounding box center [218, 498] width 103 height 29
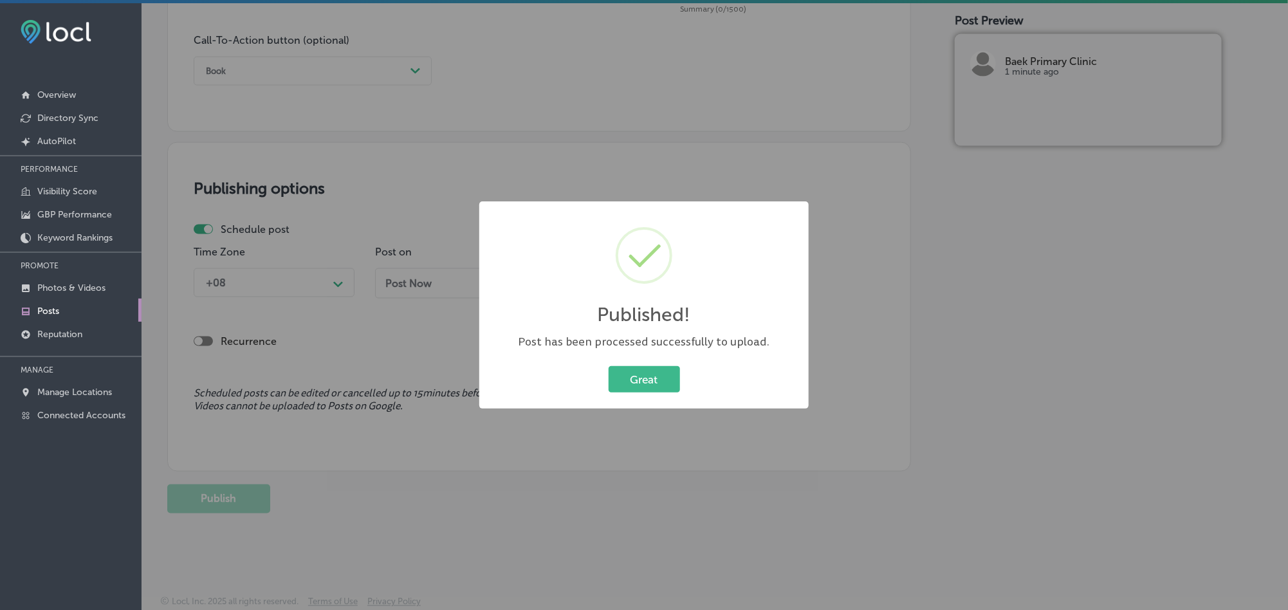
scroll to position [942, 0]
click at [627, 381] on button "Great" at bounding box center [643, 379] width 71 height 26
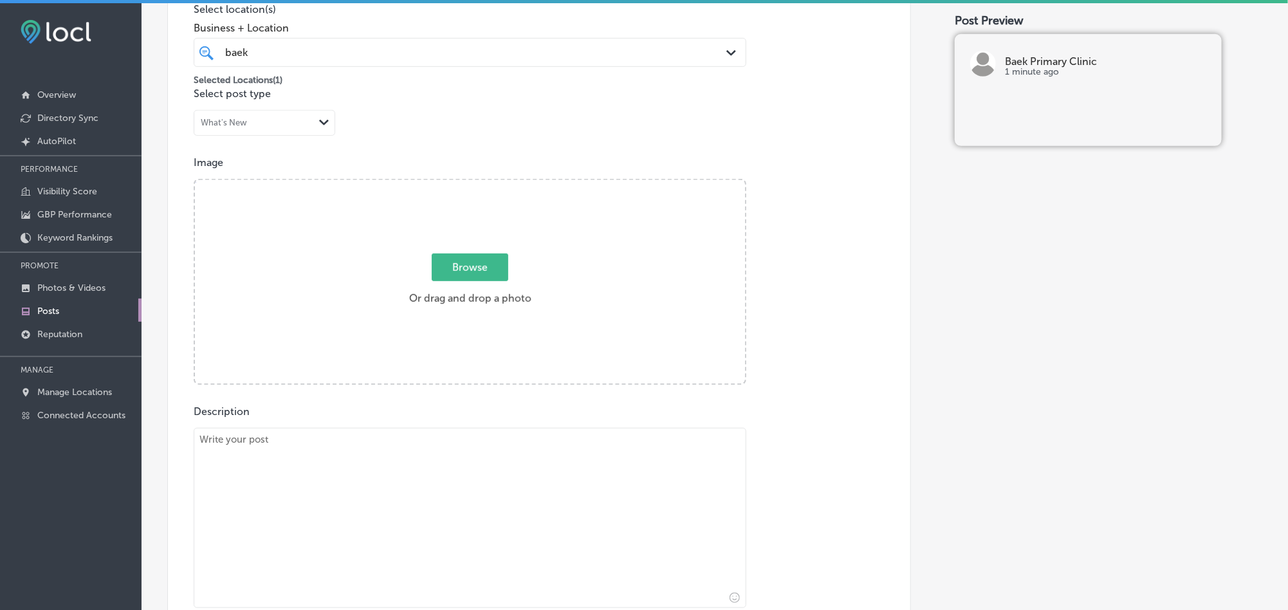
scroll to position [396, 0]
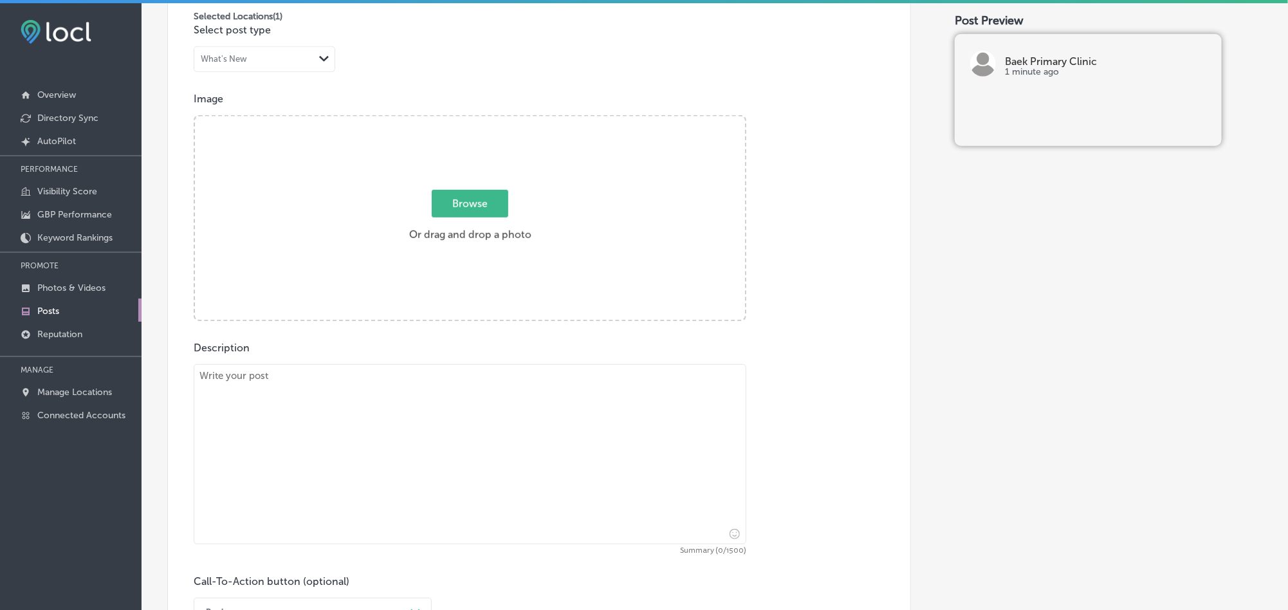
click at [425, 411] on textarea at bounding box center [470, 454] width 553 height 180
paste textarea "Baek Primary Clinic provides walk-in services for minor illnesses, ensuring you…"
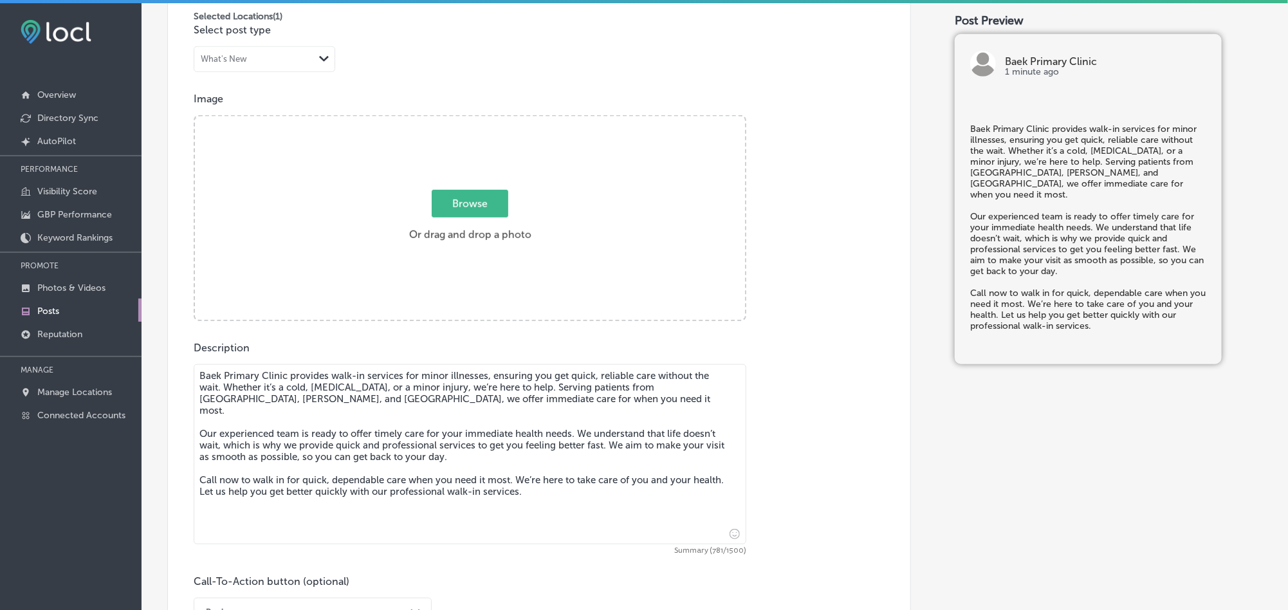
type textarea "Baek Primary Clinic provides walk-in services for minor illnesses, ensuring you…"
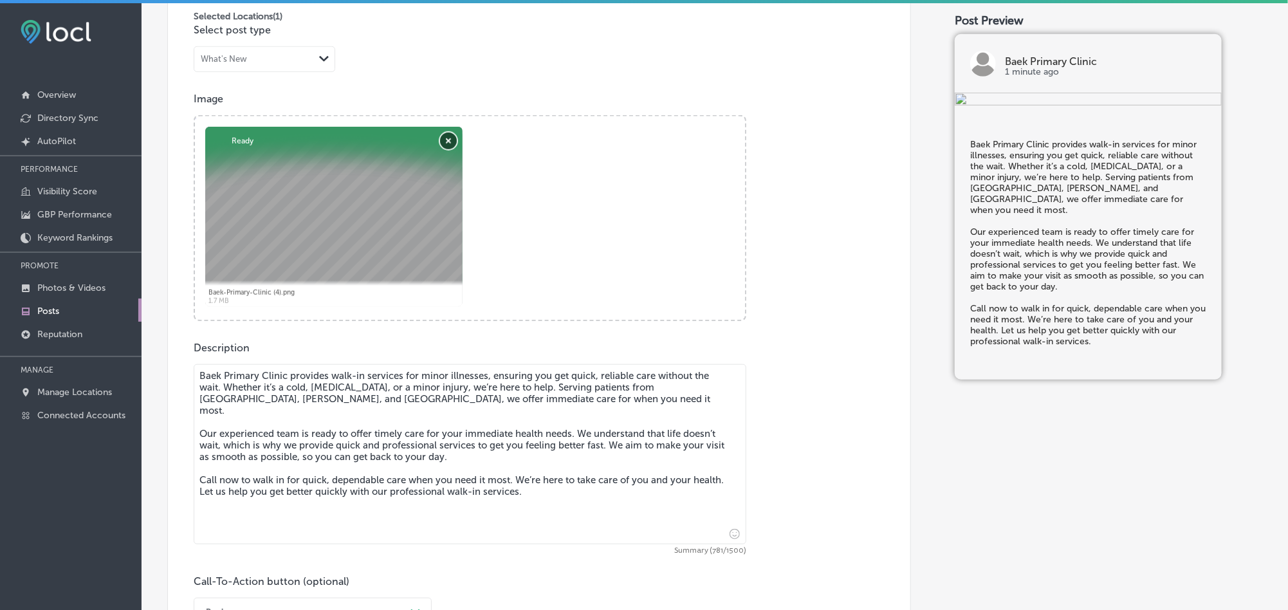
click at [446, 143] on button "Remove" at bounding box center [448, 140] width 17 height 17
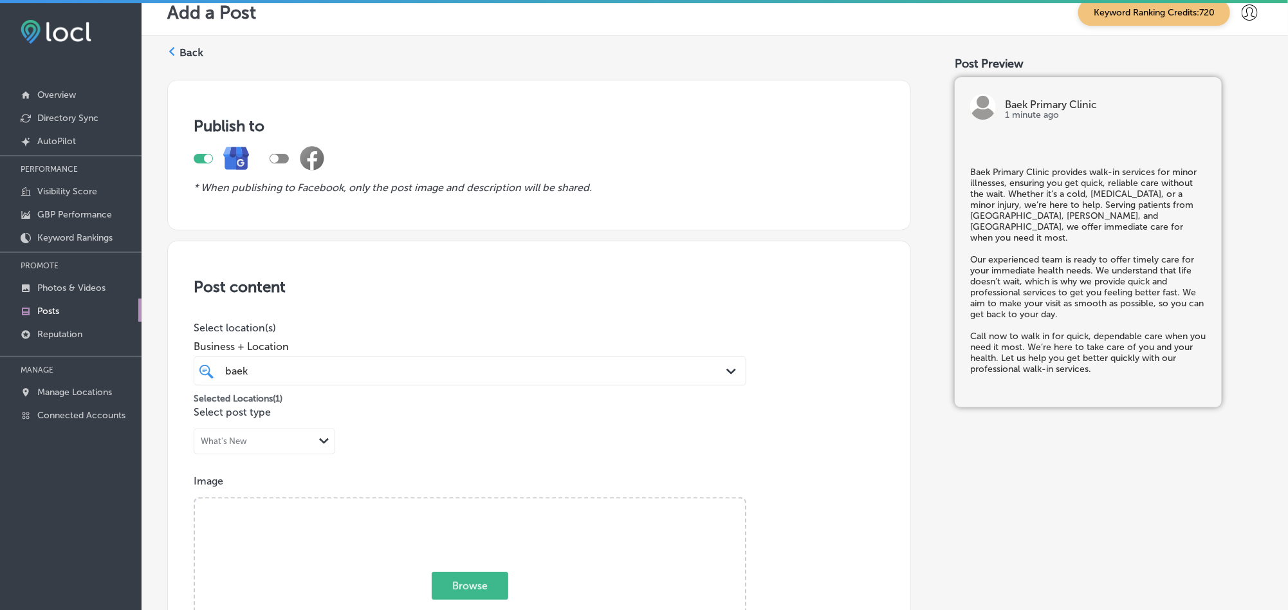
scroll to position [0, 0]
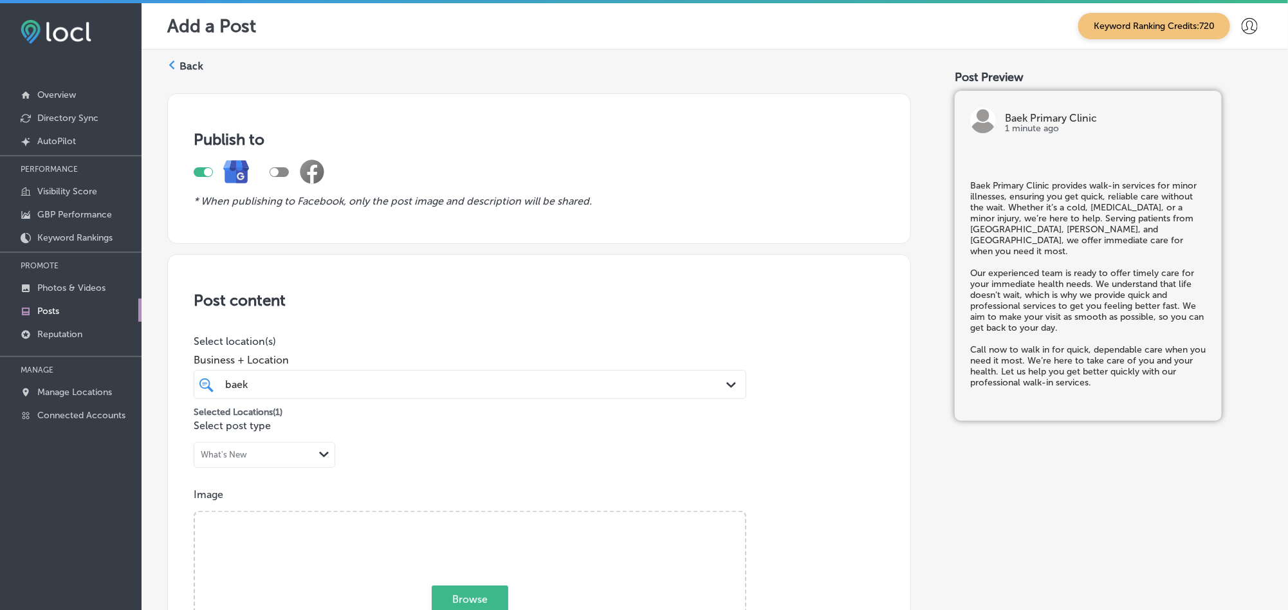
click at [181, 64] on label "Back" at bounding box center [191, 66] width 24 height 14
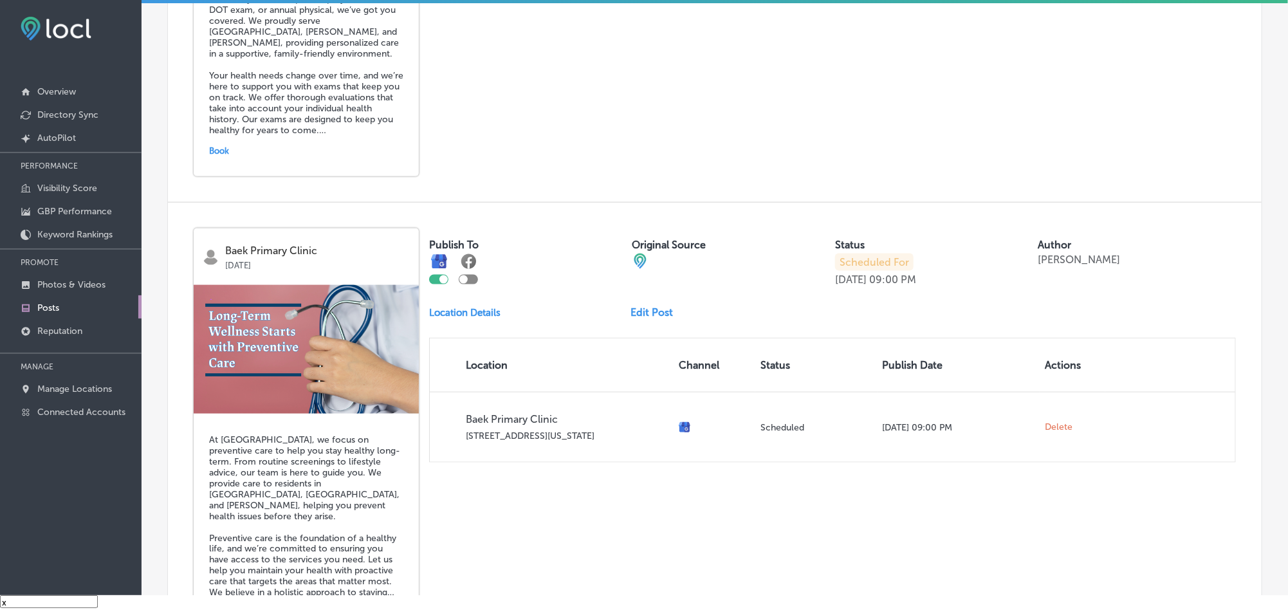
scroll to position [803, 0]
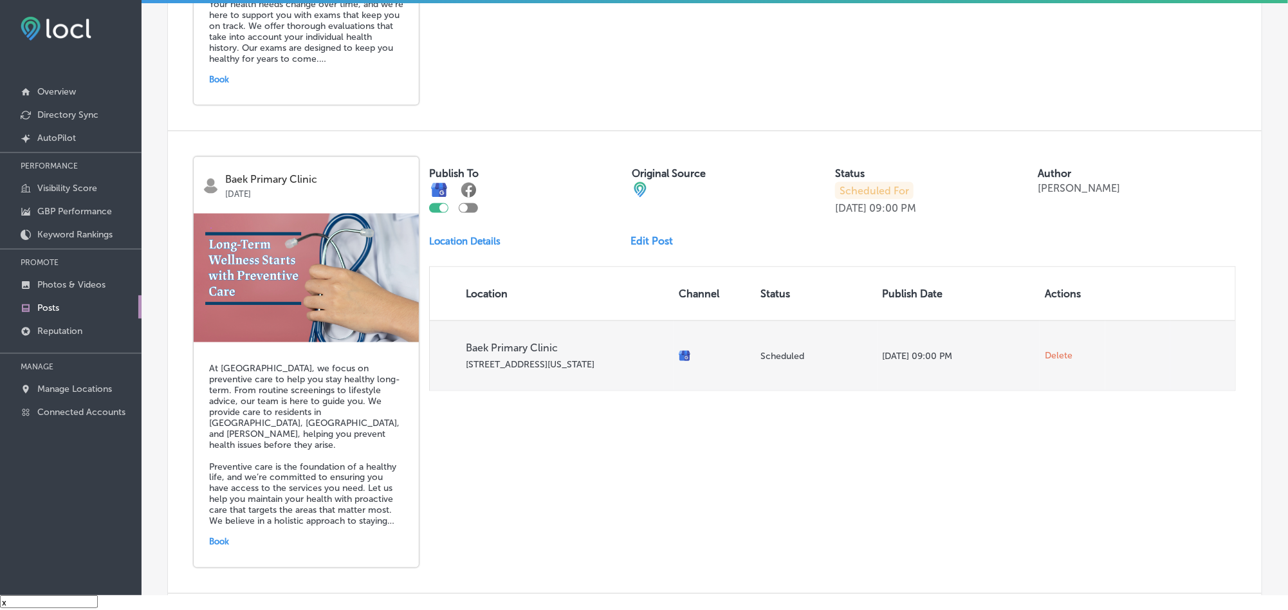
click at [1046, 352] on span "Delete" at bounding box center [1059, 356] width 28 height 12
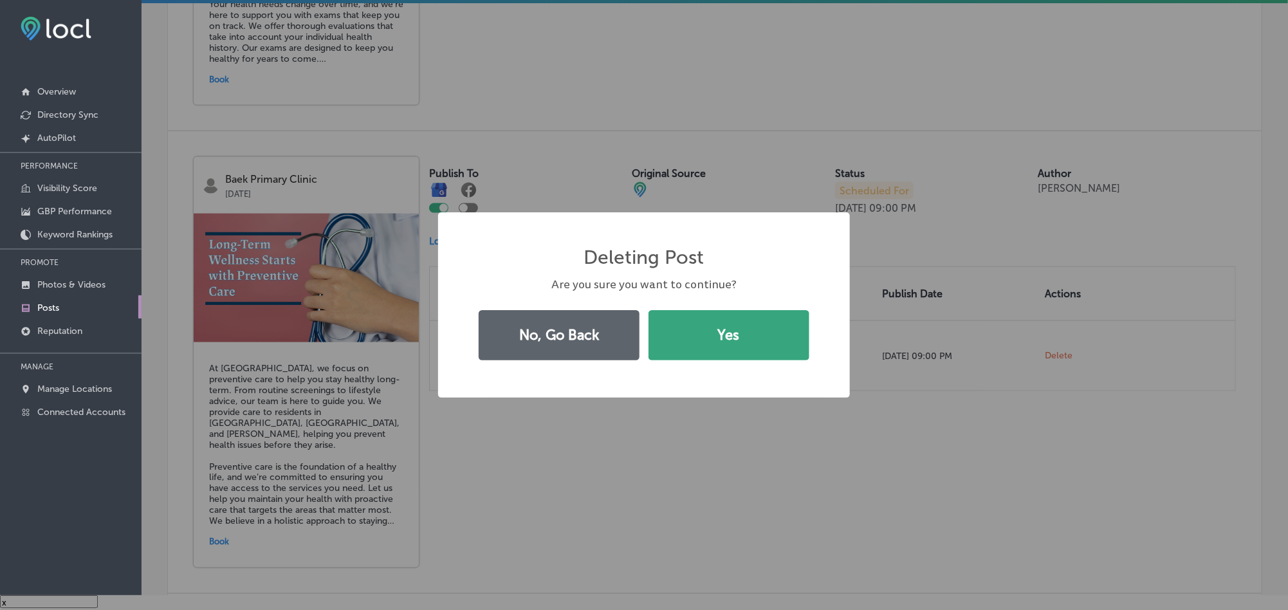
click at [741, 325] on button "Yes" at bounding box center [728, 335] width 161 height 50
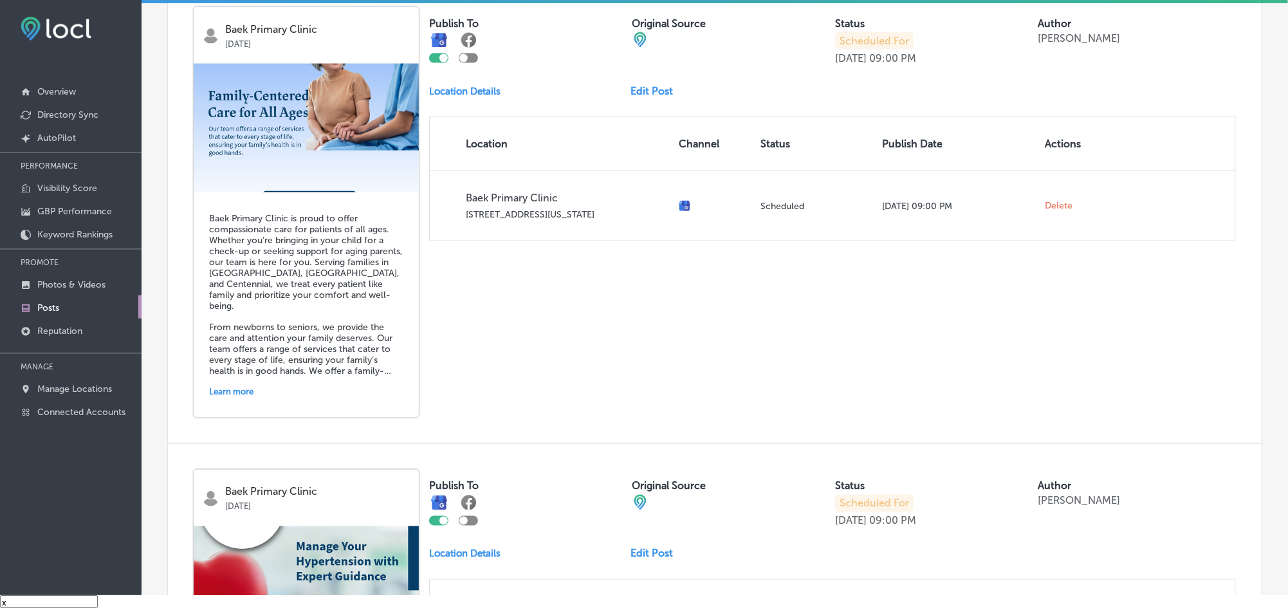
scroll to position [933, 0]
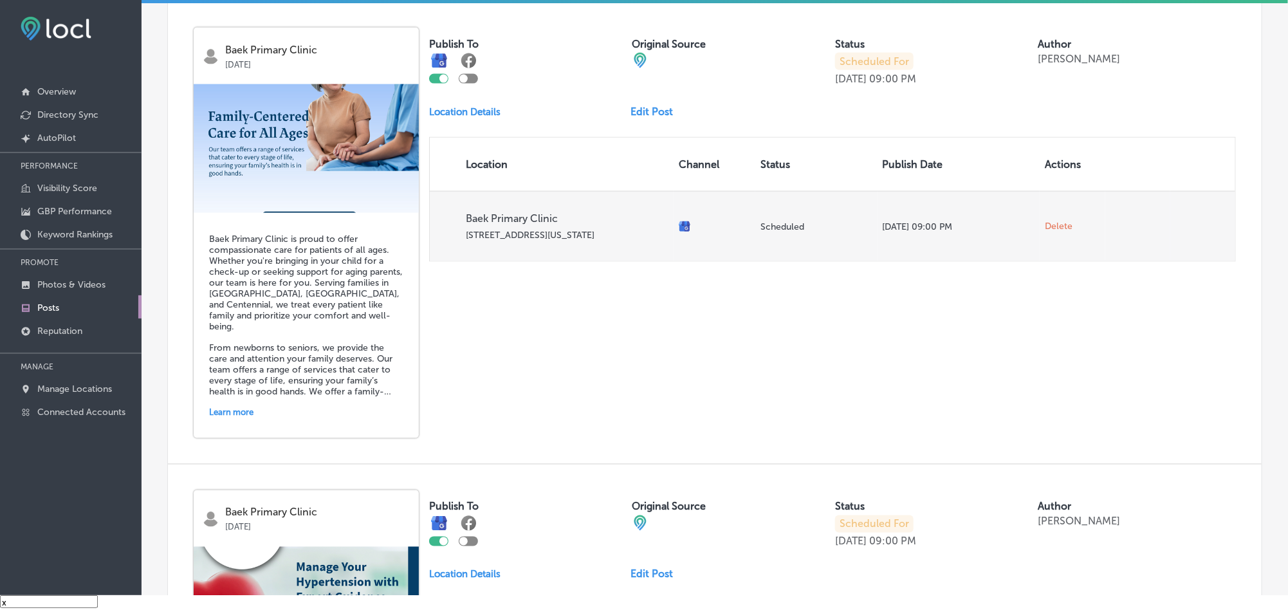
click at [1045, 222] on span "Delete" at bounding box center [1059, 227] width 28 height 12
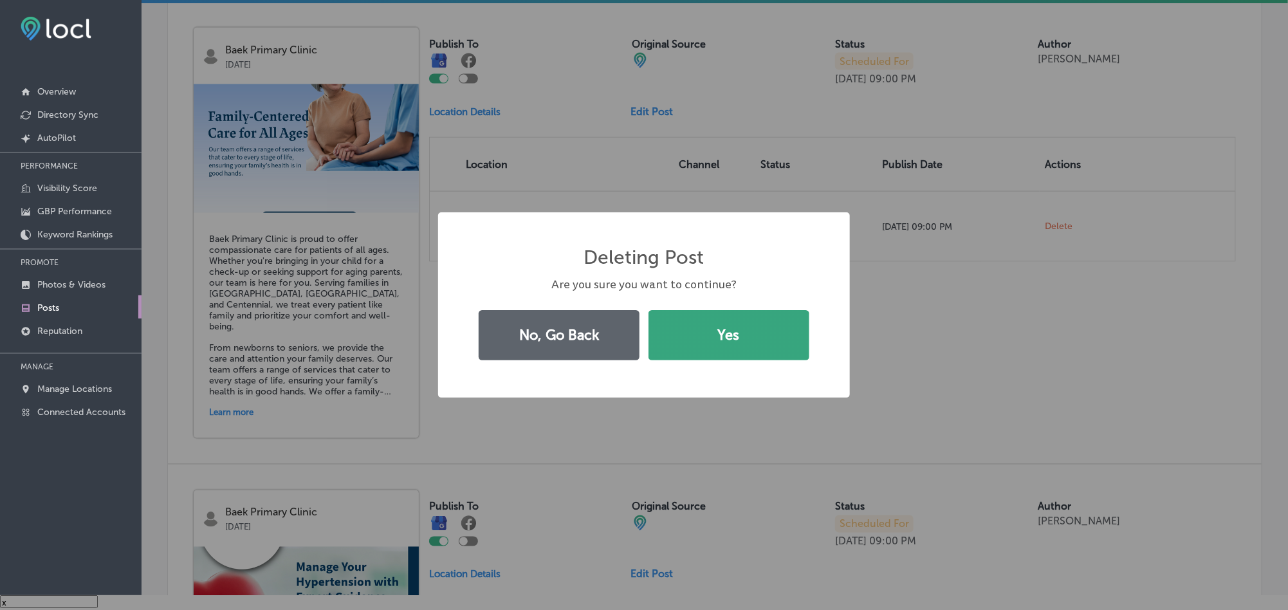
click at [745, 326] on button "Yes" at bounding box center [728, 335] width 161 height 50
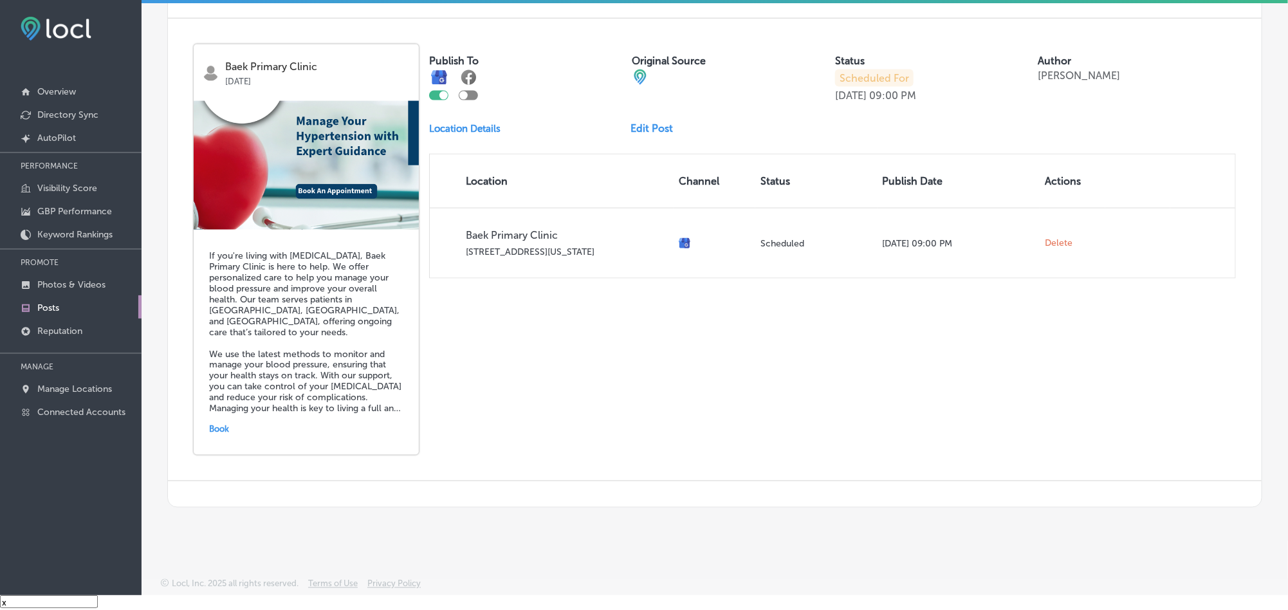
scroll to position [908, 0]
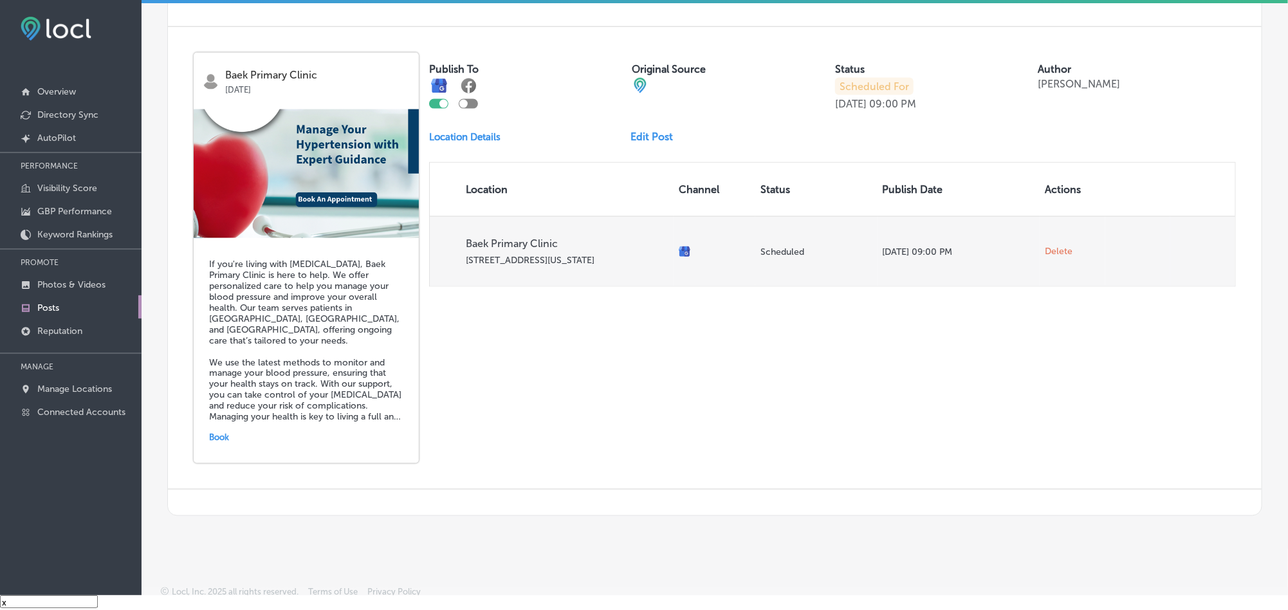
click at [1045, 247] on span "Delete" at bounding box center [1059, 252] width 28 height 12
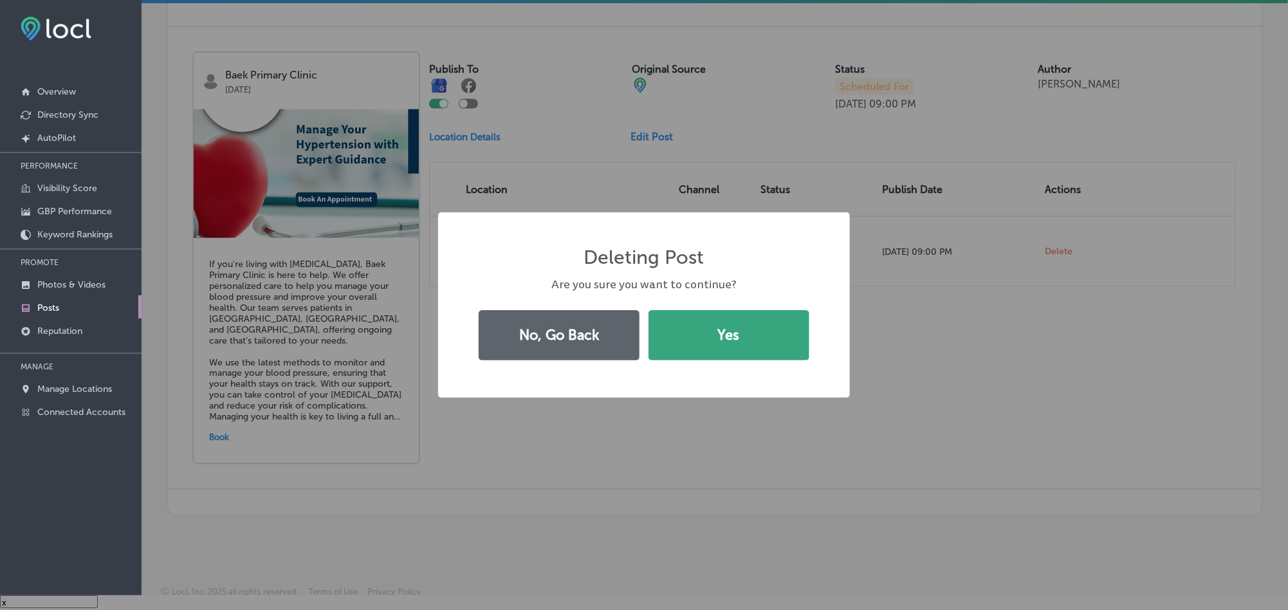
click at [754, 333] on button "Yes" at bounding box center [728, 335] width 161 height 50
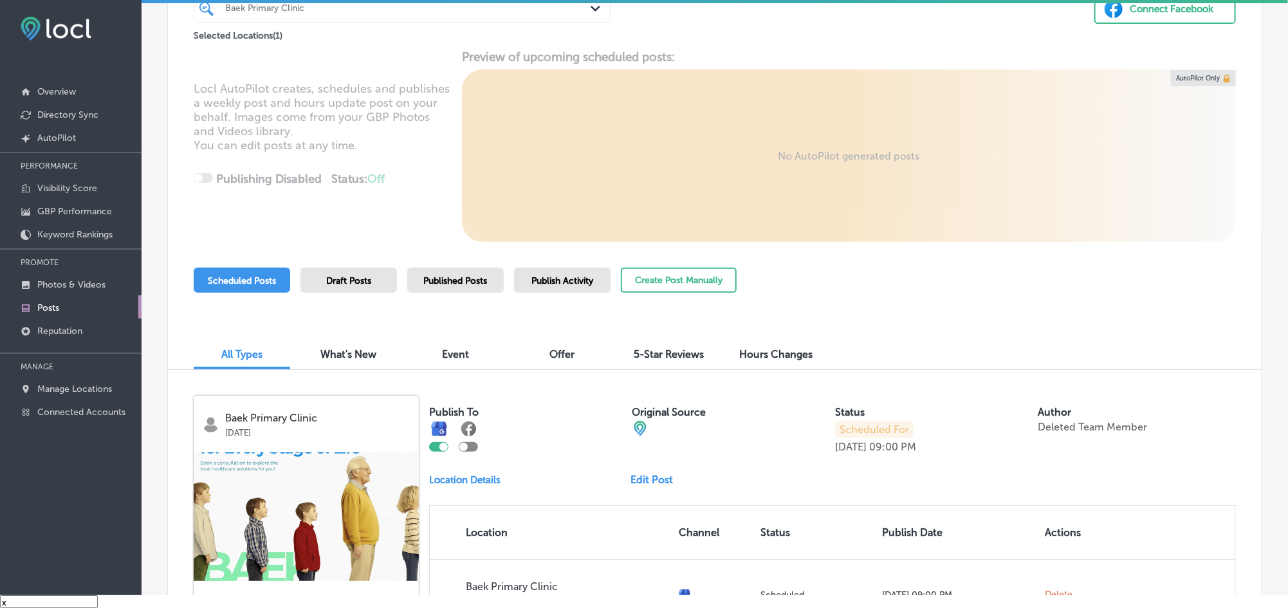
scroll to position [96, 0]
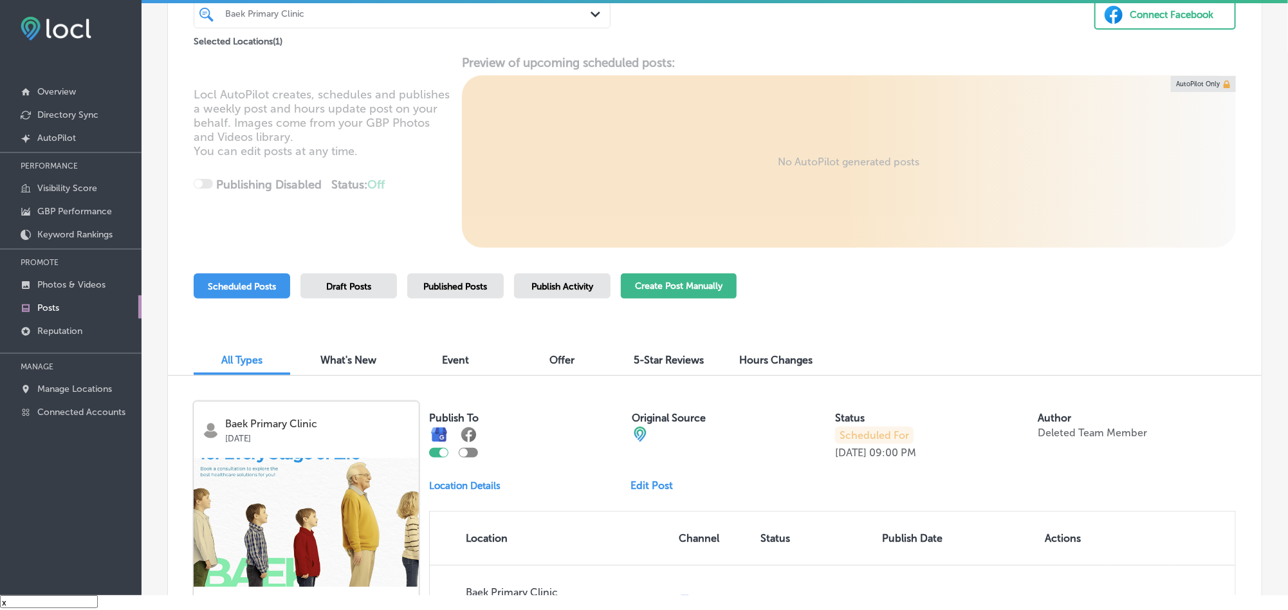
click at [668, 282] on button "Create Post Manually" at bounding box center [679, 285] width 116 height 25
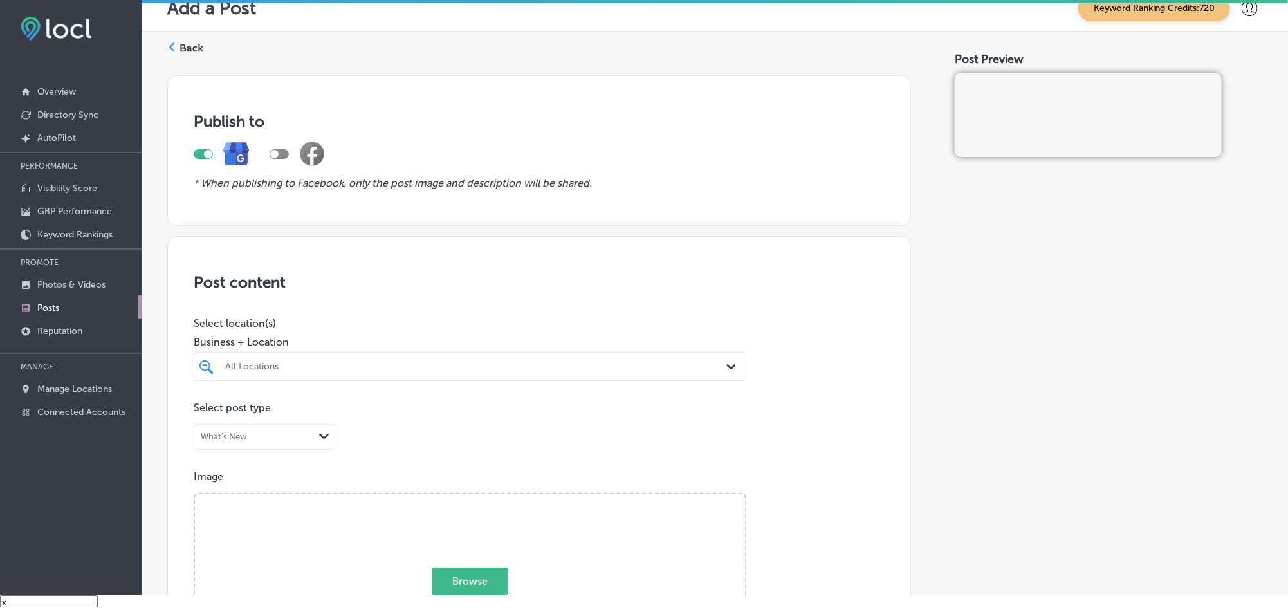
click at [369, 367] on div "All Locations" at bounding box center [476, 366] width 502 height 11
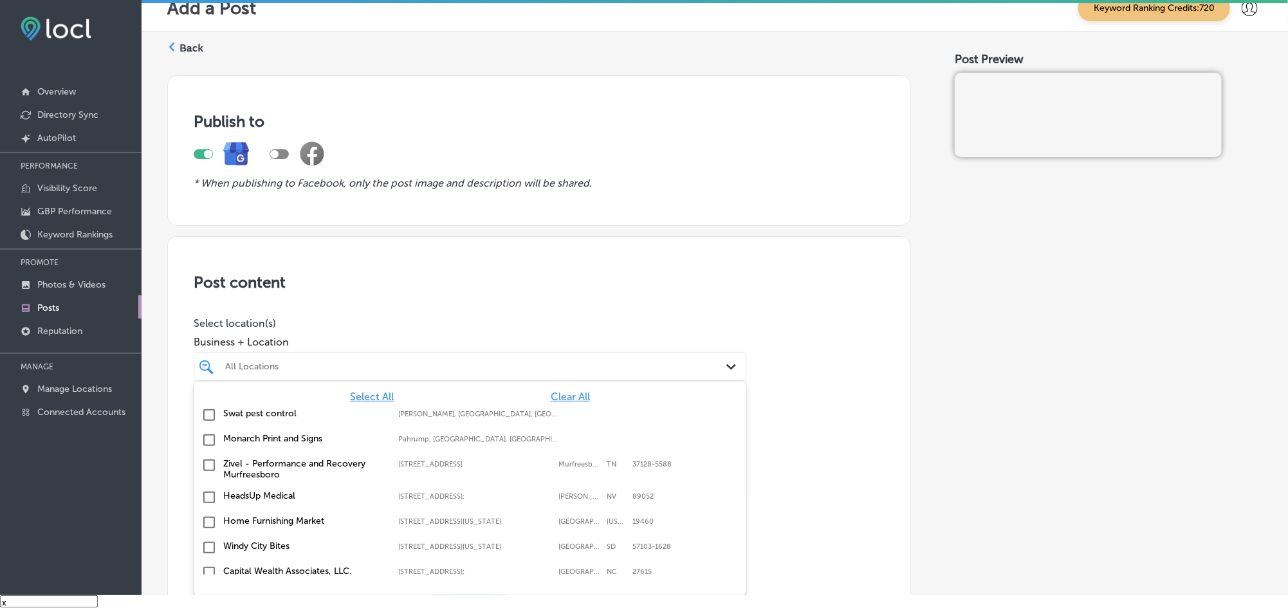
click at [562, 375] on div at bounding box center [445, 366] width 443 height 17
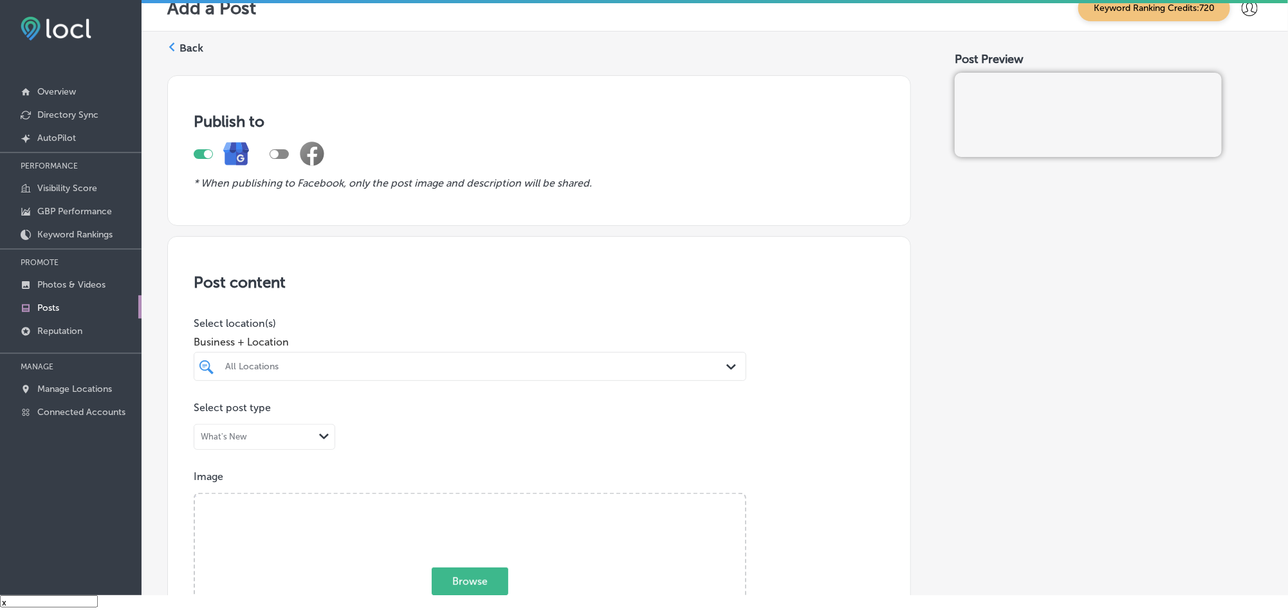
click at [578, 372] on div "All Locations" at bounding box center [476, 366] width 502 height 11
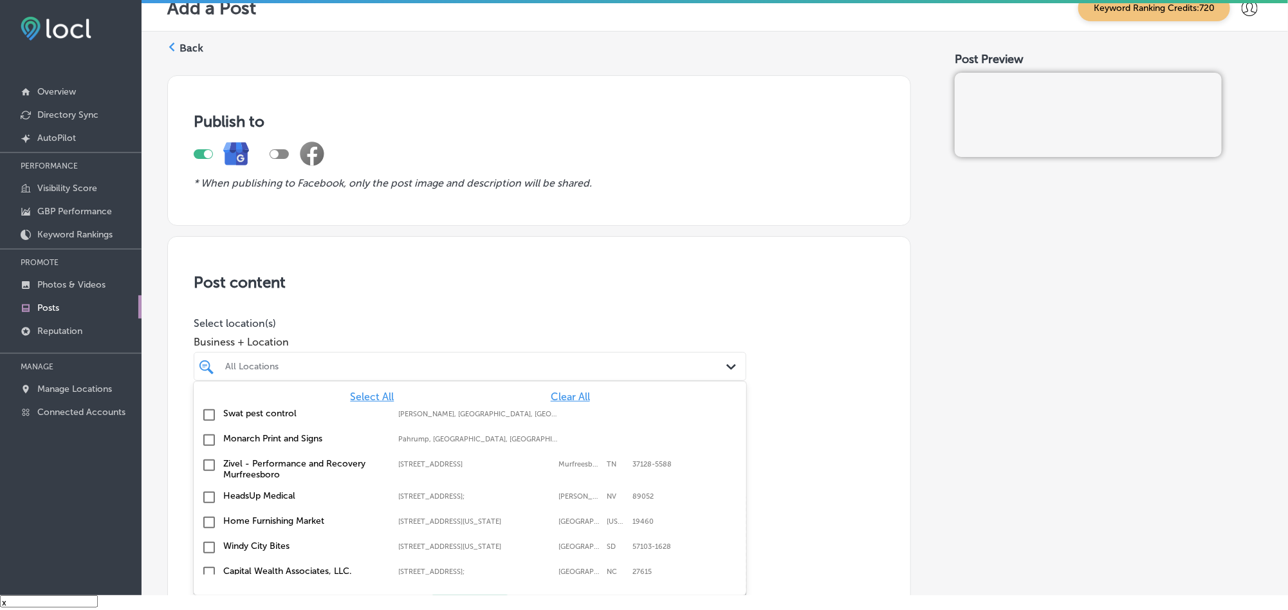
click at [558, 398] on span "Clear All" at bounding box center [570, 396] width 39 height 12
click at [567, 367] on div "All Locations" at bounding box center [476, 366] width 502 height 11
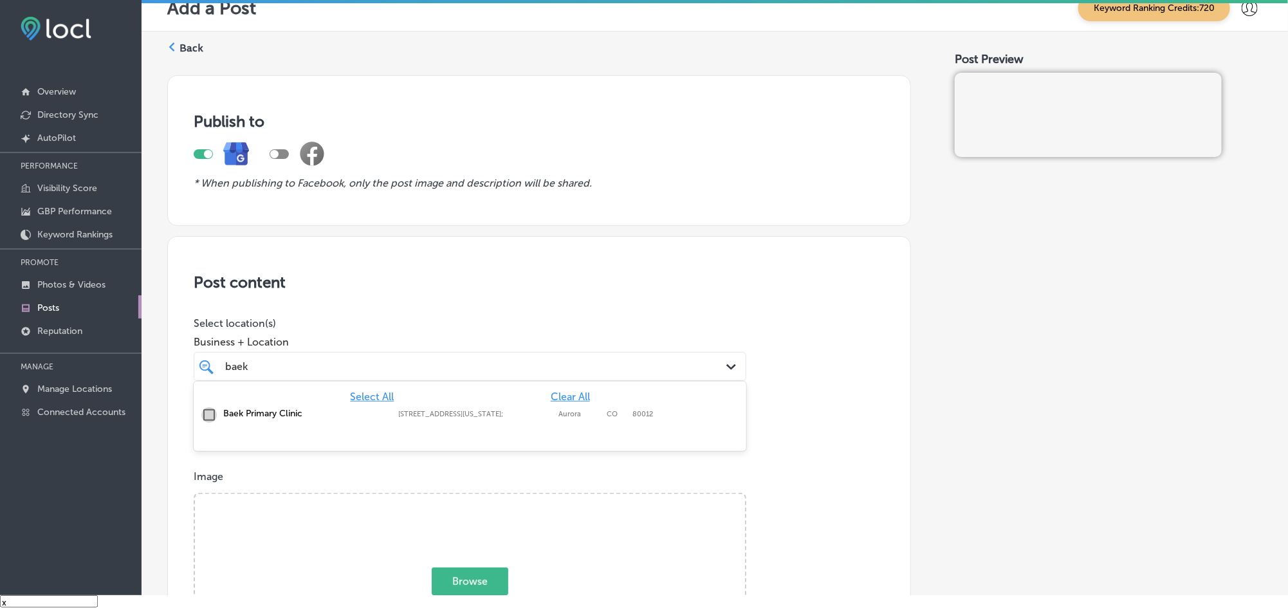
click at [203, 421] on input "checkbox" at bounding box center [208, 414] width 15 height 15
type input "baek"
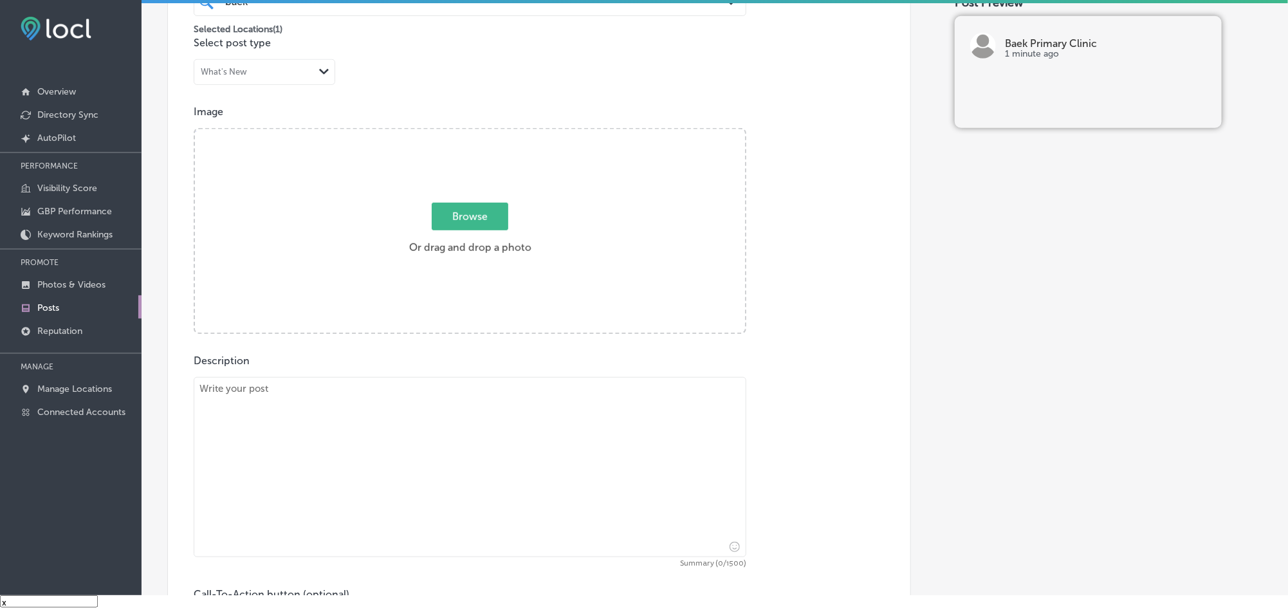
scroll to position [354, 0]
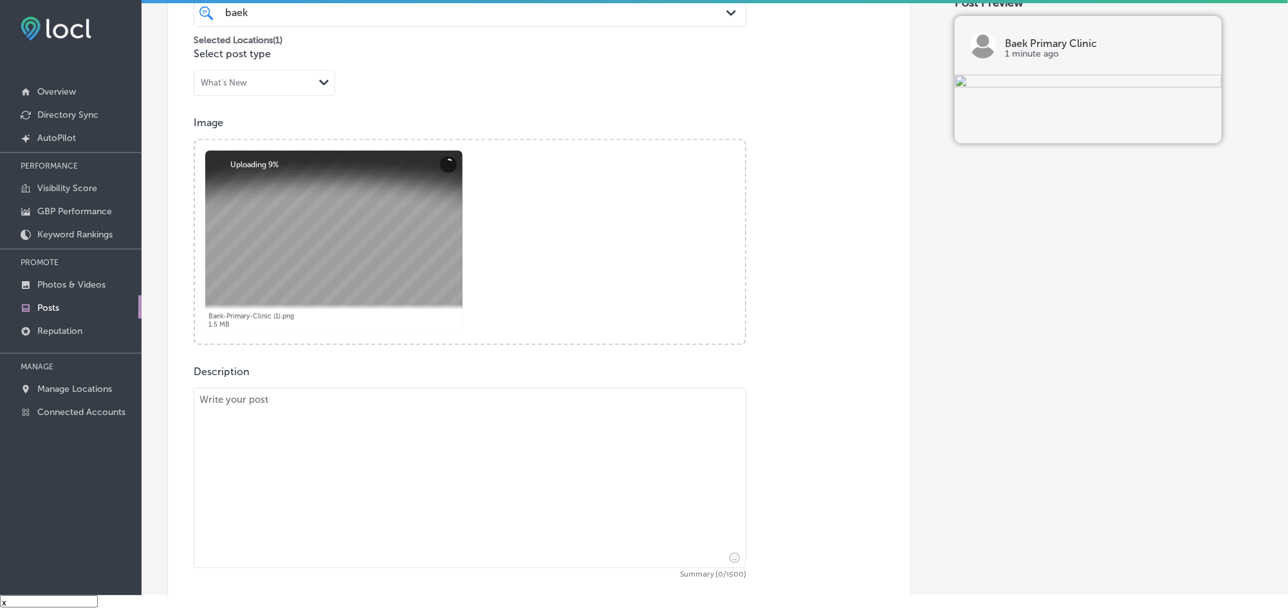
click at [333, 470] on textarea at bounding box center [470, 478] width 553 height 180
paste textarea "At [GEOGRAPHIC_DATA], we focus on preventive care to help you stay healthy long…"
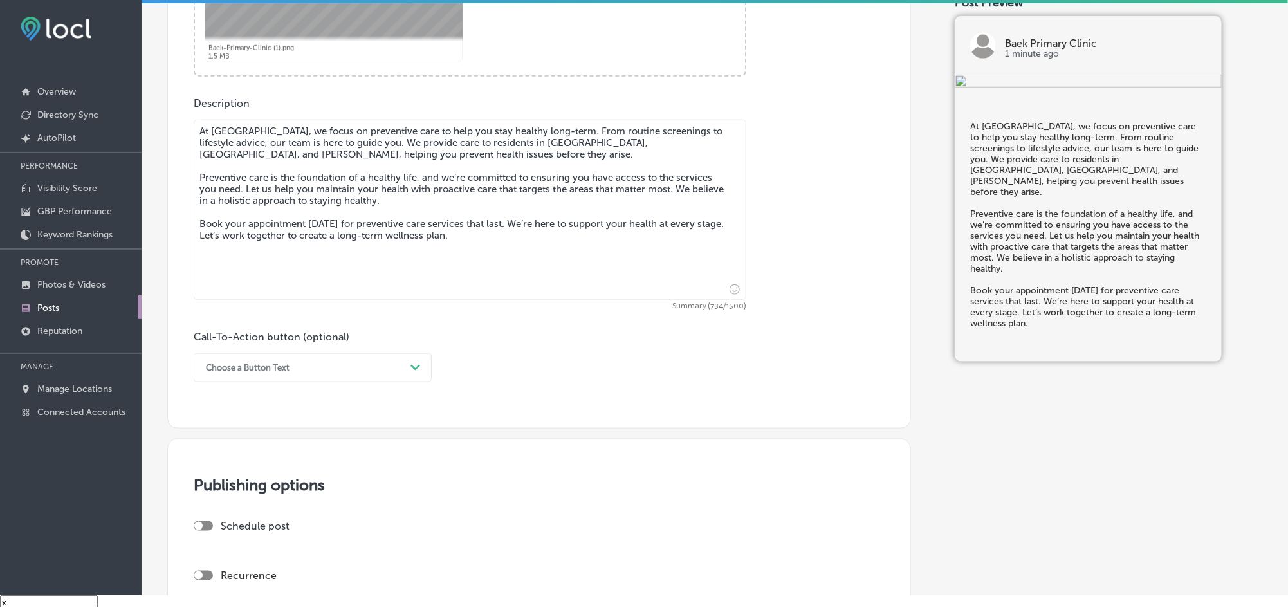
scroll to position [643, 0]
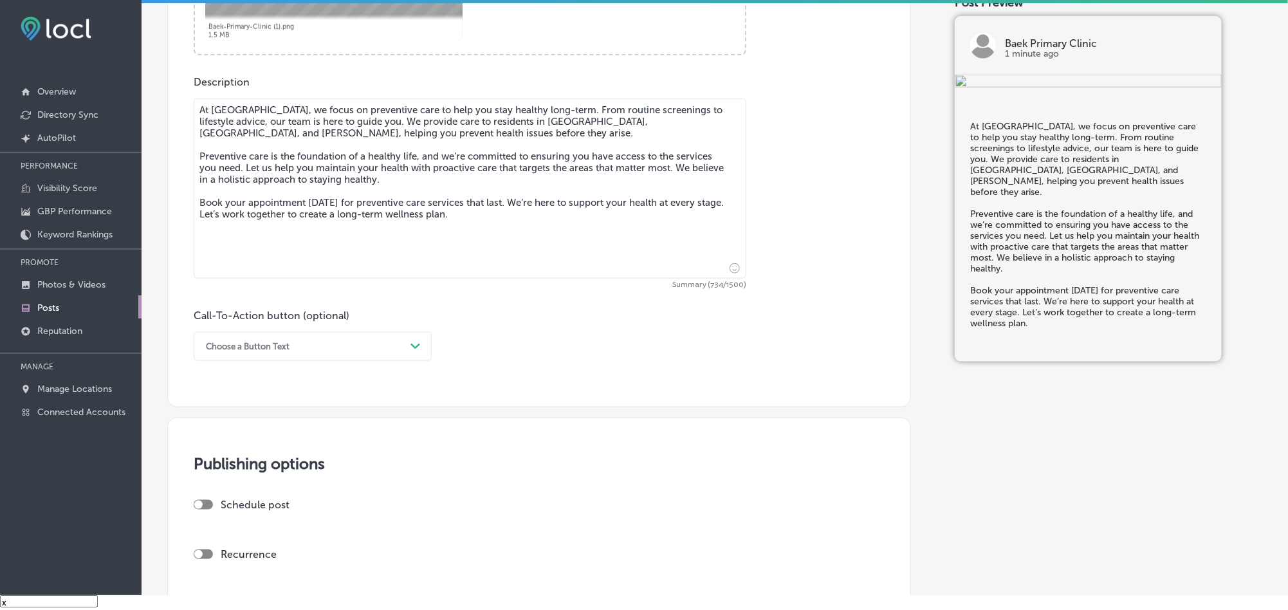
type textarea "At [GEOGRAPHIC_DATA], we focus on preventive care to help you stay healthy long…"
click at [294, 349] on div "Choose a Button Text" at bounding box center [302, 346] width 206 height 20
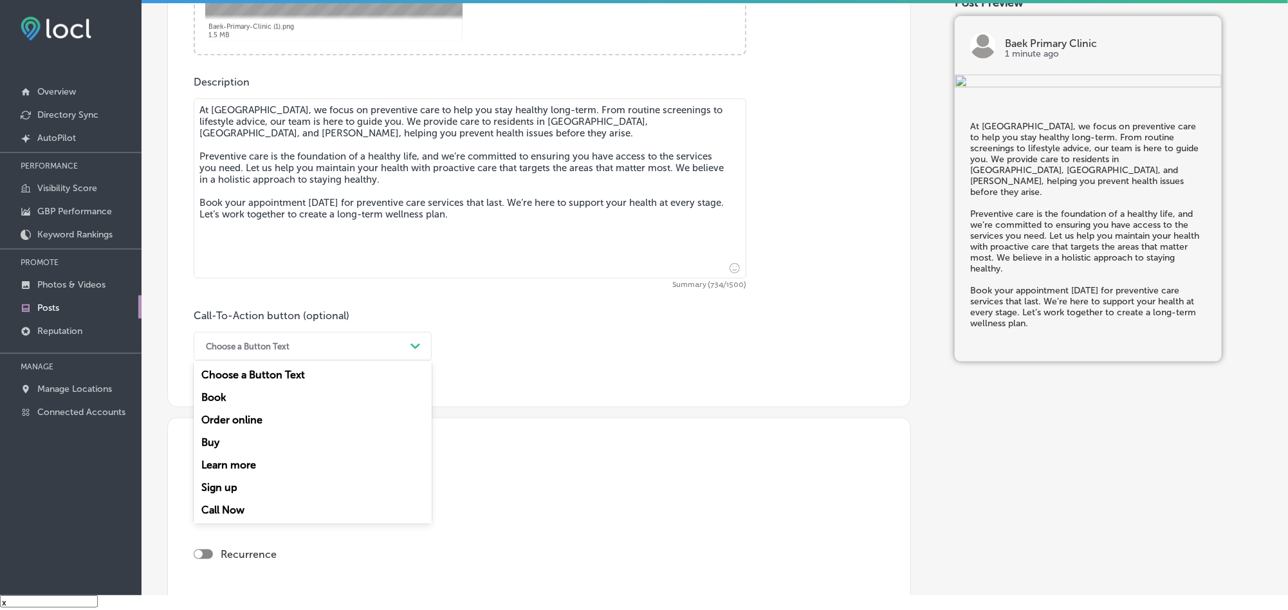
click at [223, 397] on div "Book" at bounding box center [313, 397] width 238 height 23
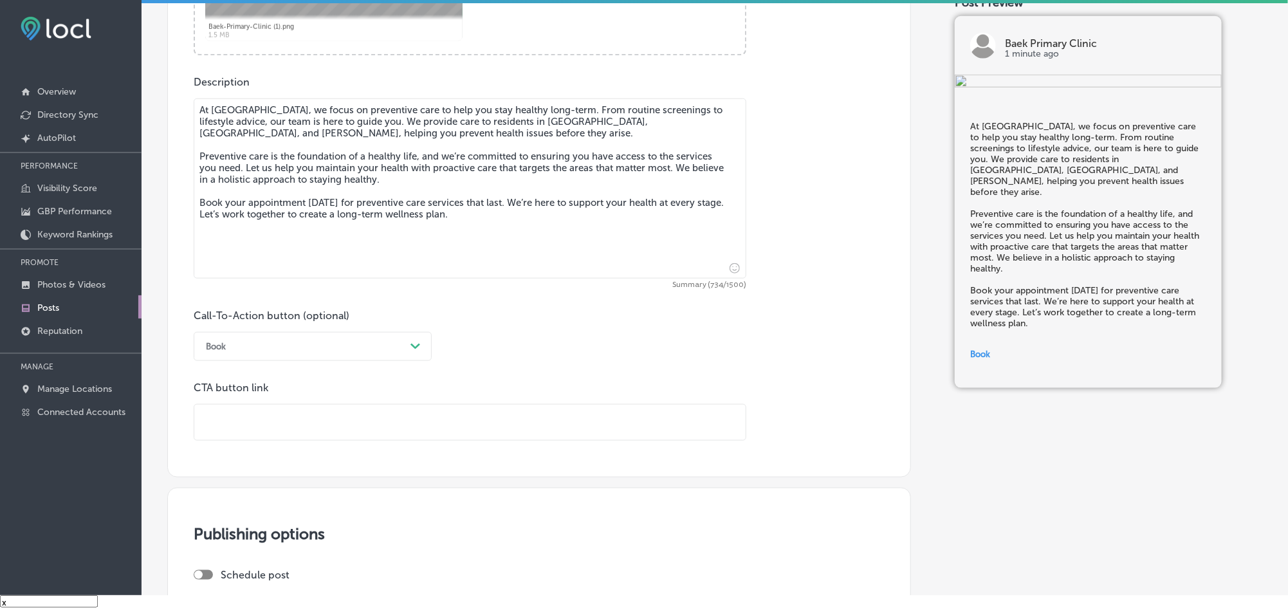
click at [305, 426] on input "text" at bounding box center [469, 422] width 551 height 35
paste input "[URL][DOMAIN_NAME][US_VEHICLE_IDENTIFICATION_NUMBER][US_VEHICLE_IDENTIFICATION_…"
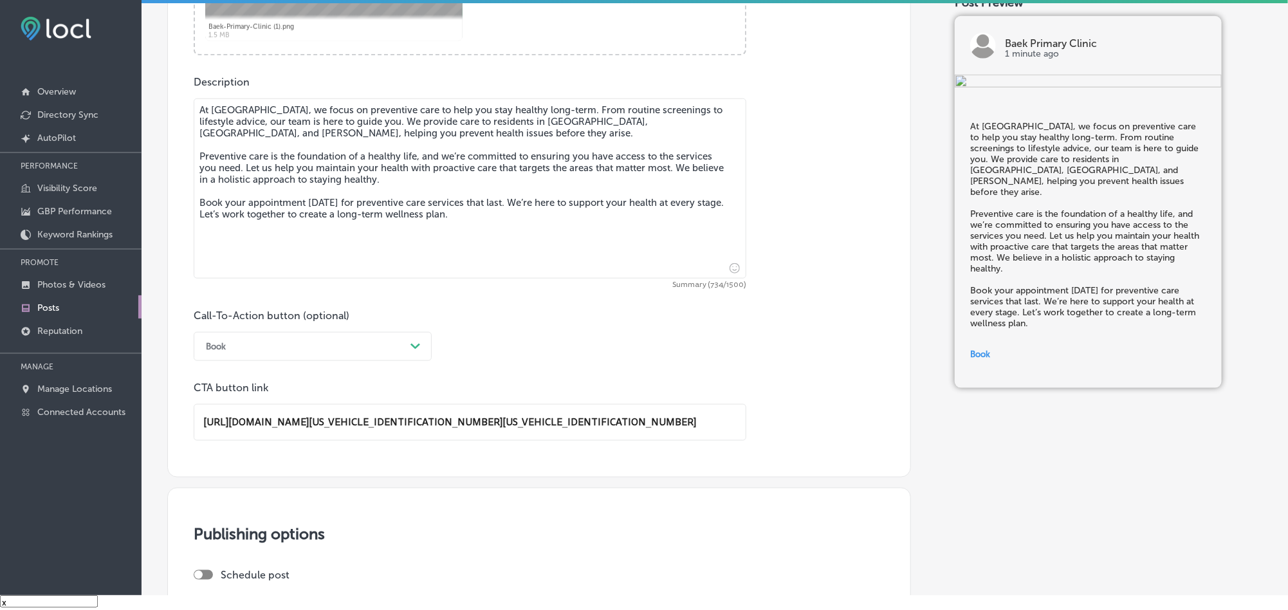
scroll to position [0, 73]
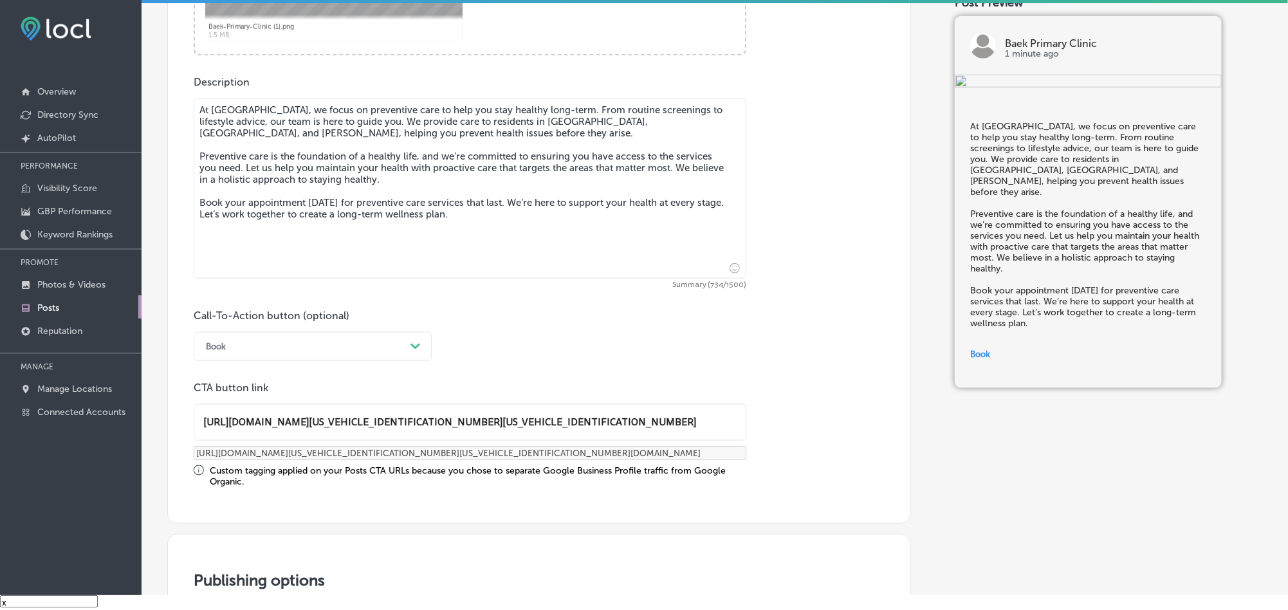
type input "[URL][DOMAIN_NAME][US_VEHICLE_IDENTIFICATION_NUMBER][US_VEHICLE_IDENTIFICATION_…"
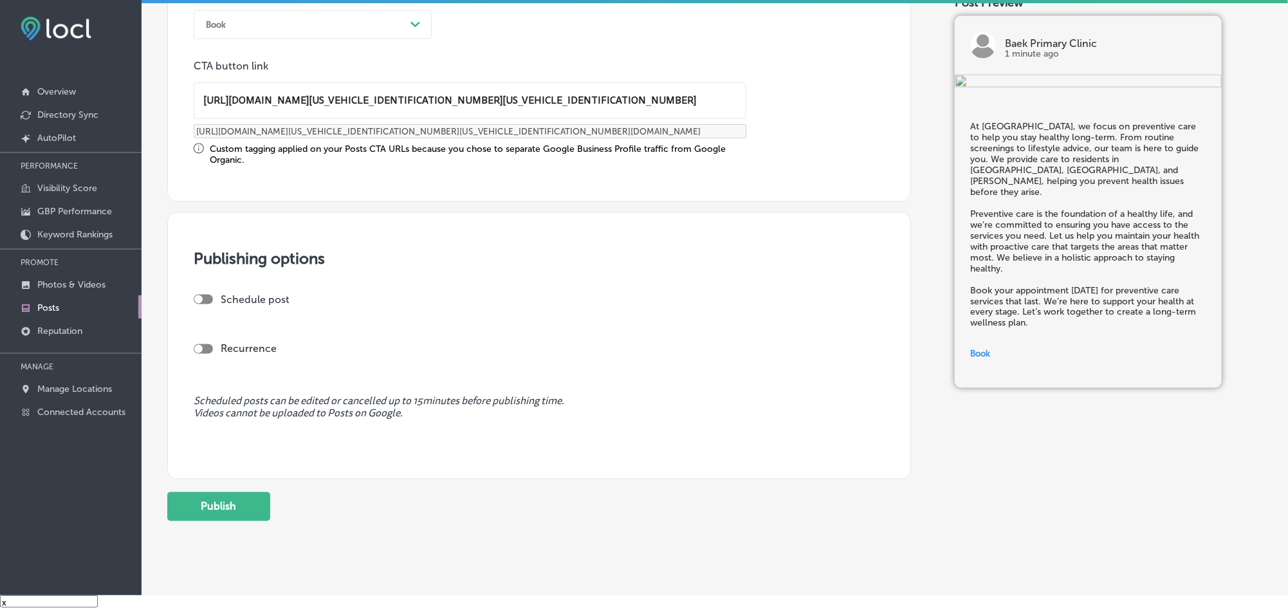
scroll to position [994, 0]
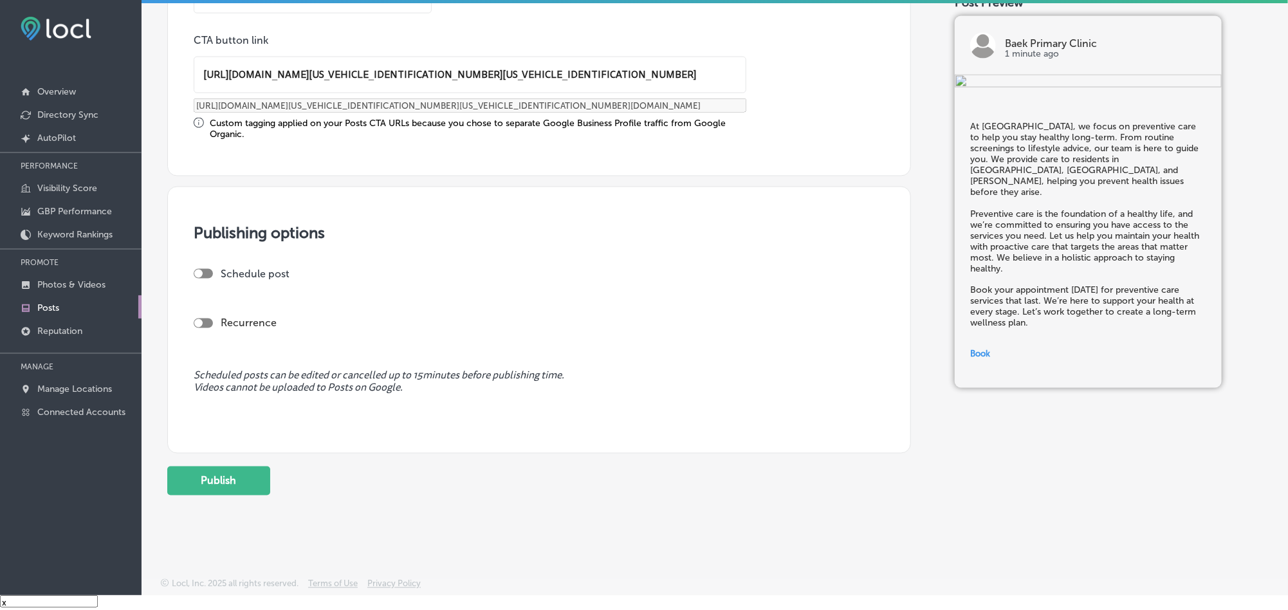
click at [209, 272] on div at bounding box center [203, 274] width 19 height 10
checkbox input "true"
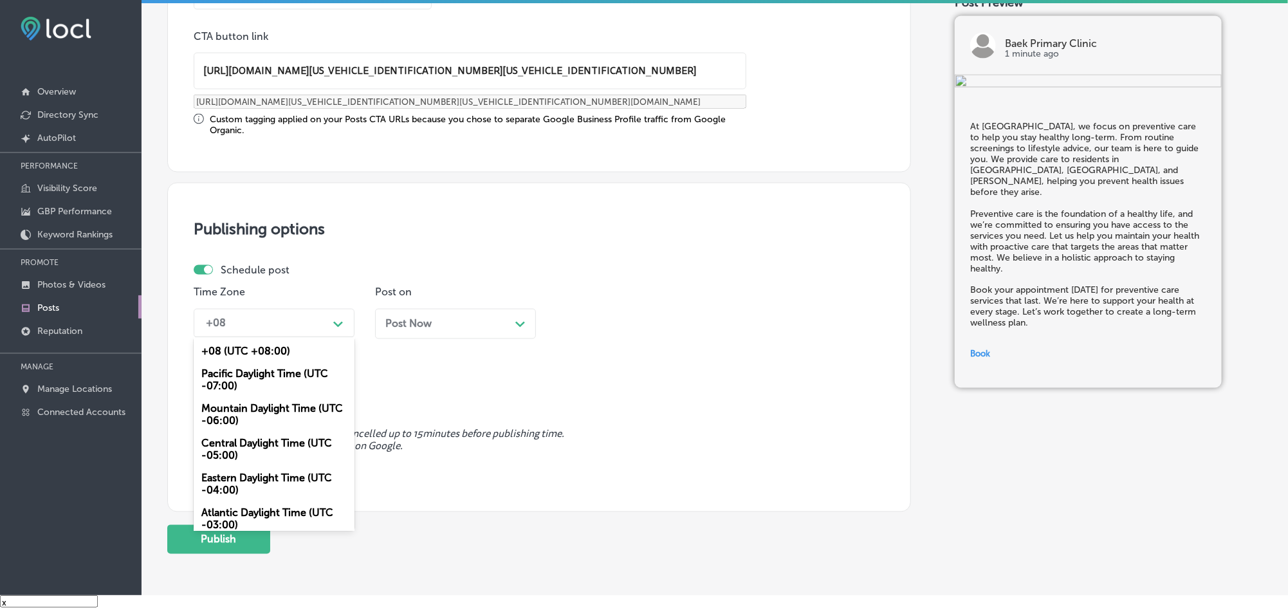
click at [282, 318] on div "+08" at bounding box center [263, 323] width 129 height 23
drag, startPoint x: 251, startPoint y: 411, endPoint x: 365, endPoint y: 353, distance: 127.1
click at [253, 410] on div "Mountain Daylight Time (UTC -06:00)" at bounding box center [274, 414] width 161 height 35
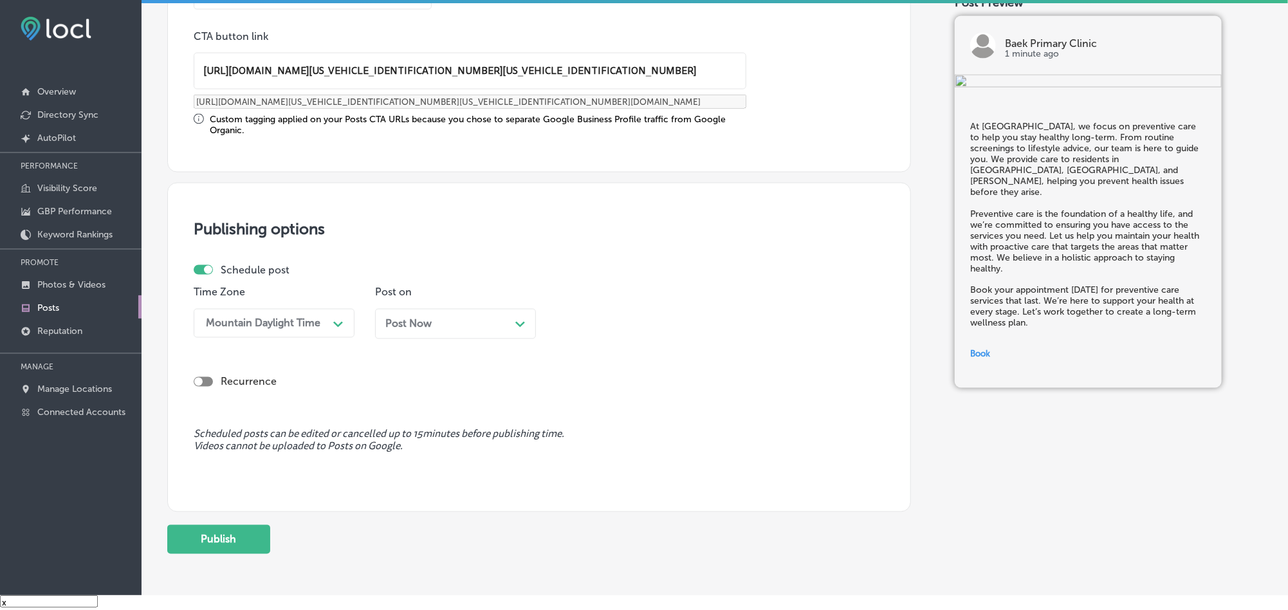
click at [438, 330] on div "Post Now Path Created with Sketch." at bounding box center [455, 324] width 140 height 12
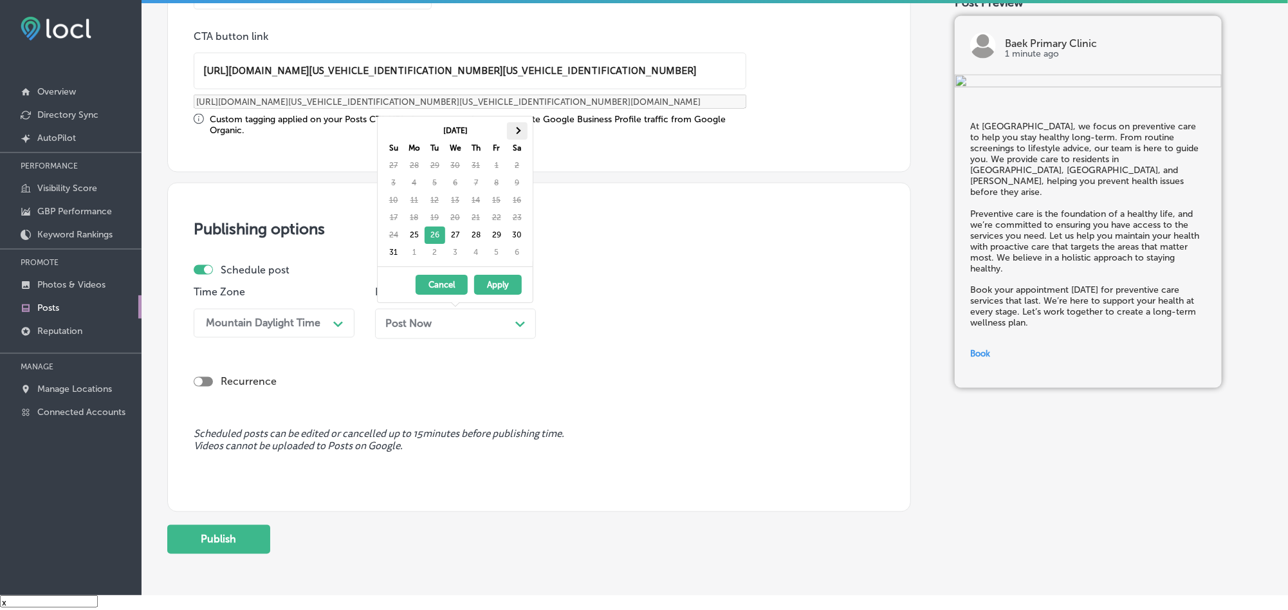
click at [516, 123] on th at bounding box center [517, 130] width 21 height 17
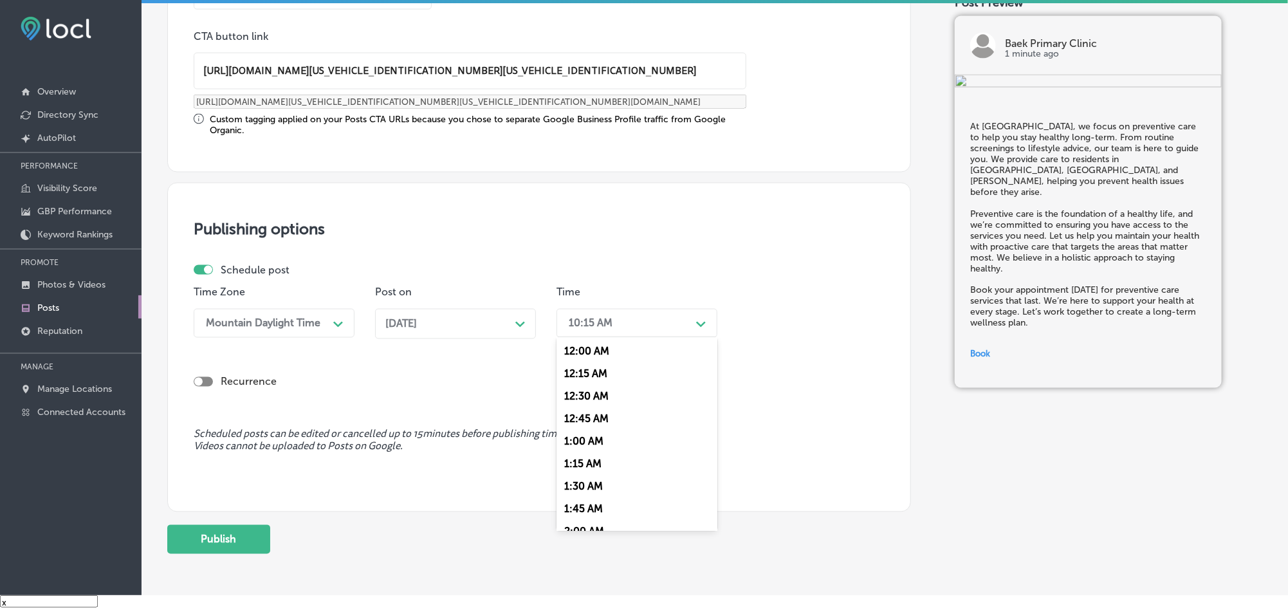
click at [616, 334] on div "10:15 AM" at bounding box center [626, 323] width 129 height 23
click at [574, 380] on div "7:00 AM" at bounding box center [636, 371] width 161 height 23
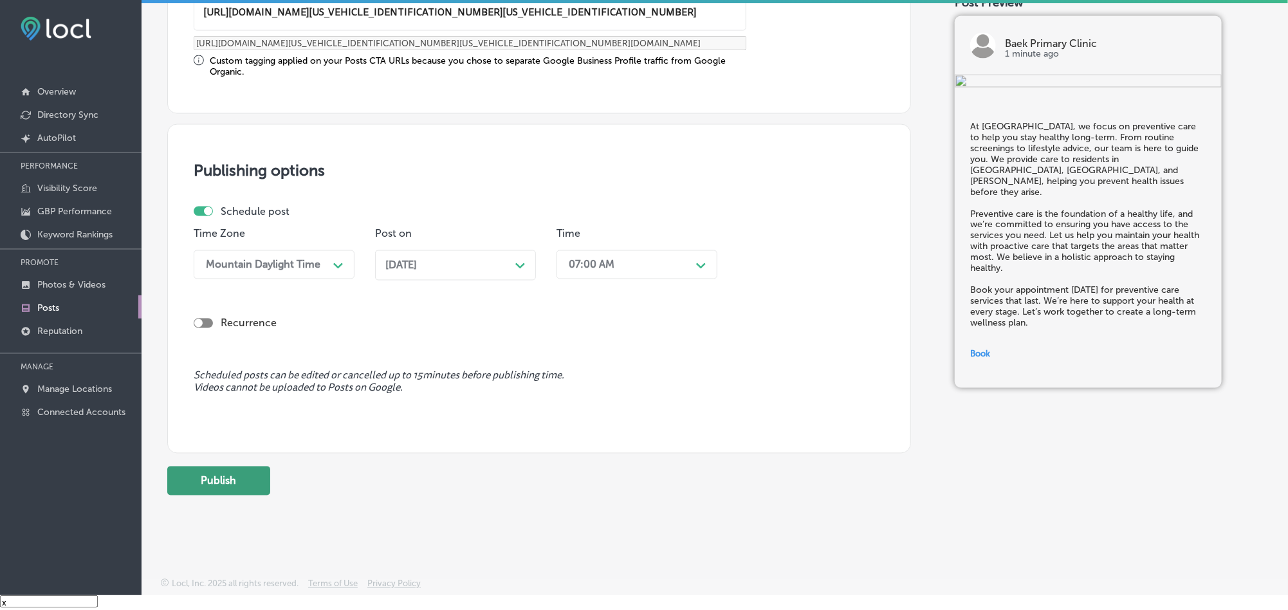
scroll to position [1058, 0]
click at [213, 479] on button "Publish" at bounding box center [218, 480] width 103 height 29
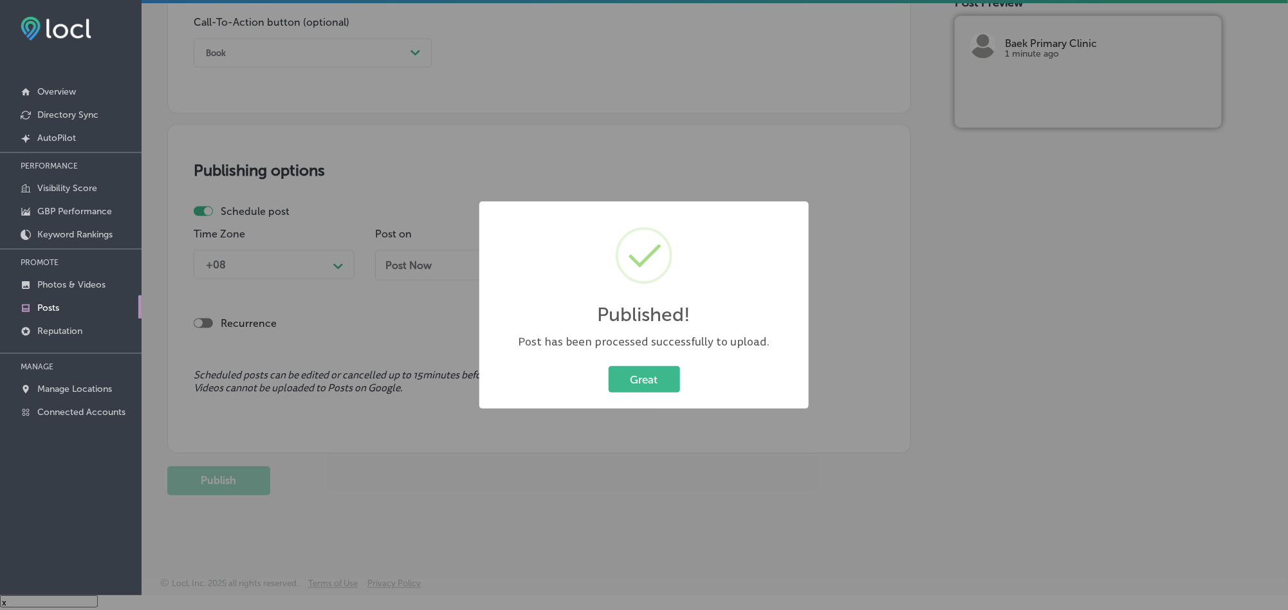
scroll to position [942, 0]
click at [634, 372] on button "Great" at bounding box center [643, 379] width 71 height 26
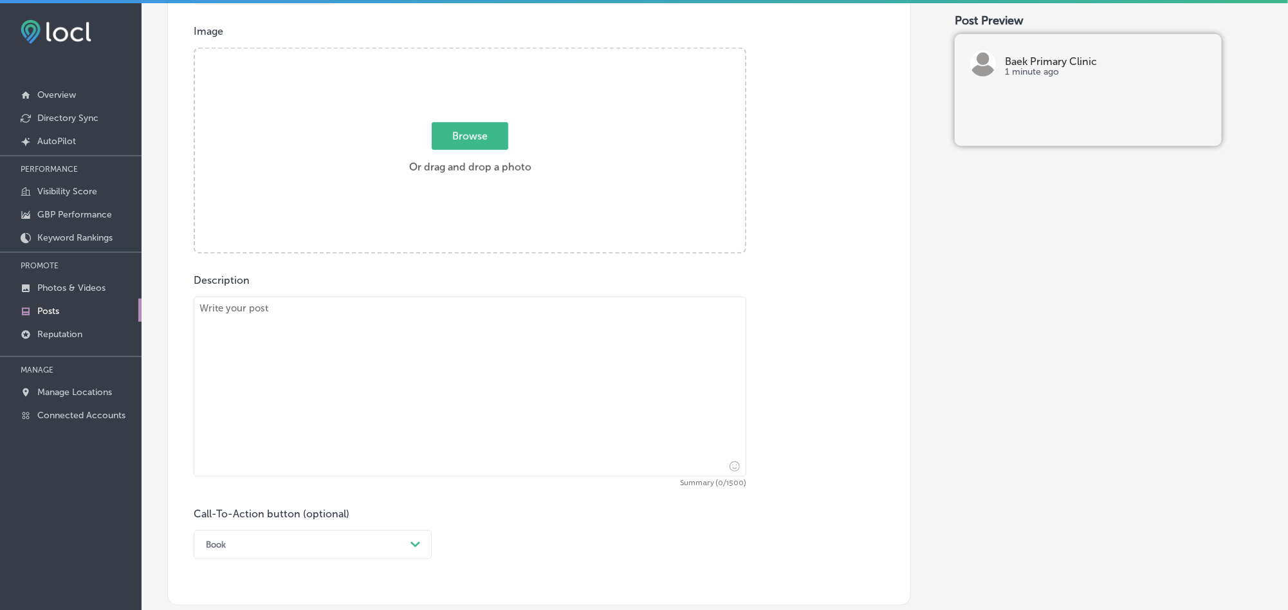
scroll to position [460, 0]
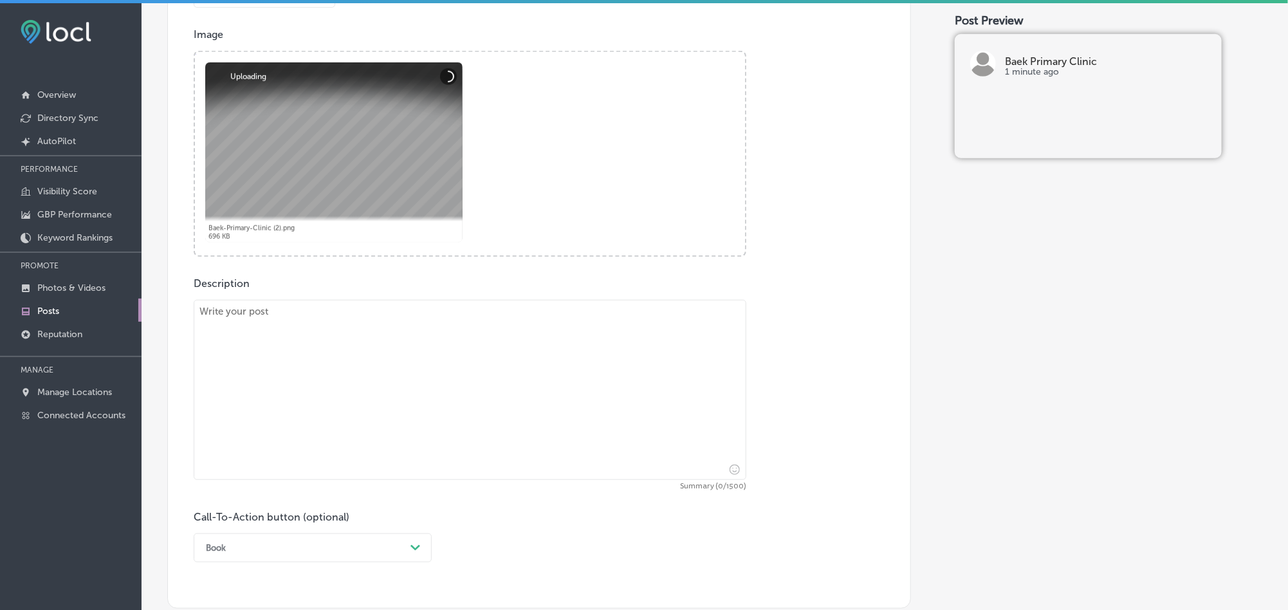
click at [378, 356] on textarea at bounding box center [470, 390] width 553 height 180
paste textarea "Baek Primary Clinic is proud to offer compassionate care for patients of all ag…"
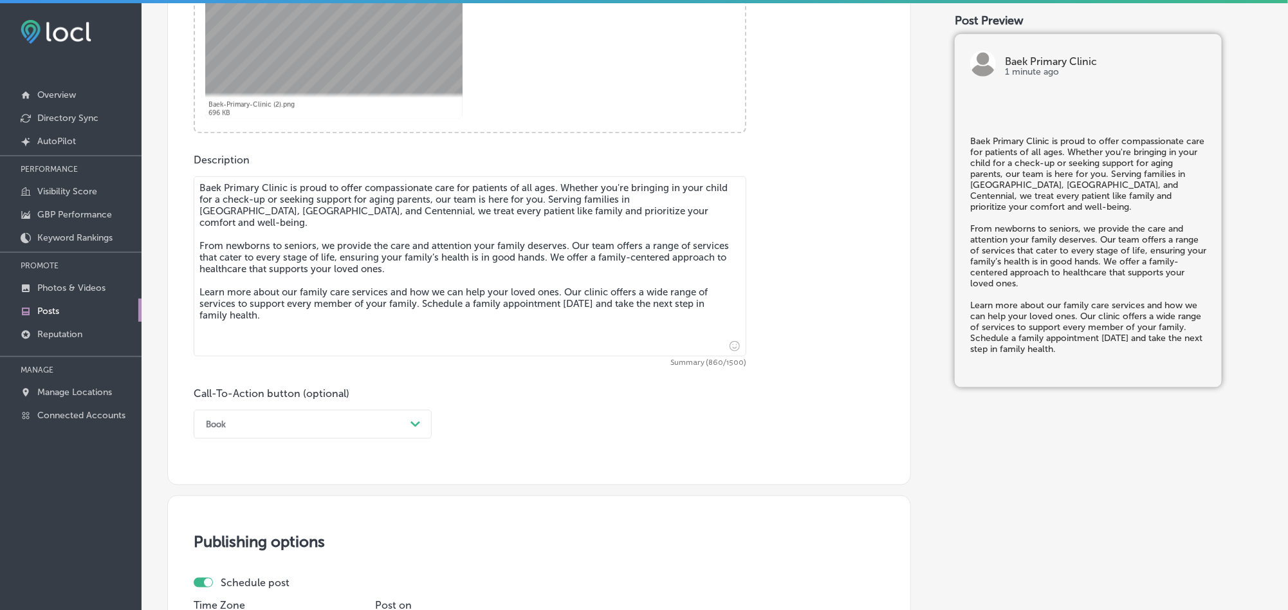
scroll to position [589, 0]
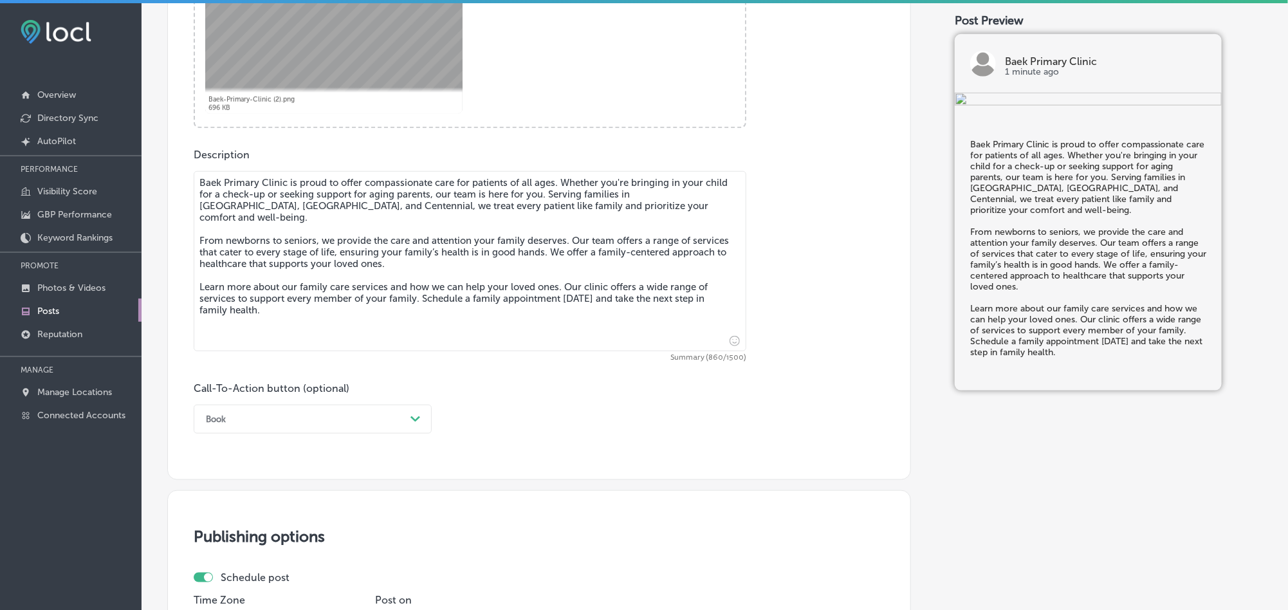
type textarea "Baek Primary Clinic is proud to offer compassionate care for patients of all ag…"
click at [400, 423] on div "Book" at bounding box center [302, 419] width 206 height 20
click at [233, 535] on div "Learn more" at bounding box center [313, 537] width 238 height 23
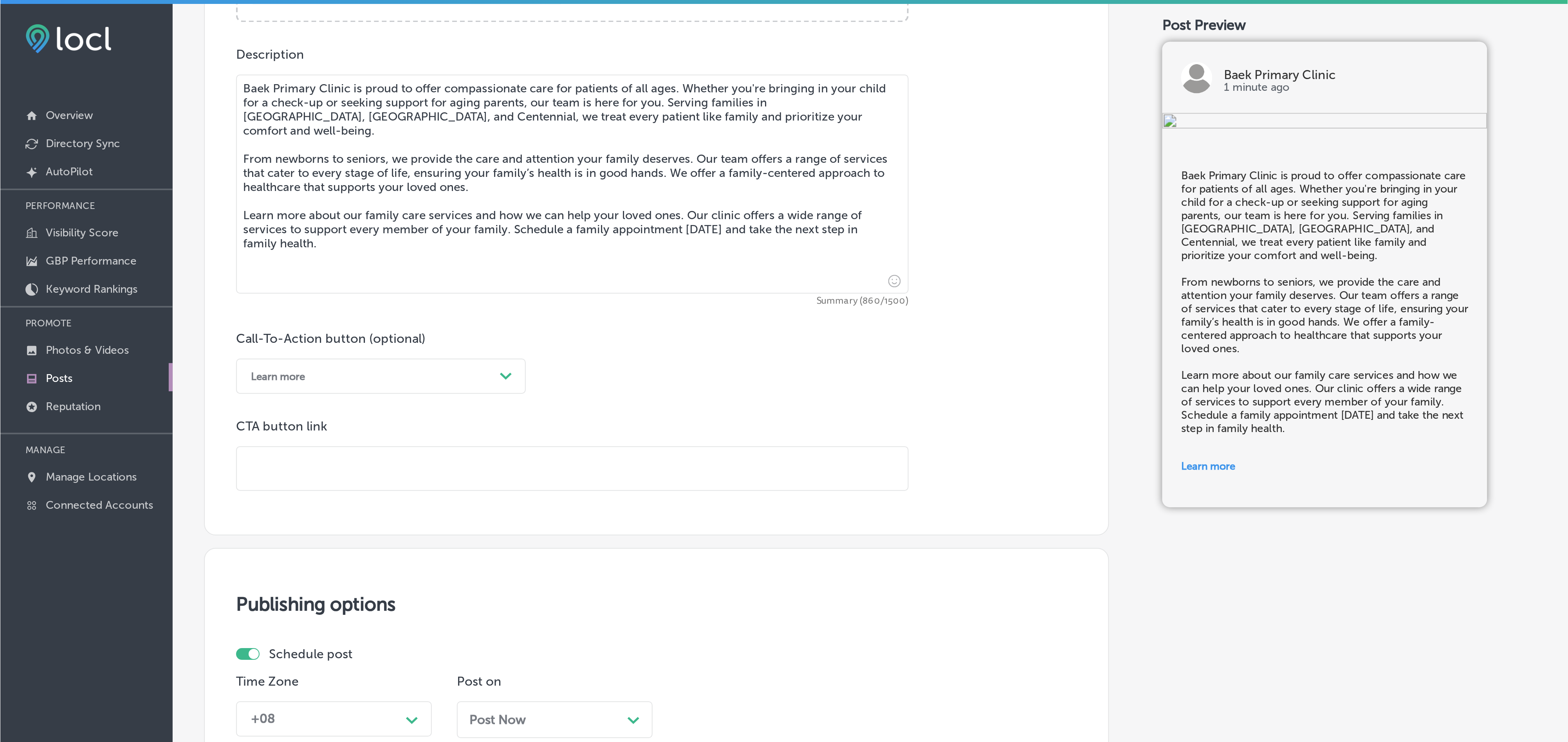
scroll to position [437, 0]
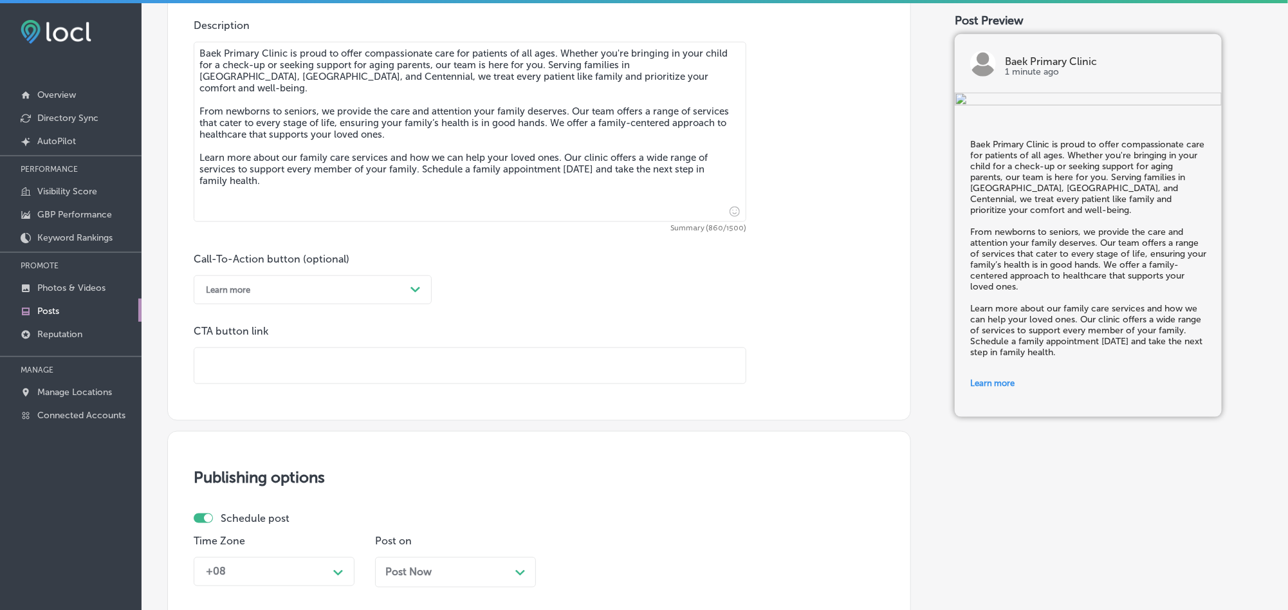
click at [334, 359] on input "text" at bounding box center [469, 365] width 551 height 35
paste input "[URL][DOMAIN_NAME]"
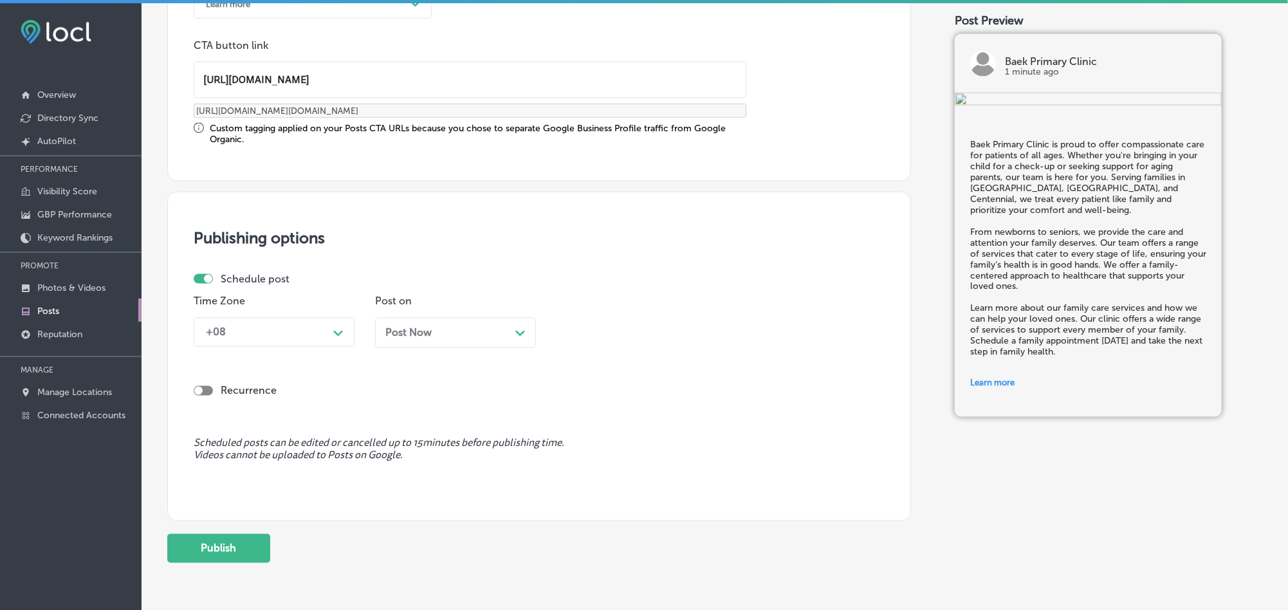
scroll to position [1015, 0]
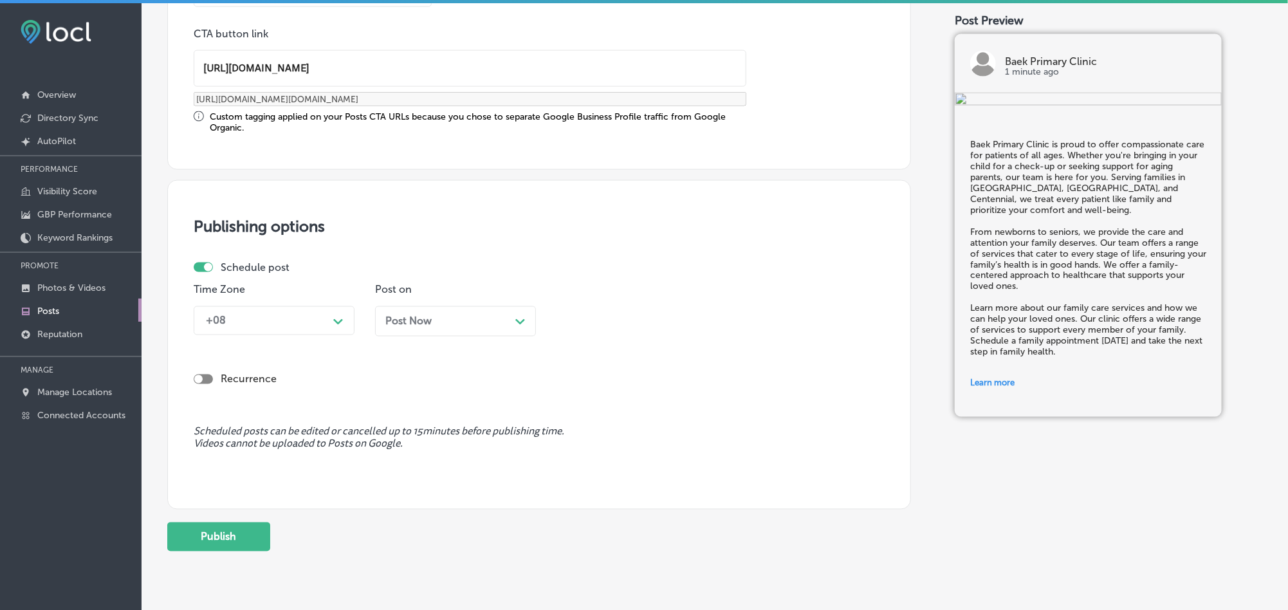
type input "[URL][DOMAIN_NAME]"
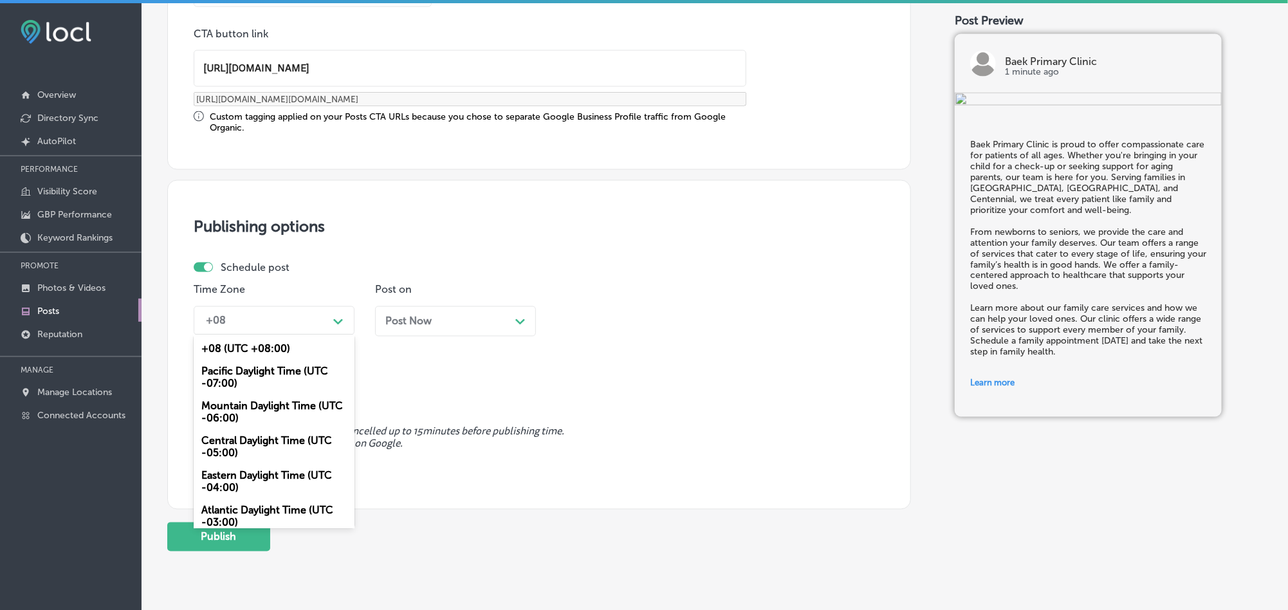
click at [318, 323] on div "+08" at bounding box center [263, 320] width 129 height 23
click at [242, 412] on div "Mountain Daylight Time (UTC -06:00)" at bounding box center [274, 412] width 161 height 35
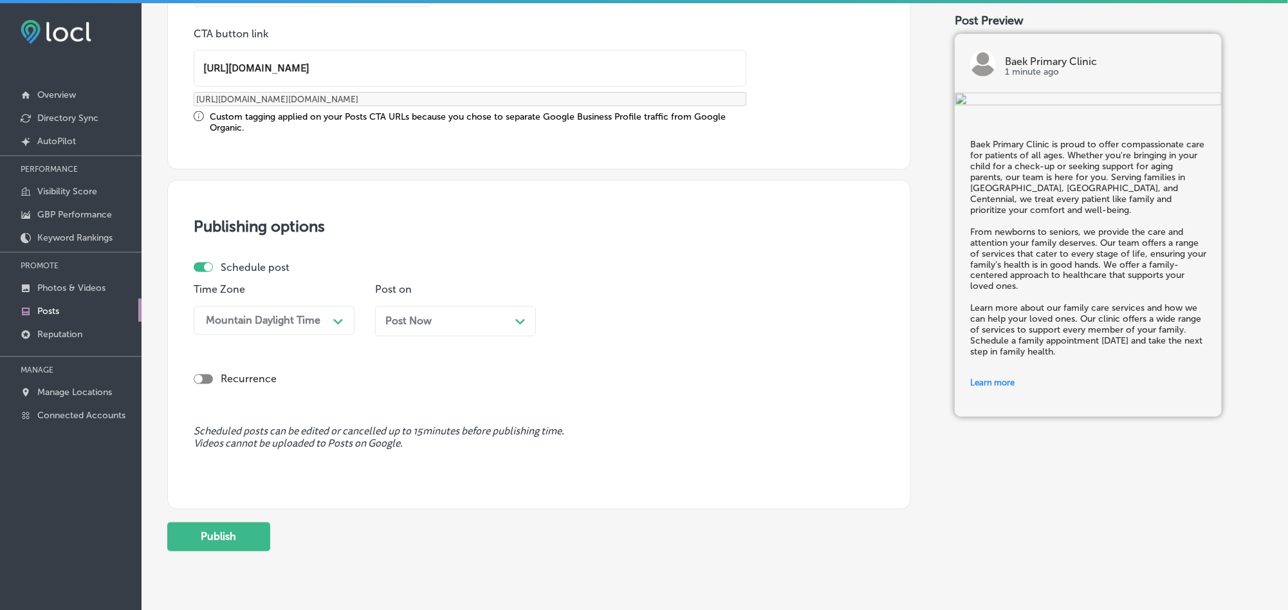
click at [452, 332] on div "Post Now Path Created with Sketch." at bounding box center [455, 321] width 161 height 30
click at [489, 319] on div "Sep 12, 2025 Path Created with Sketch." at bounding box center [455, 321] width 140 height 12
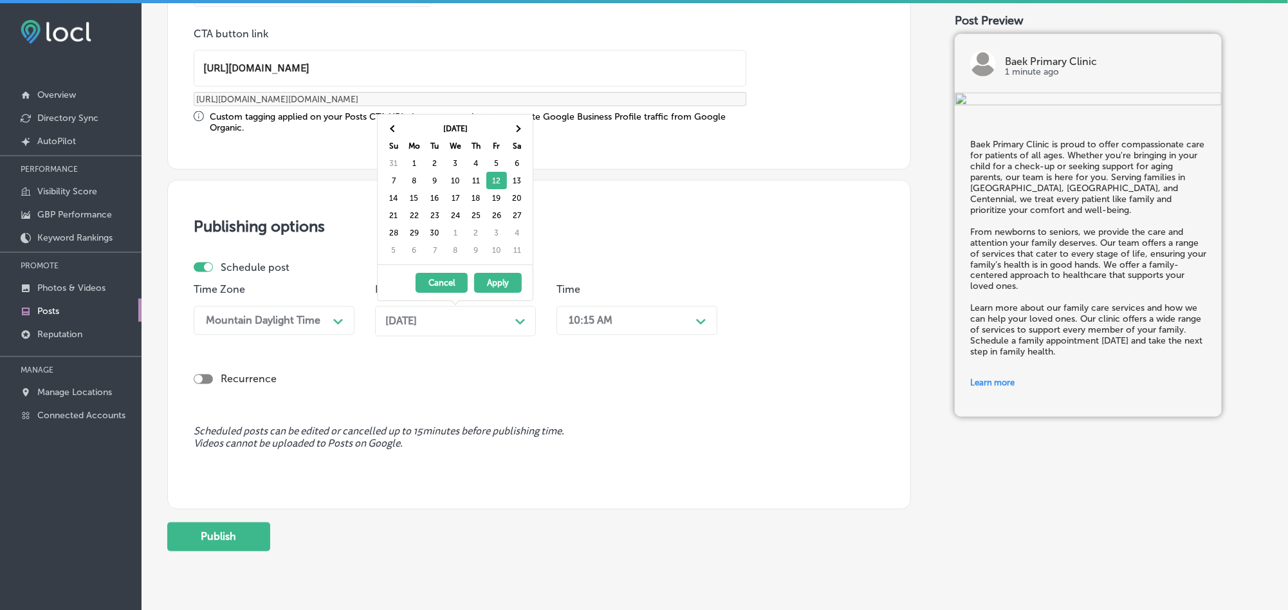
click at [614, 327] on div "10:15 AM" at bounding box center [626, 320] width 129 height 23
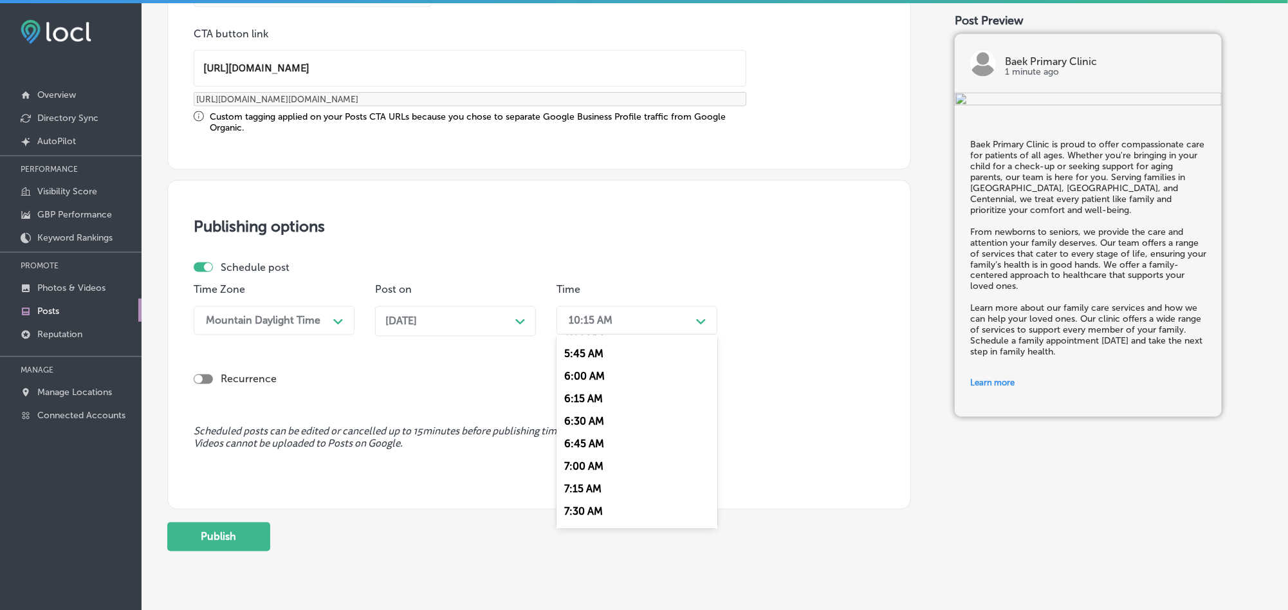
scroll to position [514, 0]
click at [581, 475] on div "7:00 AM" at bounding box center [636, 465] width 161 height 23
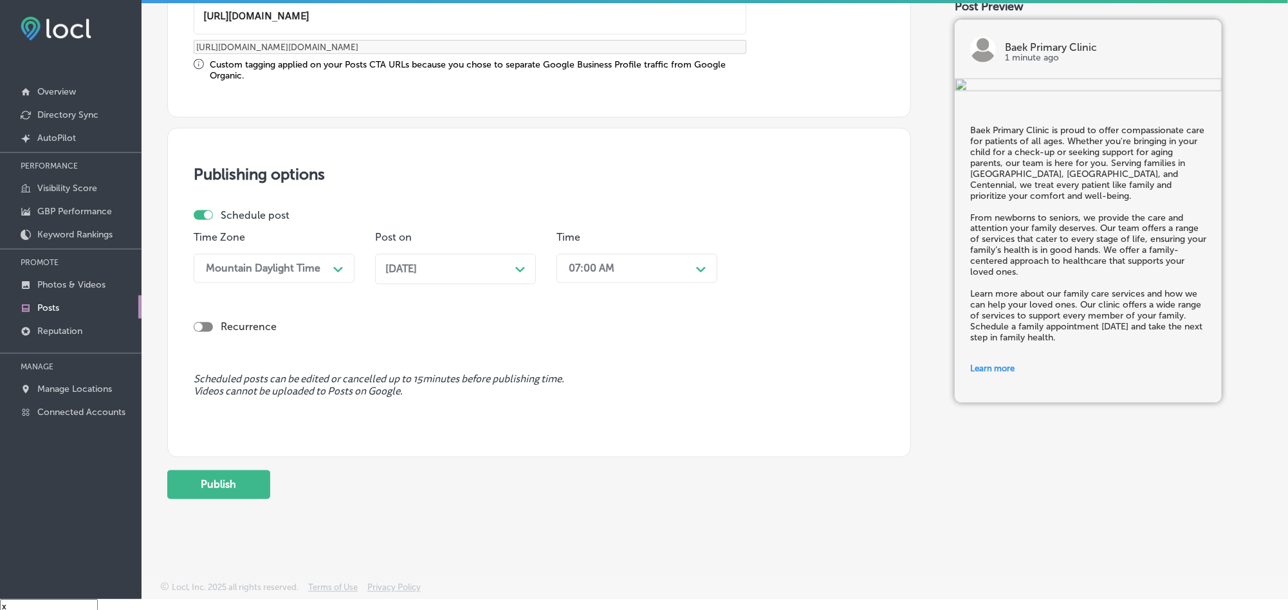
scroll to position [18, 0]
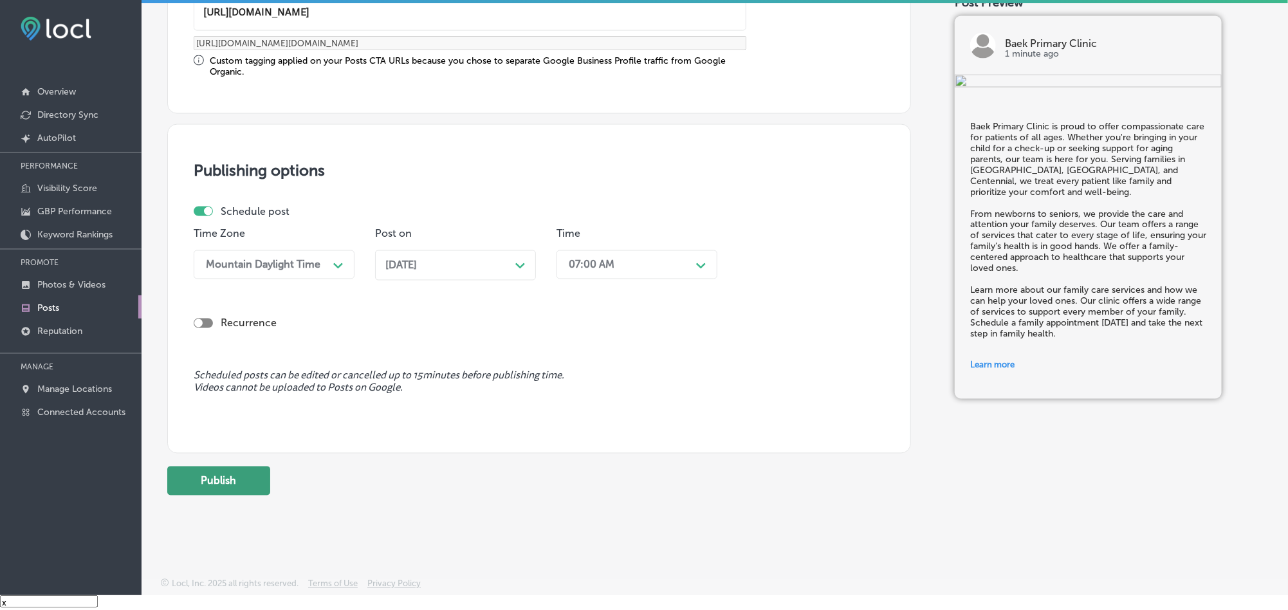
click at [224, 473] on button "Publish" at bounding box center [218, 480] width 103 height 29
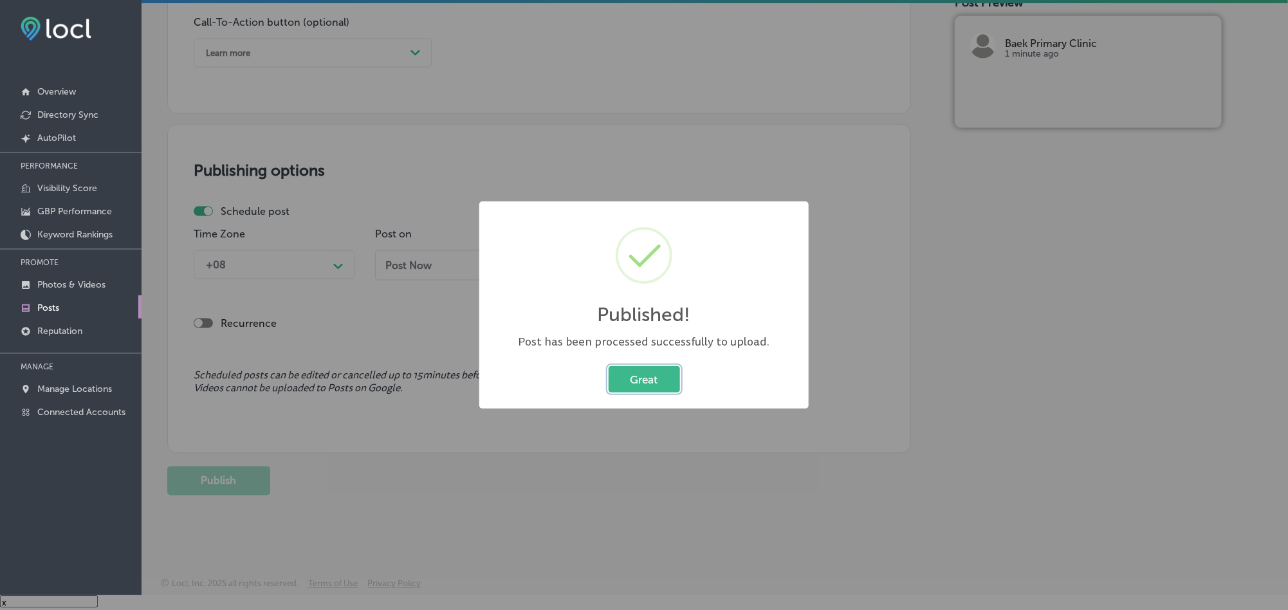
scroll to position [942, 0]
click at [643, 372] on button "Great" at bounding box center [643, 379] width 71 height 26
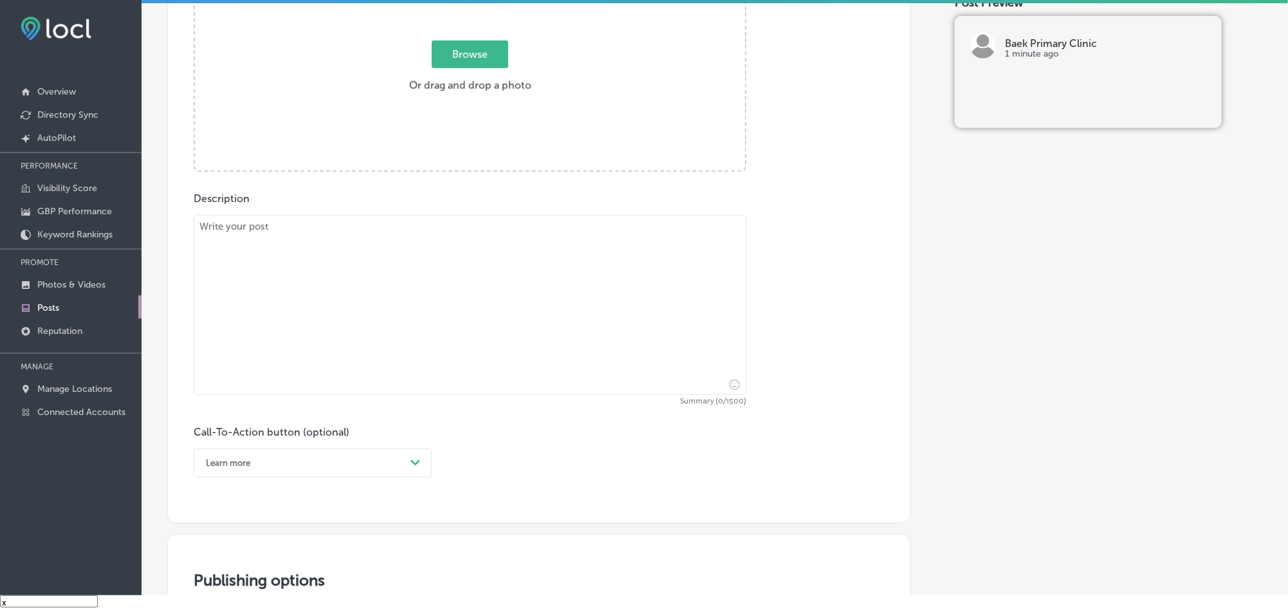
scroll to position [525, 0]
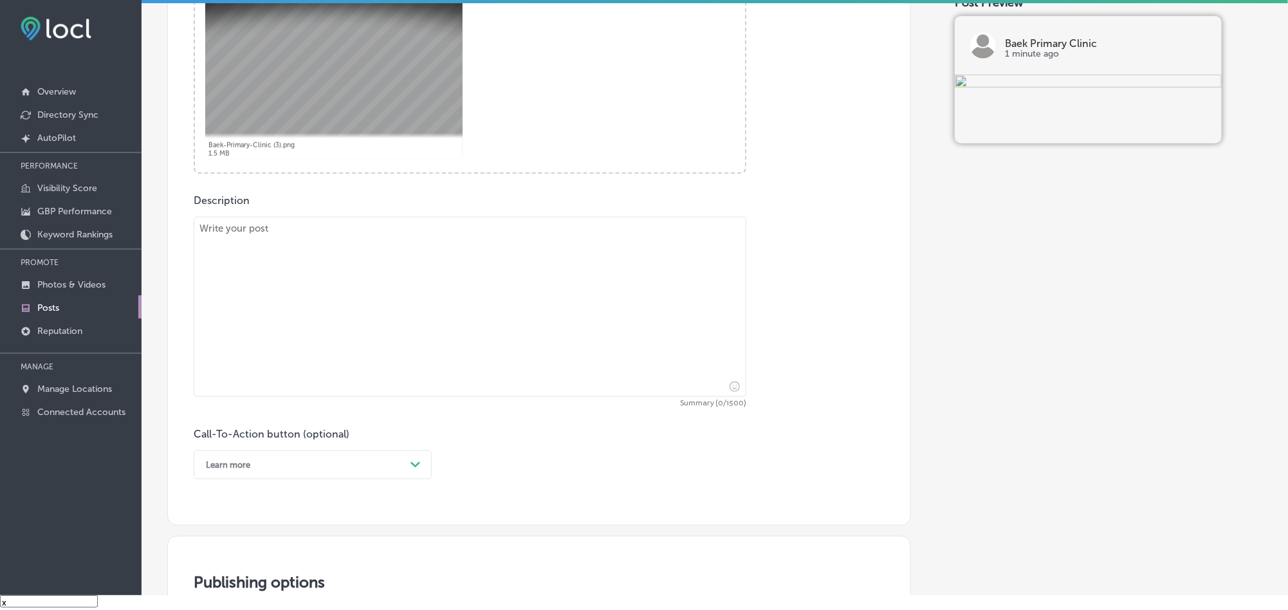
click at [350, 344] on textarea at bounding box center [470, 307] width 553 height 180
paste textarea "If you're living with [MEDICAL_DATA], Baek Primary Clinic is here to help. We o…"
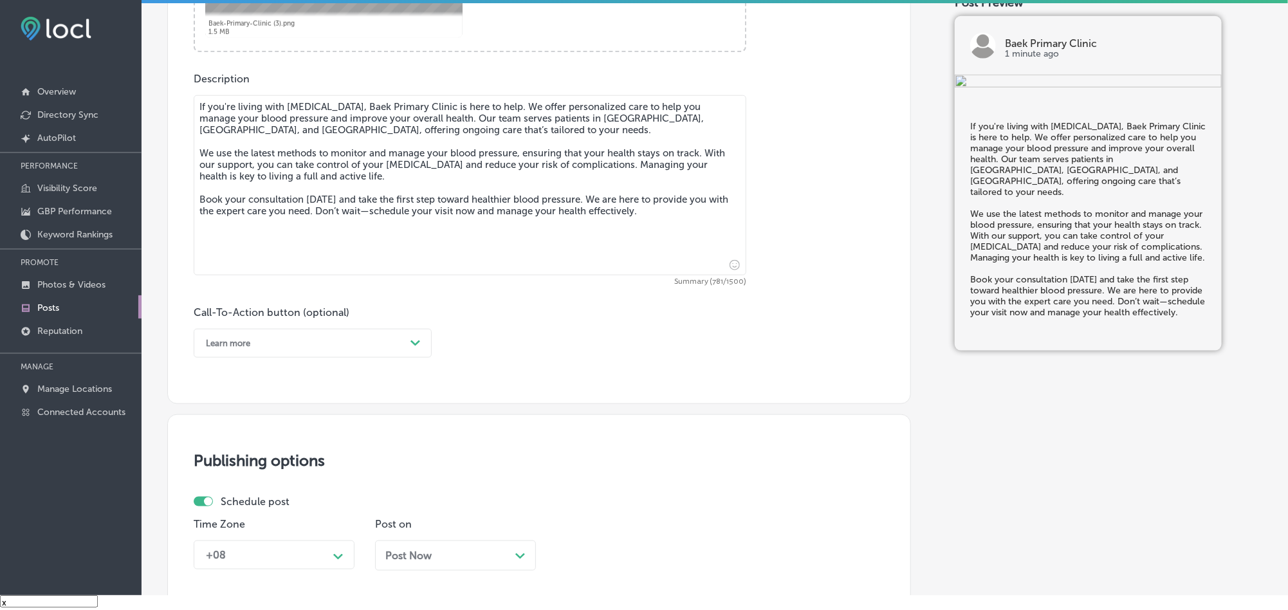
scroll to position [653, 0]
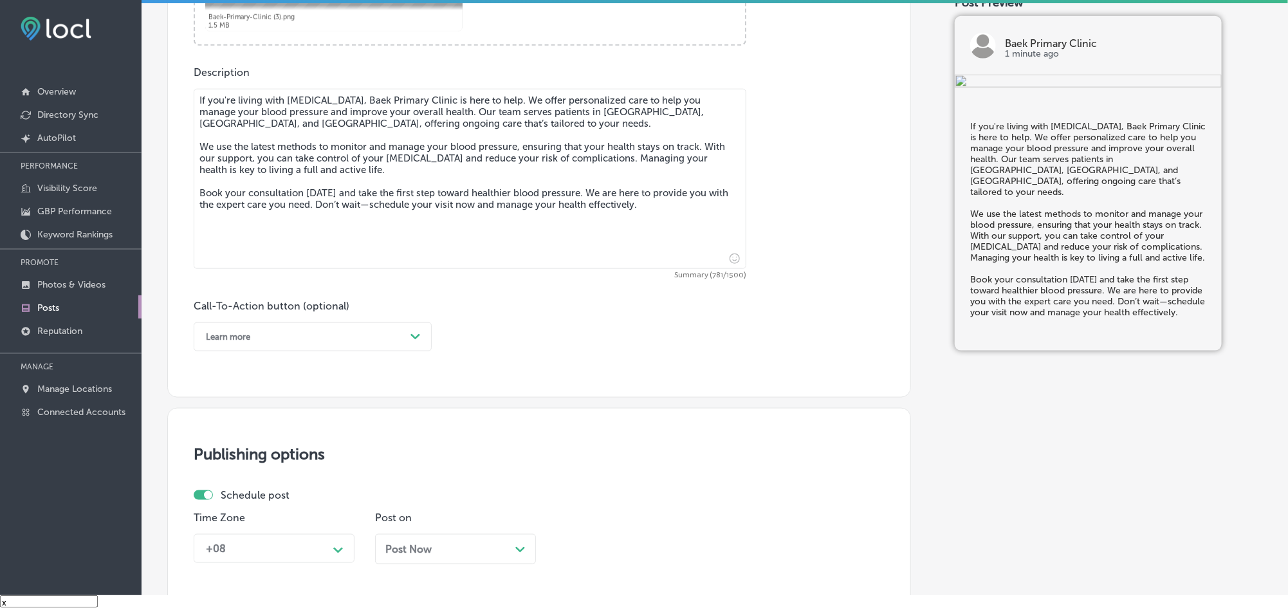
type textarea "If you're living with [MEDICAL_DATA], Baek Primary Clinic is here to help. We o…"
click at [359, 347] on div "Learn more" at bounding box center [302, 337] width 206 height 20
click at [218, 390] on div "Book" at bounding box center [313, 387] width 238 height 23
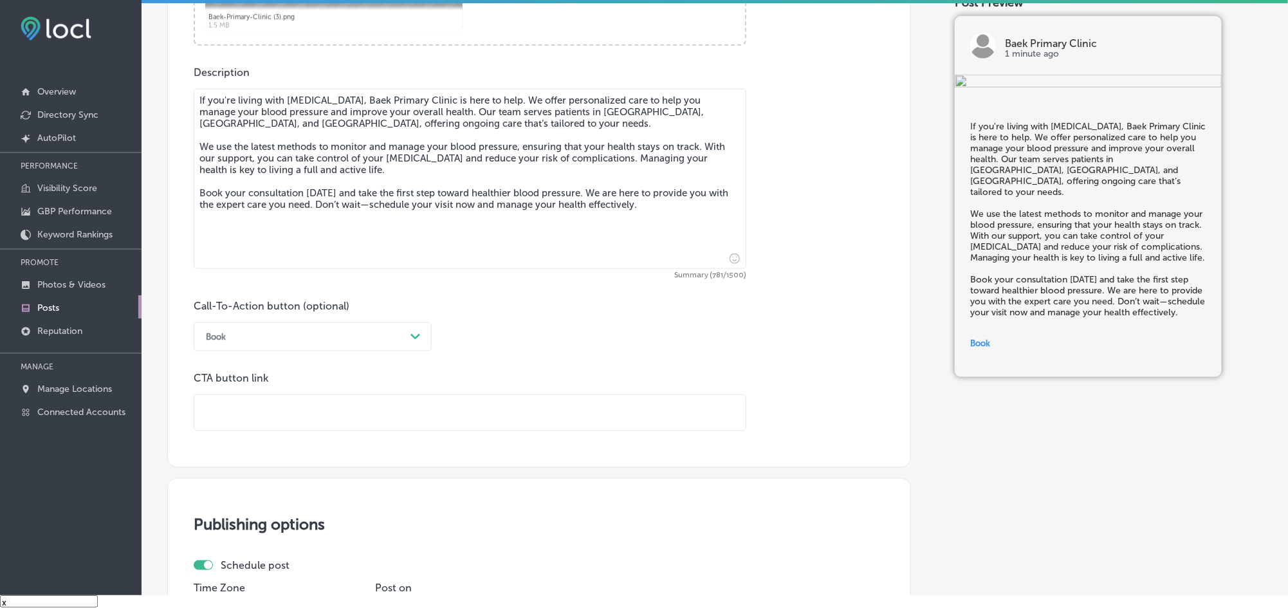
click at [303, 421] on input "text" at bounding box center [469, 412] width 551 height 35
paste input "[URL][DOMAIN_NAME][US_VEHICLE_IDENTIFICATION_NUMBER][US_VEHICLE_IDENTIFICATION_…"
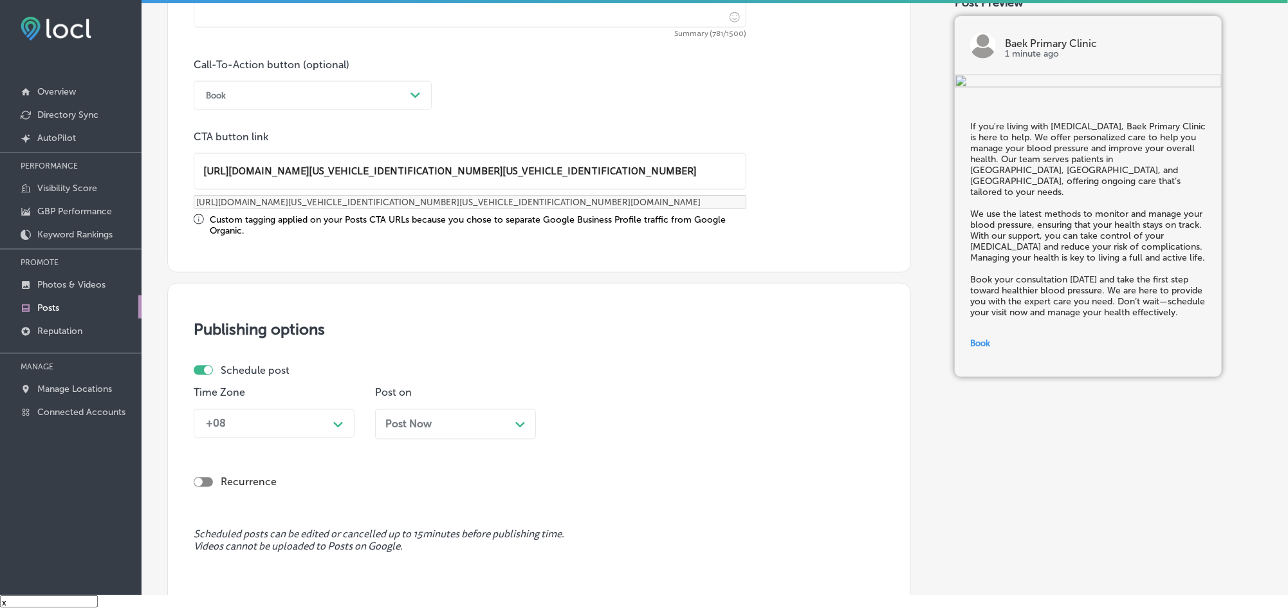
scroll to position [974, 0]
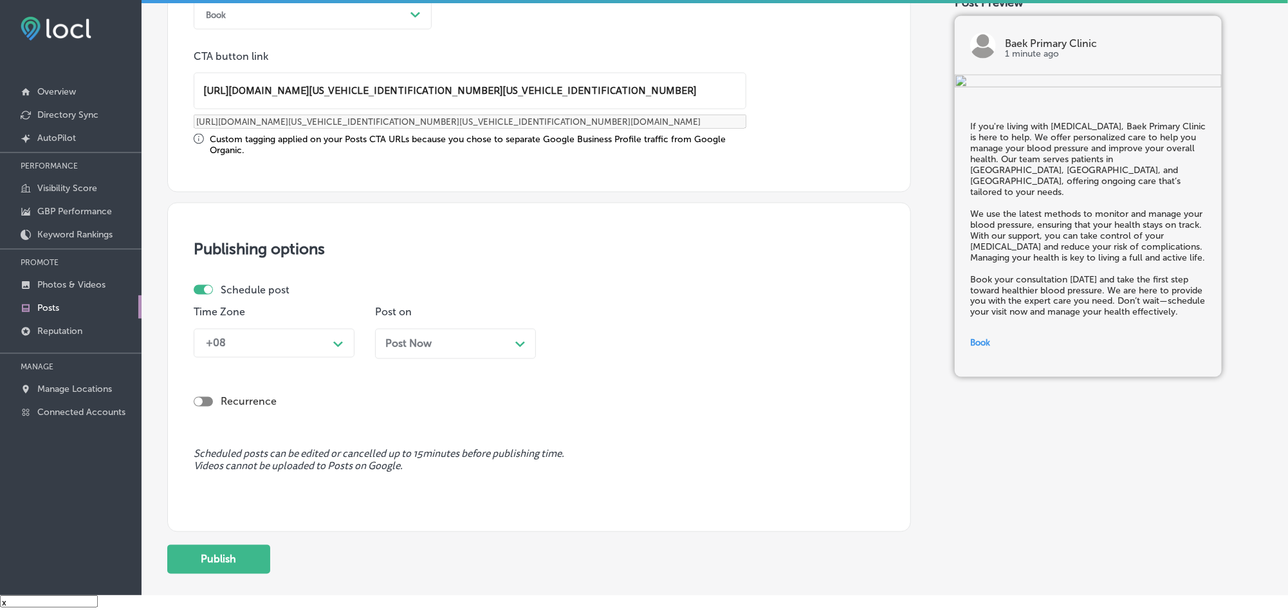
type input "[URL][DOMAIN_NAME][US_VEHICLE_IDENTIFICATION_NUMBER][US_VEHICLE_IDENTIFICATION_…"
click at [288, 354] on div "+08" at bounding box center [263, 343] width 129 height 23
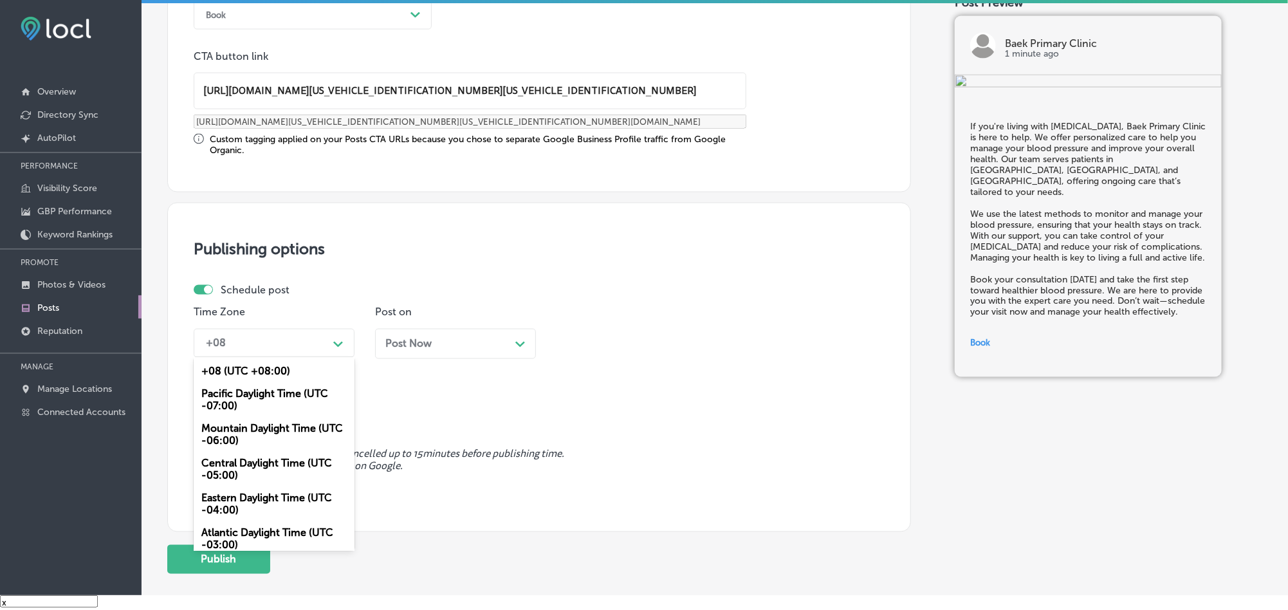
scroll to position [0, 0]
click at [240, 433] on div "Mountain Daylight Time (UTC -06:00)" at bounding box center [274, 434] width 161 height 35
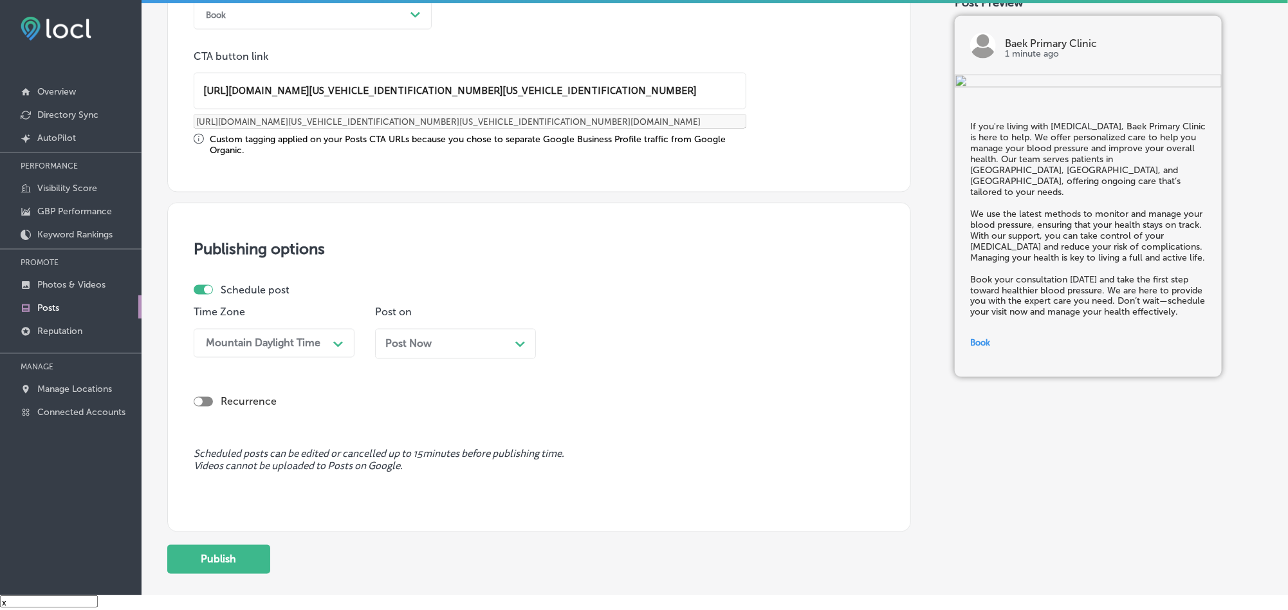
click at [394, 350] on span "Post Now" at bounding box center [408, 344] width 46 height 12
click at [616, 338] on div "10:15 AM" at bounding box center [626, 343] width 129 height 23
click at [583, 430] on div "7:00 AM" at bounding box center [636, 423] width 161 height 23
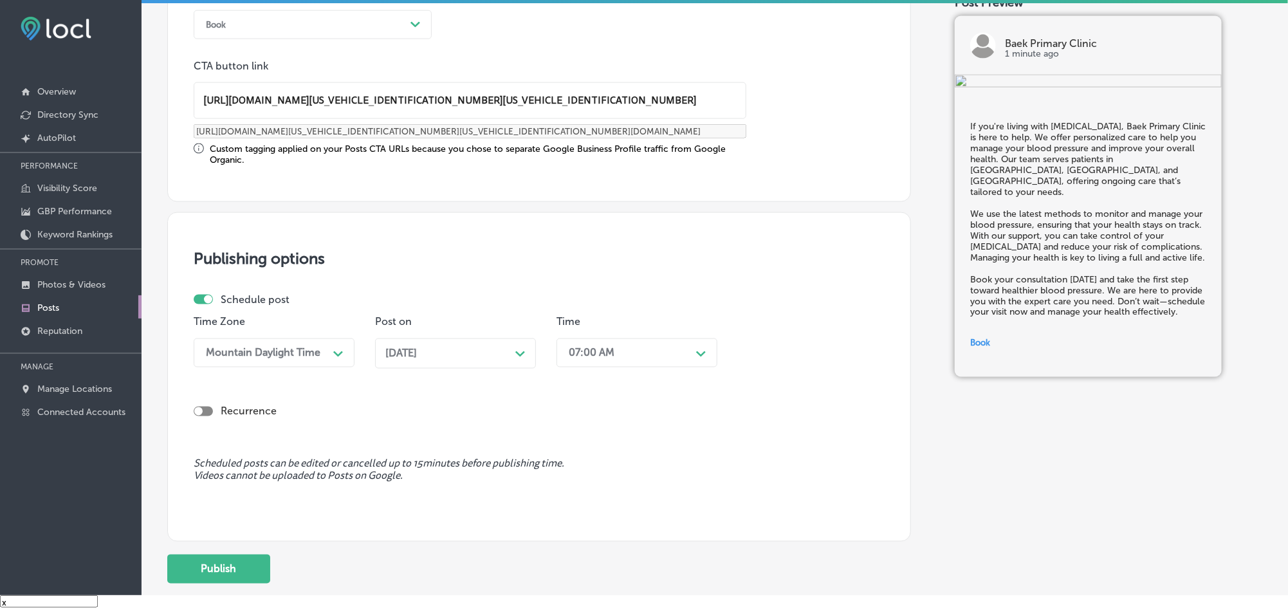
scroll to position [962, 0]
drag, startPoint x: 213, startPoint y: 572, endPoint x: 218, endPoint y: 565, distance: 8.2
click at [213, 535] on button "Publish" at bounding box center [218, 572] width 103 height 29
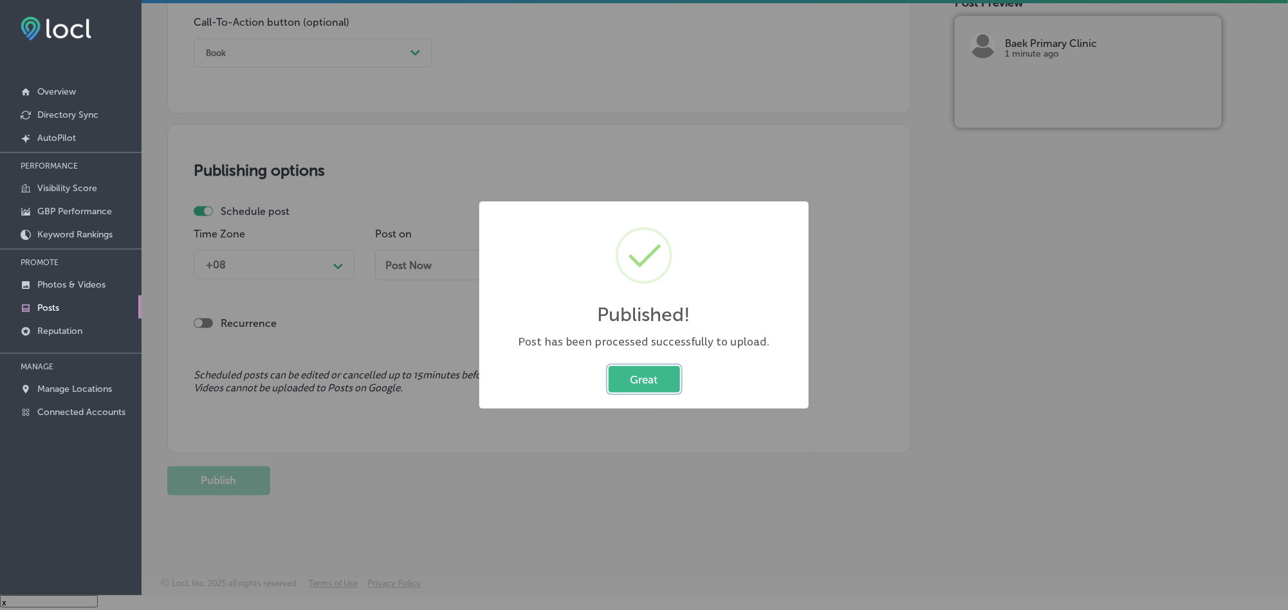
scroll to position [942, 0]
click at [622, 384] on button "Great" at bounding box center [643, 379] width 71 height 26
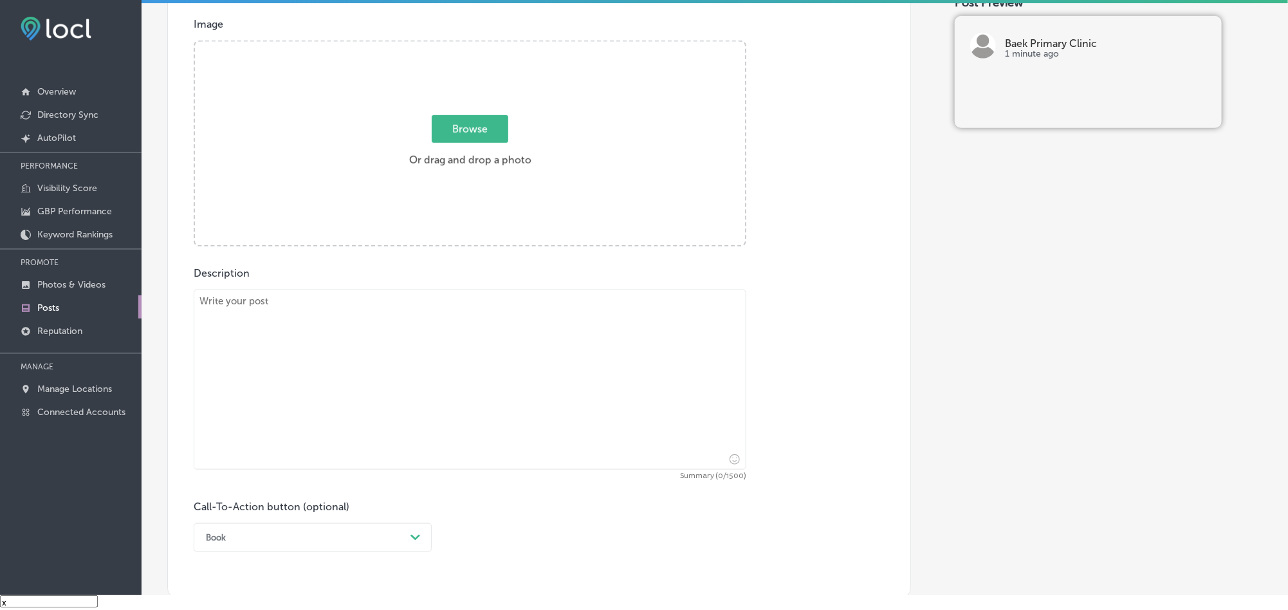
scroll to position [428, 0]
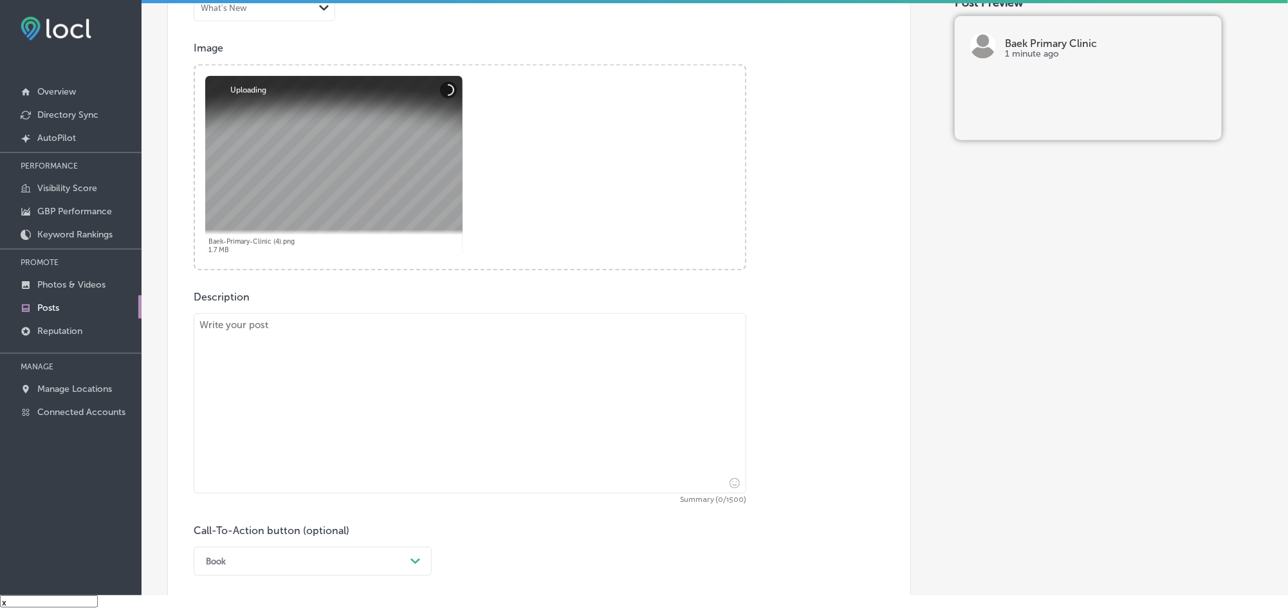
click at [408, 374] on textarea at bounding box center [470, 403] width 553 height 180
paste textarea "Baek Primary Clinic provides walk-in services for minor illnesses, ensuring you…"
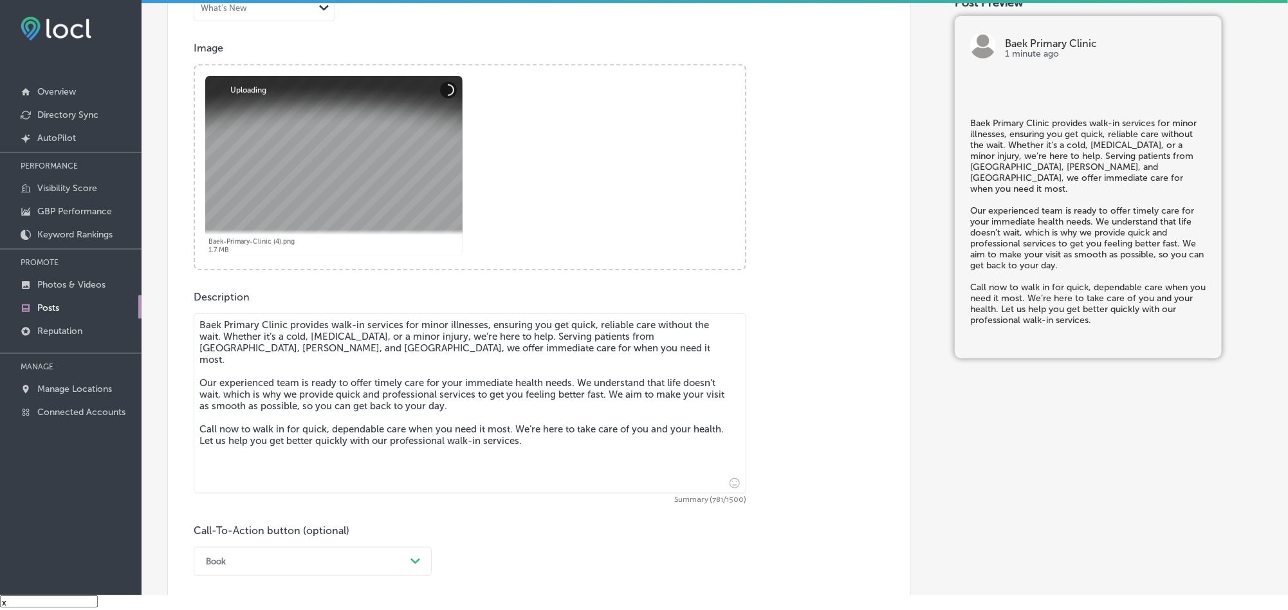
scroll to position [589, 0]
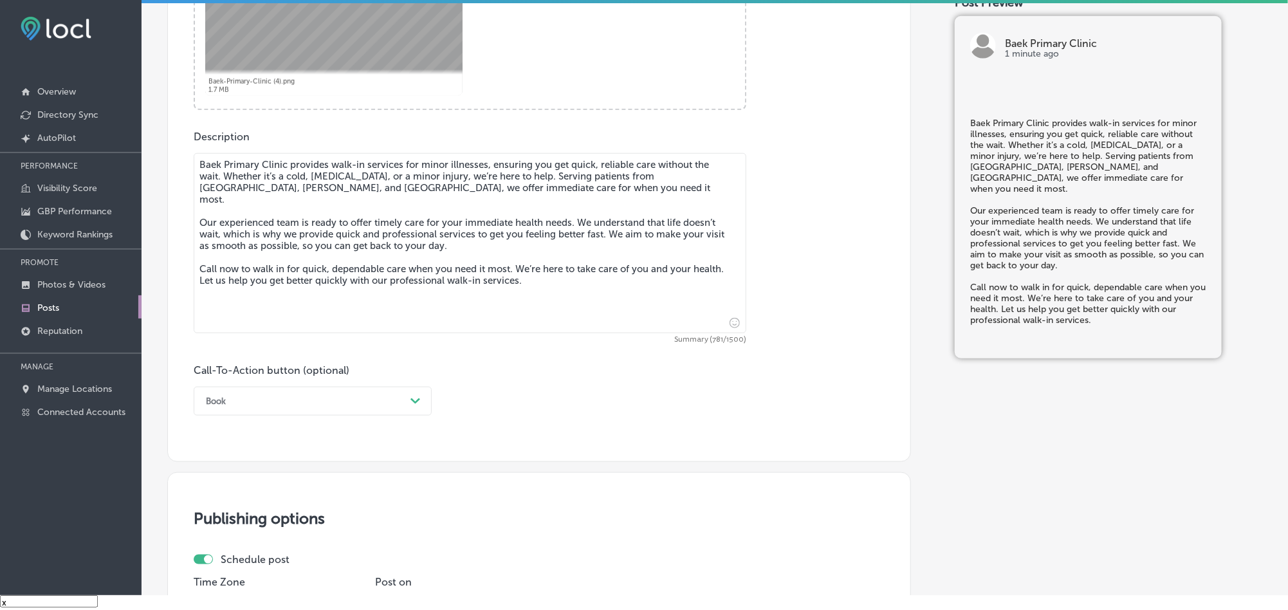
type textarea "Baek Primary Clinic provides walk-in services for minor illnesses, ensuring you…"
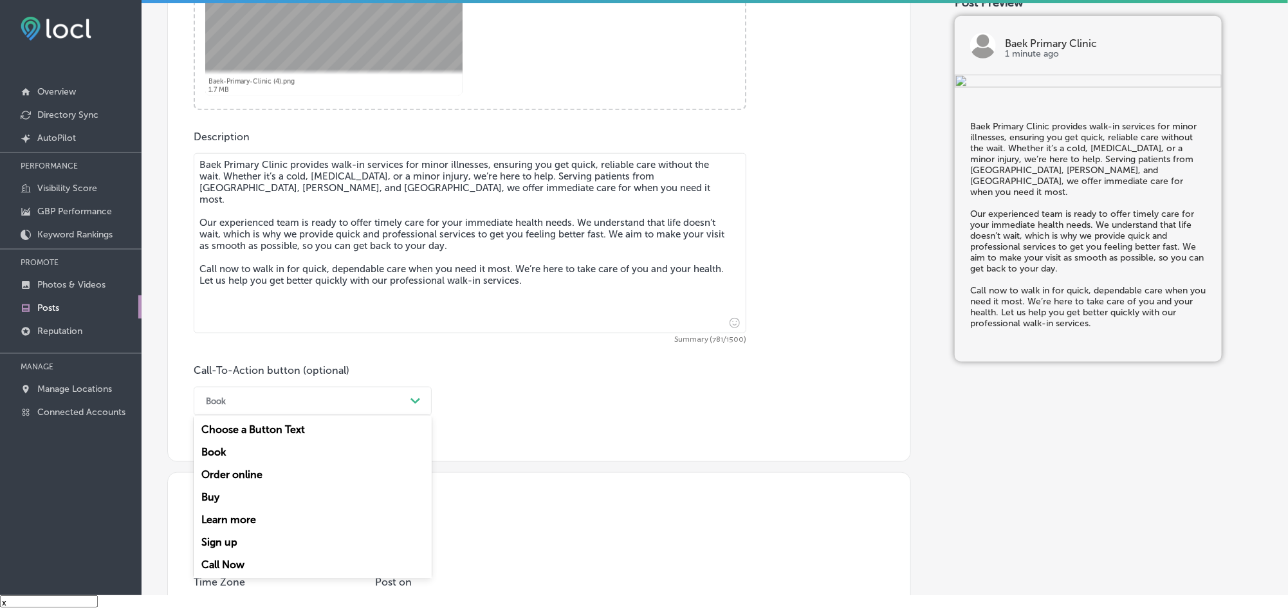
drag, startPoint x: 406, startPoint y: 394, endPoint x: 392, endPoint y: 394, distance: 14.2
click at [406, 394] on div "Path Created with Sketch." at bounding box center [415, 401] width 21 height 21
click at [237, 535] on div "Call Now" at bounding box center [313, 564] width 238 height 23
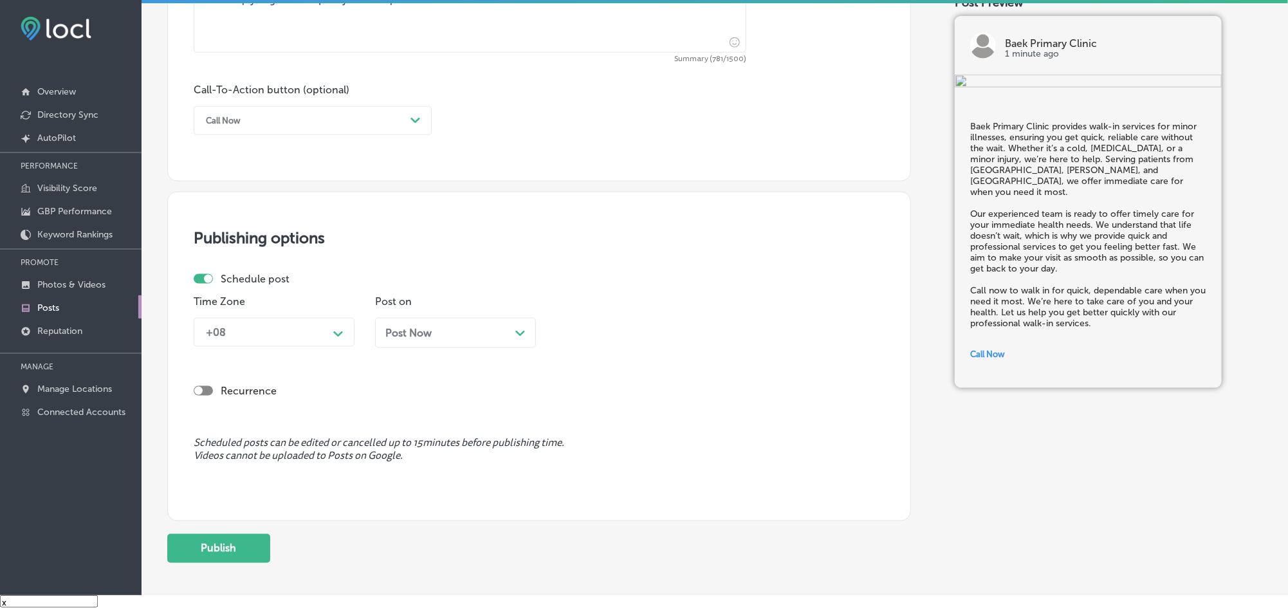
scroll to position [878, 0]
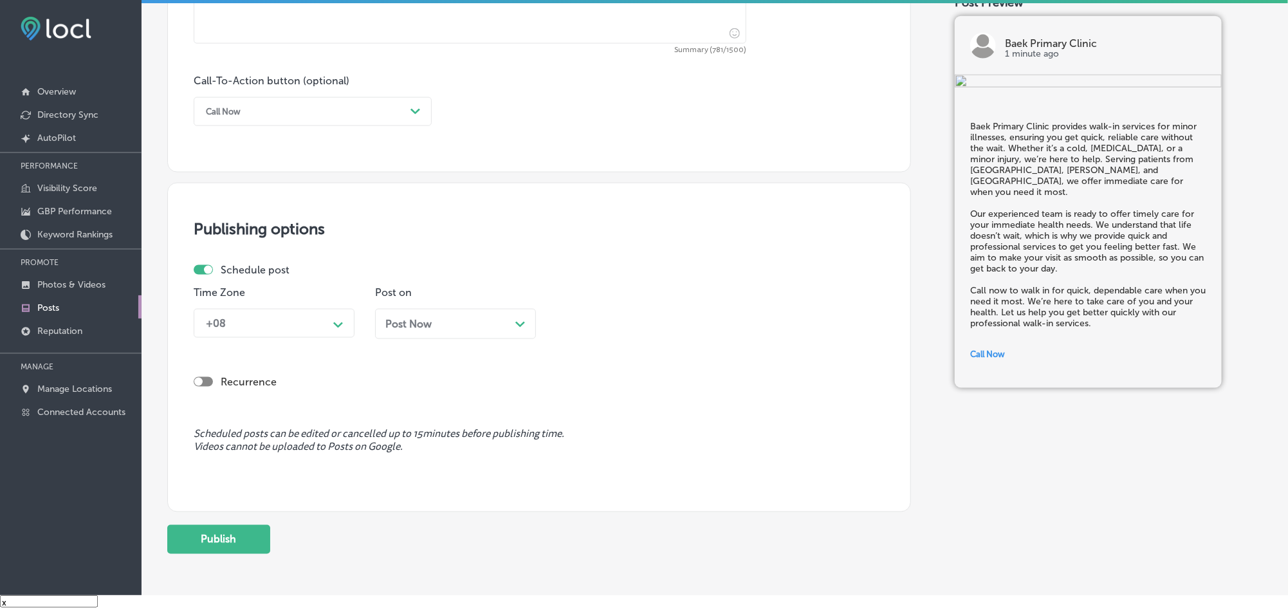
drag, startPoint x: 300, startPoint y: 329, endPoint x: 282, endPoint y: 340, distance: 21.1
click at [292, 331] on div "+08" at bounding box center [263, 323] width 129 height 23
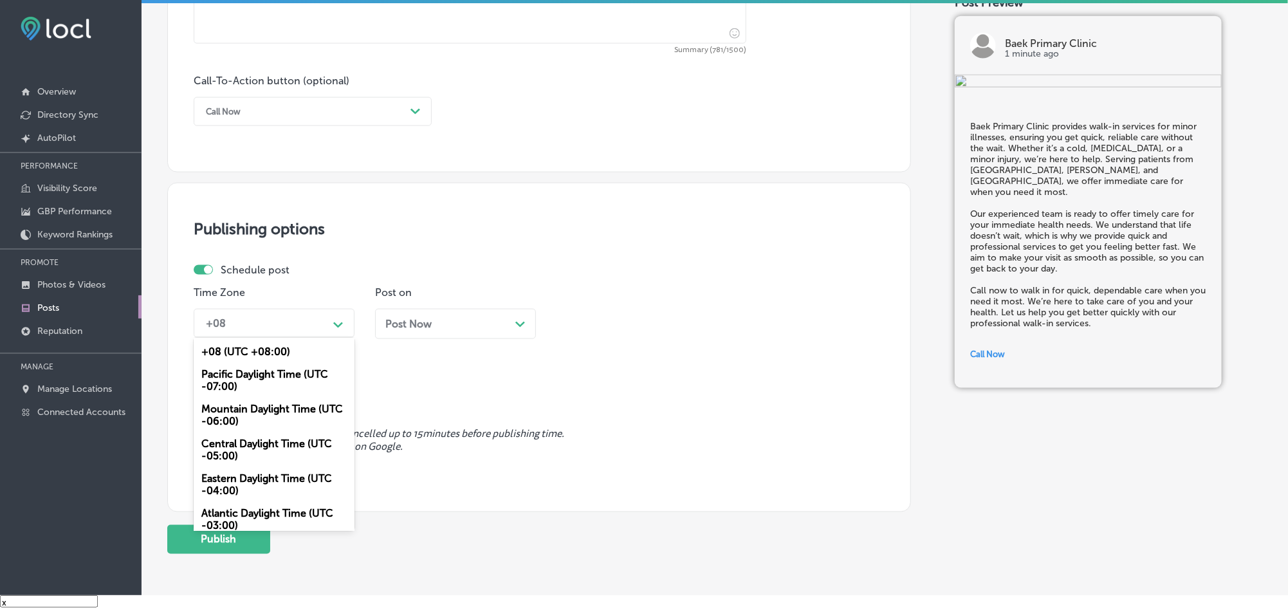
drag, startPoint x: 251, startPoint y: 415, endPoint x: 290, endPoint y: 403, distance: 40.3
click at [253, 415] on div "Mountain Daylight Time (UTC -06:00)" at bounding box center [274, 414] width 161 height 35
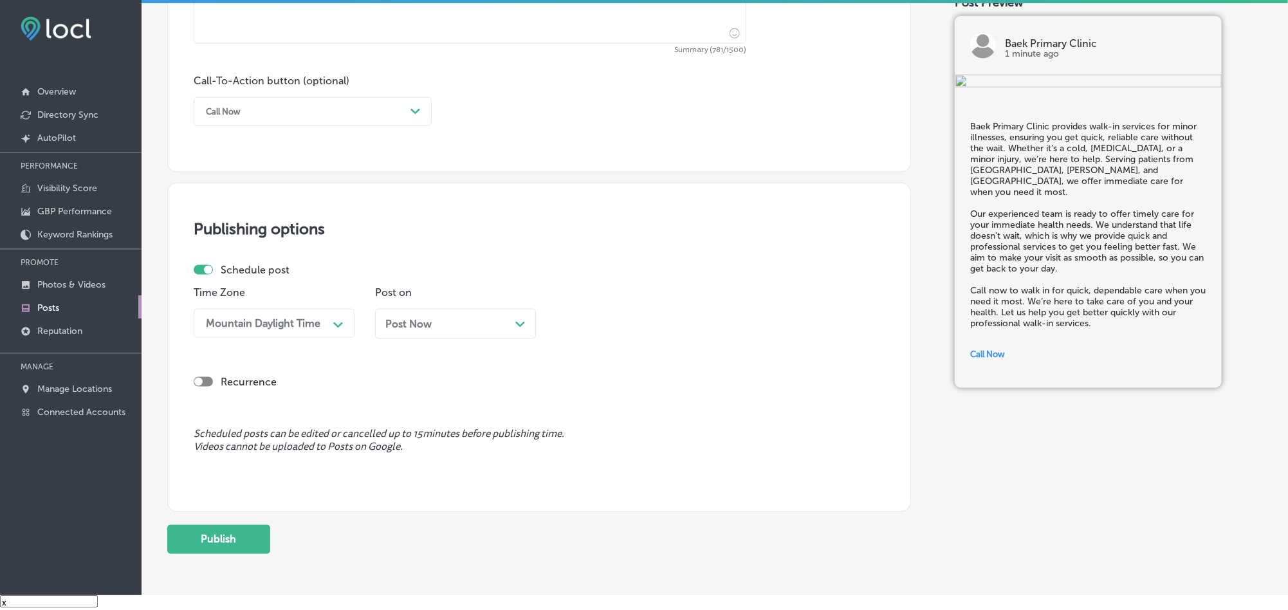
click at [403, 330] on span "Post Now" at bounding box center [408, 324] width 46 height 12
click at [600, 334] on div "10:30 AM" at bounding box center [626, 323] width 129 height 23
click at [585, 410] on div "7:00 AM" at bounding box center [636, 403] width 161 height 23
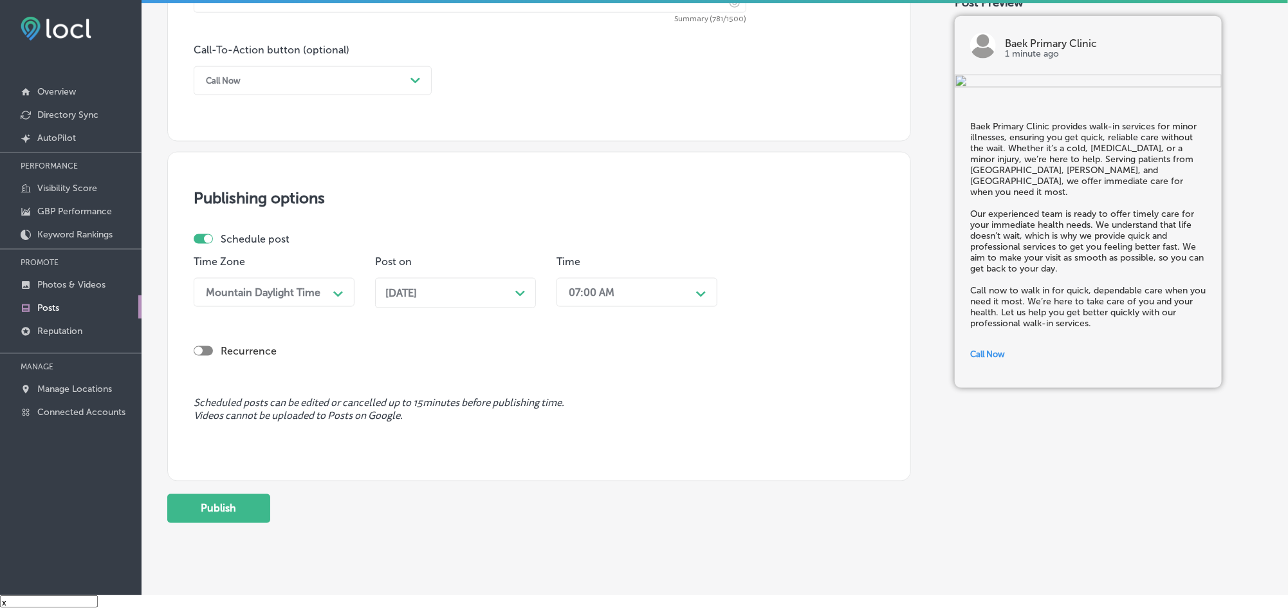
scroll to position [942, 0]
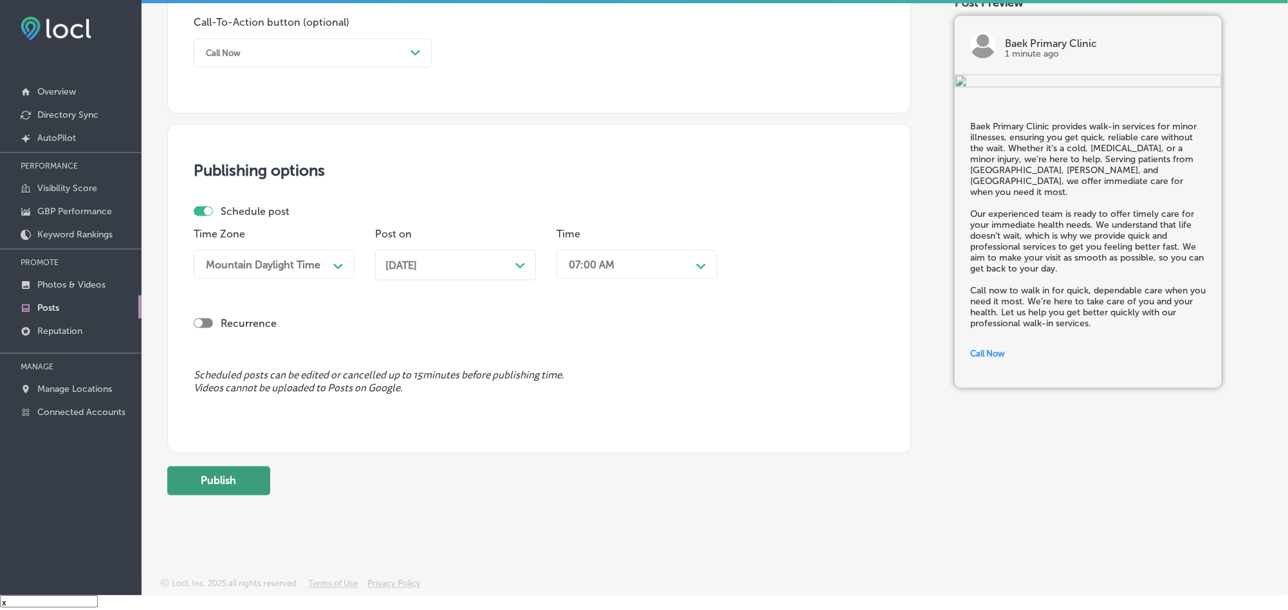
click at [250, 481] on button "Publish" at bounding box center [218, 480] width 103 height 29
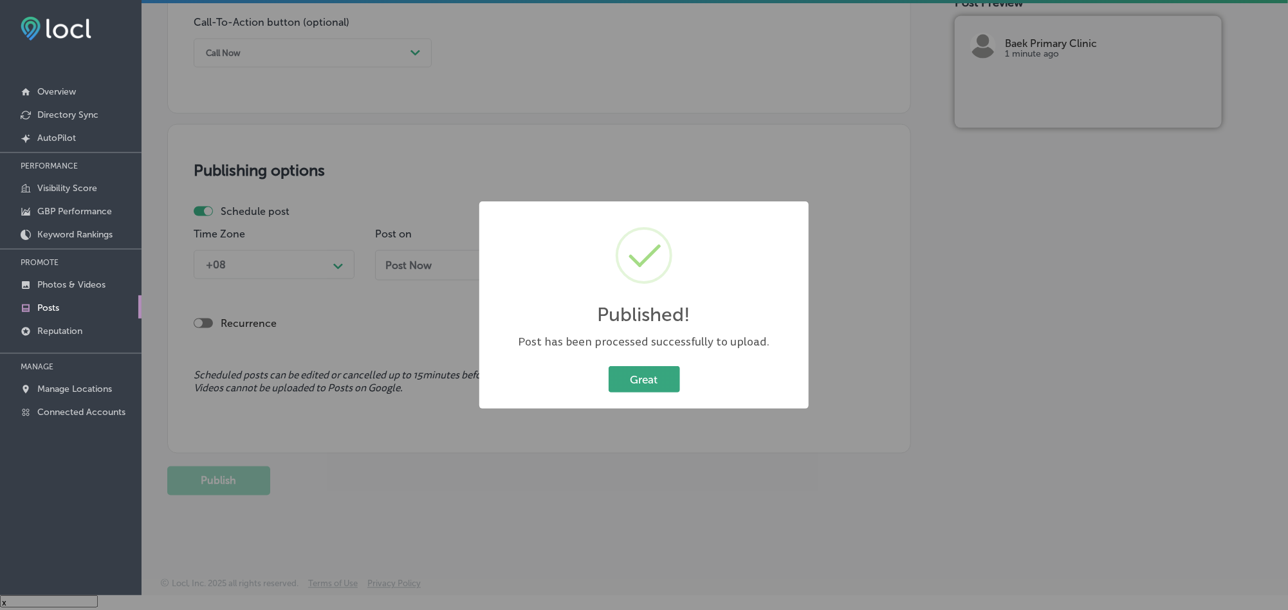
click at [641, 385] on button "Great" at bounding box center [643, 379] width 71 height 26
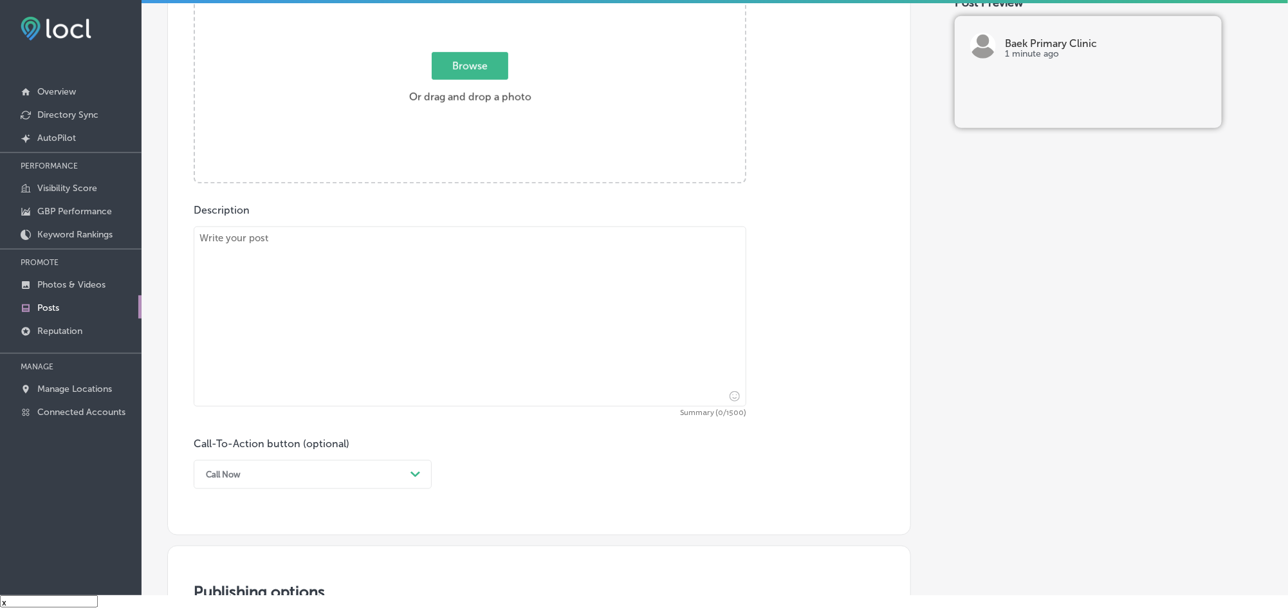
scroll to position [428, 0]
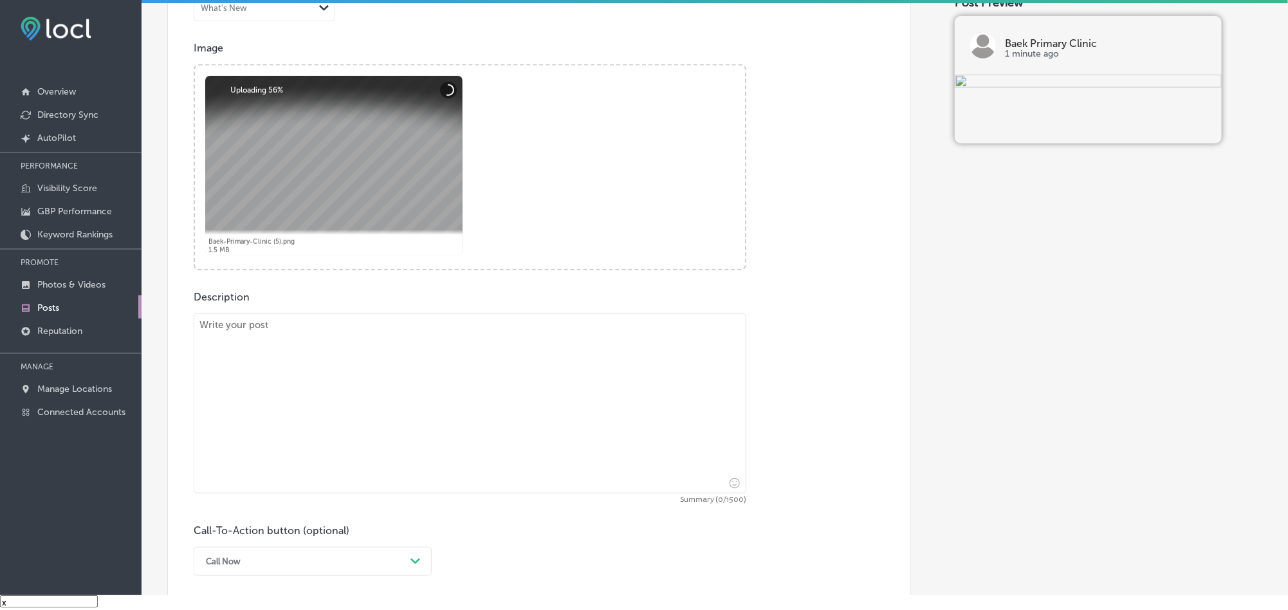
drag, startPoint x: 329, startPoint y: 382, endPoint x: 361, endPoint y: 396, distance: 34.9
click at [329, 383] on textarea at bounding box center [470, 403] width 553 height 180
paste textarea "[GEOGRAPHIC_DATA] is committed to providing comprehensive healthcare services t…"
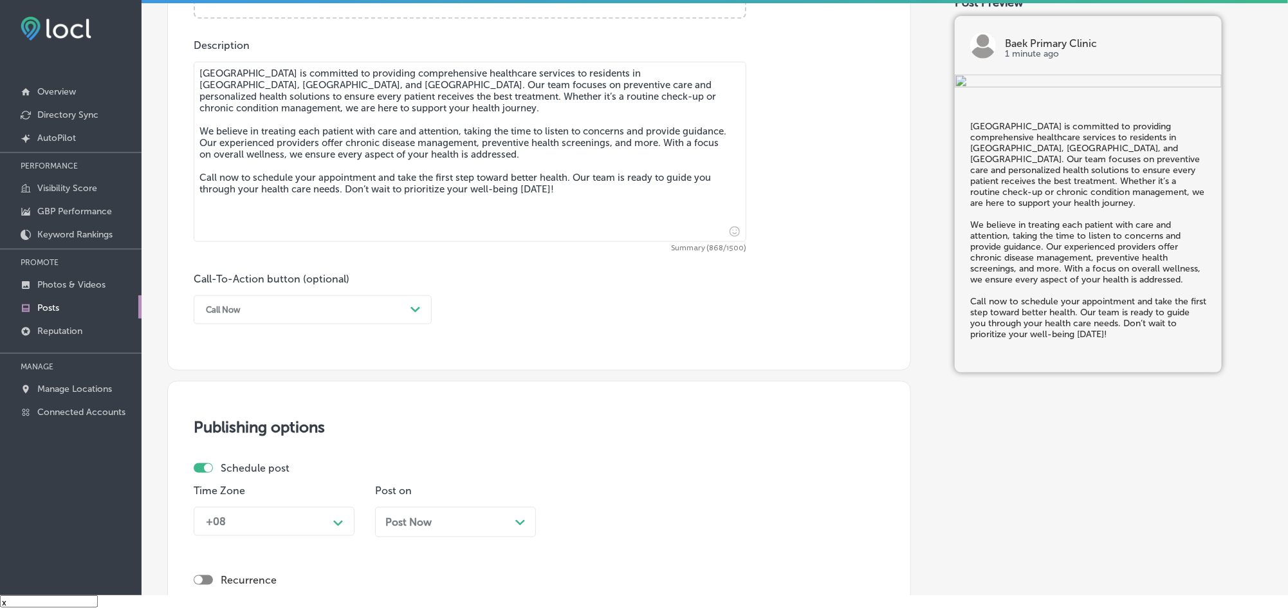
scroll to position [685, 0]
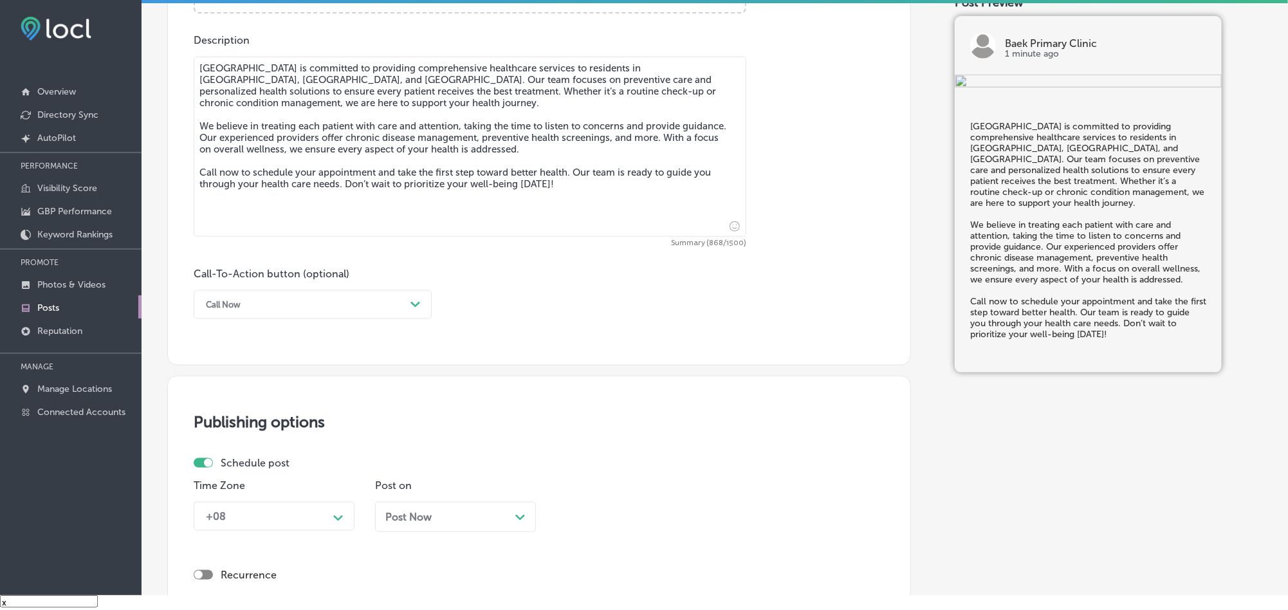
type textarea "[GEOGRAPHIC_DATA] is committed to providing comprehensive healthcare services t…"
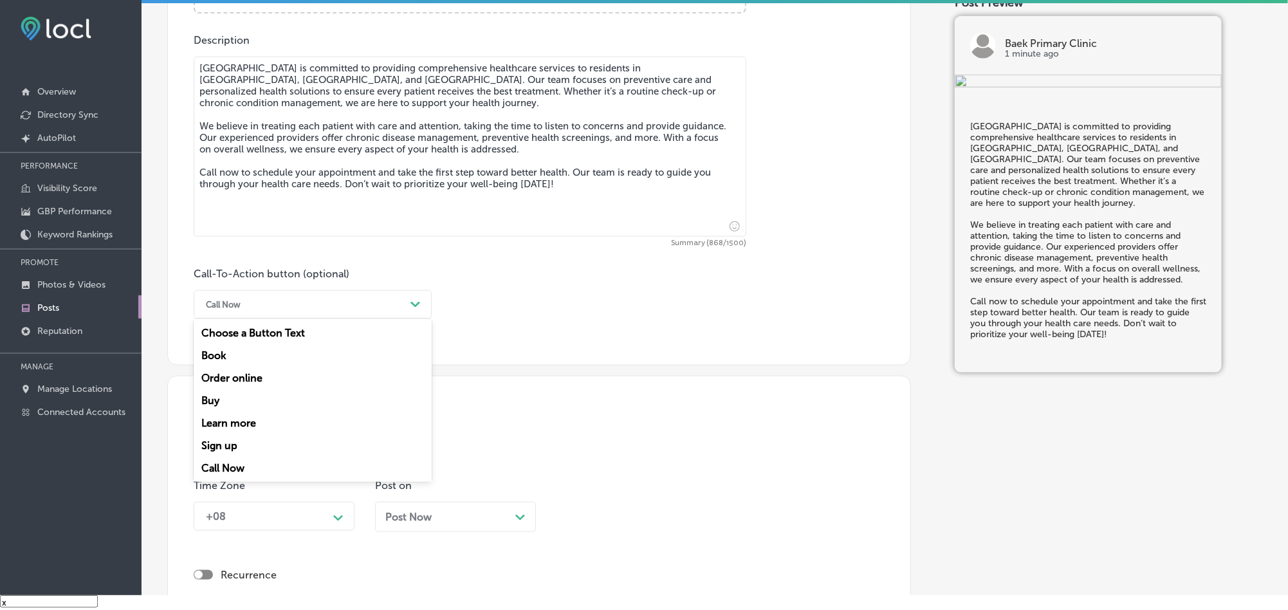
click at [342, 305] on div "Call Now" at bounding box center [302, 305] width 206 height 20
click at [243, 471] on div "Call Now" at bounding box center [313, 468] width 238 height 23
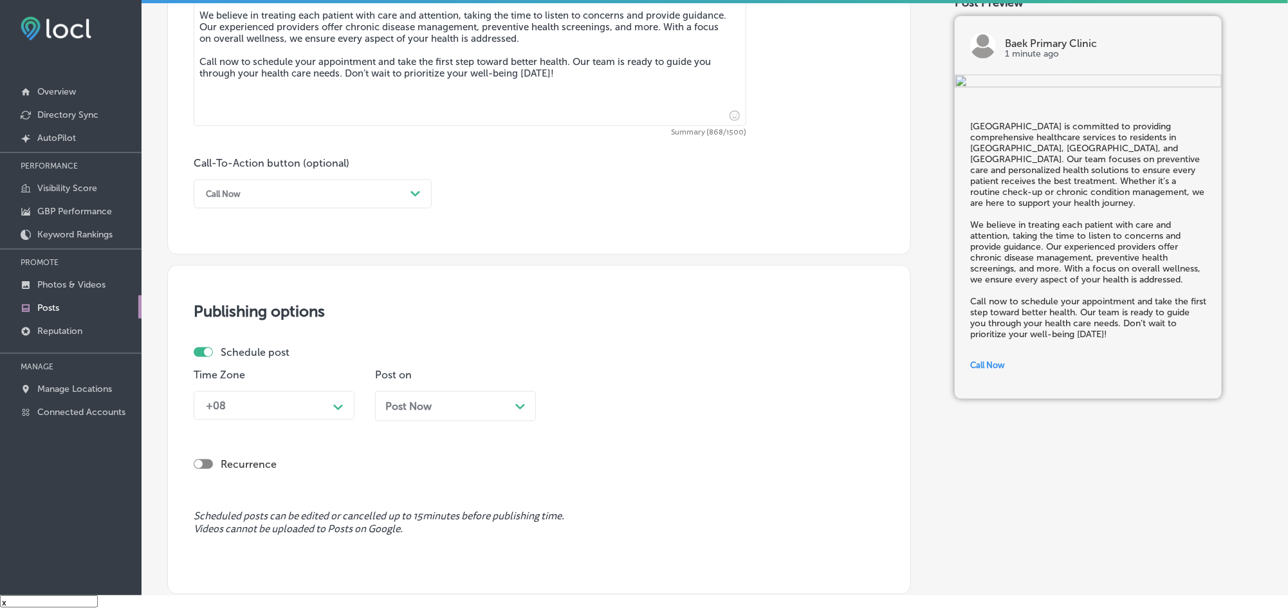
scroll to position [814, 0]
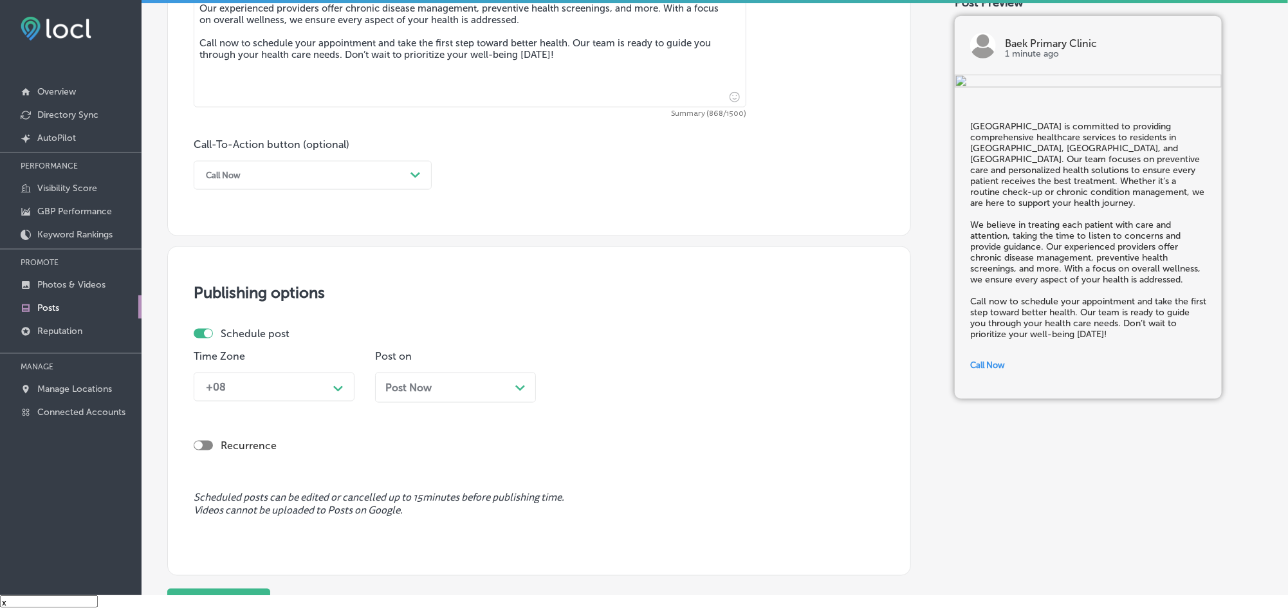
click at [332, 401] on div "+08 Path Created with Sketch." at bounding box center [274, 386] width 161 height 29
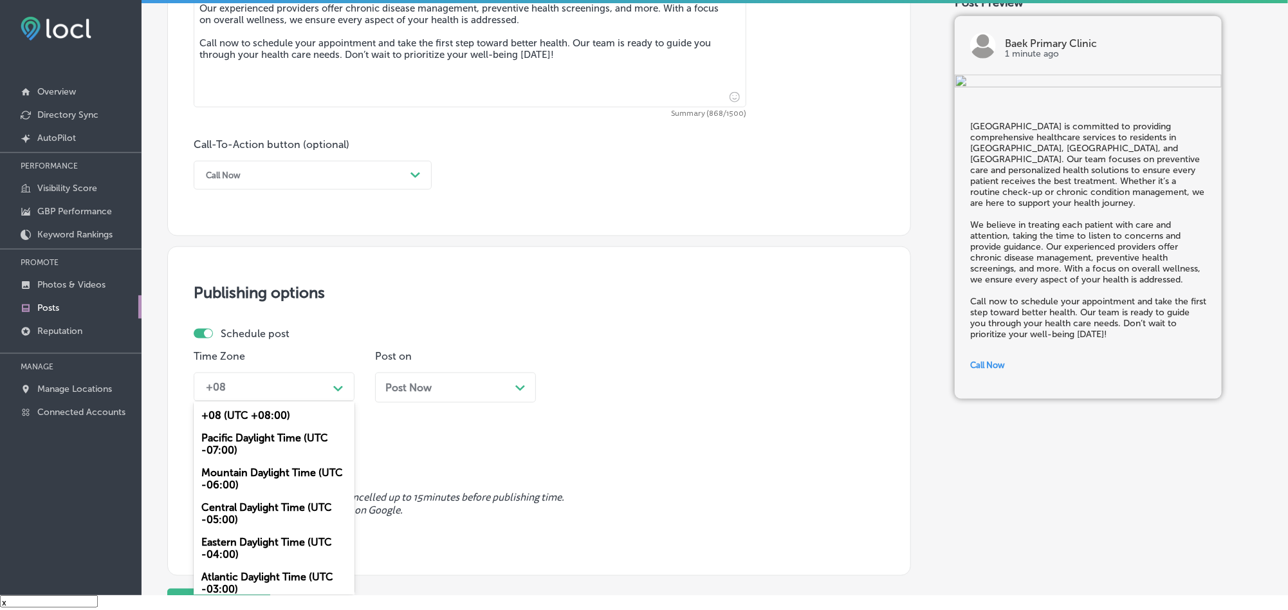
click at [248, 475] on div "Mountain Daylight Time (UTC -06:00)" at bounding box center [274, 478] width 161 height 35
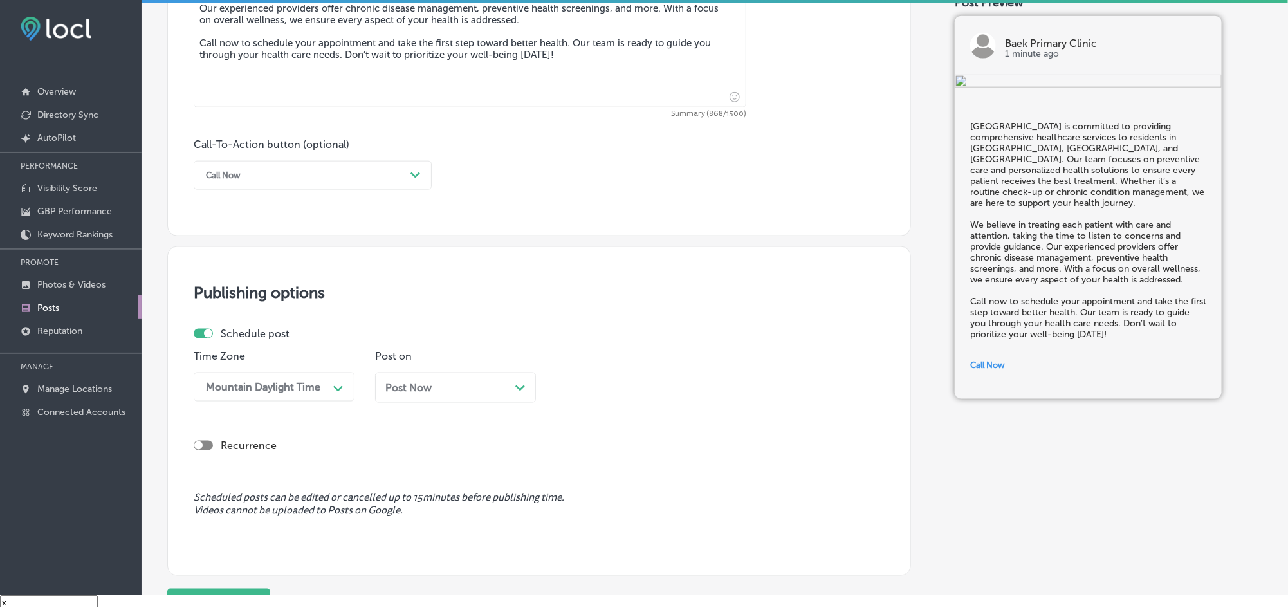
click at [412, 399] on div "Post Now Path Created with Sketch." at bounding box center [455, 387] width 161 height 30
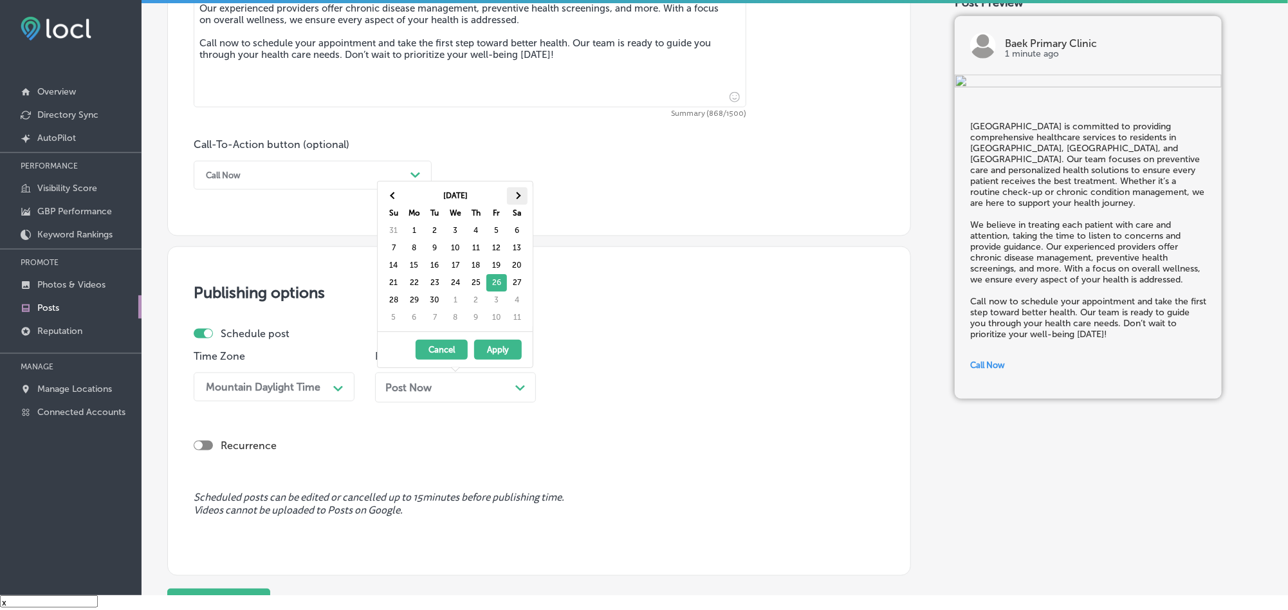
click at [518, 193] on span at bounding box center [516, 195] width 7 height 7
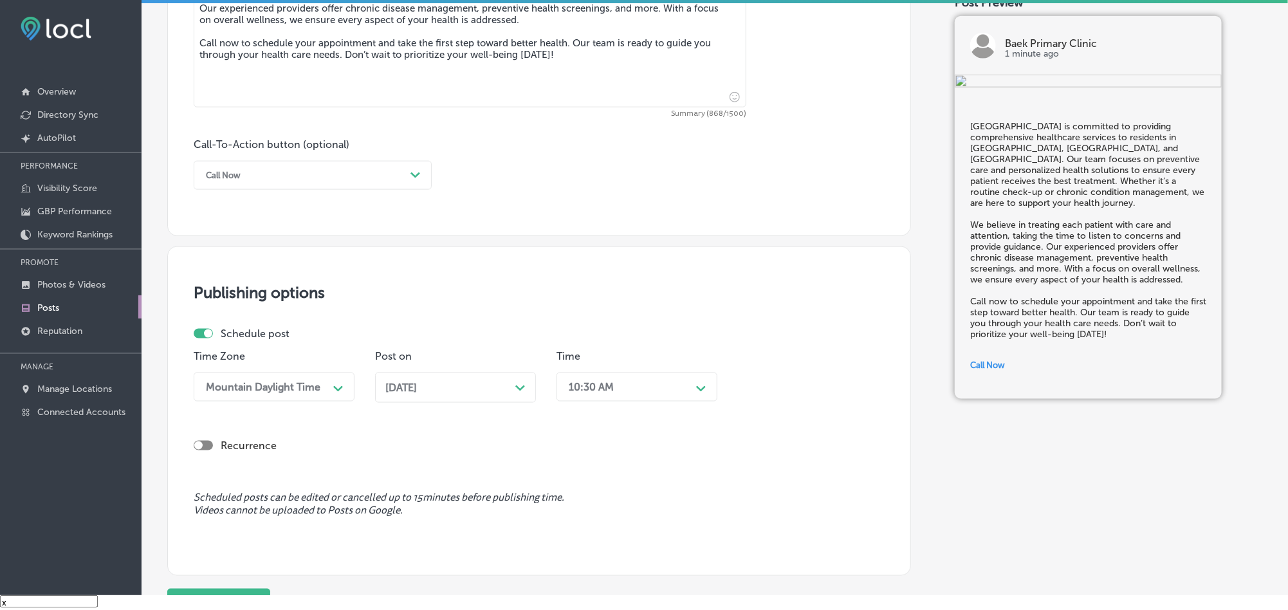
click at [648, 390] on div "10:30 AM" at bounding box center [626, 387] width 129 height 23
click at [583, 442] on div "7:00 AM" at bounding box center [636, 435] width 161 height 23
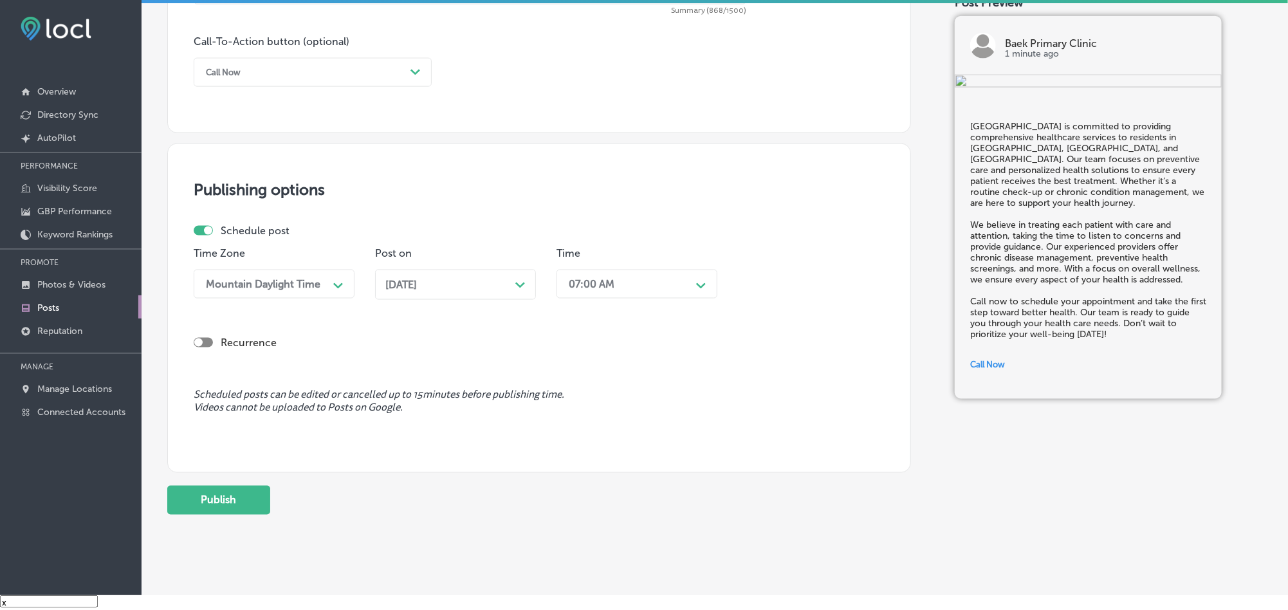
scroll to position [942, 0]
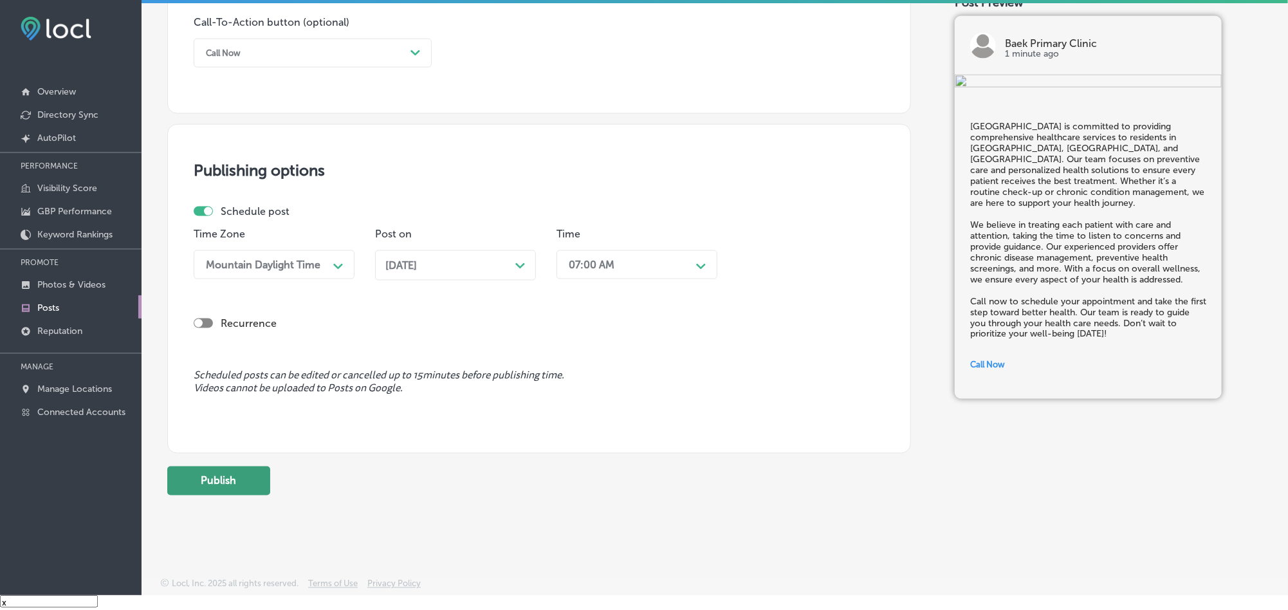
click at [235, 484] on button "Publish" at bounding box center [218, 480] width 103 height 29
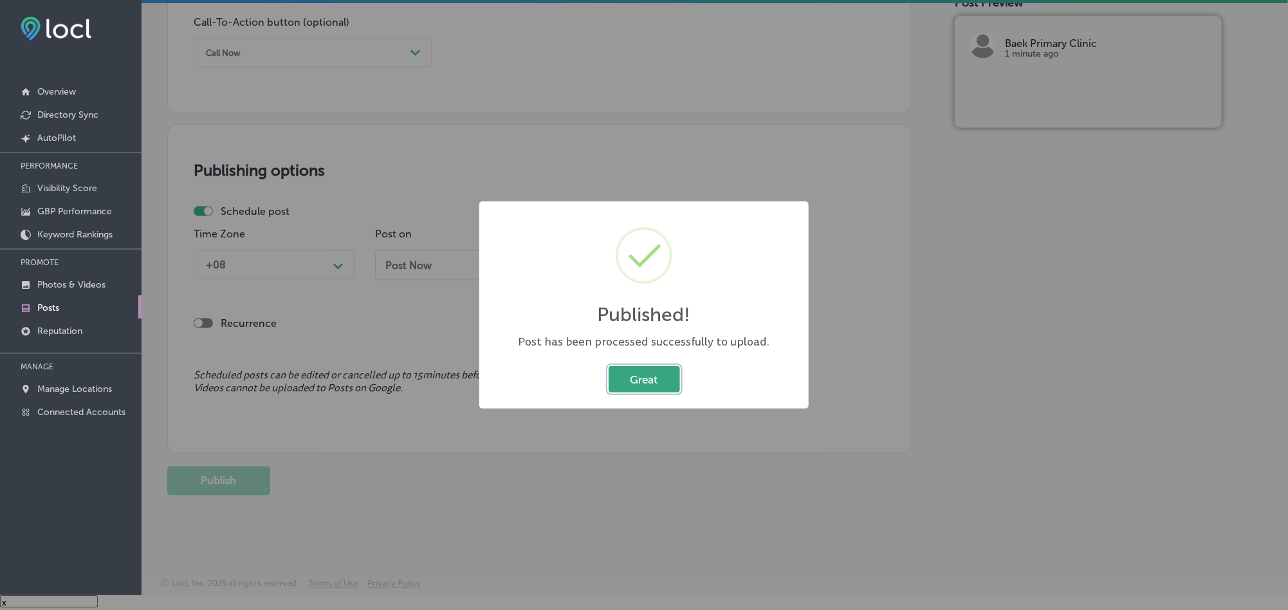
click at [627, 374] on button "Great" at bounding box center [643, 379] width 71 height 26
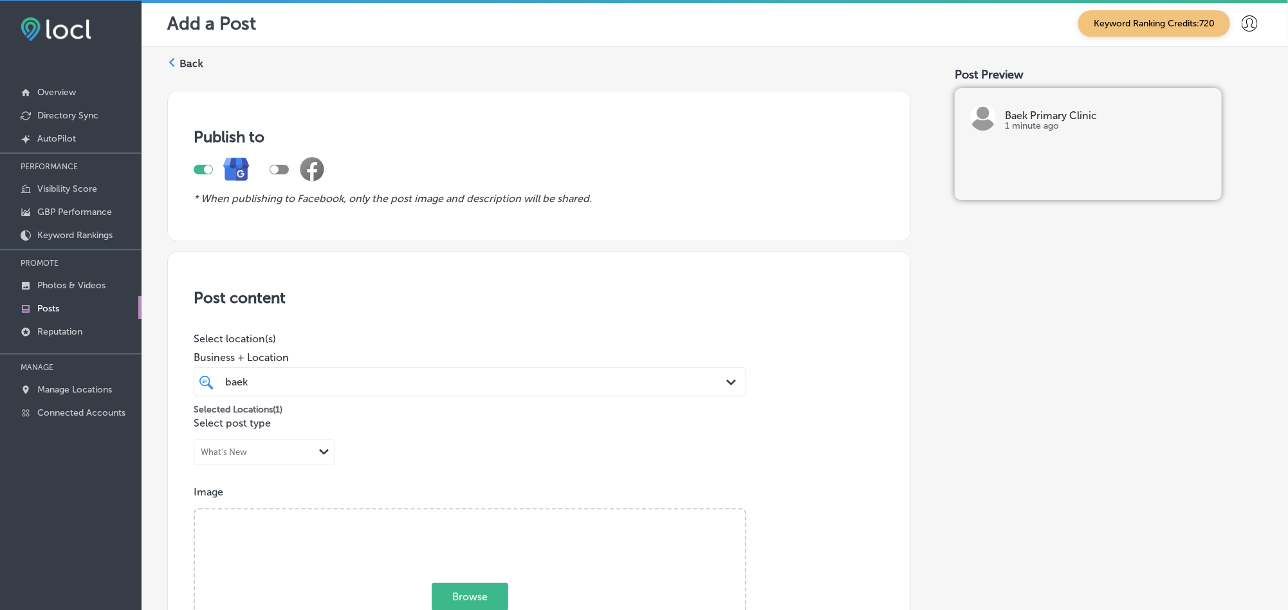
scroll to position [0, 0]
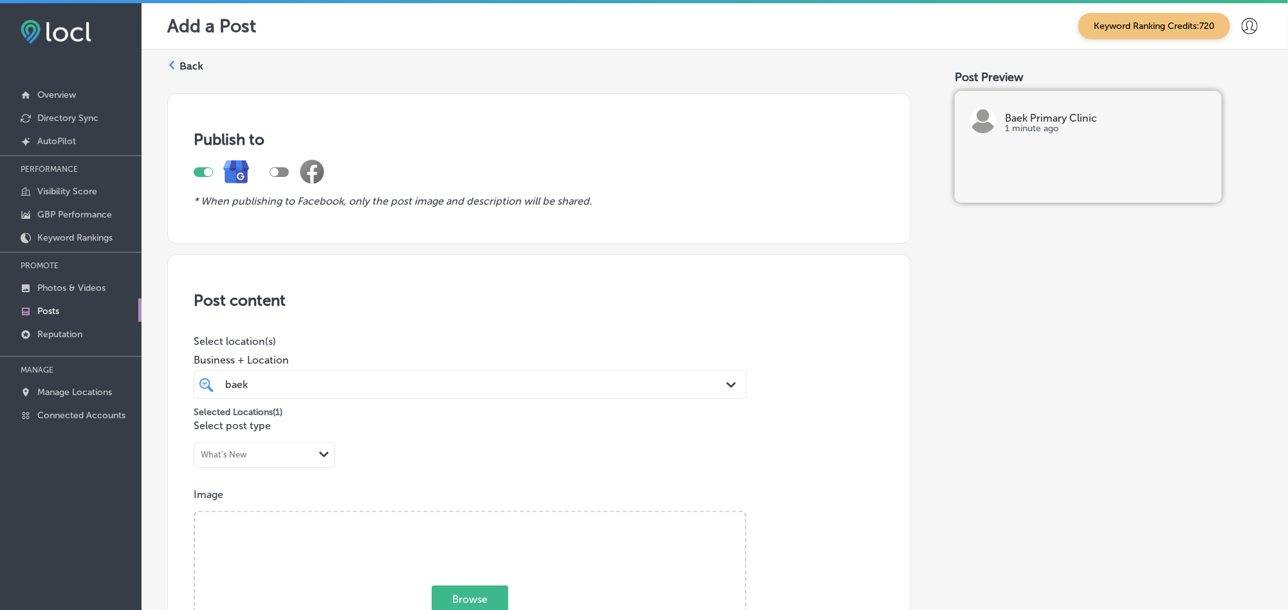
click at [182, 62] on label "Back" at bounding box center [191, 66] width 24 height 14
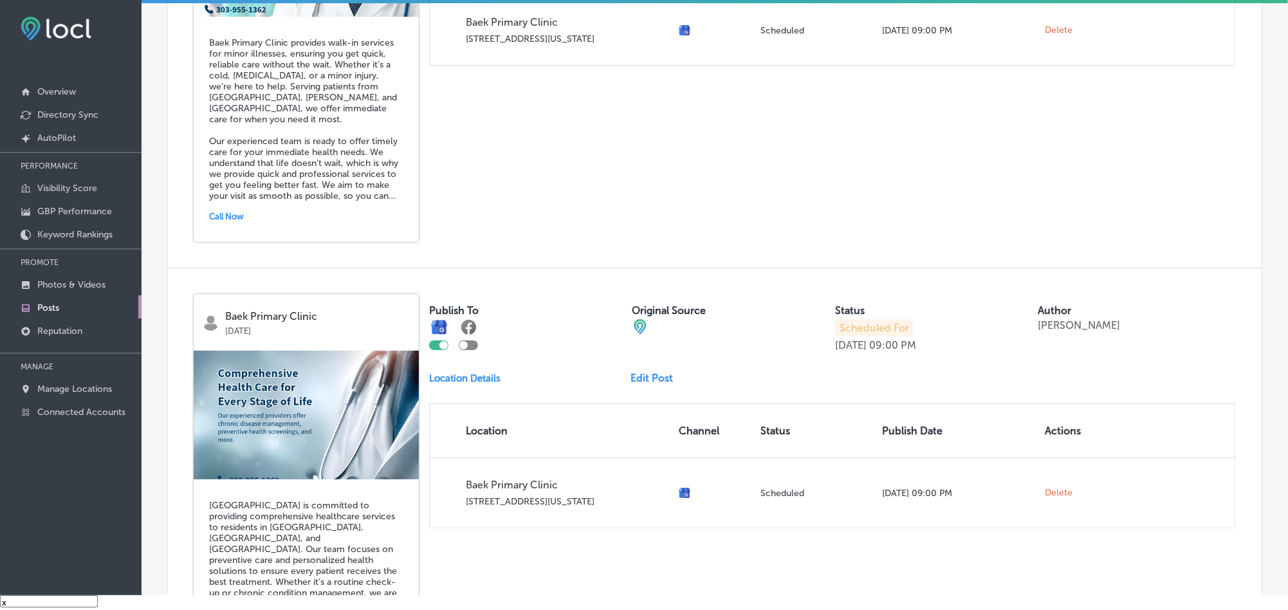
scroll to position [2636, 0]
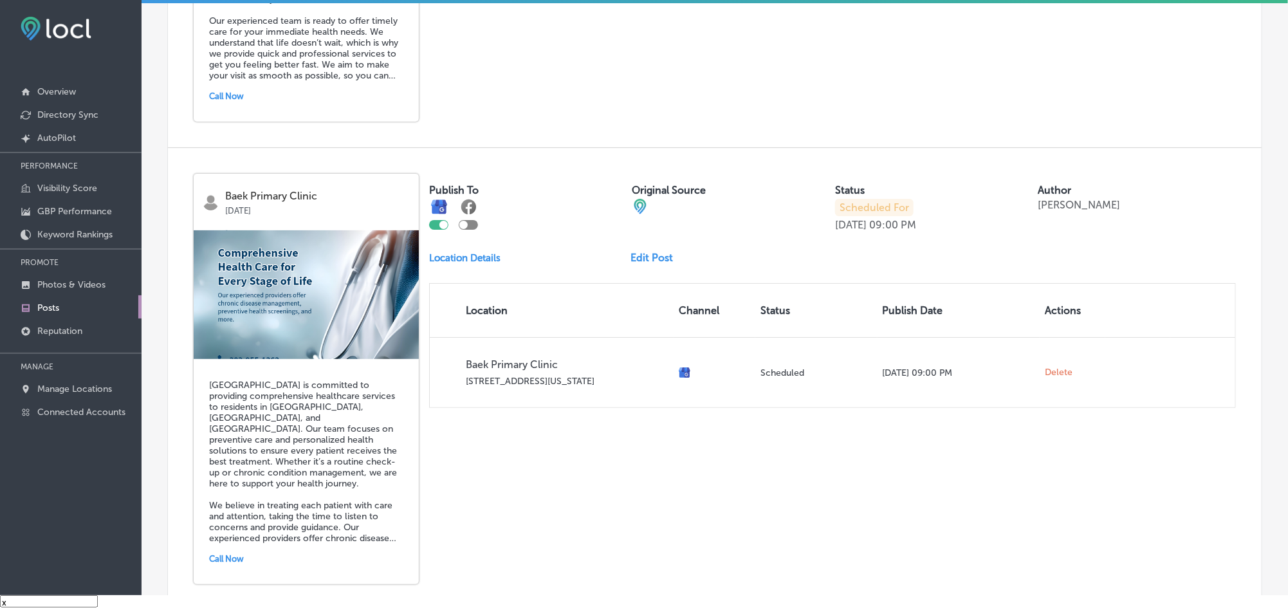
click at [697, 481] on div "Baek Primary Clinic Oct 03, 2025 Baek Primary Clinic is committed to providing …" at bounding box center [714, 379] width 1093 height 462
click at [635, 251] on link "Edit Post" at bounding box center [657, 257] width 53 height 12
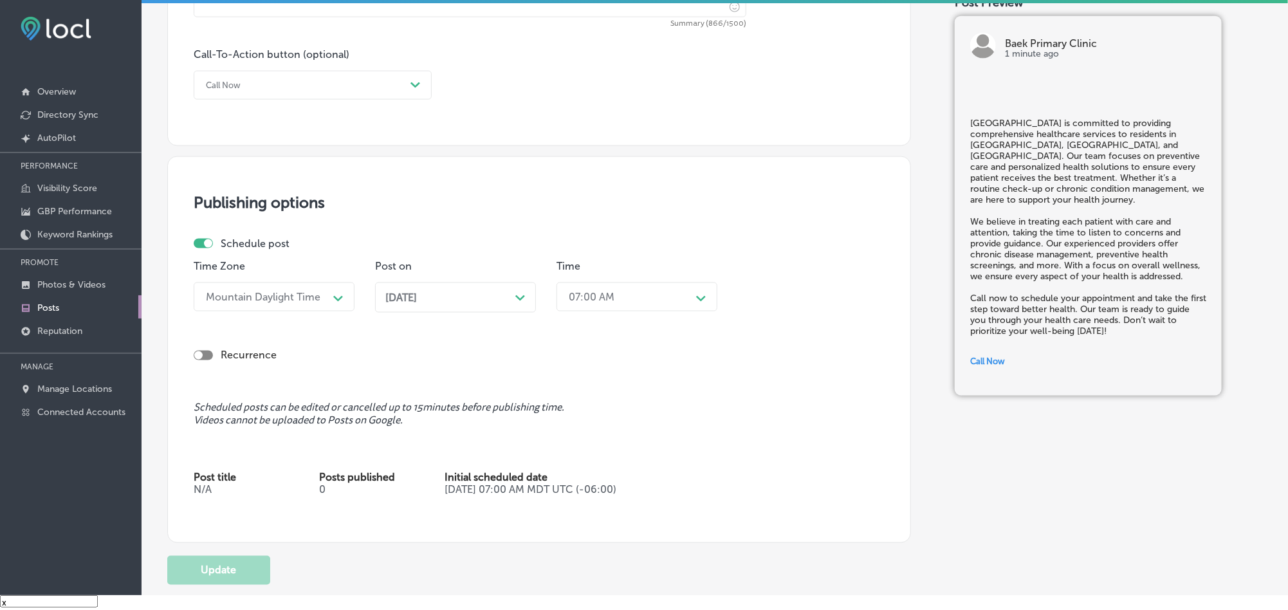
scroll to position [933, 0]
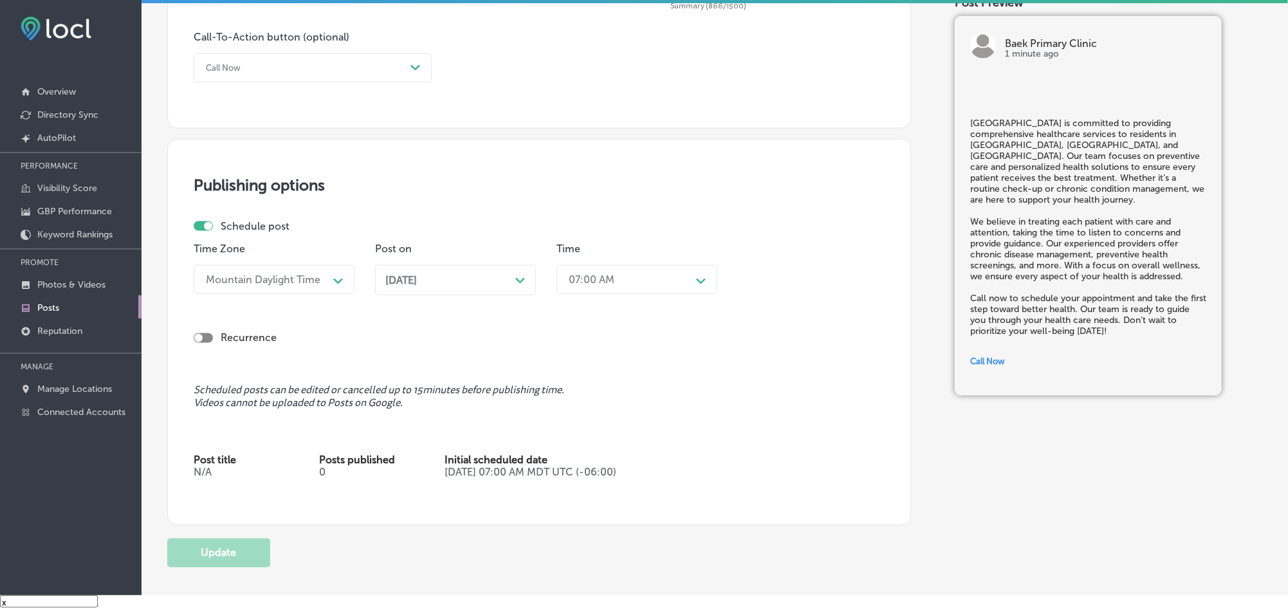
click at [452, 284] on div "Oct 03, 2025 Path Created with Sketch." at bounding box center [455, 280] width 140 height 12
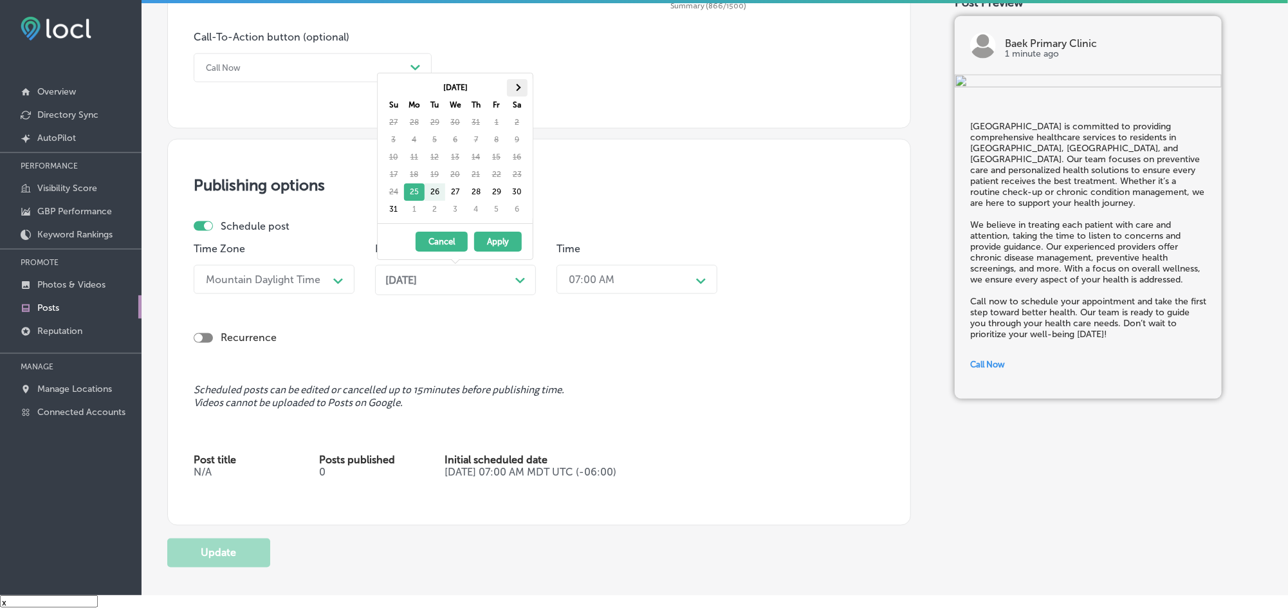
click at [516, 87] on span at bounding box center [516, 87] width 7 height 7
click at [517, 85] on span at bounding box center [516, 87] width 7 height 7
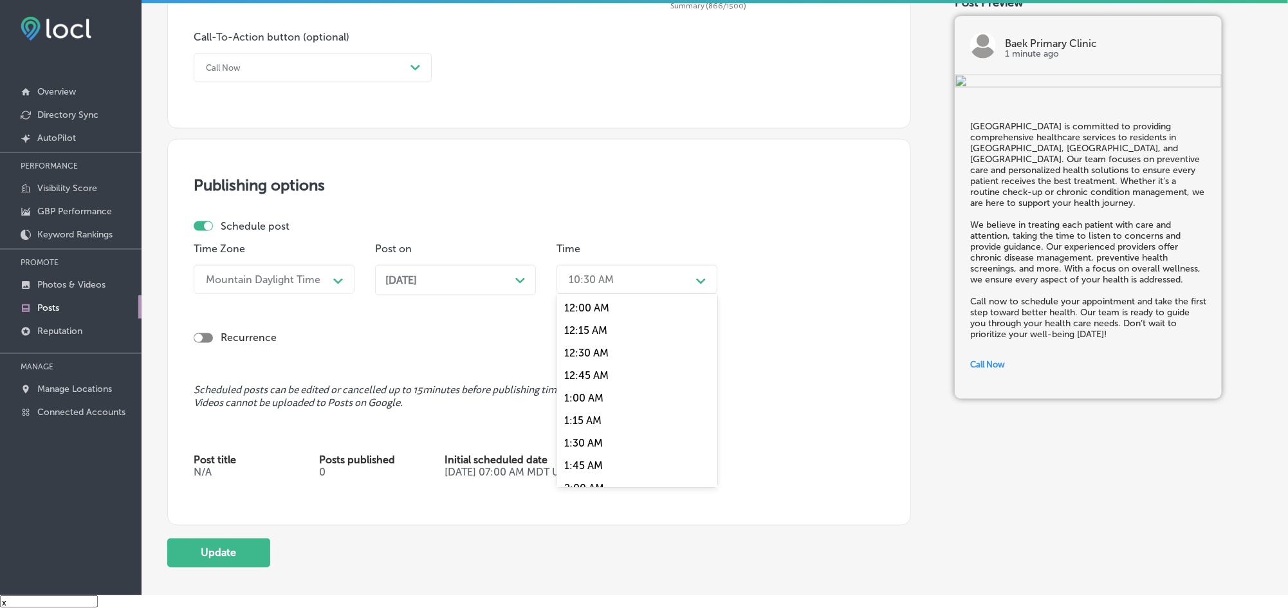
click at [601, 272] on div "10:30 AM" at bounding box center [626, 279] width 129 height 23
click at [576, 426] on div "7:00 AM" at bounding box center [636, 424] width 161 height 23
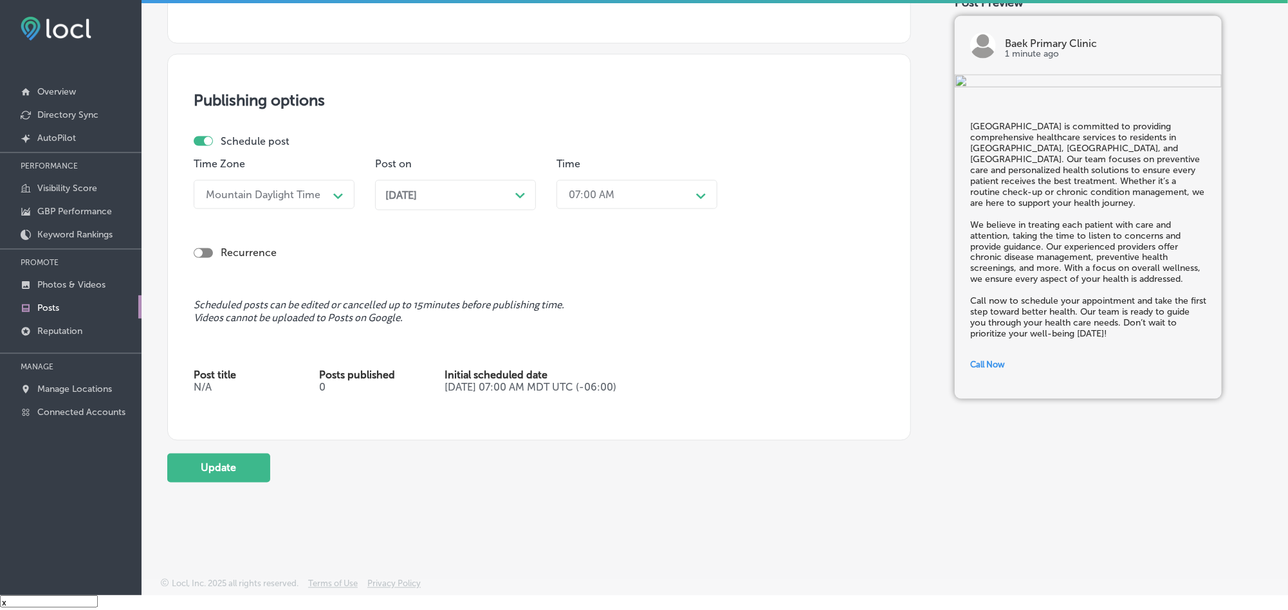
scroll to position [1023, 0]
click at [234, 469] on button "Update" at bounding box center [218, 467] width 103 height 29
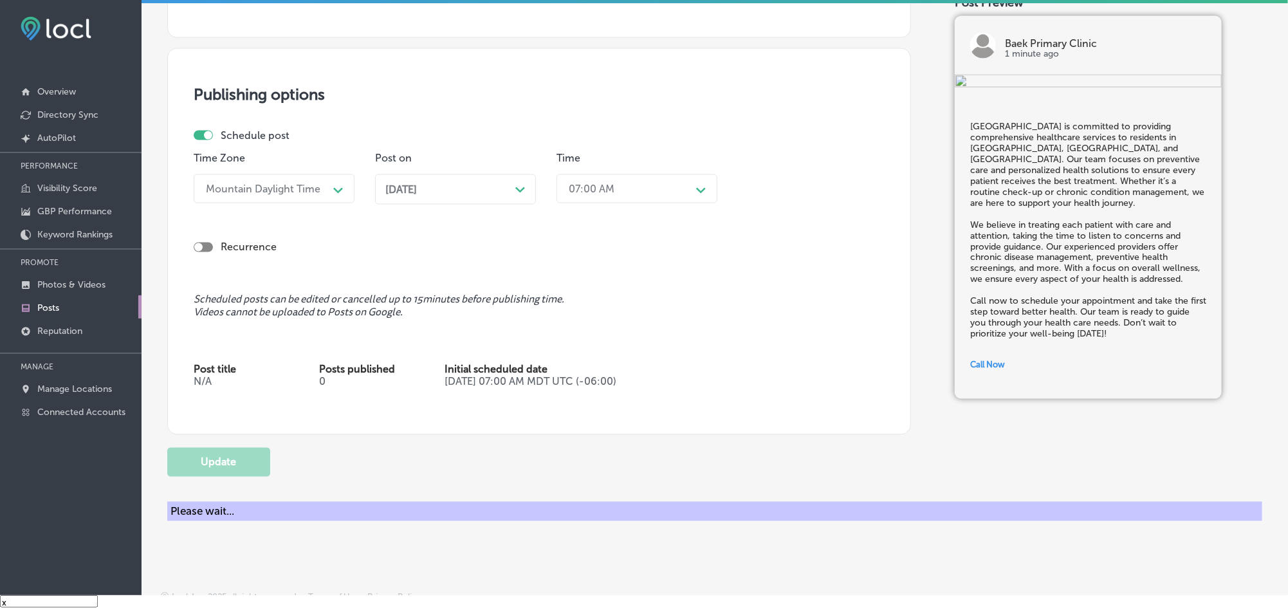
checkbox input "true"
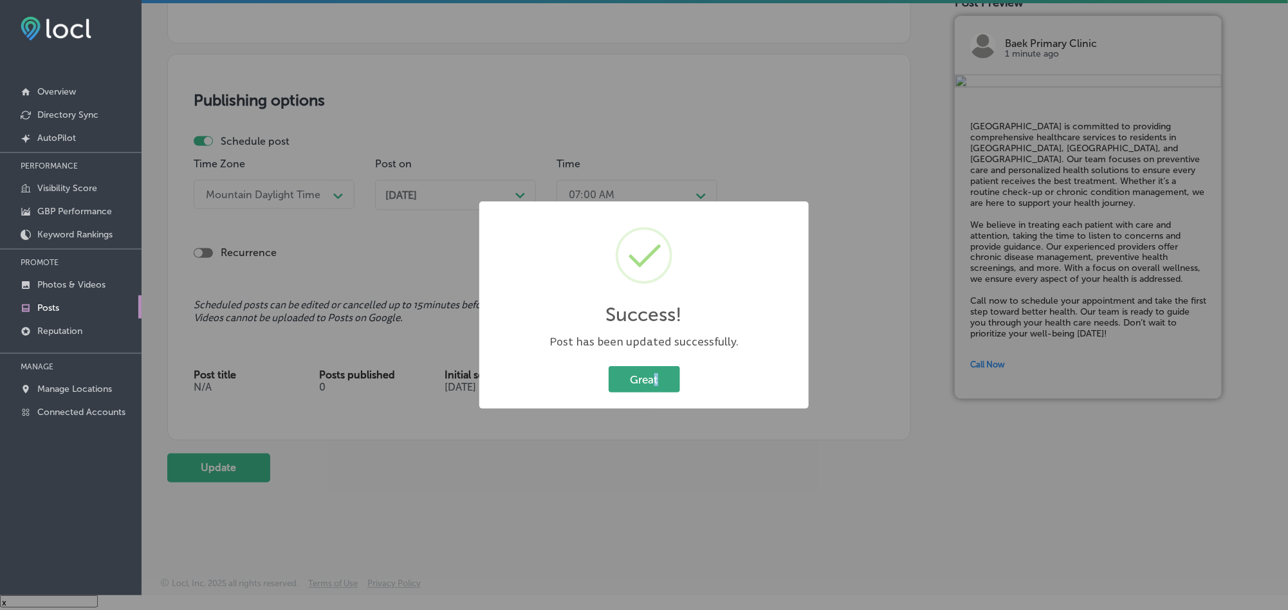
click at [654, 367] on div "Great Cancel" at bounding box center [644, 379] width 304 height 33
click at [654, 375] on button "Great" at bounding box center [643, 379] width 71 height 26
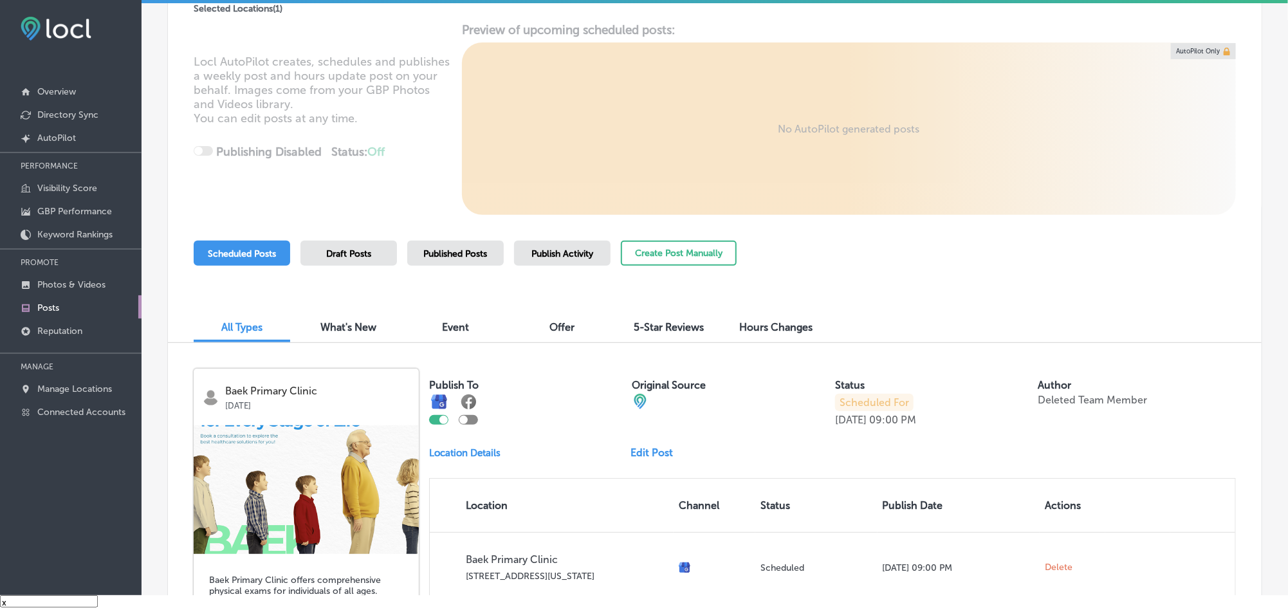
scroll to position [140, 0]
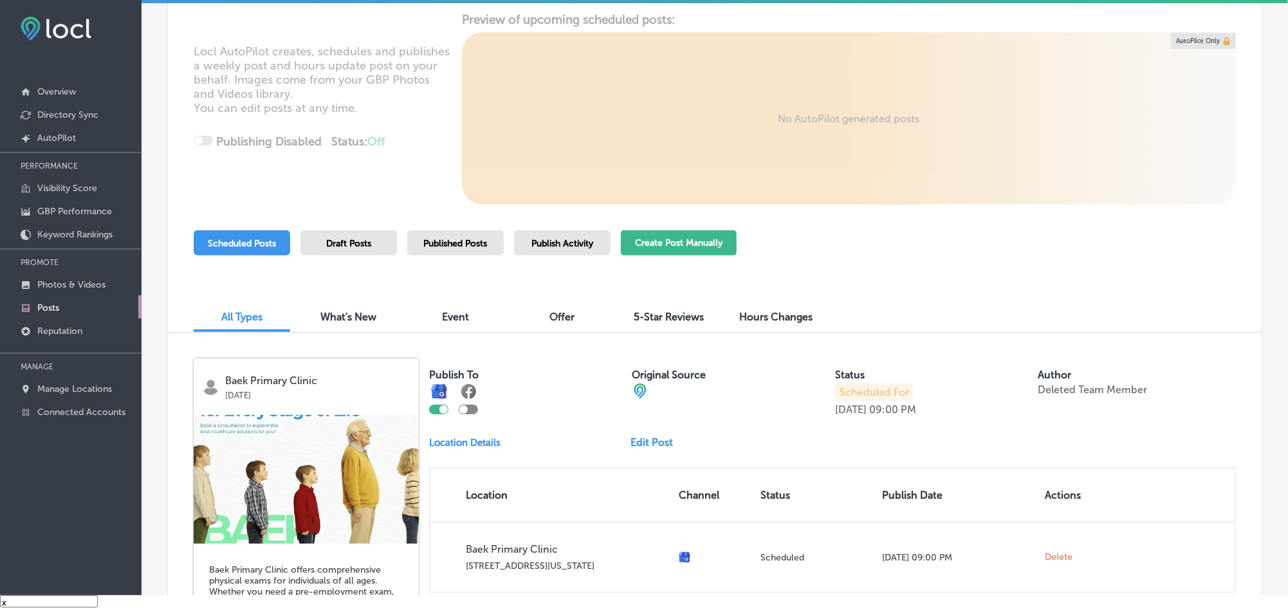
click at [650, 238] on button "Create Post Manually" at bounding box center [679, 242] width 116 height 25
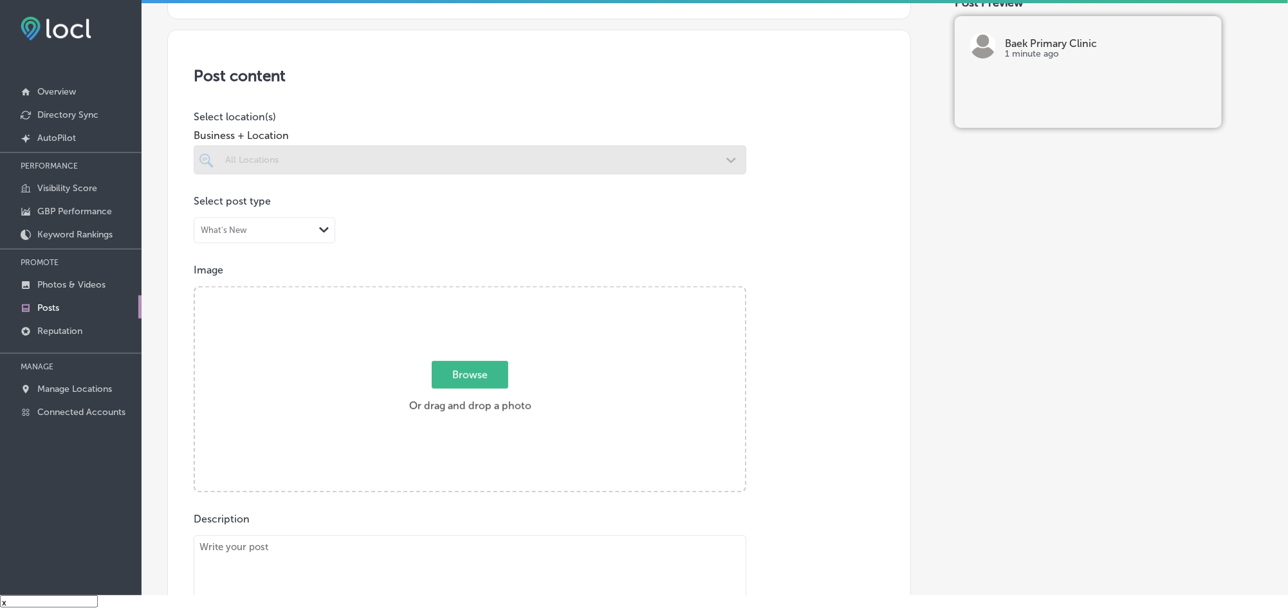
scroll to position [224, 0]
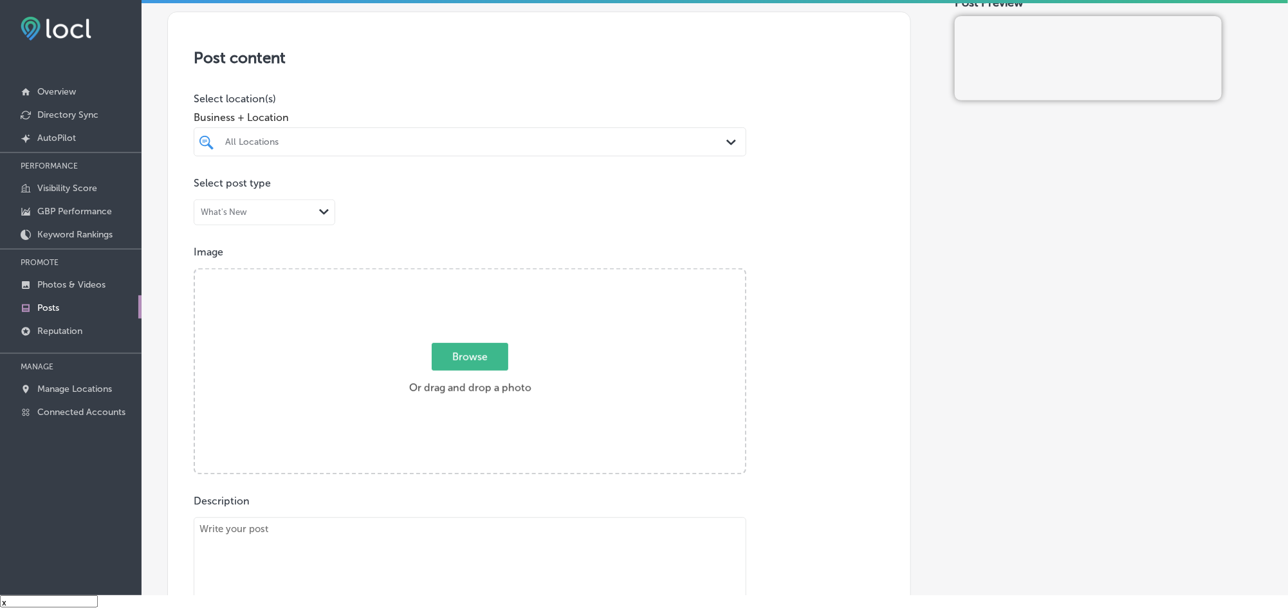
click at [587, 142] on div "All Locations" at bounding box center [476, 141] width 502 height 11
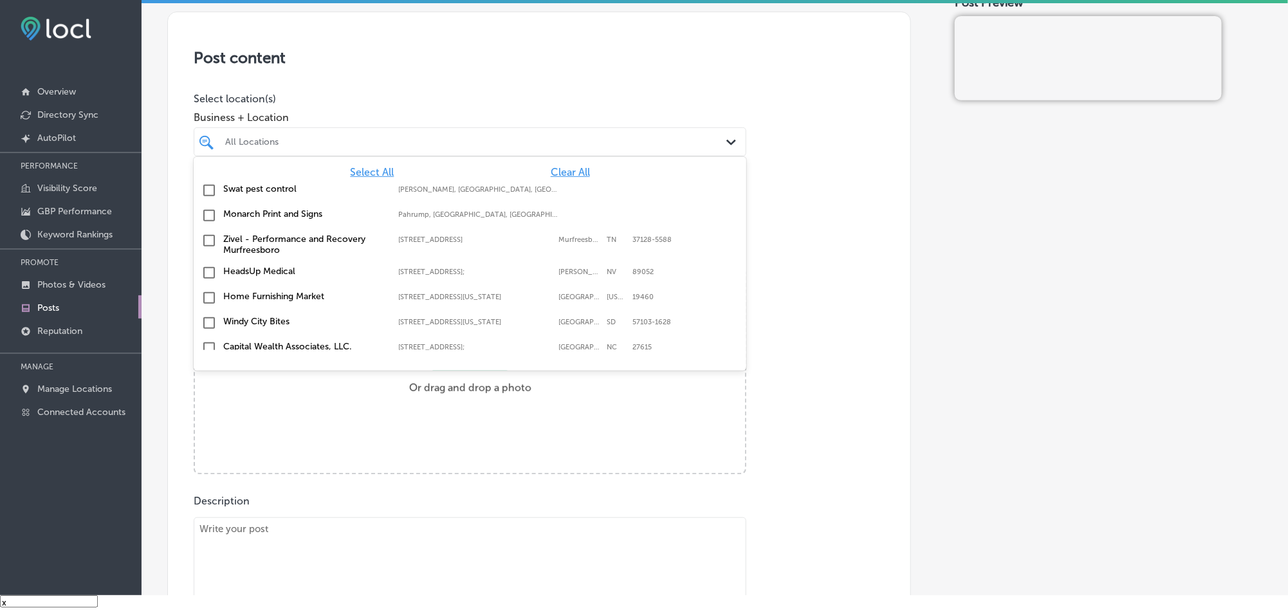
click at [558, 174] on span "Clear All" at bounding box center [570, 172] width 39 height 12
click at [558, 145] on div "All Locations" at bounding box center [476, 141] width 502 height 11
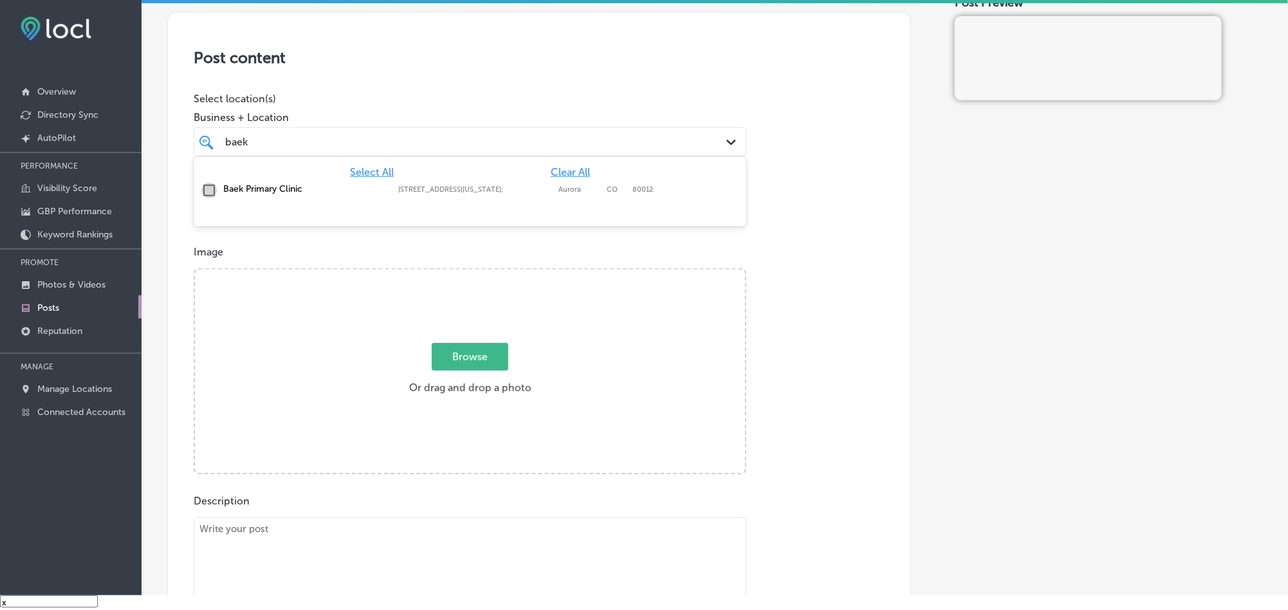
click at [203, 192] on input "checkbox" at bounding box center [208, 190] width 15 height 15
type input "baek"
click at [799, 253] on p "Image" at bounding box center [539, 252] width 691 height 12
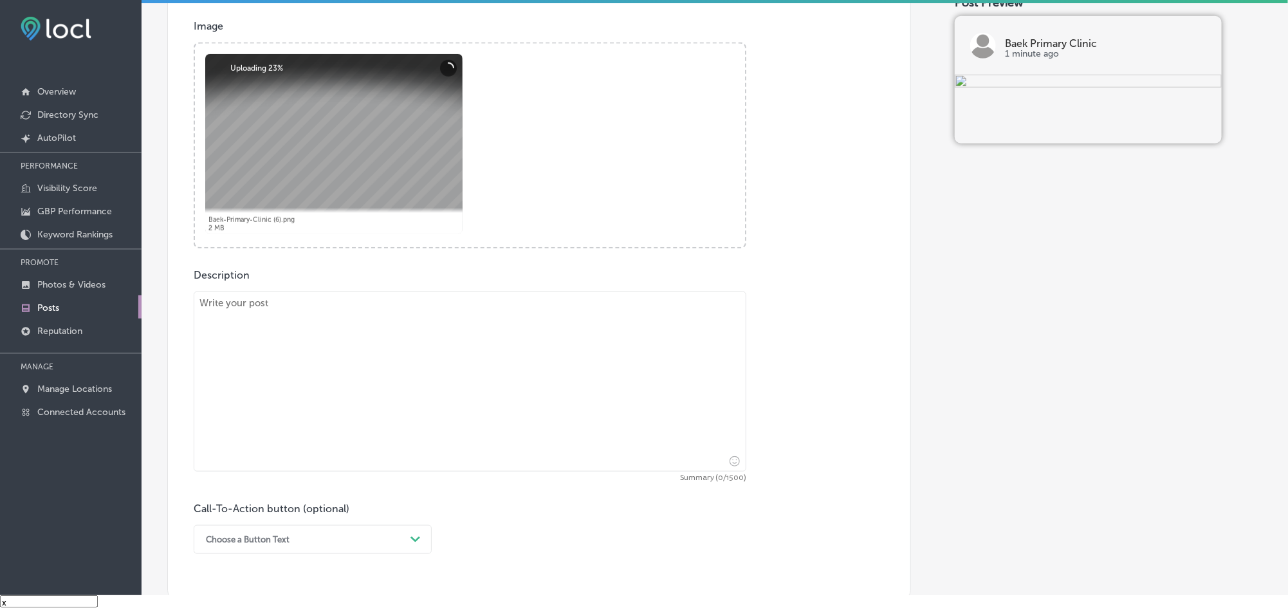
click at [365, 402] on textarea at bounding box center [470, 381] width 553 height 180
paste textarea "At [GEOGRAPHIC_DATA], we provide a comprehensive range of women’s health servic…"
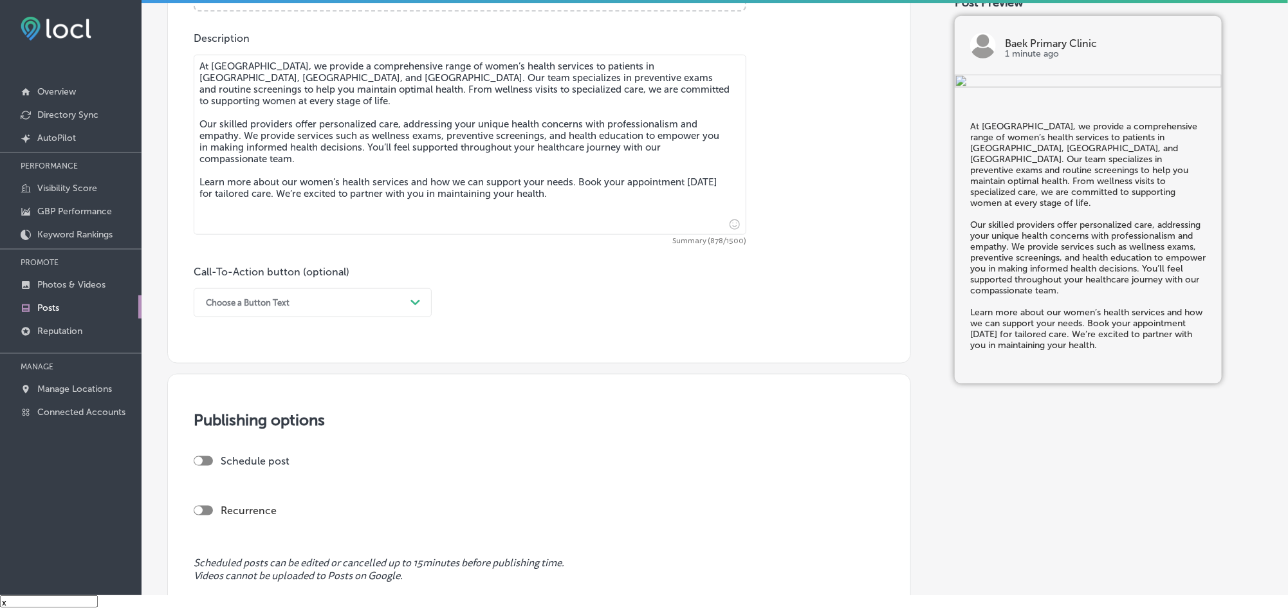
scroll to position [740, 0]
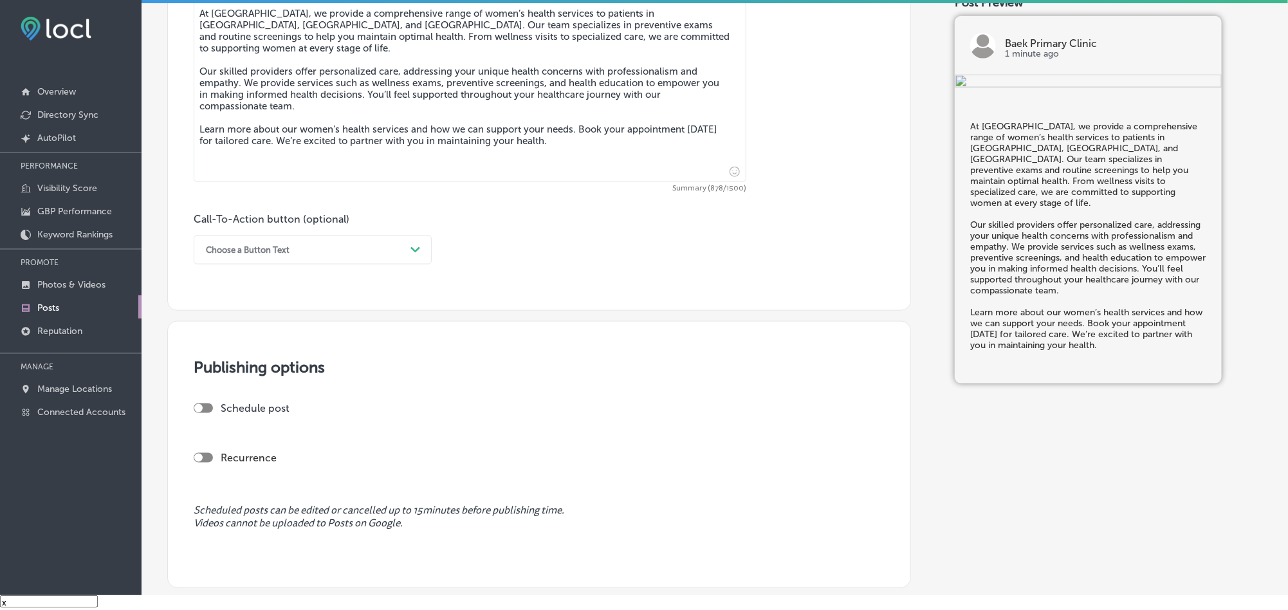
type textarea "At [GEOGRAPHIC_DATA], we provide a comprehensive range of women’s health servic…"
click at [371, 255] on div "Choose a Button Text" at bounding box center [302, 250] width 206 height 20
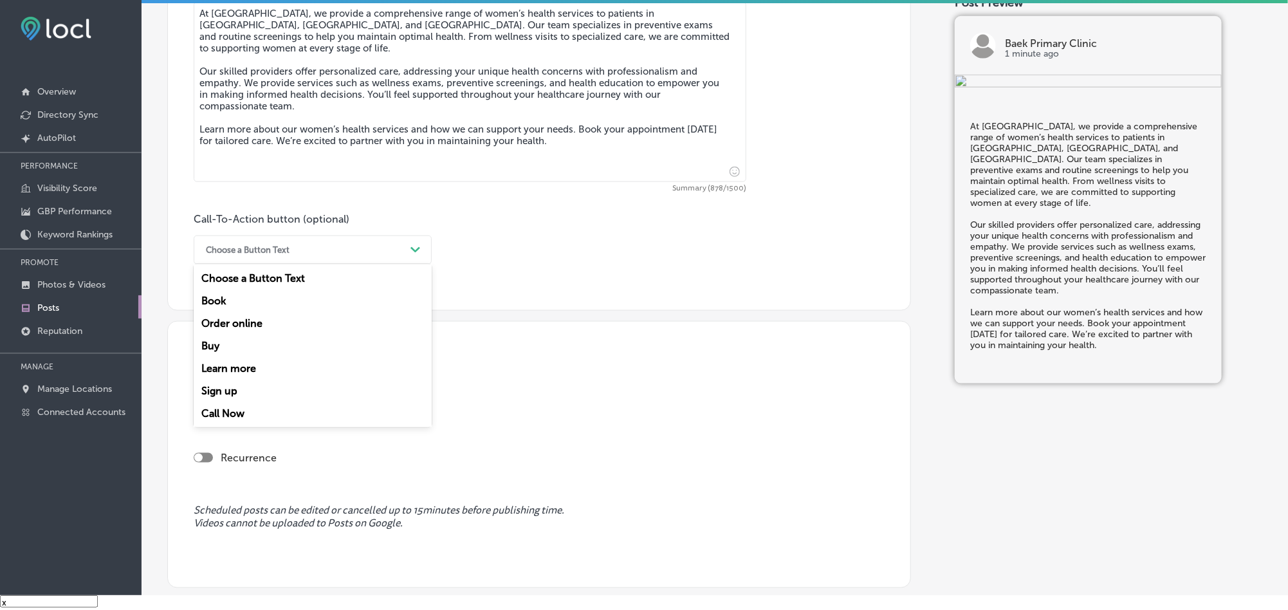
click at [236, 305] on div "Book" at bounding box center [313, 300] width 238 height 23
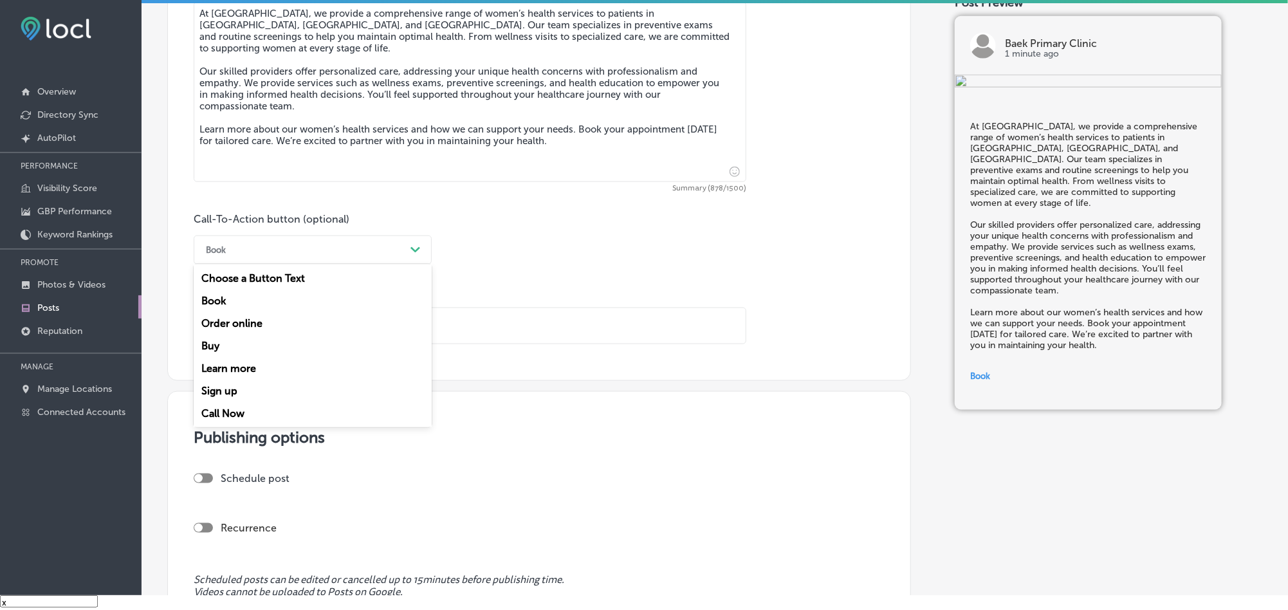
click at [374, 250] on div "Book" at bounding box center [302, 250] width 206 height 20
click at [232, 367] on div "Learn more" at bounding box center [313, 368] width 238 height 23
click at [255, 325] on input "text" at bounding box center [469, 325] width 551 height 35
paste input "[URL][DOMAIN_NAME]"
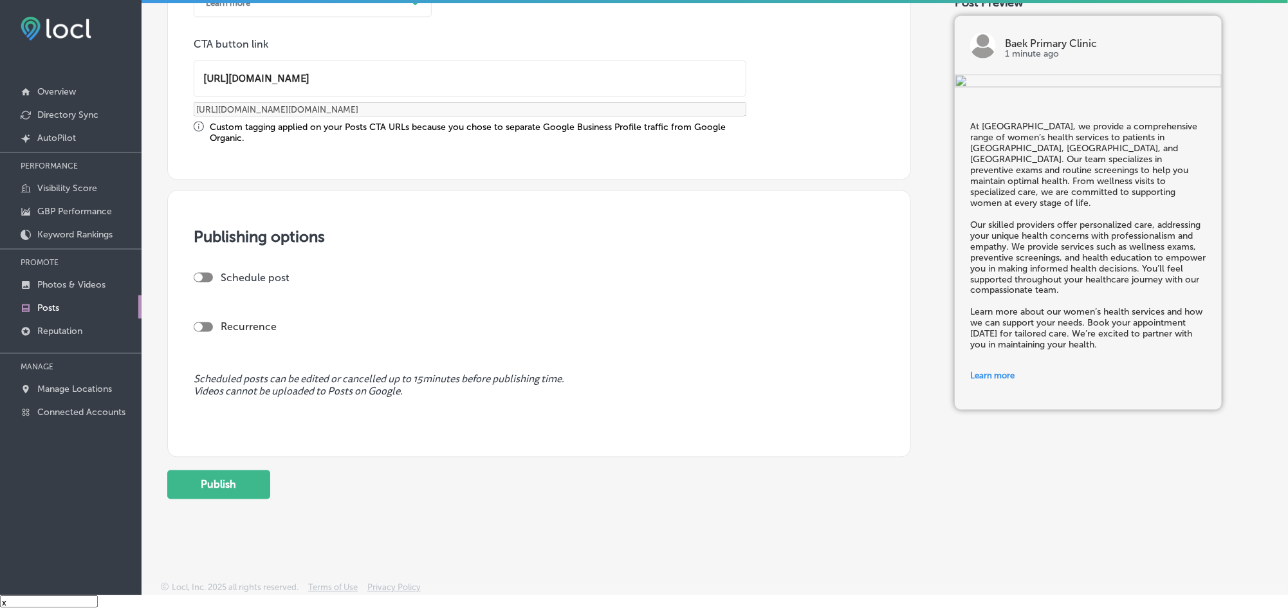
scroll to position [994, 0]
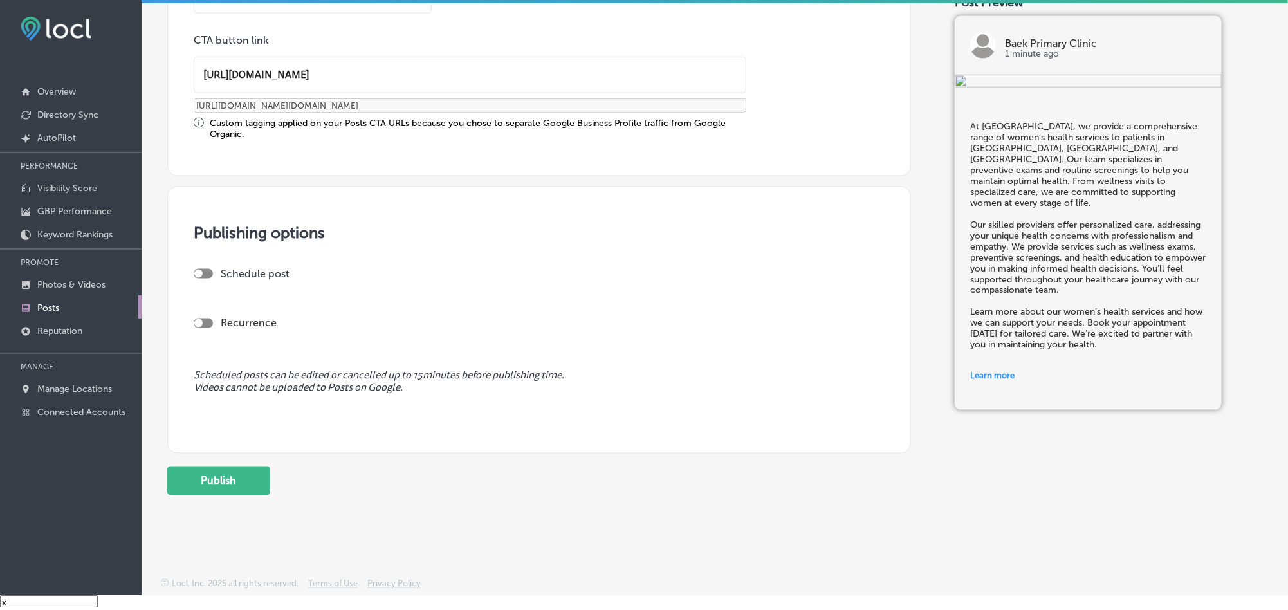
click at [206, 275] on div at bounding box center [203, 274] width 19 height 10
type input "[URL][DOMAIN_NAME]"
checkbox input "true"
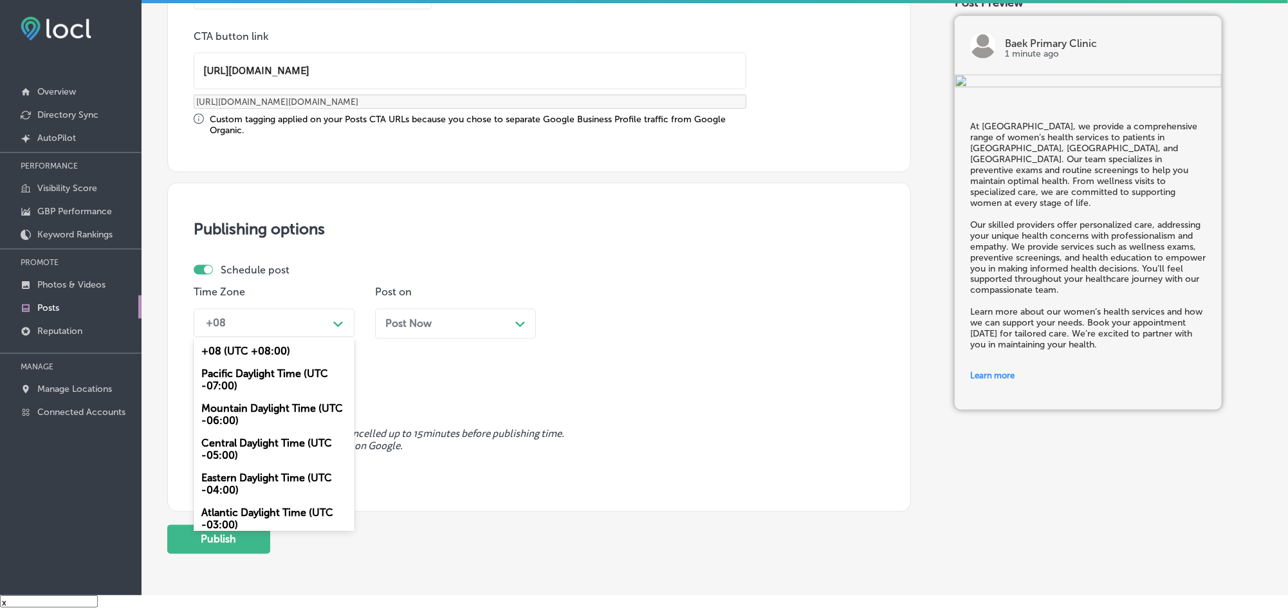
click at [309, 325] on div "+08" at bounding box center [263, 323] width 129 height 23
click at [244, 407] on div "Mountain Daylight Time (UTC -06:00)" at bounding box center [274, 414] width 161 height 35
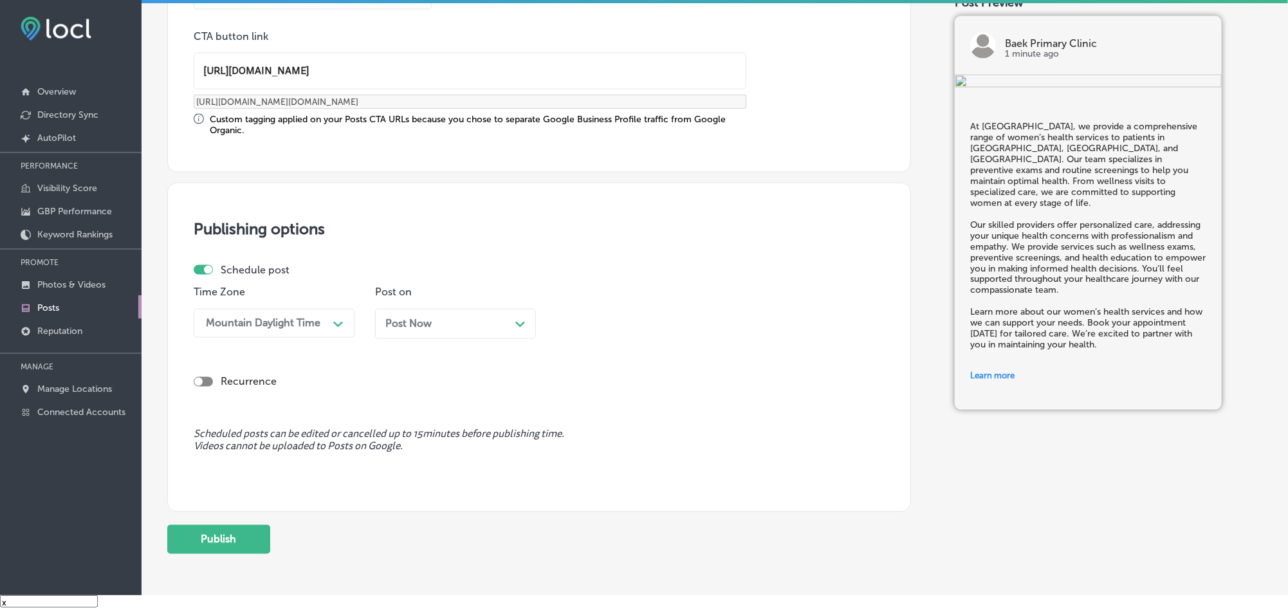
click at [441, 328] on div "Post Now Path Created with Sketch." at bounding box center [455, 324] width 140 height 12
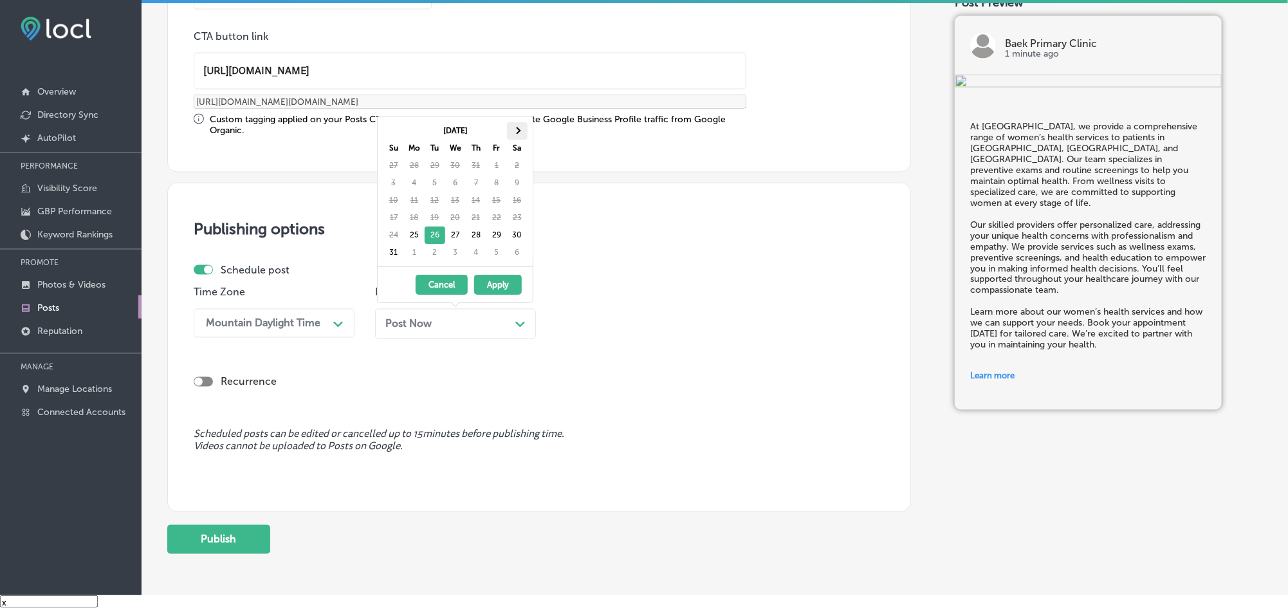
click at [520, 131] on span at bounding box center [516, 130] width 7 height 7
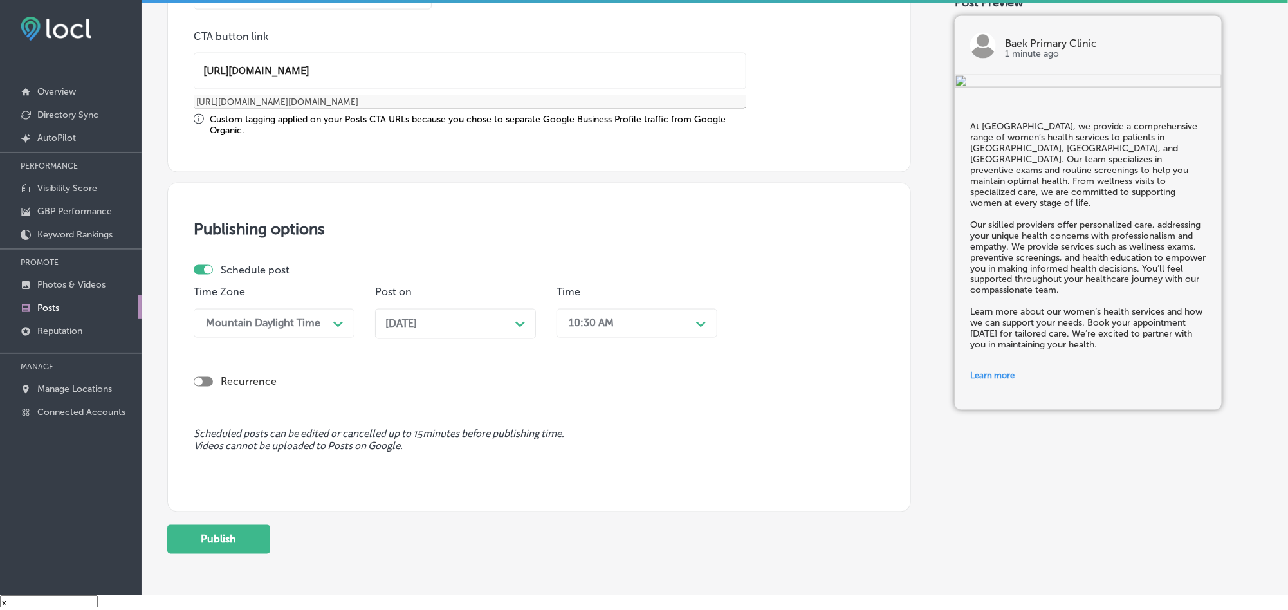
click at [618, 334] on div "10:30 AM" at bounding box center [626, 323] width 129 height 23
click at [590, 473] on div "7:00 AM" at bounding box center [636, 468] width 161 height 23
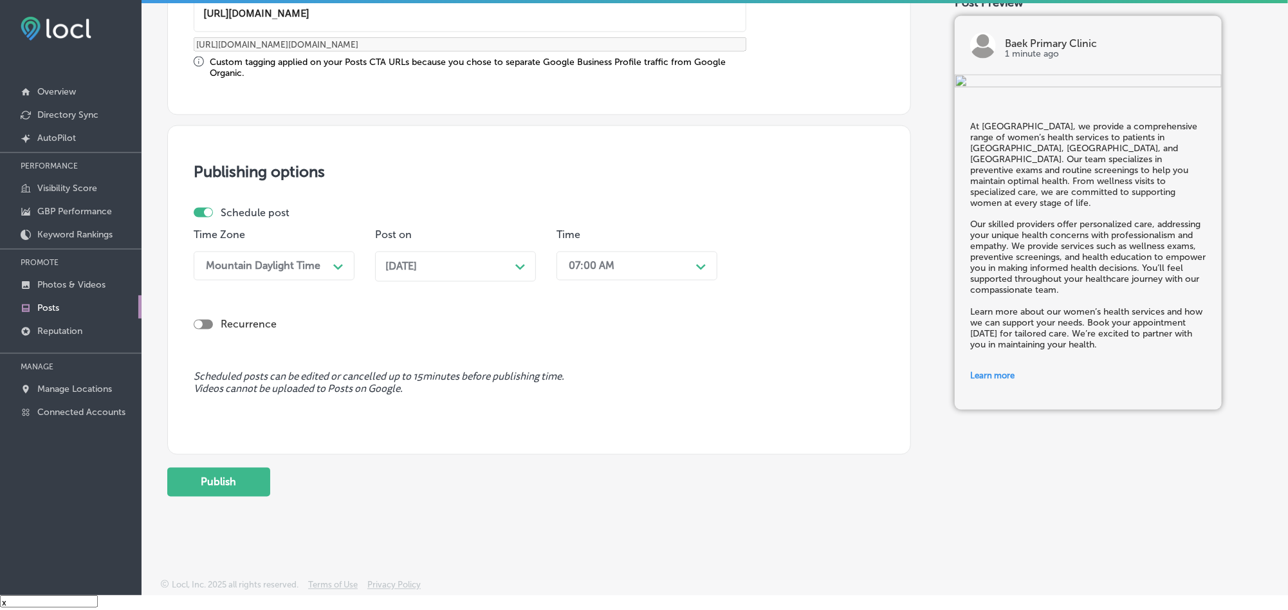
scroll to position [1058, 0]
click at [195, 473] on button "Publish" at bounding box center [218, 480] width 103 height 29
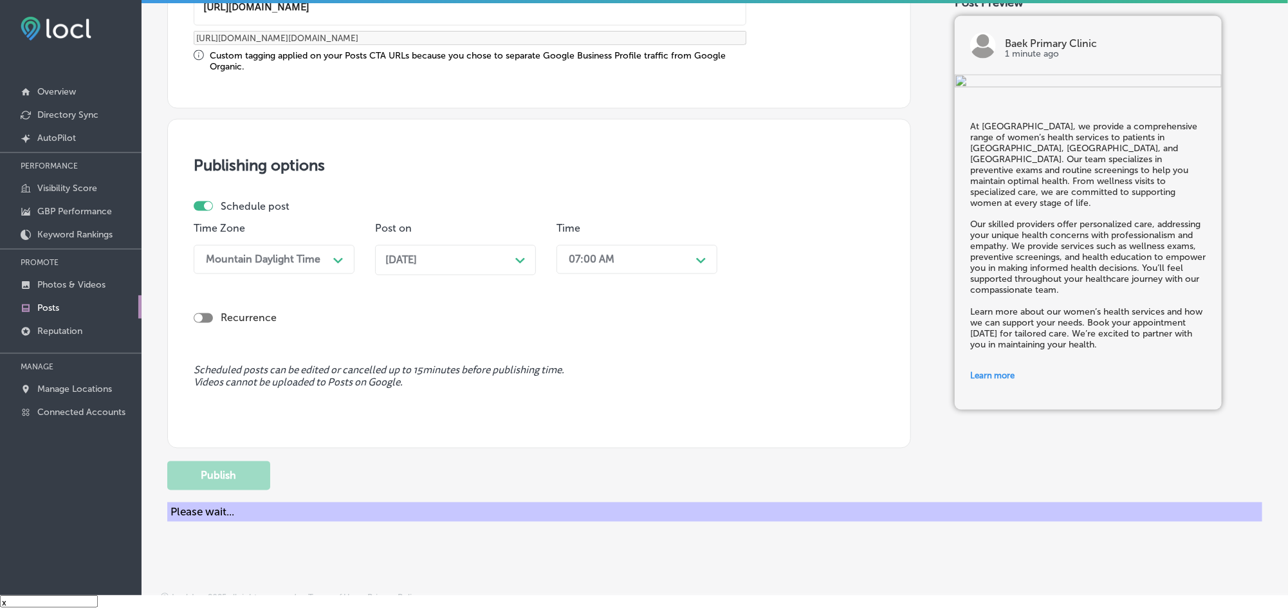
scroll to position [942, 0]
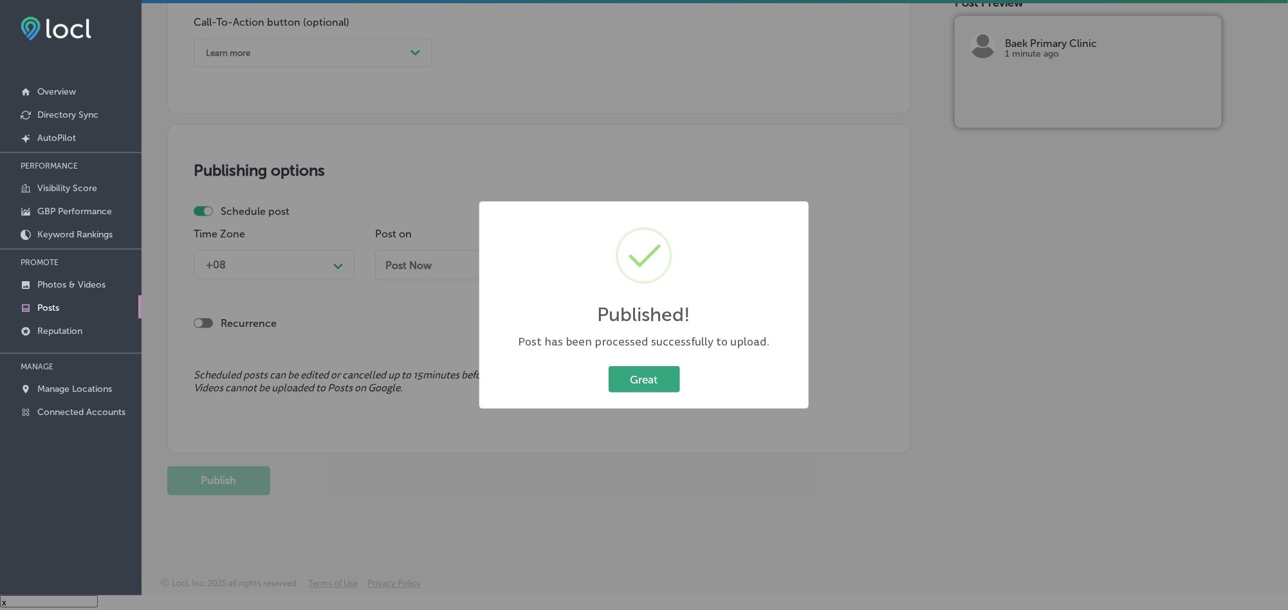
click at [628, 386] on button "Great" at bounding box center [643, 379] width 71 height 26
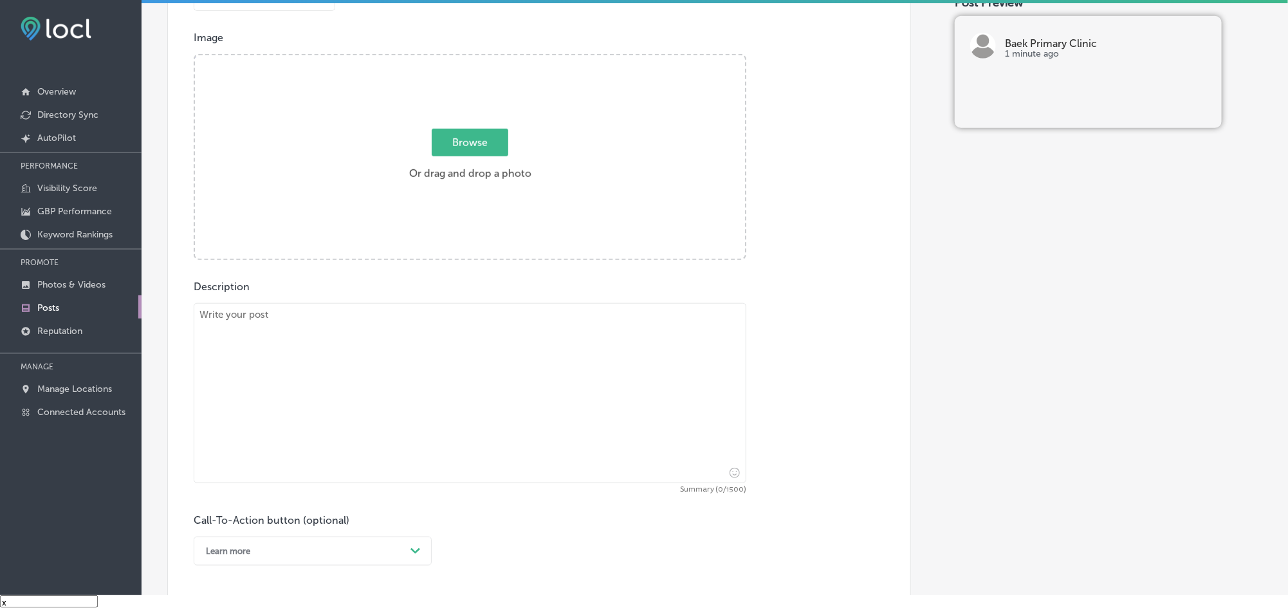
scroll to position [428, 0]
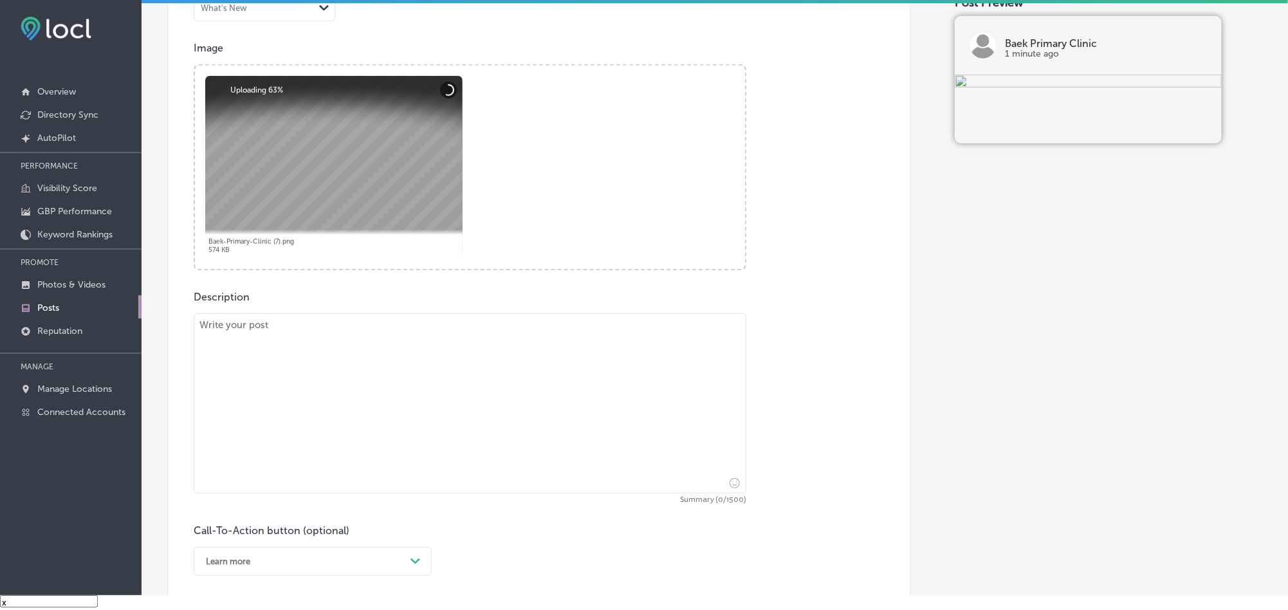
click at [347, 421] on textarea at bounding box center [470, 403] width 553 height 180
paste textarea "Baek Primary Clinic offers preventive care services to keep patients in [GEOGRA…"
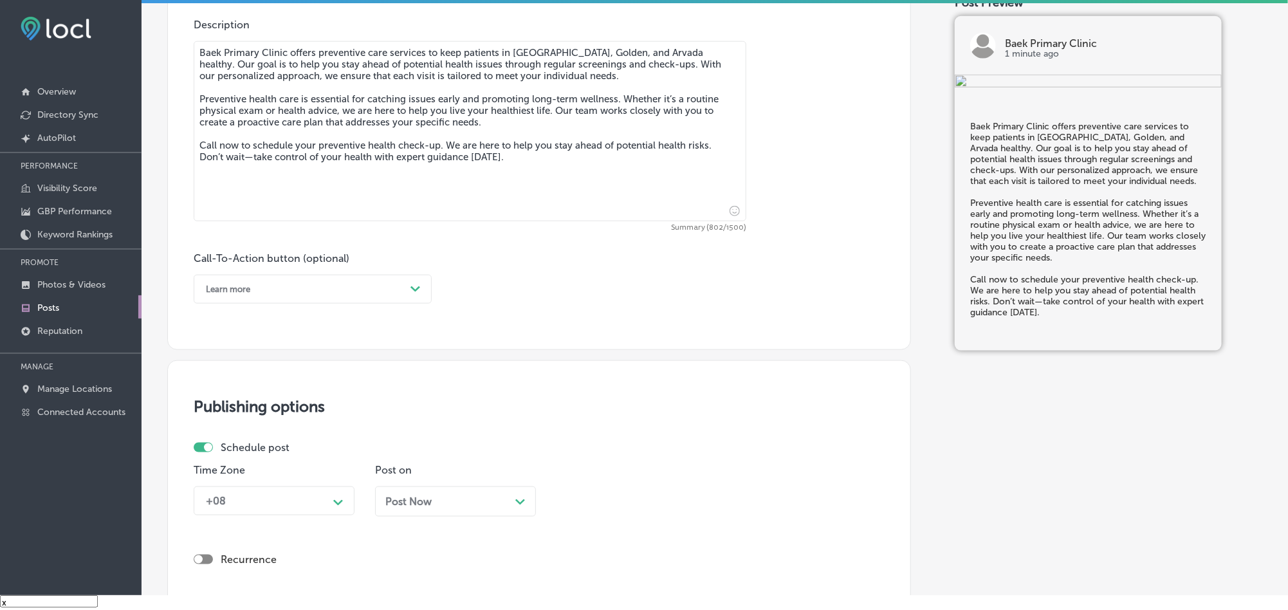
scroll to position [718, 0]
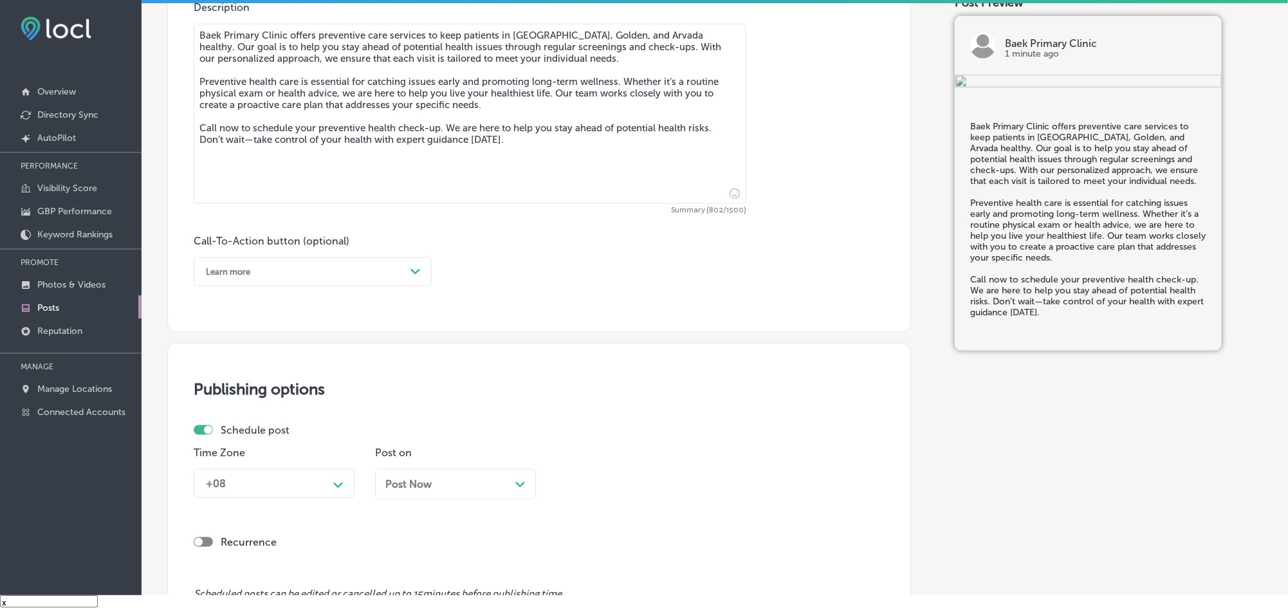
type textarea "Baek Primary Clinic offers preventive care services to keep patients in [GEOGRA…"
click at [297, 275] on div "Learn more" at bounding box center [302, 272] width 206 height 20
click at [240, 436] on div "Call Now" at bounding box center [313, 435] width 238 height 23
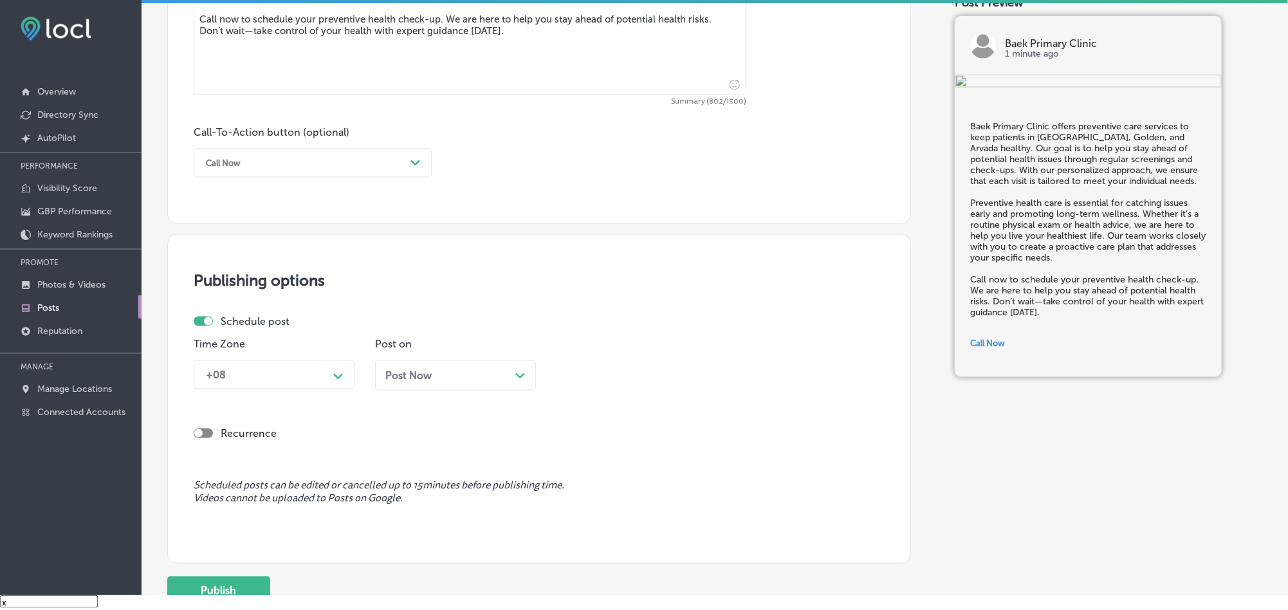
scroll to position [846, 0]
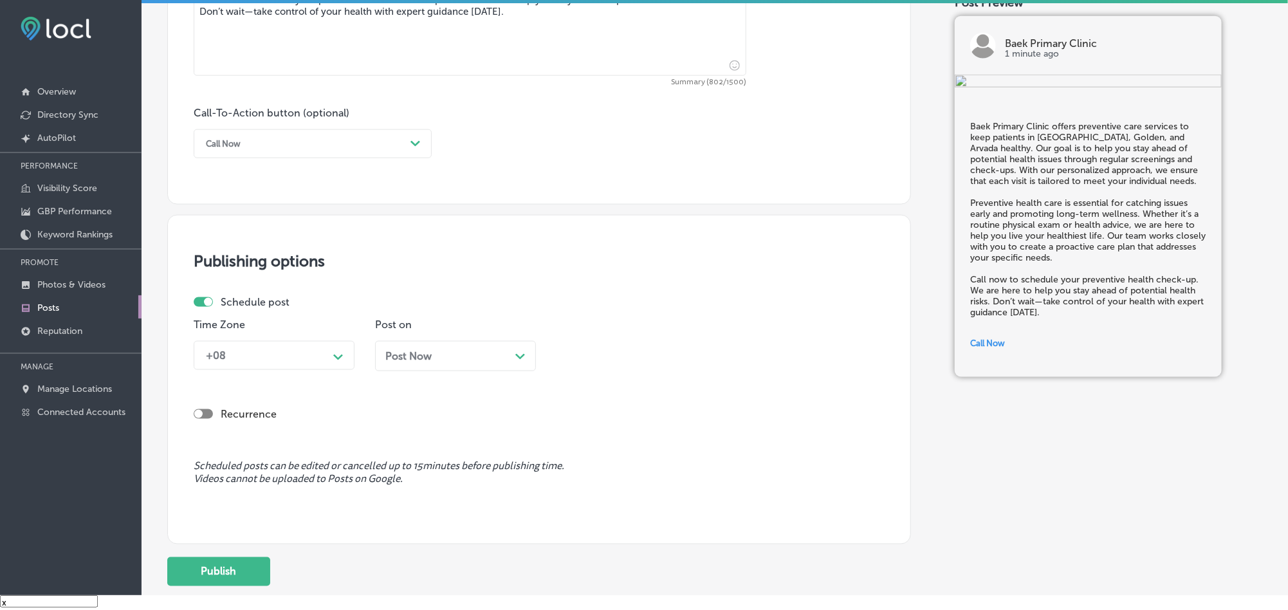
click at [300, 361] on div "+08" at bounding box center [263, 355] width 129 height 23
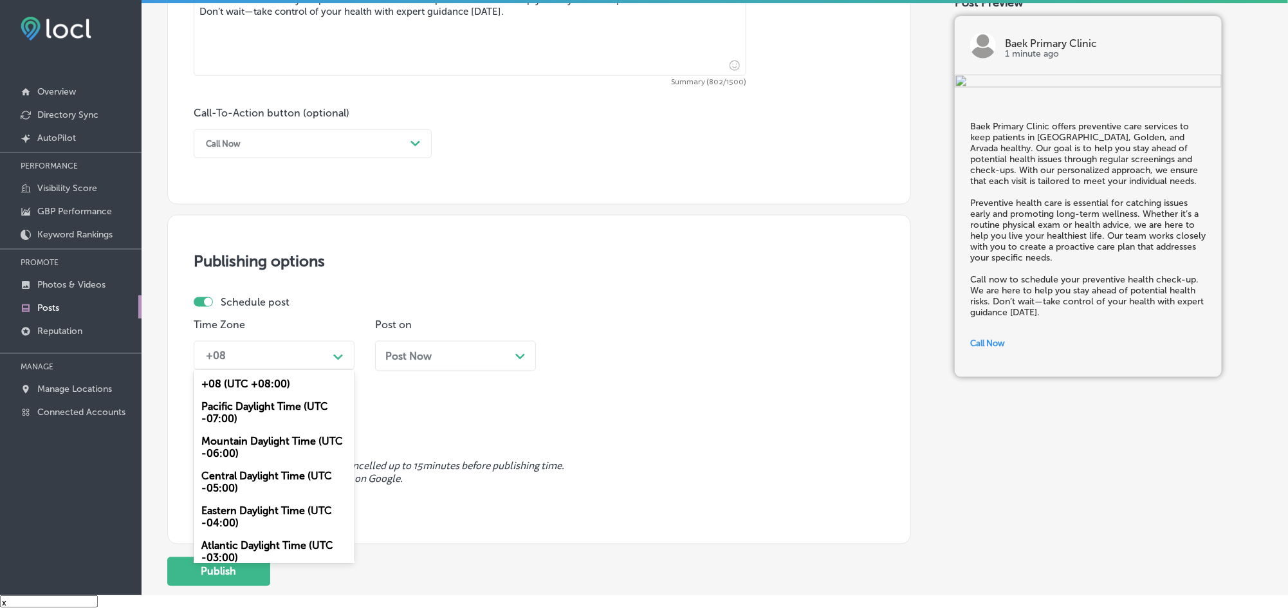
click at [236, 444] on div "Mountain Daylight Time (UTC -06:00)" at bounding box center [274, 447] width 161 height 35
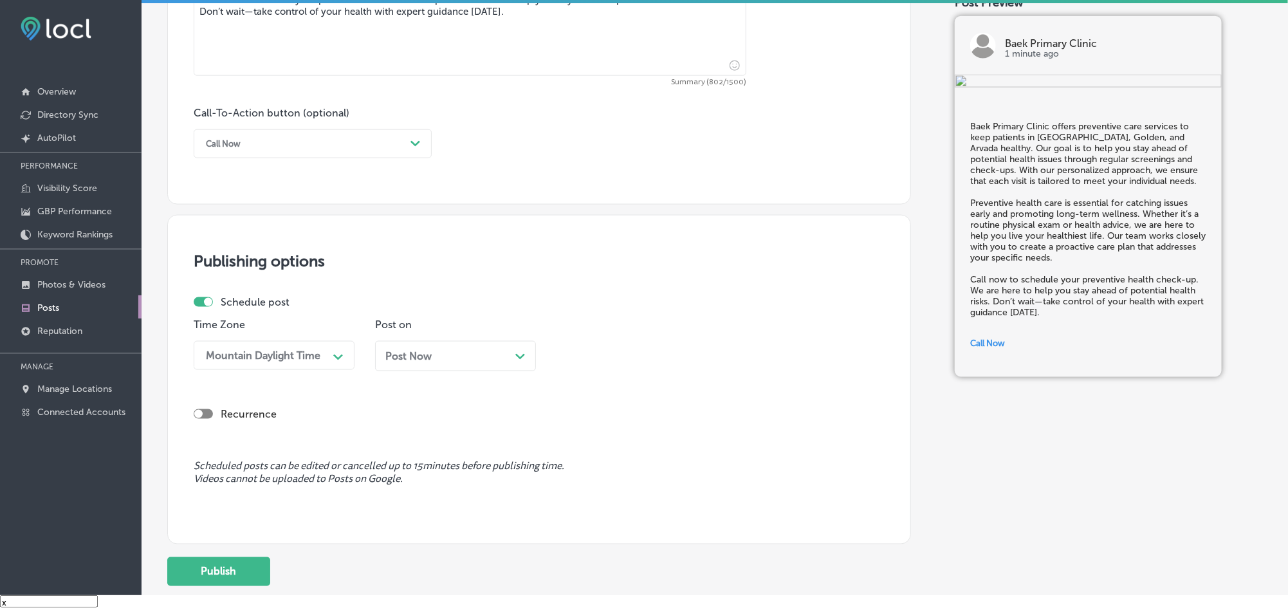
click at [438, 357] on div "Post Now Path Created with Sketch." at bounding box center [455, 356] width 140 height 12
click at [634, 361] on div "10:30 AM" at bounding box center [626, 355] width 129 height 23
click at [581, 507] on div "7:00 AM" at bounding box center [636, 500] width 161 height 23
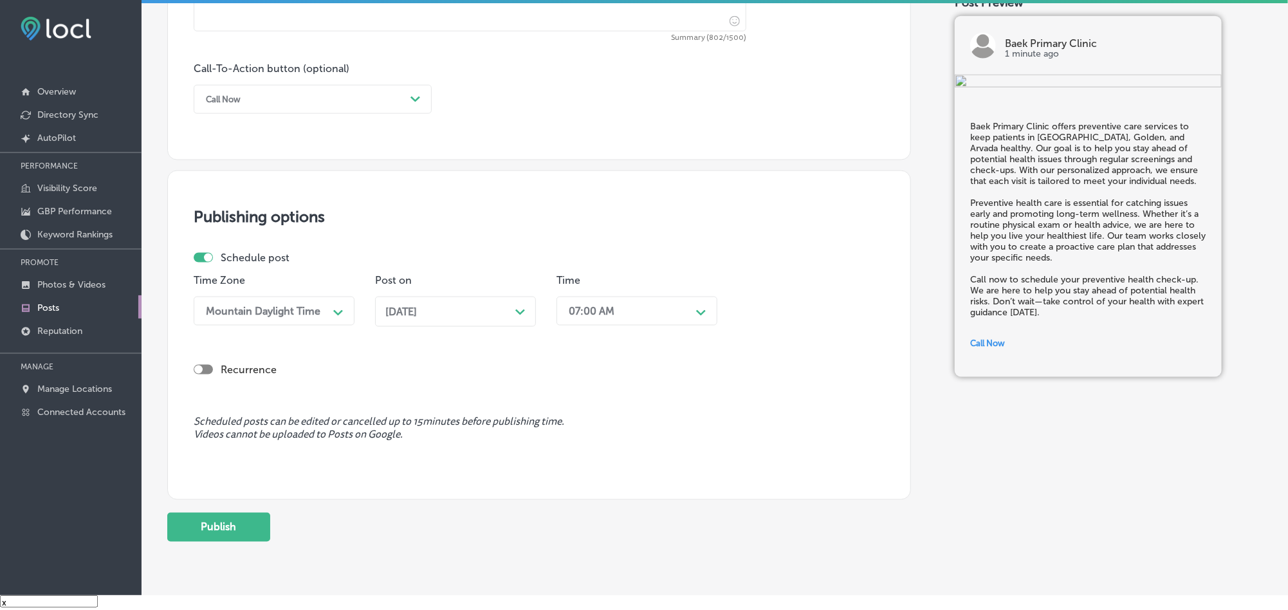
scroll to position [942, 0]
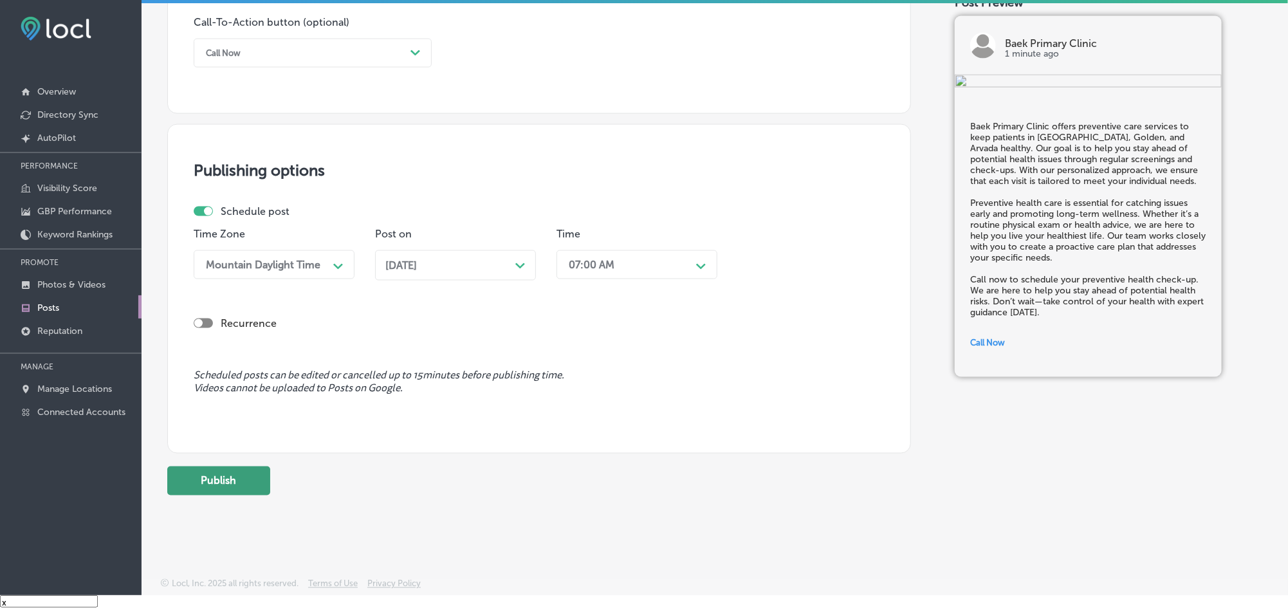
click at [239, 488] on button "Publish" at bounding box center [218, 480] width 103 height 29
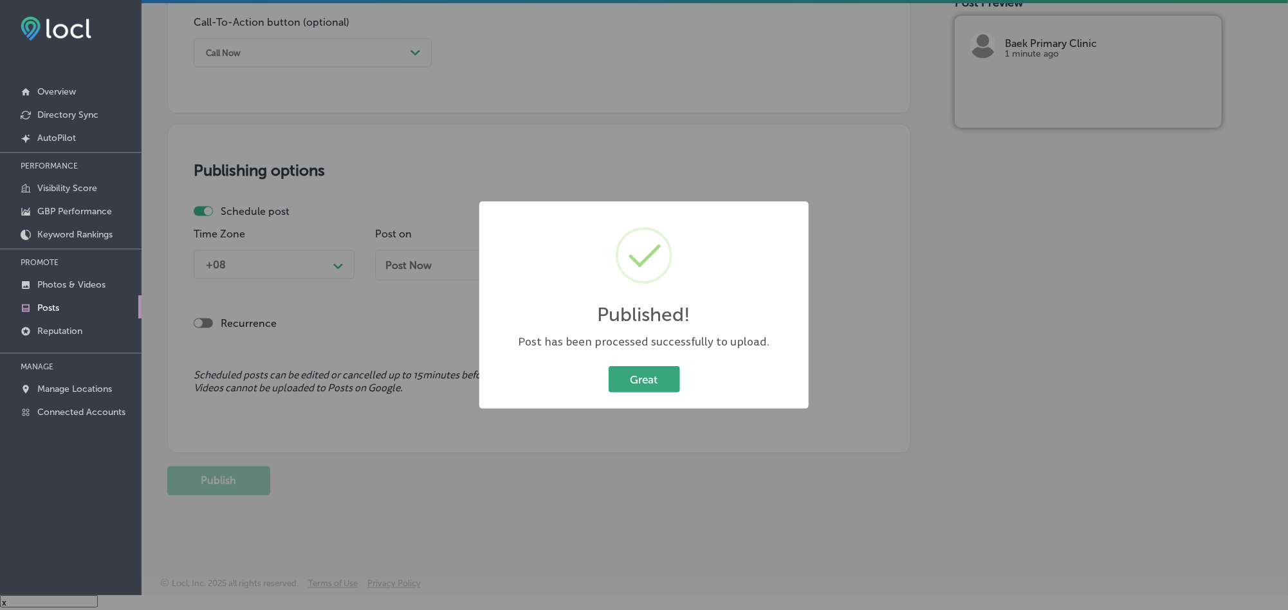
click at [673, 388] on button "Great" at bounding box center [643, 379] width 71 height 26
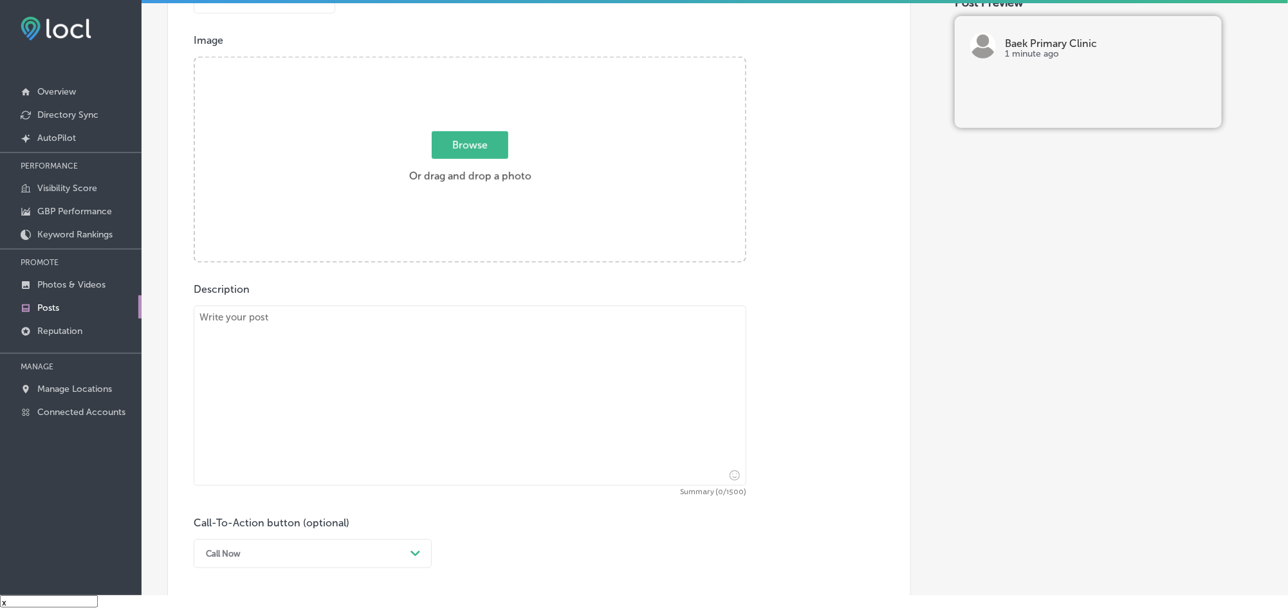
scroll to position [428, 0]
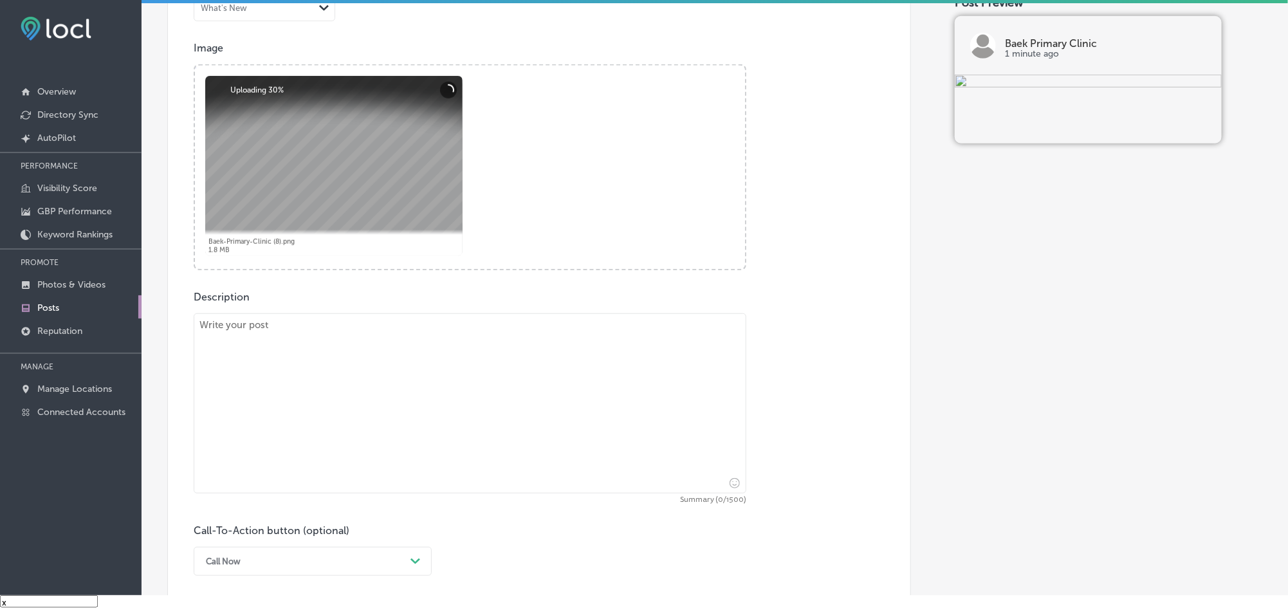
click at [369, 375] on textarea at bounding box center [470, 403] width 553 height 180
paste textarea "Baek Primary Clinic provides expert chronic disease management to patients in […"
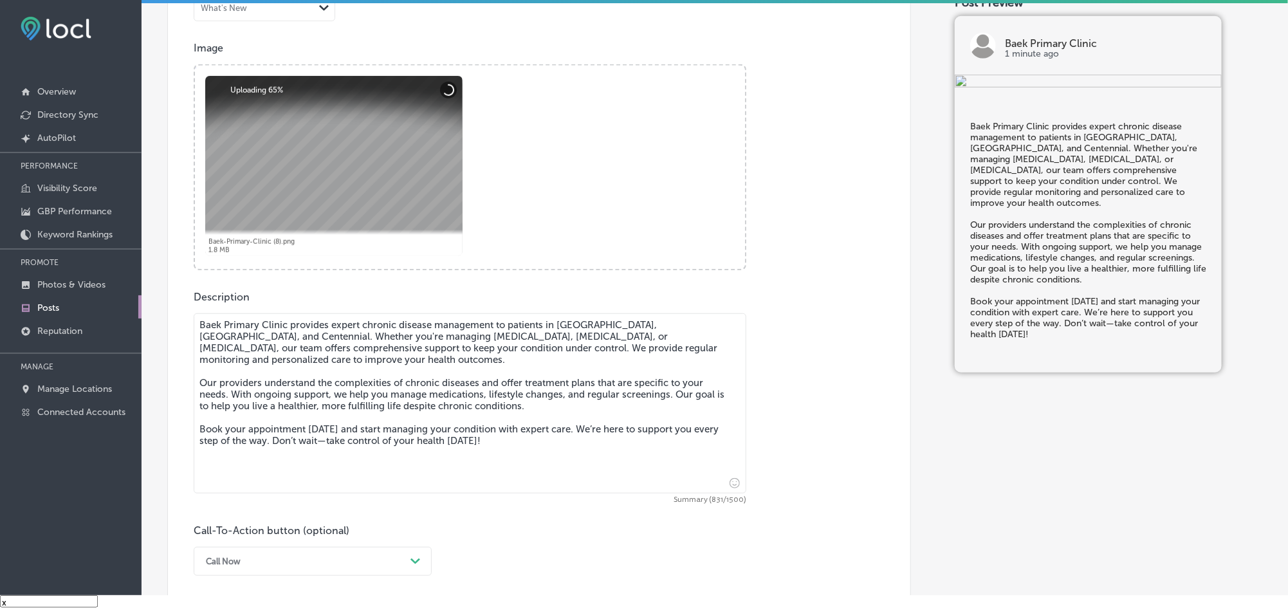
scroll to position [685, 0]
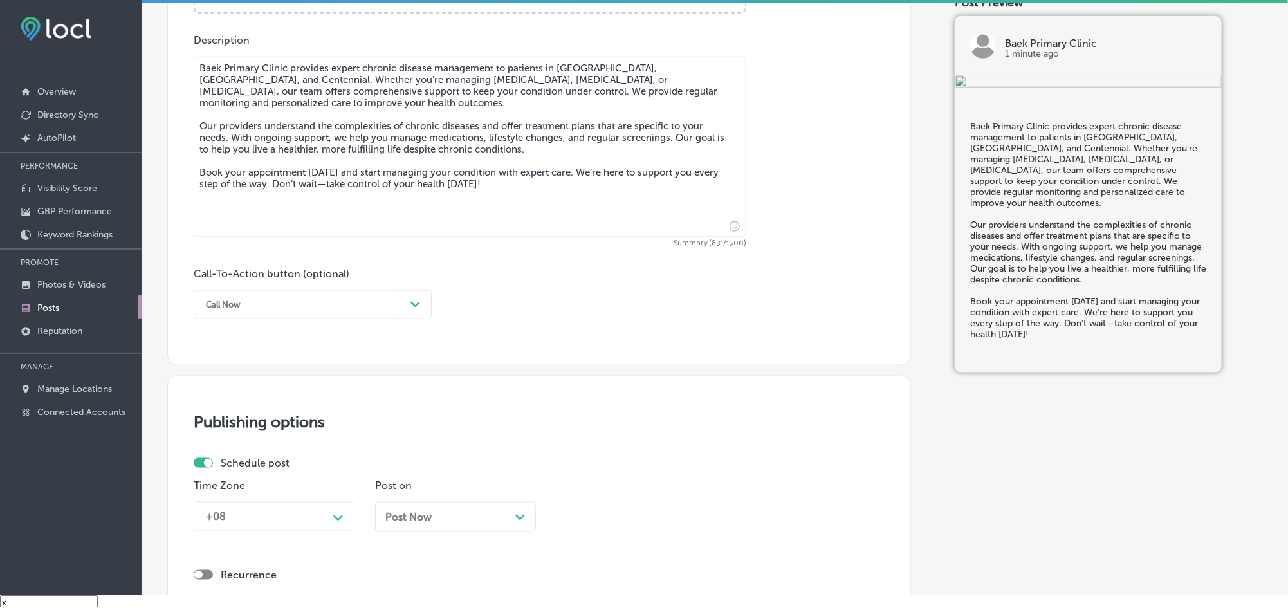
type textarea "Baek Primary Clinic provides expert chronic disease management to patients in […"
click at [307, 304] on div "Call Now" at bounding box center [302, 305] width 206 height 20
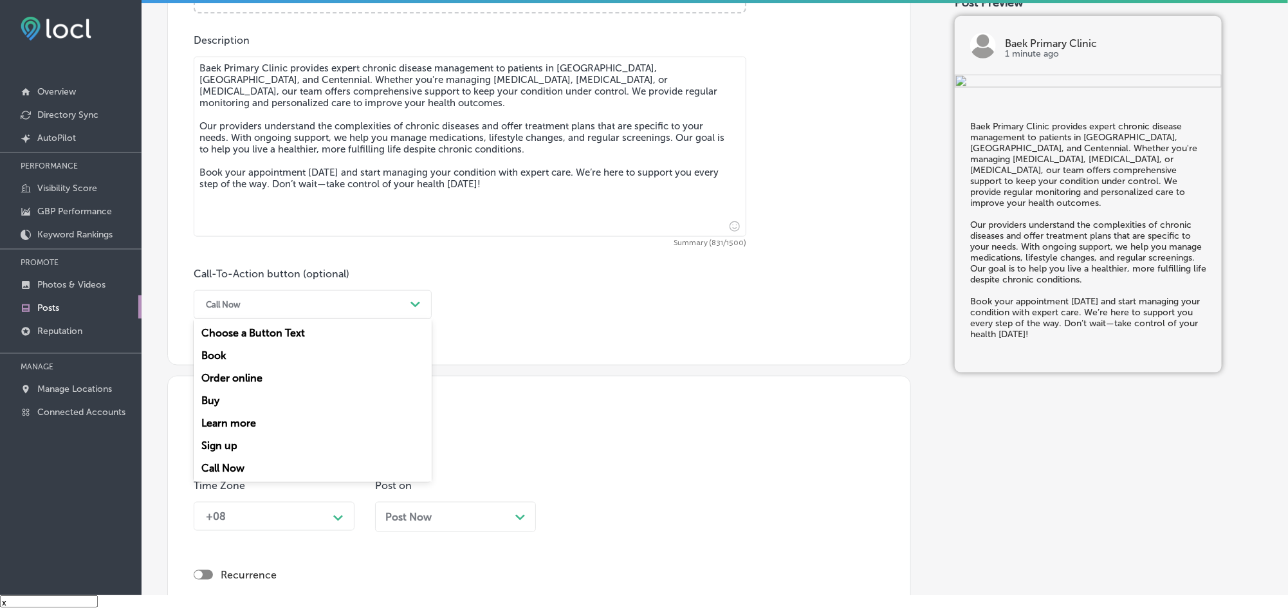
click at [215, 359] on div "Book" at bounding box center [313, 355] width 238 height 23
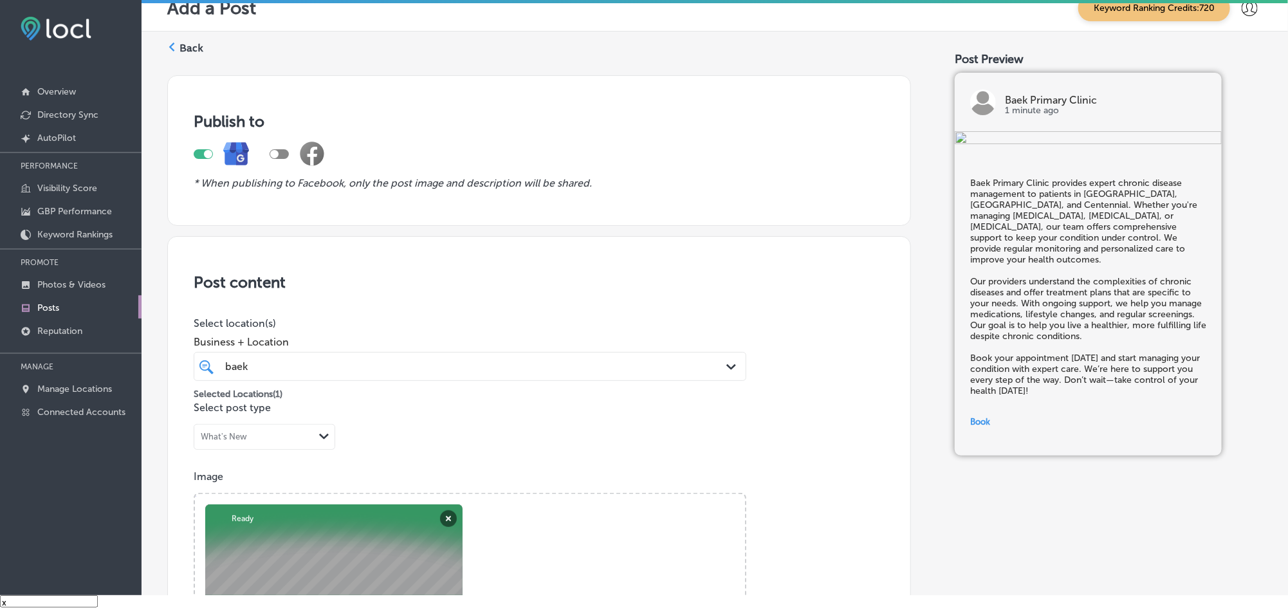
scroll to position [685, 0]
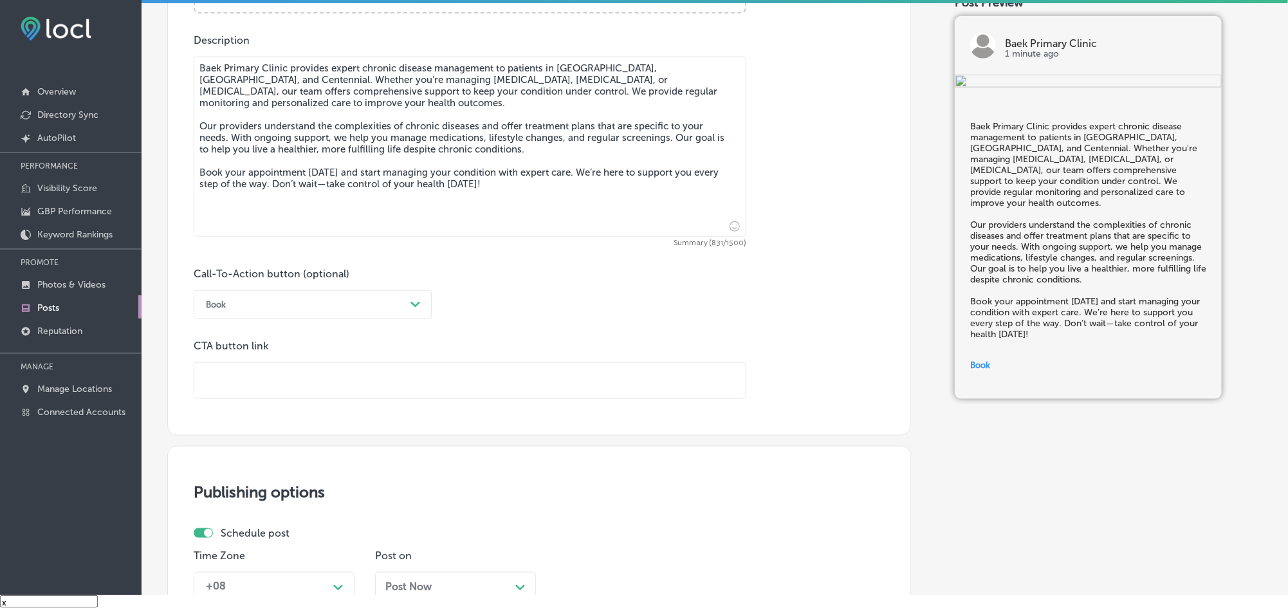
click at [294, 388] on input "text" at bounding box center [469, 380] width 551 height 35
paste input "[URL][DOMAIN_NAME][US_VEHICLE_IDENTIFICATION_NUMBER][US_VEHICLE_IDENTIFICATION_…"
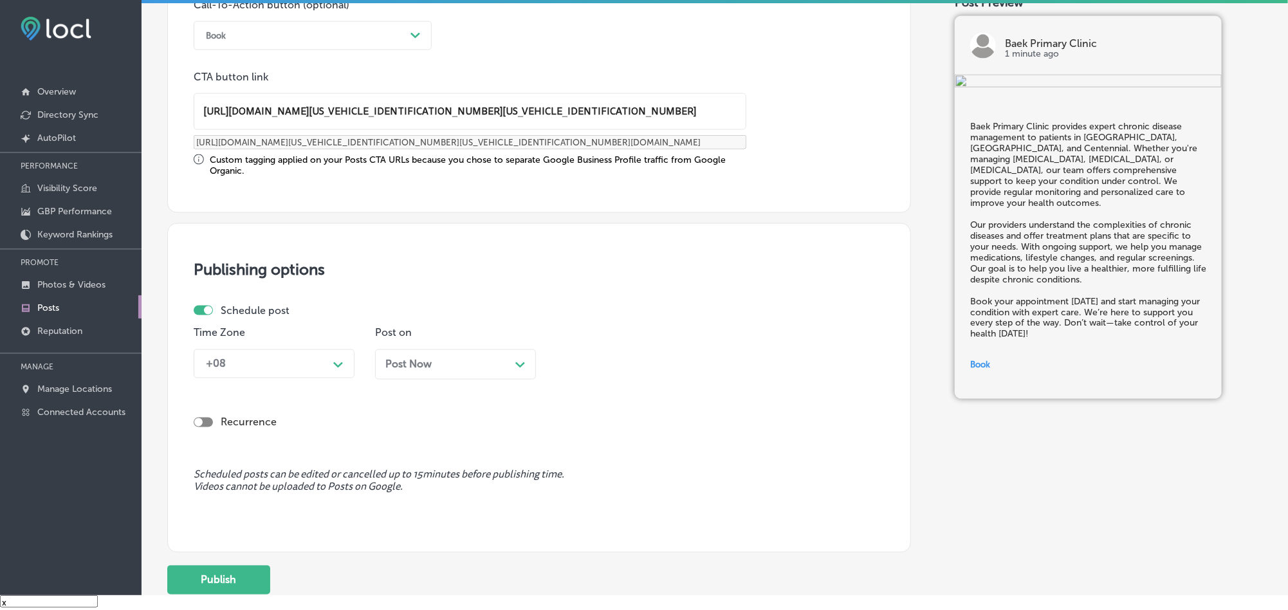
scroll to position [974, 0]
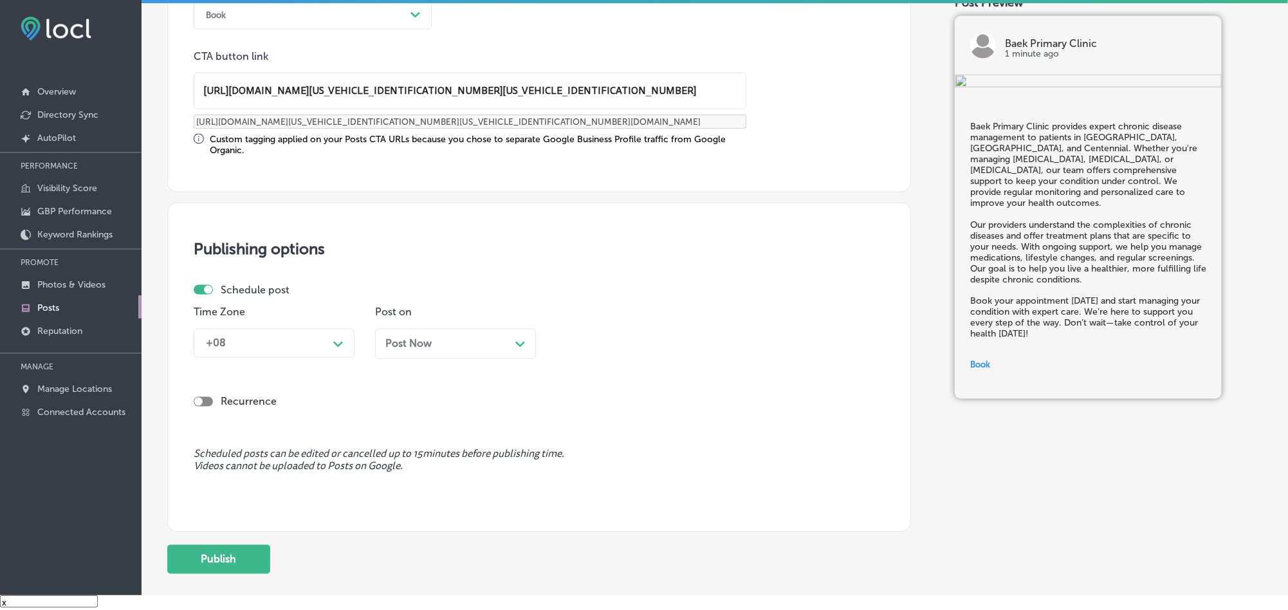
type input "[URL][DOMAIN_NAME][US_VEHICLE_IDENTIFICATION_NUMBER][US_VEHICLE_IDENTIFICATION_…"
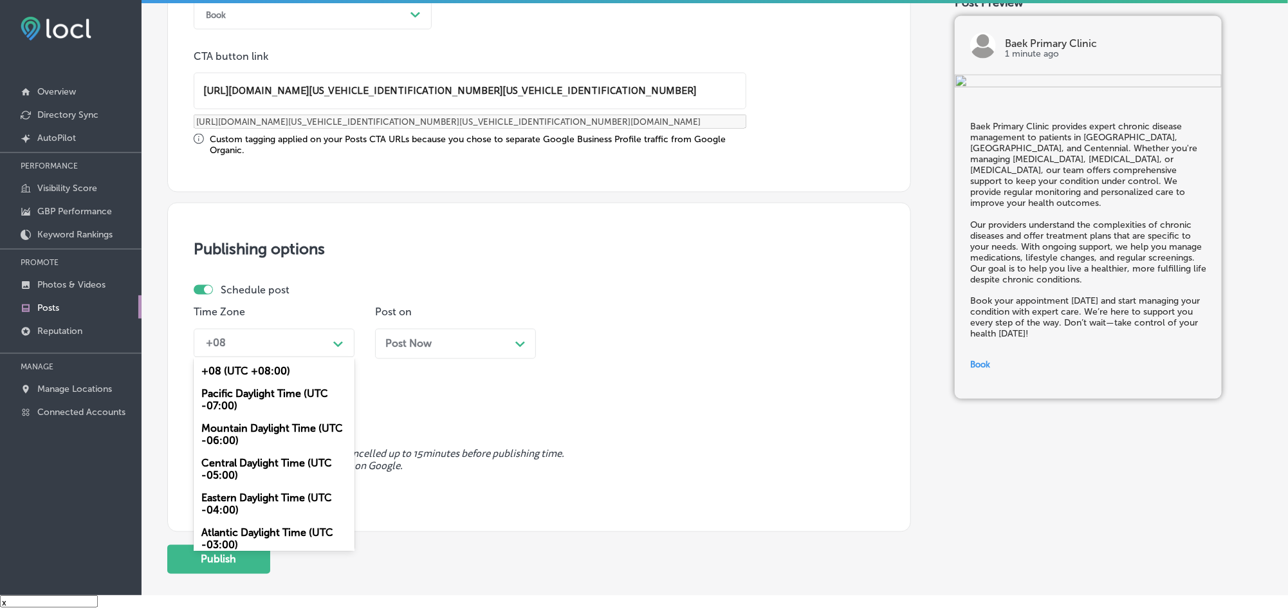
click at [288, 350] on div "+08" at bounding box center [263, 343] width 129 height 23
click at [235, 441] on div "Mountain Daylight Time (UTC -06:00)" at bounding box center [274, 434] width 161 height 35
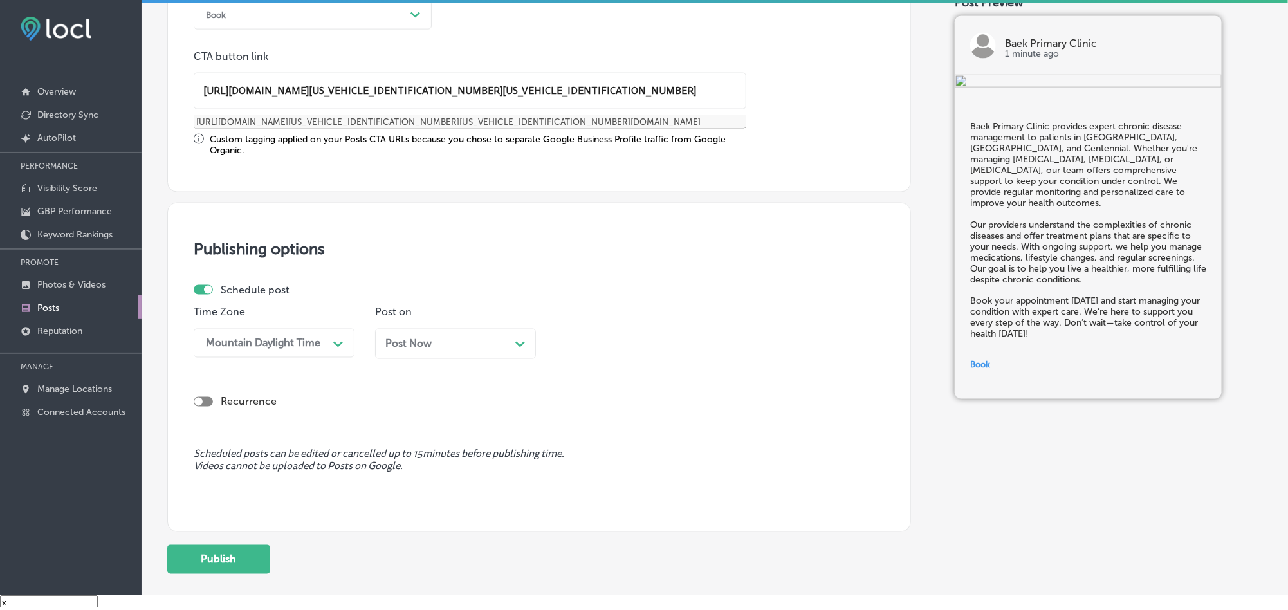
click at [446, 340] on div "Post Now Path Created with Sketch." at bounding box center [455, 344] width 140 height 12
drag, startPoint x: 672, startPoint y: 321, endPoint x: 670, endPoint y: 338, distance: 17.5
click at [671, 321] on div "Time 10:30 AM Path Created with Sketch." at bounding box center [636, 337] width 161 height 62
drag, startPoint x: 668, startPoint y: 346, endPoint x: 627, endPoint y: 434, distance: 97.3
click at [668, 347] on div "10:30 AM" at bounding box center [626, 343] width 129 height 23
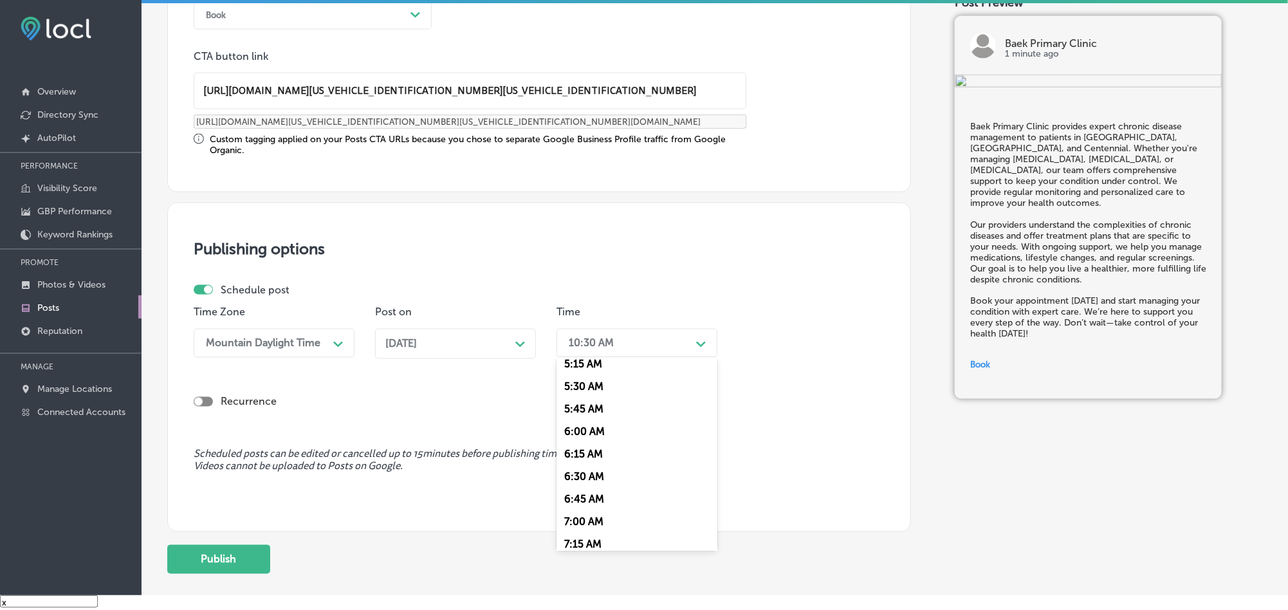
scroll to position [482, 0]
click at [577, 522] on div "7:00 AM" at bounding box center [636, 519] width 161 height 23
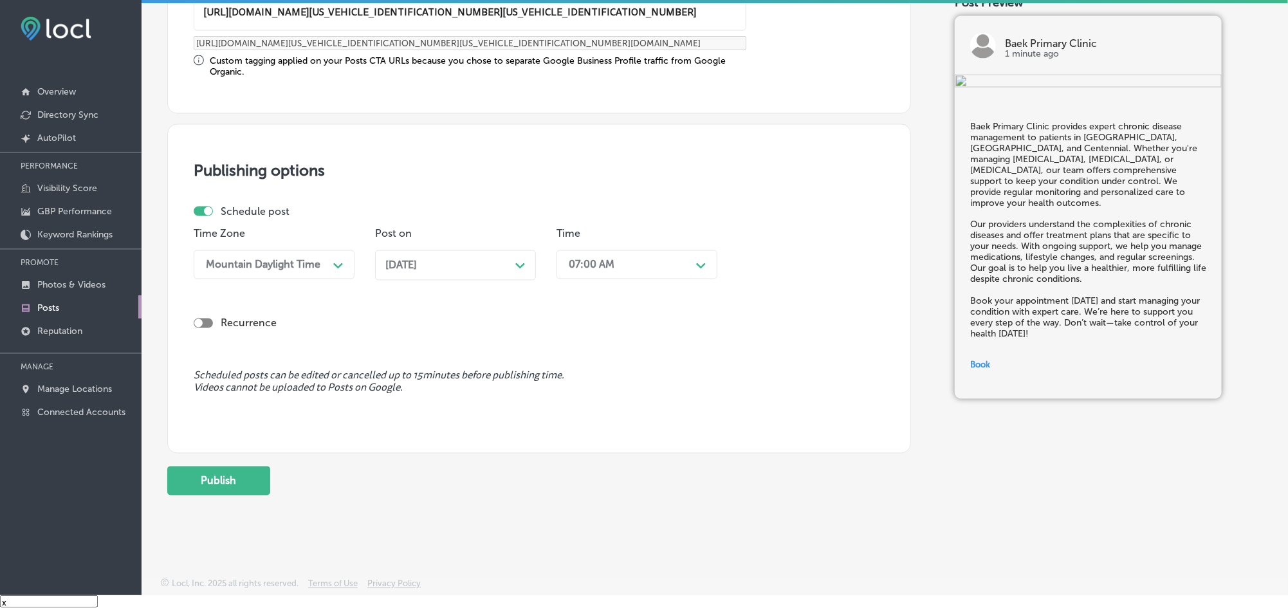
scroll to position [1058, 0]
click at [251, 479] on button "Publish" at bounding box center [218, 480] width 103 height 29
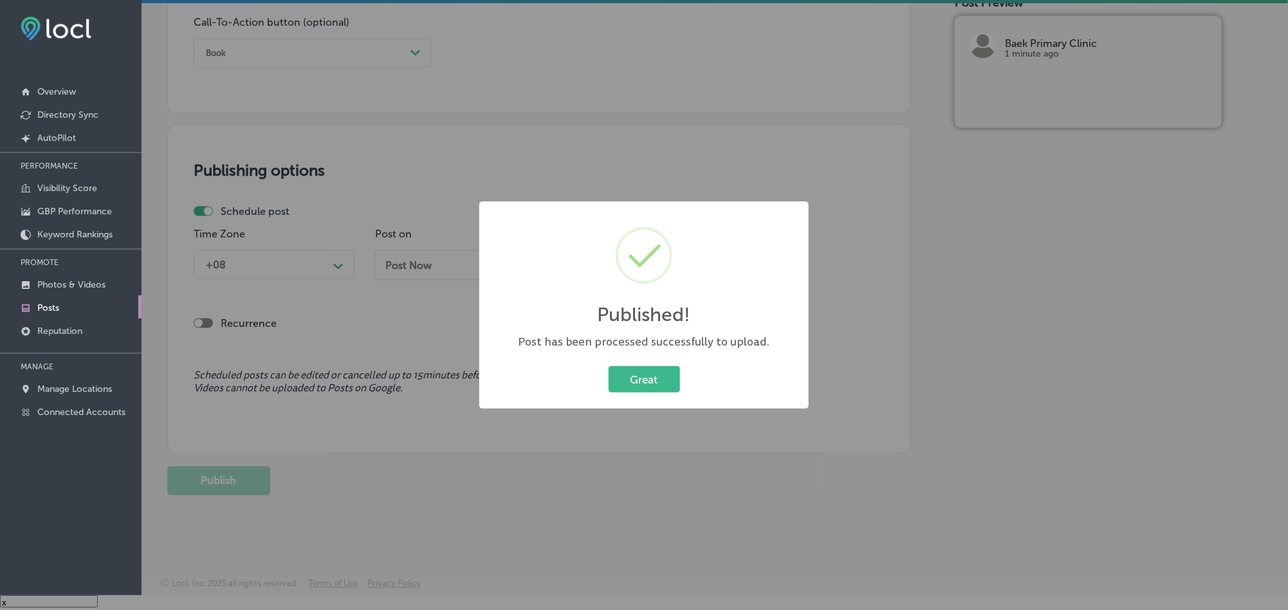
scroll to position [942, 0]
click at [644, 369] on button "Great" at bounding box center [643, 379] width 71 height 26
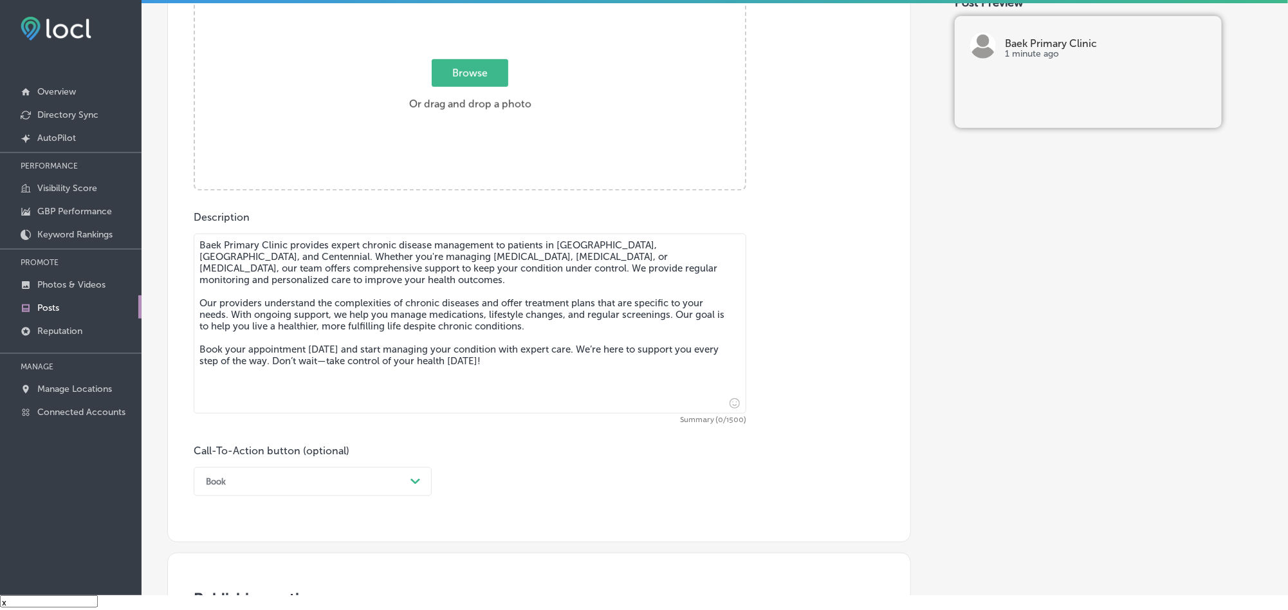
scroll to position [460, 0]
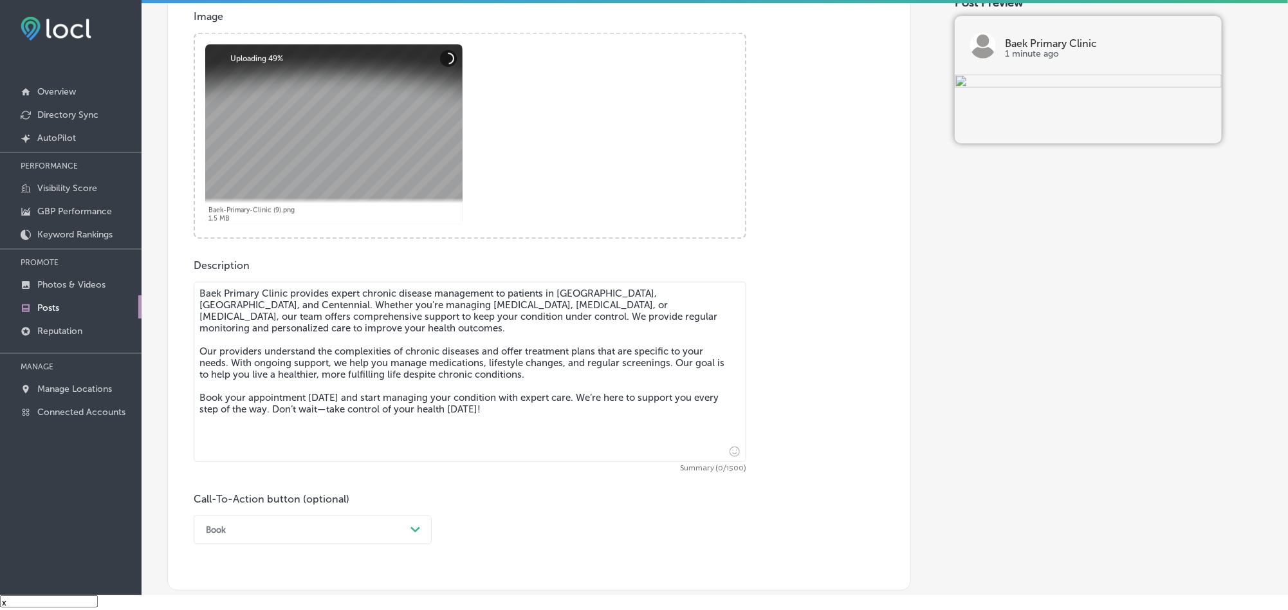
click at [318, 340] on textarea "Baek Primary Clinic provides expert chronic disease management to patients in […" at bounding box center [470, 372] width 553 height 180
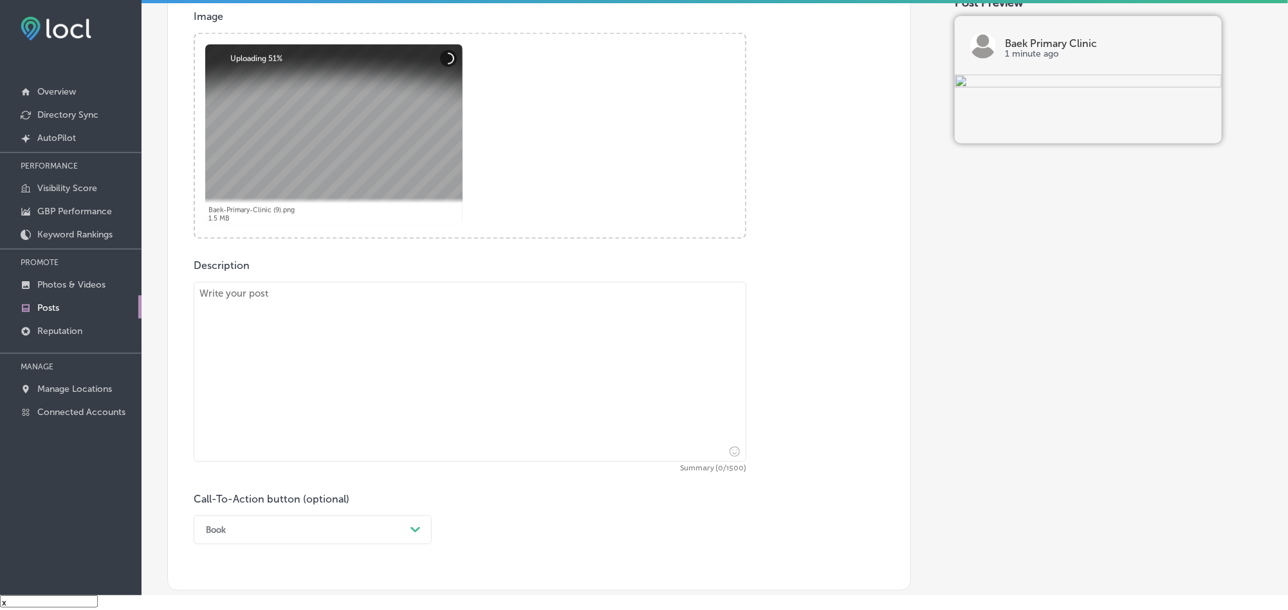
paste textarea "Urgent Care Services for Minor Illnesses Baek Primary Clinic offers urgent care…"
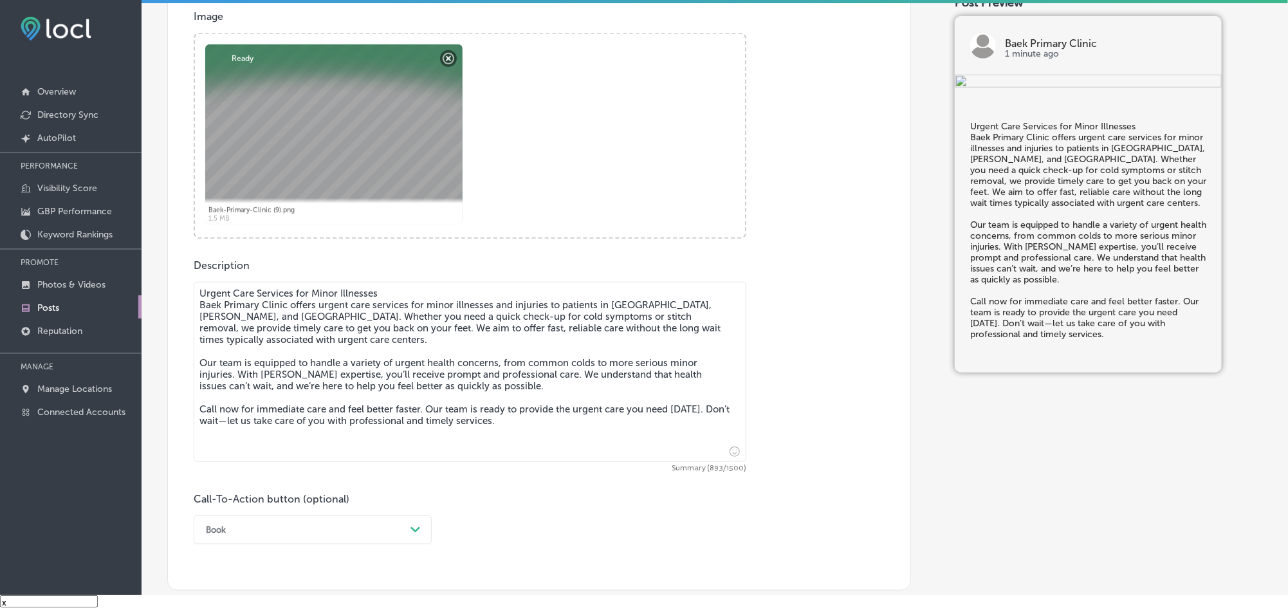
drag, startPoint x: 384, startPoint y: 300, endPoint x: 145, endPoint y: 294, distance: 239.3
click at [145, 294] on div "Back Publish to * When publishing to Facebook, only the post image and descript…" at bounding box center [715, 283] width 1146 height 1422
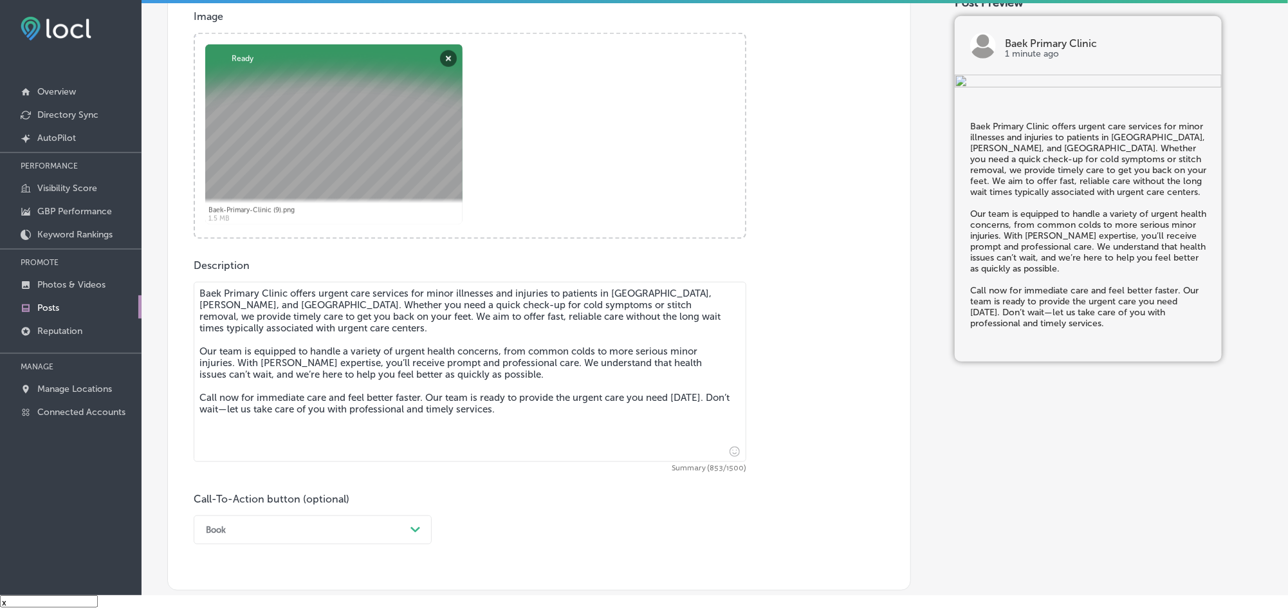
click at [228, 296] on textarea "Baek Primary Clinic offers urgent care services for minor illnesses and injurie…" at bounding box center [470, 372] width 553 height 180
click at [201, 309] on textarea "Baek Primary Clinic offers urgent care services for minor illnesses and injurie…" at bounding box center [470, 372] width 553 height 180
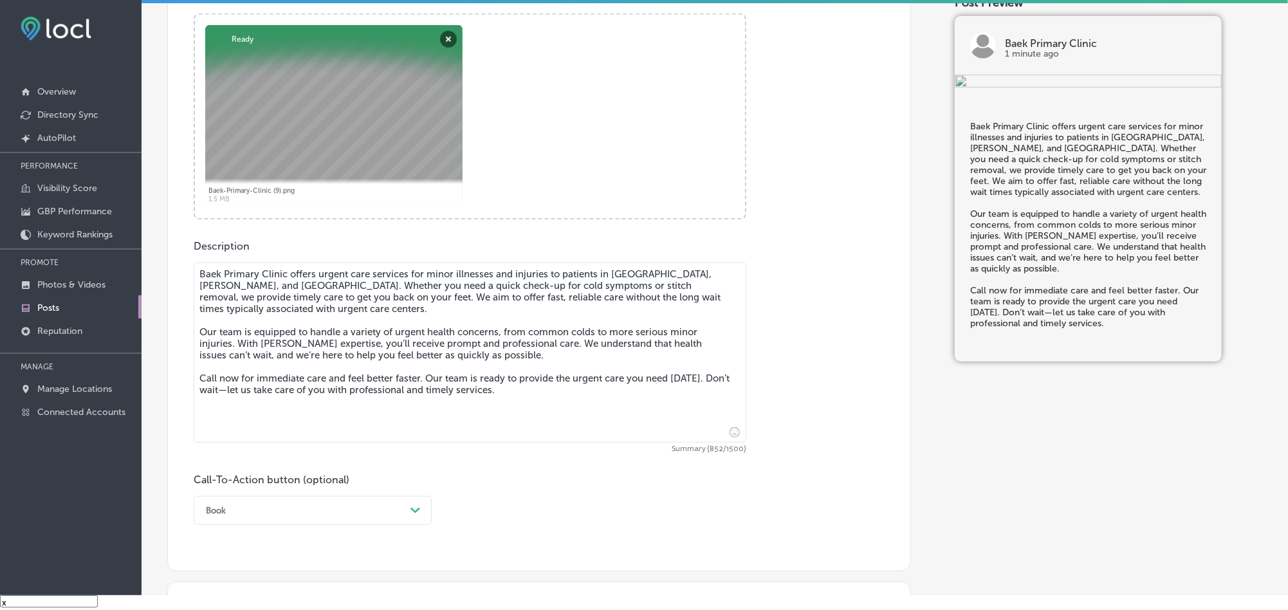
scroll to position [589, 0]
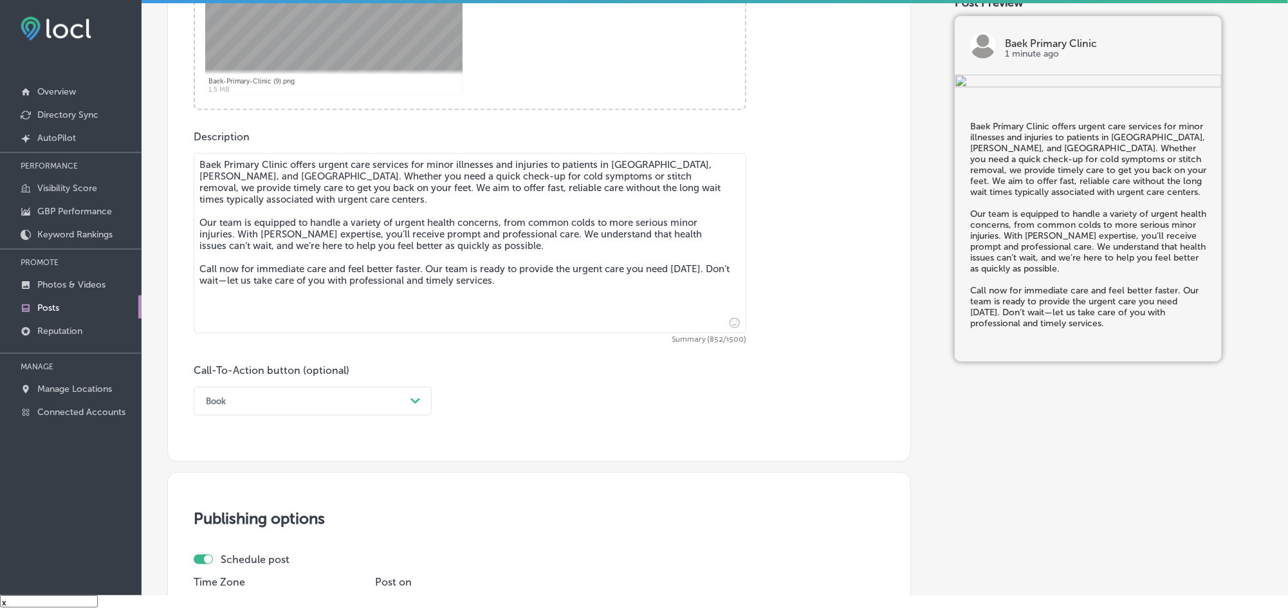
type textarea "Baek Primary Clinic offers urgent care services for minor illnesses and injurie…"
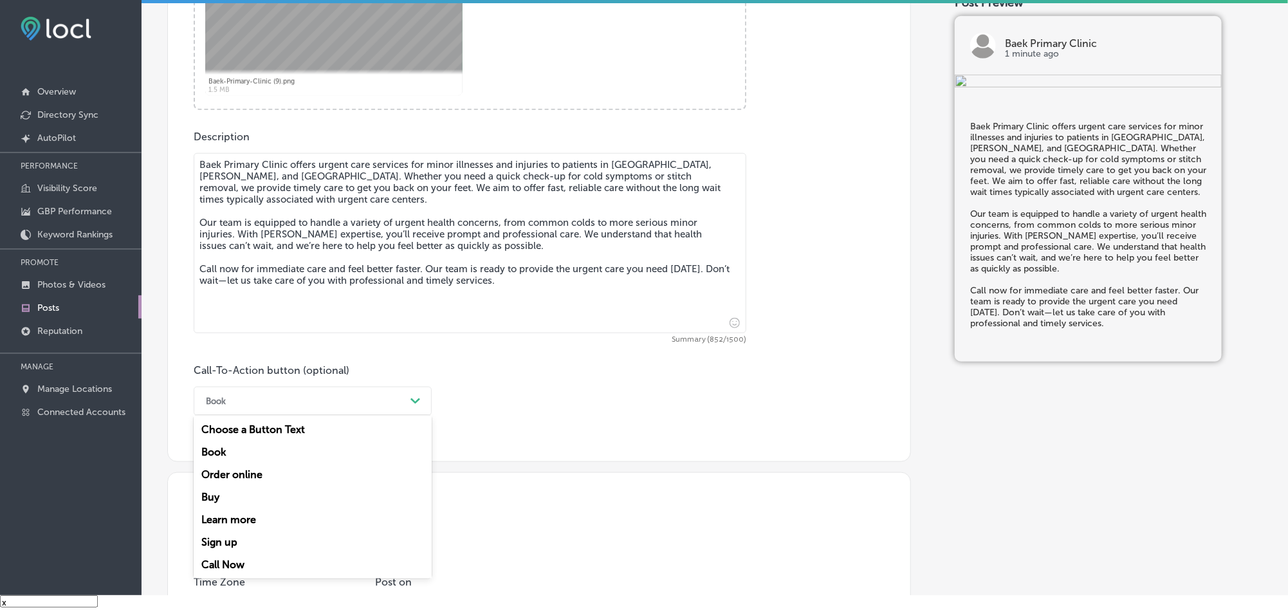
click at [330, 396] on div "Book" at bounding box center [302, 401] width 206 height 20
click at [224, 564] on div "Call Now" at bounding box center [313, 564] width 238 height 23
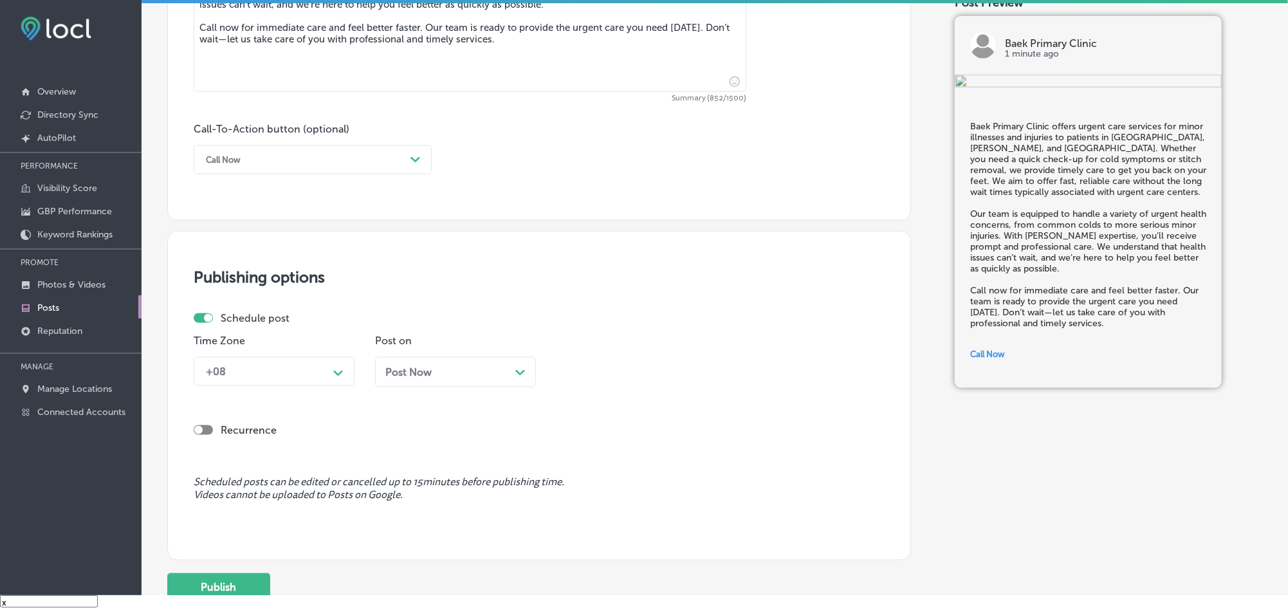
scroll to position [846, 0]
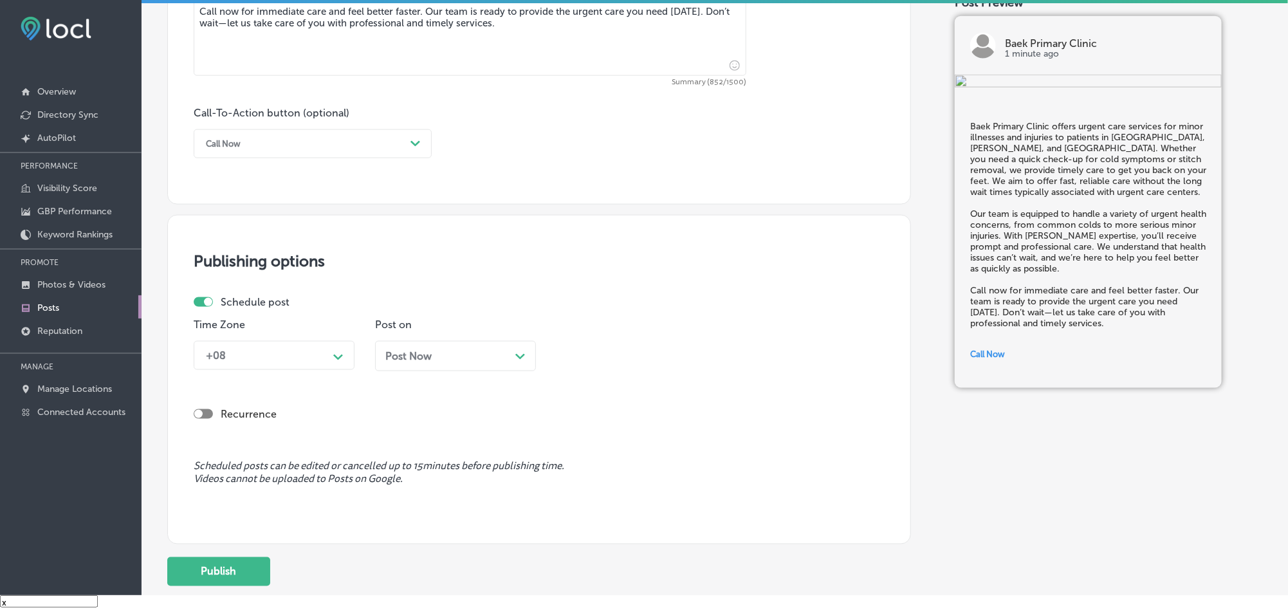
click at [325, 363] on div "+08" at bounding box center [263, 355] width 129 height 23
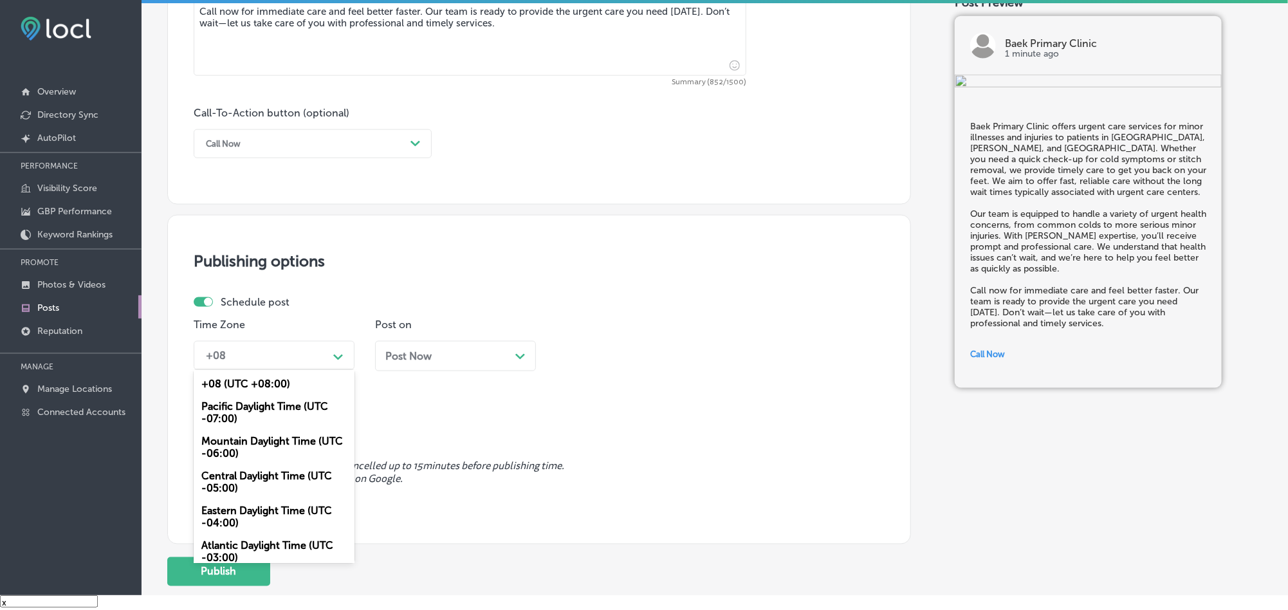
click at [275, 444] on div "Mountain Daylight Time (UTC -06:00)" at bounding box center [274, 447] width 161 height 35
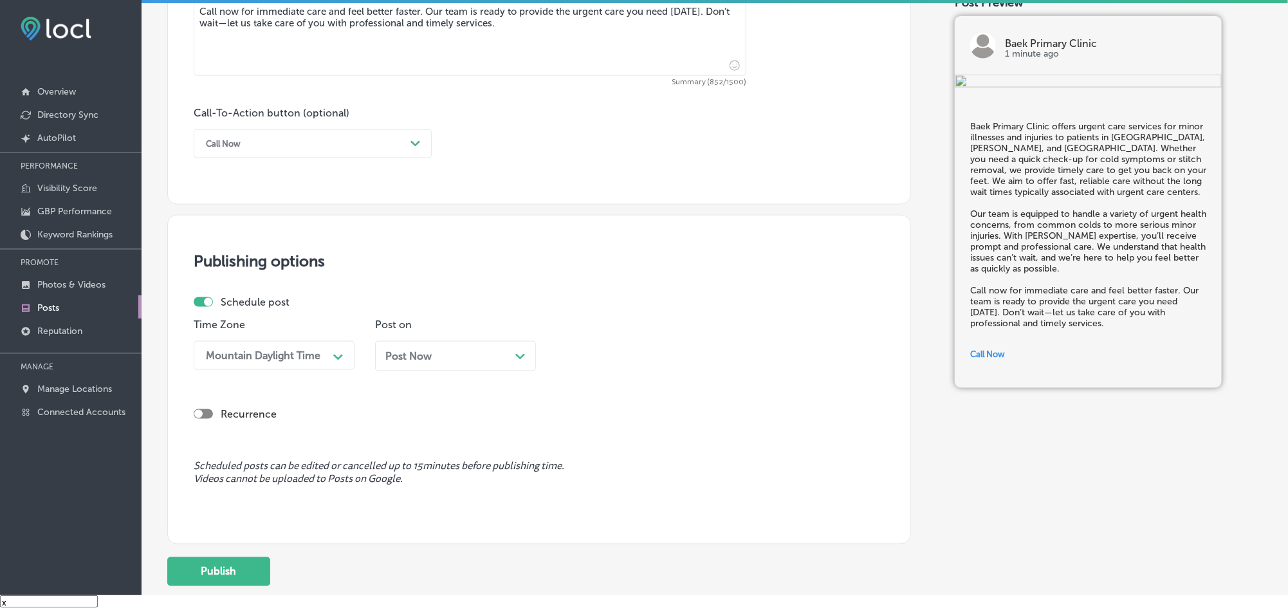
click at [491, 367] on div "Post Now Path Created with Sketch." at bounding box center [455, 356] width 161 height 30
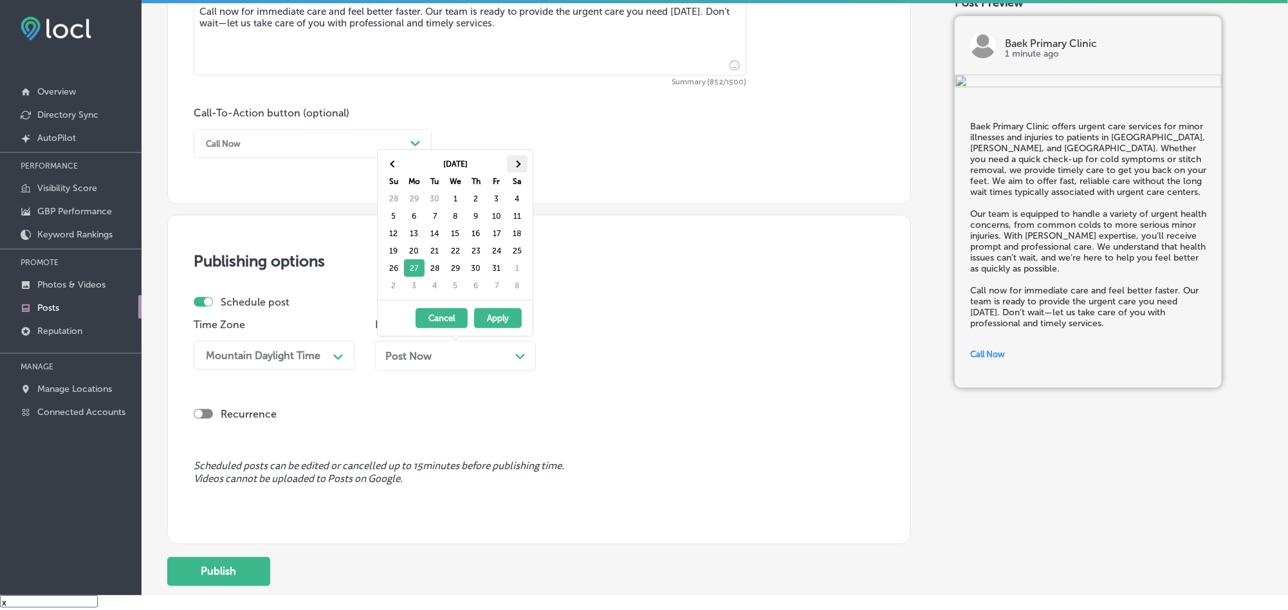
click at [516, 163] on span at bounding box center [516, 163] width 7 height 7
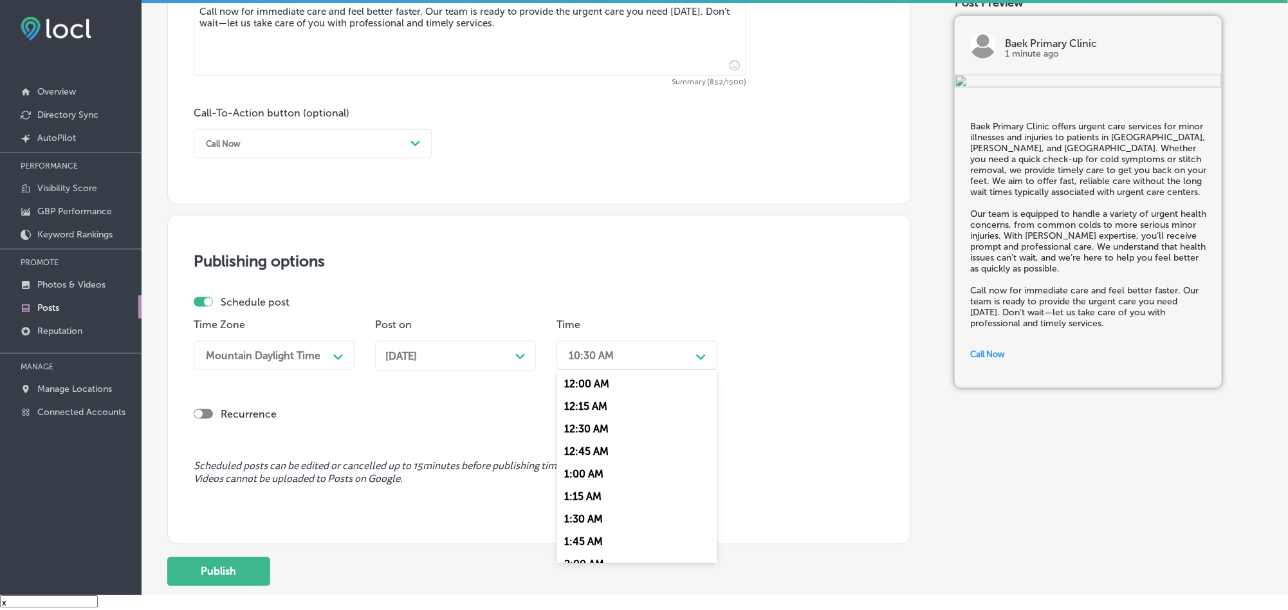
click at [587, 354] on div "10:30 AM" at bounding box center [591, 355] width 45 height 12
click at [576, 502] on div "7:00 AM" at bounding box center [636, 500] width 161 height 23
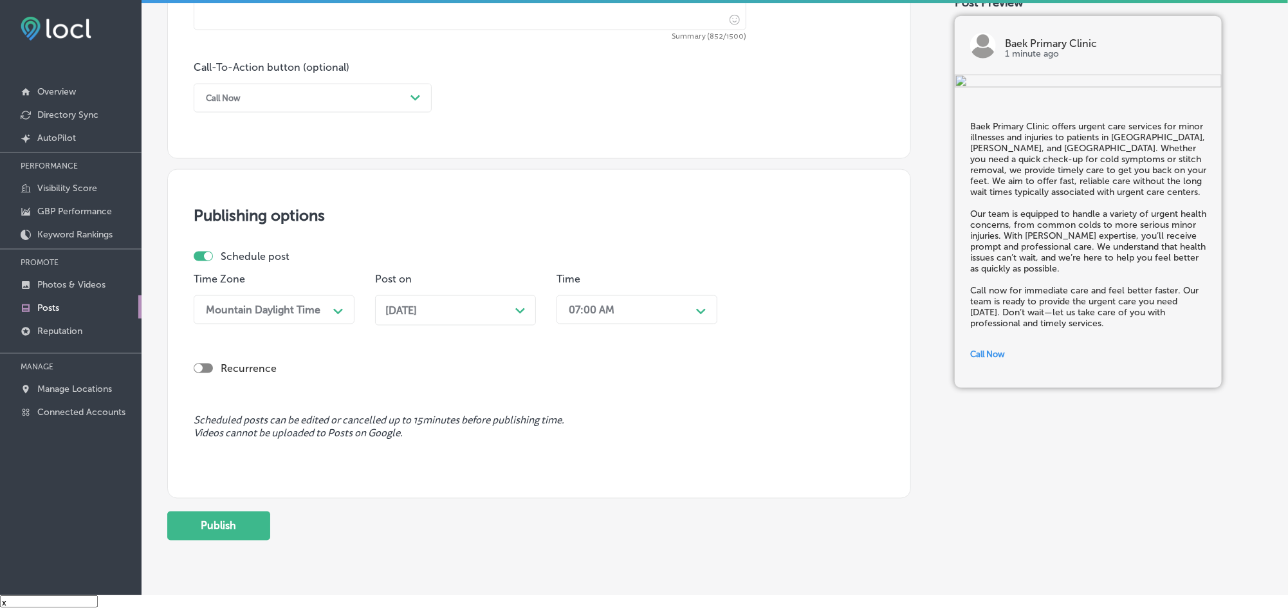
scroll to position [942, 0]
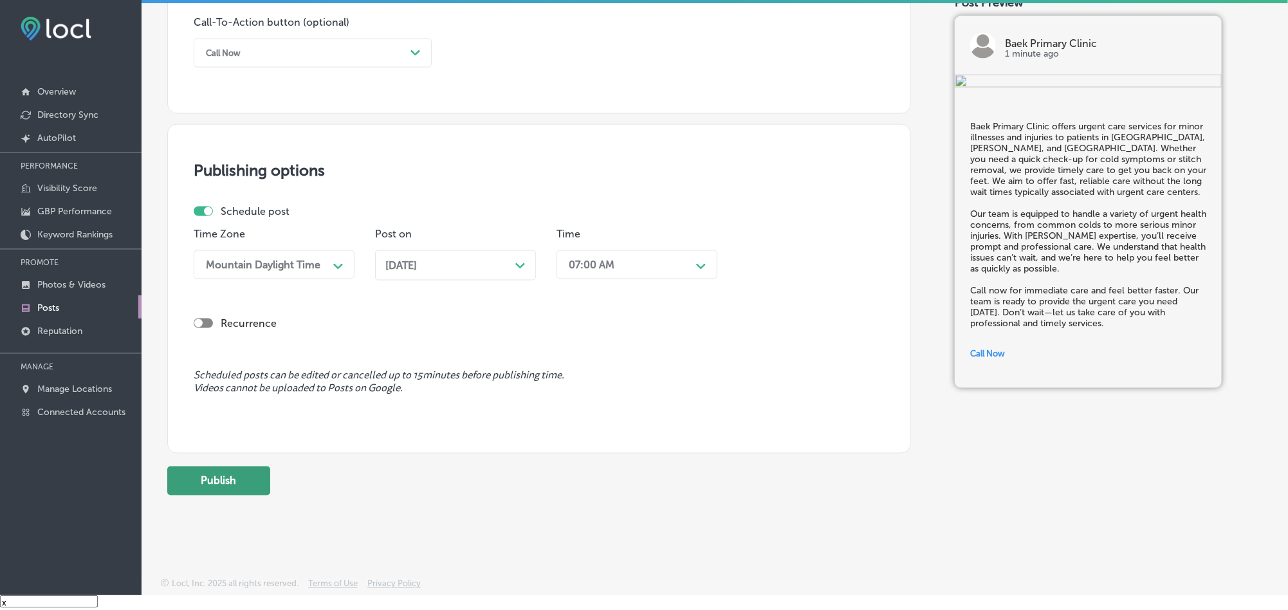
click at [218, 477] on button "Publish" at bounding box center [218, 480] width 103 height 29
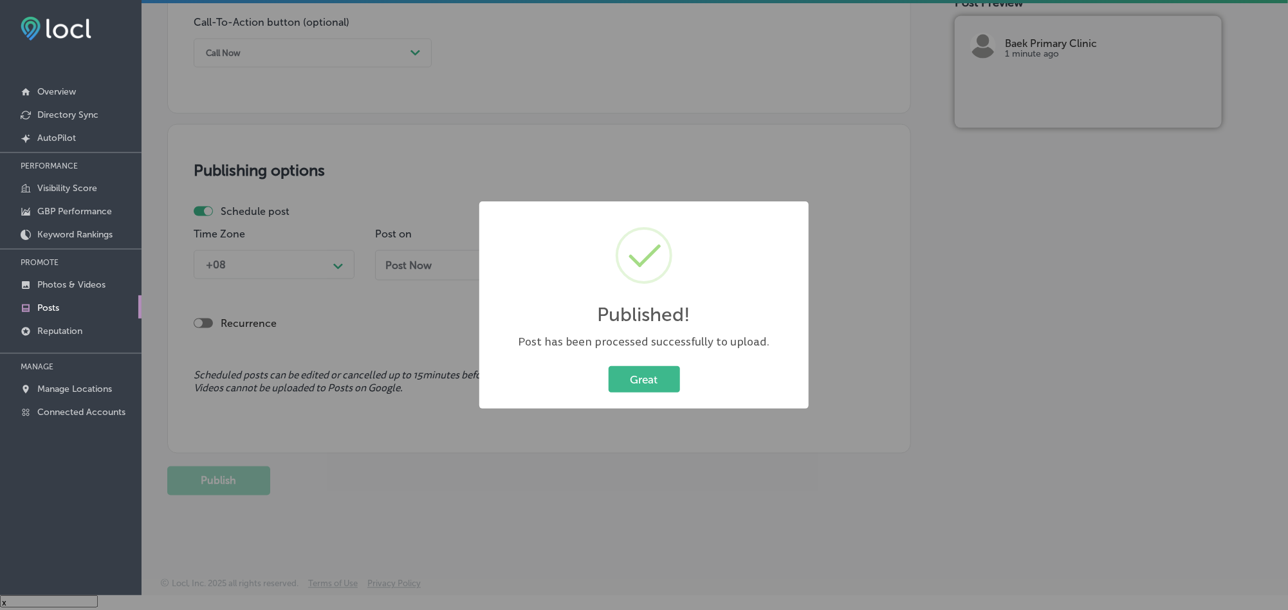
click at [633, 396] on div "Great Cancel" at bounding box center [644, 379] width 304 height 33
click at [637, 379] on button "Great" at bounding box center [643, 379] width 71 height 26
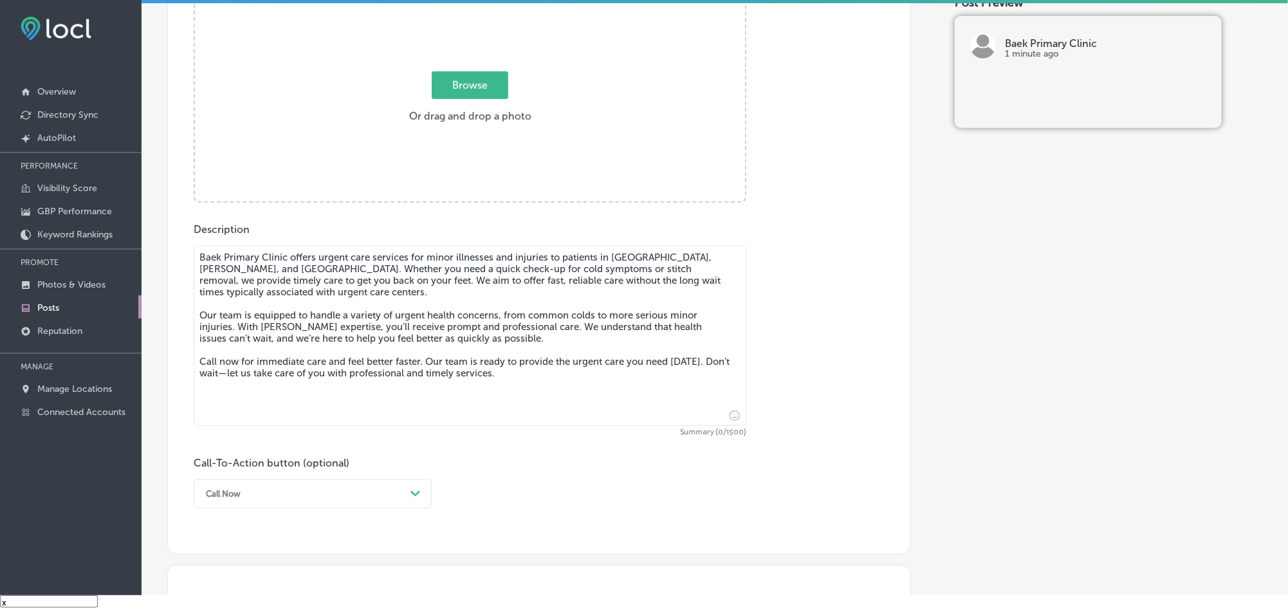
scroll to position [460, 0]
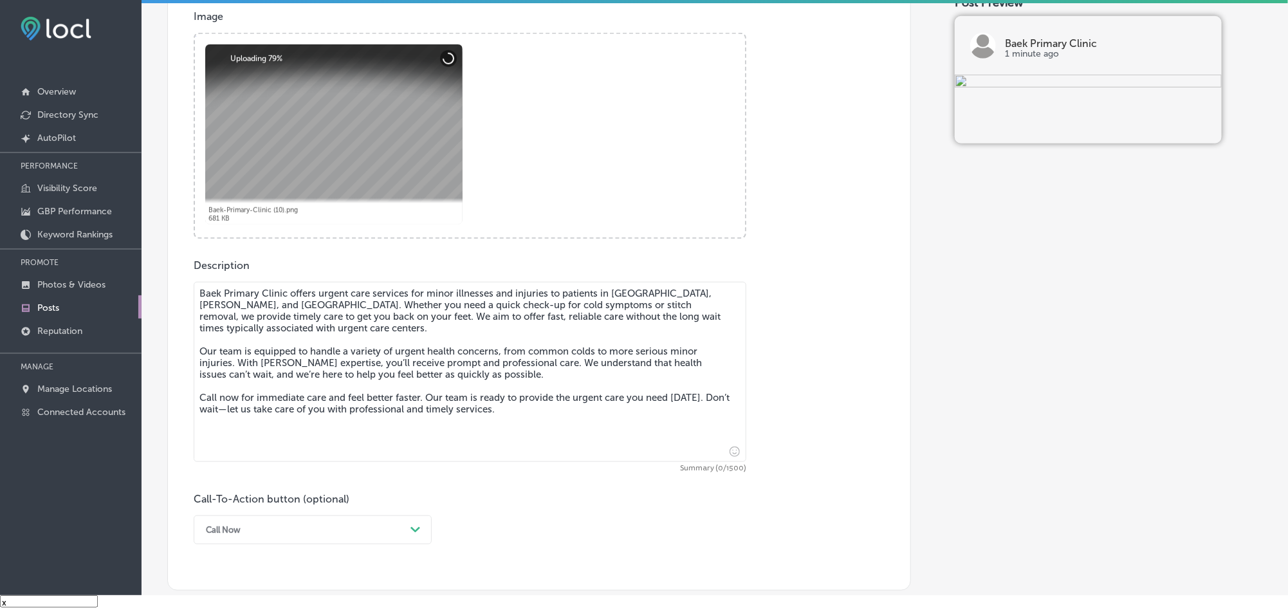
click at [412, 342] on textarea "Baek Primary Clinic offers urgent care services for minor illnesses and injurie…" at bounding box center [470, 372] width 553 height 180
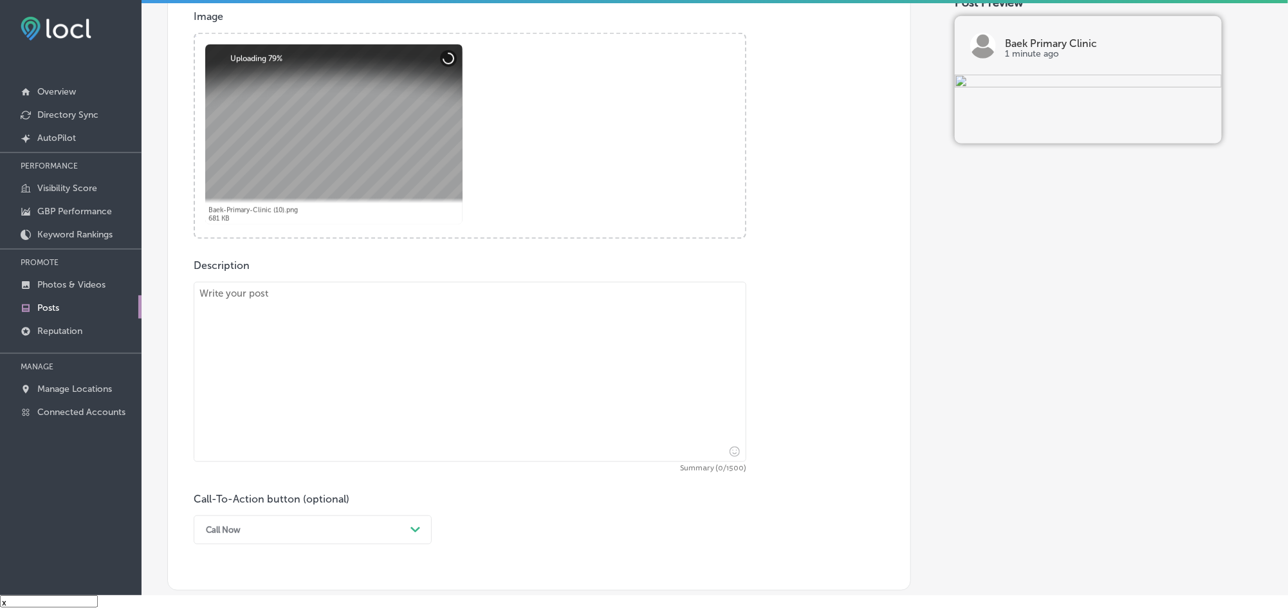
paste textarea "Comprehensive Physical Exams for All Ages At [GEOGRAPHIC_DATA], we offer compre…"
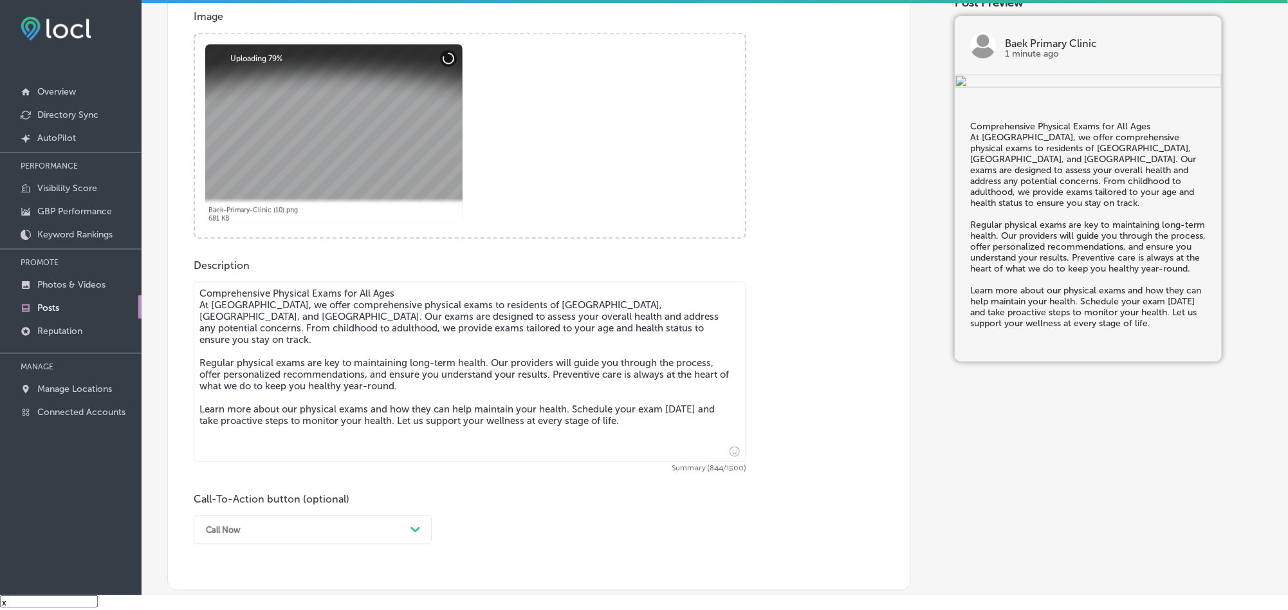
drag, startPoint x: 318, startPoint y: 290, endPoint x: 145, endPoint y: 276, distance: 173.6
click at [145, 276] on div "Back Publish to * When publishing to Facebook, only the post image and descript…" at bounding box center [715, 283] width 1146 height 1422
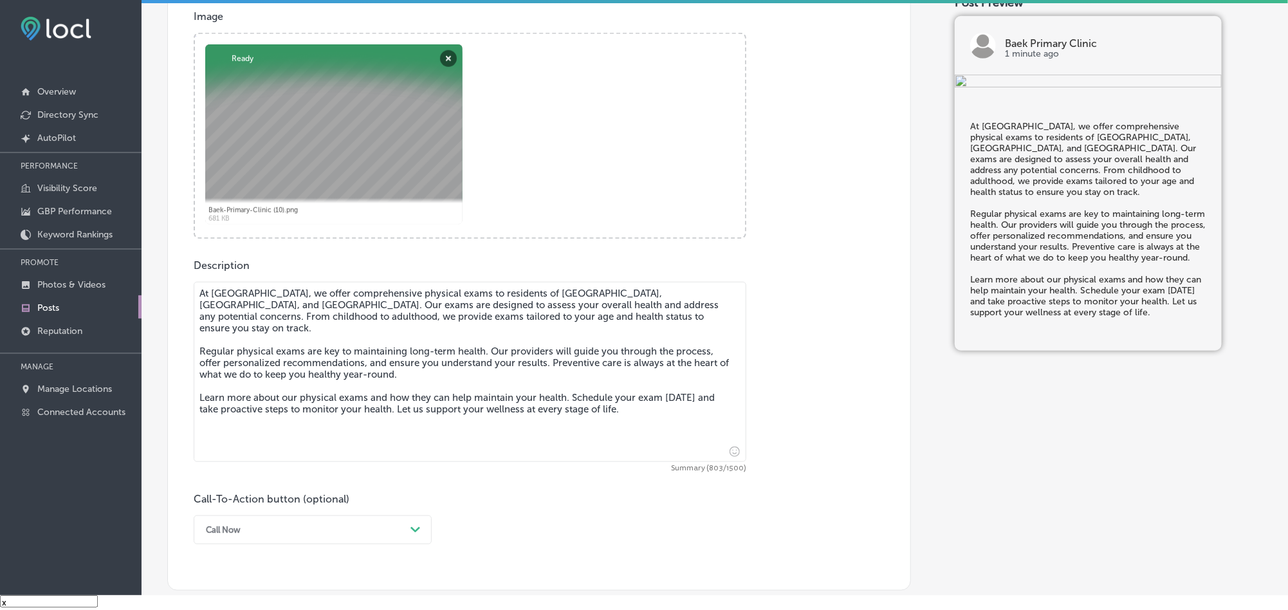
click at [199, 306] on textarea "At [GEOGRAPHIC_DATA], we offer comprehensive physical exams to residents of [GE…" at bounding box center [470, 372] width 553 height 180
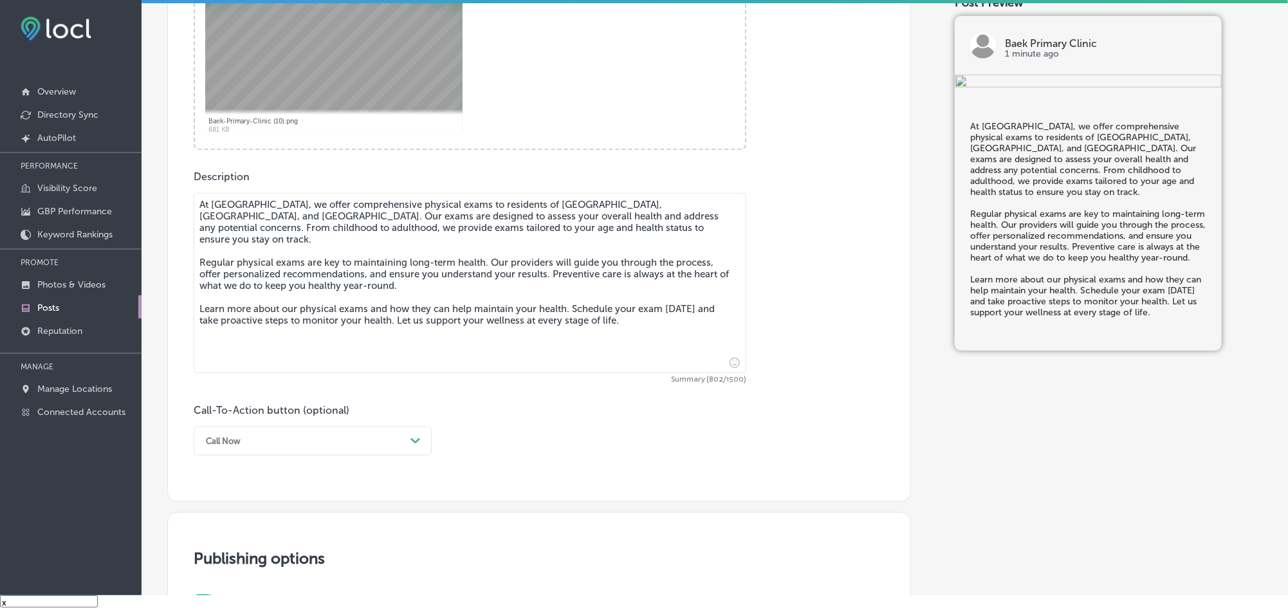
scroll to position [589, 0]
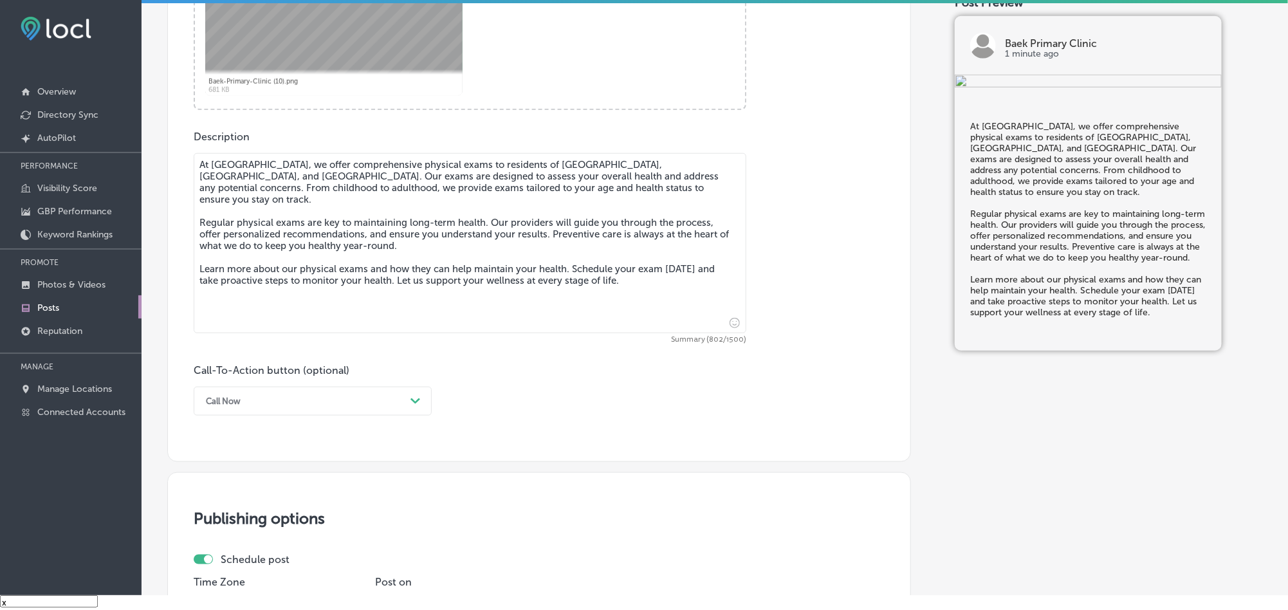
type textarea "At [GEOGRAPHIC_DATA], we offer comprehensive physical exams to residents of [GE…"
click at [309, 365] on div "Call-To-Action button (optional) Call Now Path Created with Sketch." at bounding box center [313, 389] width 238 height 51
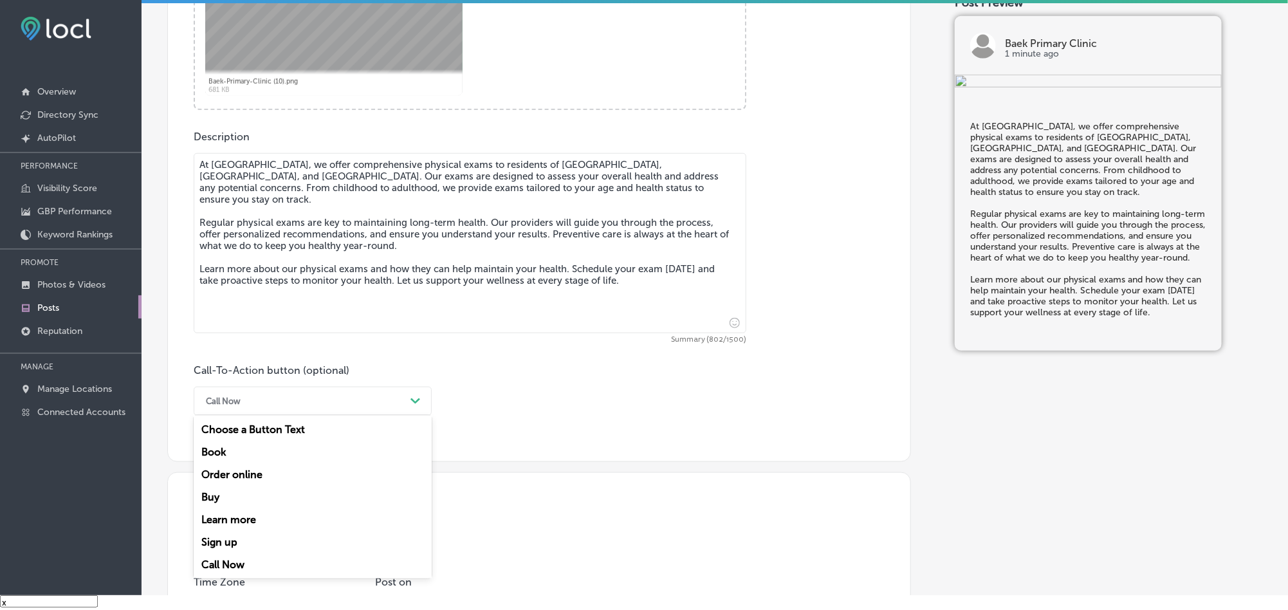
click at [309, 403] on div "Call Now" at bounding box center [302, 401] width 206 height 20
click at [251, 518] on div "Learn more" at bounding box center [313, 519] width 238 height 23
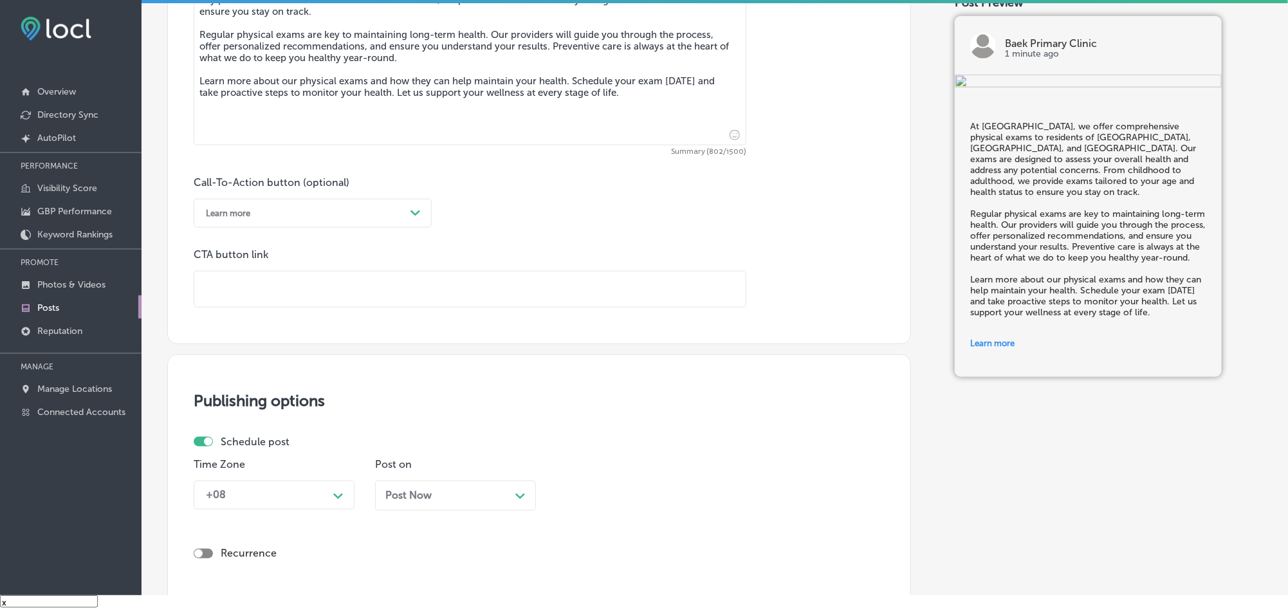
scroll to position [814, 0]
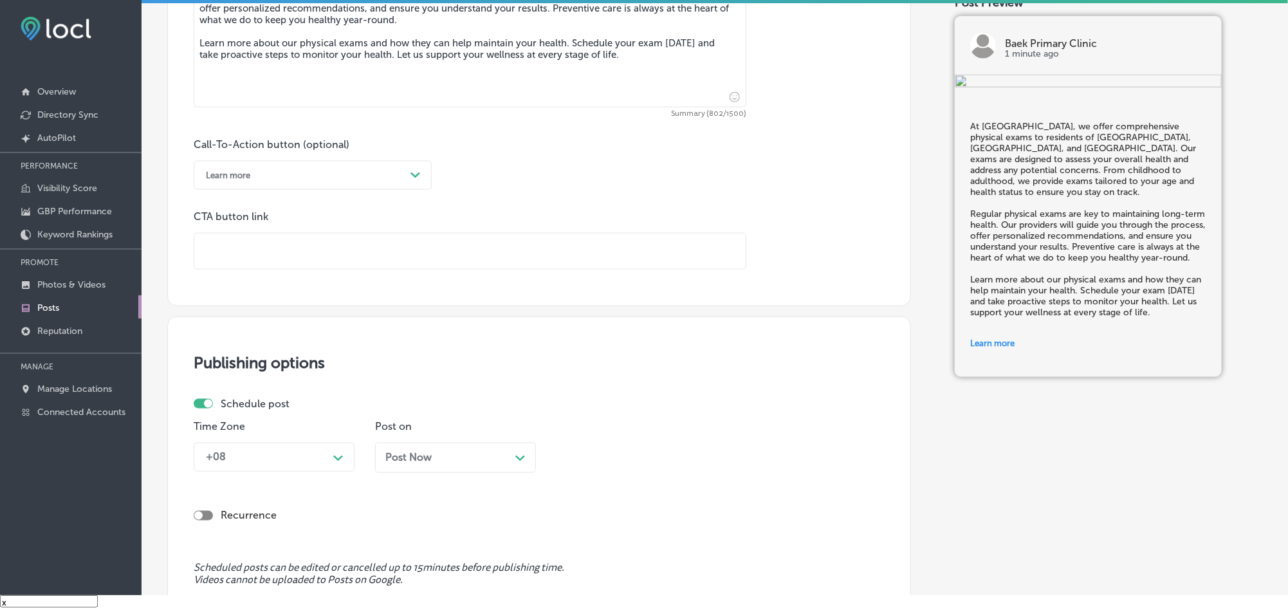
click at [270, 255] on input "text" at bounding box center [469, 250] width 551 height 35
paste input "[URL][DOMAIN_NAME]"
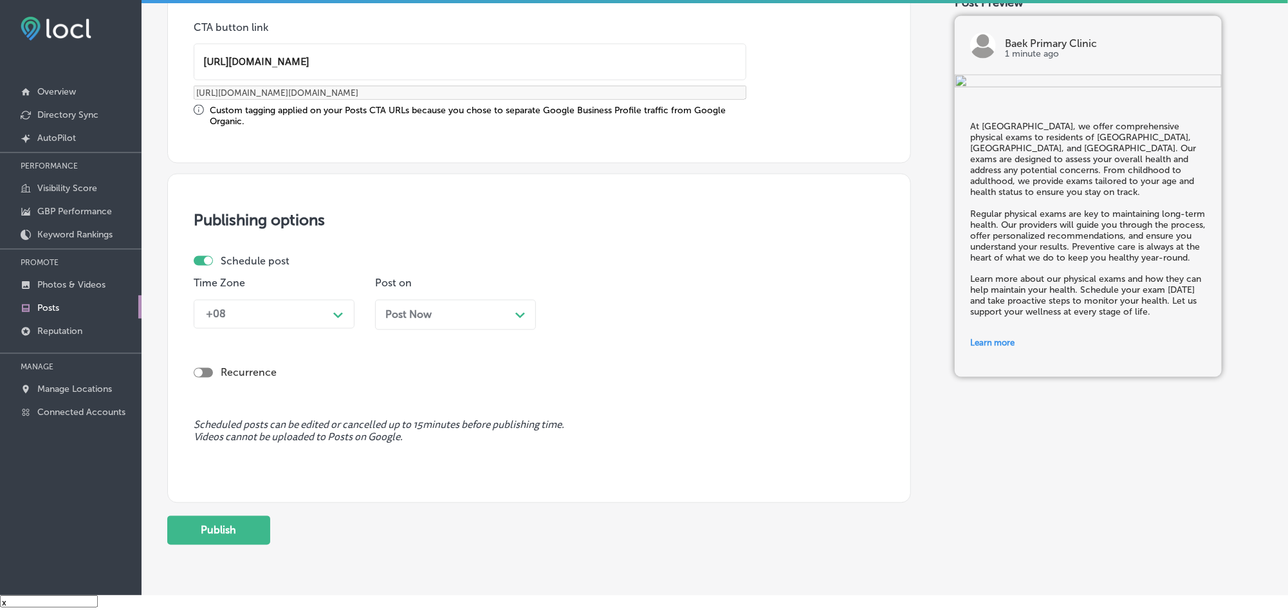
scroll to position [1058, 0]
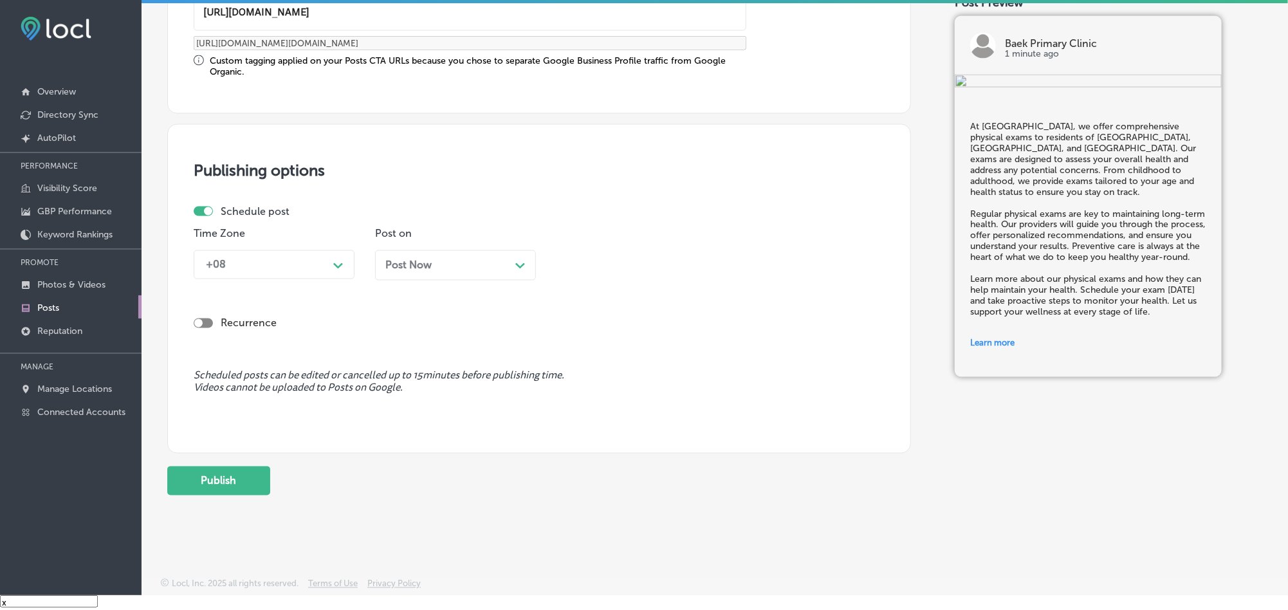
type input "[URL][DOMAIN_NAME]"
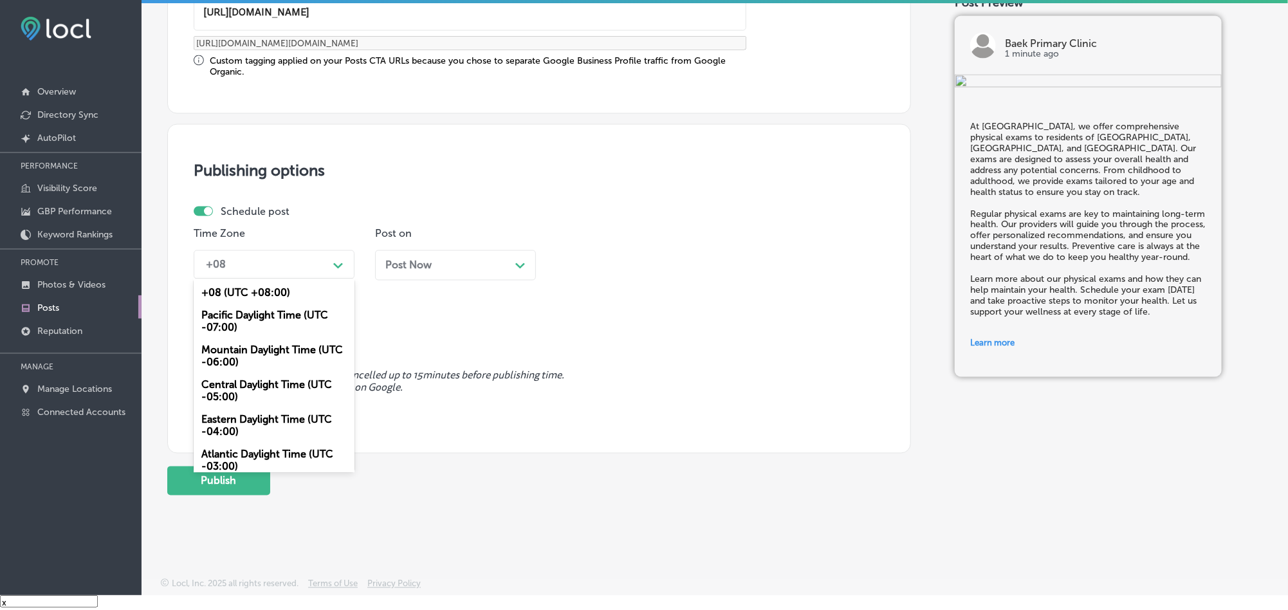
click at [320, 265] on div "+08" at bounding box center [263, 264] width 129 height 23
drag, startPoint x: 257, startPoint y: 347, endPoint x: 396, endPoint y: 286, distance: 152.4
click at [259, 345] on div "Mountain Daylight Time (UTC -06:00)" at bounding box center [274, 356] width 161 height 35
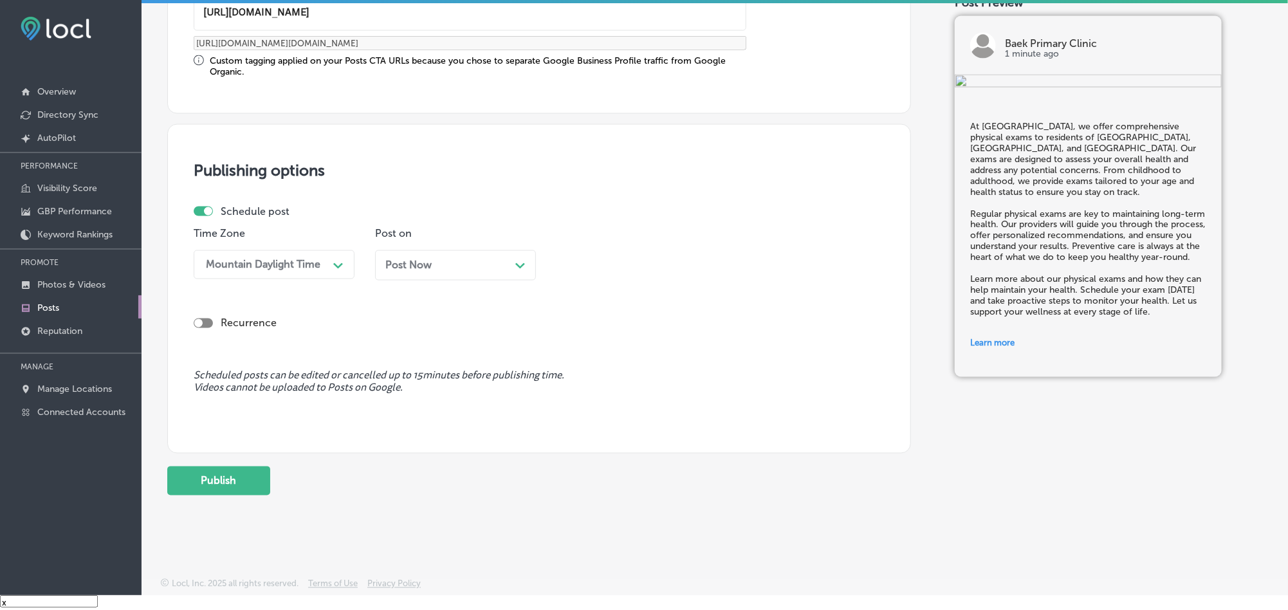
click at [437, 265] on div "Post Now Path Created with Sketch." at bounding box center [455, 265] width 140 height 12
click at [617, 268] on div "10:30 AM" at bounding box center [626, 264] width 129 height 23
click at [581, 344] on div "7:00 AM" at bounding box center [636, 344] width 161 height 23
click at [242, 483] on button "Publish" at bounding box center [218, 480] width 103 height 29
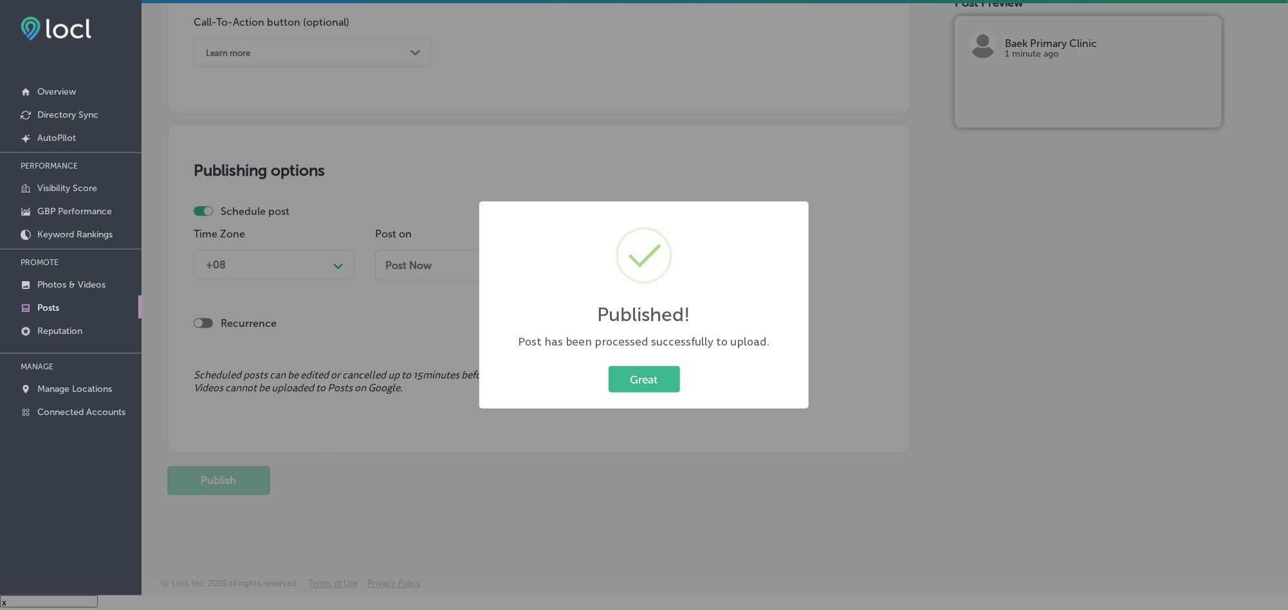
scroll to position [942, 0]
click at [626, 375] on button "Great" at bounding box center [643, 379] width 71 height 26
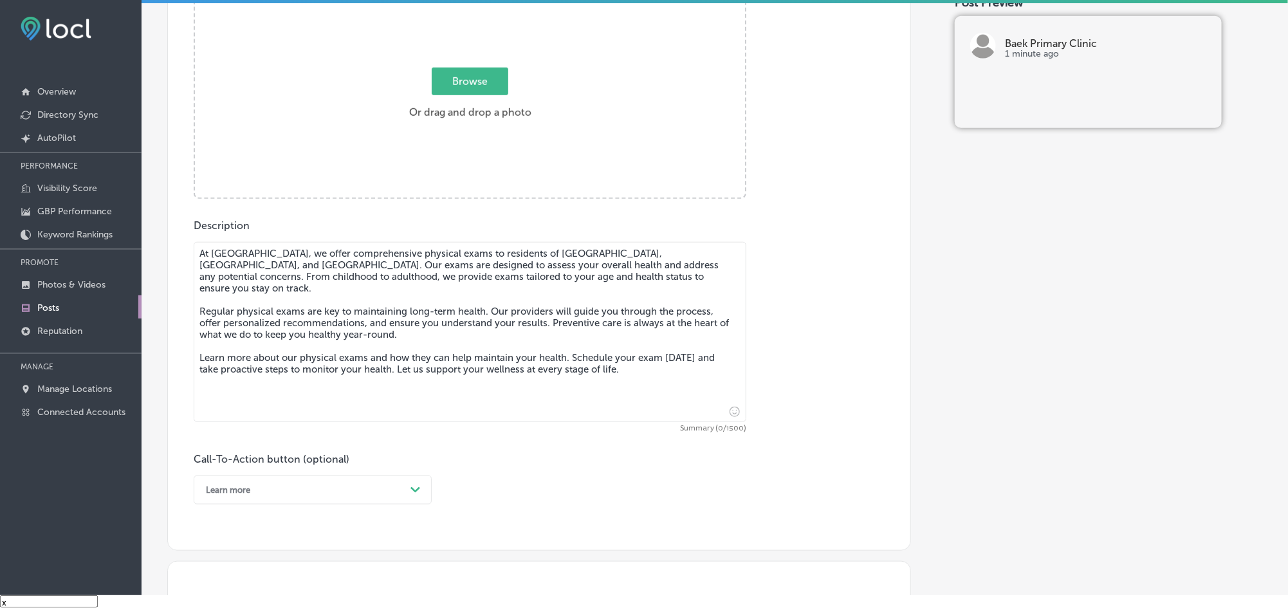
scroll to position [428, 0]
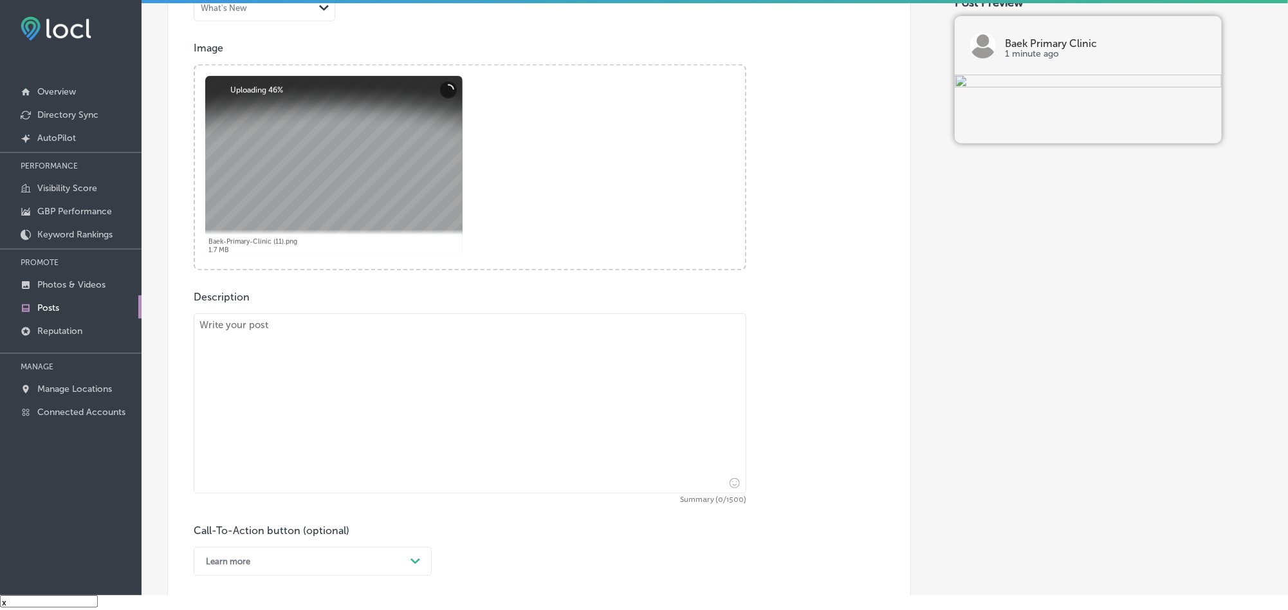
click at [331, 423] on textarea at bounding box center [470, 403] width 553 height 180
paste textarea "Baek Primary Clinic is proud to offer expert women’s health services to patient…"
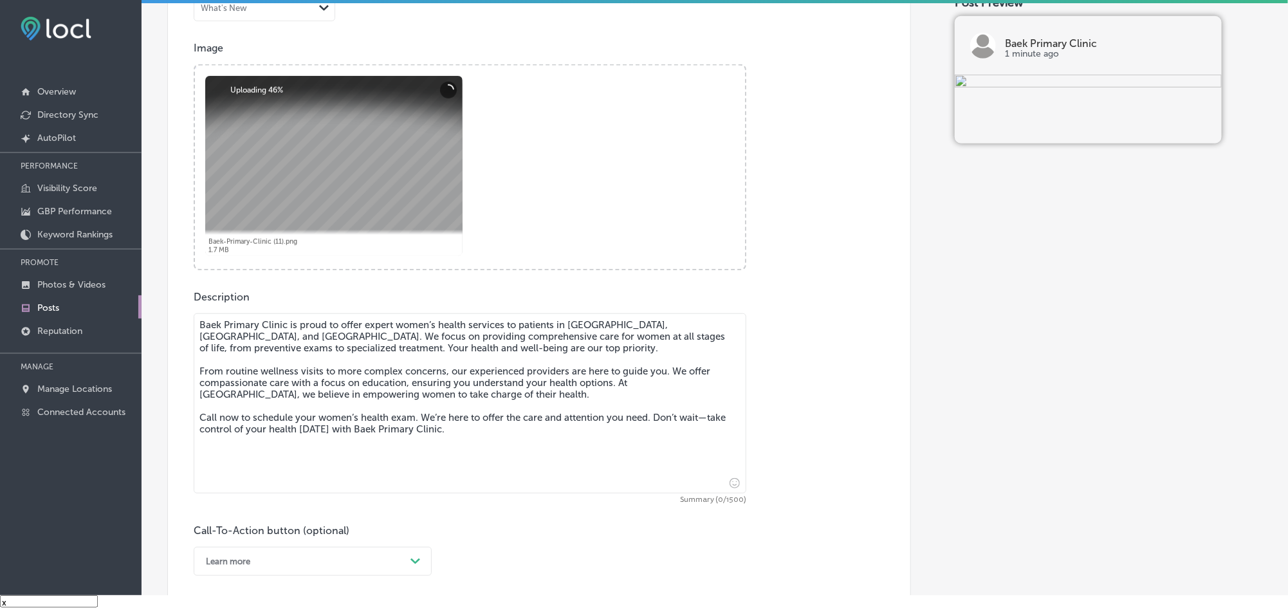
click at [288, 400] on textarea "Baek Primary Clinic is proud to offer expert women’s health services to patient…" at bounding box center [470, 403] width 553 height 180
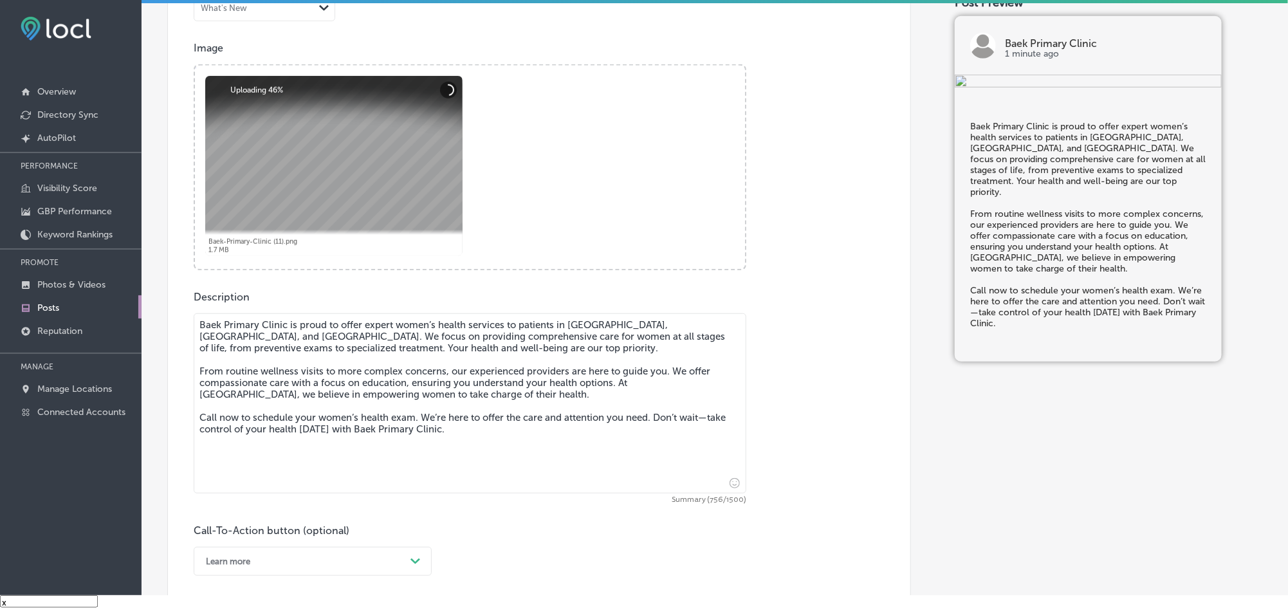
click at [319, 270] on div "Powered by PQINA Browse Or drag and drop a photo Baek-Primary-Clinic (11).png A…" at bounding box center [470, 167] width 553 height 206
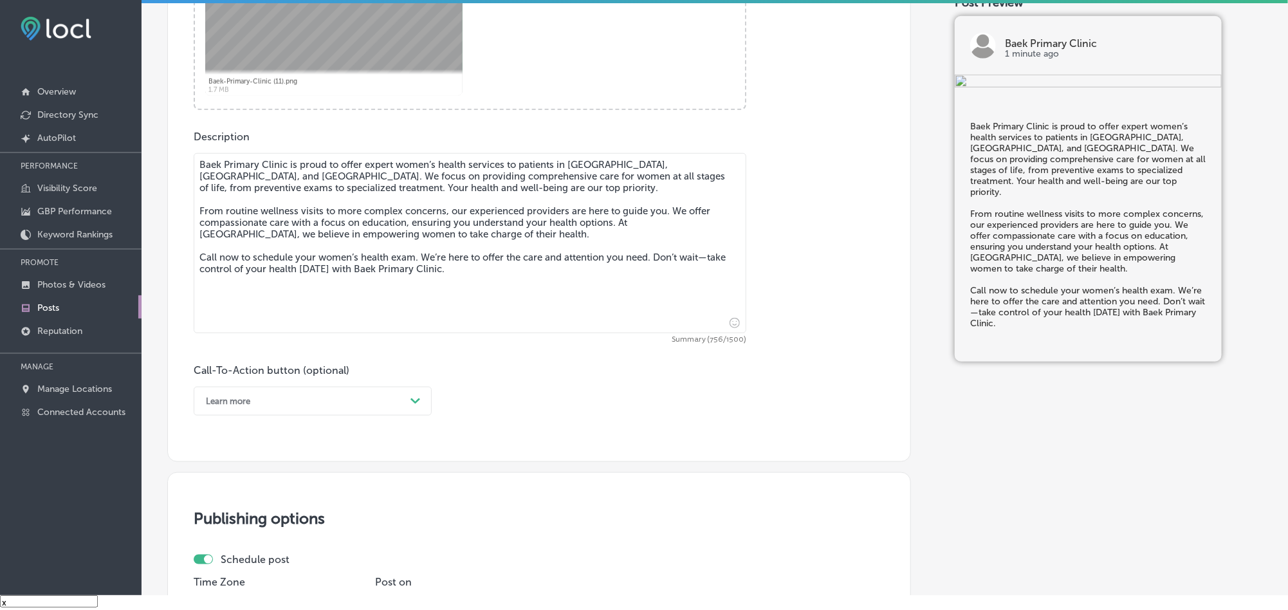
click at [199, 179] on textarea "Baek Primary Clinic is proud to offer expert women’s health services to patient…" at bounding box center [470, 243] width 553 height 180
type textarea "Baek Primary Clinic is proud to offer expert women’s health services to patient…"
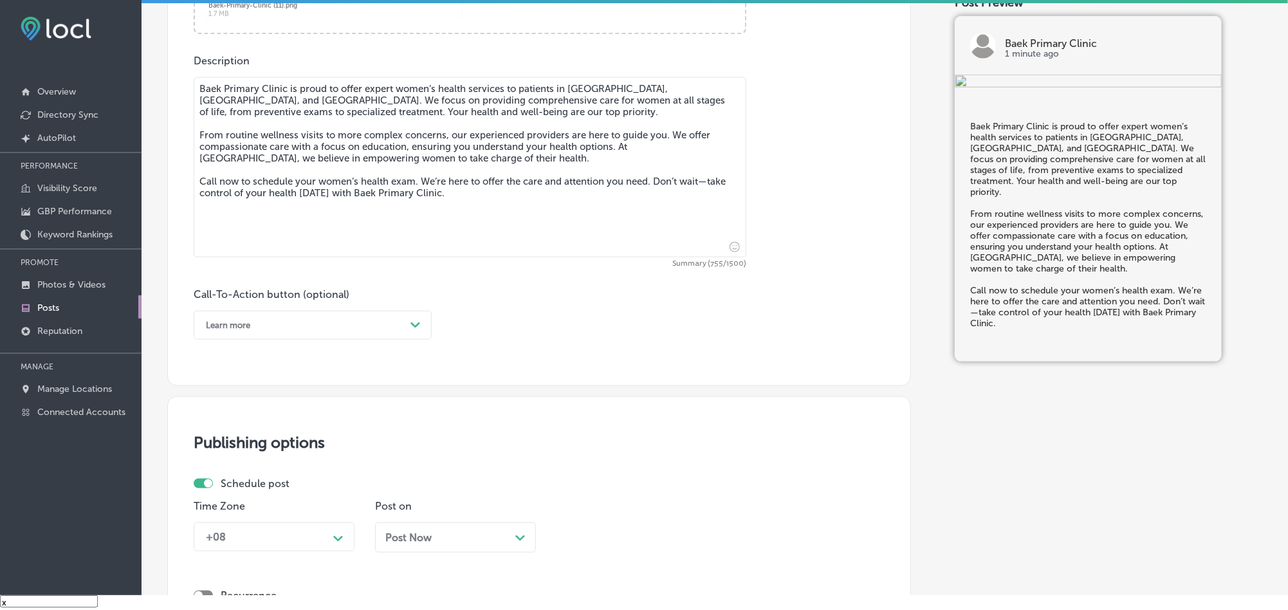
scroll to position [685, 0]
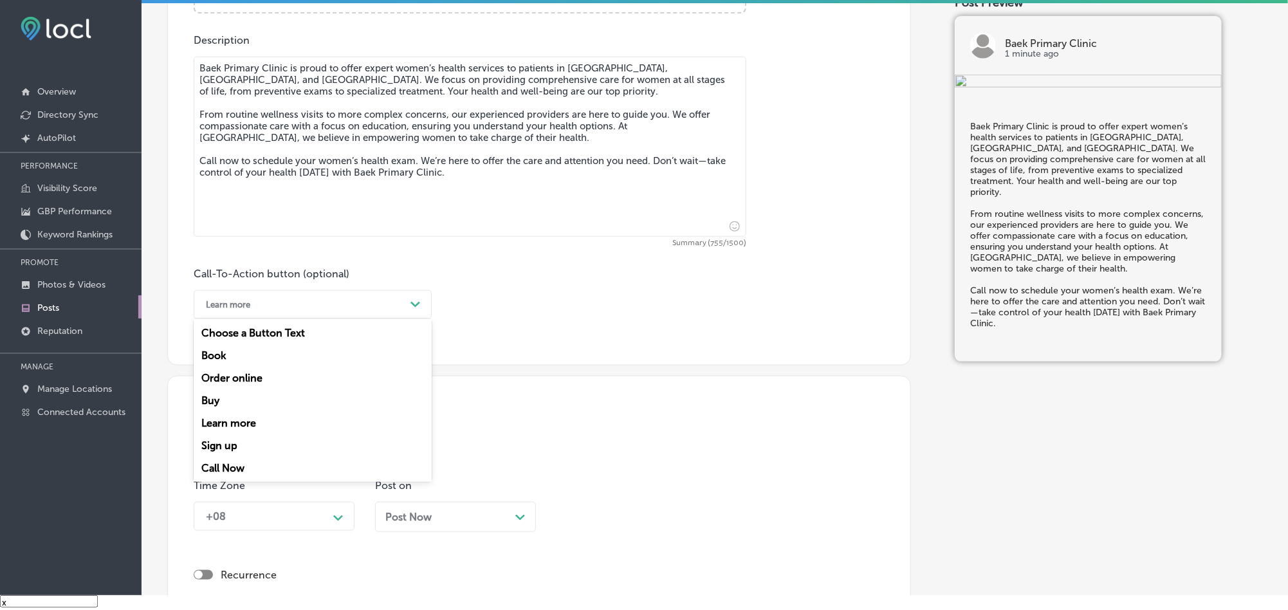
click at [280, 304] on div "Learn more" at bounding box center [302, 305] width 206 height 20
click at [226, 470] on div "Call Now" at bounding box center [313, 468] width 238 height 23
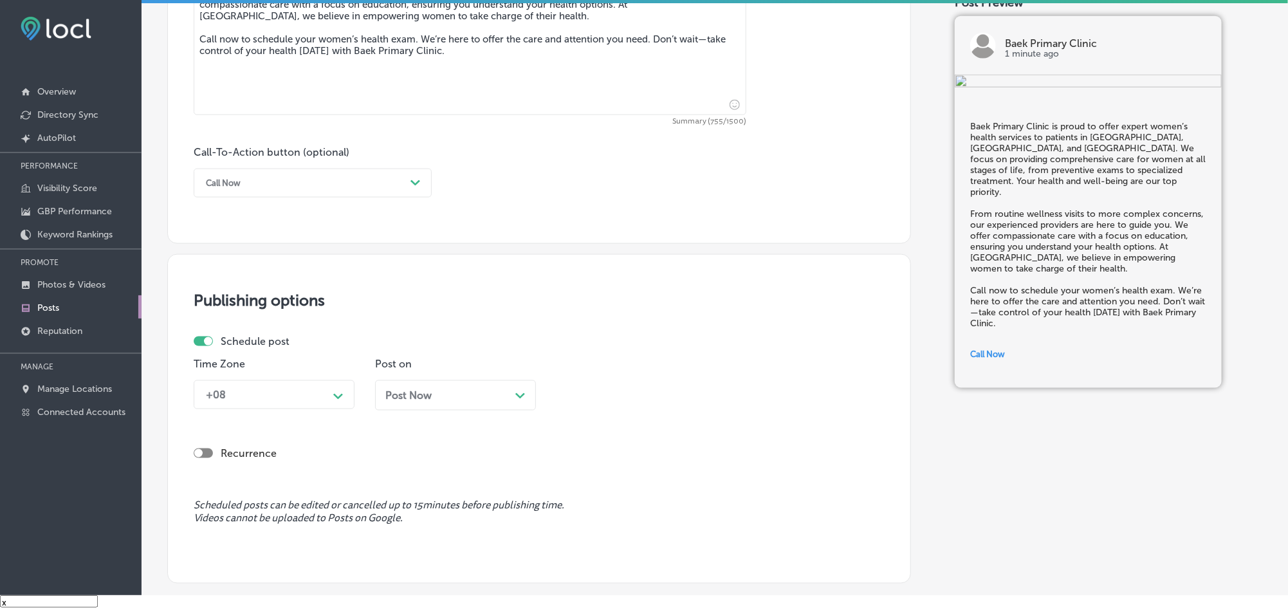
scroll to position [846, 0]
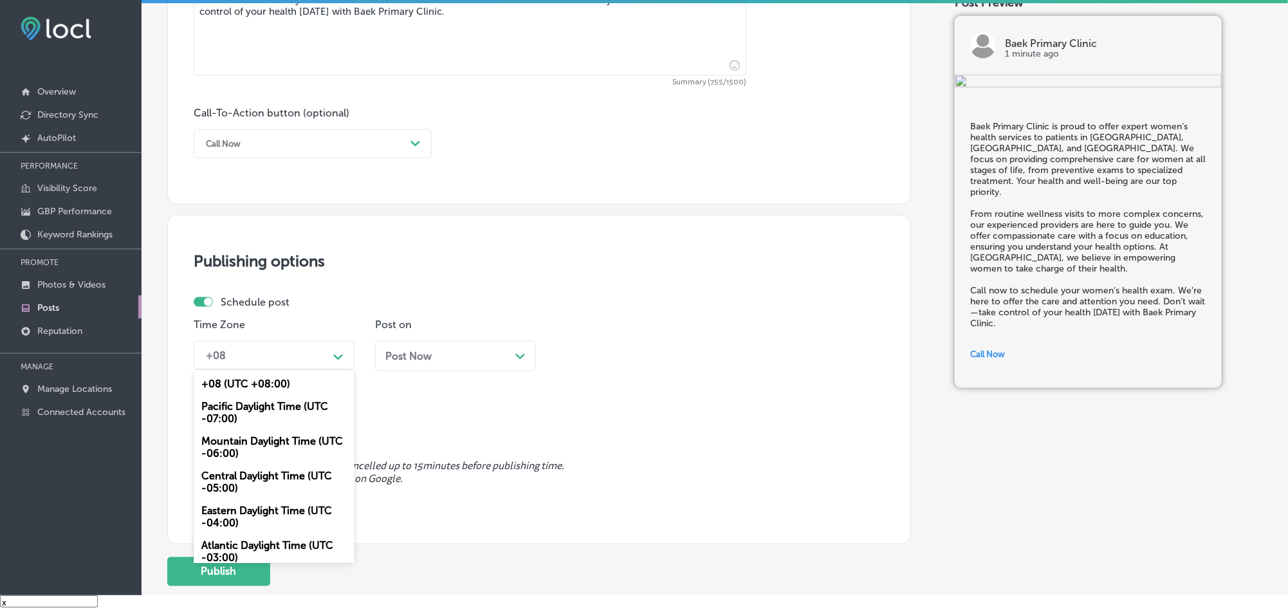
click at [278, 363] on div "+08" at bounding box center [263, 355] width 129 height 23
click at [237, 438] on div "Mountain Daylight Time (UTC -06:00)" at bounding box center [274, 447] width 161 height 35
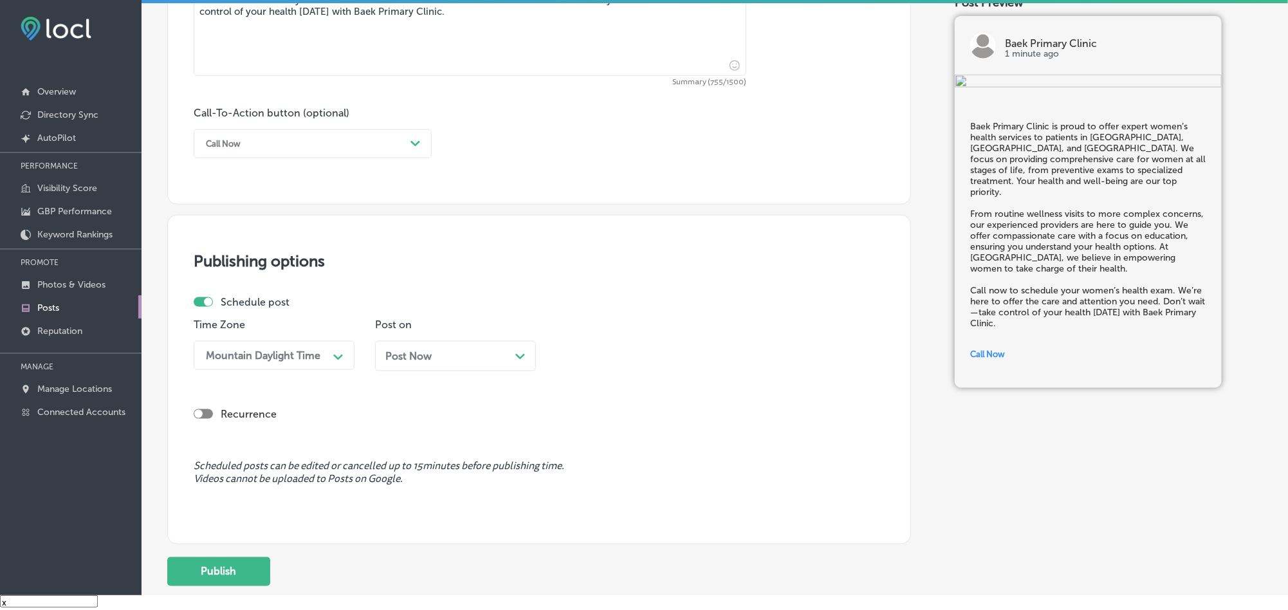
click at [434, 355] on div "Post Now Path Created with Sketch." at bounding box center [455, 356] width 140 height 12
click at [664, 363] on div "10:30 AM" at bounding box center [626, 355] width 129 height 23
click at [573, 477] on div "7:00 AM" at bounding box center [636, 467] width 161 height 23
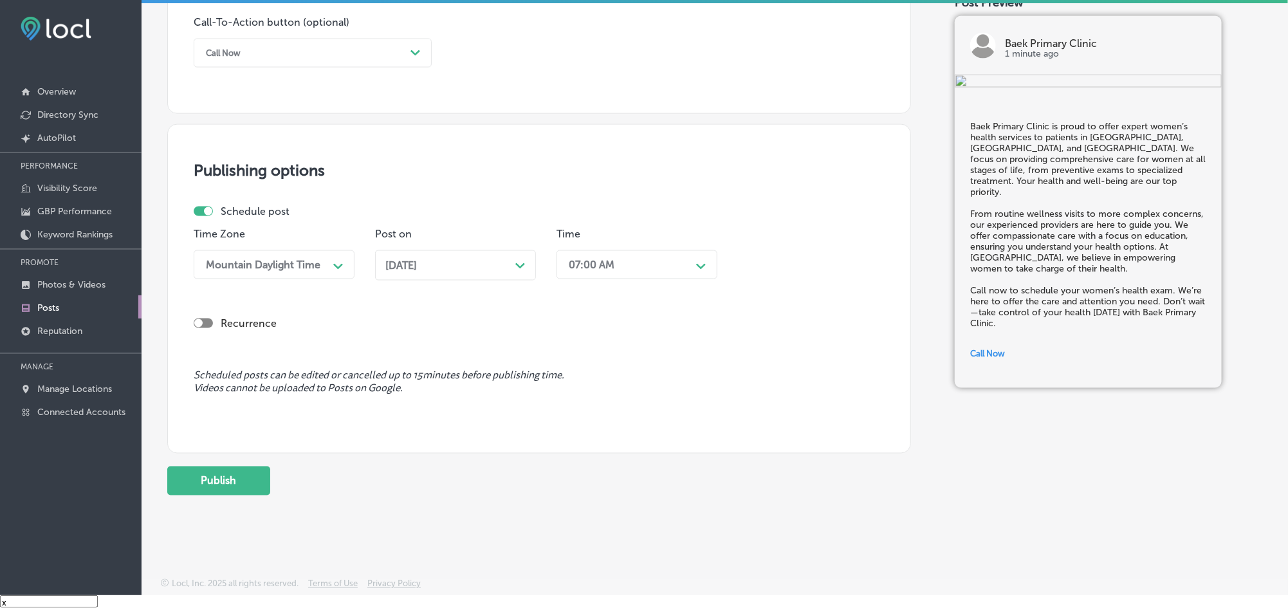
scroll to position [942, 0]
click at [228, 479] on button "Publish" at bounding box center [218, 480] width 103 height 29
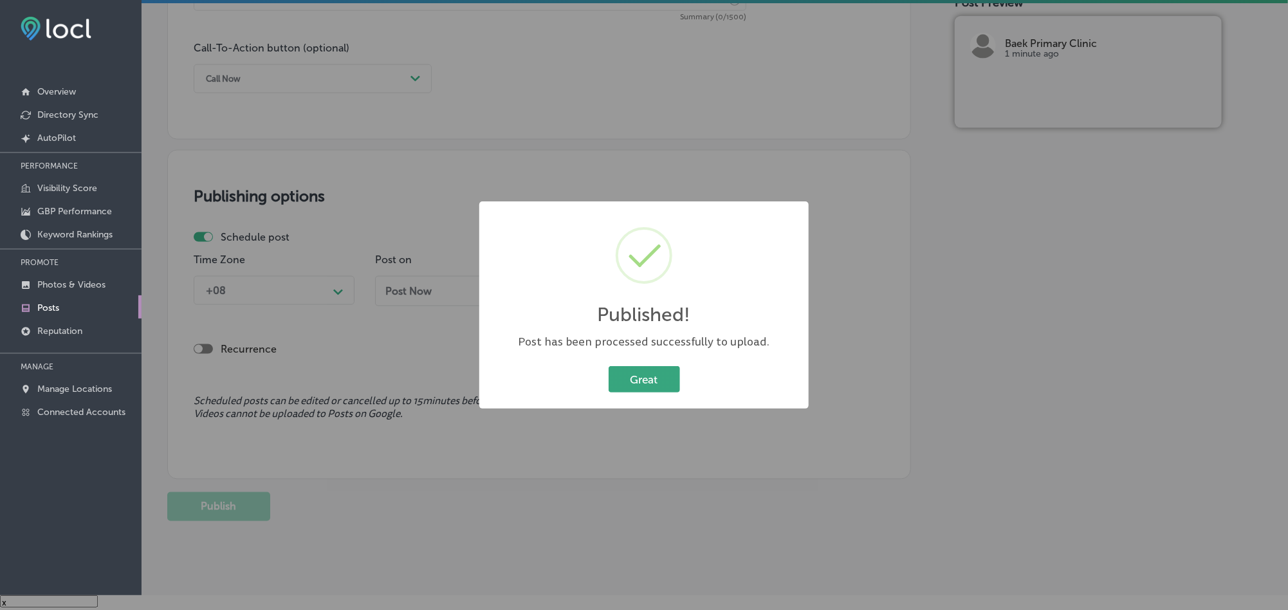
click at [653, 372] on button "Great" at bounding box center [643, 379] width 71 height 26
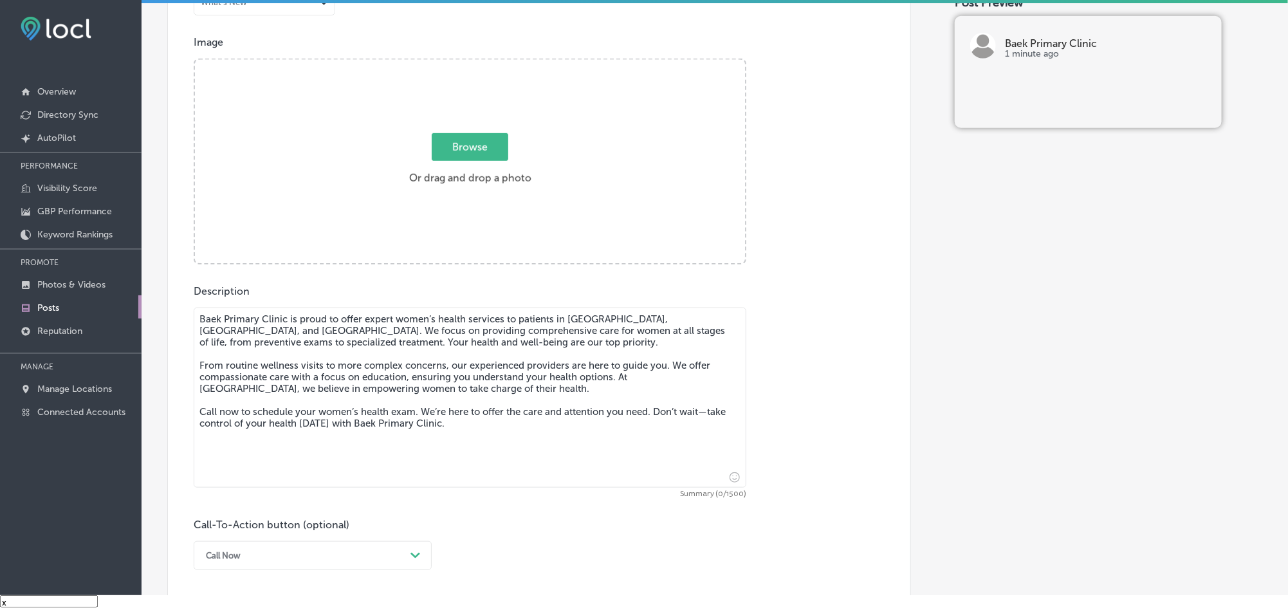
scroll to position [428, 0]
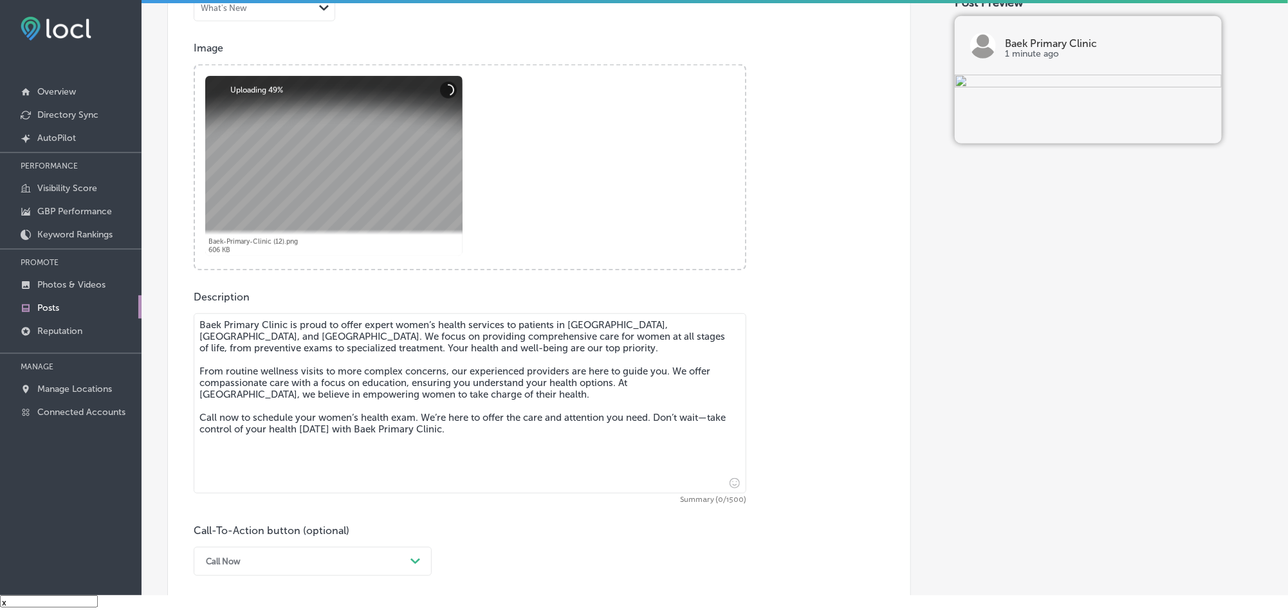
click at [334, 439] on textarea "Baek Primary Clinic is proud to offer expert women’s health services to patient…" at bounding box center [470, 403] width 553 height 180
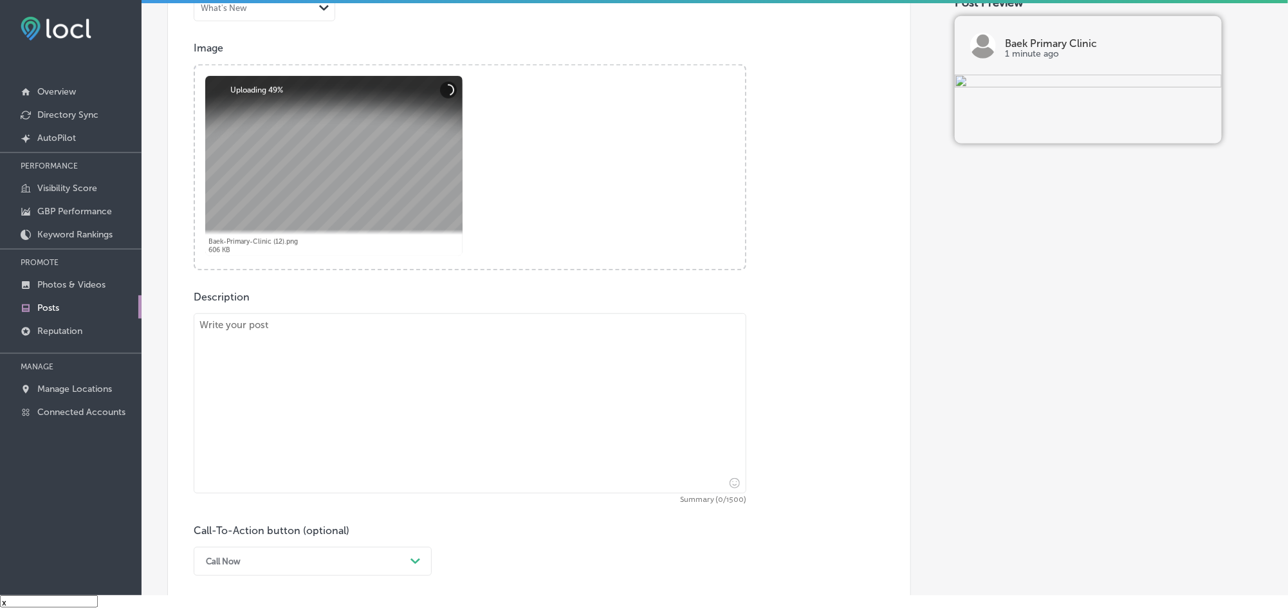
paste textarea "Baek Primary Clinic provides compassionate health care for the entire family, s…"
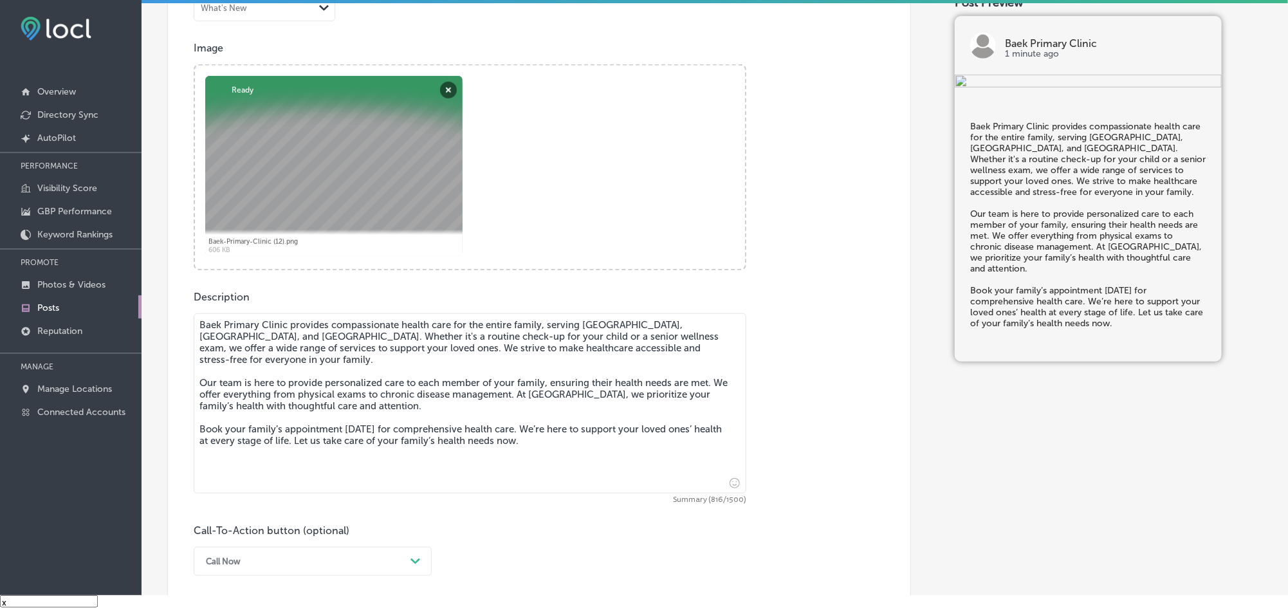
click at [201, 334] on textarea "Baek Primary Clinic provides compassionate health care for the entire family, s…" at bounding box center [470, 403] width 553 height 180
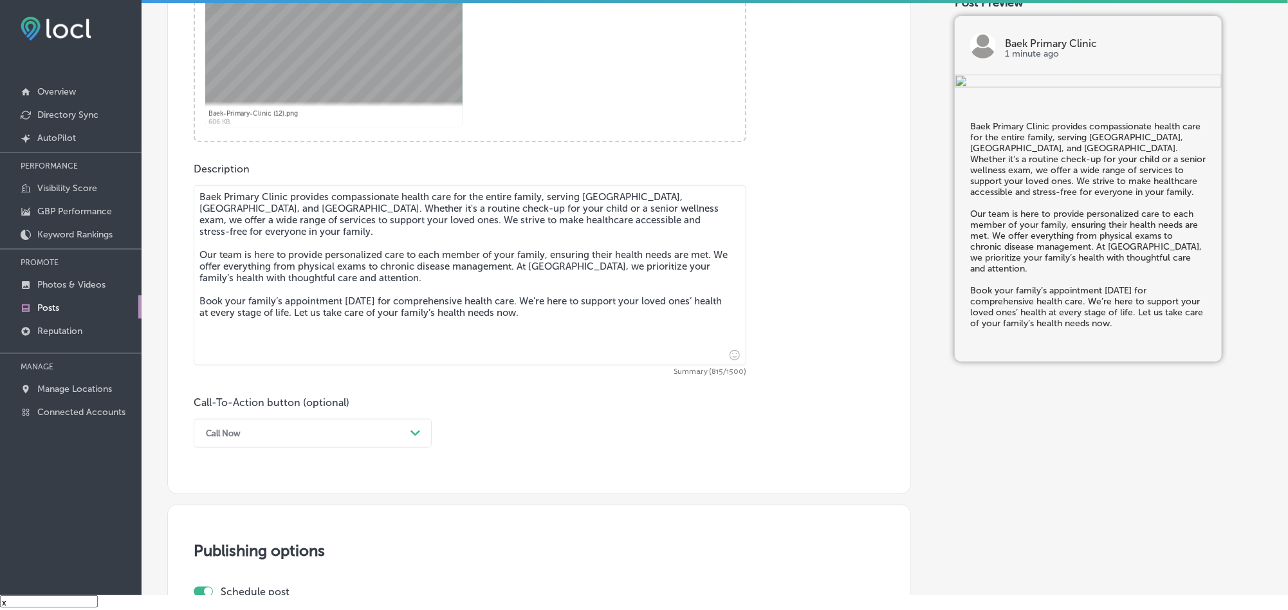
type textarea "Baek Primary Clinic provides compassionate health care for the entire family, s…"
click at [300, 427] on div "Call Now" at bounding box center [302, 433] width 206 height 20
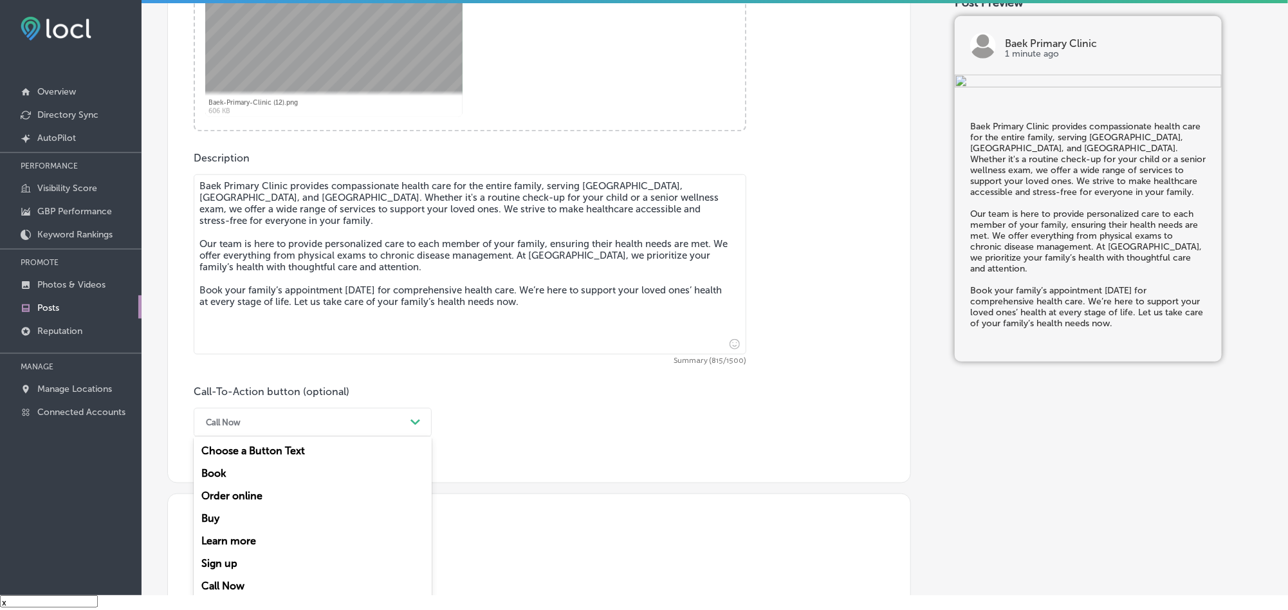
click at [237, 471] on div "Book" at bounding box center [313, 473] width 238 height 23
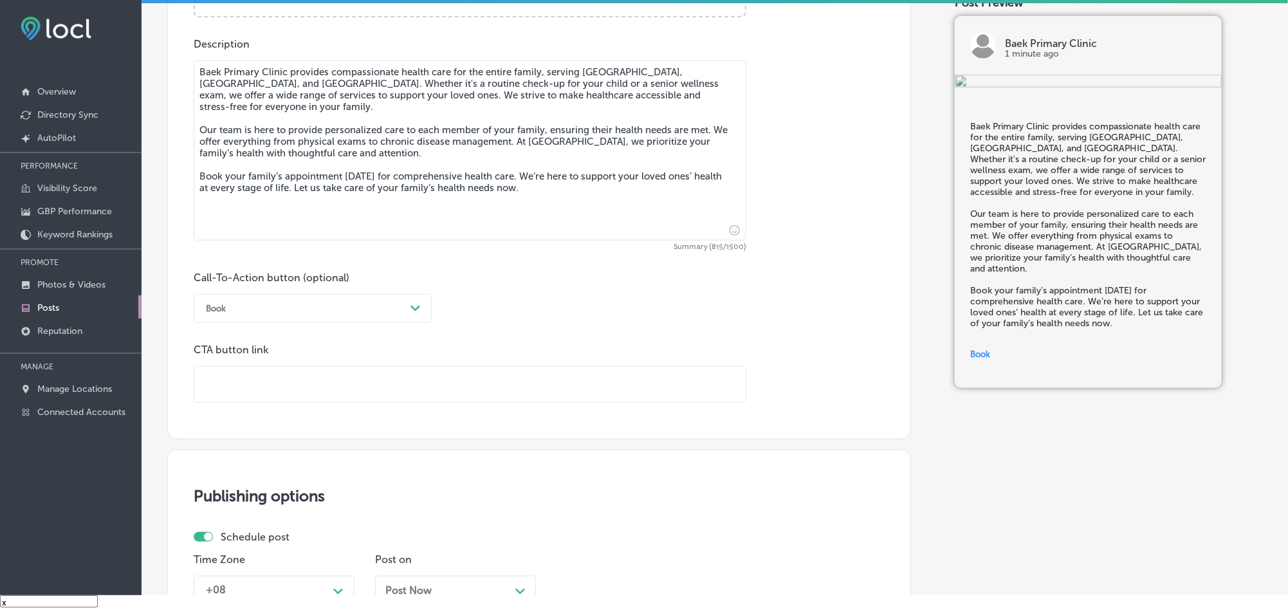
scroll to position [695, 0]
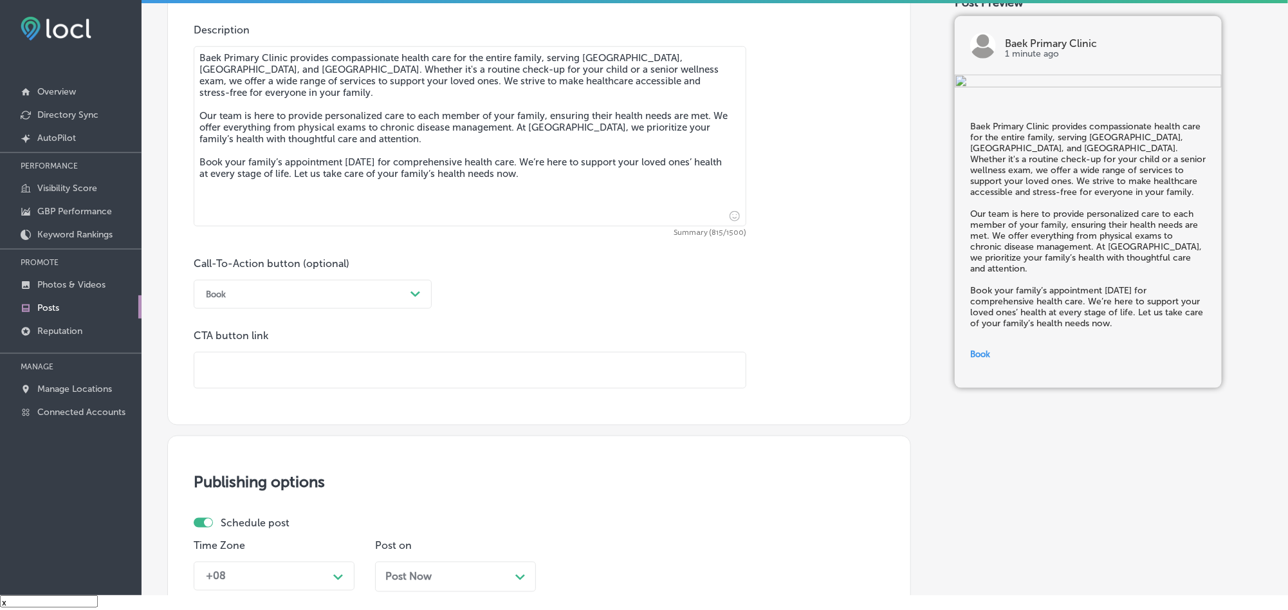
click at [311, 374] on input "text" at bounding box center [469, 369] width 551 height 35
paste input "[URL][DOMAIN_NAME][US_VEHICLE_IDENTIFICATION_NUMBER][US_VEHICLE_IDENTIFICATION_…"
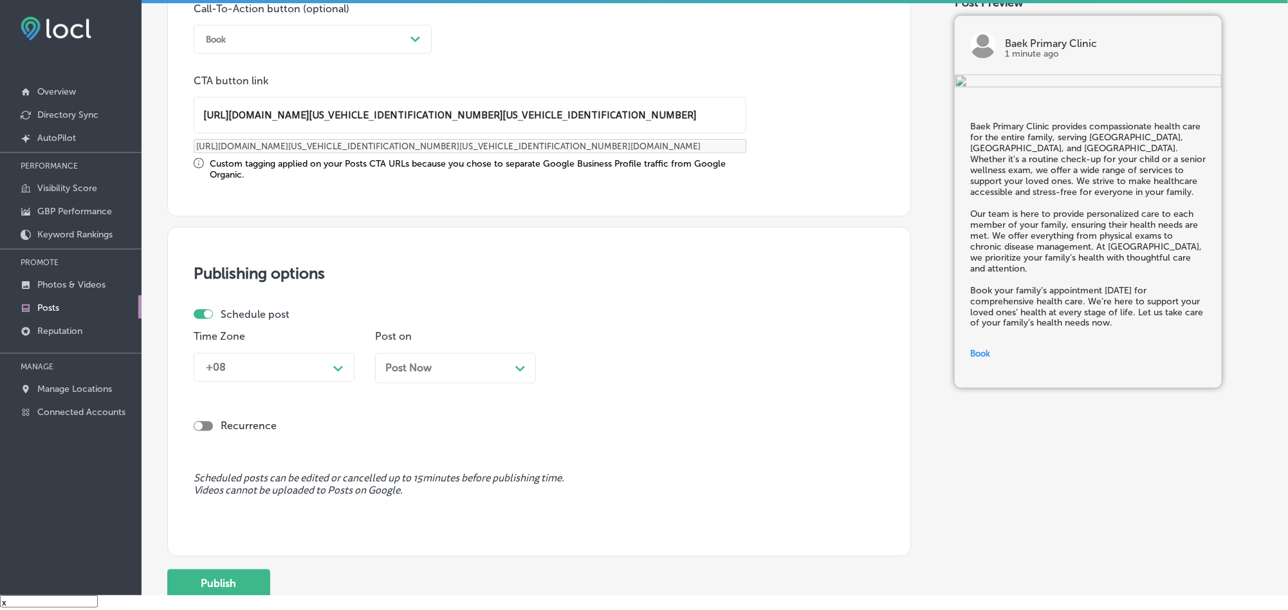
scroll to position [953, 0]
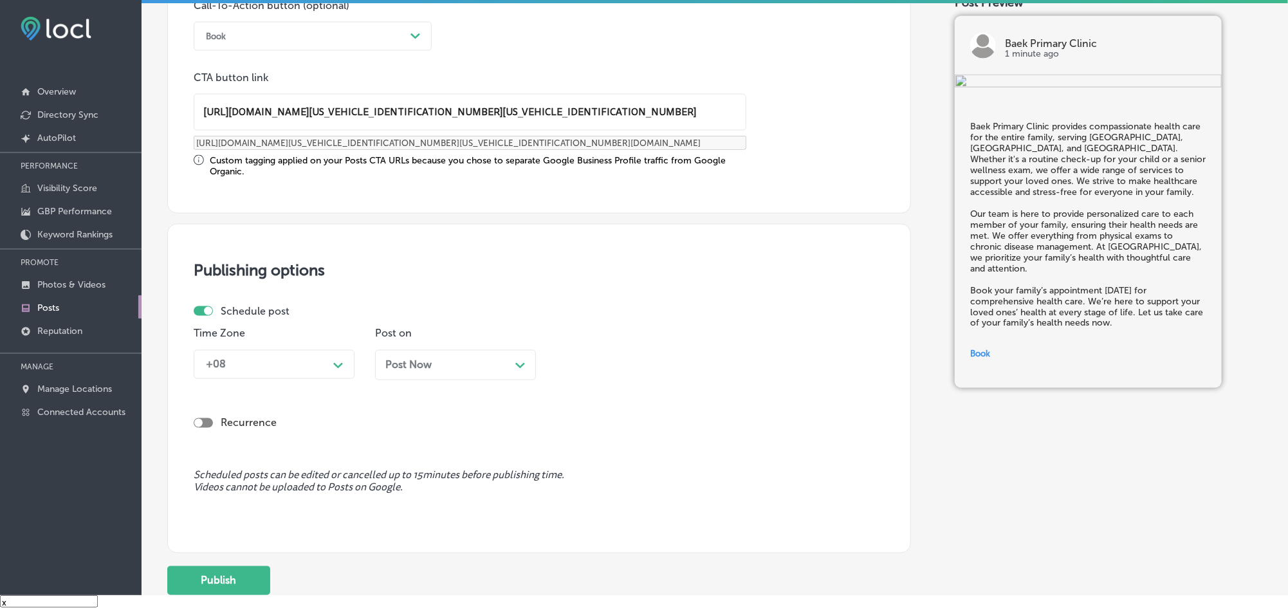
type input "[URL][DOMAIN_NAME][US_VEHICLE_IDENTIFICATION_NUMBER][US_VEHICLE_IDENTIFICATION_…"
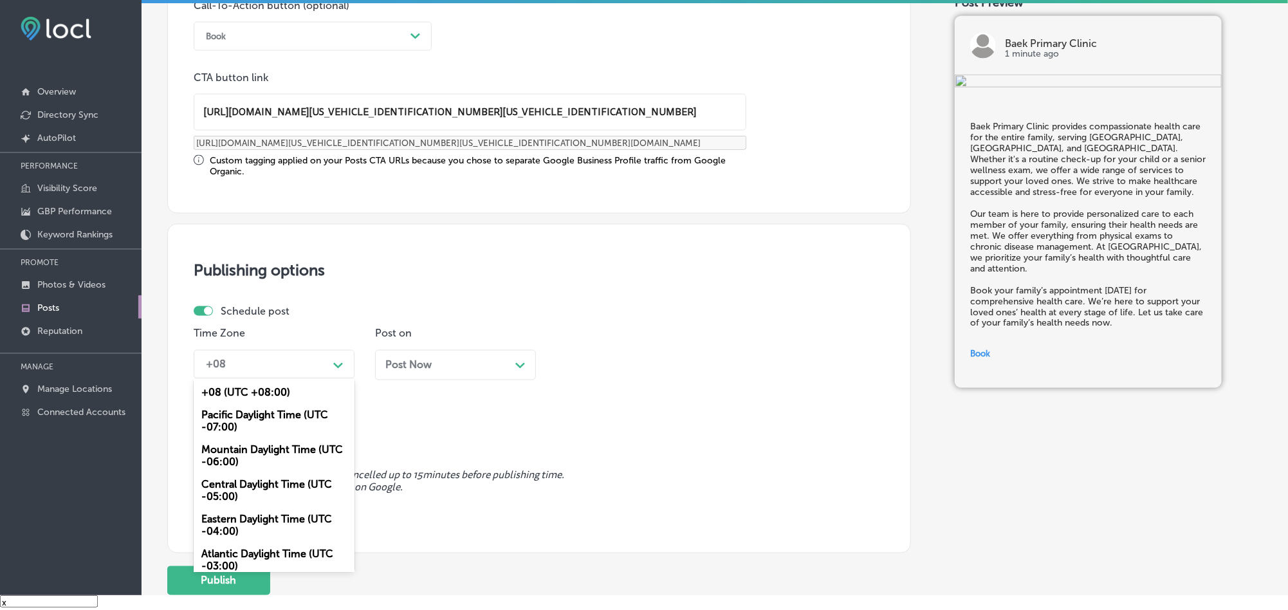
click at [305, 363] on div "+08" at bounding box center [263, 364] width 129 height 23
click at [257, 450] on div "Mountain Daylight Time (UTC -06:00)" at bounding box center [274, 456] width 161 height 35
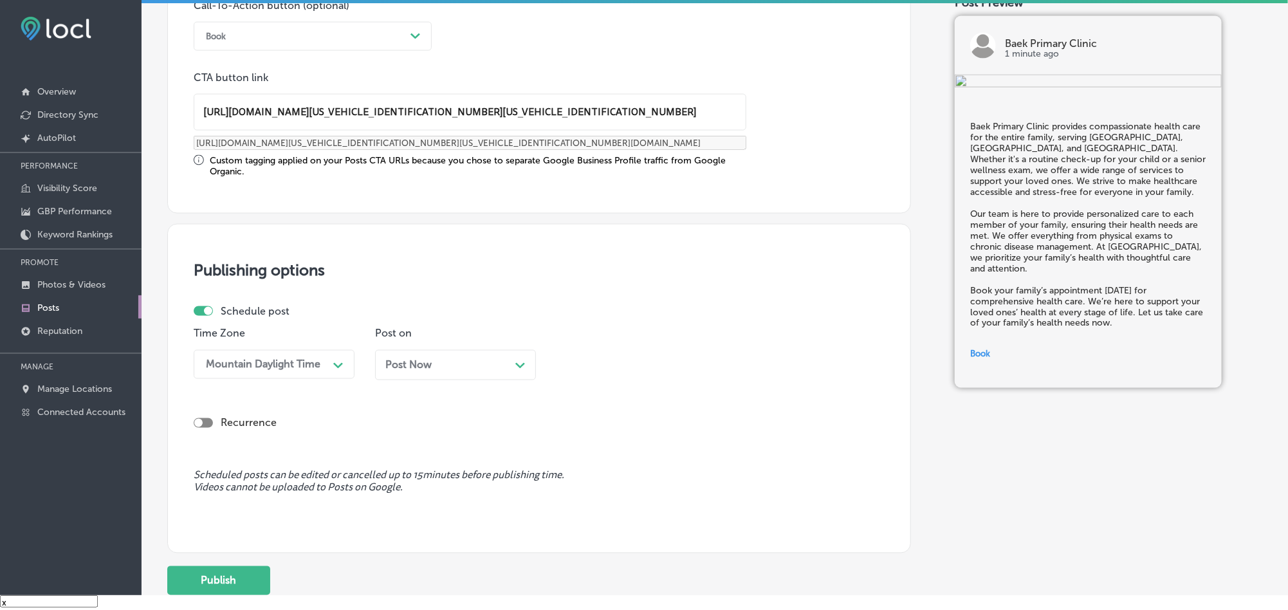
click at [426, 374] on div "Post Now Path Created with Sketch." at bounding box center [455, 365] width 161 height 30
click at [608, 367] on div "10:30 AM" at bounding box center [591, 364] width 45 height 12
click at [571, 390] on div "7:00 AM" at bounding box center [636, 380] width 161 height 23
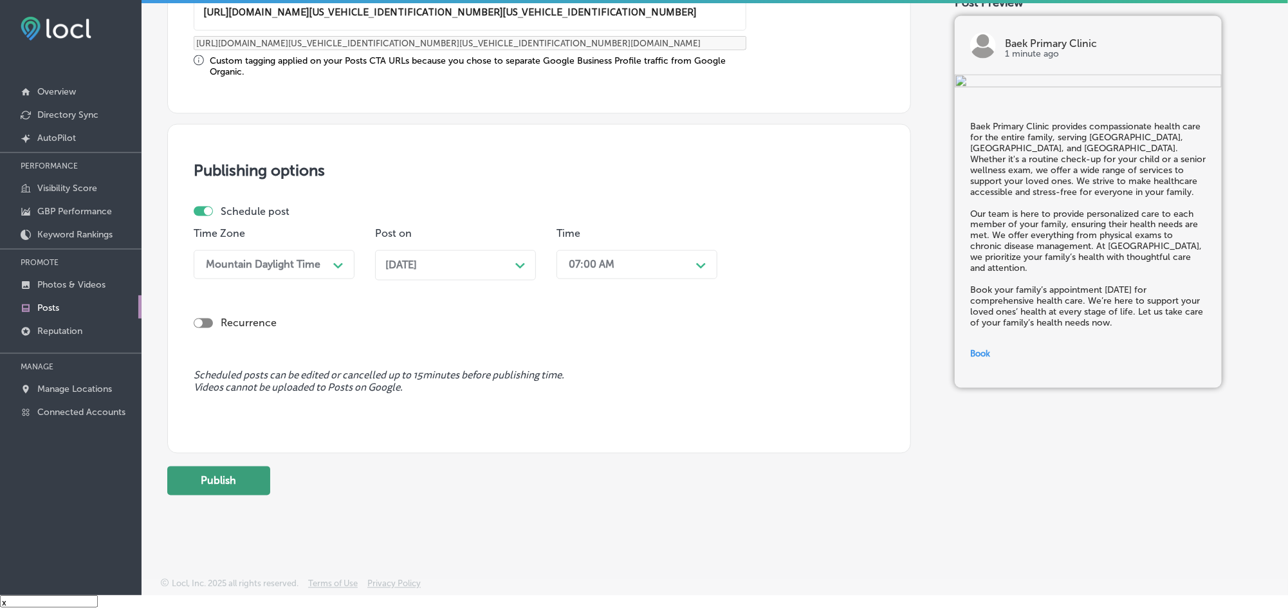
scroll to position [1058, 0]
click at [224, 492] on button "Publish" at bounding box center [218, 480] width 103 height 29
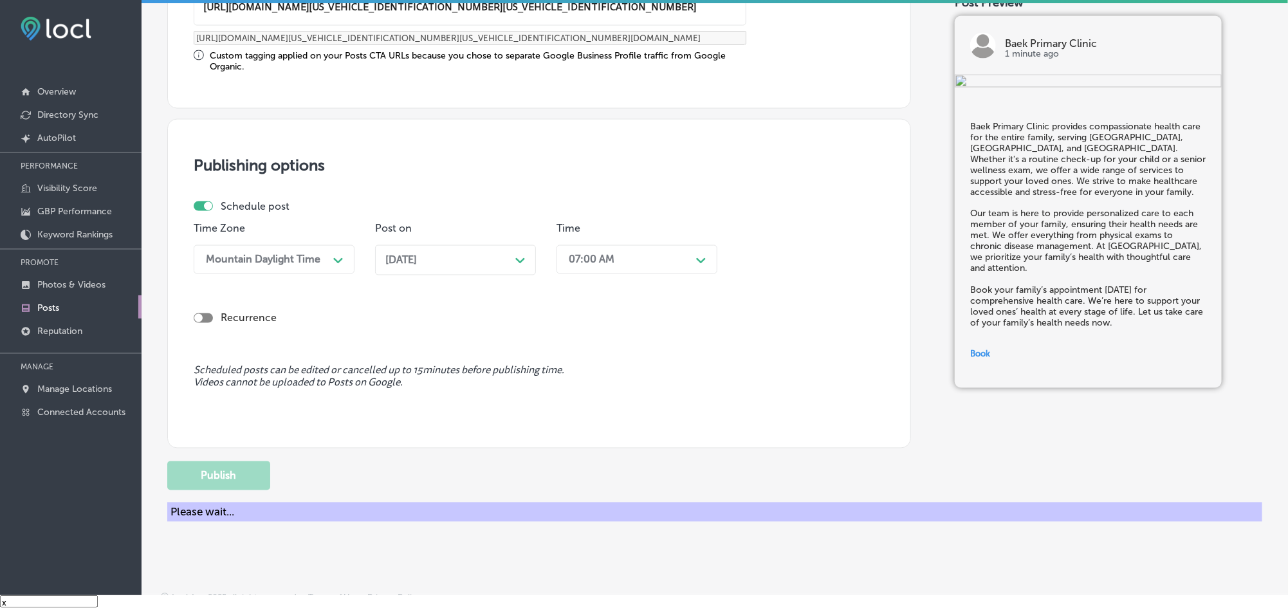
scroll to position [942, 0]
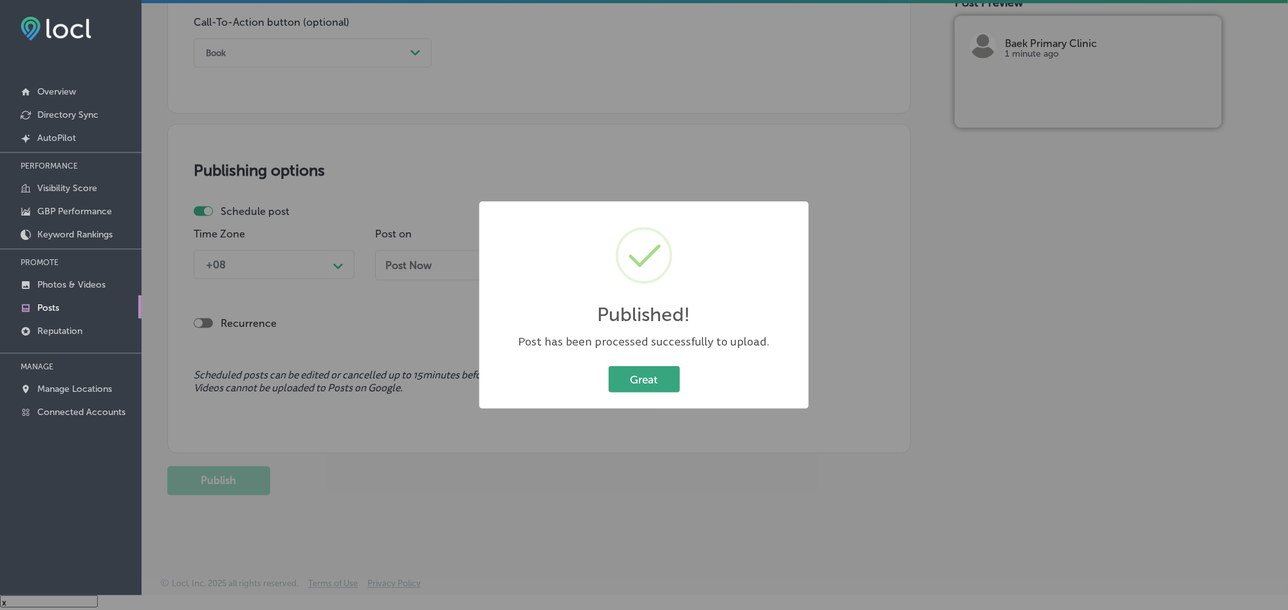
click at [643, 366] on button "Great" at bounding box center [643, 379] width 71 height 26
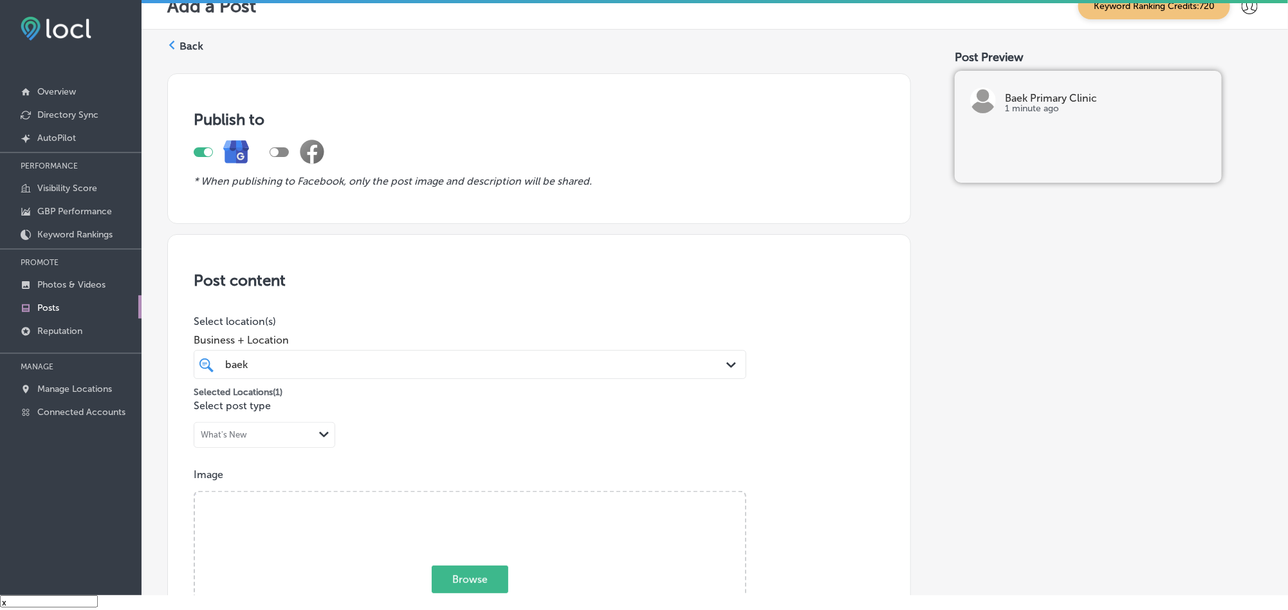
scroll to position [0, 0]
click at [191, 51] on label "Back" at bounding box center [191, 48] width 24 height 14
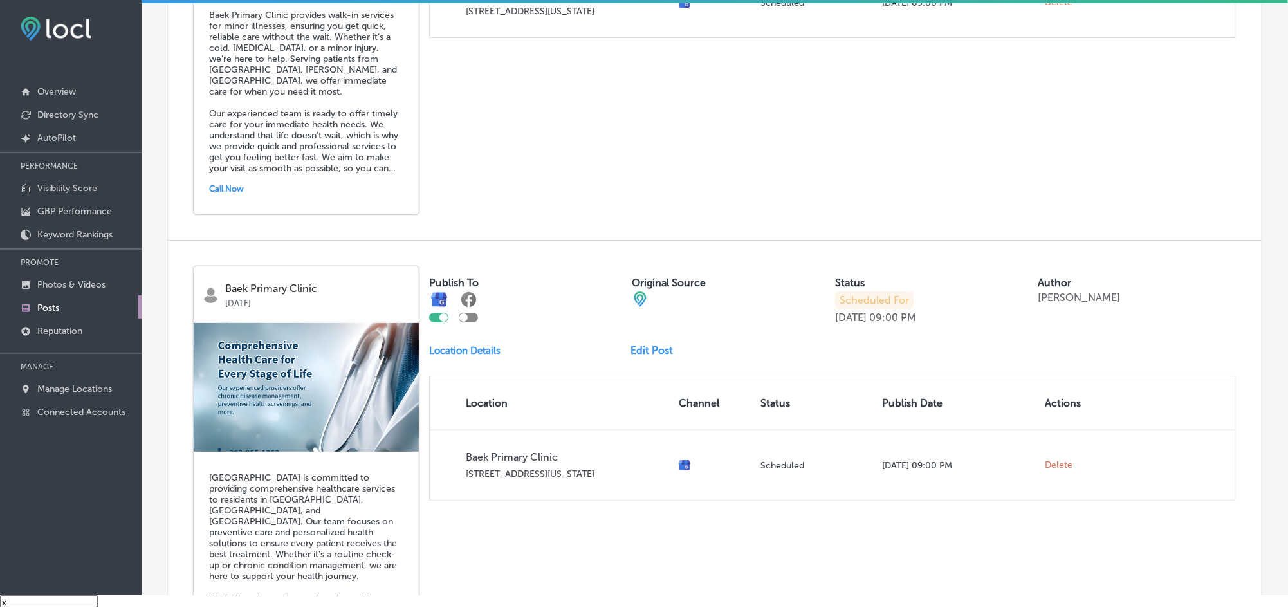
scroll to position [2552, 0]
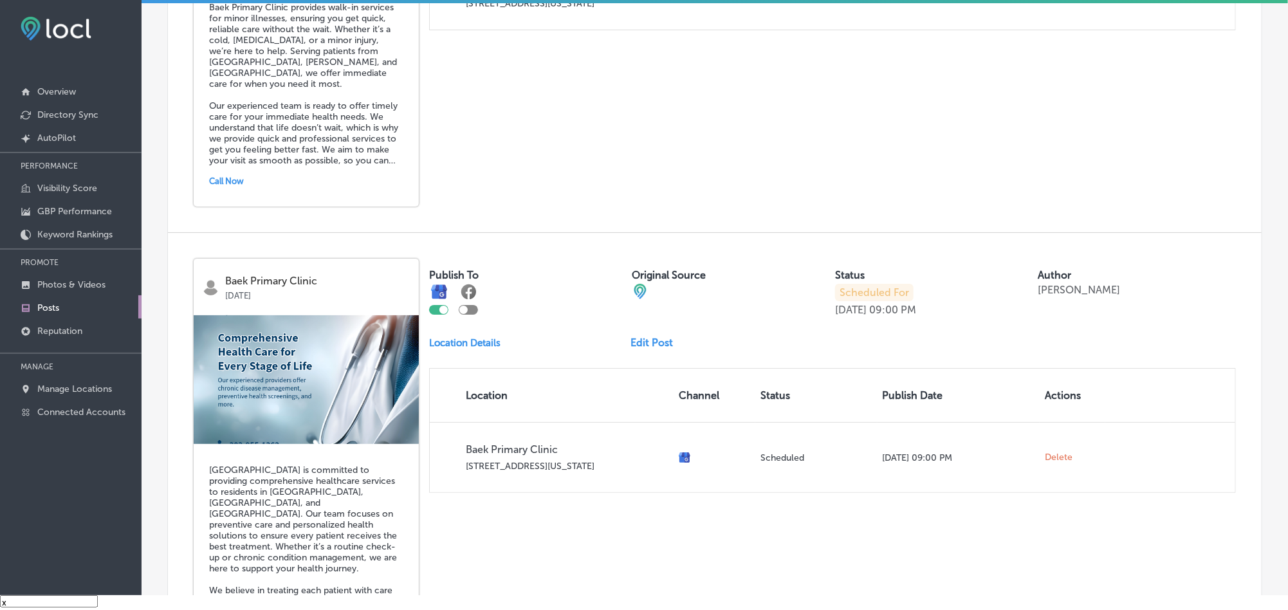
click at [854, 554] on div "[GEOGRAPHIC_DATA] [DATE] [GEOGRAPHIC_DATA] is committed to providing comprehens…" at bounding box center [714, 464] width 1093 height 462
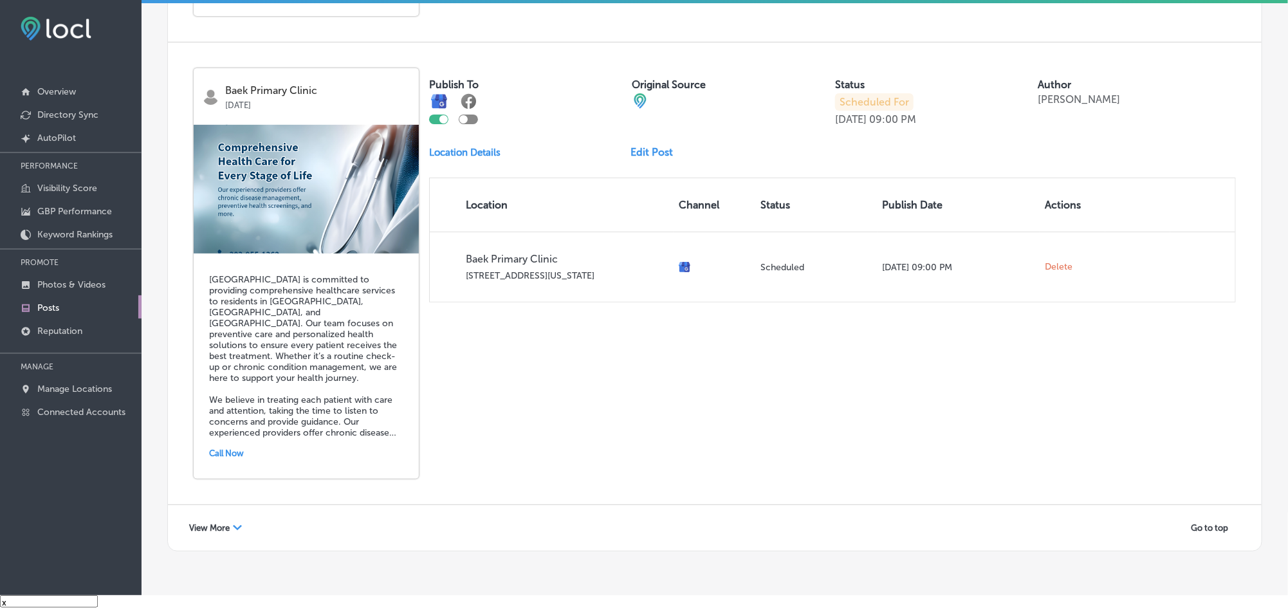
scroll to position [2760, 0]
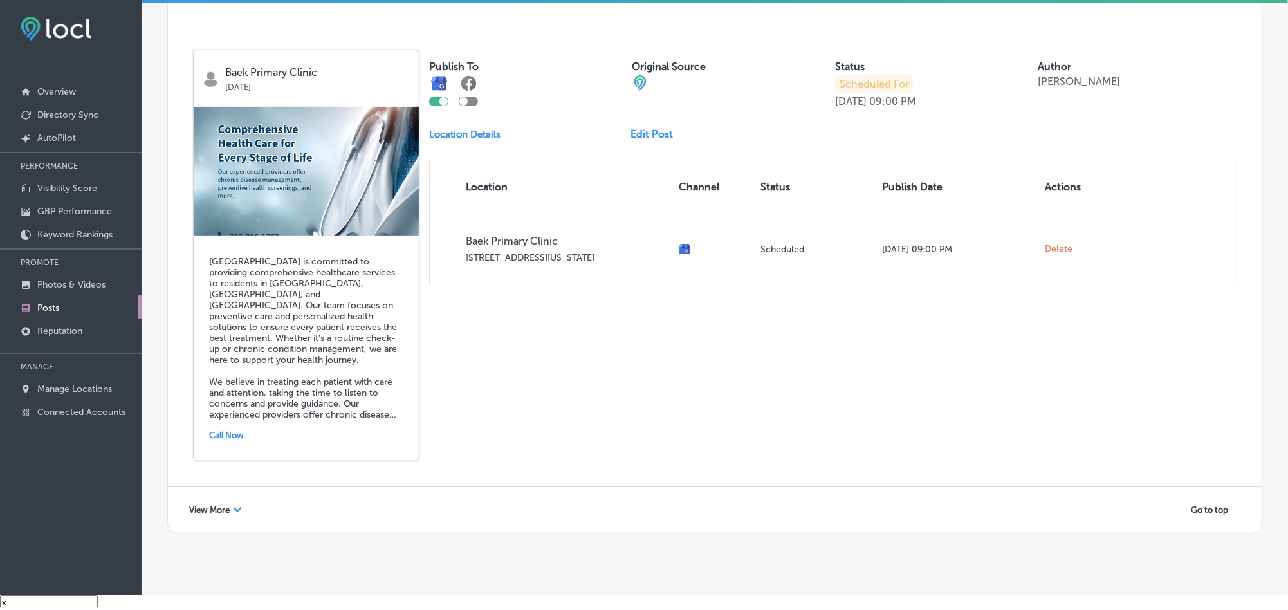
click at [228, 505] on span "View More" at bounding box center [209, 510] width 41 height 10
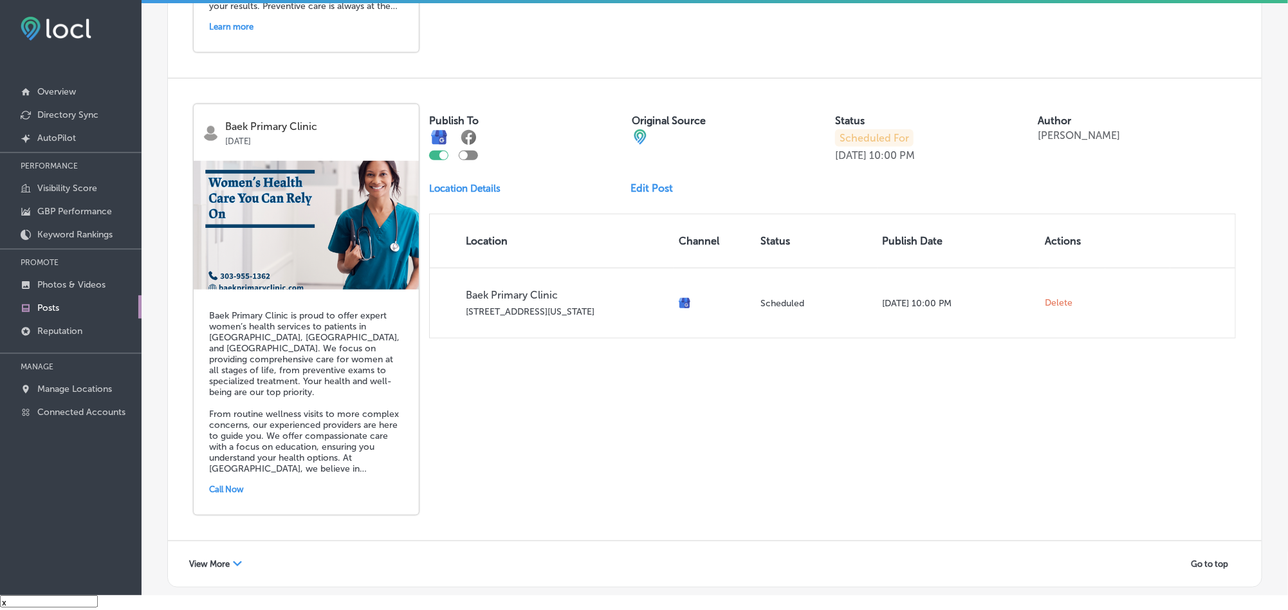
scroll to position [5507, 0]
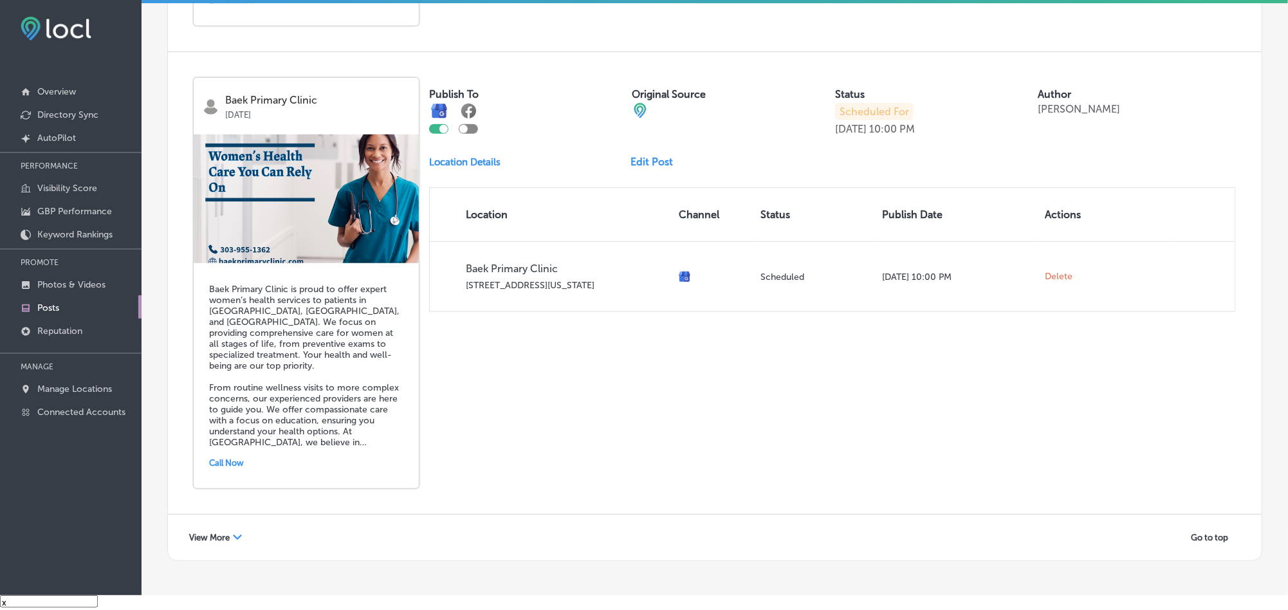
click at [215, 533] on span "View More" at bounding box center [209, 538] width 41 height 10
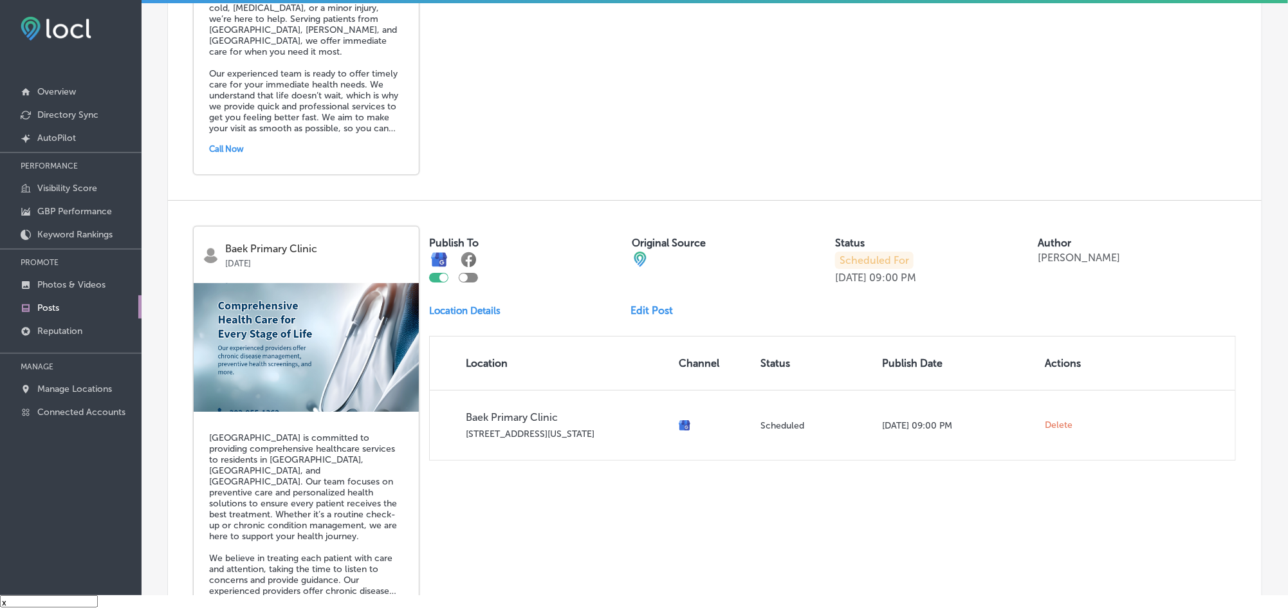
scroll to position [2613, 0]
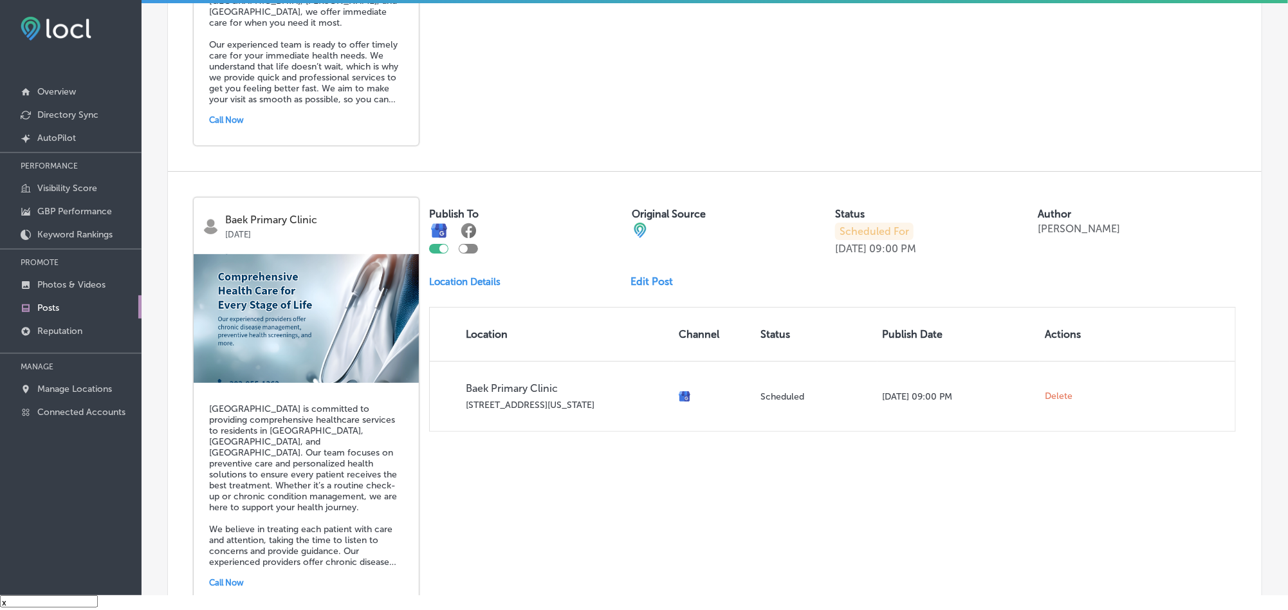
click at [643, 275] on link "Edit Post" at bounding box center [657, 281] width 53 height 12
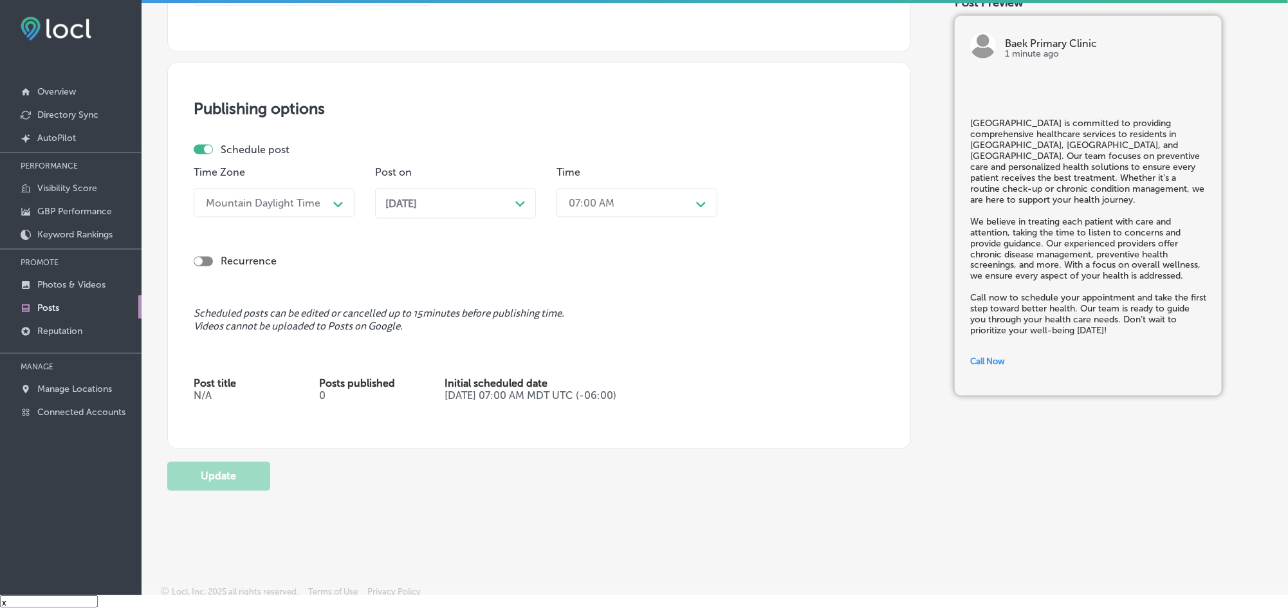
scroll to position [1023, 0]
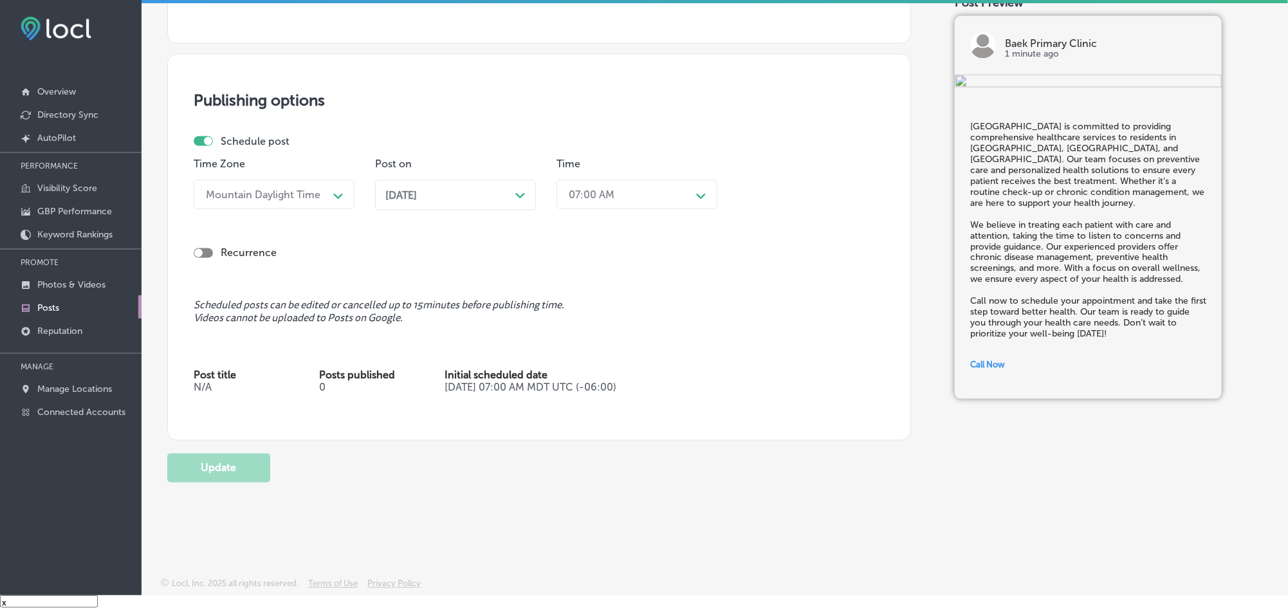
click at [510, 189] on div "[DATE] Path Created with Sketch." at bounding box center [455, 195] width 140 height 12
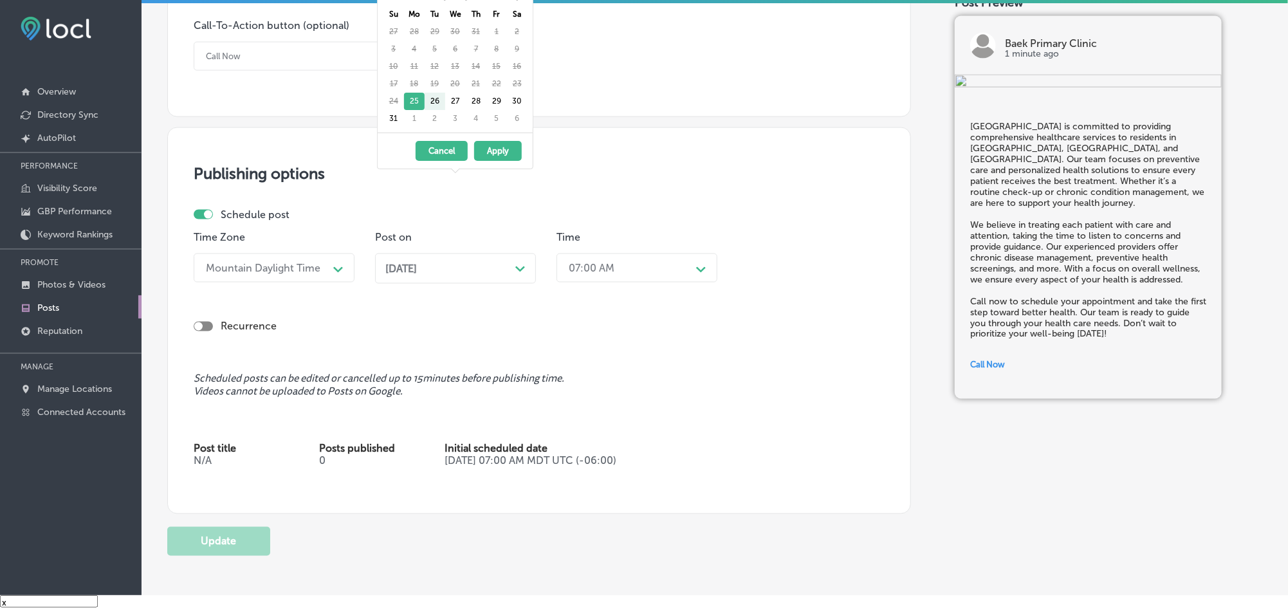
scroll to position [927, 0]
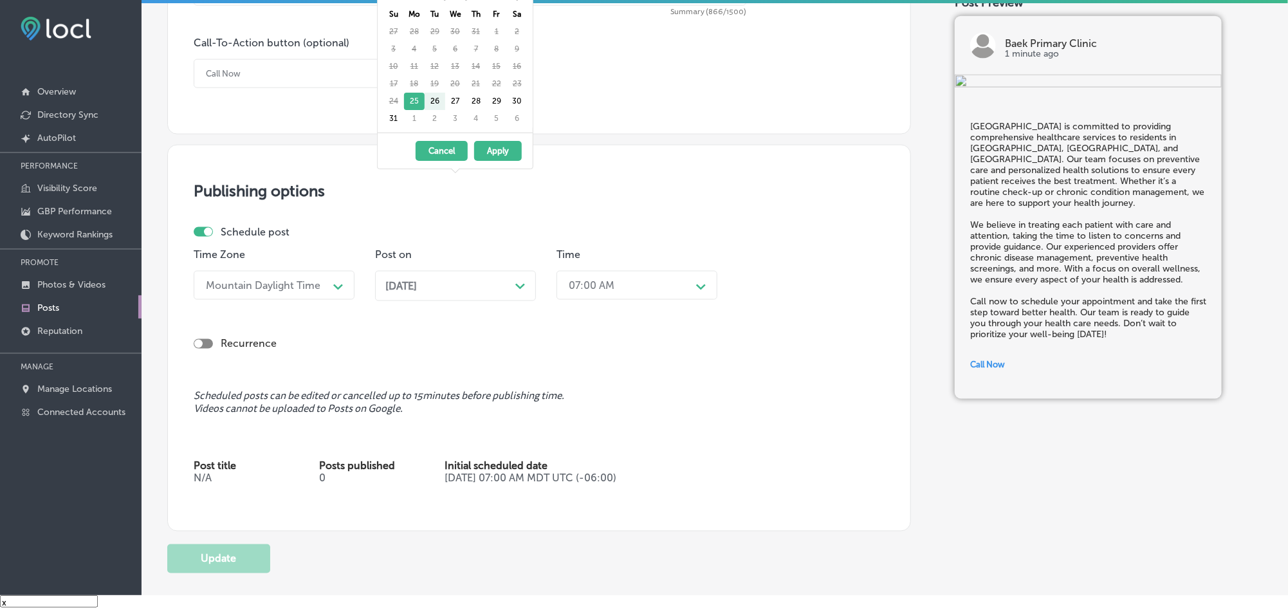
click at [521, 289] on polygon at bounding box center [520, 287] width 10 height 6
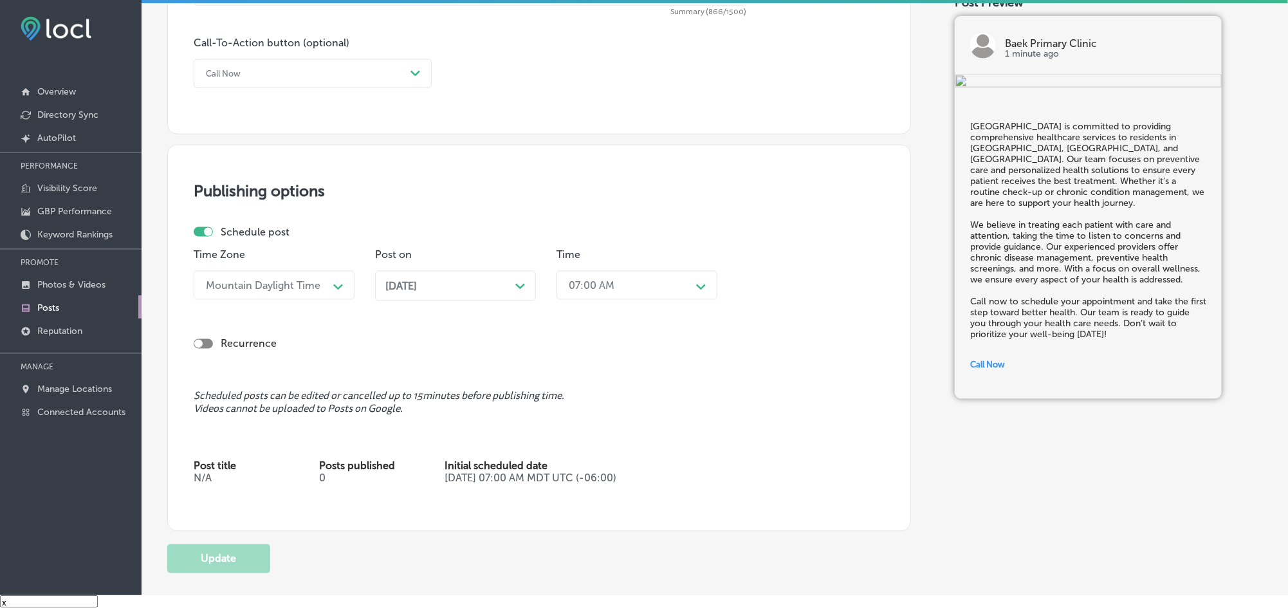
click at [521, 289] on polygon at bounding box center [520, 287] width 10 height 6
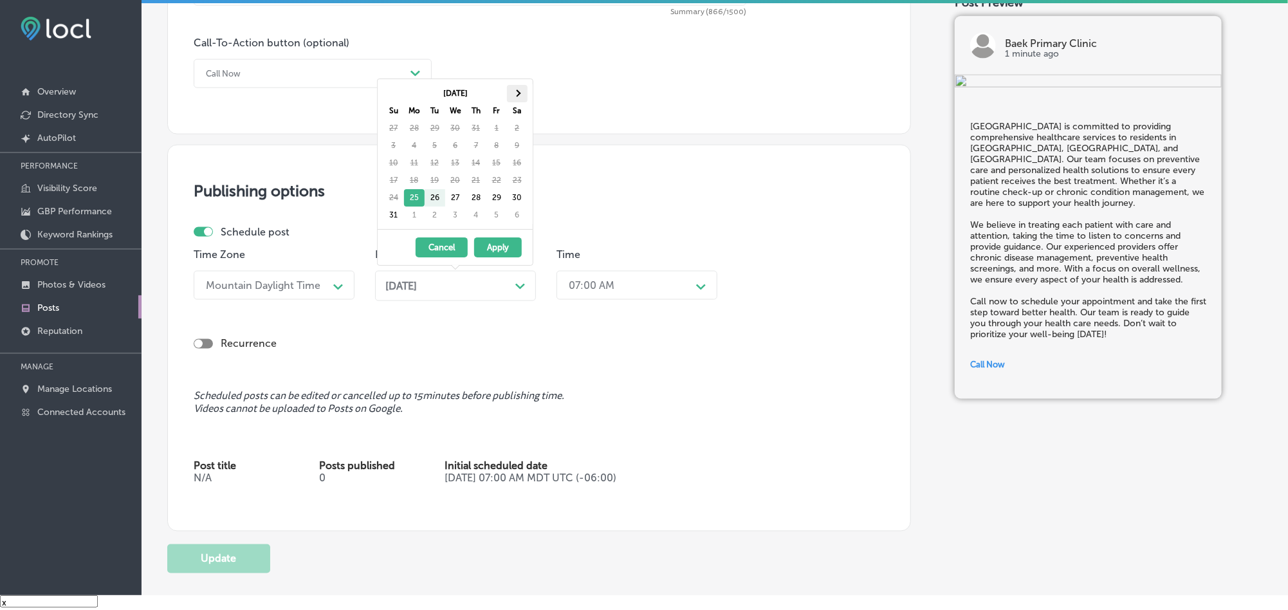
click at [511, 91] on th at bounding box center [517, 93] width 21 height 17
click at [520, 89] on th at bounding box center [517, 93] width 21 height 17
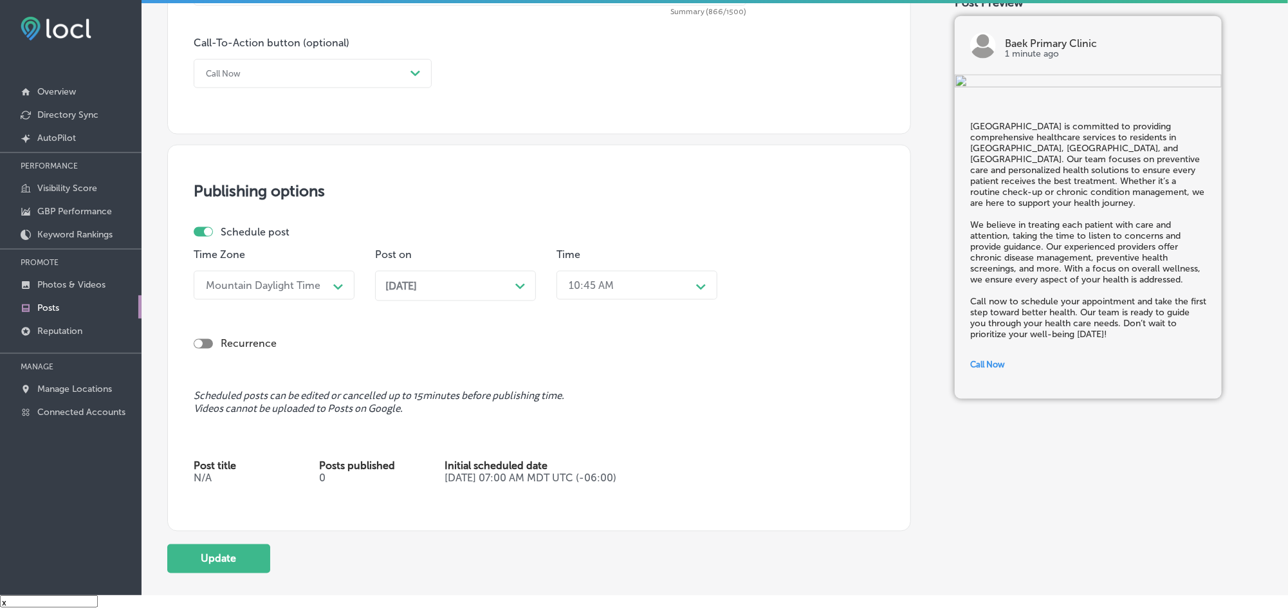
click at [635, 289] on div "10:45 AM" at bounding box center [626, 285] width 129 height 23
click at [579, 373] on div "7:00 AM" at bounding box center [636, 365] width 161 height 23
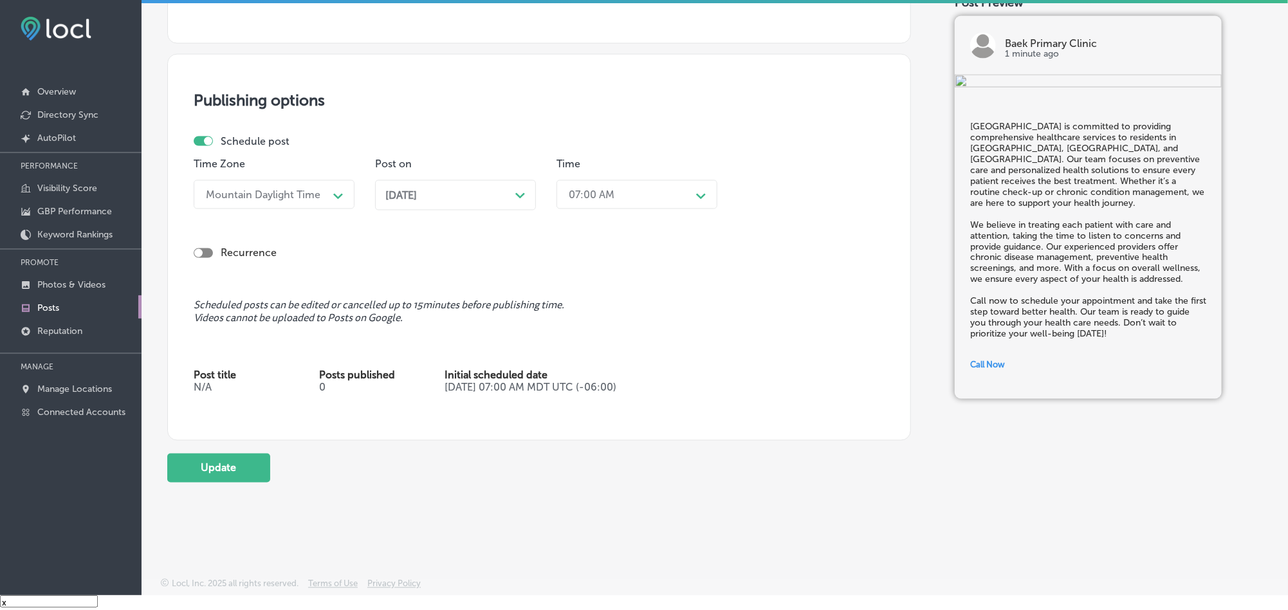
scroll to position [1023, 0]
click at [208, 470] on button "Update" at bounding box center [218, 467] width 103 height 29
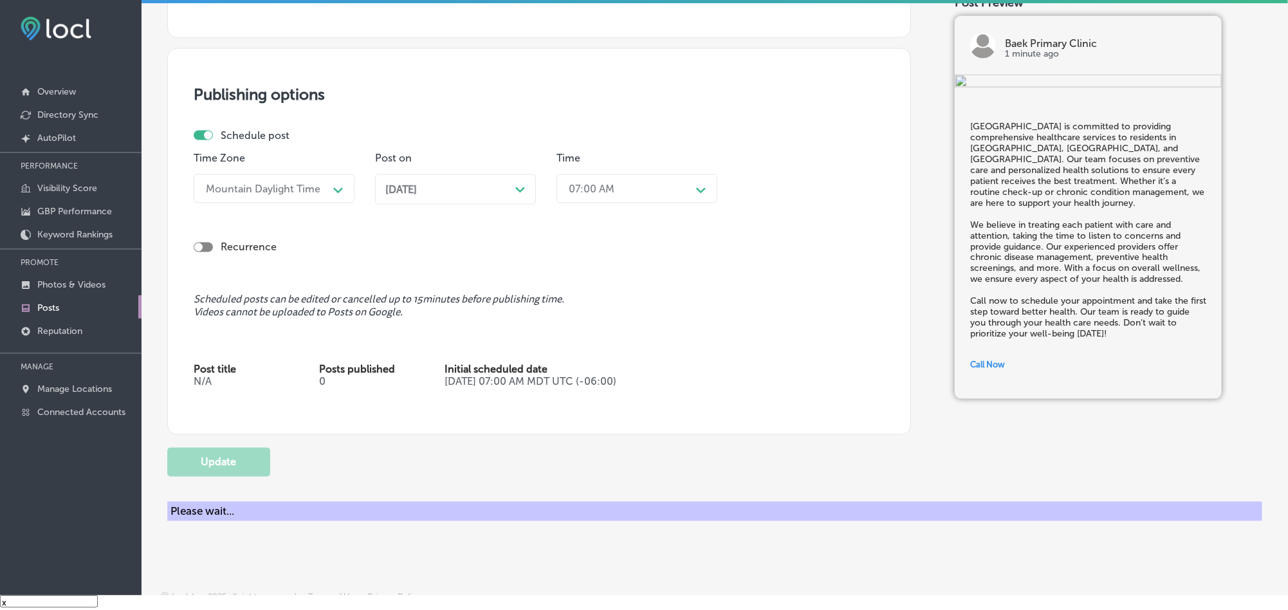
checkbox input "true"
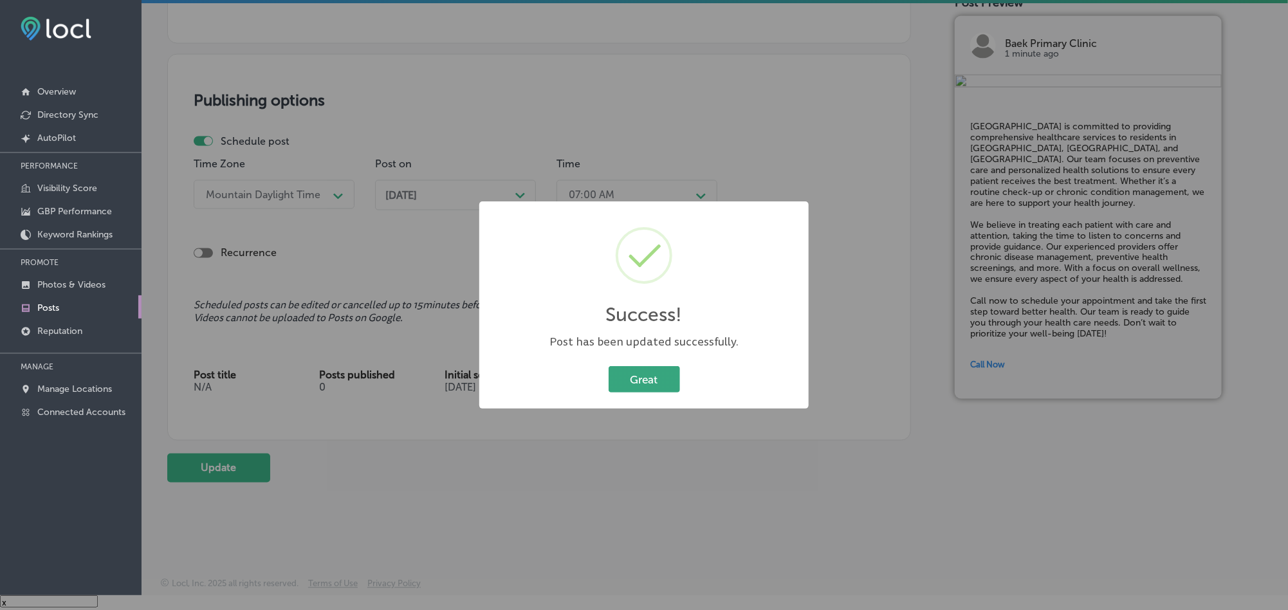
click at [627, 376] on button "Great" at bounding box center [643, 379] width 71 height 26
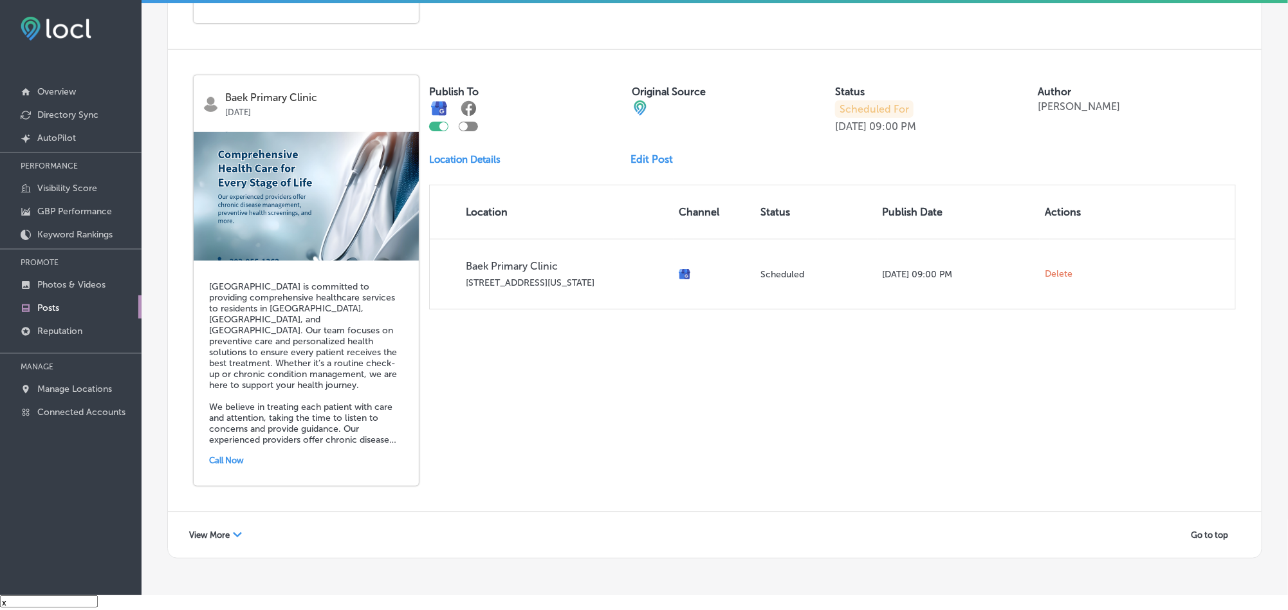
scroll to position [2760, 0]
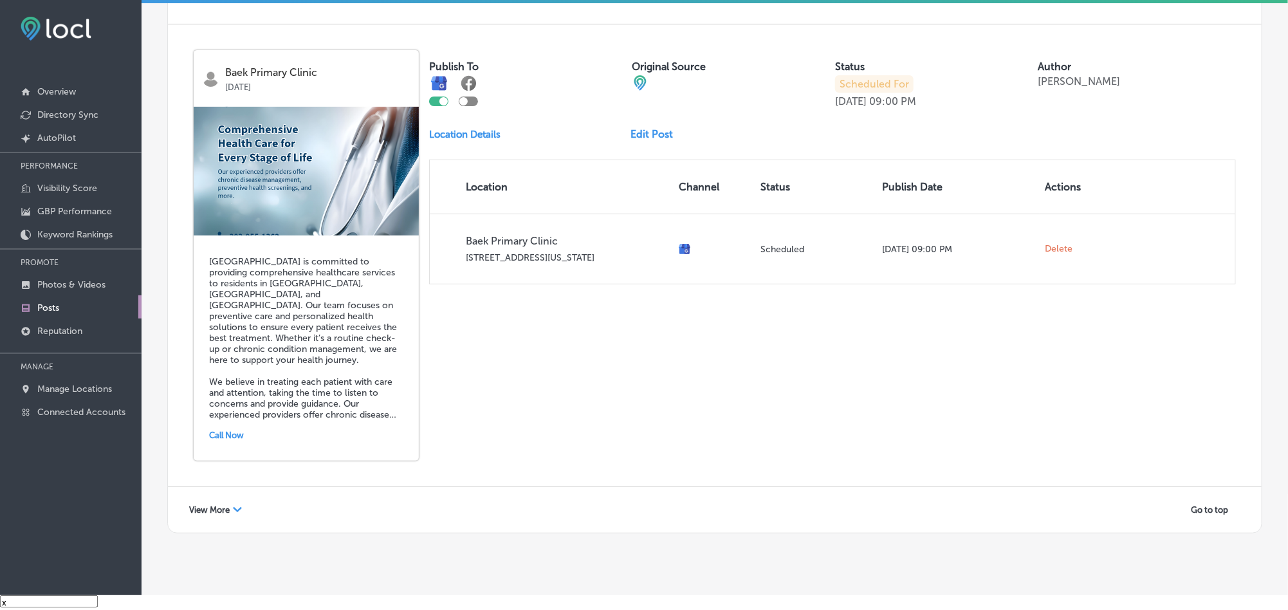
click at [226, 505] on span "View More" at bounding box center [209, 510] width 41 height 10
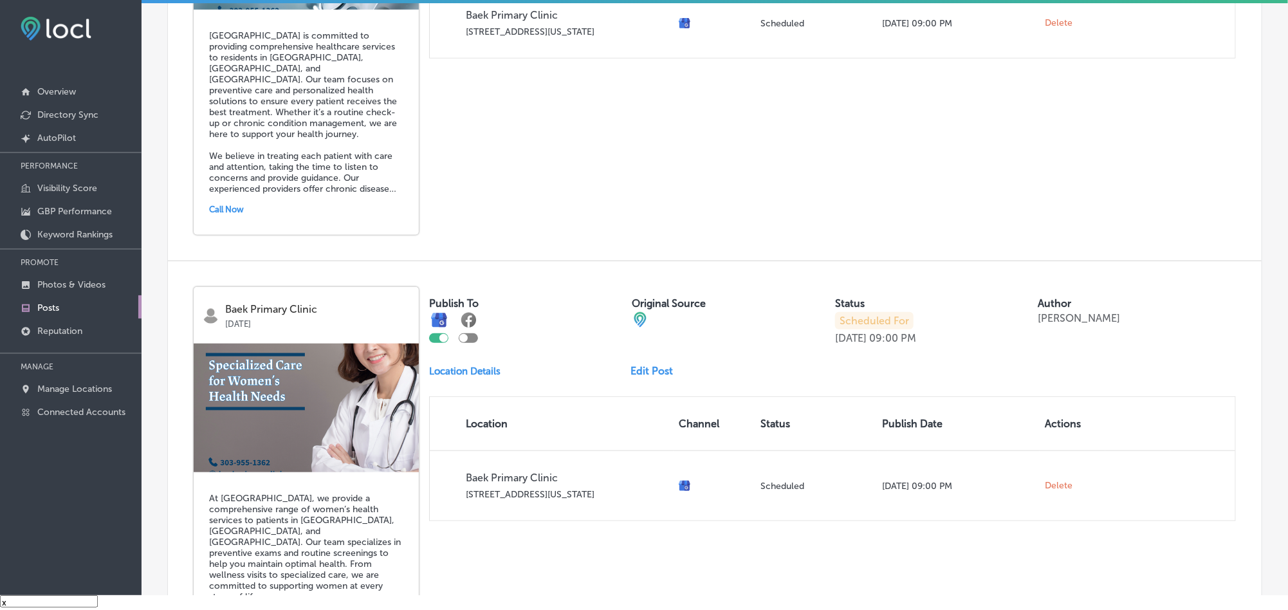
scroll to position [3069, 0]
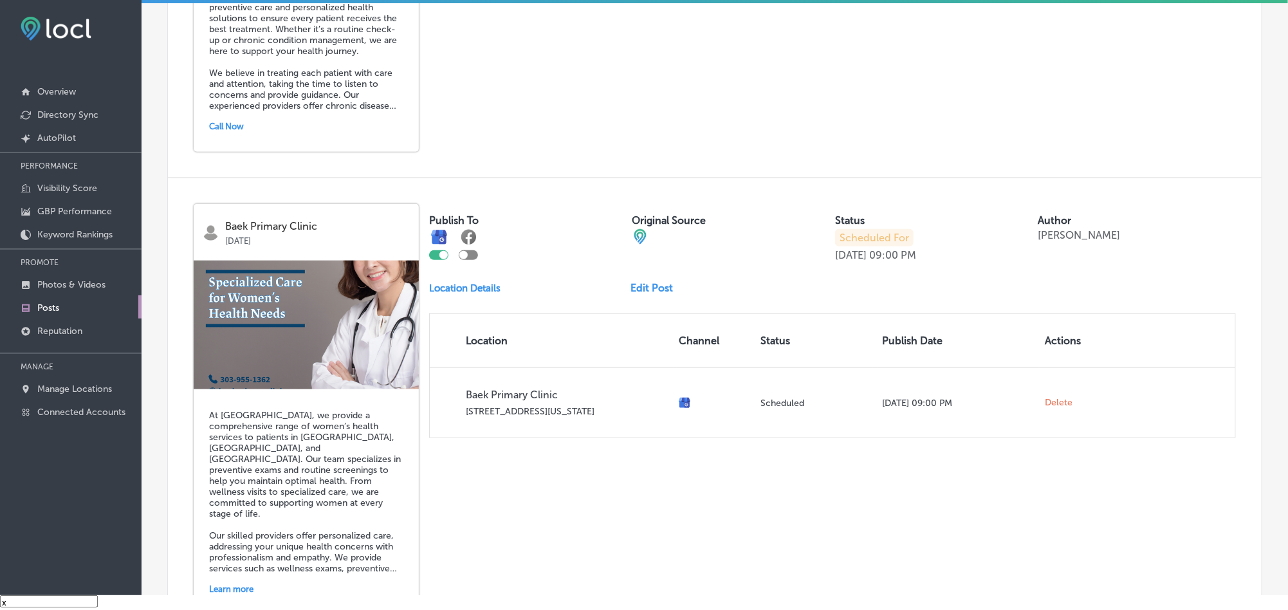
click at [649, 282] on link "Edit Post" at bounding box center [657, 288] width 53 height 12
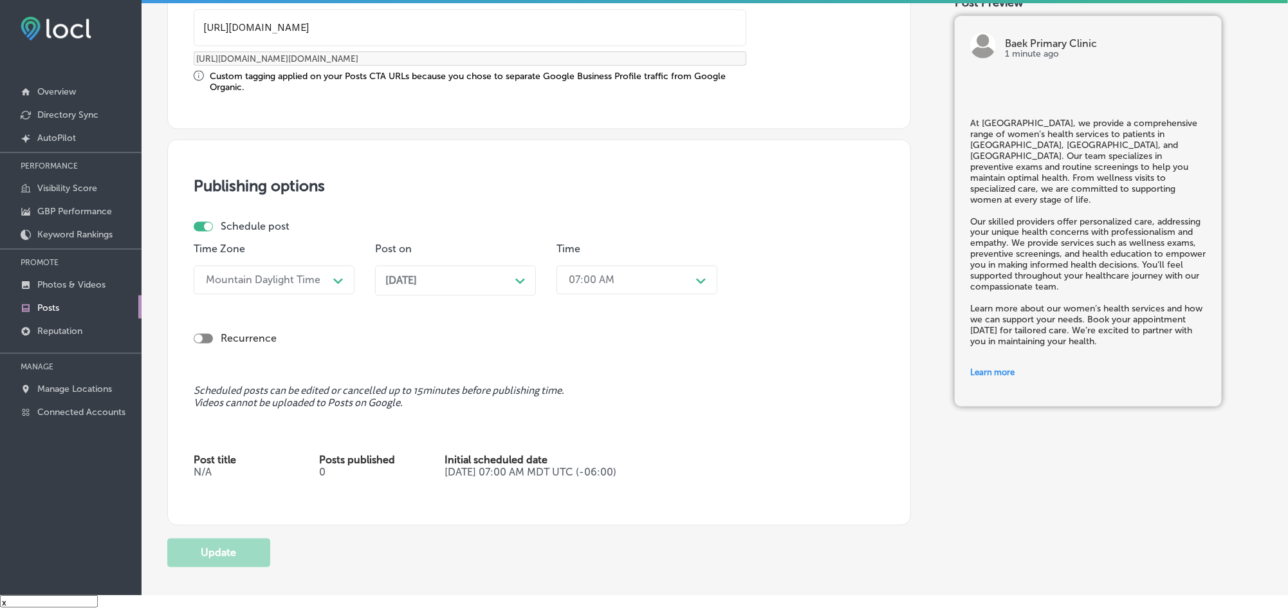
scroll to position [1126, 0]
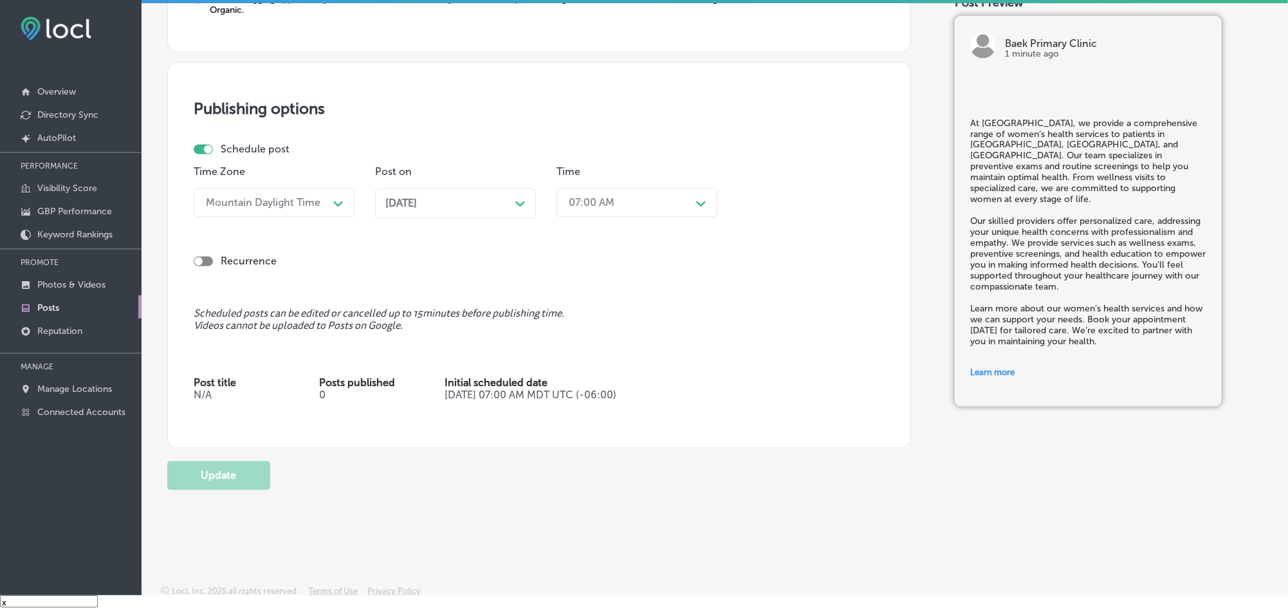
click at [510, 209] on div "[DATE] Path Created with Sketch." at bounding box center [455, 203] width 140 height 12
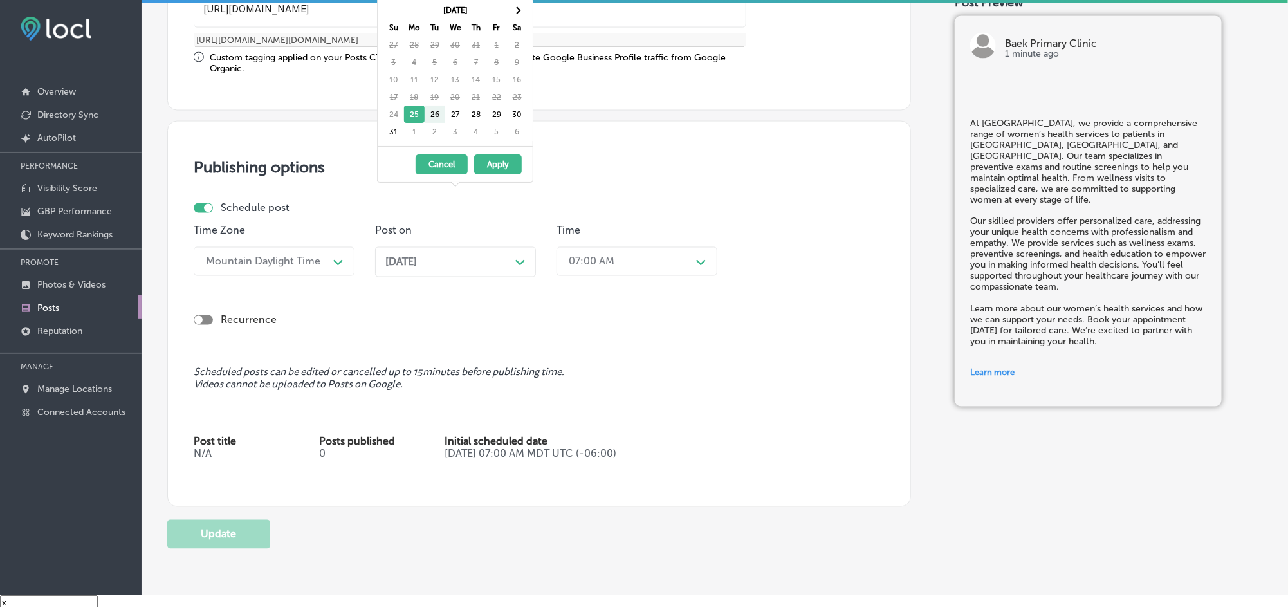
scroll to position [1061, 0]
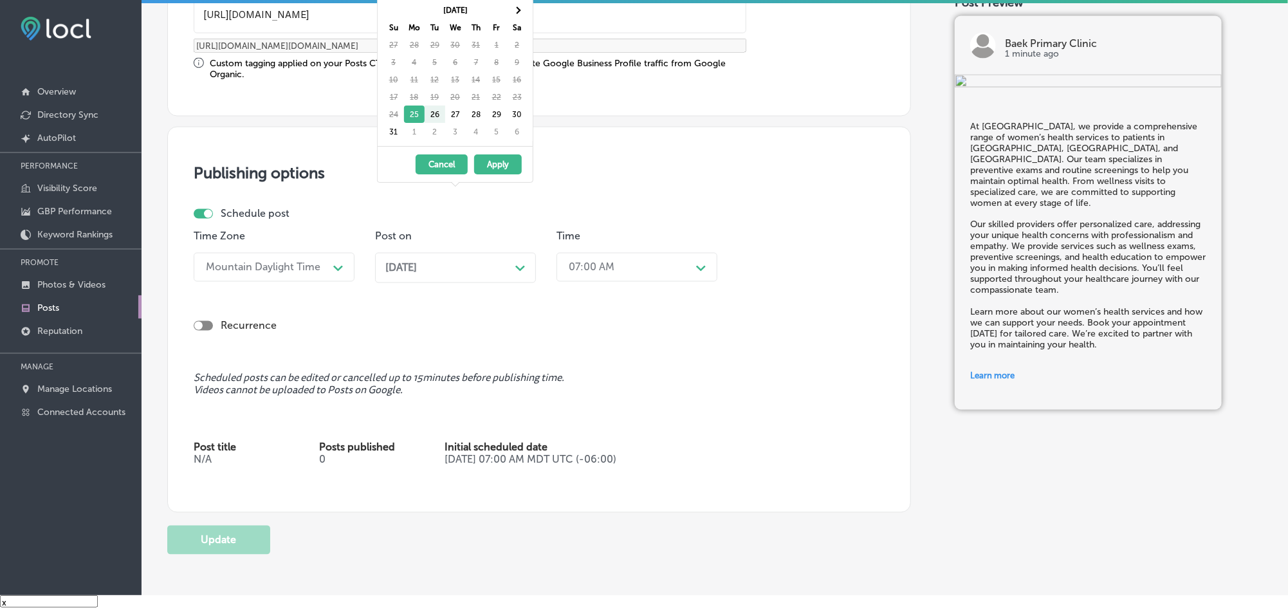
click at [520, 272] on div "Path Created with Sketch." at bounding box center [520, 267] width 10 height 10
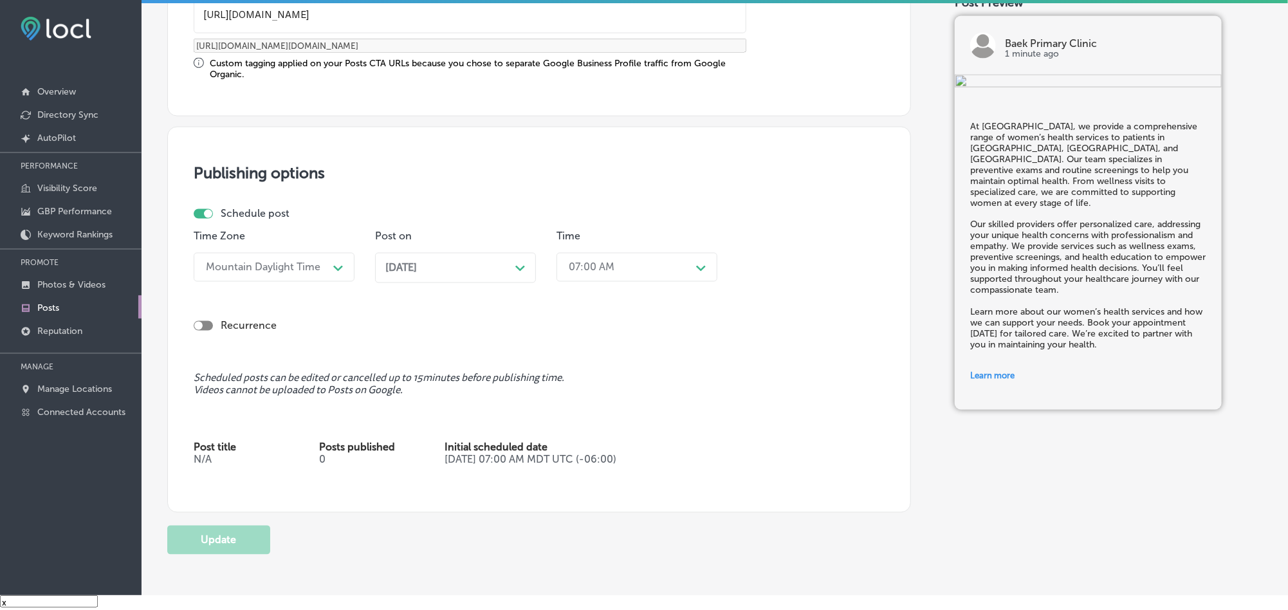
click at [504, 265] on div "[DATE] Path Created with Sketch." at bounding box center [455, 268] width 140 height 12
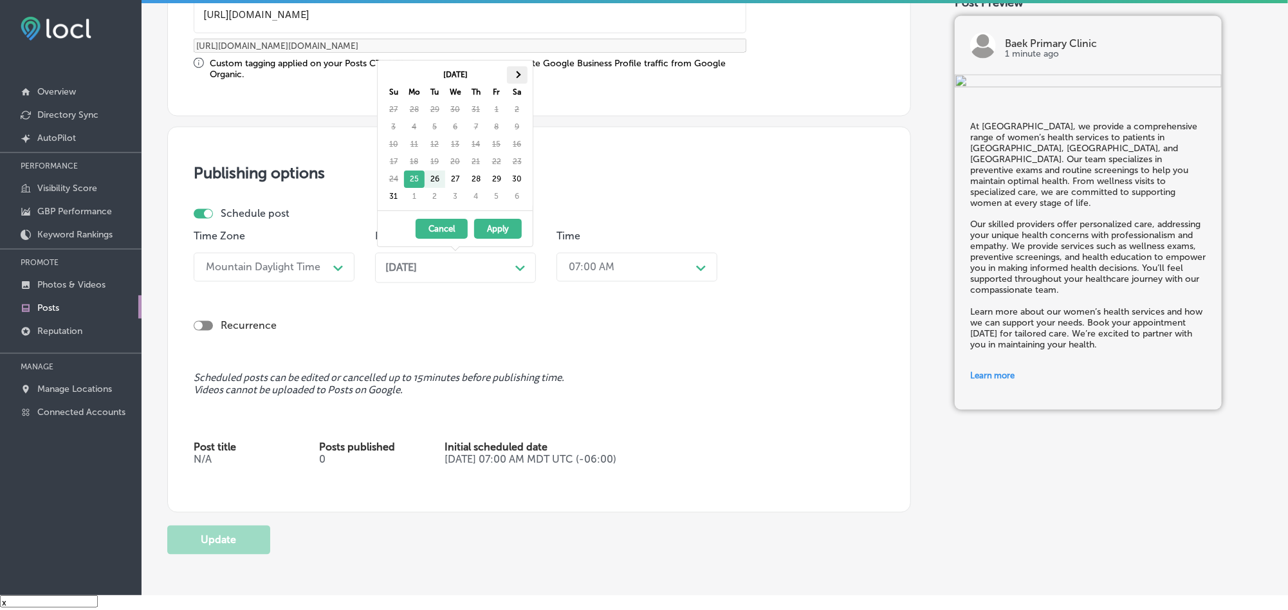
click at [516, 76] on span at bounding box center [516, 74] width 7 height 7
click at [517, 76] on span at bounding box center [516, 74] width 7 height 7
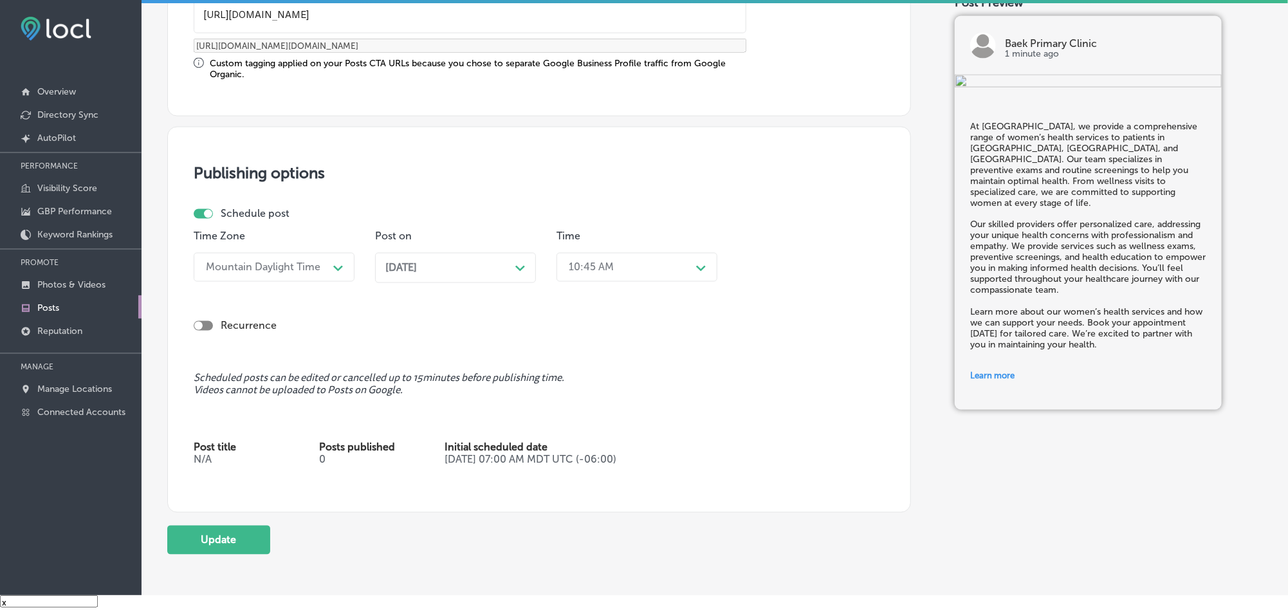
click at [674, 272] on div "10:45 AM" at bounding box center [626, 267] width 129 height 23
click at [581, 325] on div "7:00 AM" at bounding box center [636, 315] width 161 height 23
click at [519, 271] on icon "Path Created with Sketch." at bounding box center [520, 269] width 10 height 6
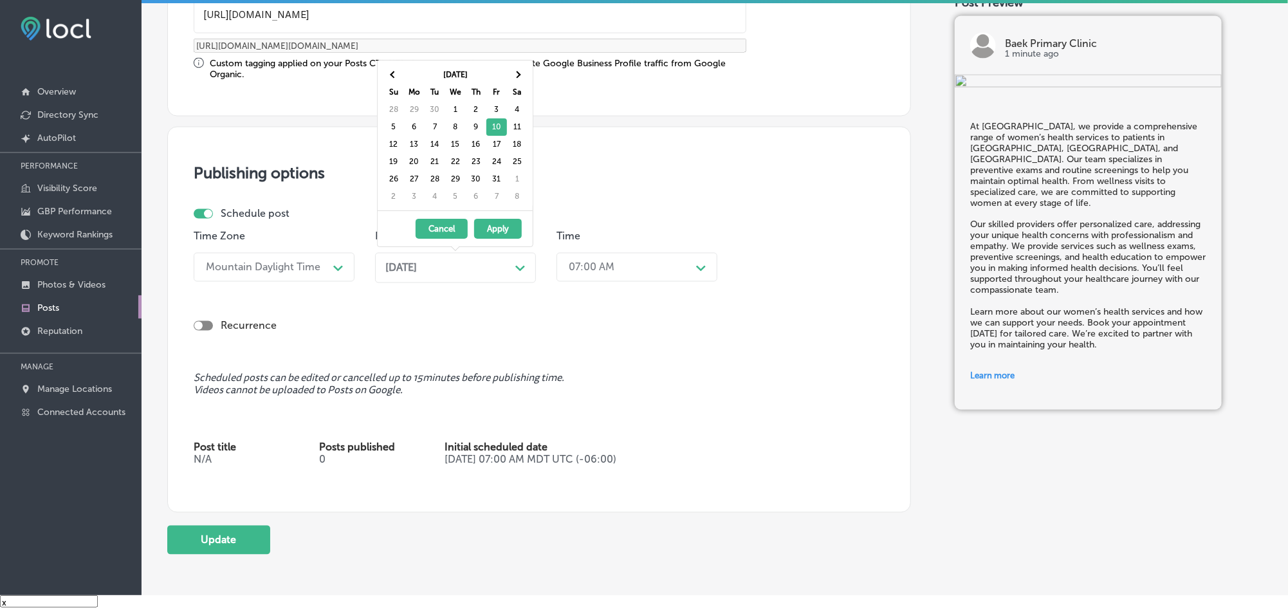
click at [519, 271] on icon "Path Created with Sketch." at bounding box center [520, 269] width 10 height 6
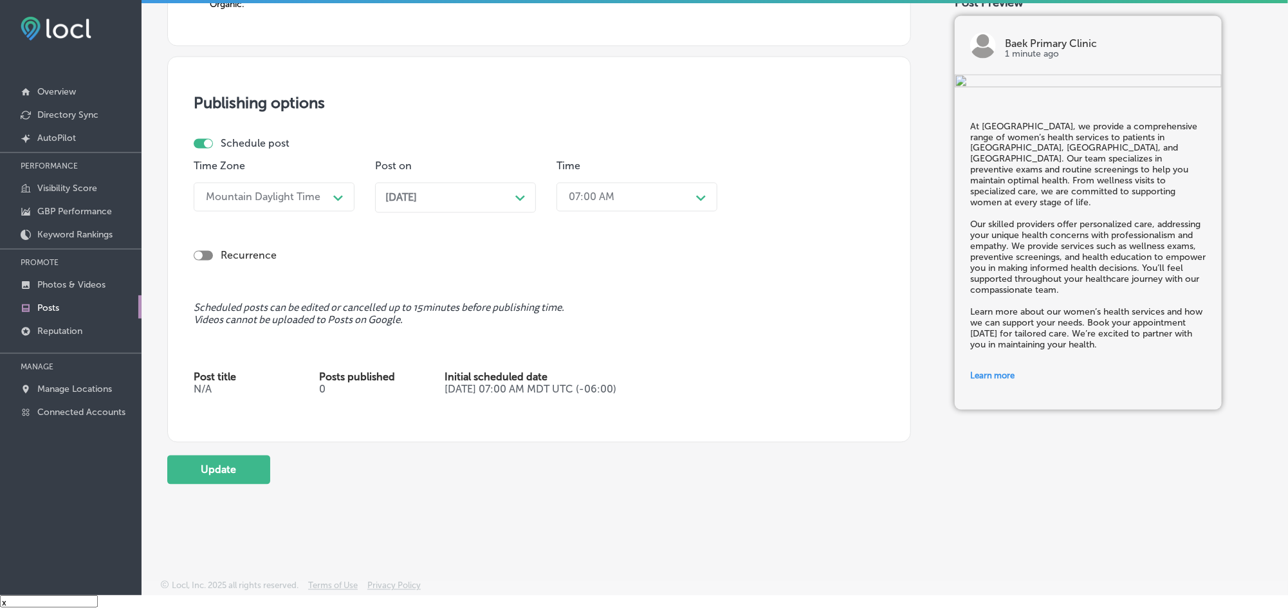
scroll to position [1139, 0]
click at [253, 467] on button "Update" at bounding box center [218, 467] width 103 height 29
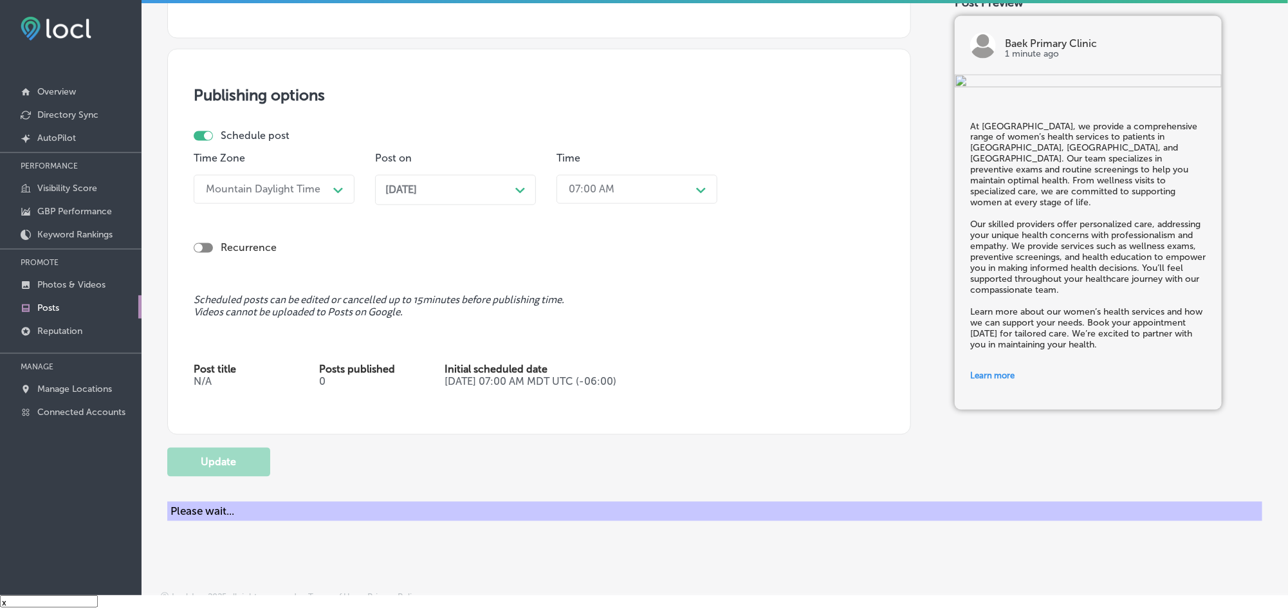
checkbox input "true"
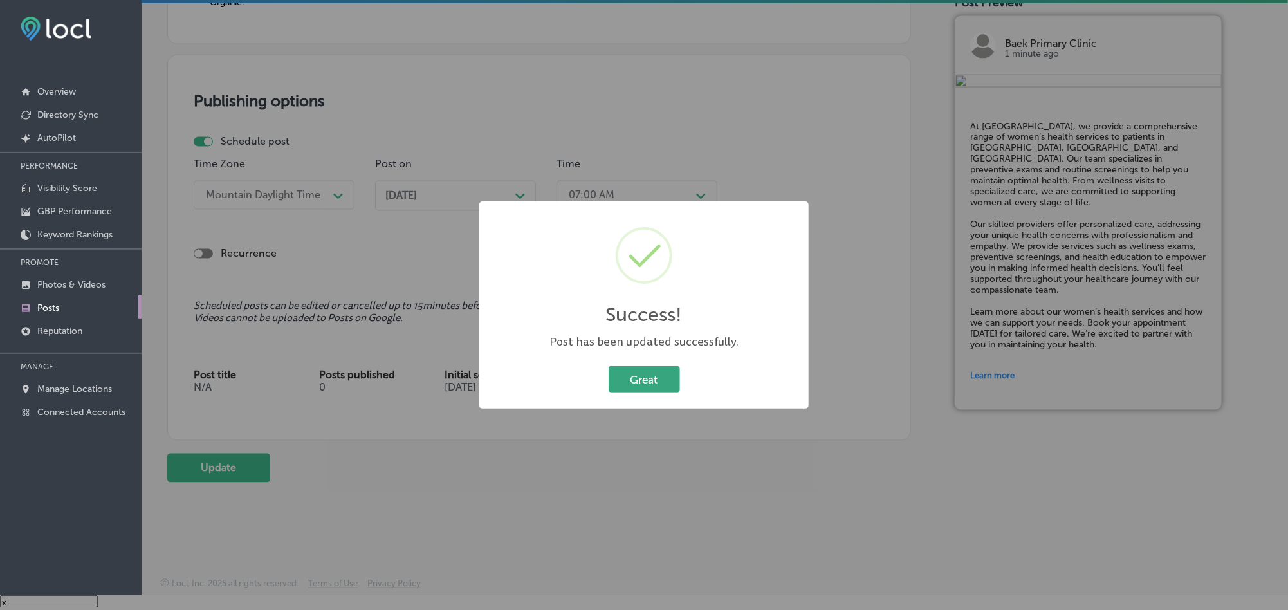
click at [648, 377] on button "Great" at bounding box center [643, 379] width 71 height 26
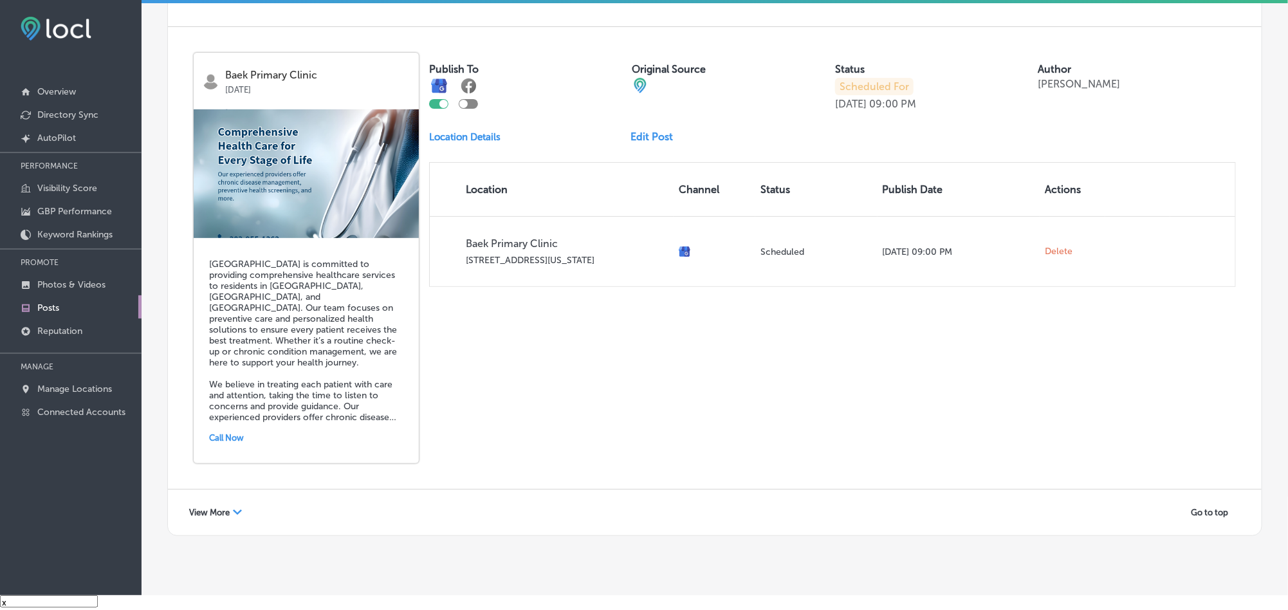
scroll to position [2760, 0]
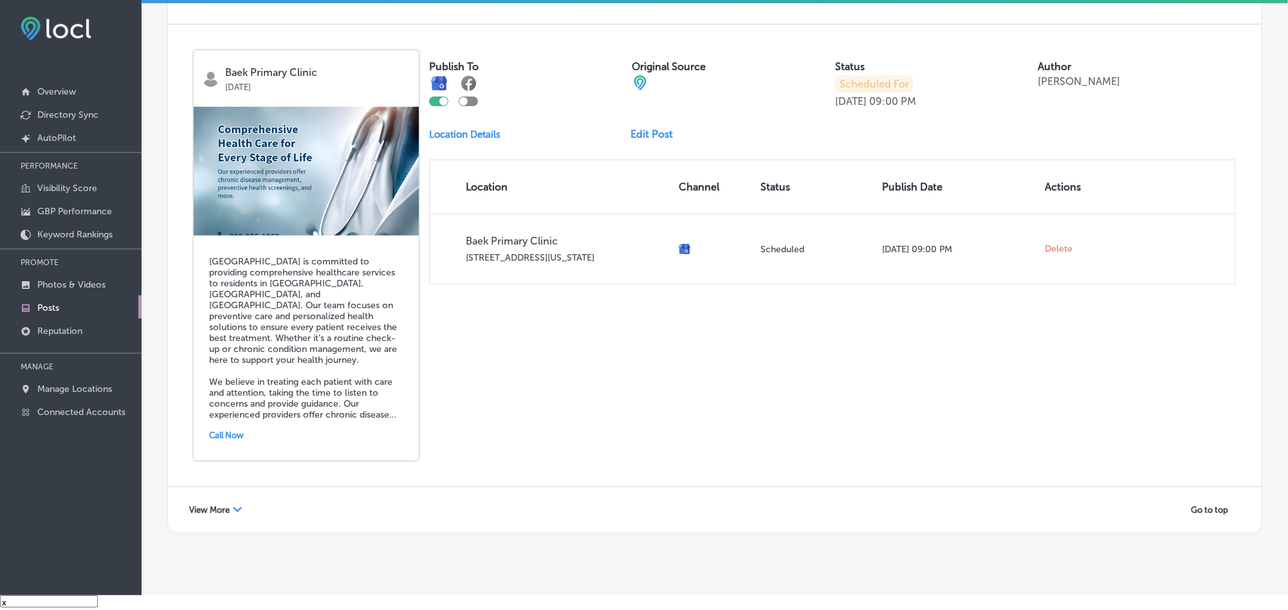
click at [242, 507] on icon "Path Created with Sketch." at bounding box center [237, 509] width 9 height 5
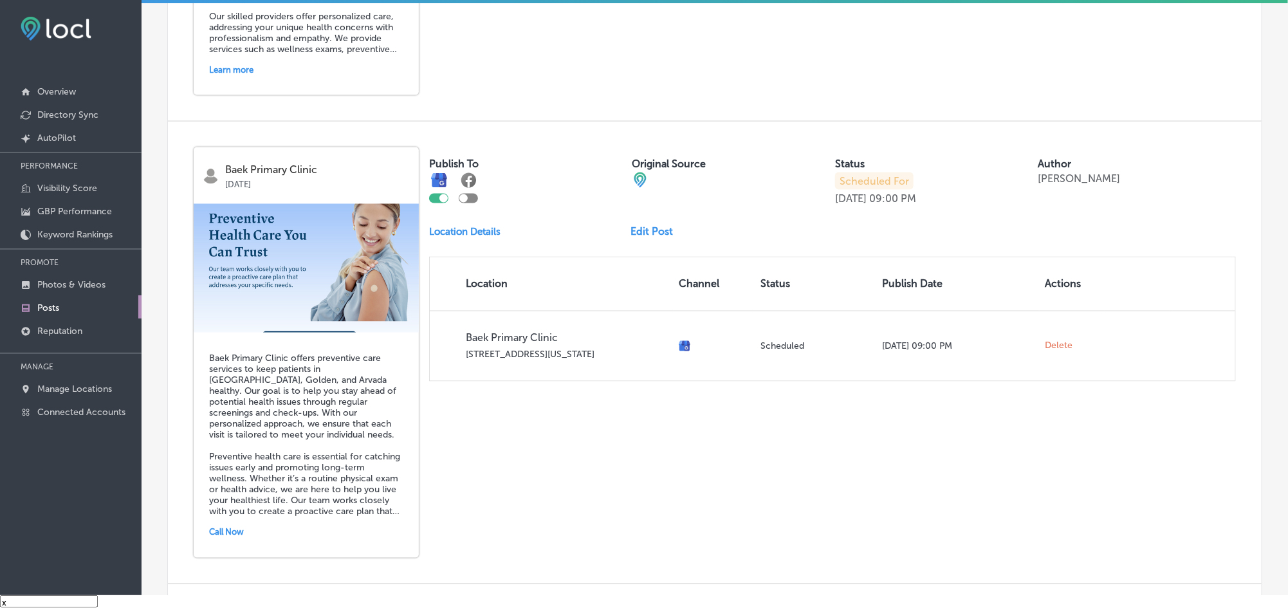
scroll to position [3648, 0]
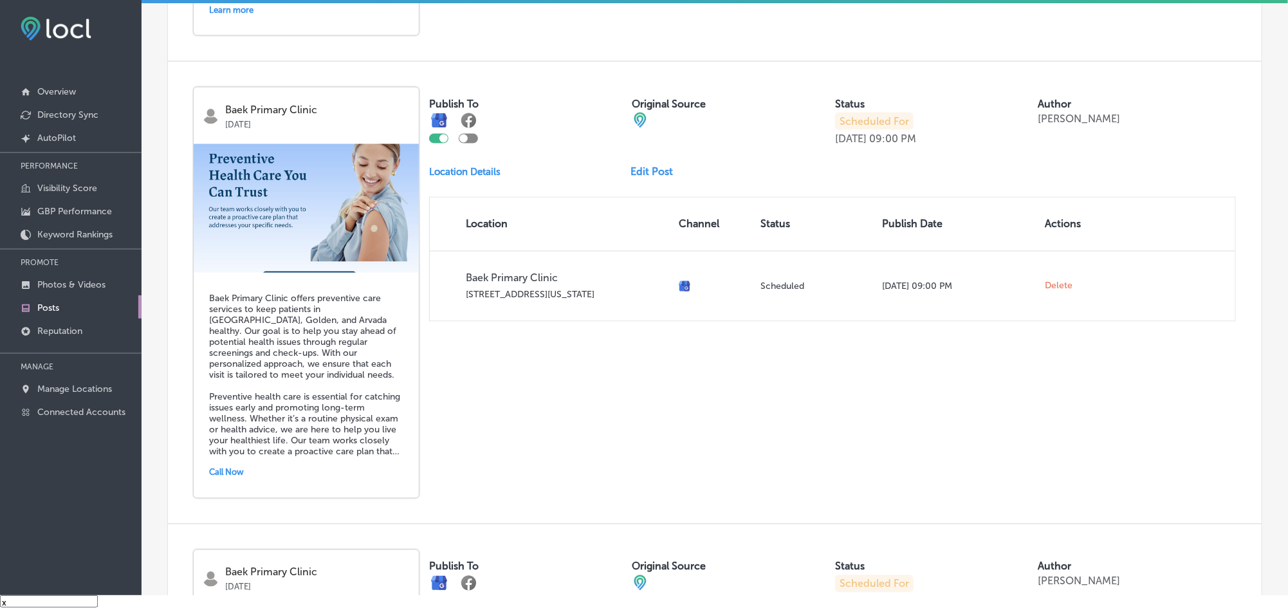
click at [639, 165] on link "Edit Post" at bounding box center [657, 171] width 53 height 12
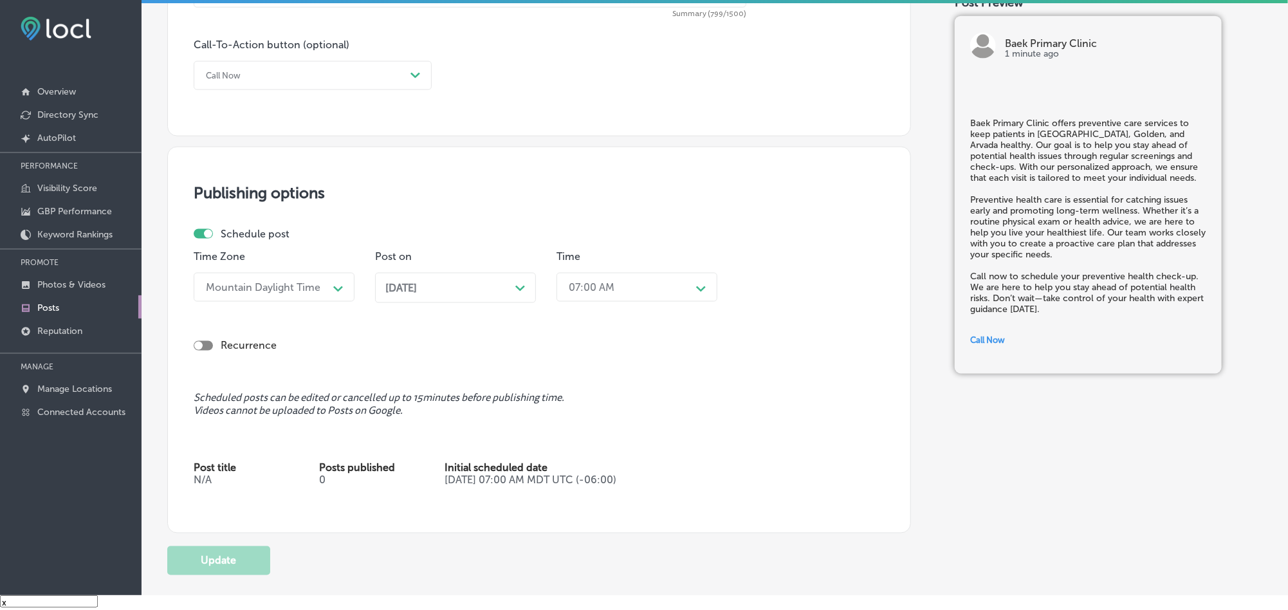
scroll to position [965, 0]
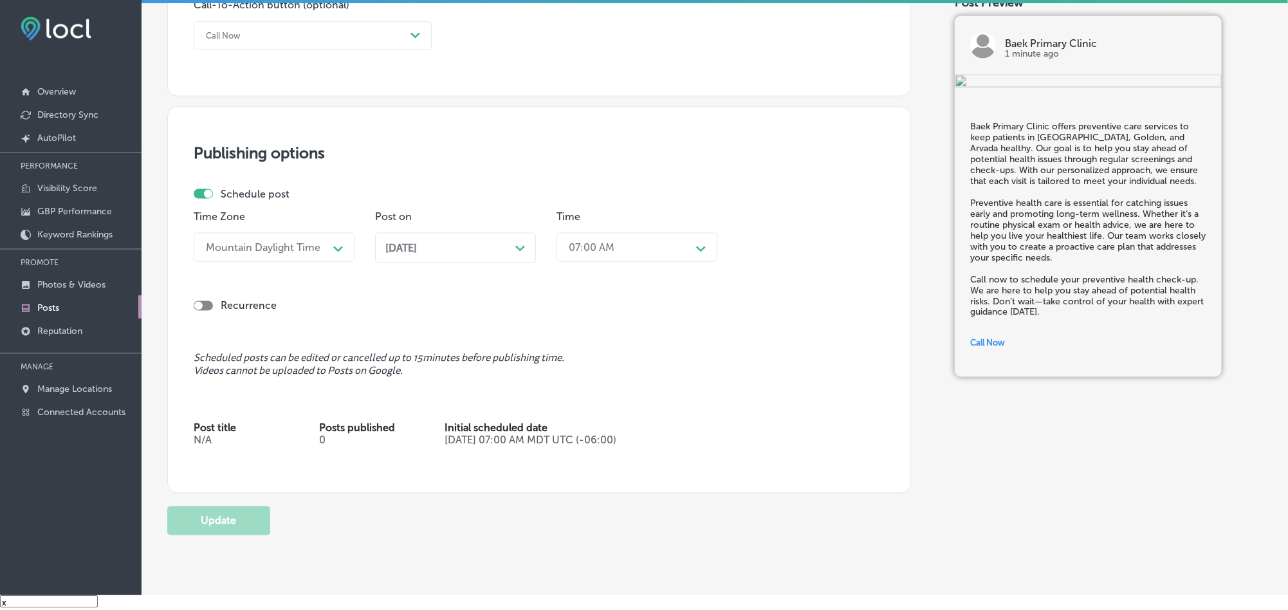
click at [517, 251] on icon "Path Created with Sketch." at bounding box center [520, 249] width 10 height 6
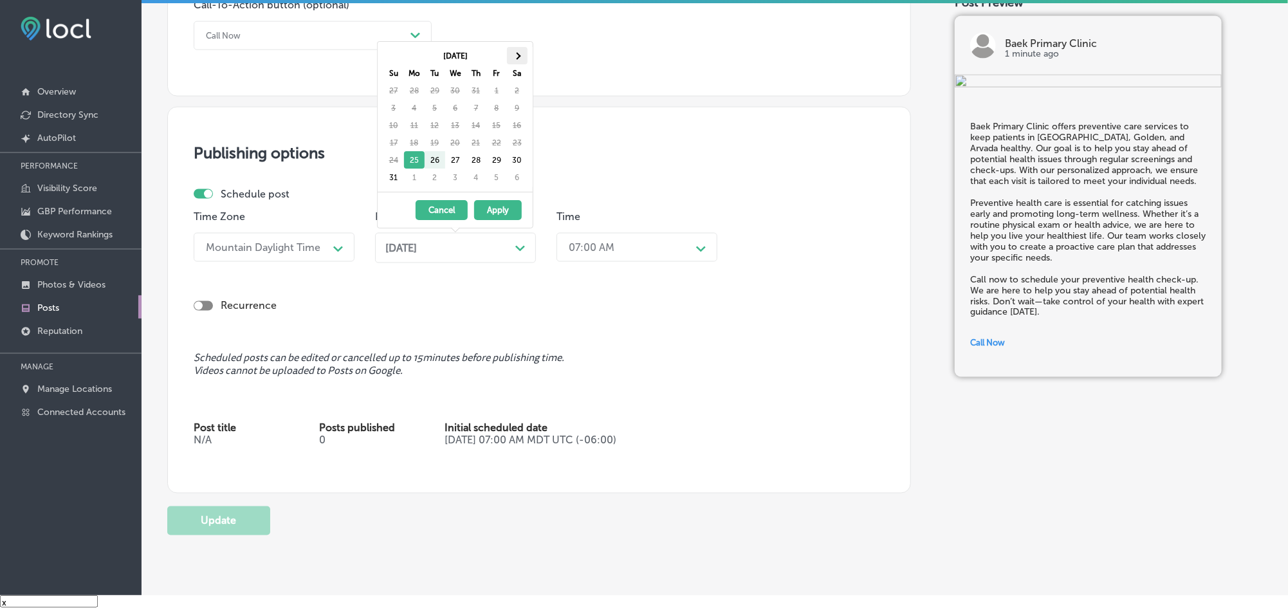
click at [512, 56] on th at bounding box center [517, 55] width 21 height 17
click at [515, 56] on span at bounding box center [516, 55] width 7 height 7
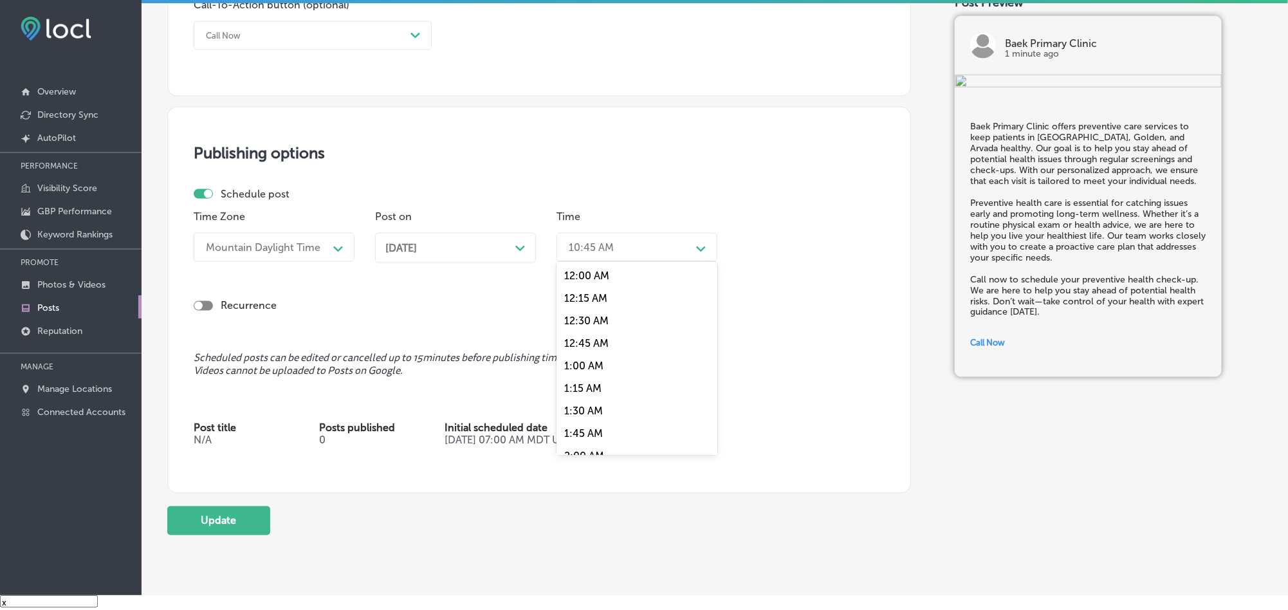
click at [628, 245] on div "10:45 AM" at bounding box center [626, 247] width 129 height 23
click at [585, 307] on div "7:00 AM" at bounding box center [636, 295] width 161 height 23
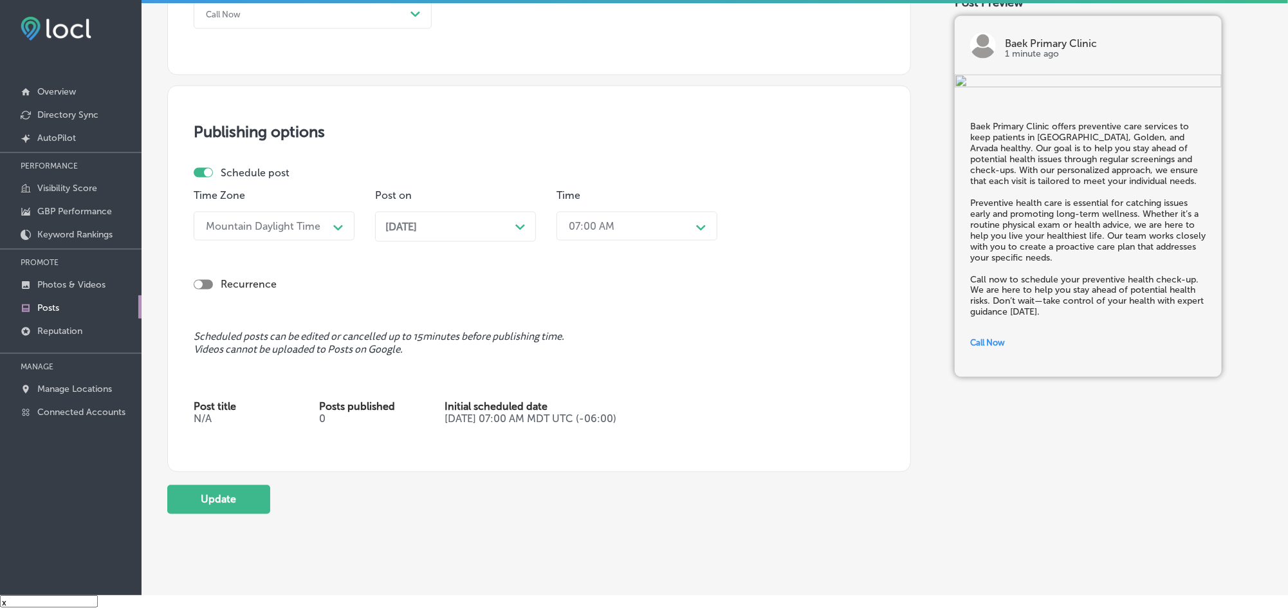
scroll to position [1023, 0]
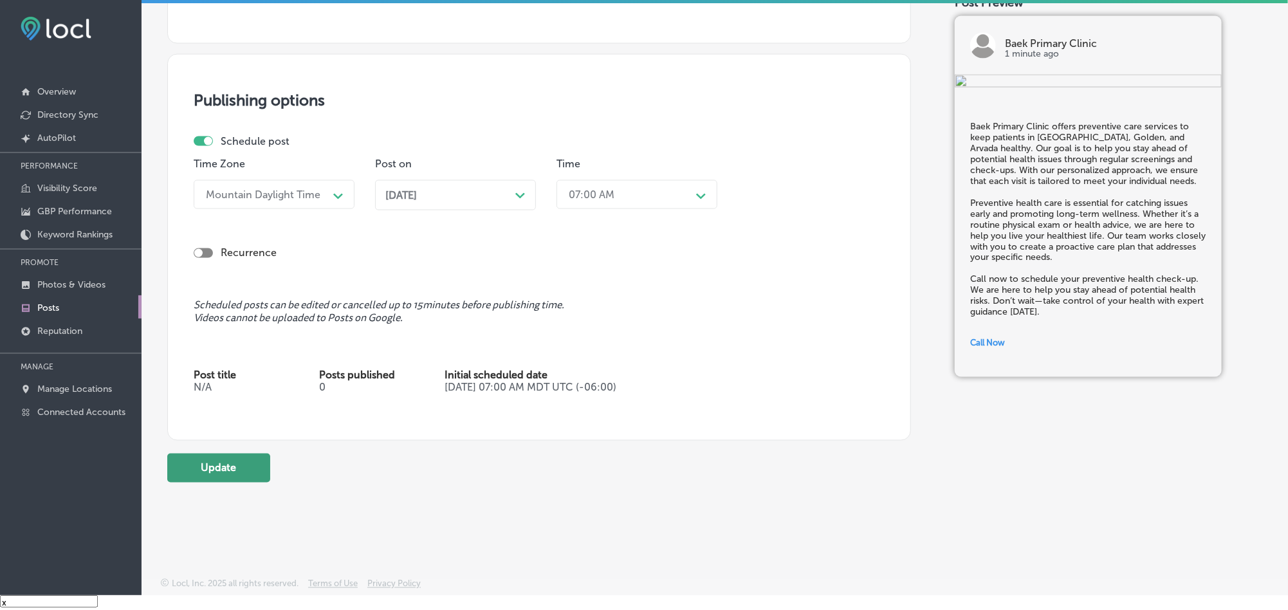
click at [224, 465] on button "Update" at bounding box center [218, 467] width 103 height 29
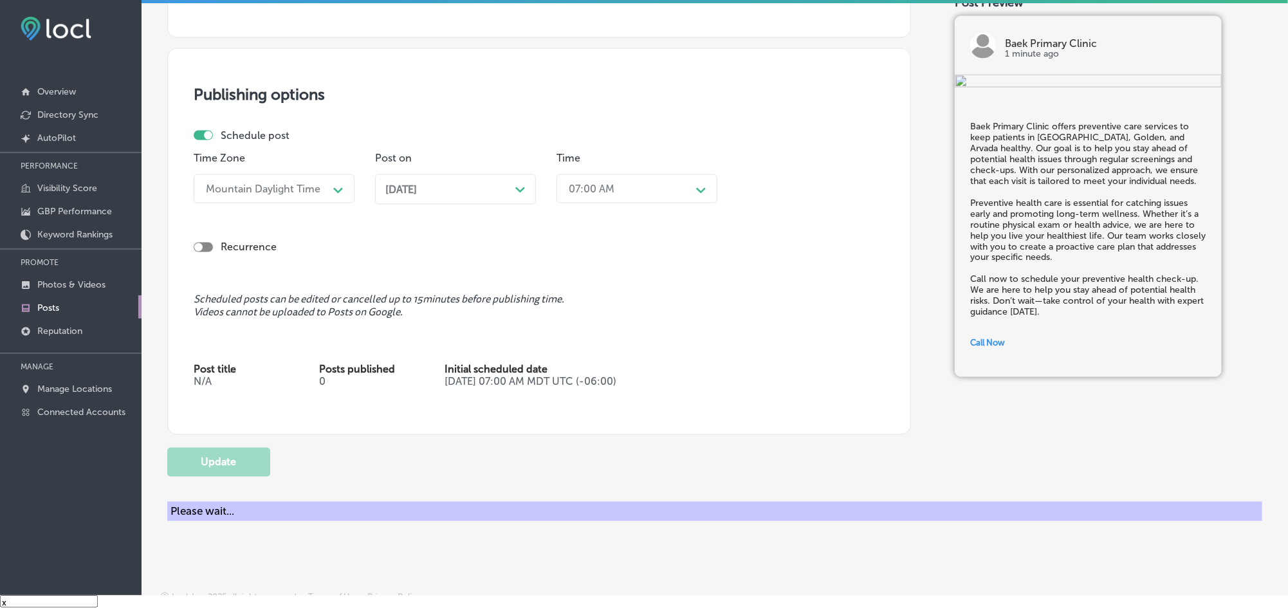
checkbox input "true"
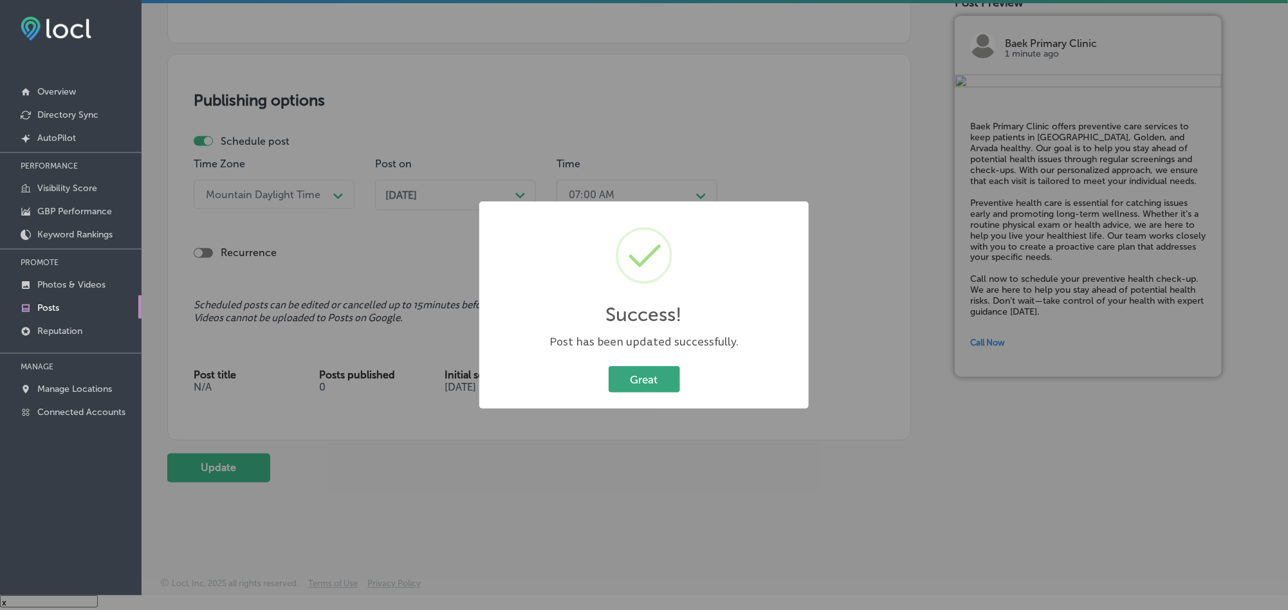
click at [627, 377] on button "Great" at bounding box center [643, 379] width 71 height 26
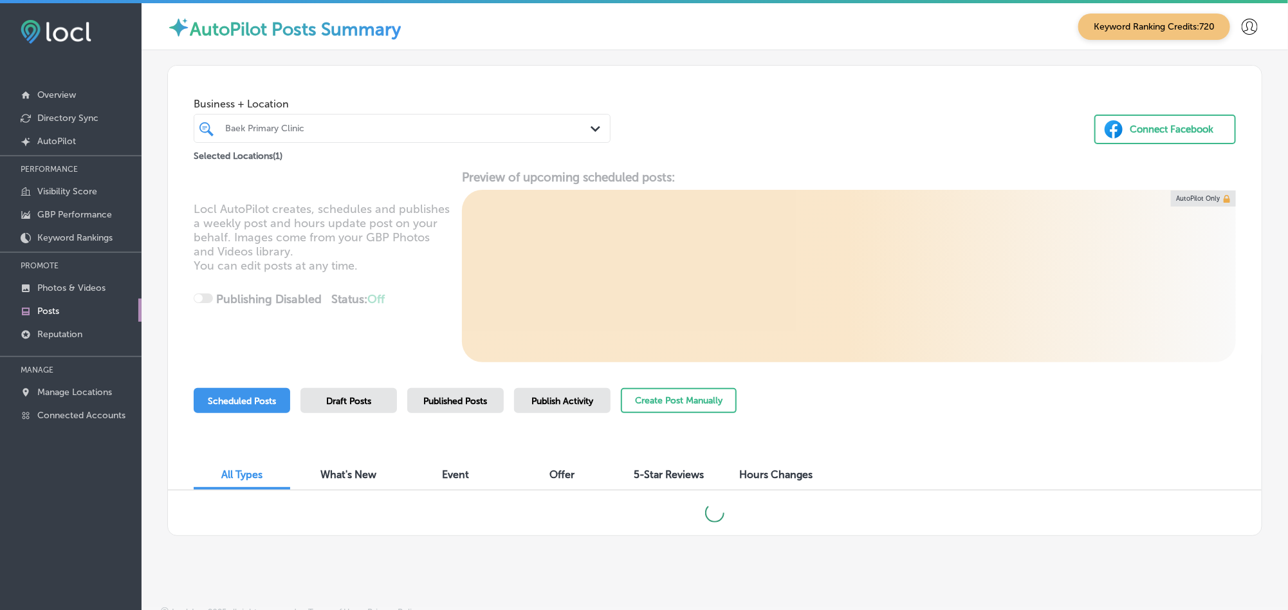
scroll to position [12, 0]
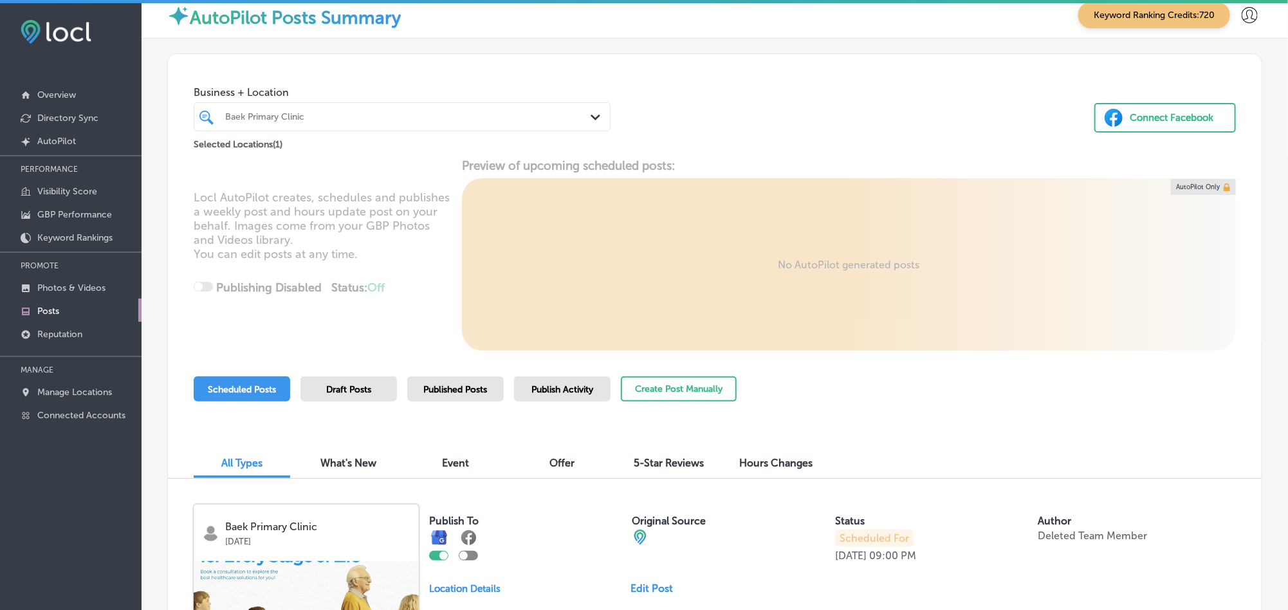
click at [861, 413] on div "Scheduled Posts Draft Posts Published Posts Publish Activity Create Post Manual…" at bounding box center [715, 405] width 1042 height 59
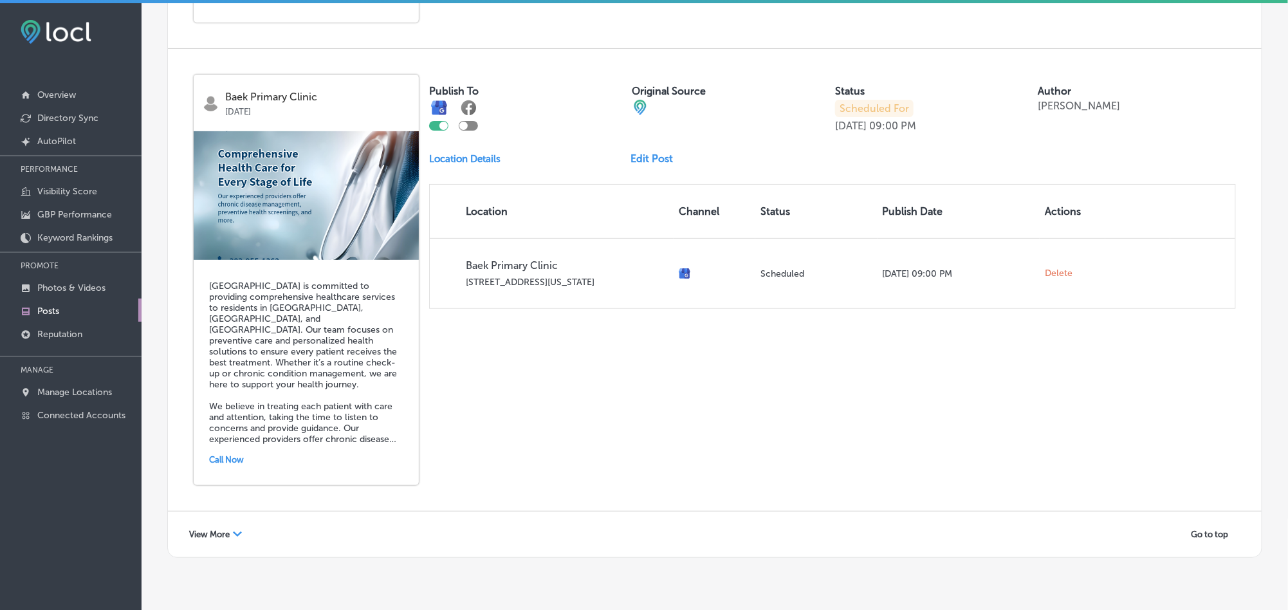
scroll to position [2760, 0]
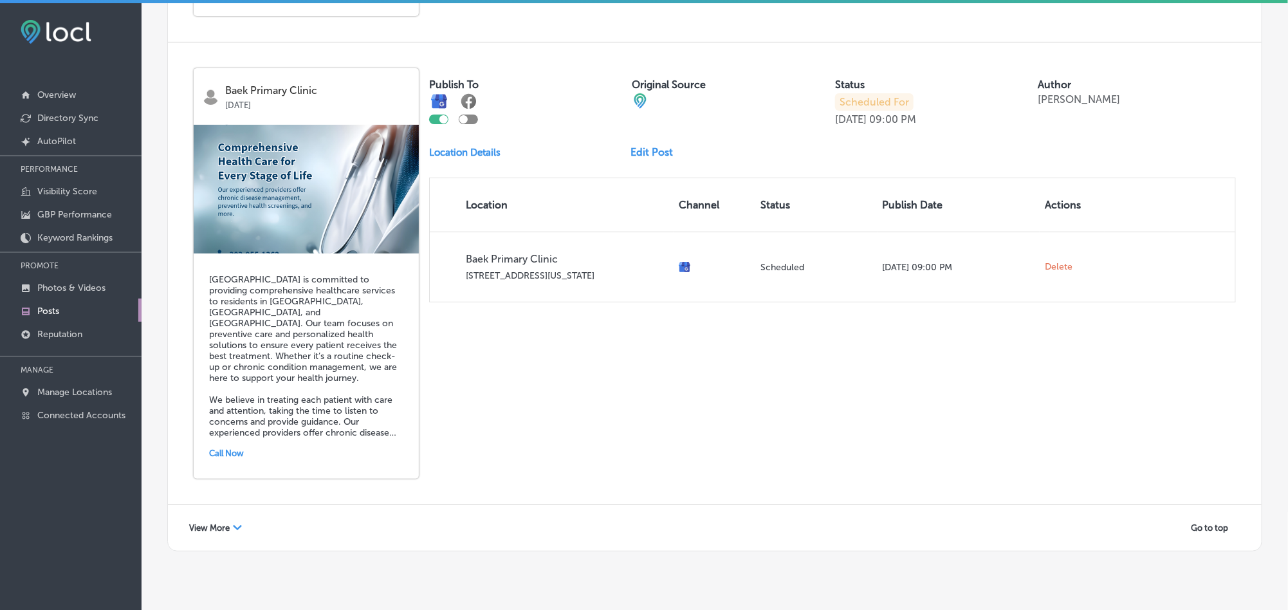
click at [233, 518] on div "View More Path Created with Sketch." at bounding box center [215, 528] width 69 height 20
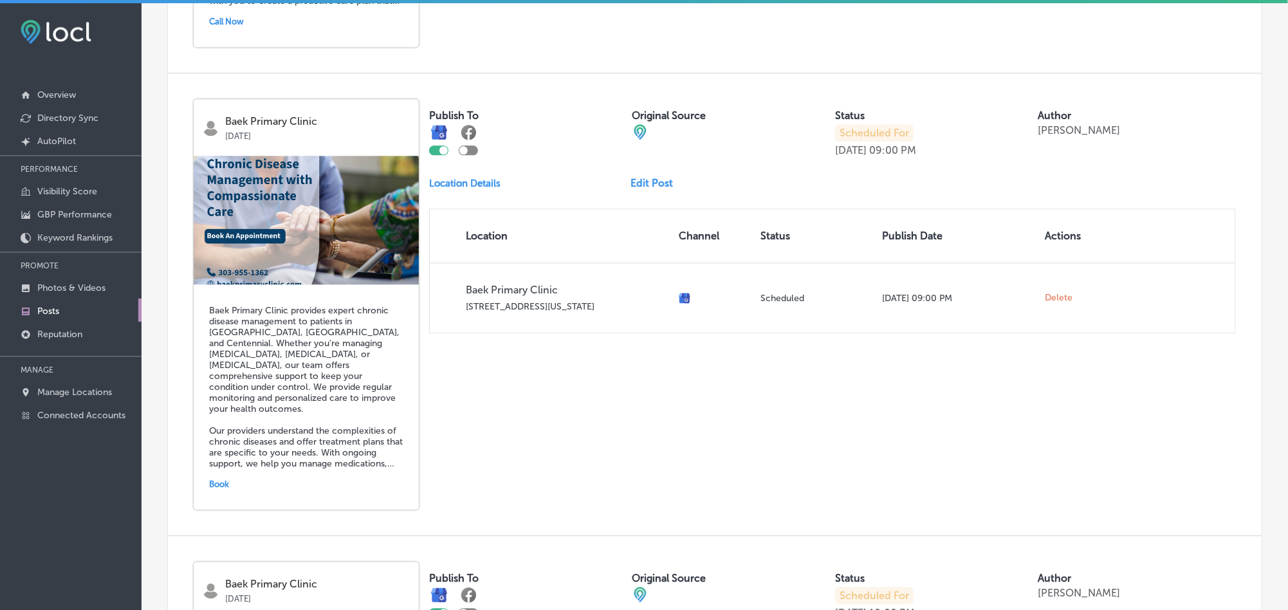
scroll to position [4130, 0]
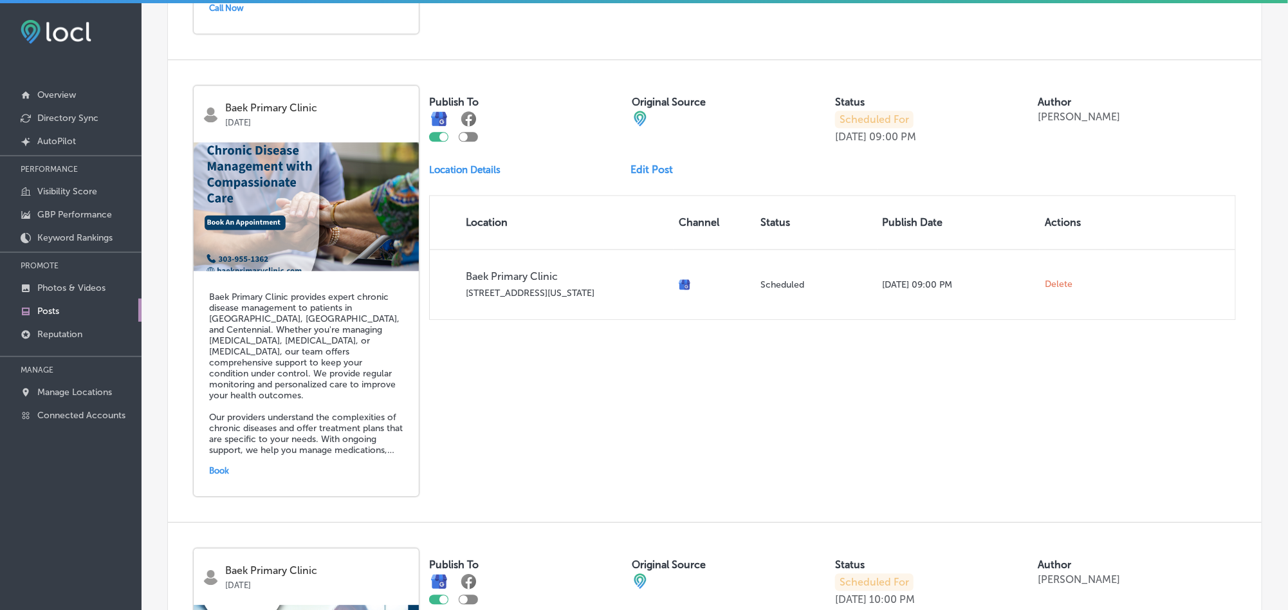
click at [655, 163] on link "Edit Post" at bounding box center [657, 169] width 53 height 12
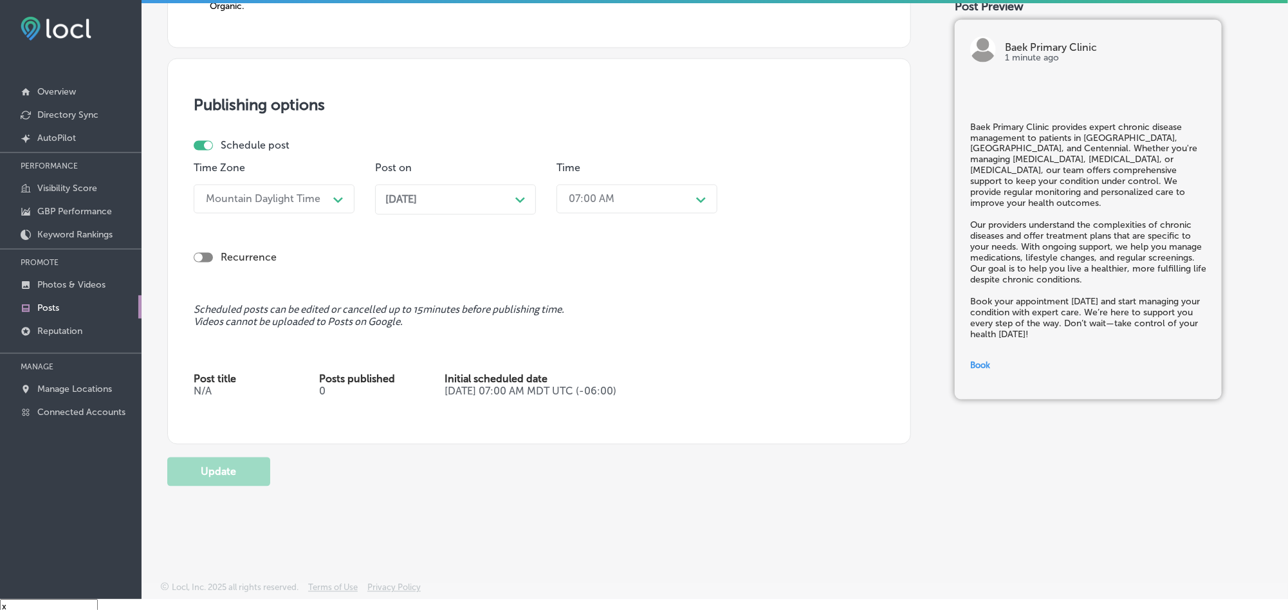
scroll to position [18, 0]
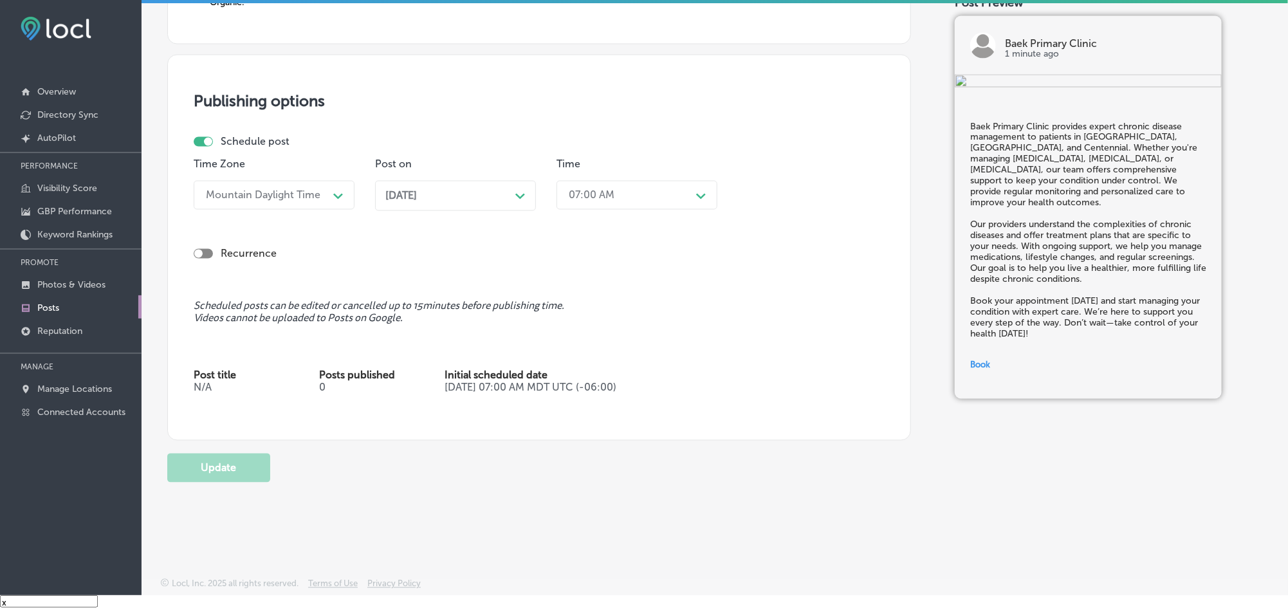
click at [516, 194] on icon "Path Created with Sketch." at bounding box center [520, 197] width 10 height 6
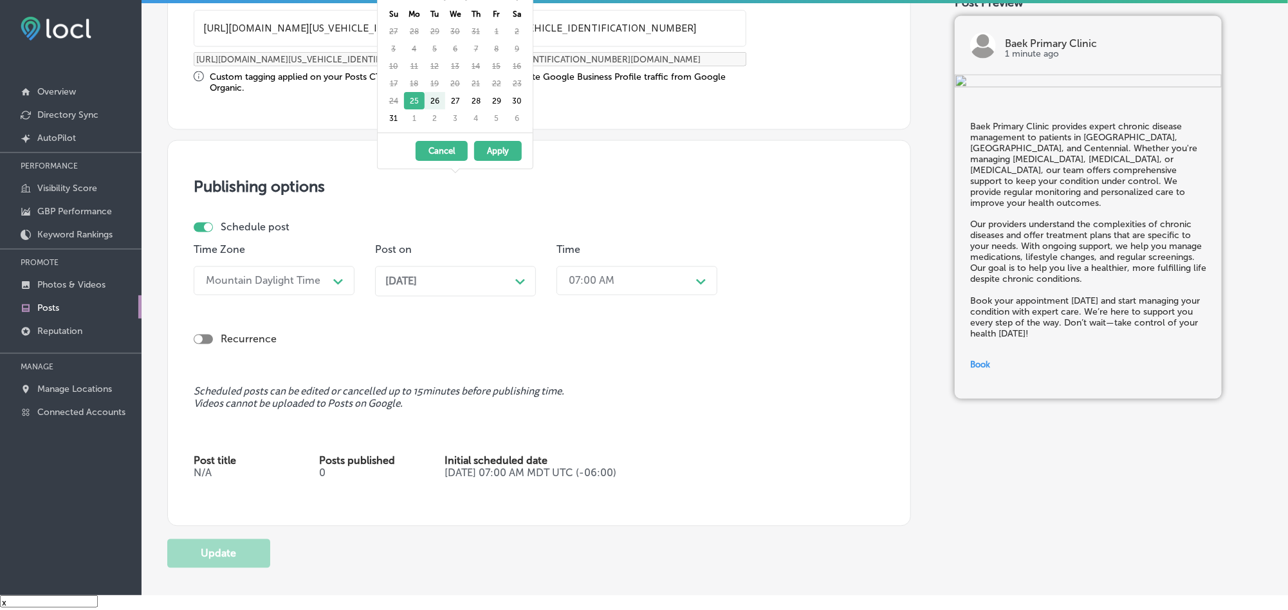
scroll to position [1043, 0]
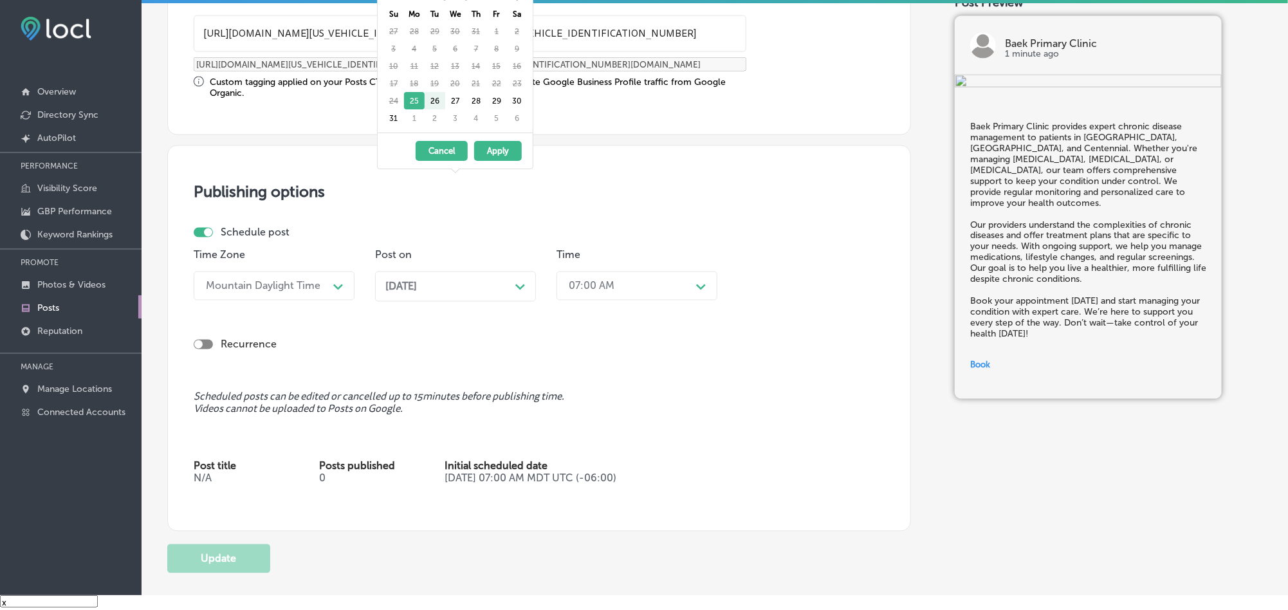
click at [510, 286] on div "[DATE] Path Created with Sketch." at bounding box center [455, 286] width 140 height 12
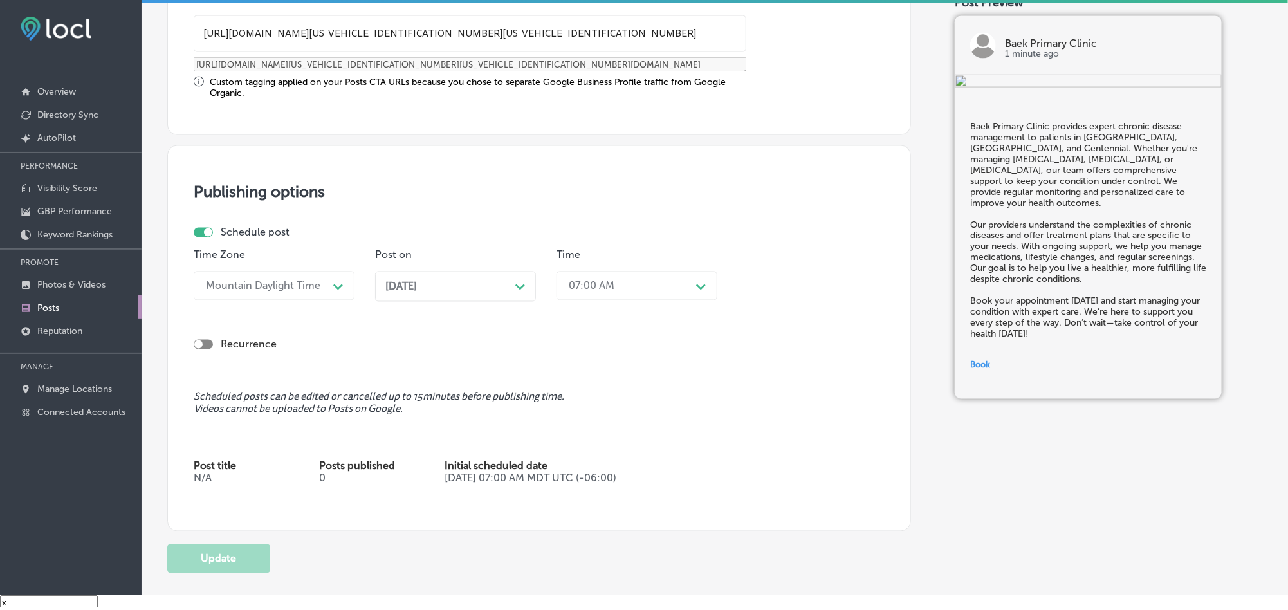
click at [512, 292] on div "[DATE] Path Created with Sketch." at bounding box center [455, 286] width 140 height 12
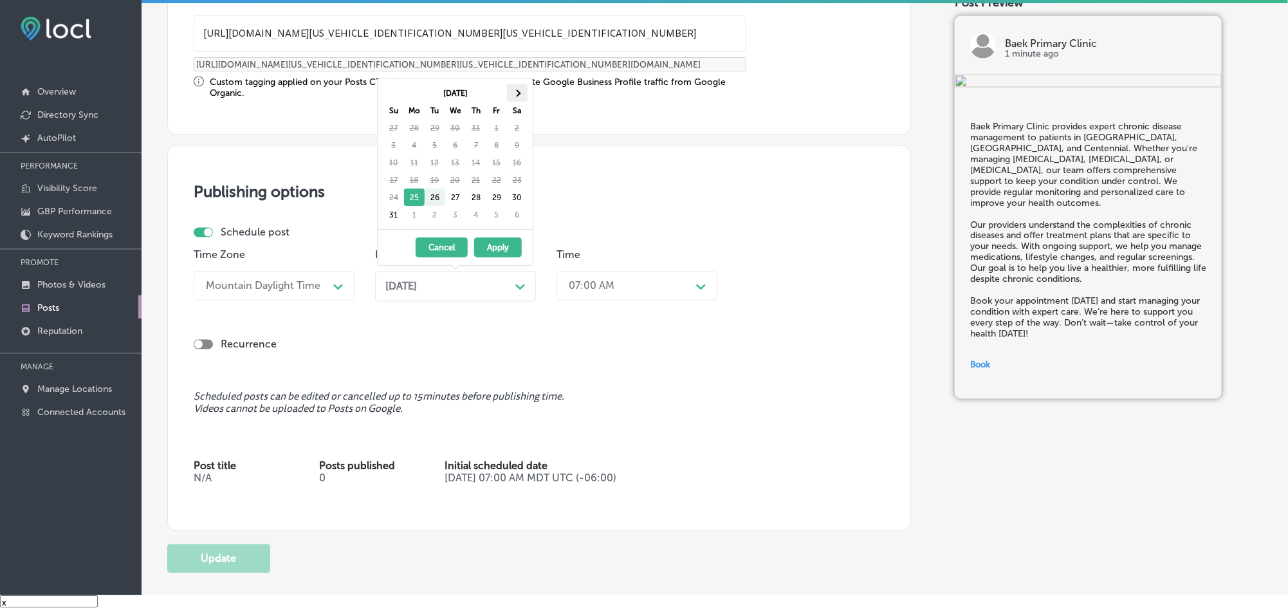
click at [517, 91] on span at bounding box center [516, 92] width 7 height 7
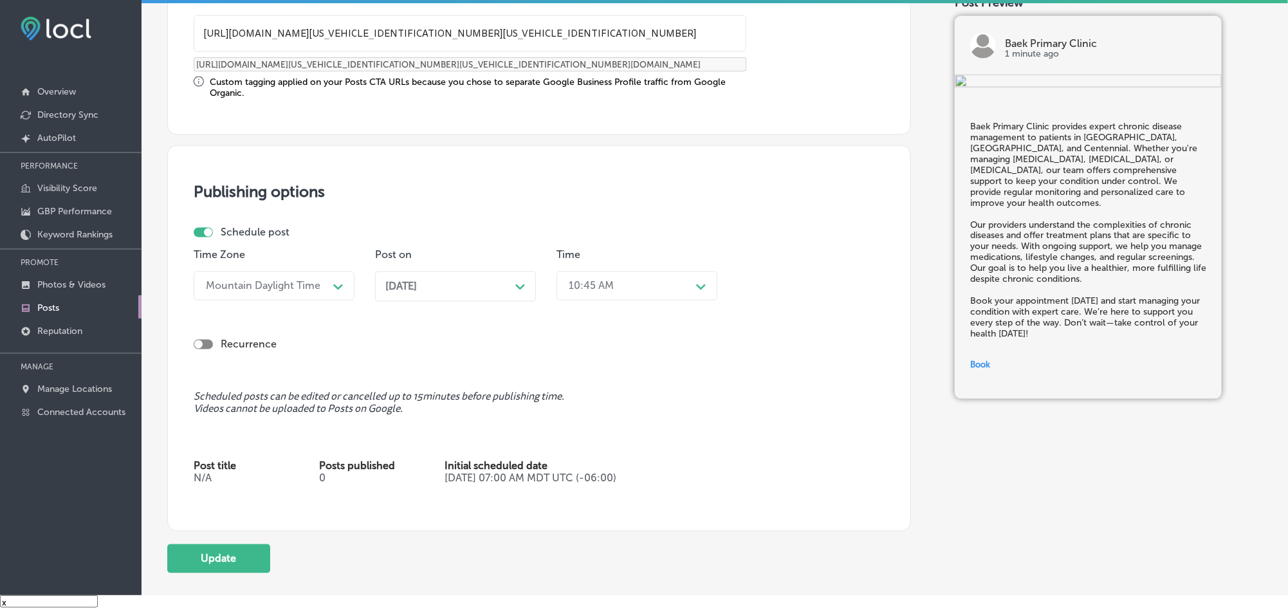
click at [511, 291] on div "[DATE] Path Created with Sketch." at bounding box center [455, 286] width 140 height 12
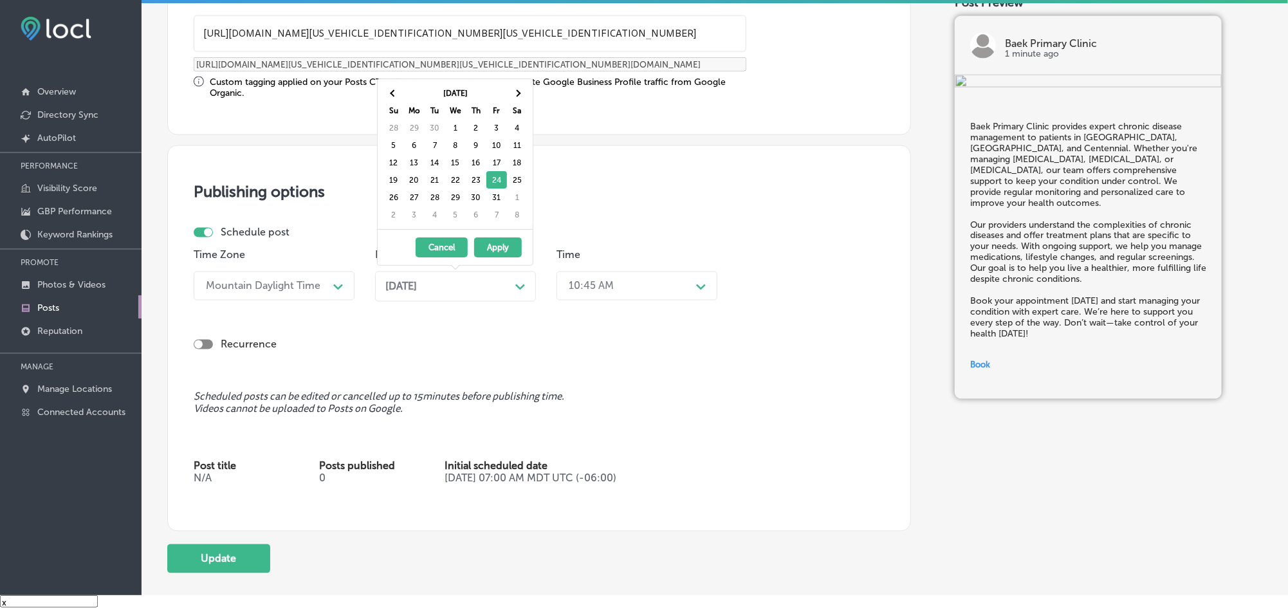
click at [511, 293] on div "[DATE] Path Created with Sketch." at bounding box center [455, 286] width 140 height 12
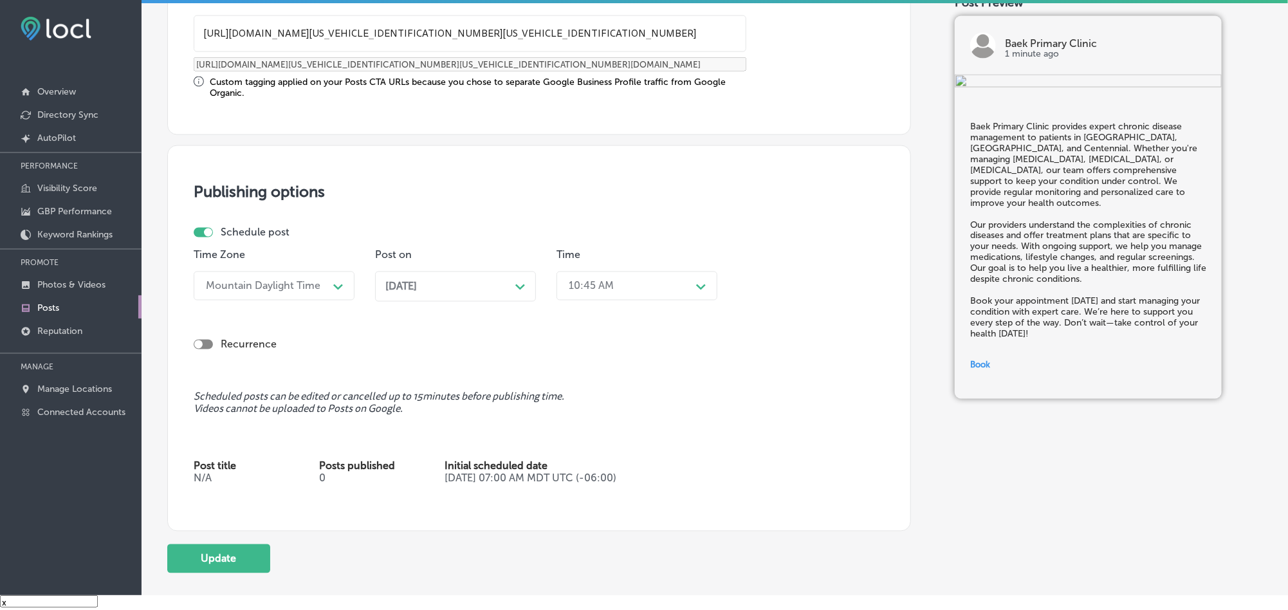
click at [643, 284] on div "10:45 AM" at bounding box center [626, 286] width 129 height 23
click at [585, 377] on div "7:00 AM" at bounding box center [636, 365] width 161 height 23
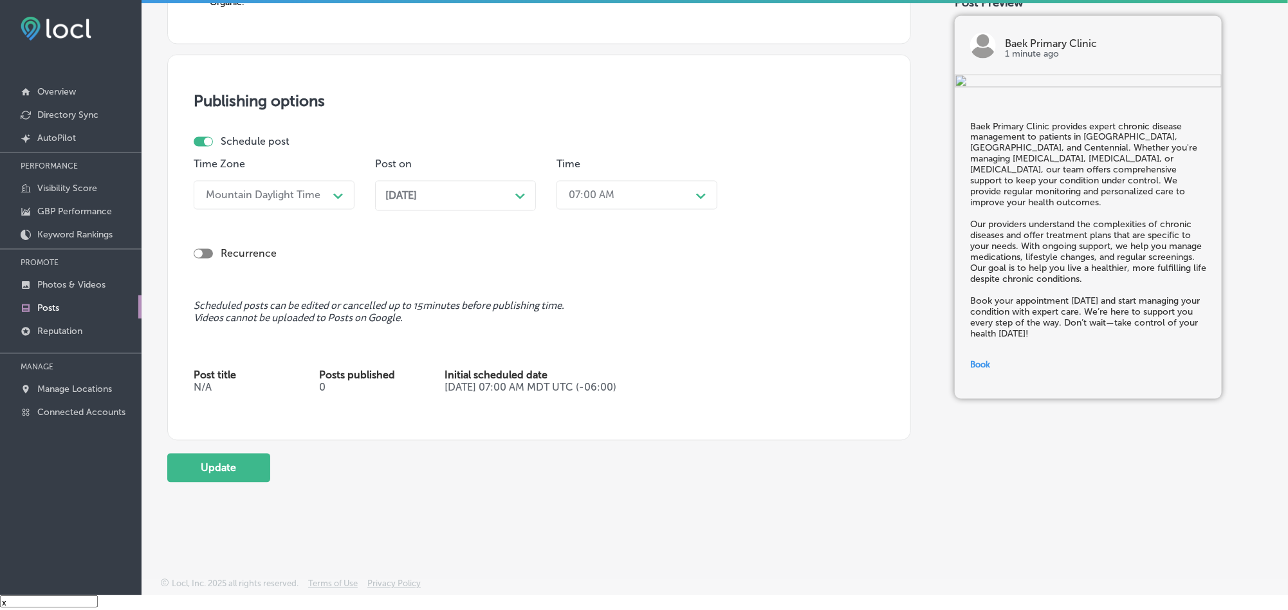
scroll to position [1139, 0]
click at [518, 196] on div "Path Created with Sketch." at bounding box center [520, 195] width 10 height 10
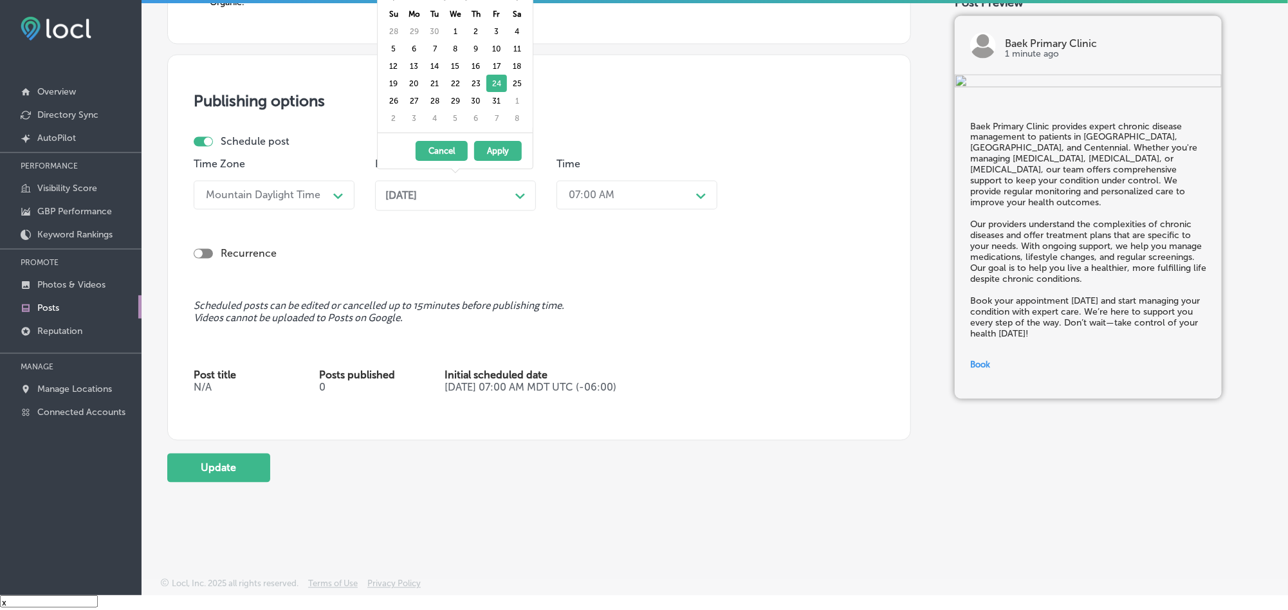
click at [691, 248] on div "Recurrence" at bounding box center [539, 254] width 691 height 12
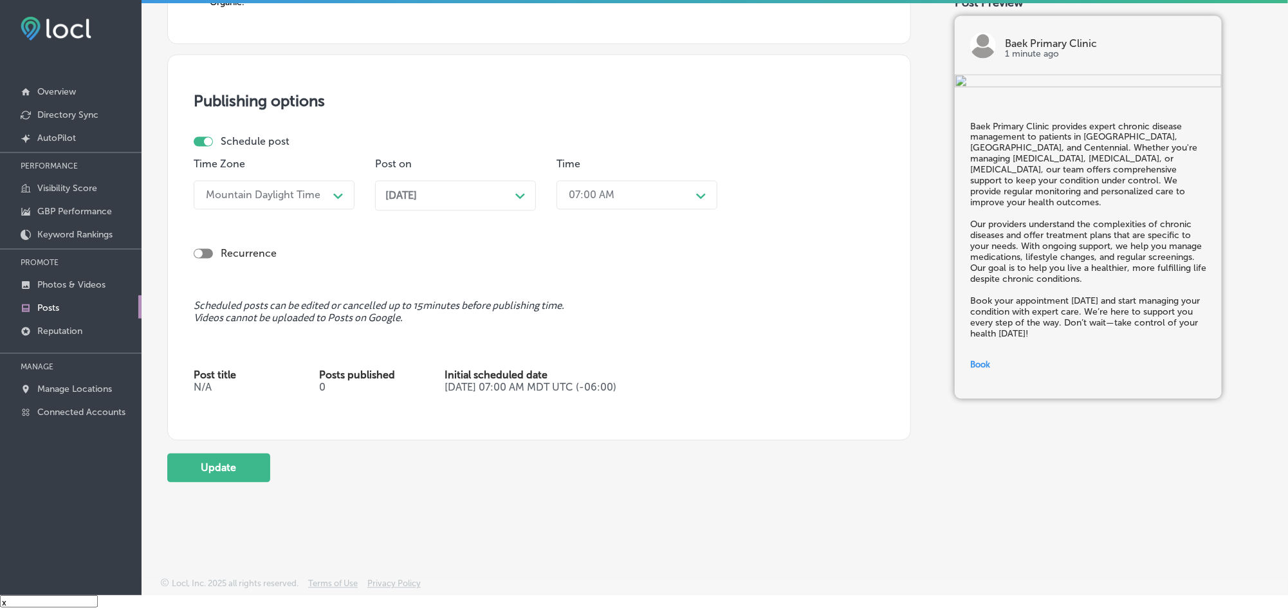
drag, startPoint x: 251, startPoint y: 461, endPoint x: 398, endPoint y: 403, distance: 158.3
click at [255, 453] on button "Update" at bounding box center [218, 467] width 103 height 29
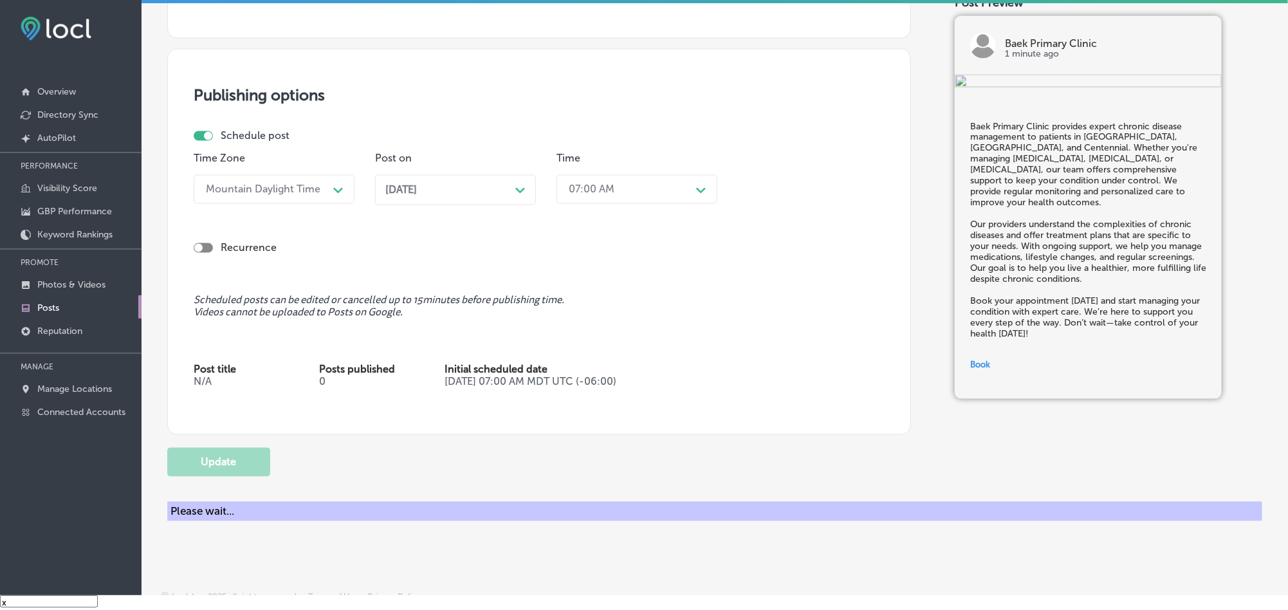
checkbox input "true"
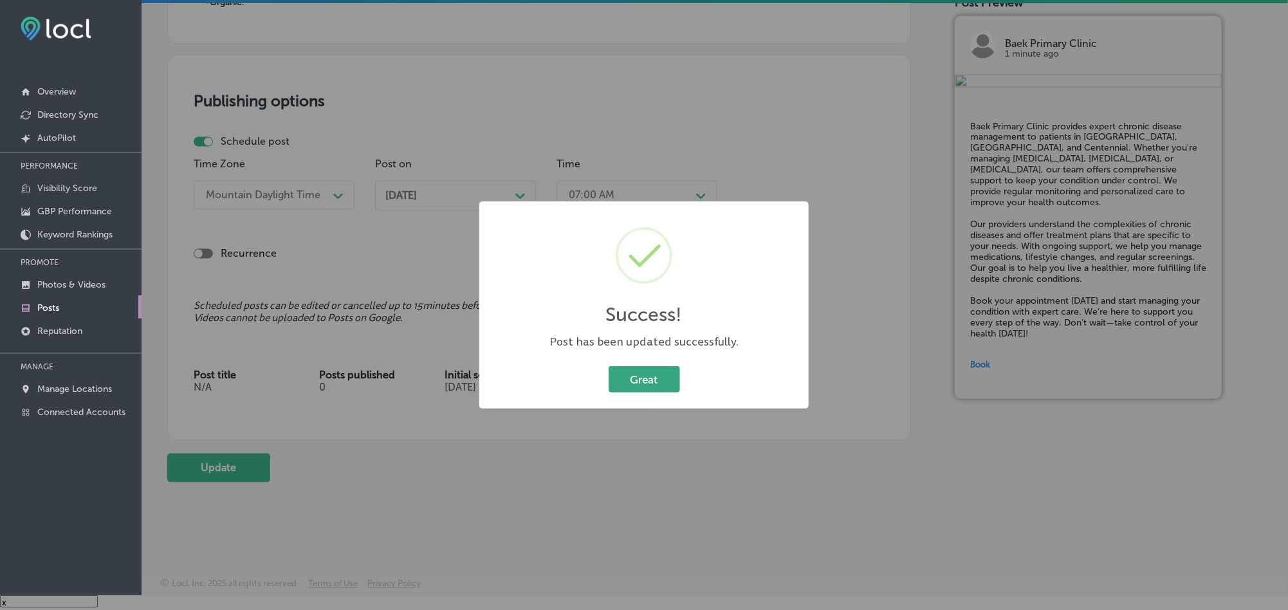
click at [647, 379] on button "Great" at bounding box center [643, 379] width 71 height 26
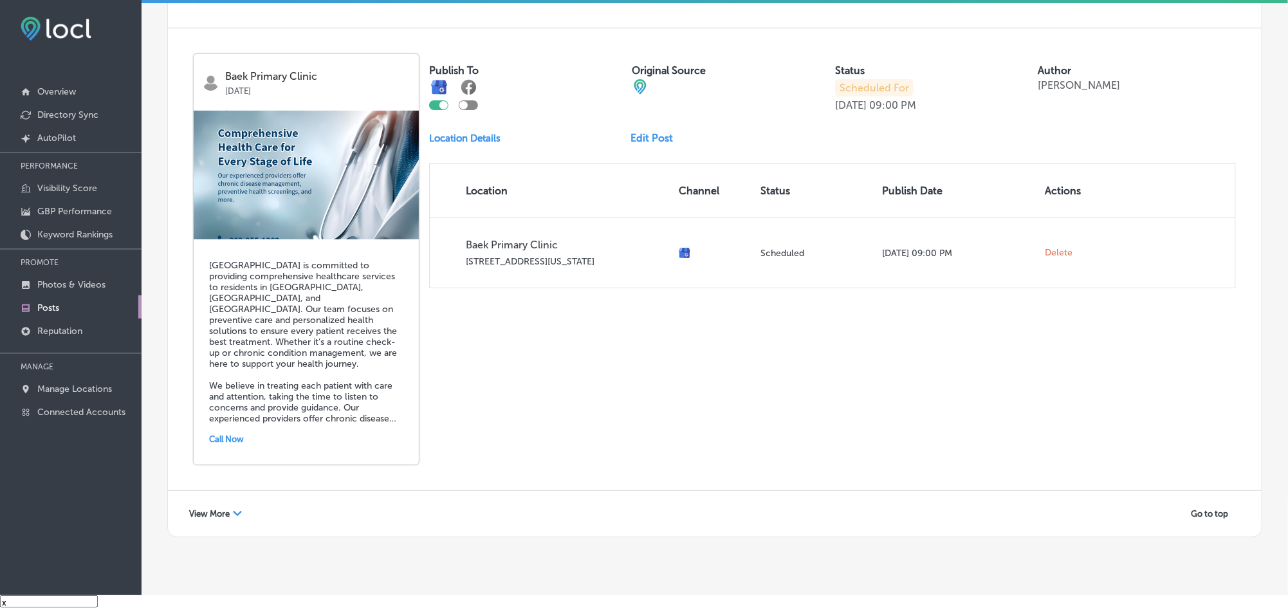
scroll to position [2760, 0]
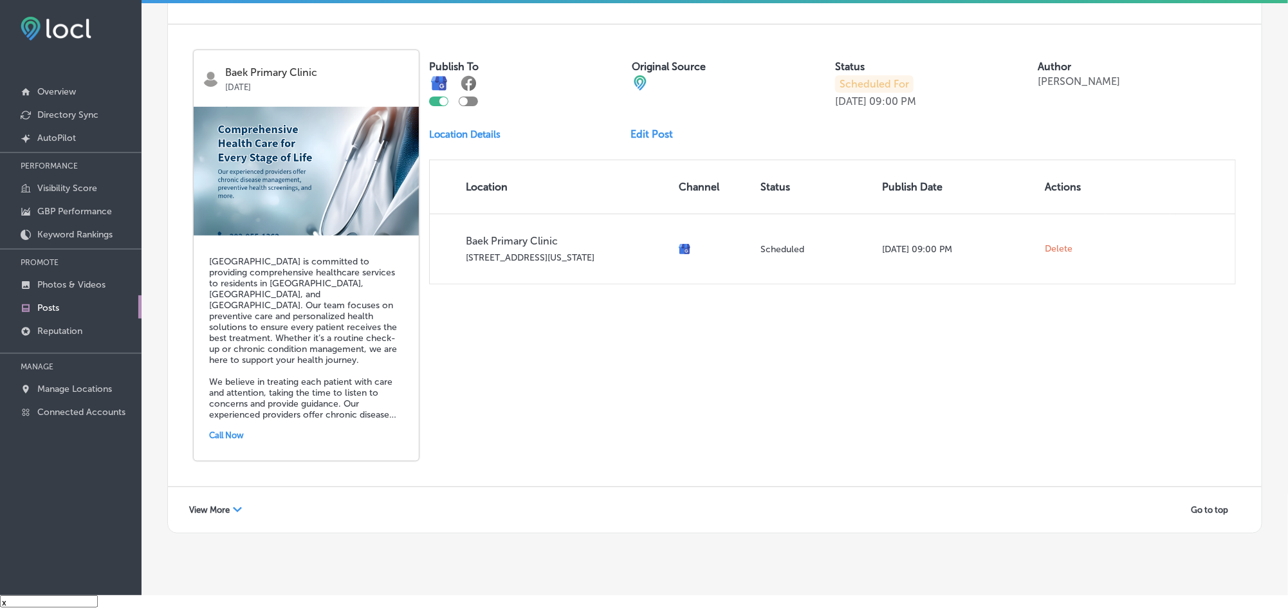
drag, startPoint x: 236, startPoint y: 481, endPoint x: 303, endPoint y: 471, distance: 67.6
click at [236, 507] on icon "Path Created with Sketch." at bounding box center [237, 509] width 9 height 5
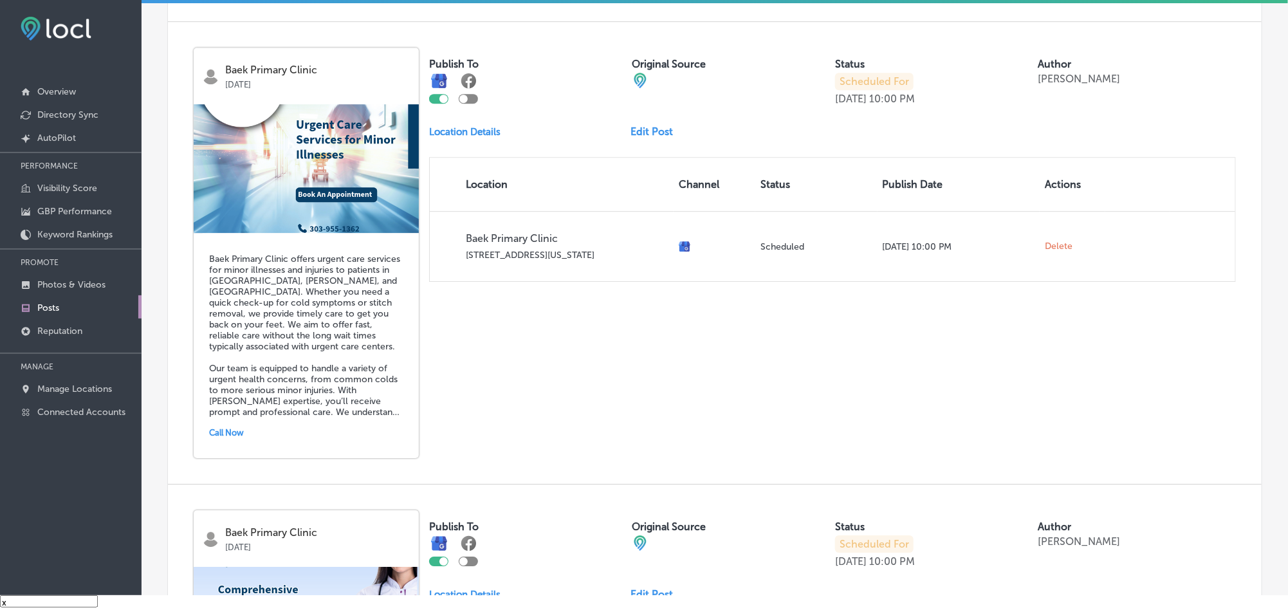
scroll to position [4581, 0]
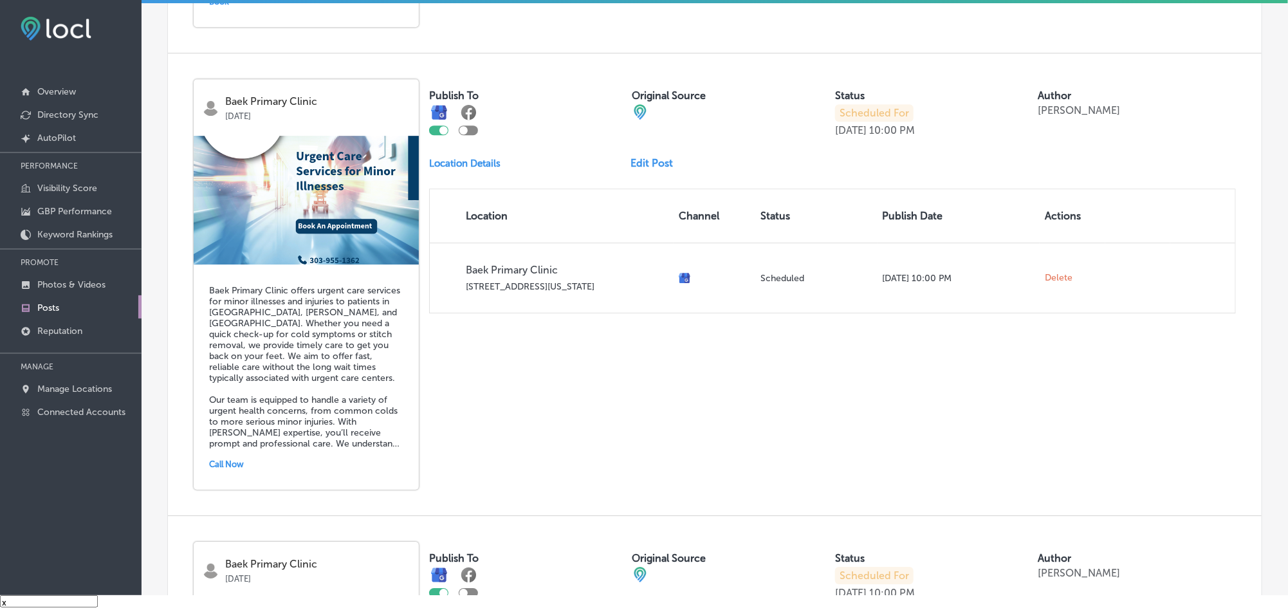
click at [635, 157] on link "Edit Post" at bounding box center [657, 163] width 53 height 12
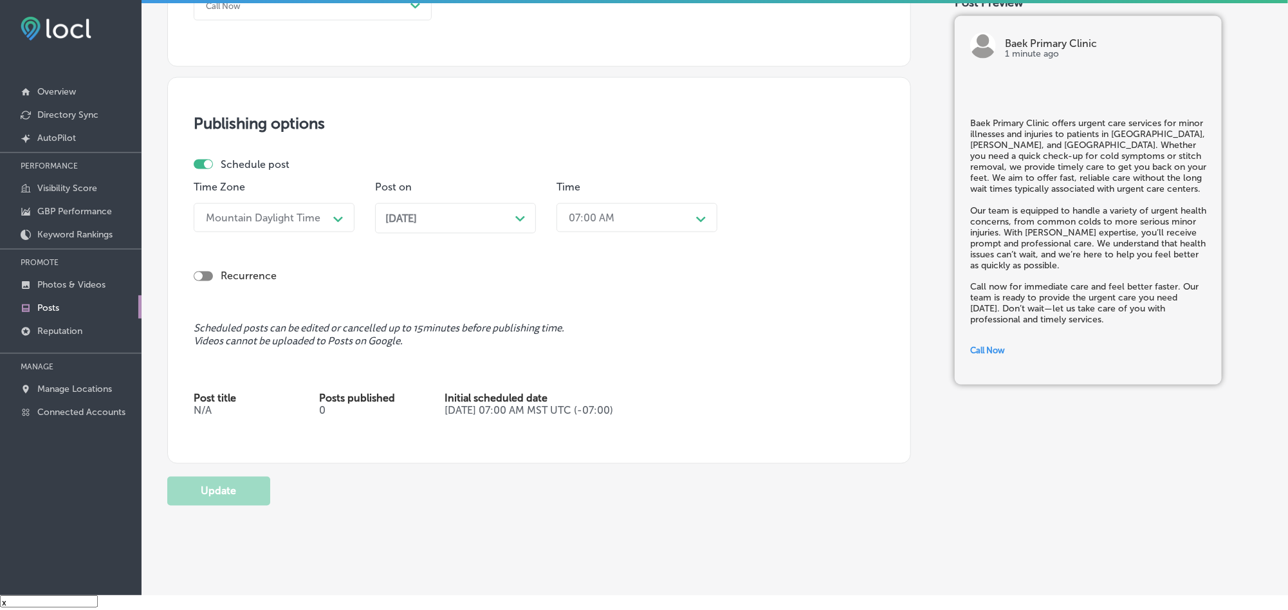
scroll to position [996, 0]
click at [498, 219] on div "[DATE] Path Created with Sketch." at bounding box center [455, 216] width 140 height 12
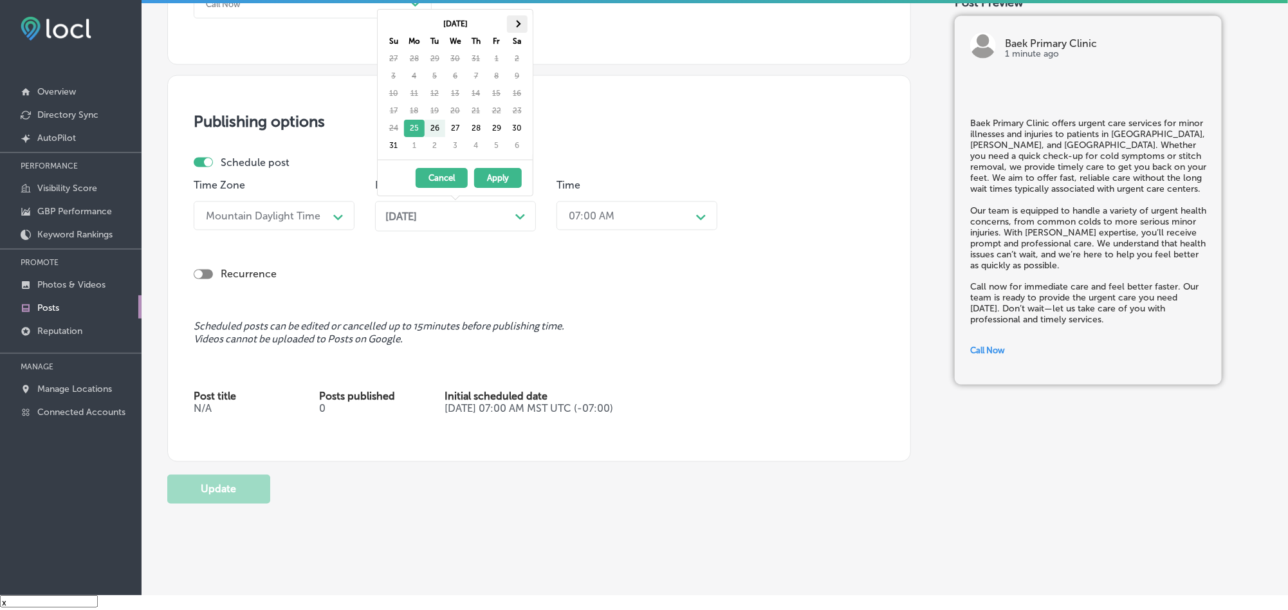
click at [519, 27] on th at bounding box center [517, 23] width 21 height 17
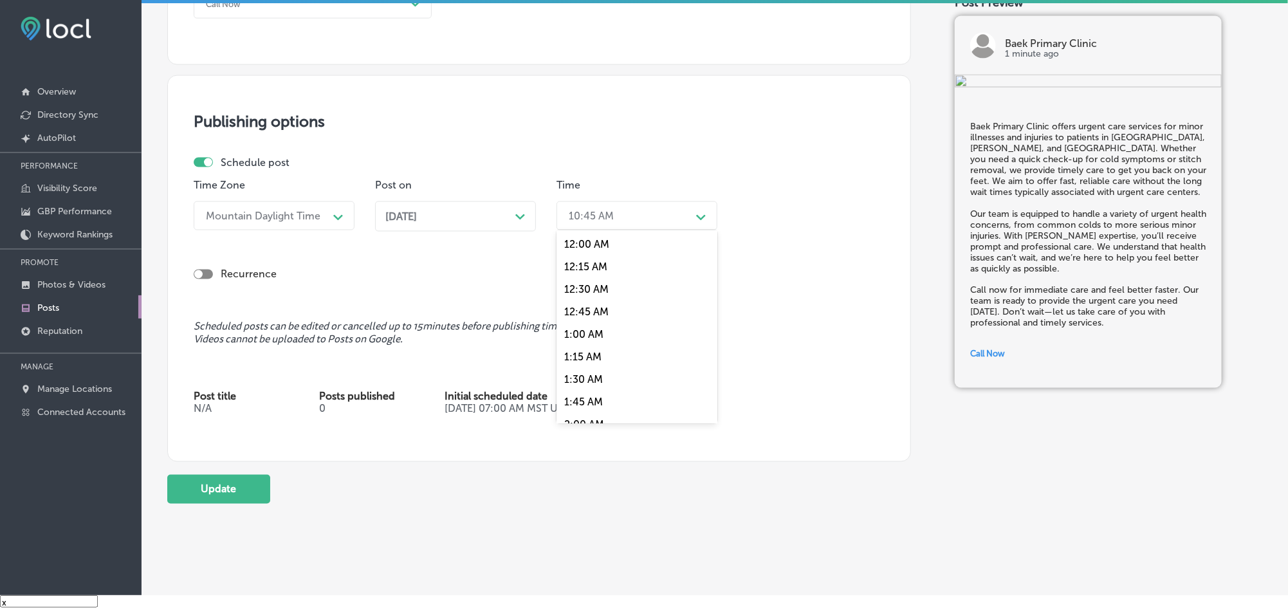
click at [622, 212] on div "10:45 AM" at bounding box center [626, 216] width 129 height 23
click at [578, 397] on div "7:00 AM" at bounding box center [636, 392] width 161 height 23
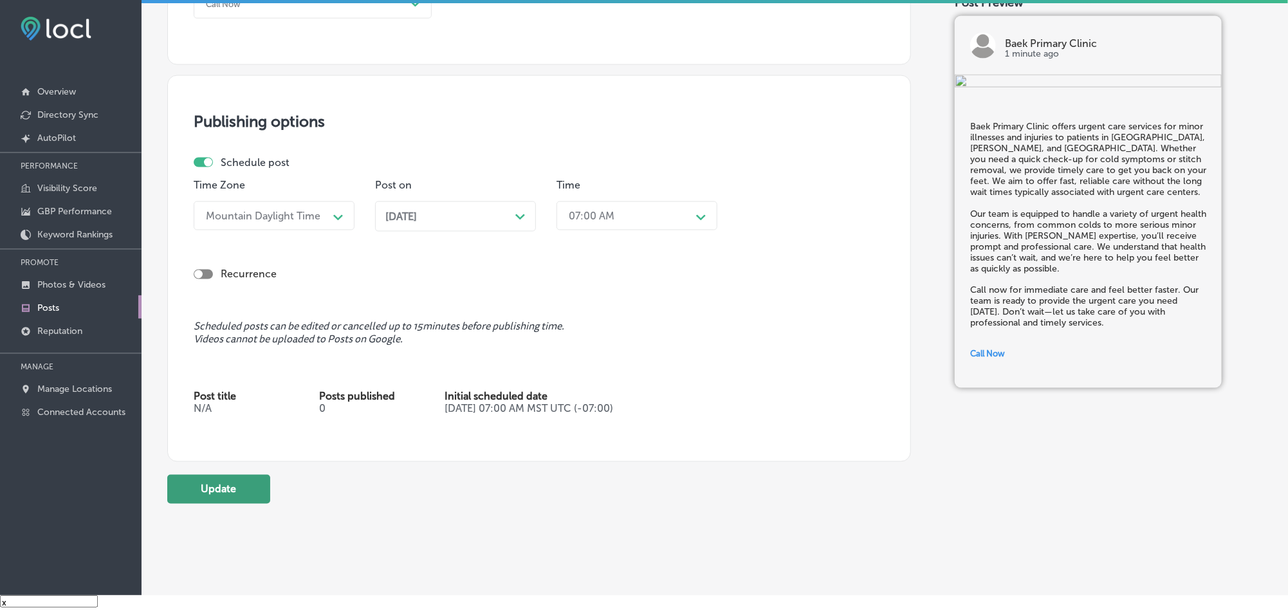
click at [232, 486] on button "Update" at bounding box center [218, 489] width 103 height 29
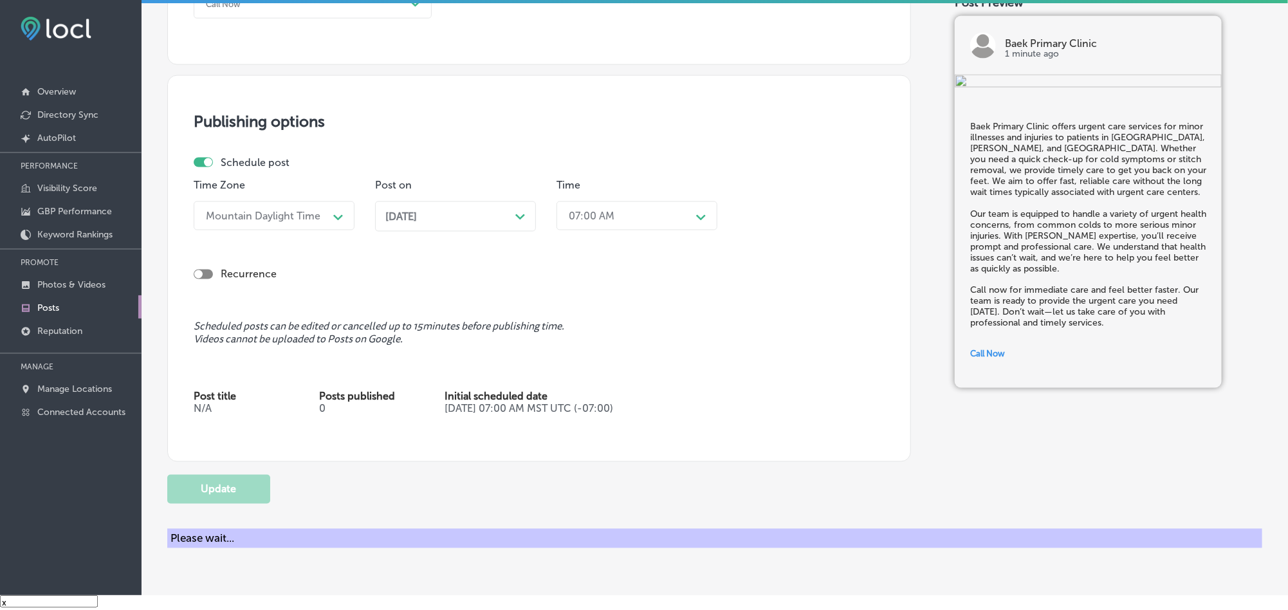
checkbox input "true"
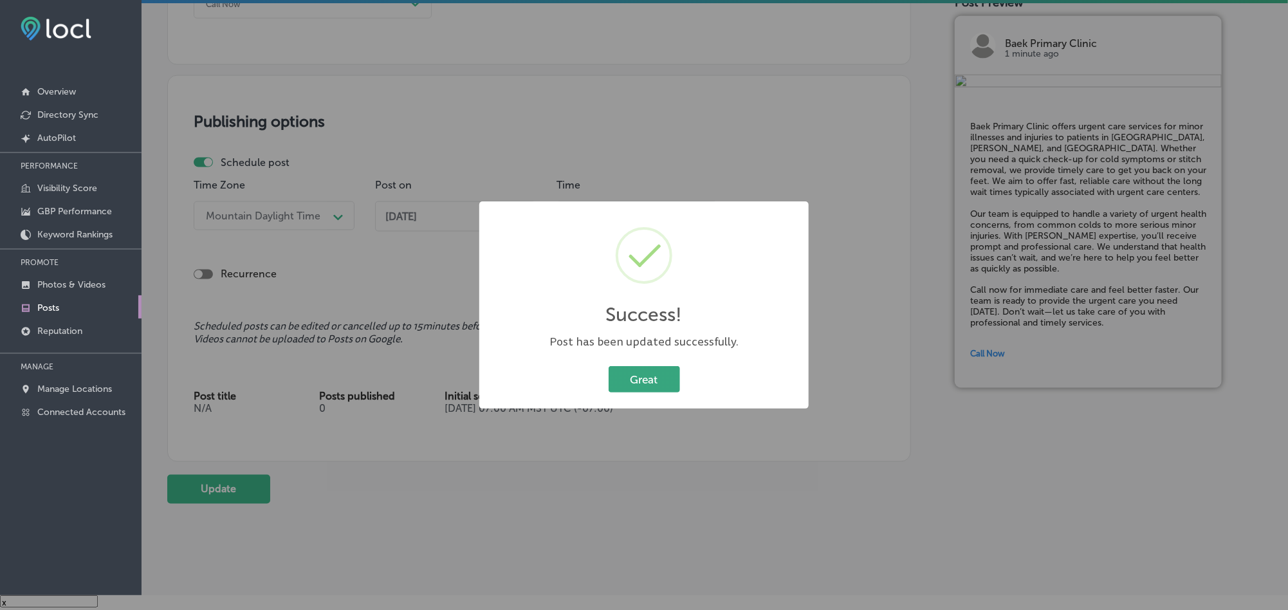
click at [652, 381] on button "Great" at bounding box center [643, 379] width 71 height 26
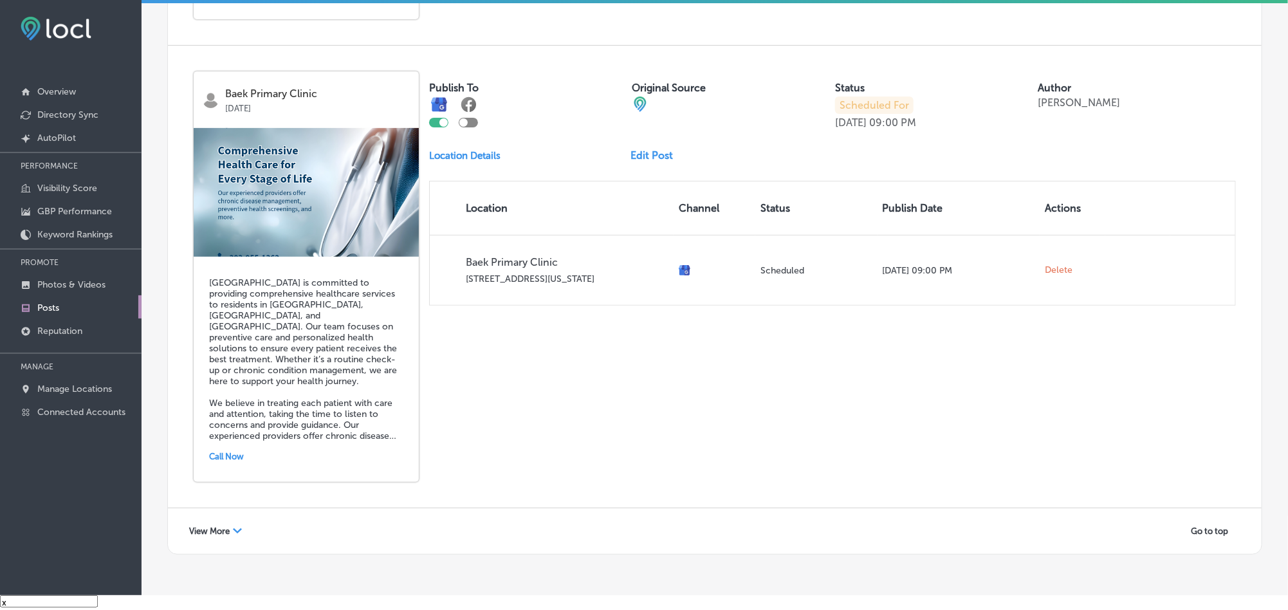
scroll to position [2760, 0]
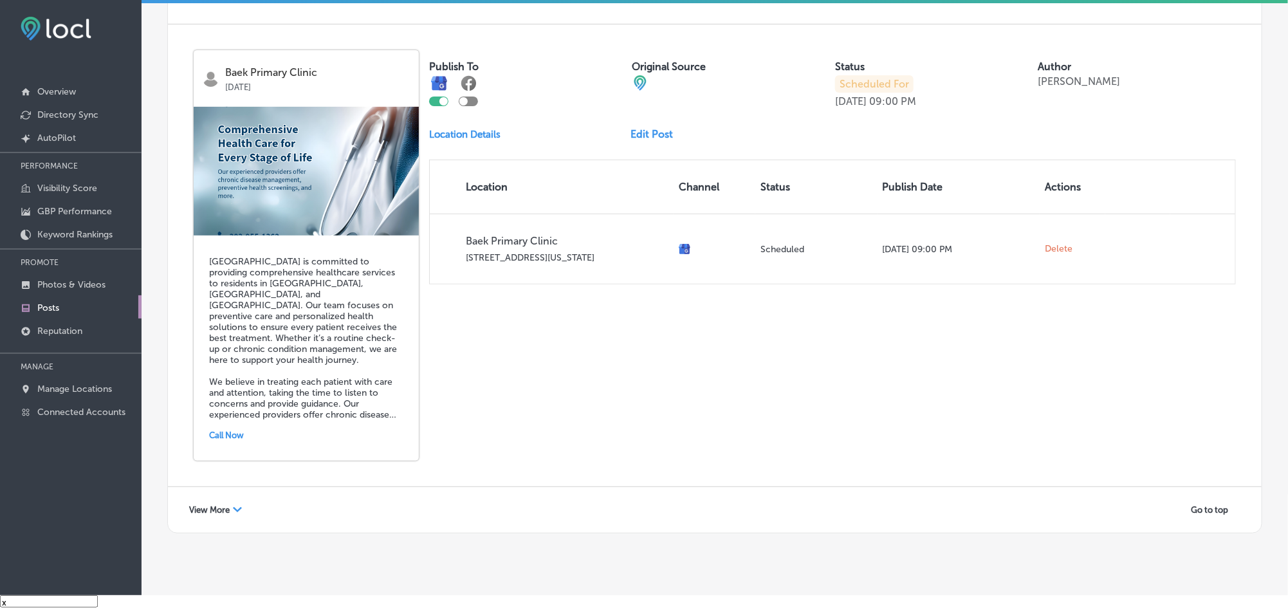
click at [237, 507] on polygon at bounding box center [237, 509] width 9 height 5
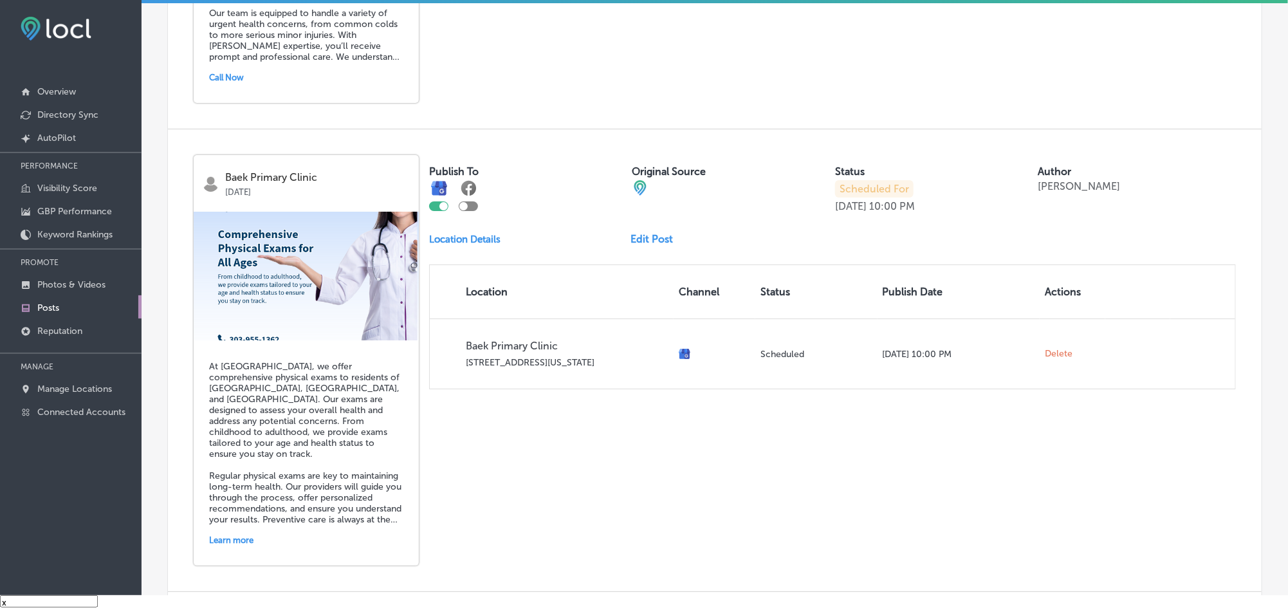
scroll to position [4979, 0]
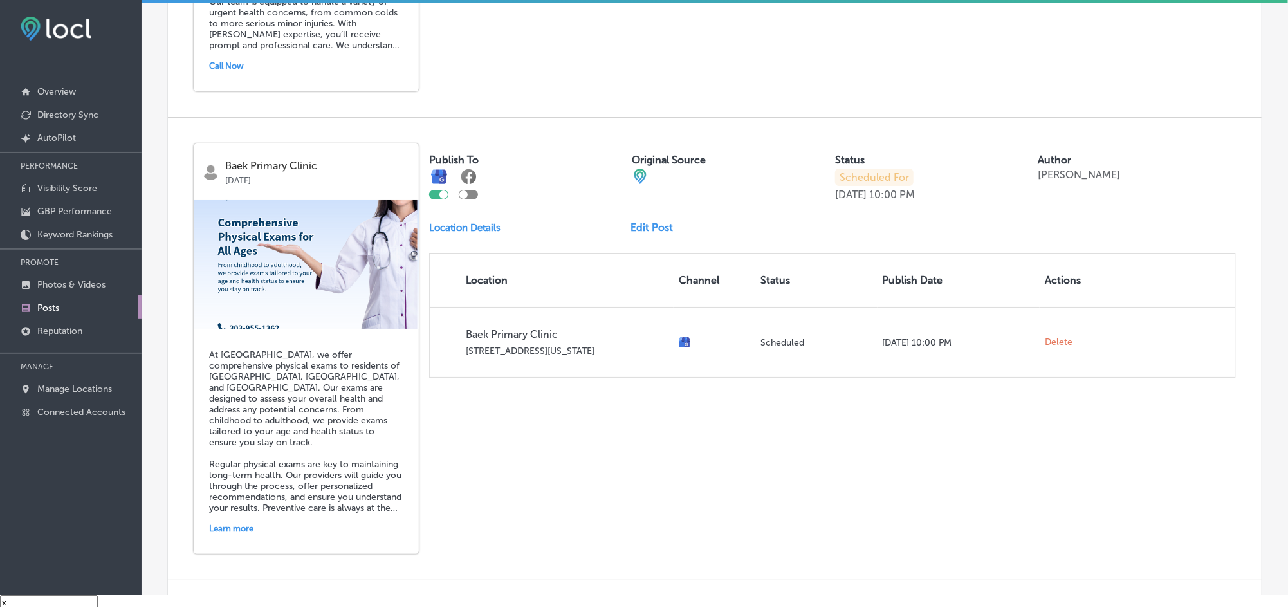
click at [647, 221] on link "Edit Post" at bounding box center [657, 227] width 53 height 12
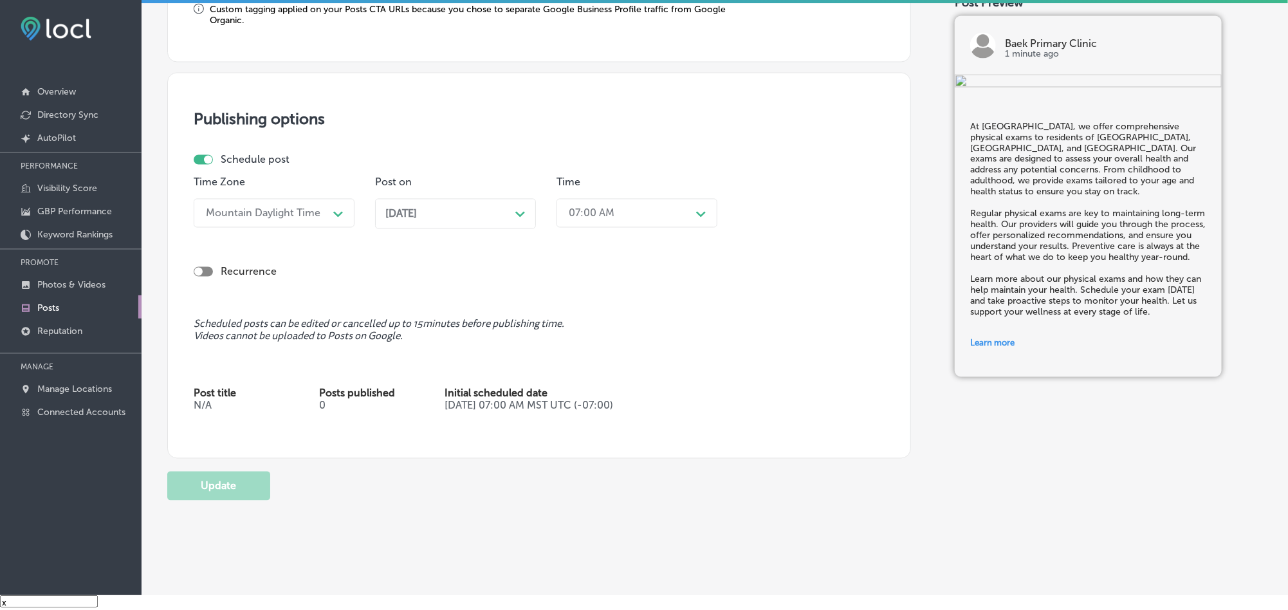
scroll to position [1126, 0]
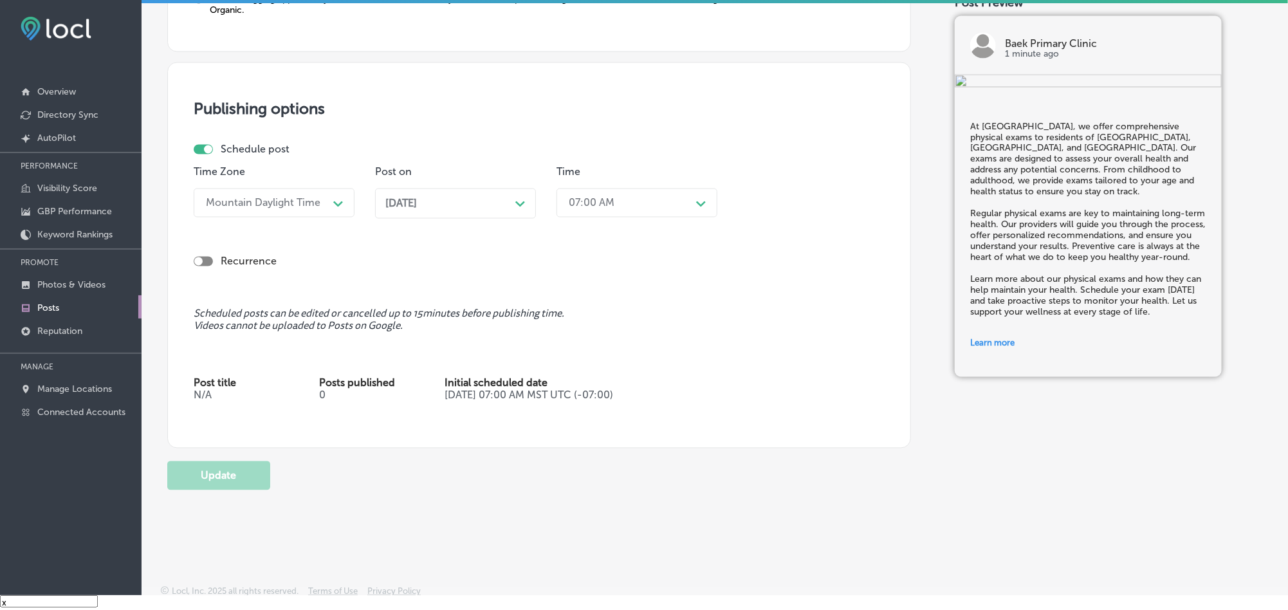
click at [517, 205] on polygon at bounding box center [520, 204] width 10 height 6
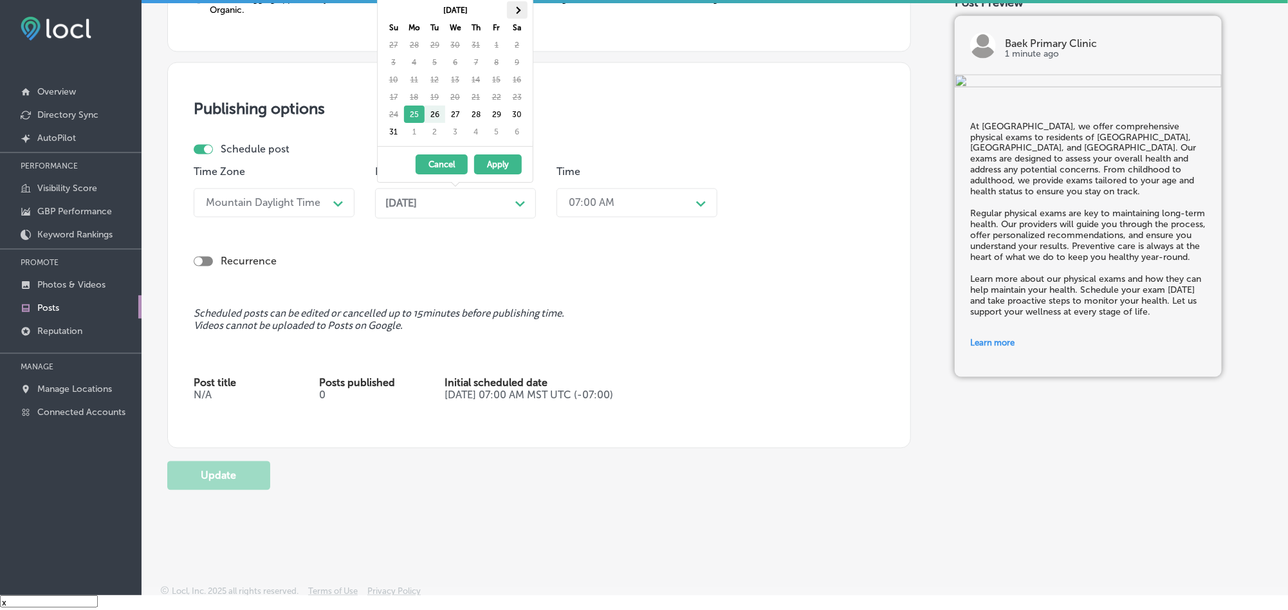
click at [520, 12] on th at bounding box center [517, 9] width 21 height 17
click at [524, 14] on th at bounding box center [517, 9] width 21 height 17
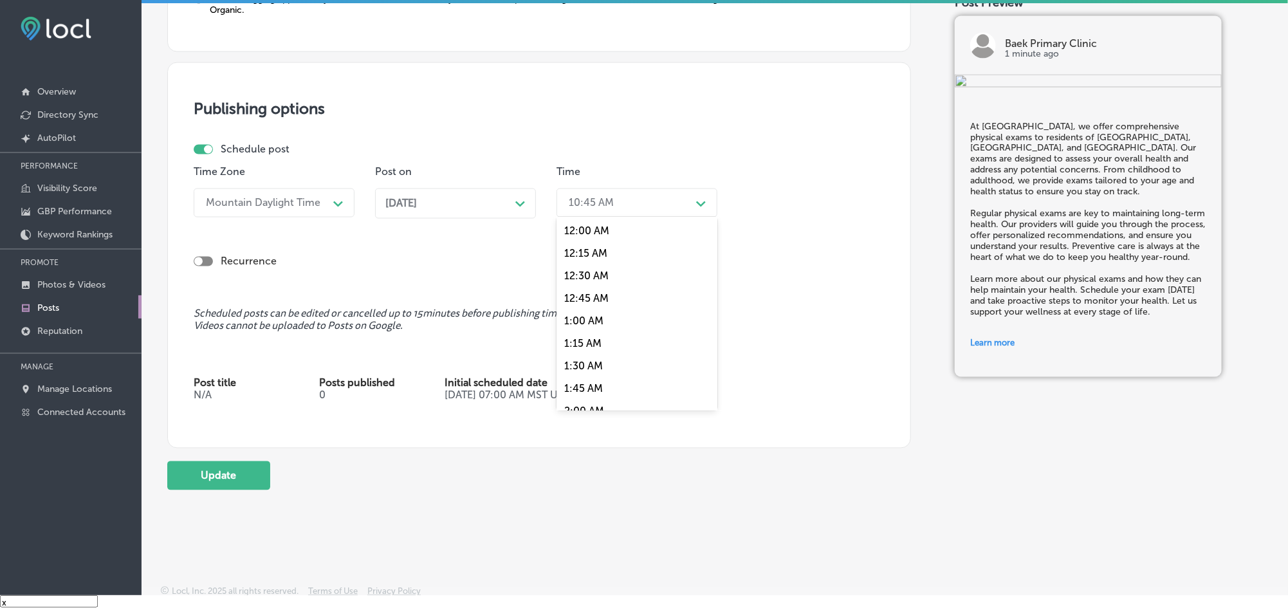
click at [650, 214] on div "10:45 AM" at bounding box center [626, 203] width 129 height 23
click at [572, 289] on div "7:00 AM" at bounding box center [636, 282] width 161 height 23
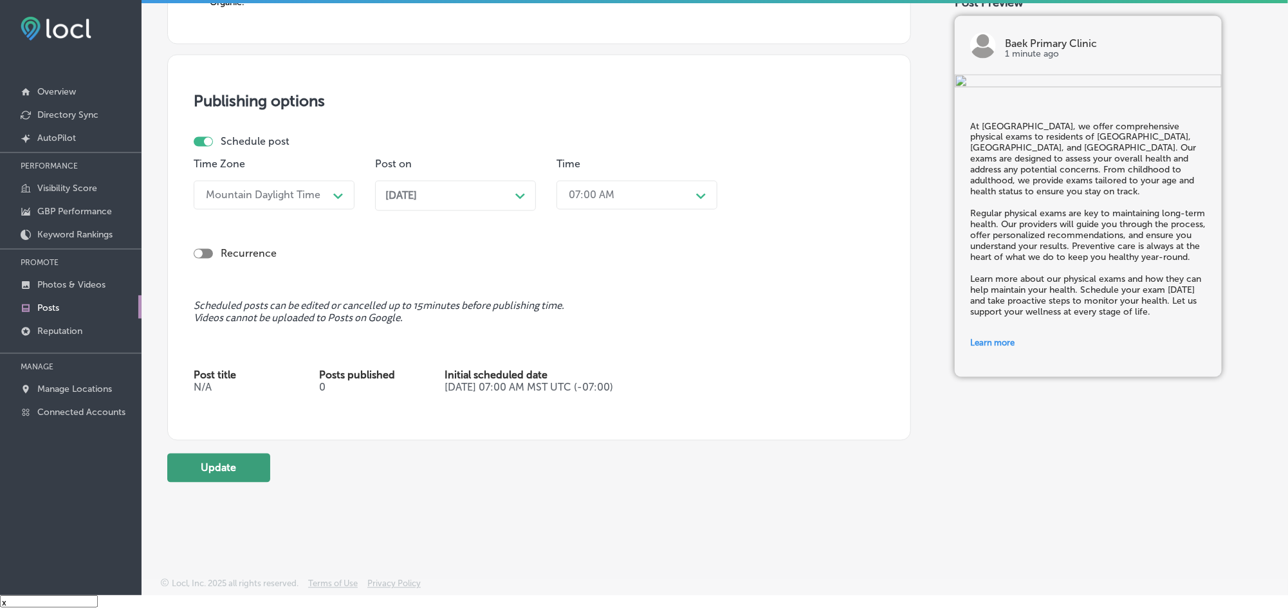
drag, startPoint x: 237, startPoint y: 471, endPoint x: 255, endPoint y: 456, distance: 22.8
click at [241, 467] on button "Update" at bounding box center [218, 467] width 103 height 29
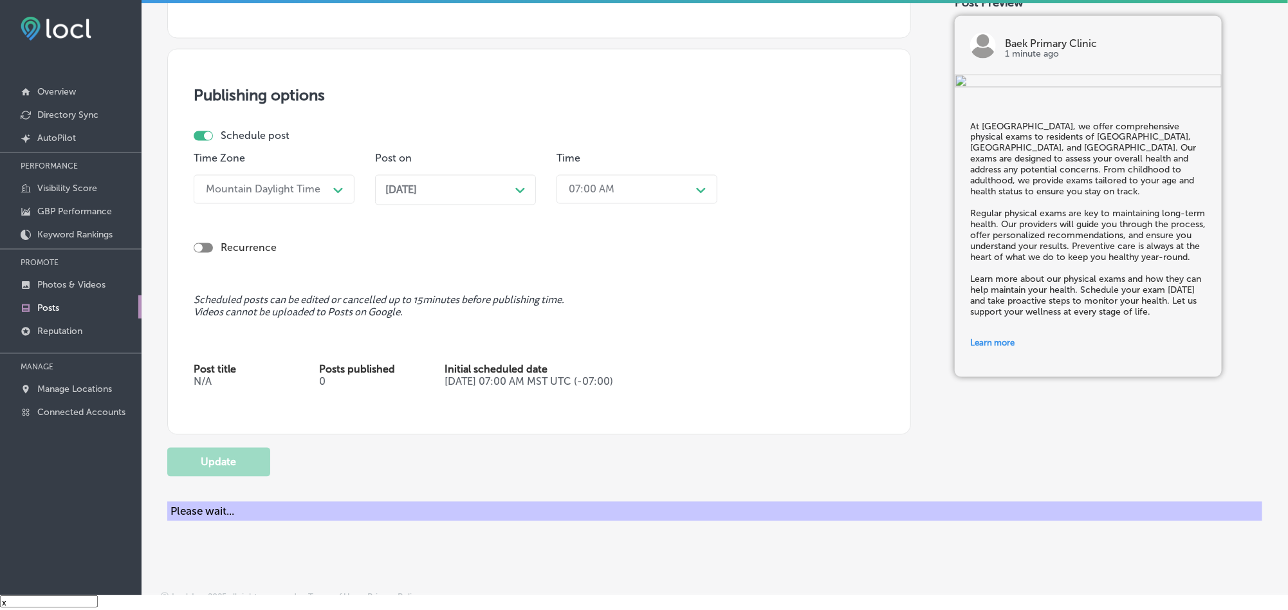
checkbox input "true"
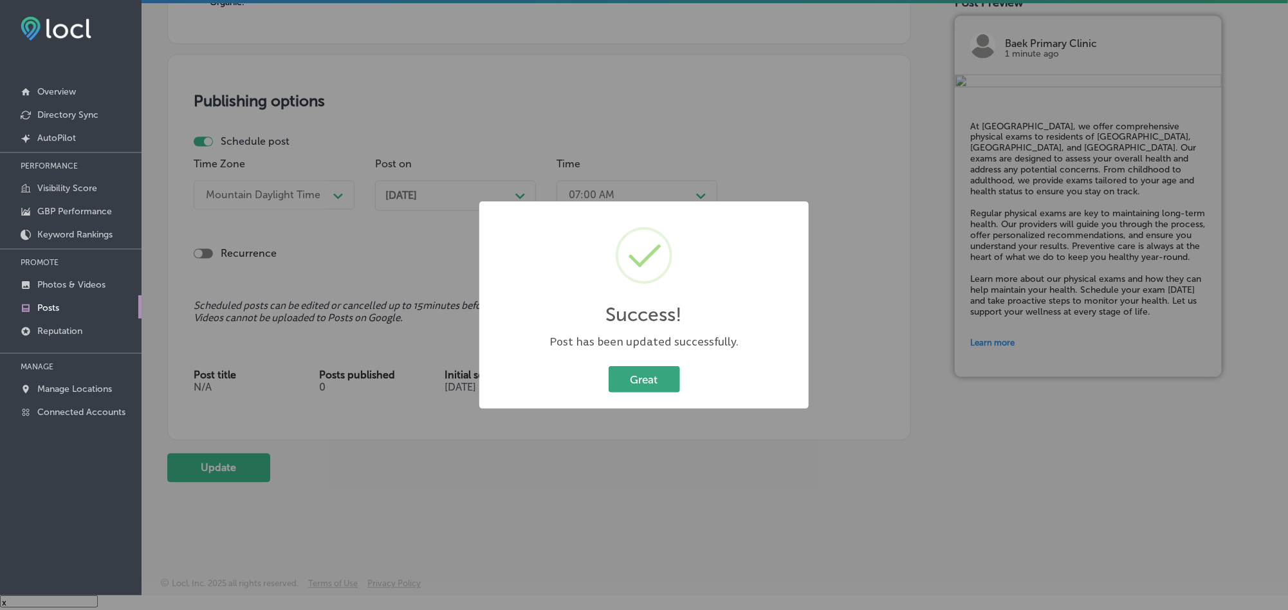
click at [641, 384] on button "Great" at bounding box center [643, 379] width 71 height 26
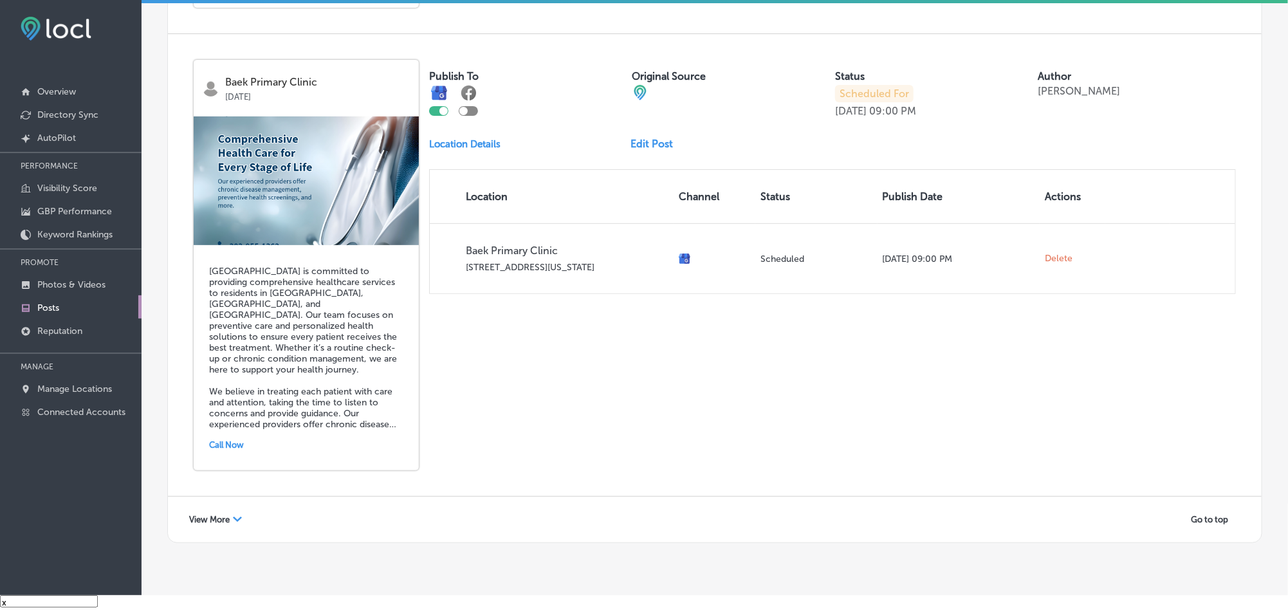
scroll to position [2760, 0]
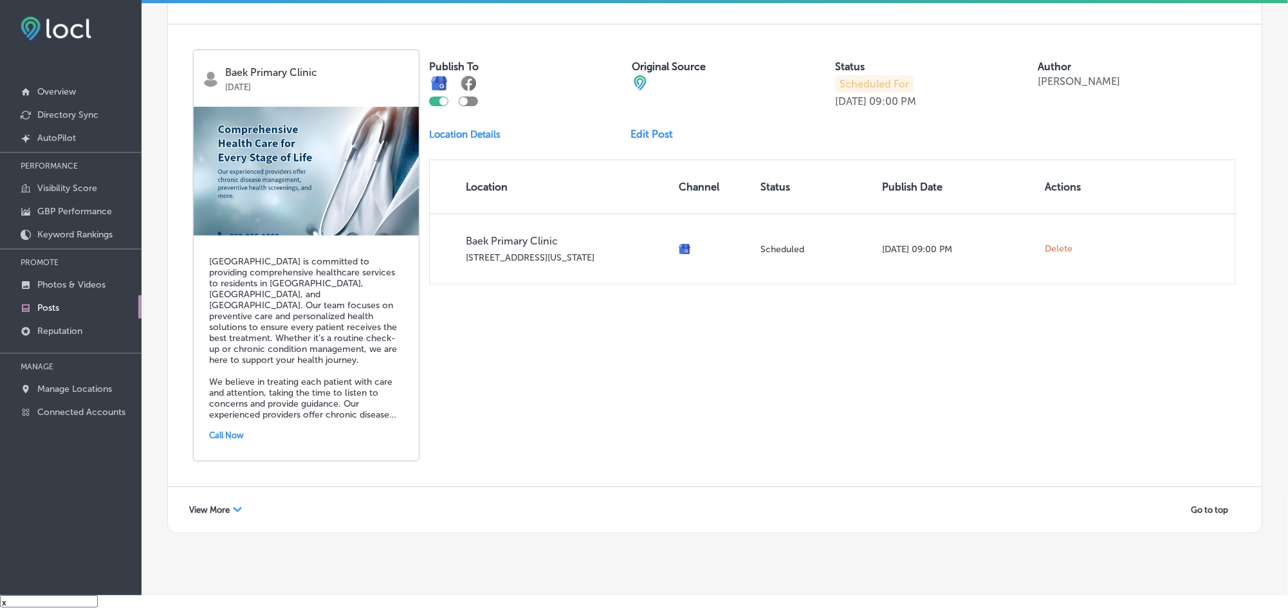
click at [241, 507] on icon "Path Created with Sketch." at bounding box center [237, 509] width 9 height 5
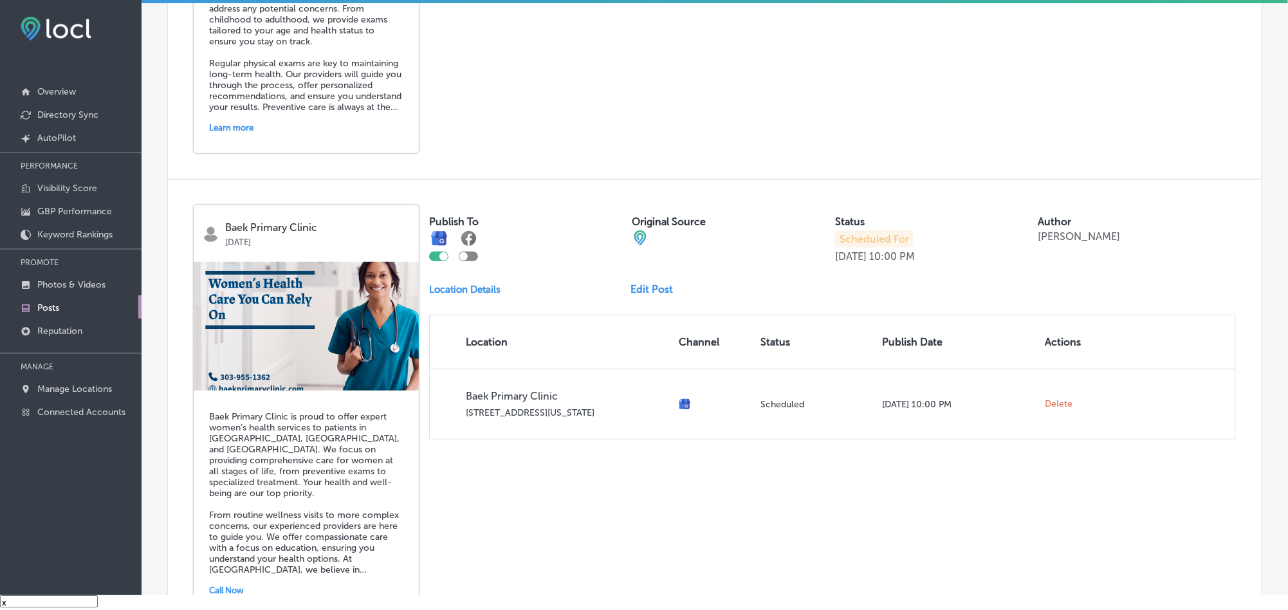
scroll to position [5378, 0]
click at [655, 284] on link "Edit Post" at bounding box center [657, 290] width 53 height 12
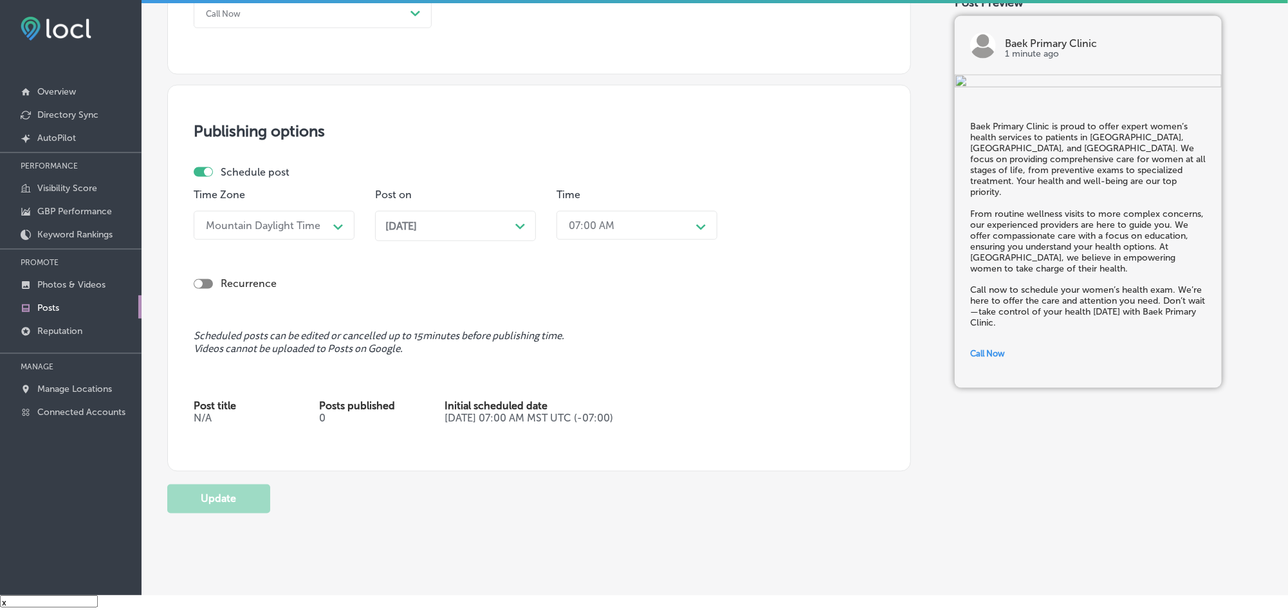
scroll to position [1023, 0]
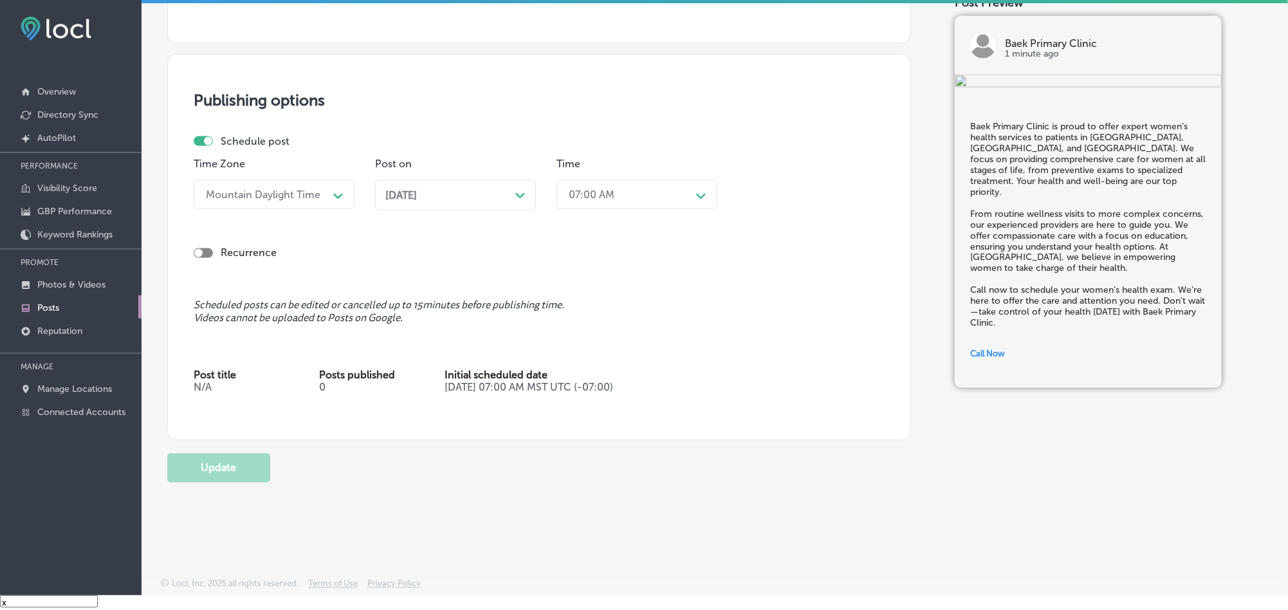
click at [506, 205] on div "[DATE] Path Created with Sketch." at bounding box center [455, 195] width 161 height 30
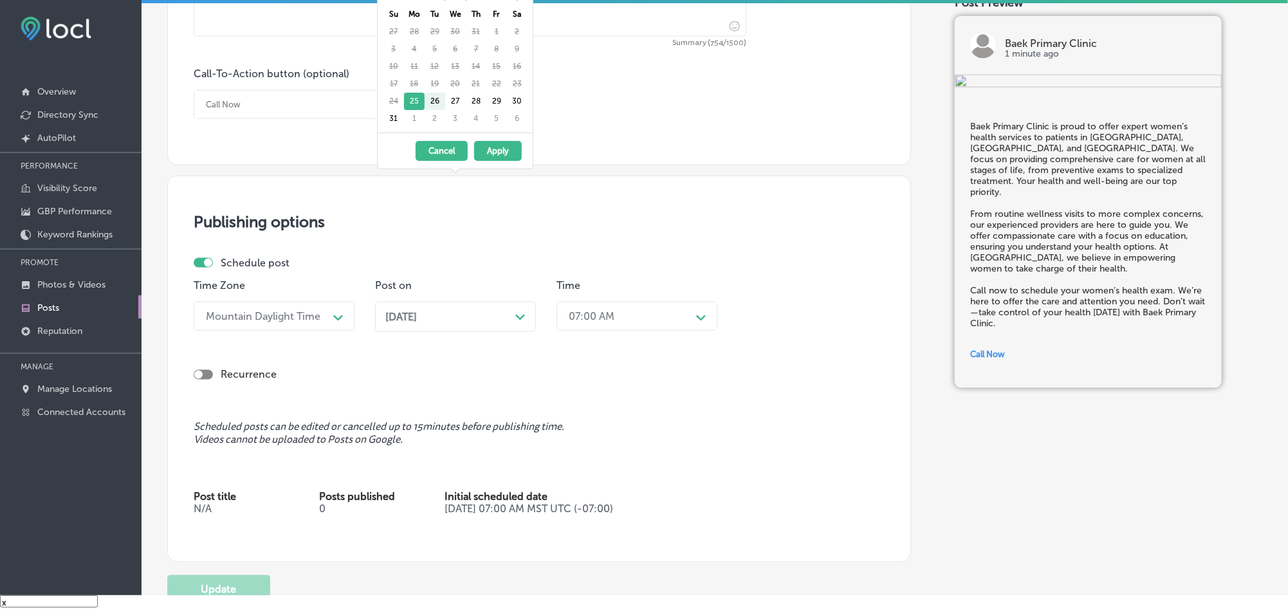
scroll to position [863, 0]
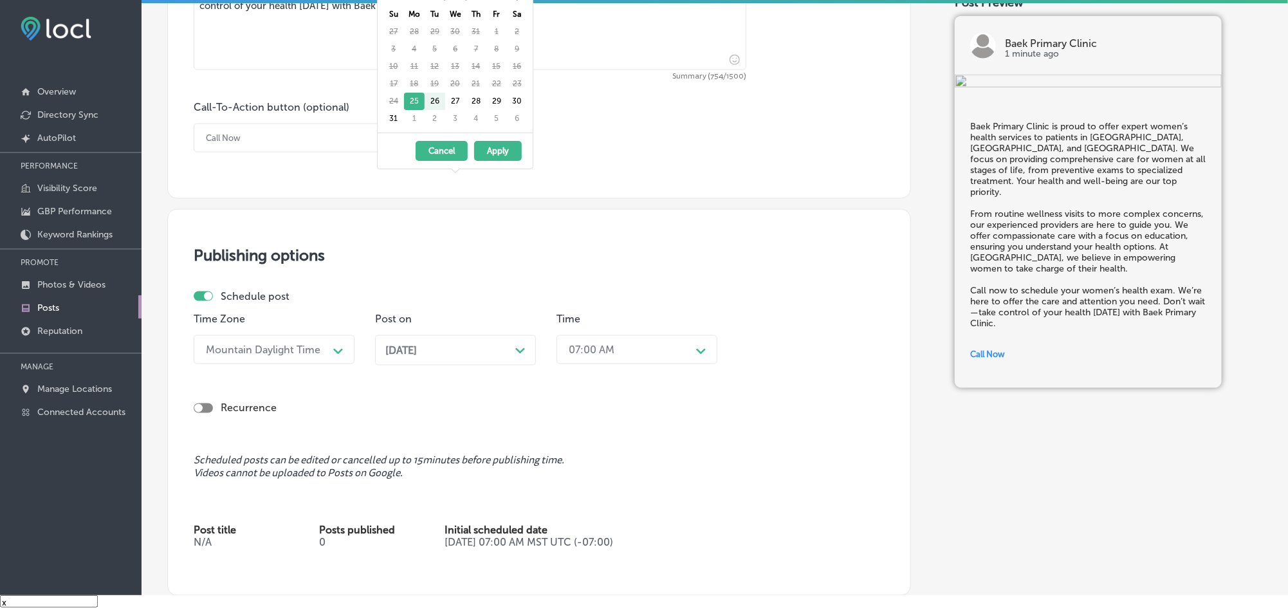
click at [492, 351] on div "[DATE] Path Created with Sketch." at bounding box center [455, 350] width 140 height 12
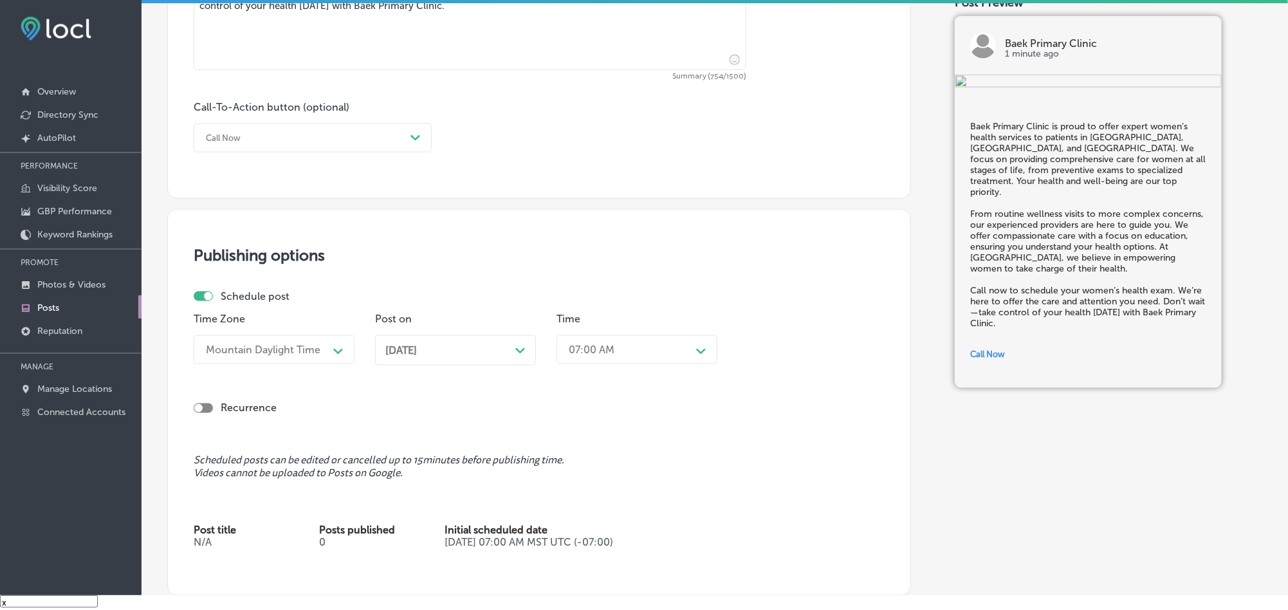
click at [515, 348] on div "Path Created with Sketch." at bounding box center [520, 349] width 10 height 10
click at [517, 156] on span at bounding box center [516, 157] width 7 height 7
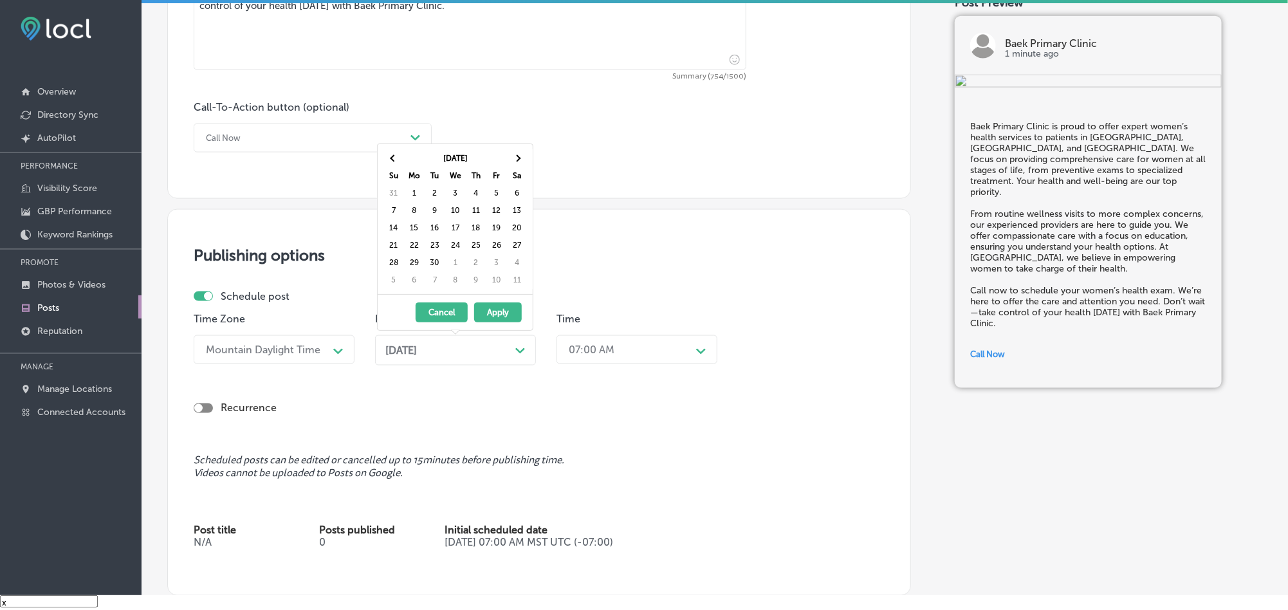
click at [517, 156] on span at bounding box center [516, 157] width 7 height 7
click at [518, 158] on span at bounding box center [516, 157] width 7 height 7
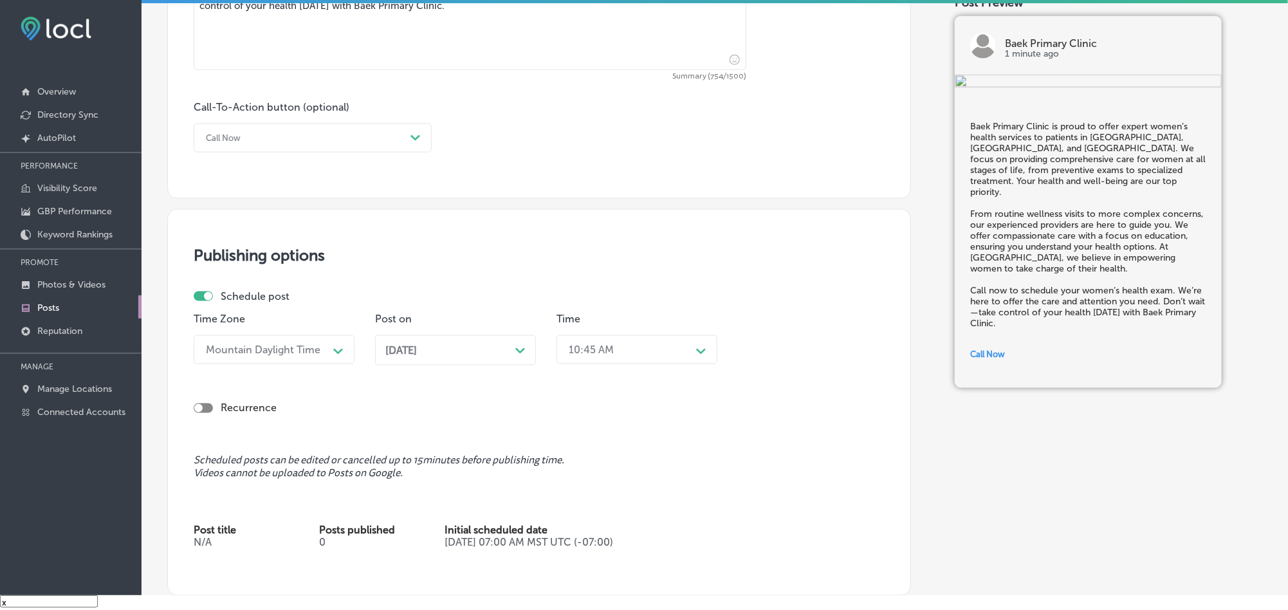
click at [637, 342] on div "10:45 AM" at bounding box center [626, 349] width 129 height 23
click at [587, 433] on div "7:00 AM" at bounding box center [636, 429] width 161 height 23
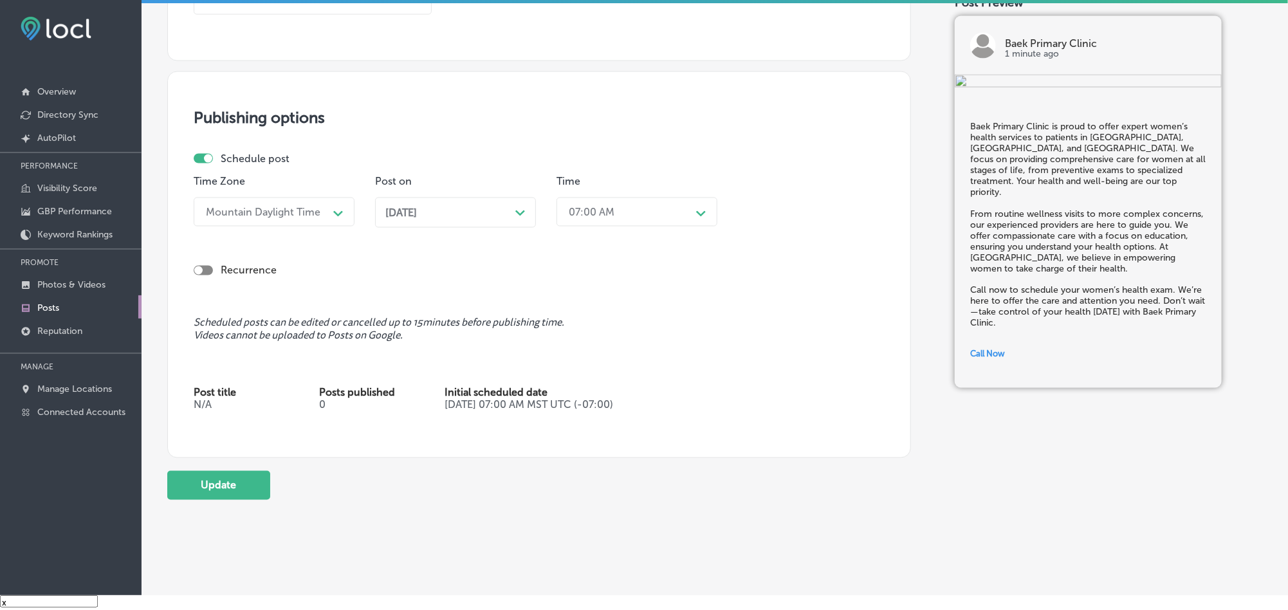
scroll to position [1023, 0]
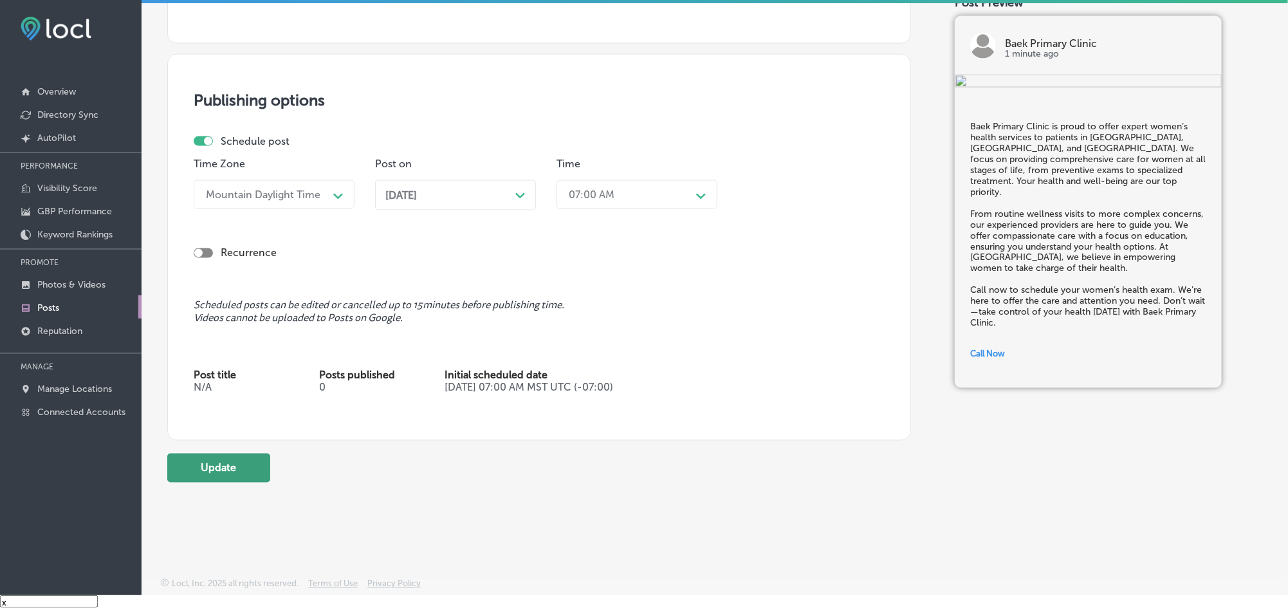
click at [224, 471] on button "Update" at bounding box center [218, 467] width 103 height 29
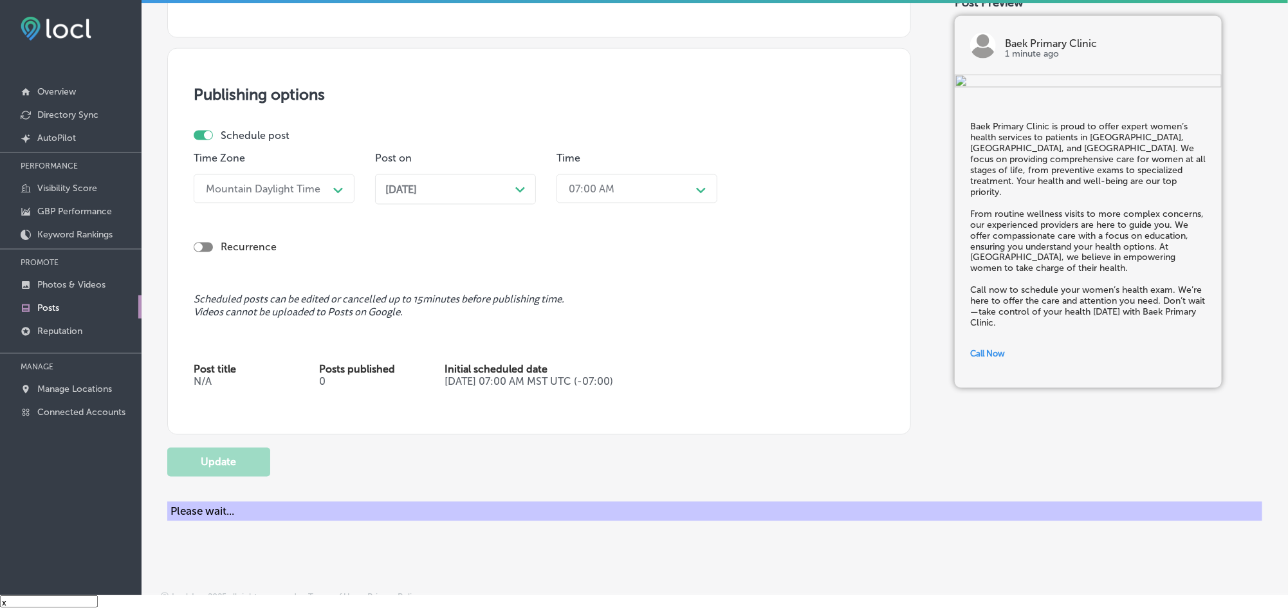
checkbox input "true"
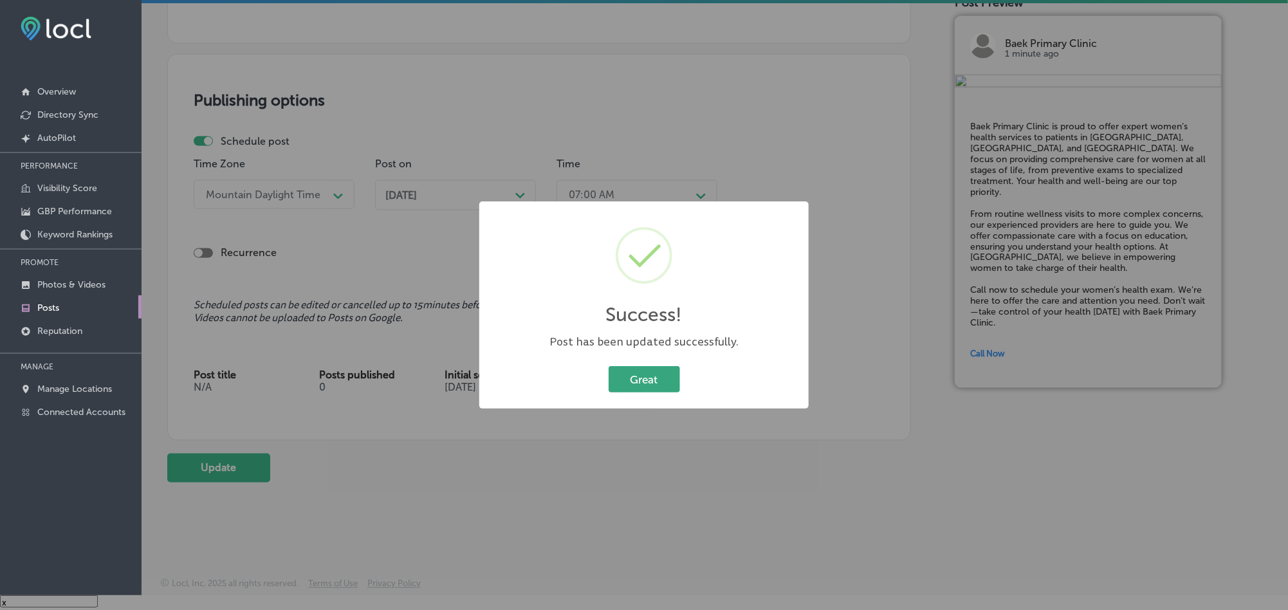
click at [624, 383] on button "Great" at bounding box center [643, 379] width 71 height 26
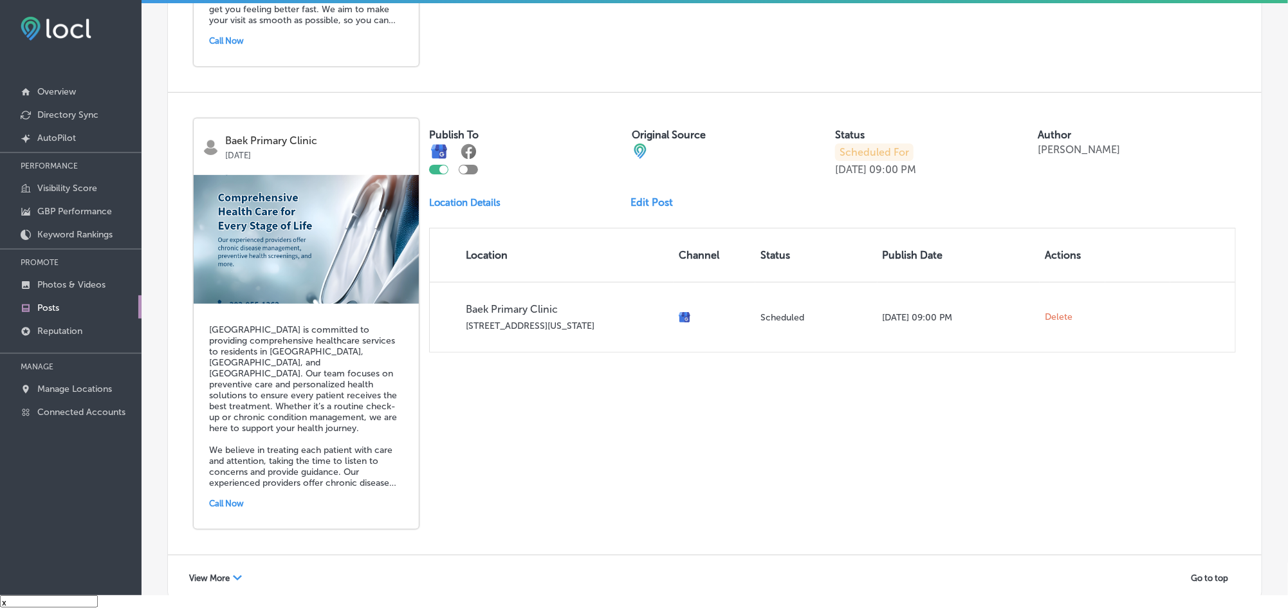
scroll to position [2760, 0]
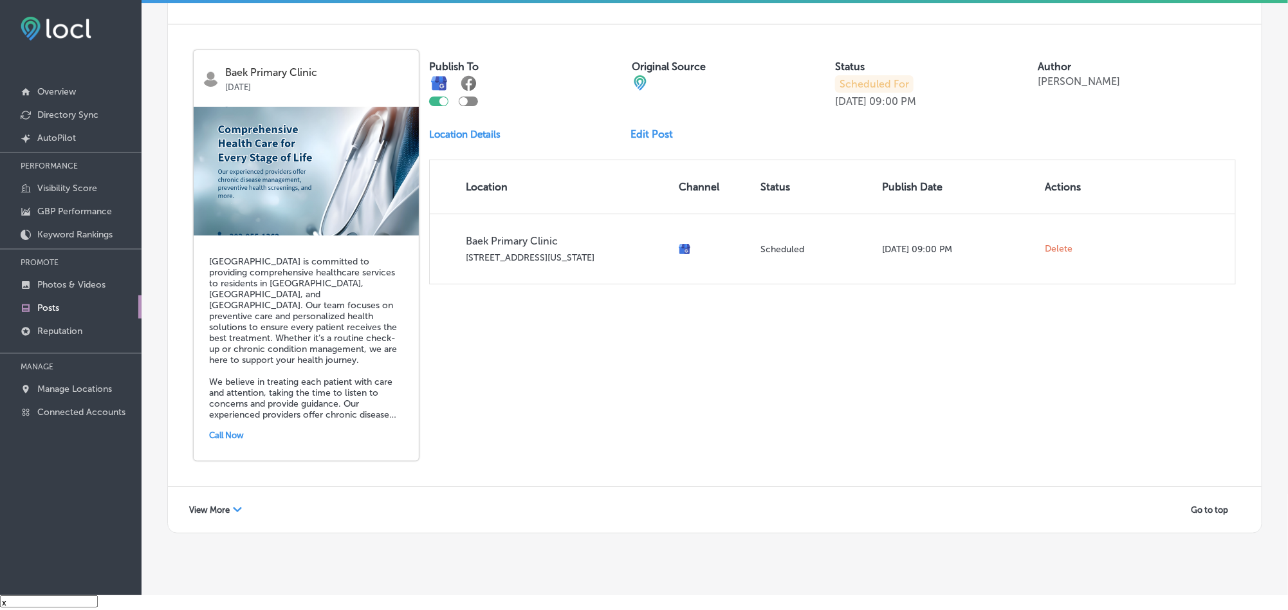
click at [226, 505] on span "View More" at bounding box center [209, 510] width 41 height 10
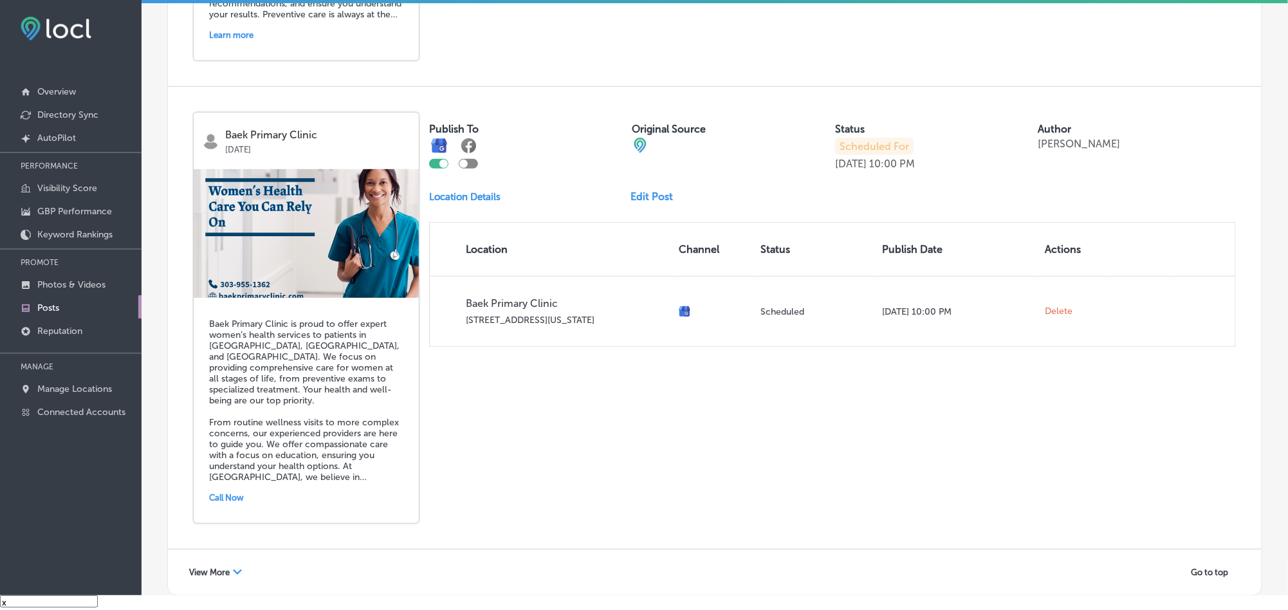
scroll to position [5507, 0]
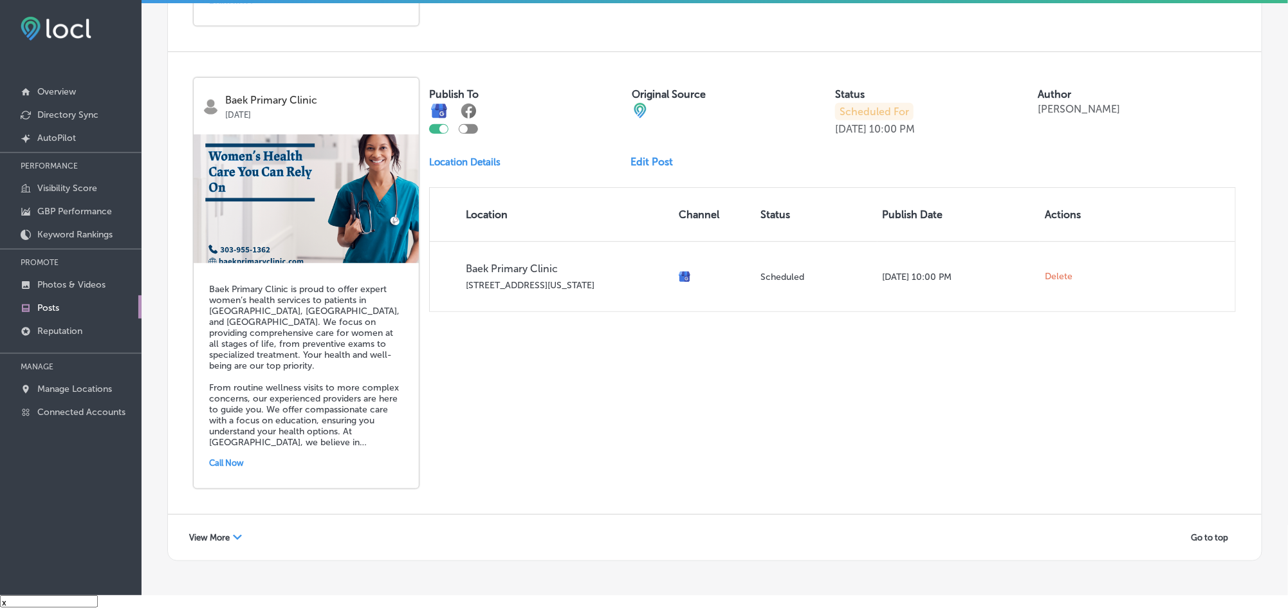
click at [230, 533] on span "View More" at bounding box center [209, 538] width 41 height 10
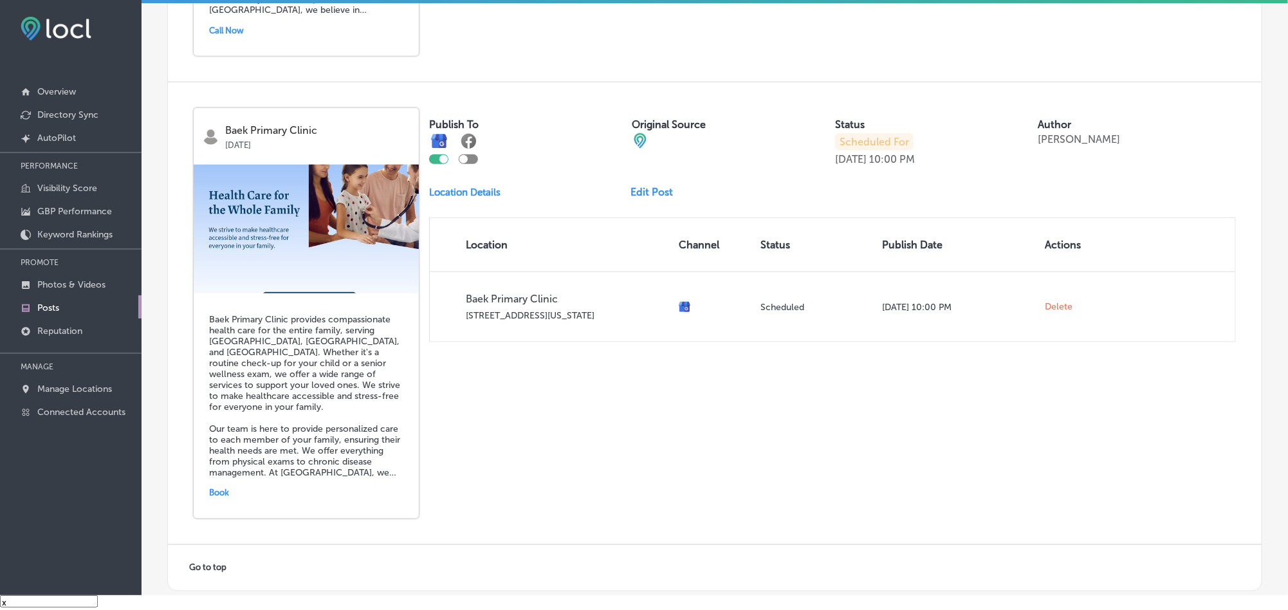
scroll to position [5965, 0]
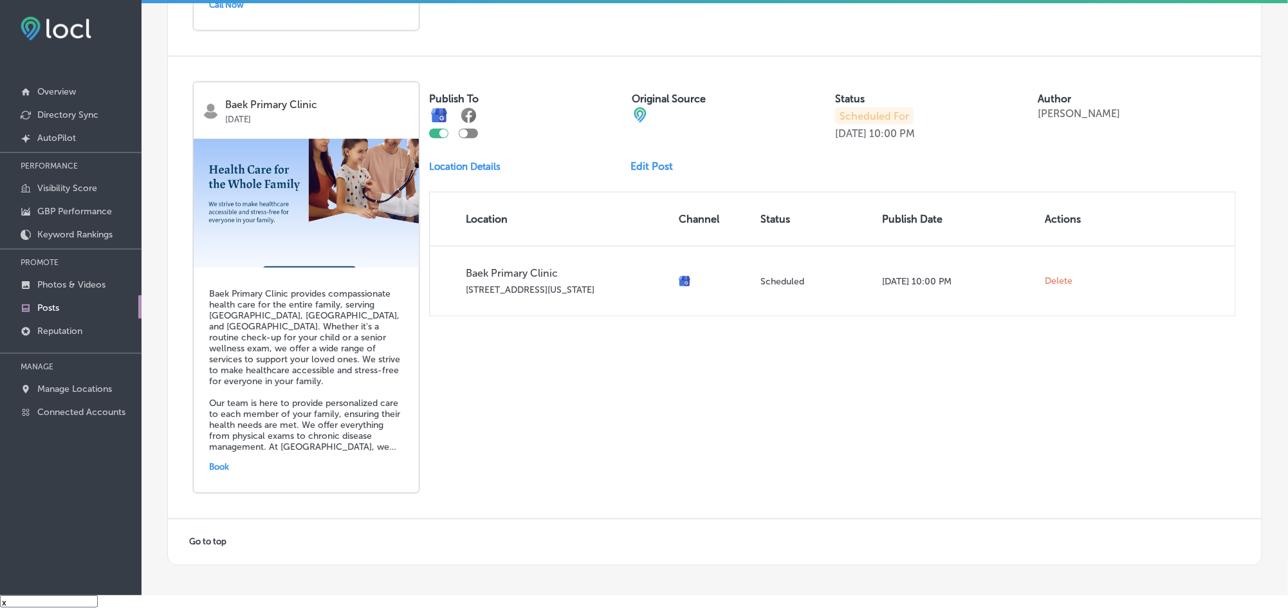
click at [634, 160] on link "Edit Post" at bounding box center [657, 166] width 53 height 12
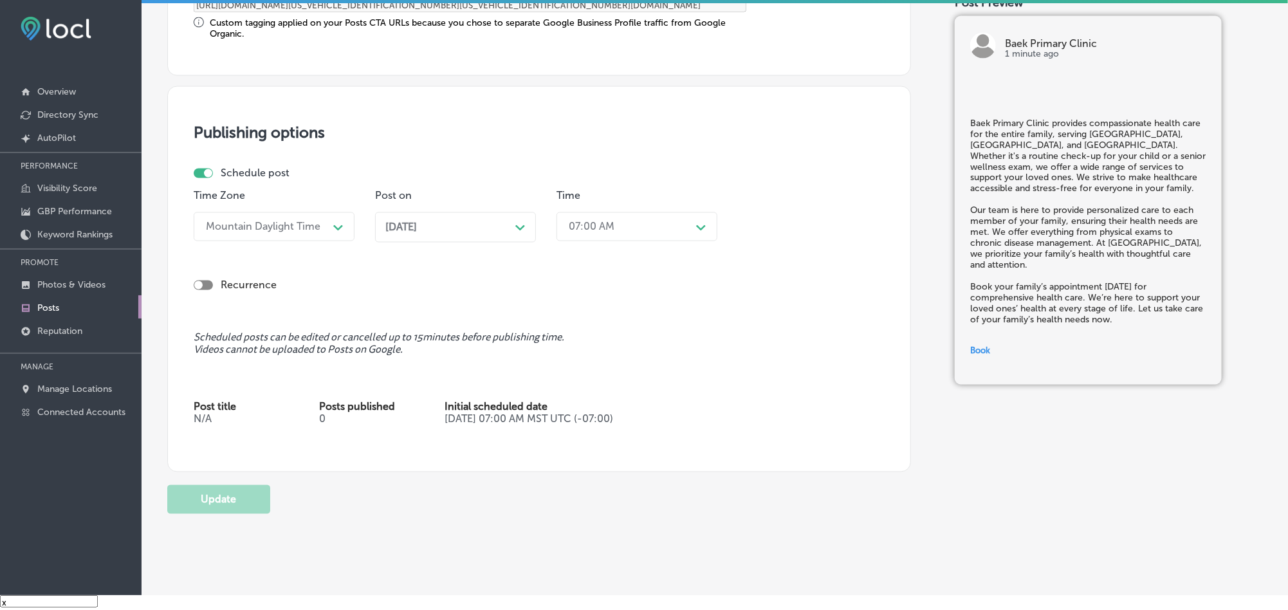
scroll to position [1126, 0]
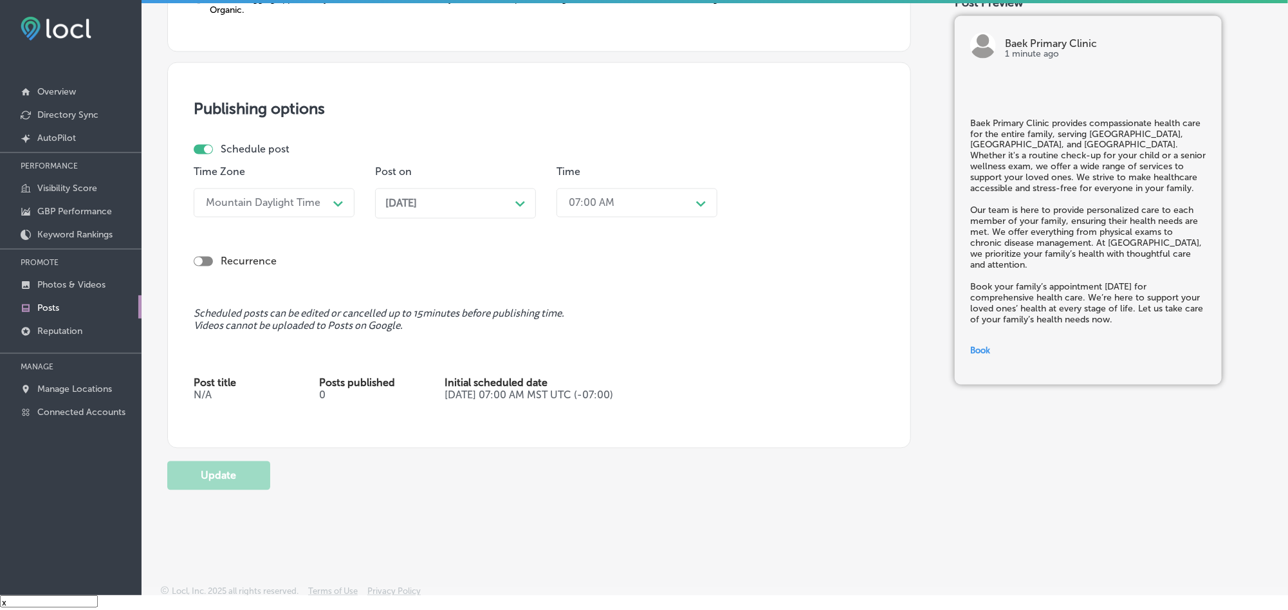
click at [504, 203] on div "[DATE] Path Created with Sketch." at bounding box center [455, 203] width 140 height 12
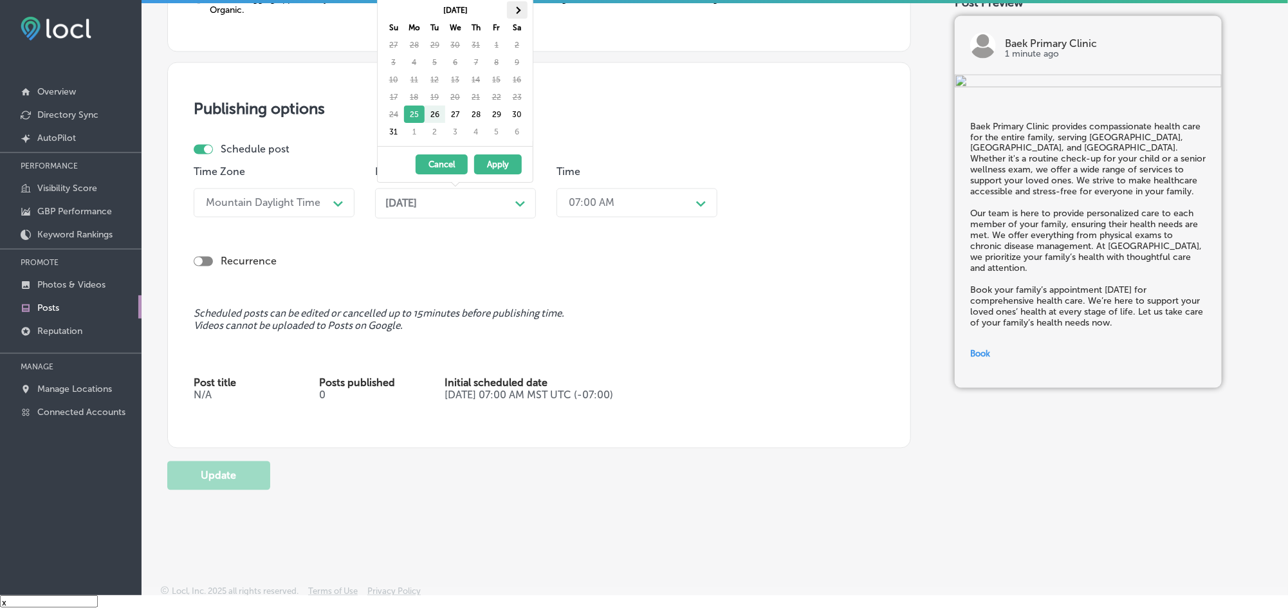
click at [512, 14] on th at bounding box center [517, 9] width 21 height 17
click at [515, 12] on span at bounding box center [516, 9] width 7 height 7
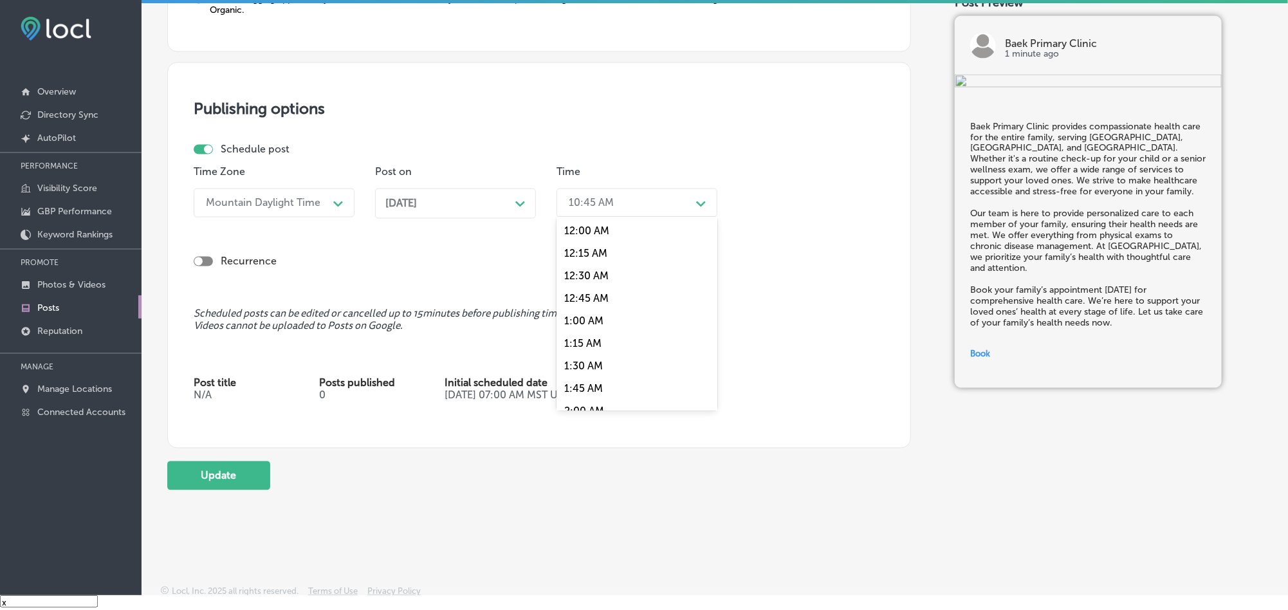
drag, startPoint x: 626, startPoint y: 205, endPoint x: 625, endPoint y: 296, distance: 90.7
click at [626, 206] on div "10:45 AM" at bounding box center [626, 203] width 129 height 23
click at [587, 354] on div "7:00 AM" at bounding box center [636, 347] width 161 height 23
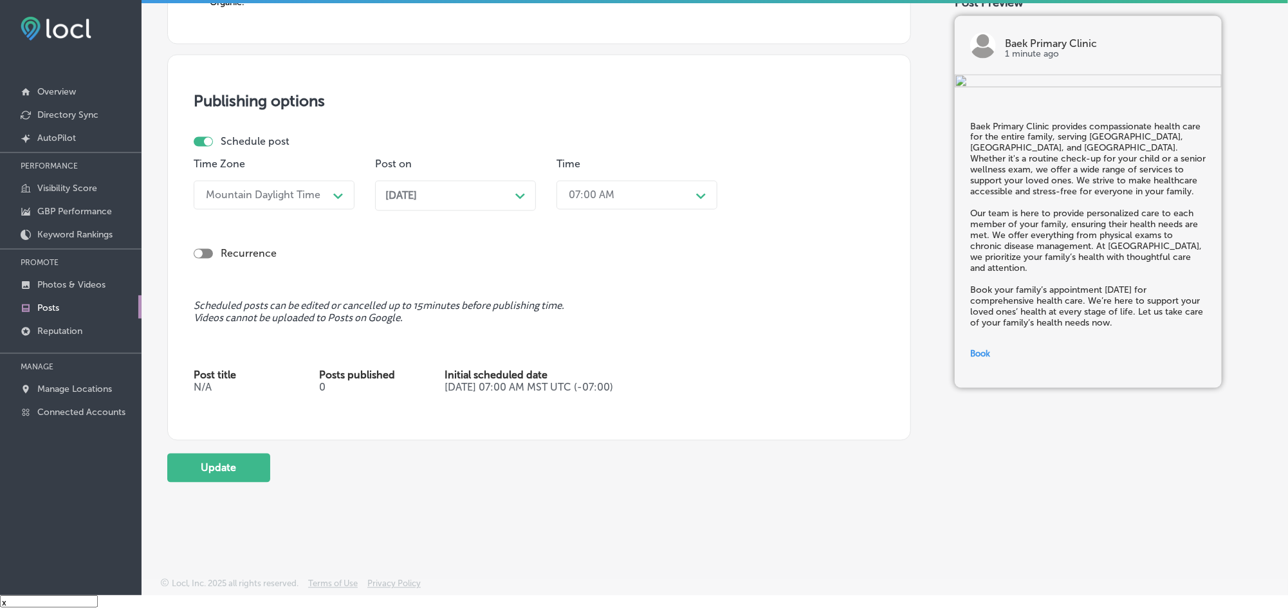
scroll to position [1139, 0]
click at [230, 475] on button "Update" at bounding box center [218, 467] width 103 height 29
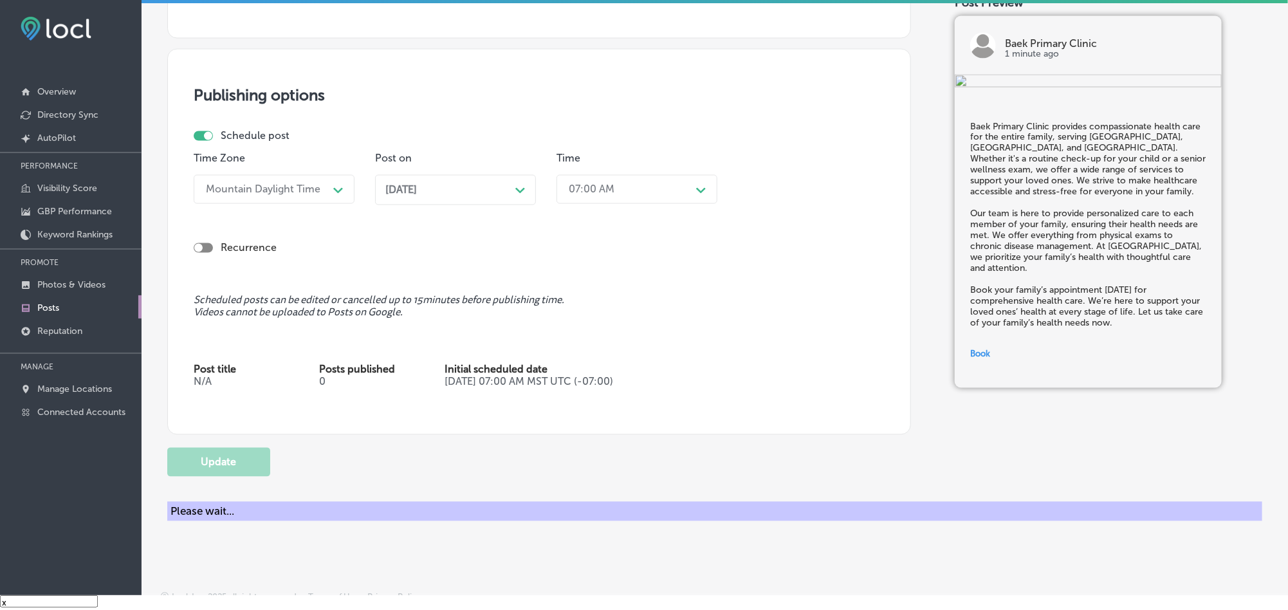
checkbox input "true"
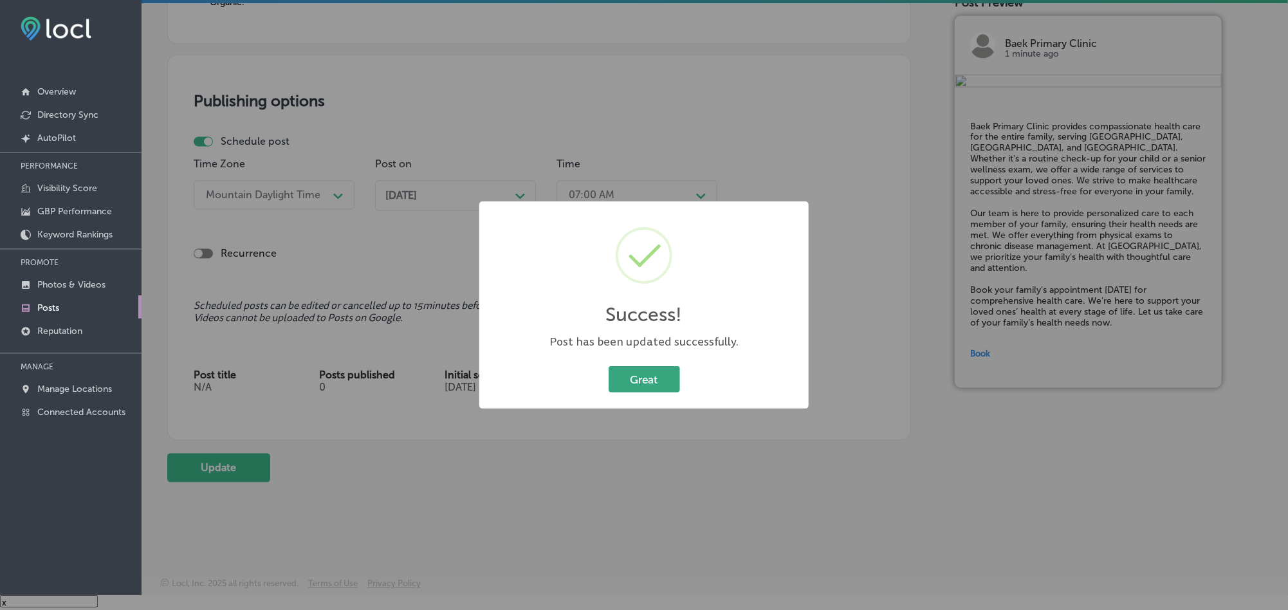
click at [637, 370] on button "Great" at bounding box center [643, 379] width 71 height 26
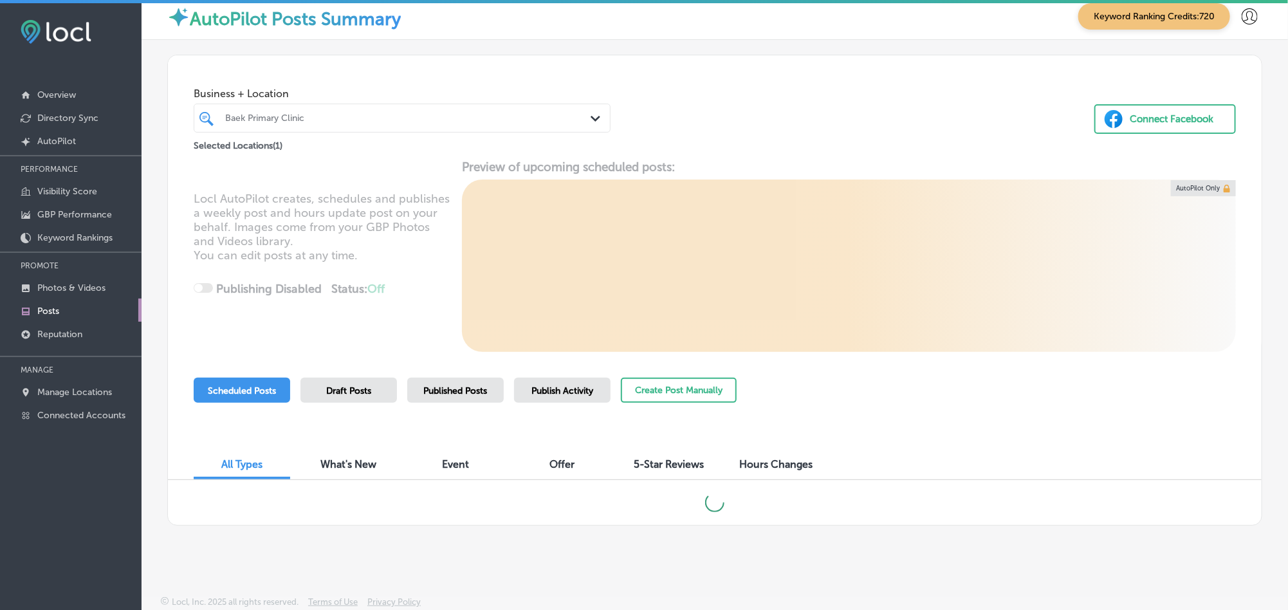
scroll to position [18, 0]
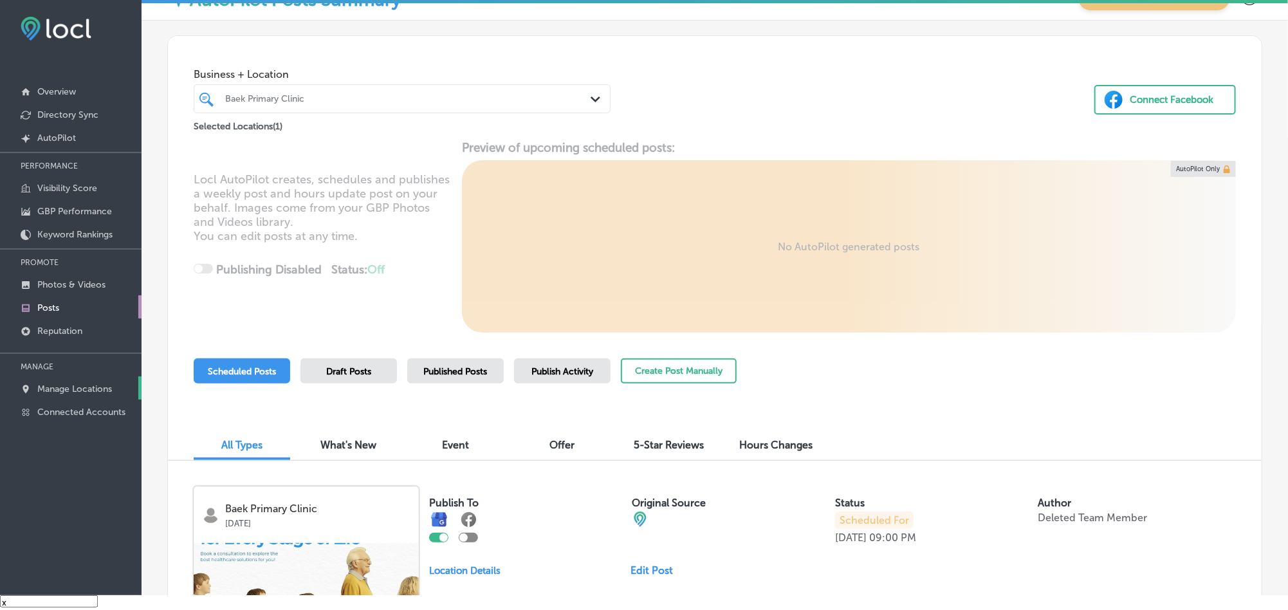
click at [70, 396] on link "Manage Locations" at bounding box center [71, 387] width 142 height 23
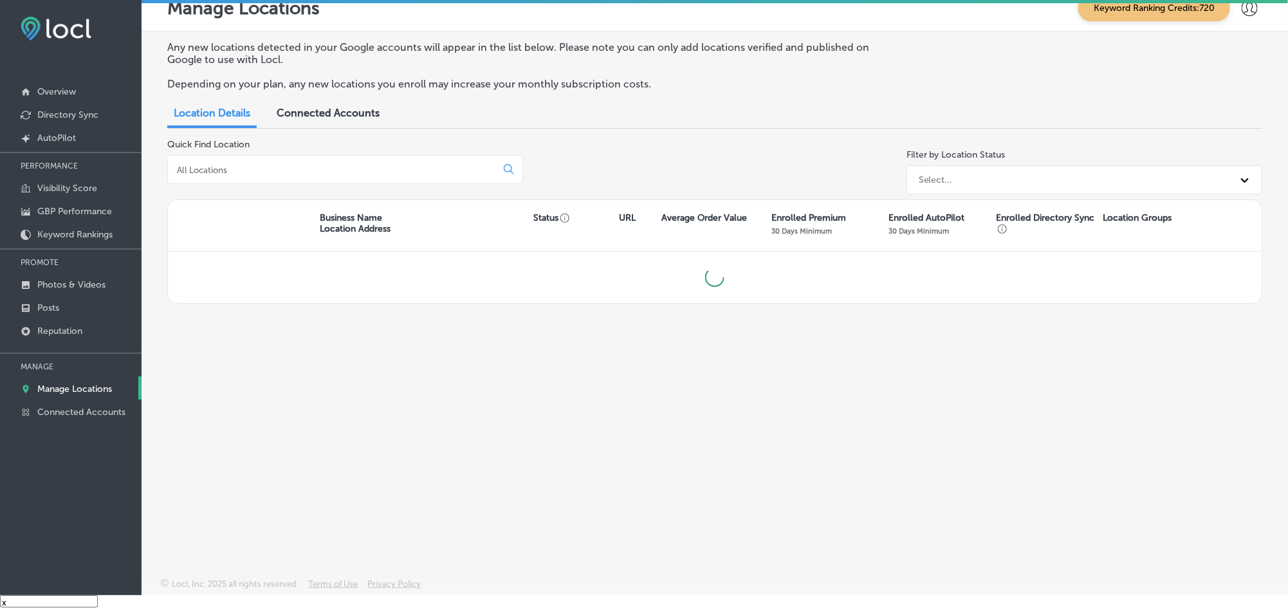
click at [359, 163] on div at bounding box center [345, 169] width 356 height 29
click at [359, 169] on input at bounding box center [335, 170] width 318 height 12
type input "m"
